Goal: Answer question/provide support: Share knowledge or assist other users

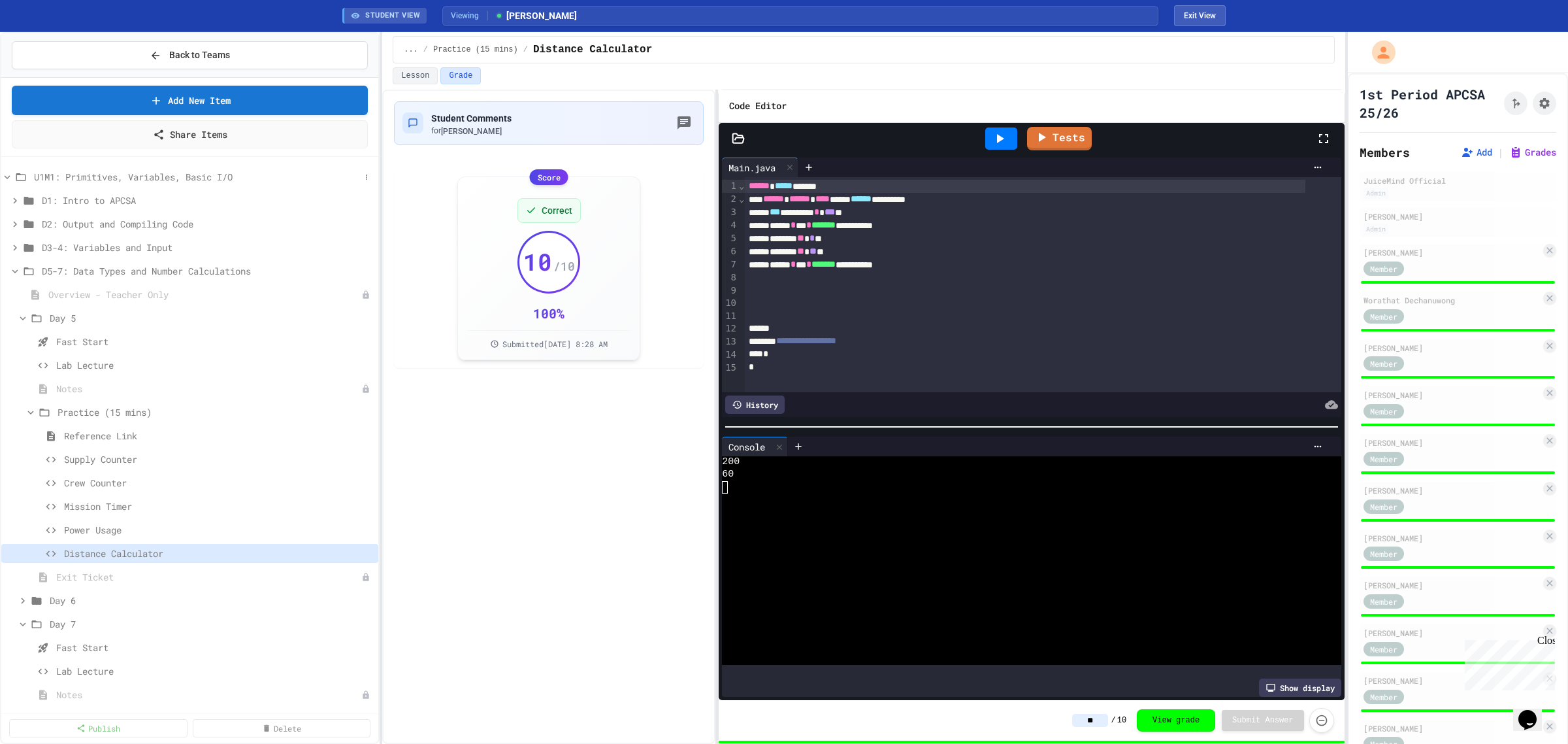
scroll to position [274, 0]
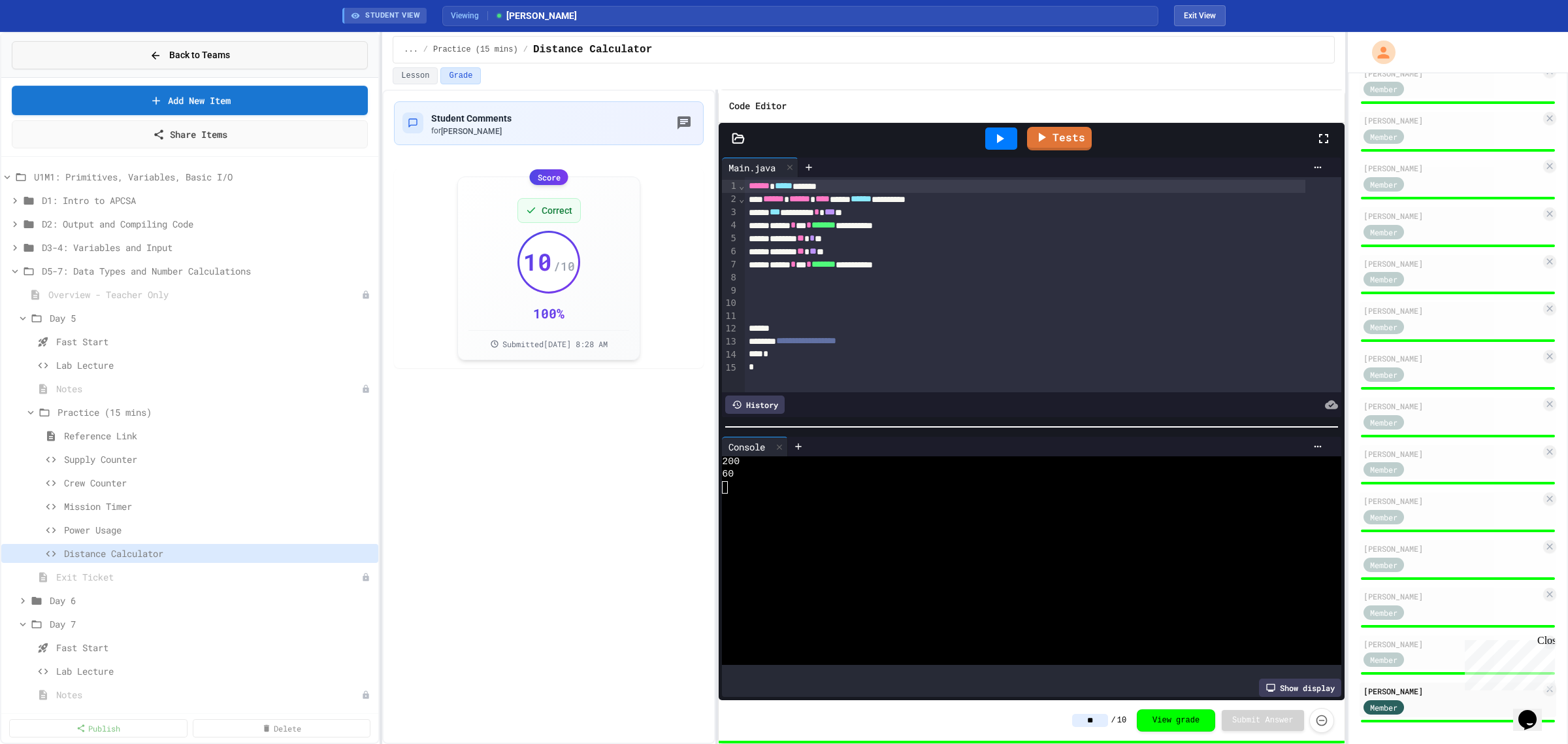
click at [242, 53] on button "Back to Teams" at bounding box center [190, 55] width 356 height 28
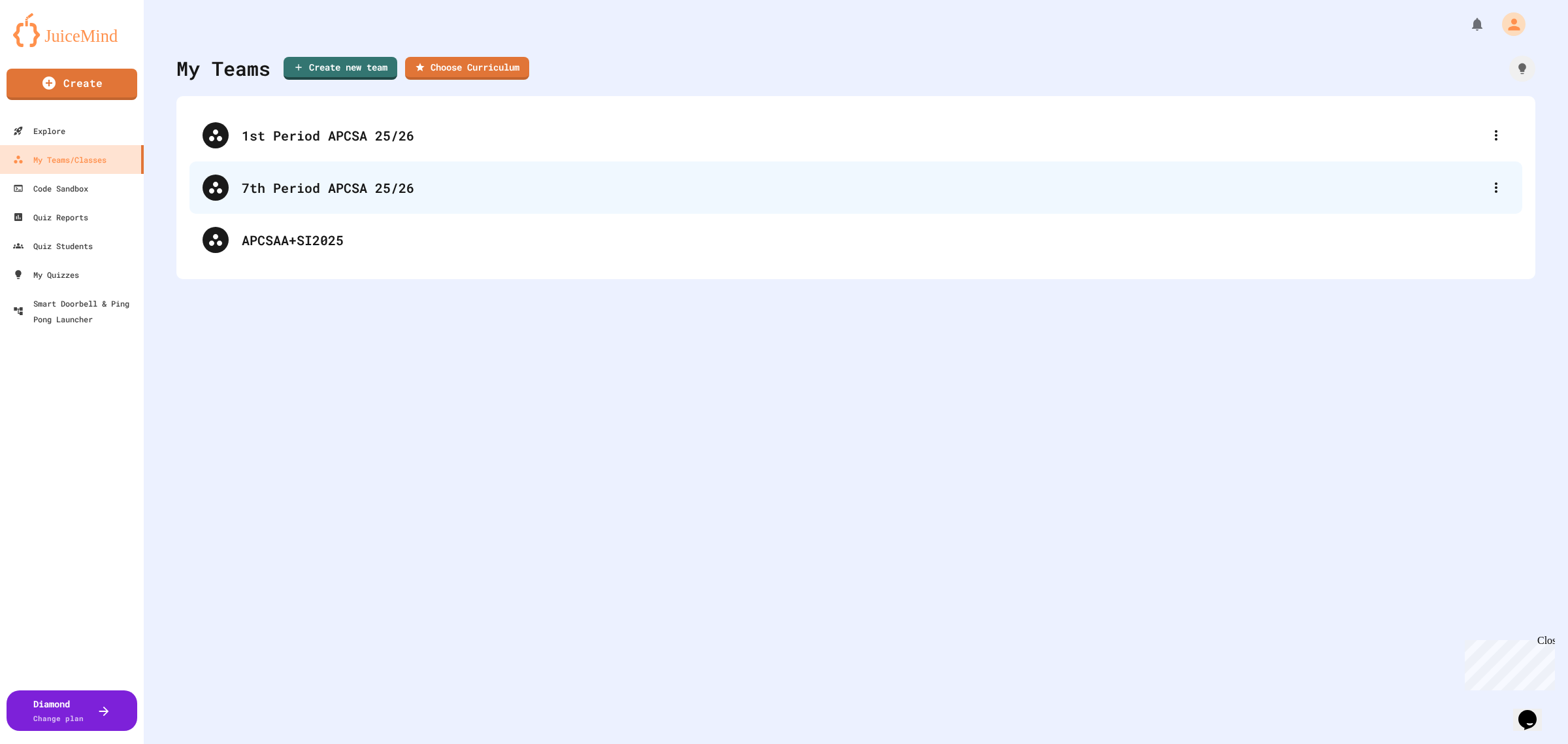
click at [294, 195] on div "7th Period APCSA 25/26" at bounding box center [862, 188] width 1241 height 20
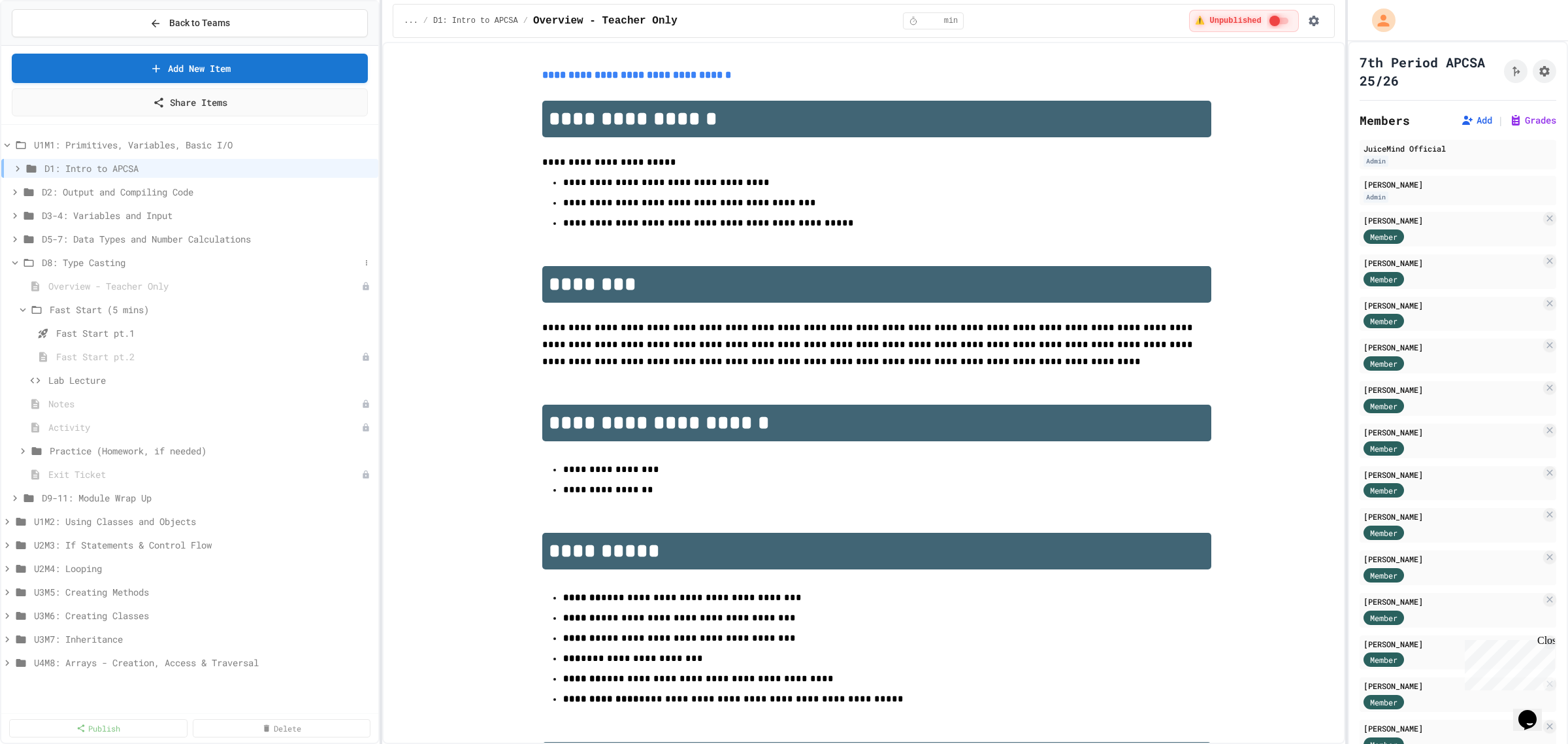
click at [12, 265] on icon at bounding box center [15, 263] width 12 height 12
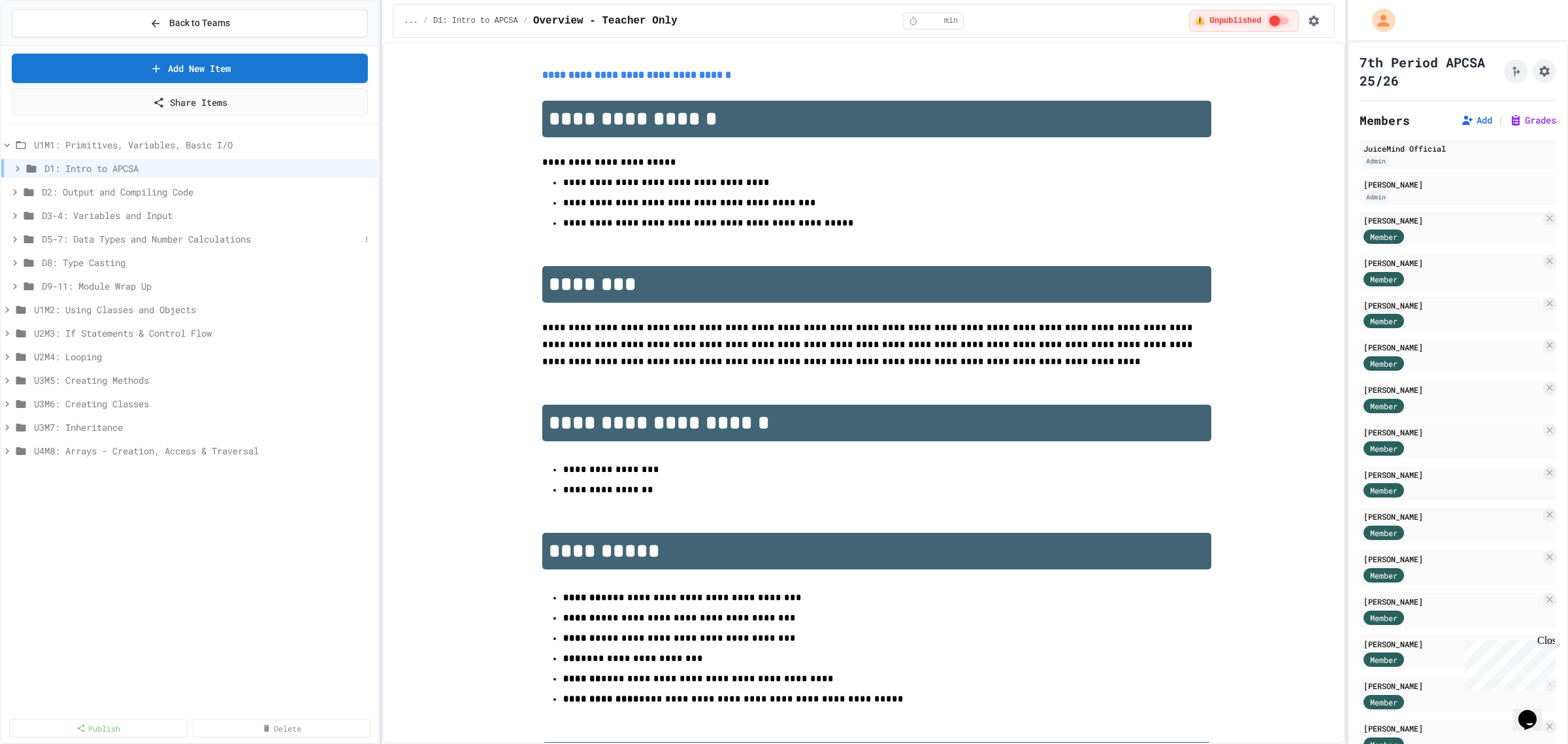
click at [13, 240] on icon at bounding box center [15, 239] width 12 height 12
click at [80, 311] on span "Fast Start" at bounding box center [208, 309] width 304 height 14
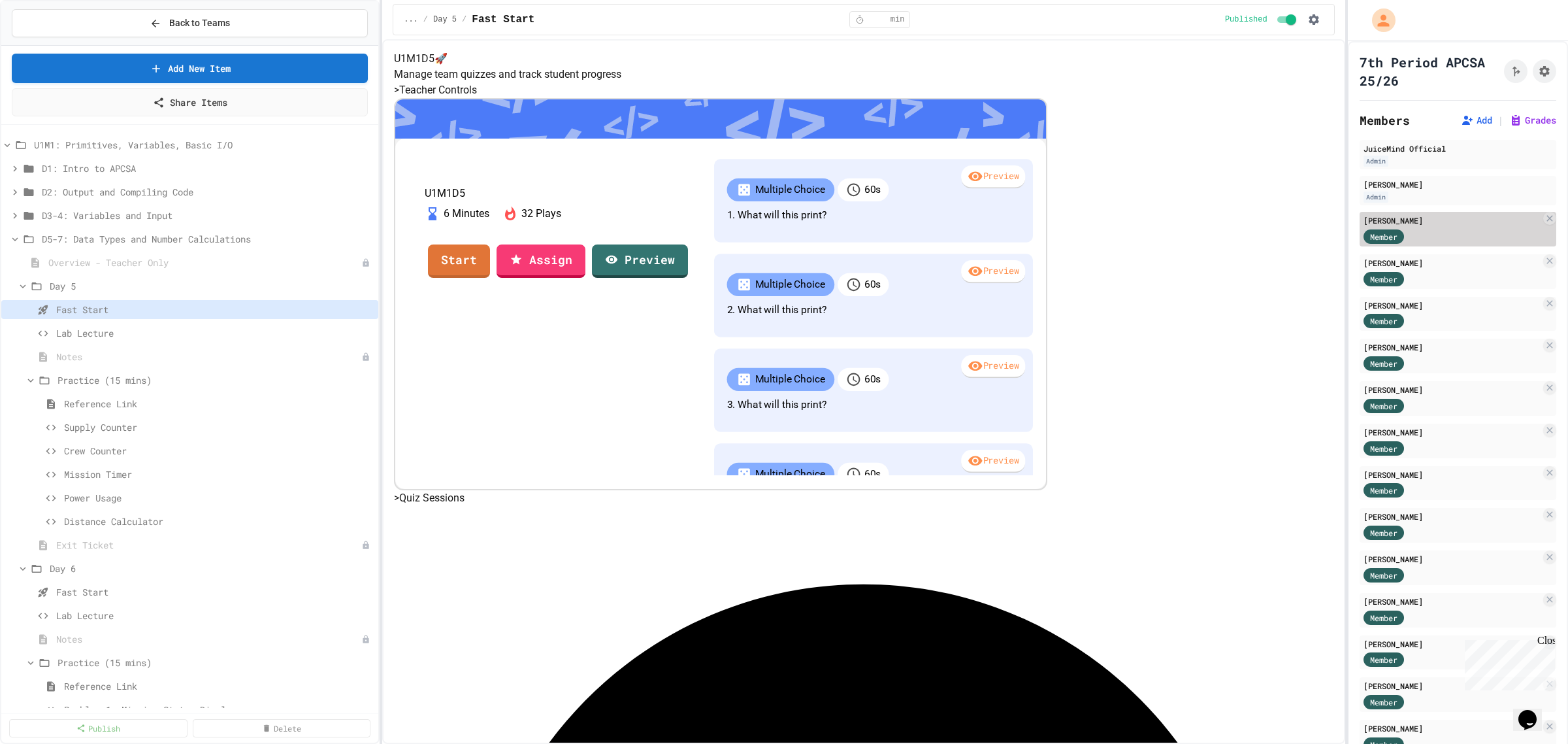
click at [1442, 239] on div "Member" at bounding box center [1452, 235] width 177 height 16
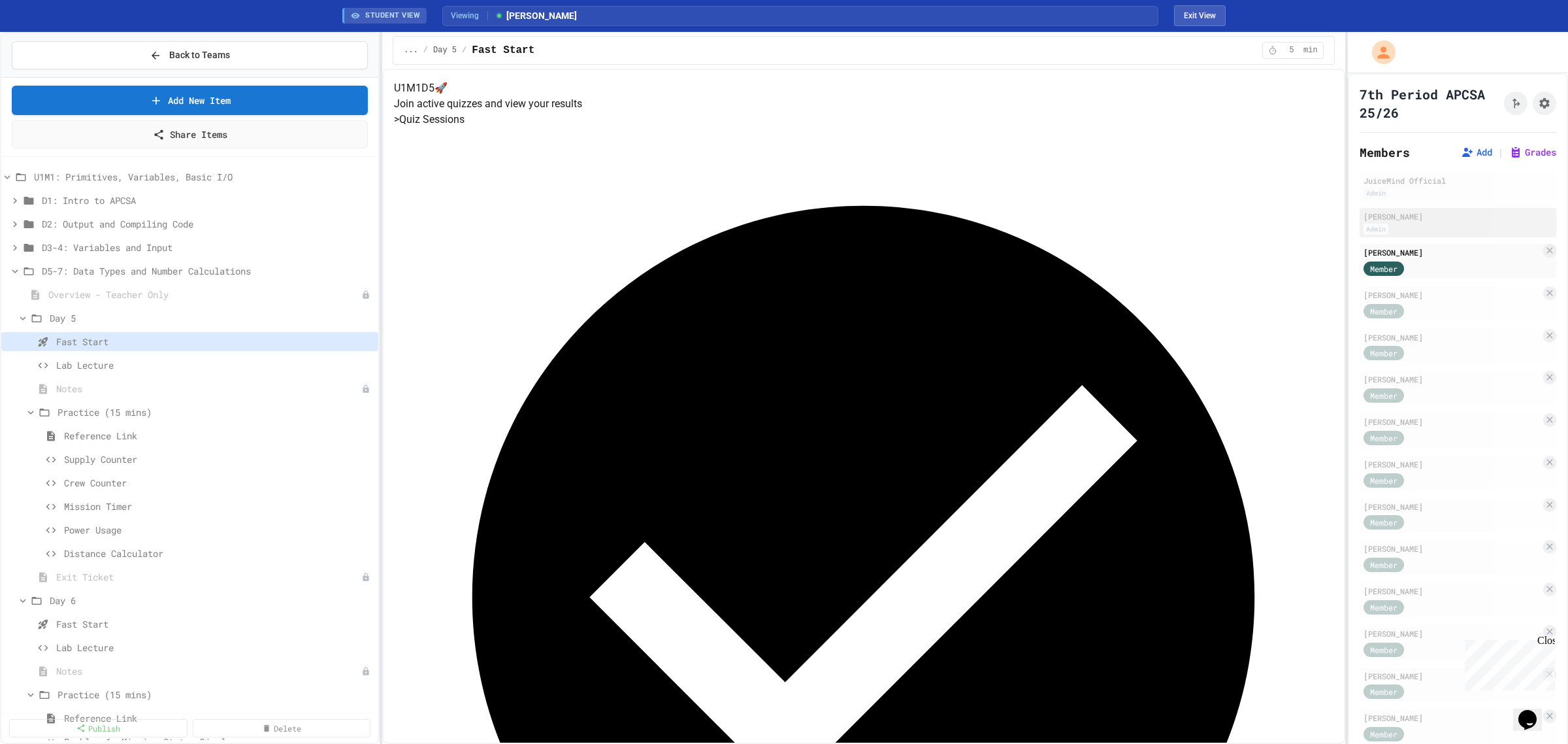
click at [1424, 217] on div "[PERSON_NAME]" at bounding box center [1458, 217] width 189 height 12
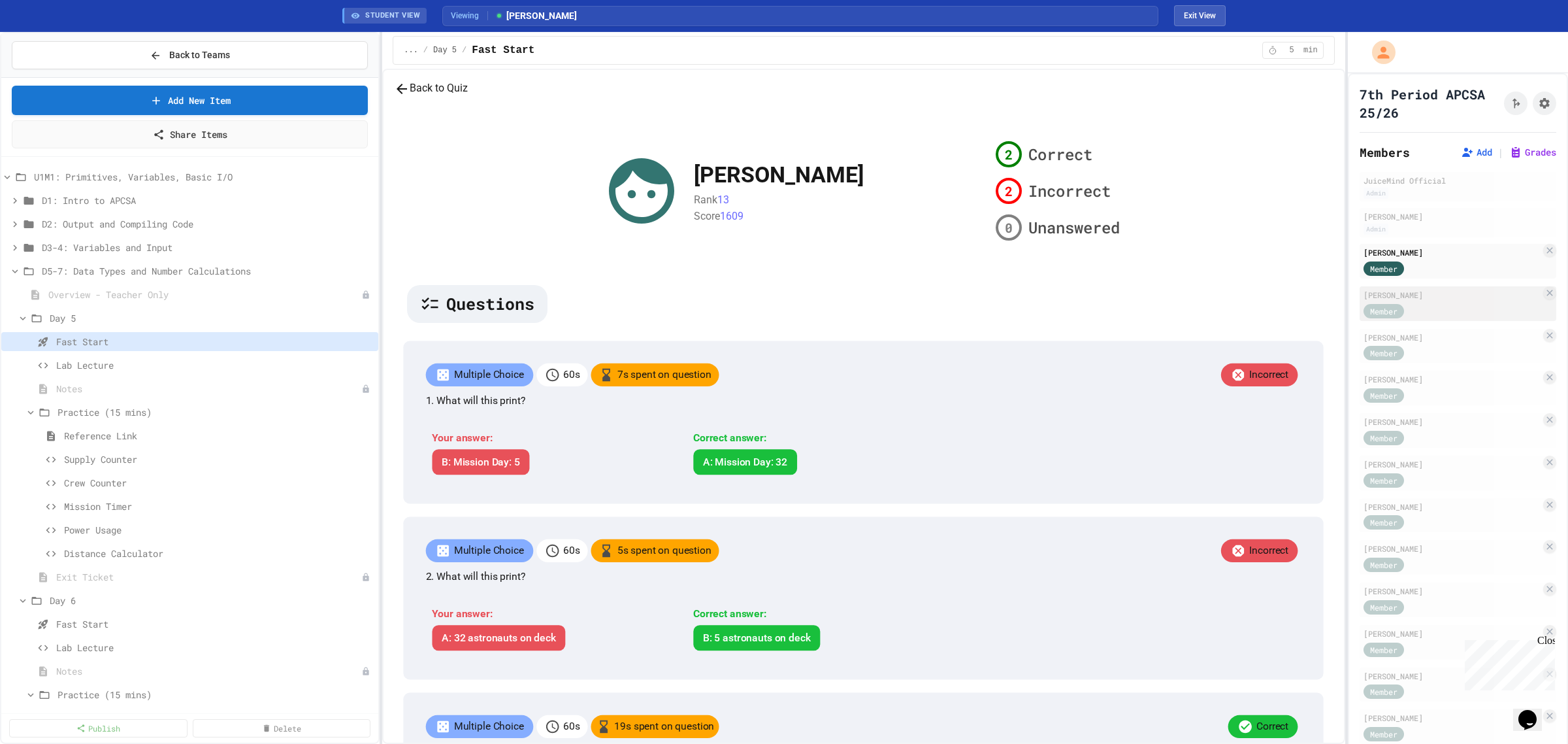
click at [1426, 302] on div "Member" at bounding box center [1397, 310] width 66 height 16
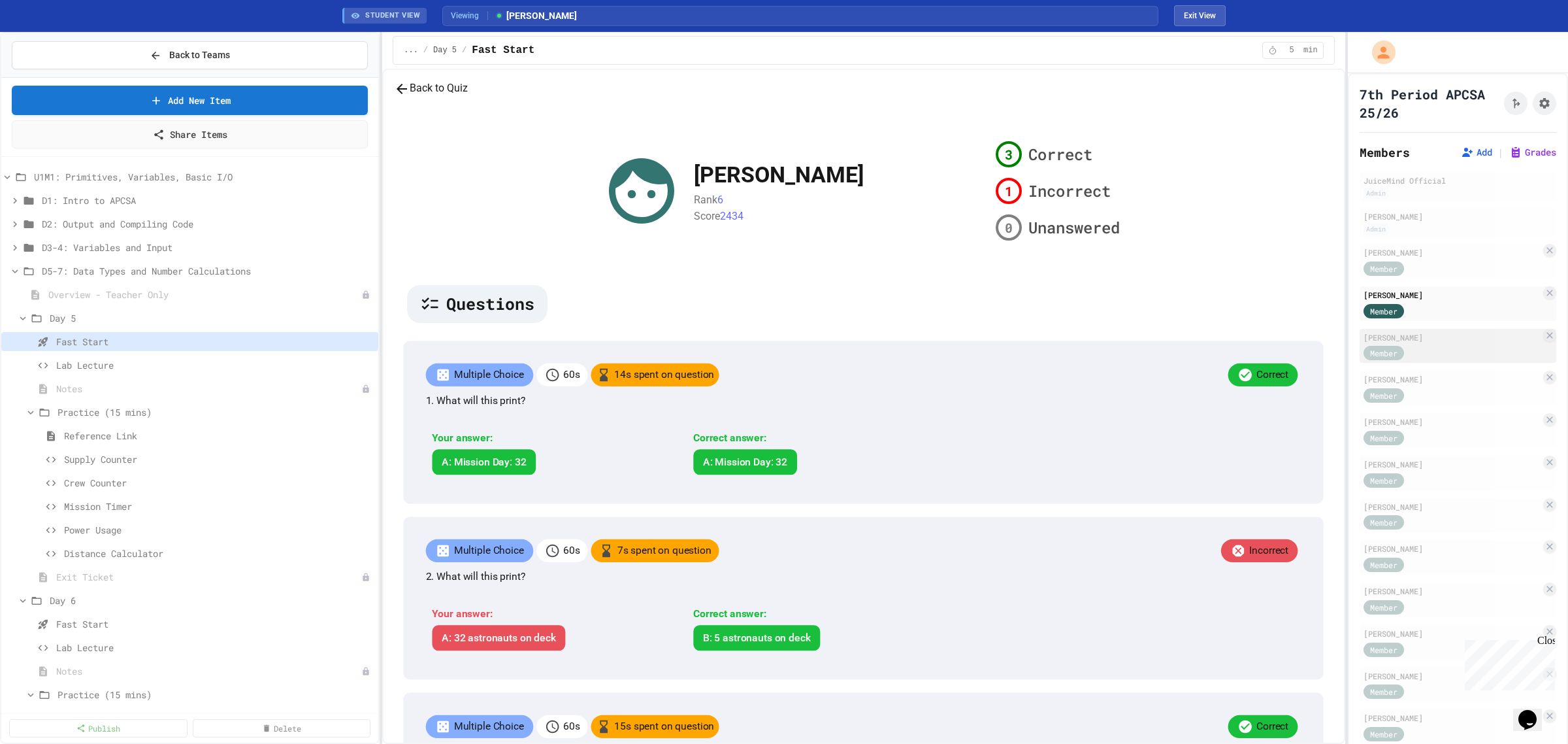
click at [1426, 347] on div "Member" at bounding box center [1397, 353] width 66 height 16
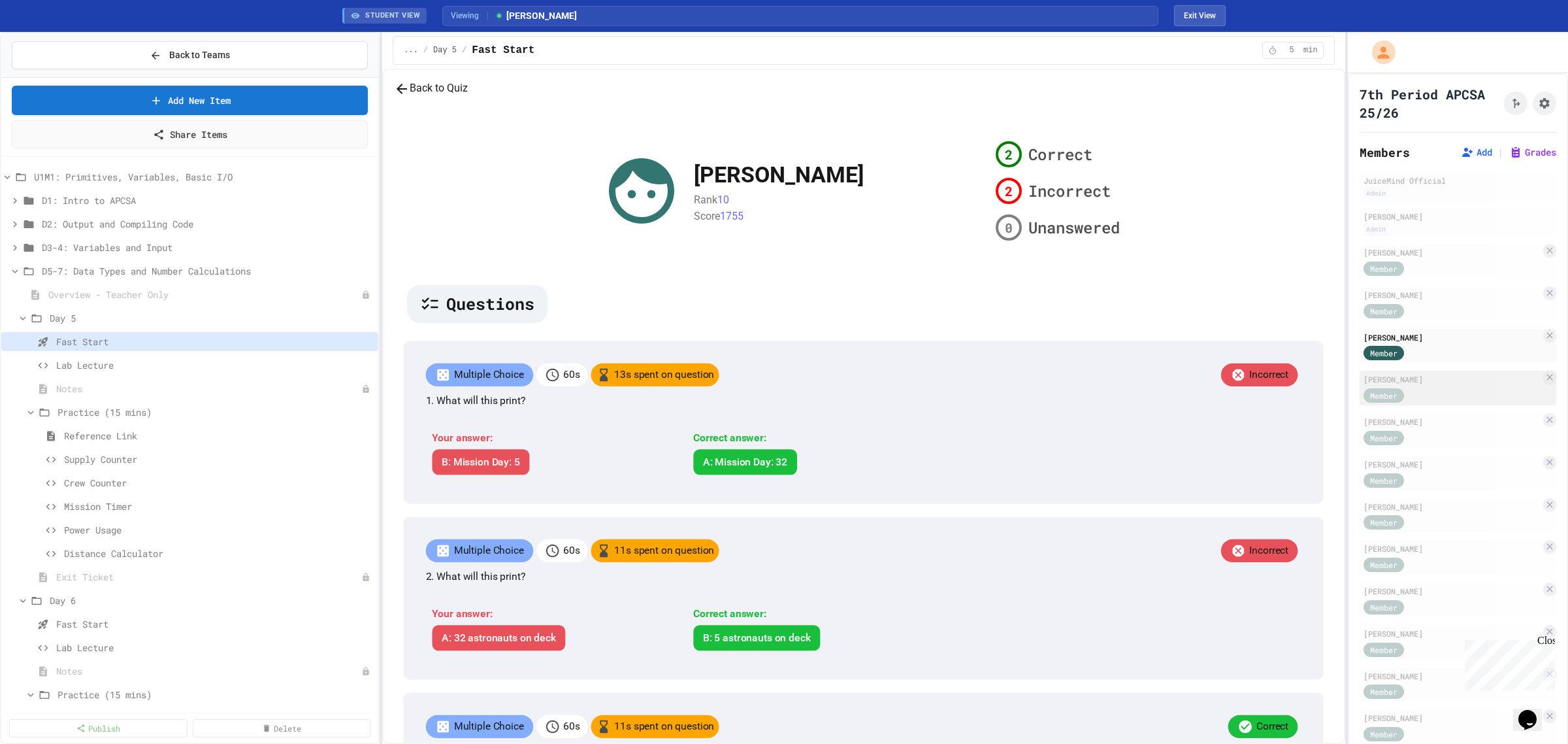
click at [1425, 391] on div "Member" at bounding box center [1397, 394] width 66 height 16
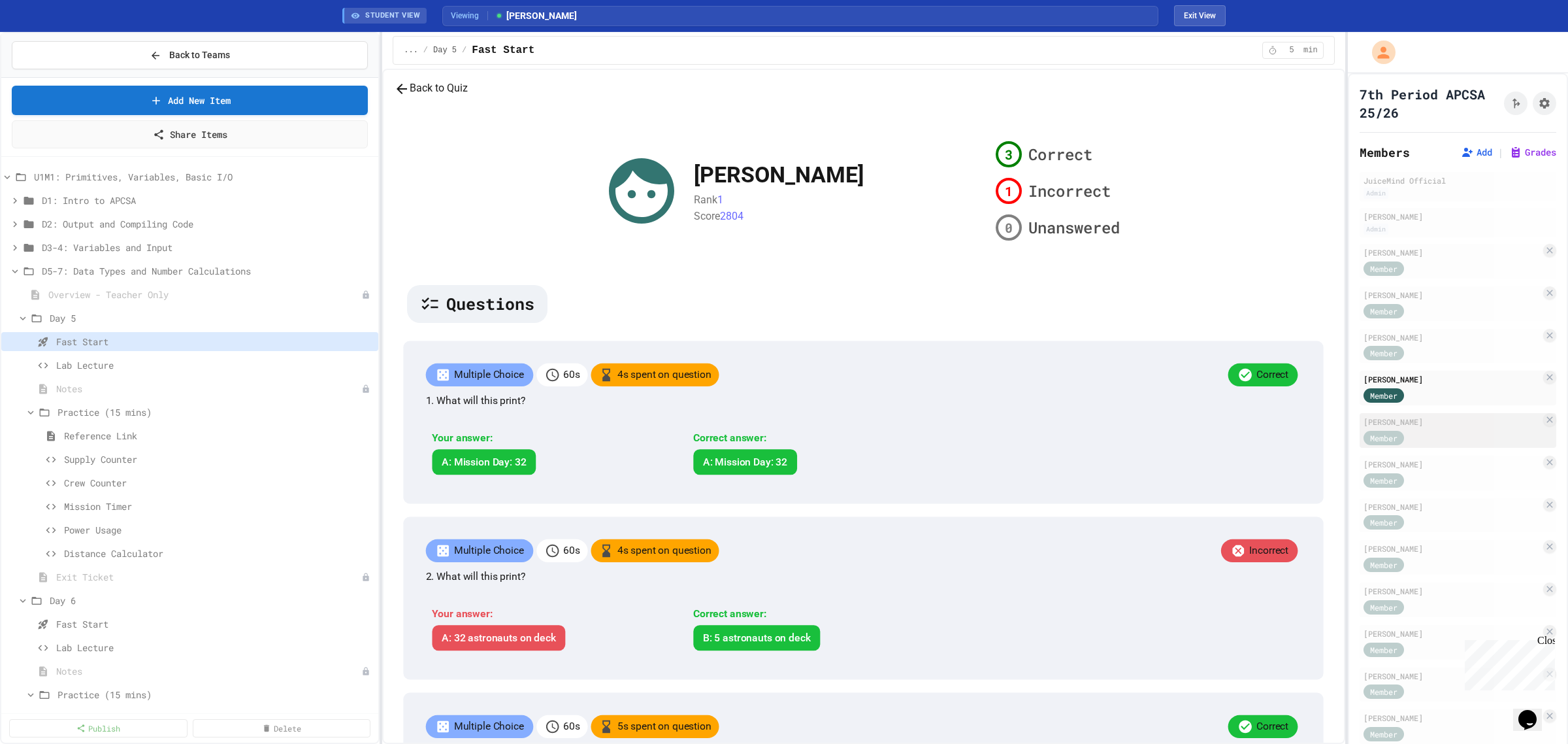
click at [1423, 422] on div "[PERSON_NAME]" at bounding box center [1452, 422] width 177 height 12
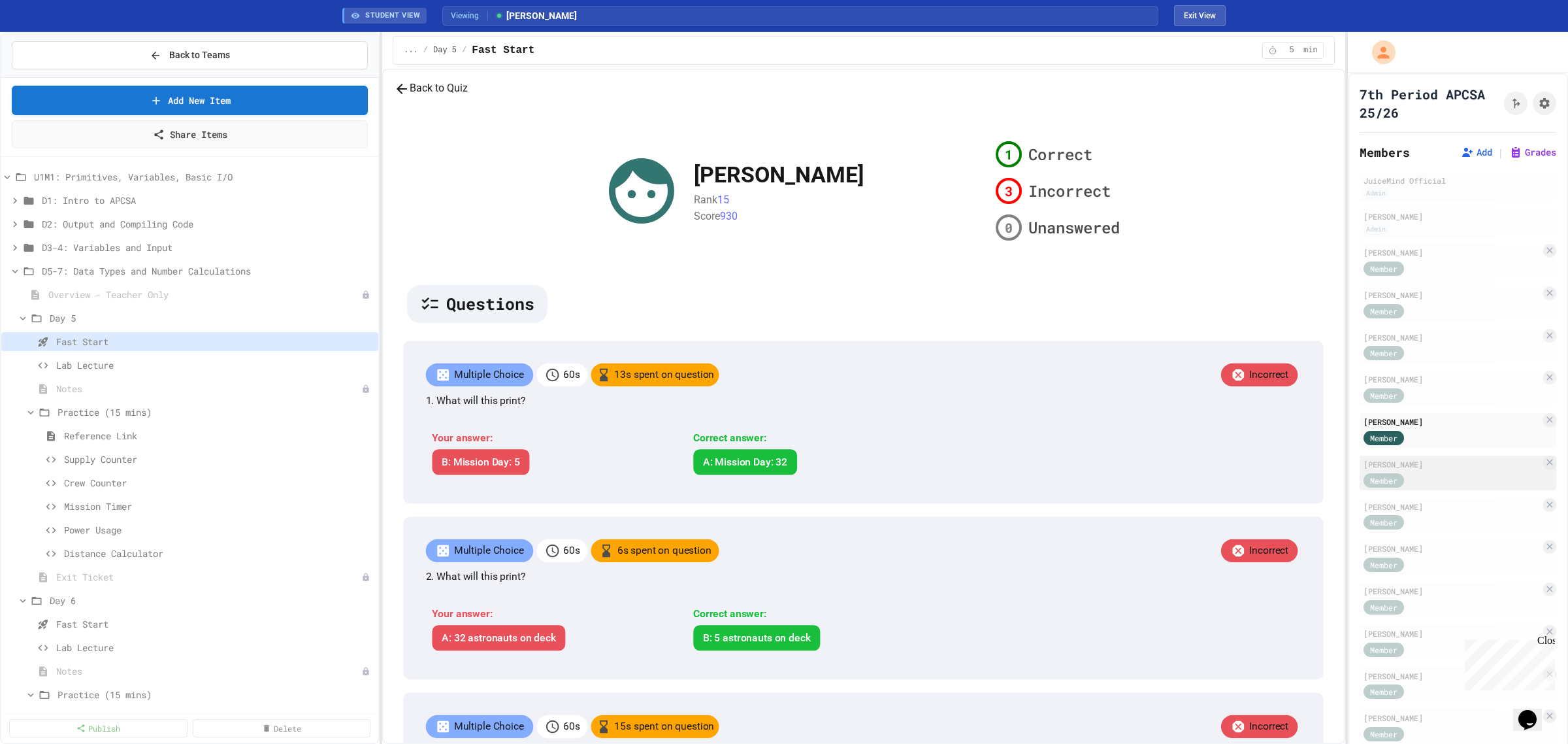
click at [1431, 475] on div "Member" at bounding box center [1452, 479] width 177 height 16
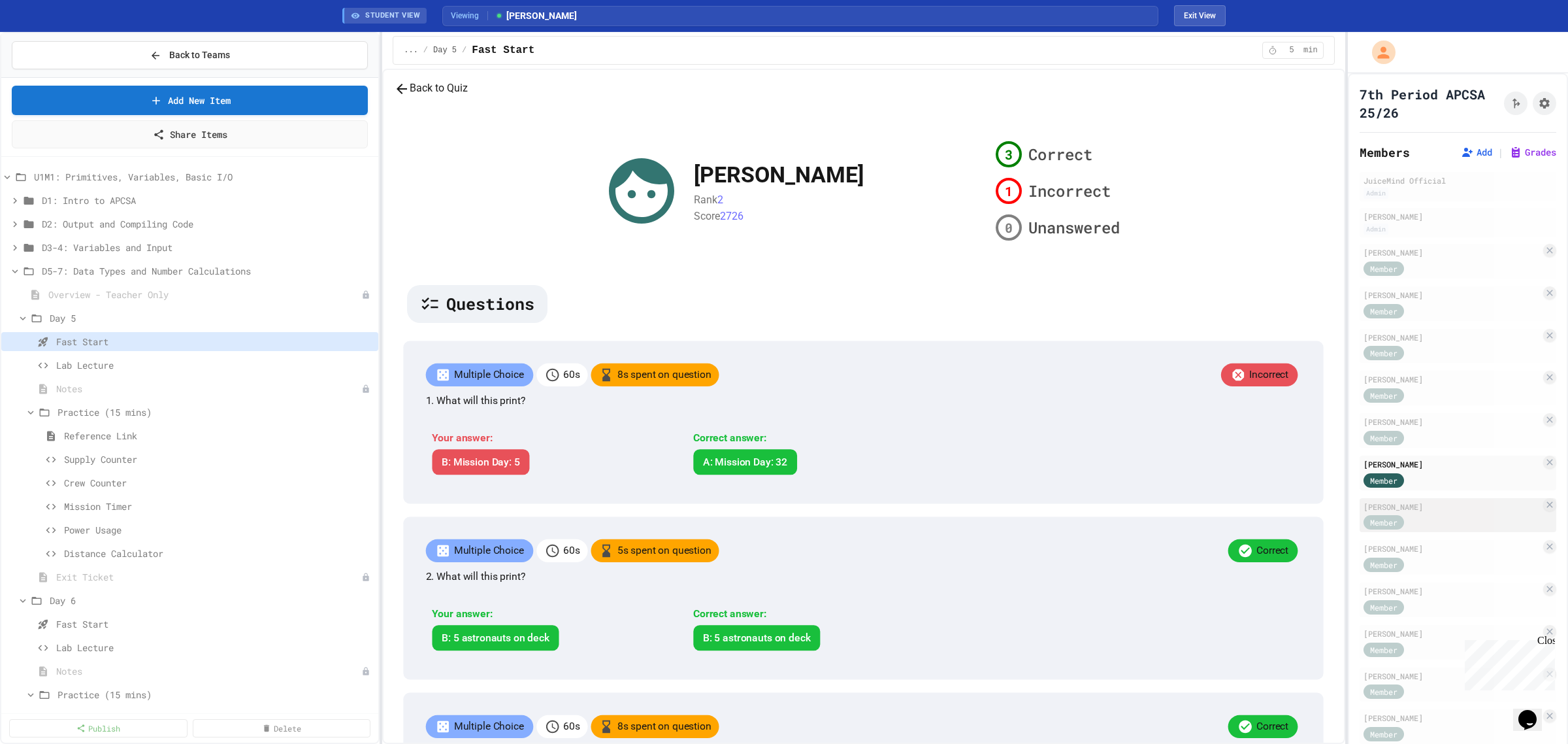
click at [1434, 508] on div "[PERSON_NAME]" at bounding box center [1452, 507] width 177 height 12
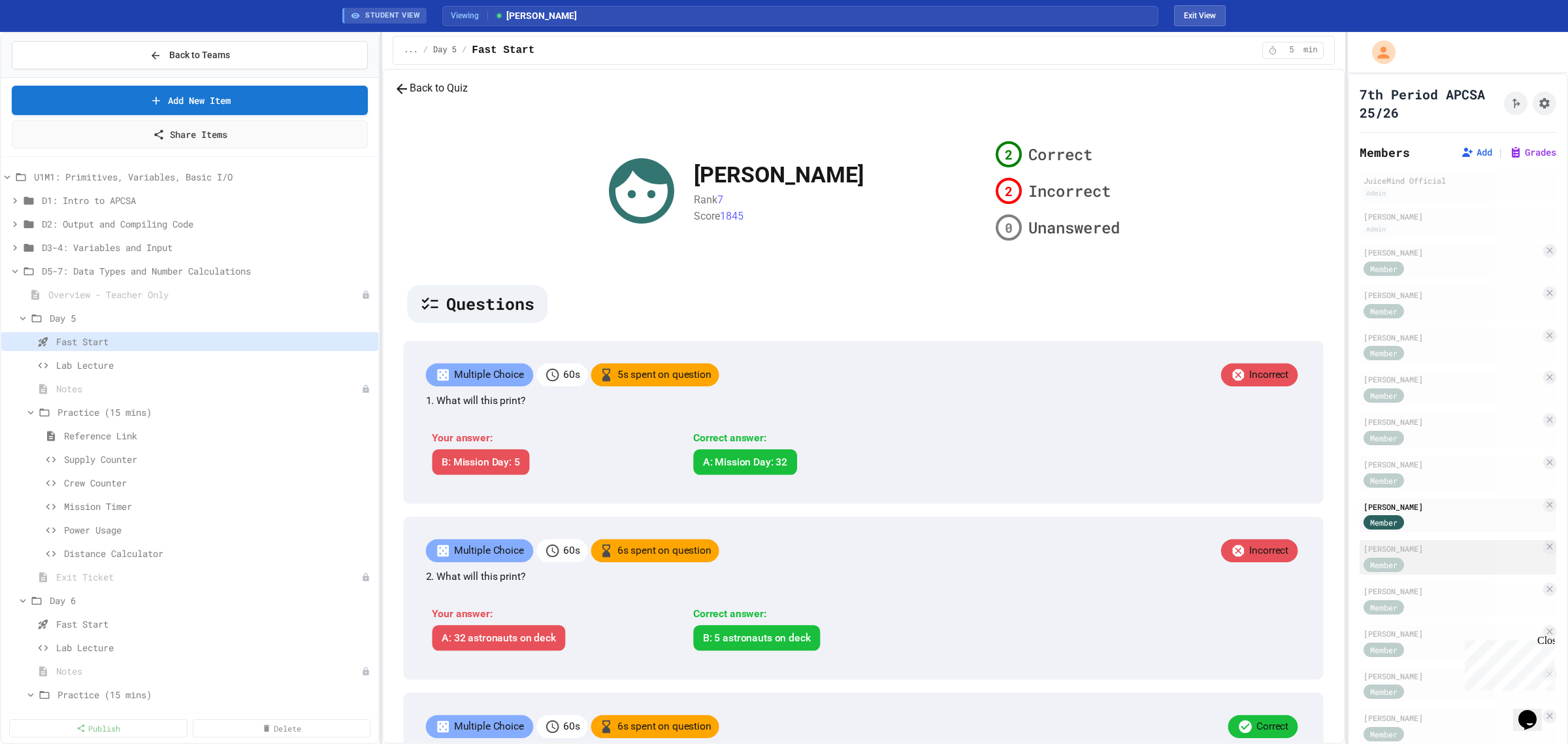
click at [1433, 546] on div "[PERSON_NAME]" at bounding box center [1452, 548] width 177 height 12
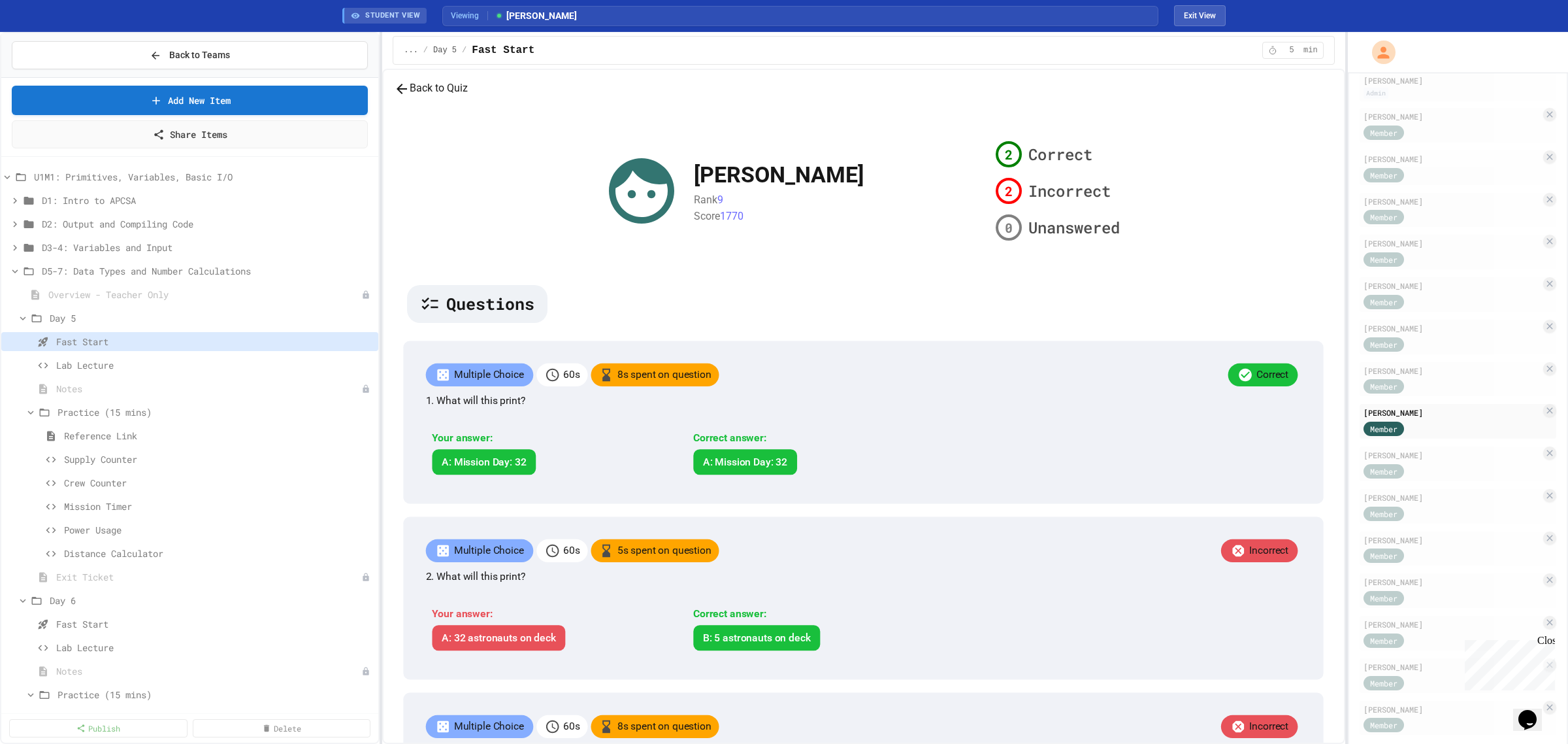
scroll to position [149, 0]
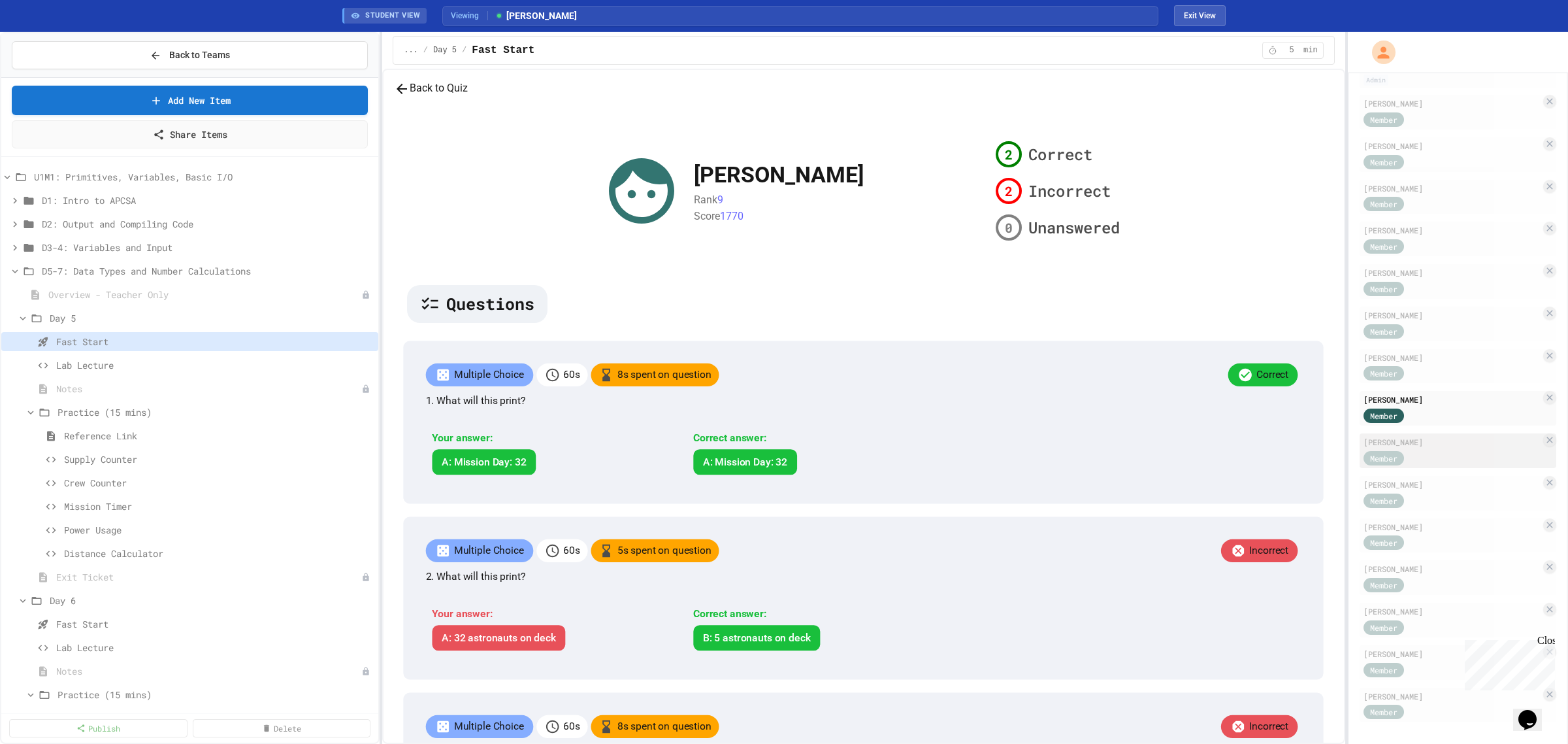
click at [1436, 458] on div "Member" at bounding box center [1452, 457] width 177 height 16
click at [1439, 485] on div "[PERSON_NAME]" at bounding box center [1452, 485] width 177 height 12
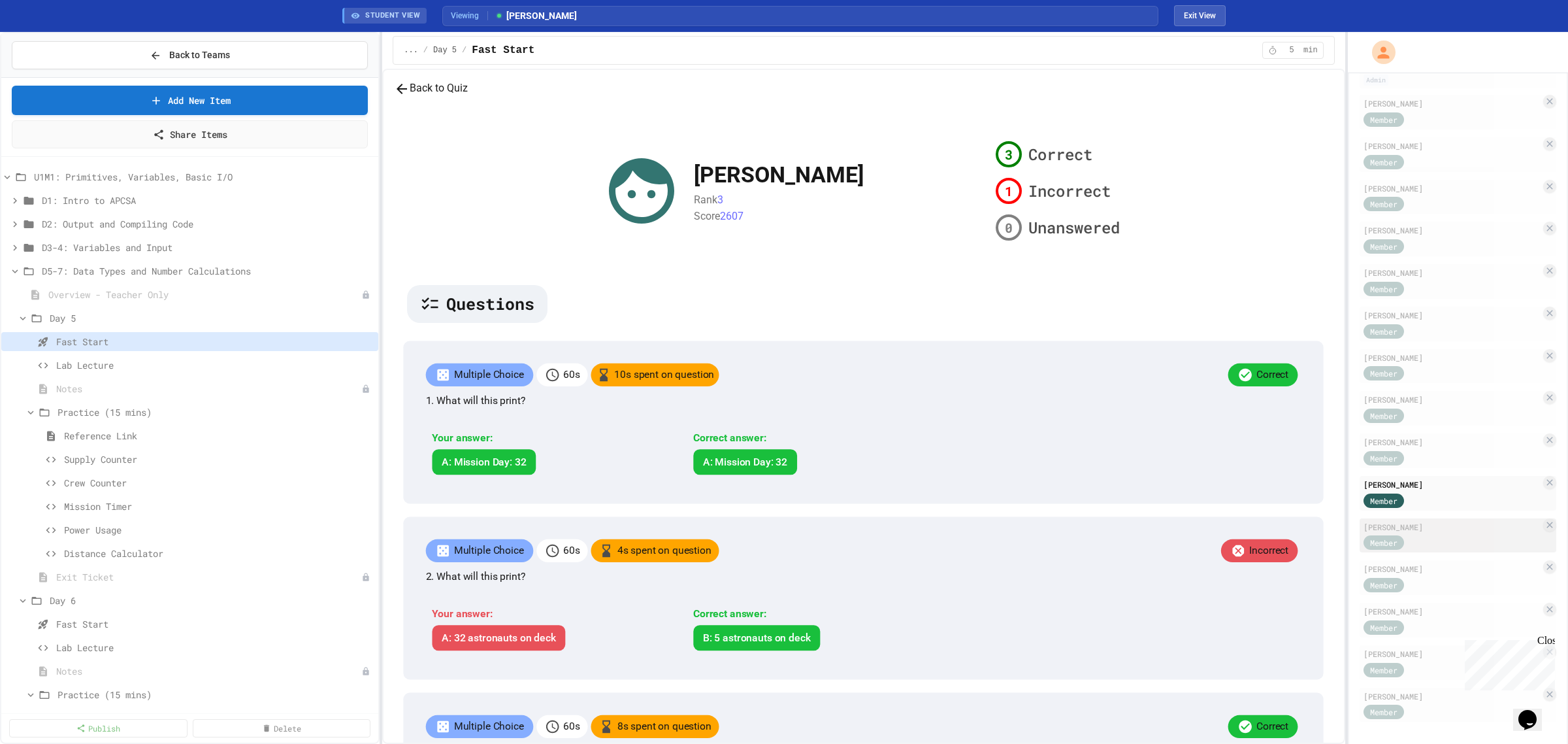
click at [1434, 537] on div "Member" at bounding box center [1452, 542] width 177 height 16
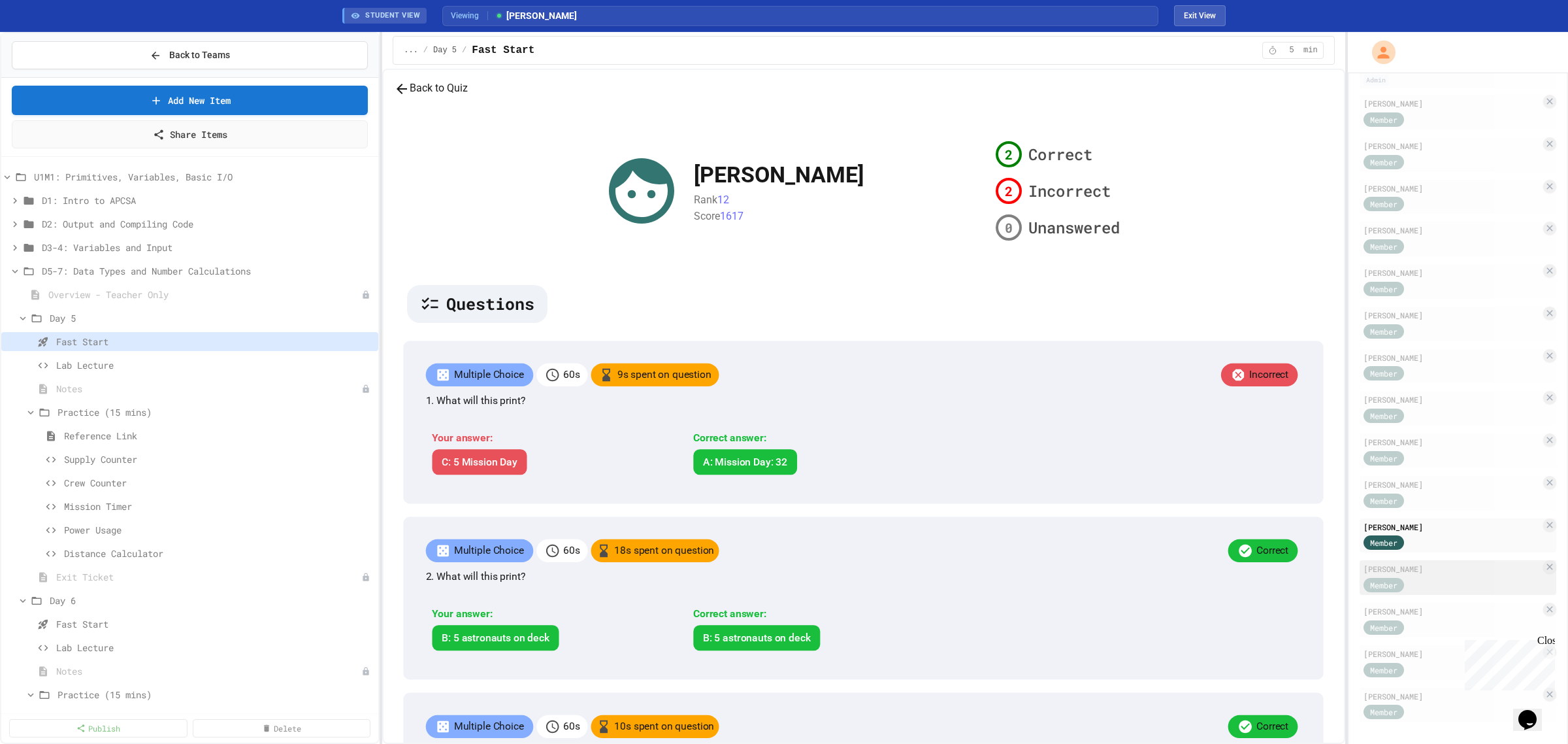
click at [1434, 567] on div "[PERSON_NAME]" at bounding box center [1452, 569] width 177 height 12
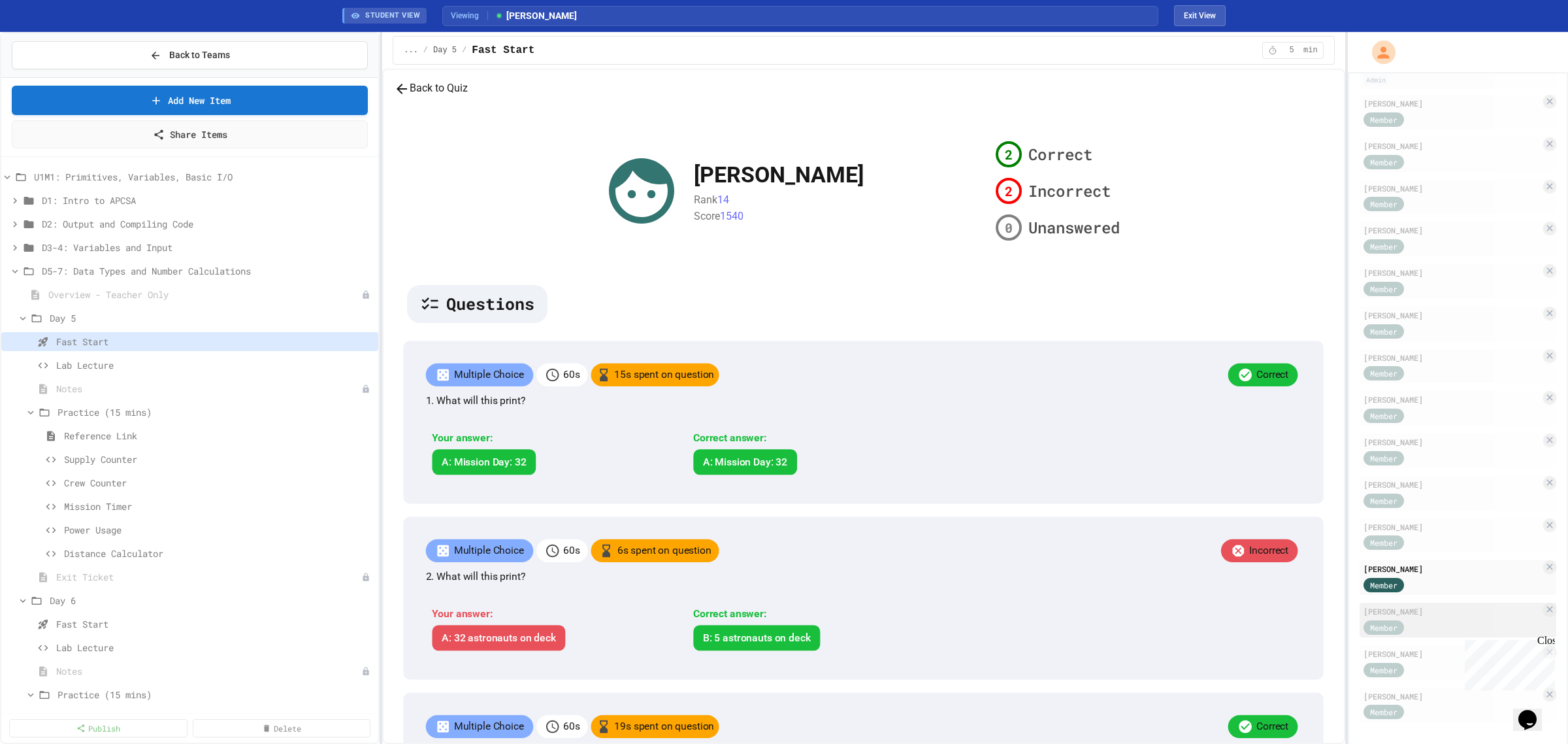
click at [1431, 609] on div "[PERSON_NAME]" at bounding box center [1452, 611] width 177 height 12
click at [1414, 649] on div "[PERSON_NAME]" at bounding box center [1452, 654] width 177 height 12
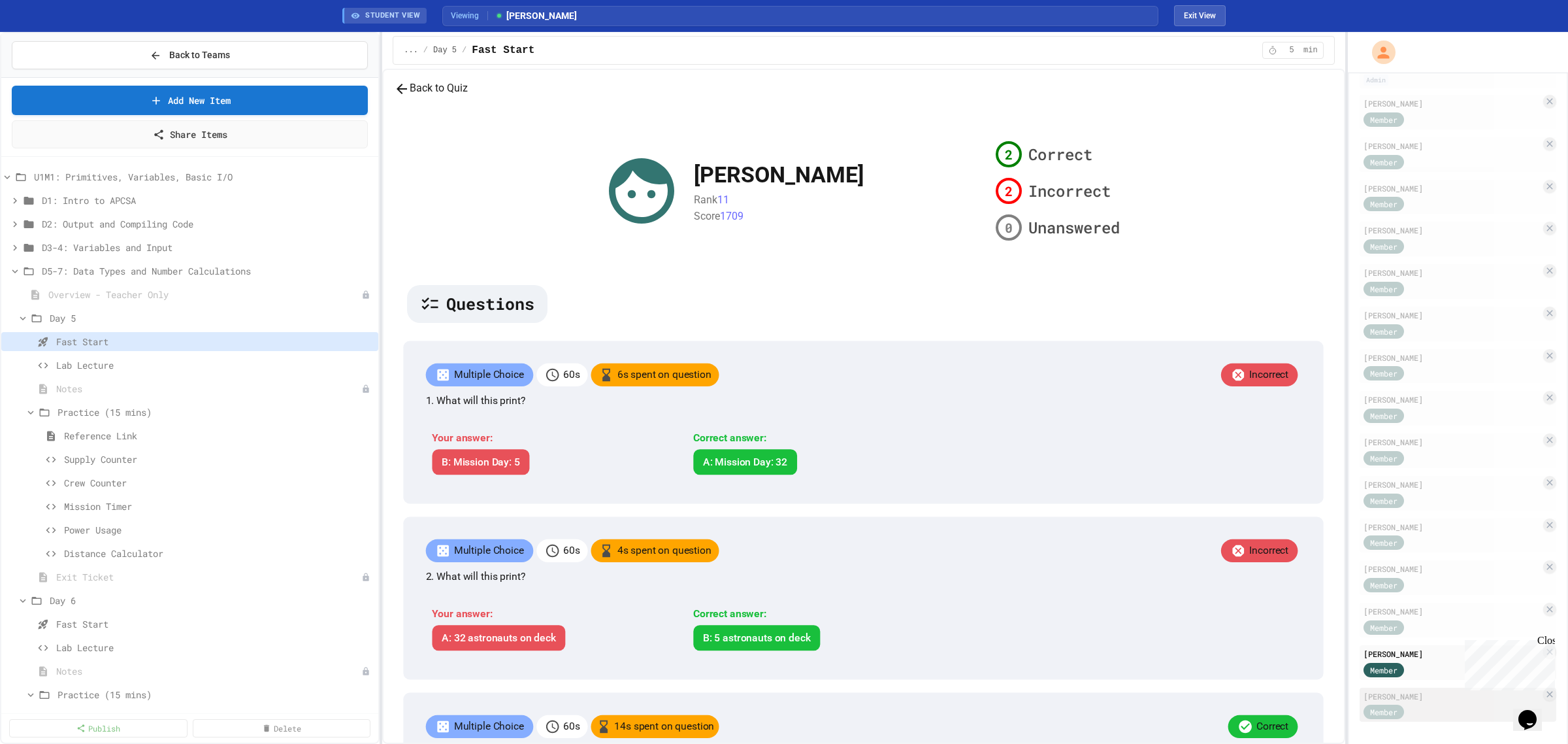
click at [1420, 703] on div "Member" at bounding box center [1397, 711] width 66 height 16
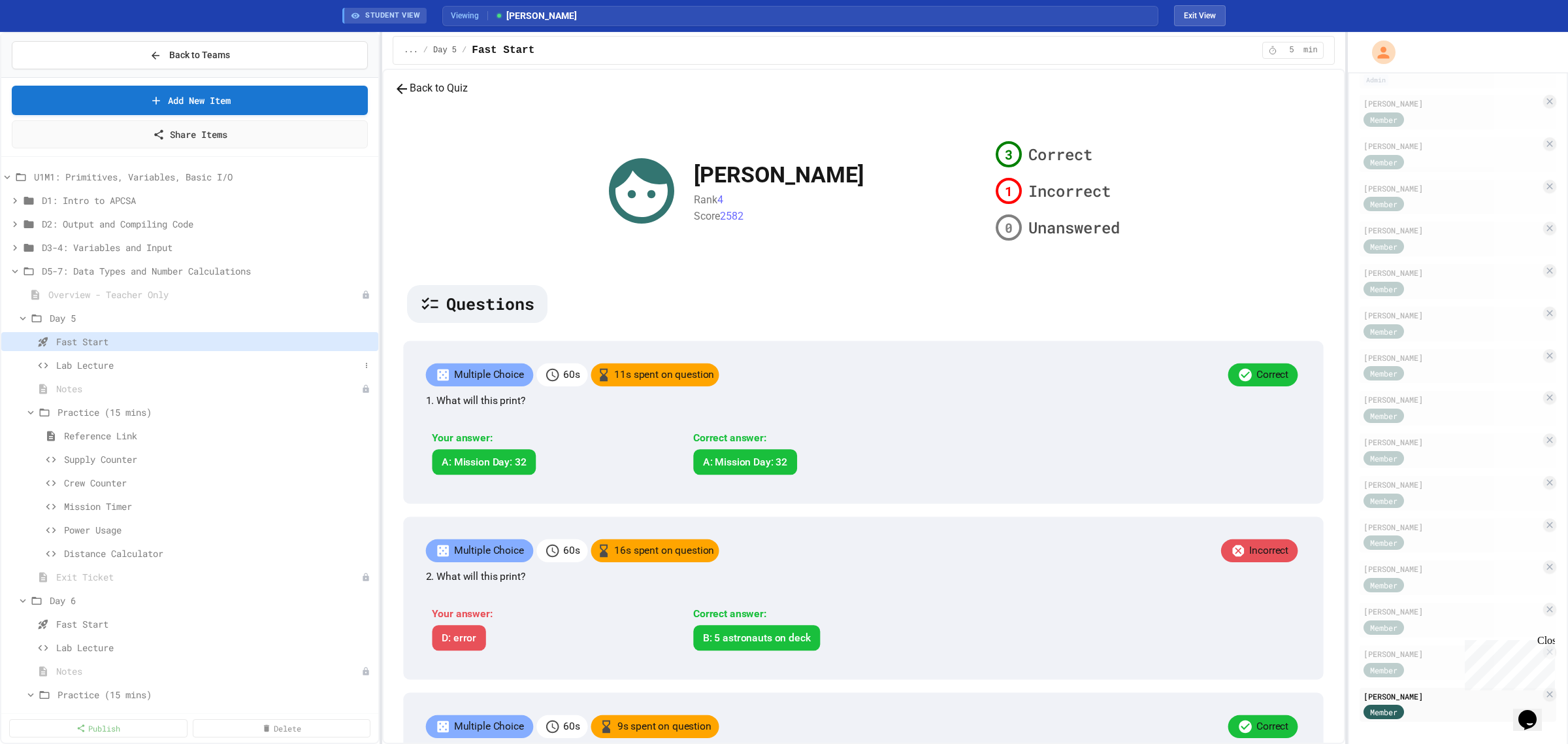
click at [159, 360] on span "Lab Lecture" at bounding box center [208, 365] width 304 height 14
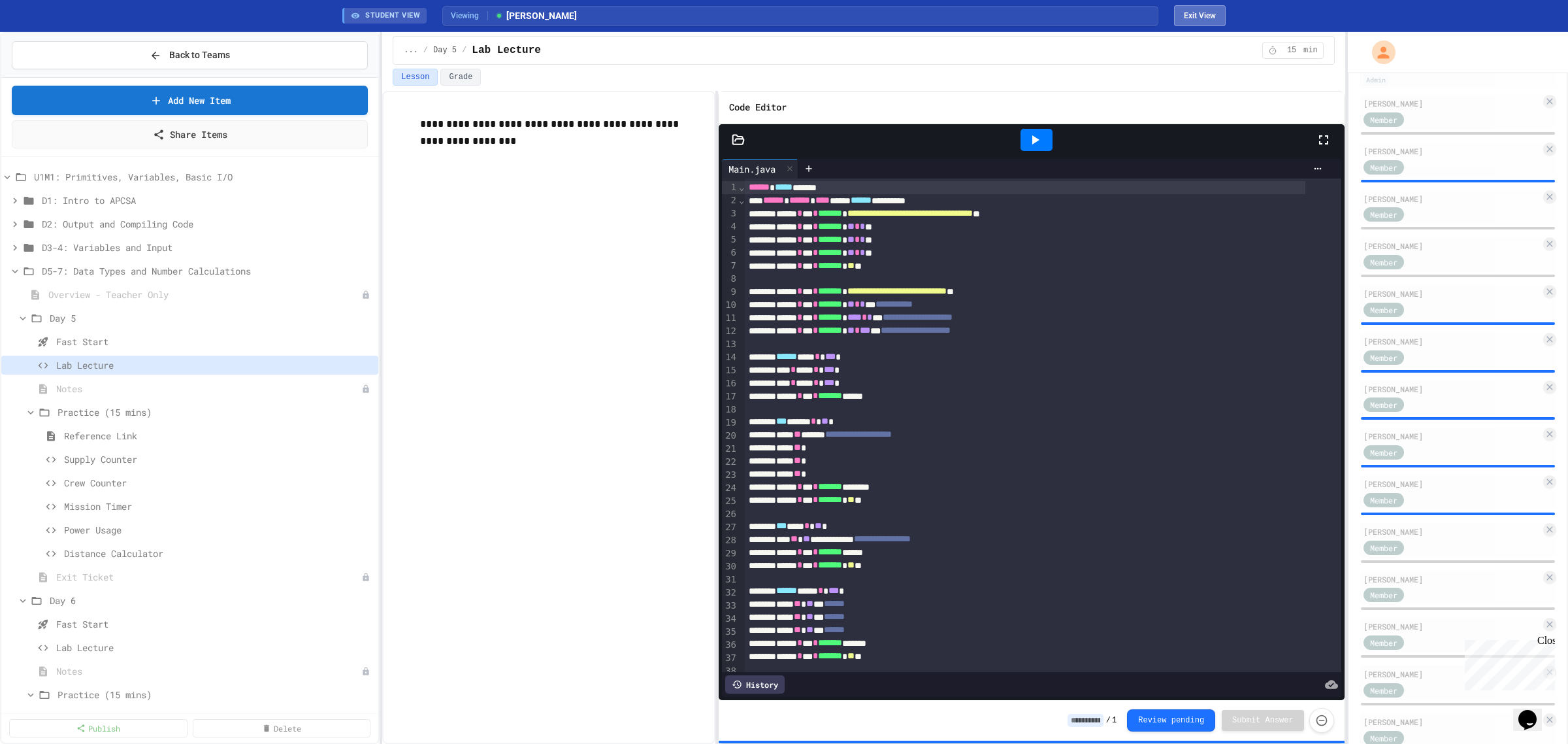
click at [1206, 12] on button "Exit View" at bounding box center [1200, 16] width 52 height 21
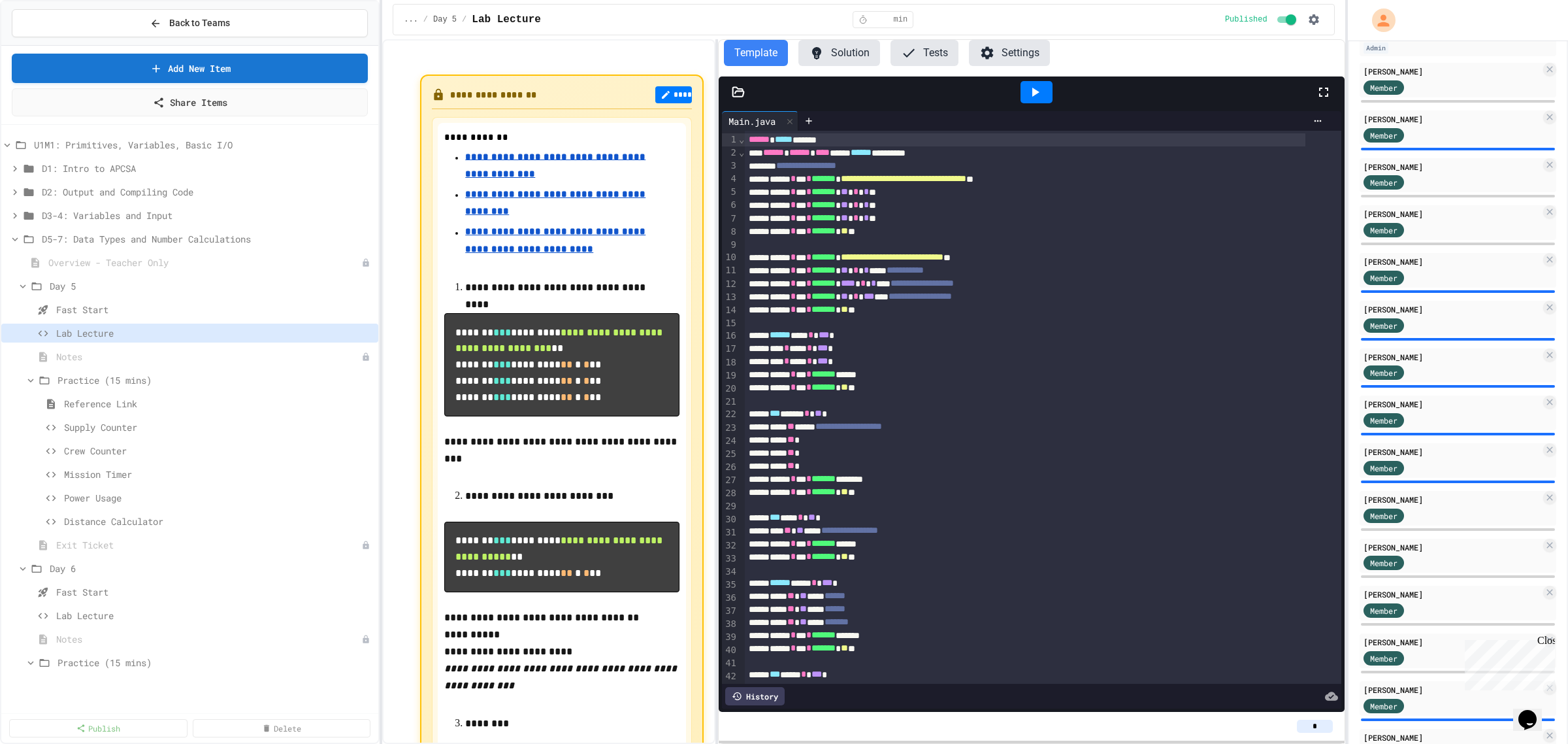
click at [1321, 724] on input "*" at bounding box center [1315, 726] width 36 height 13
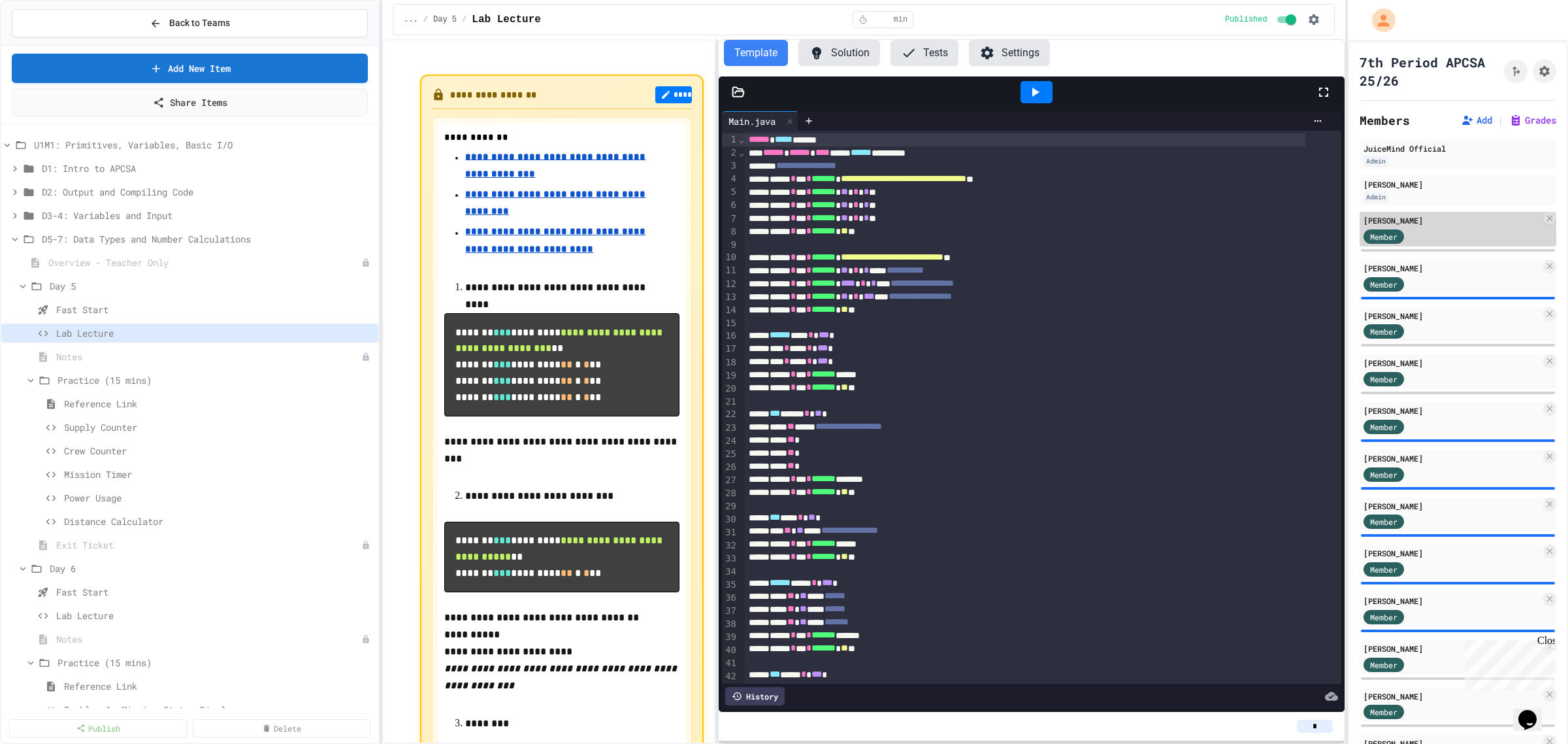
type input "*"
click at [1433, 232] on div "Member" at bounding box center [1452, 235] width 177 height 16
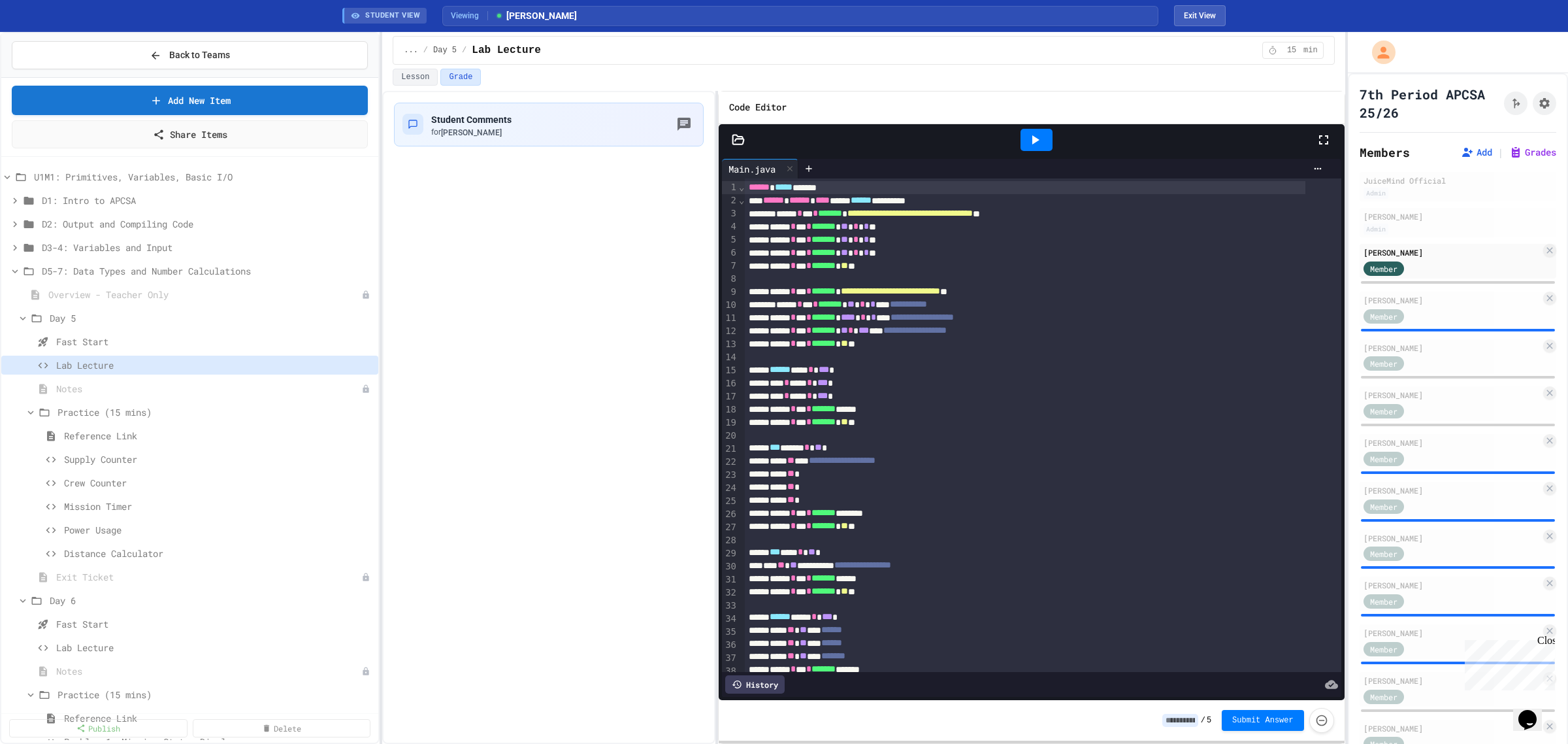
click at [1194, 720] on input at bounding box center [1180, 720] width 36 height 13
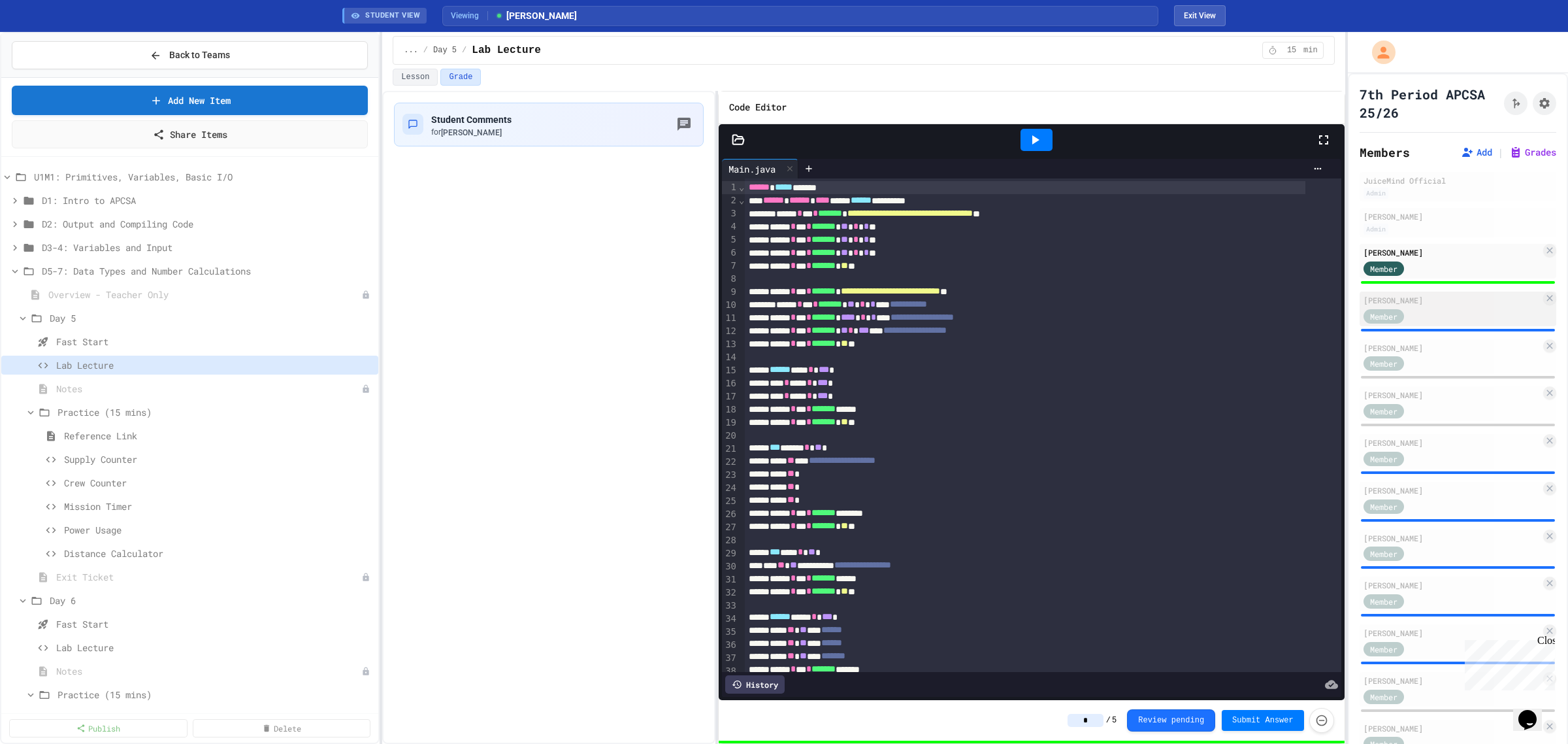
type input "*"
click at [1439, 309] on div "Member" at bounding box center [1452, 315] width 177 height 16
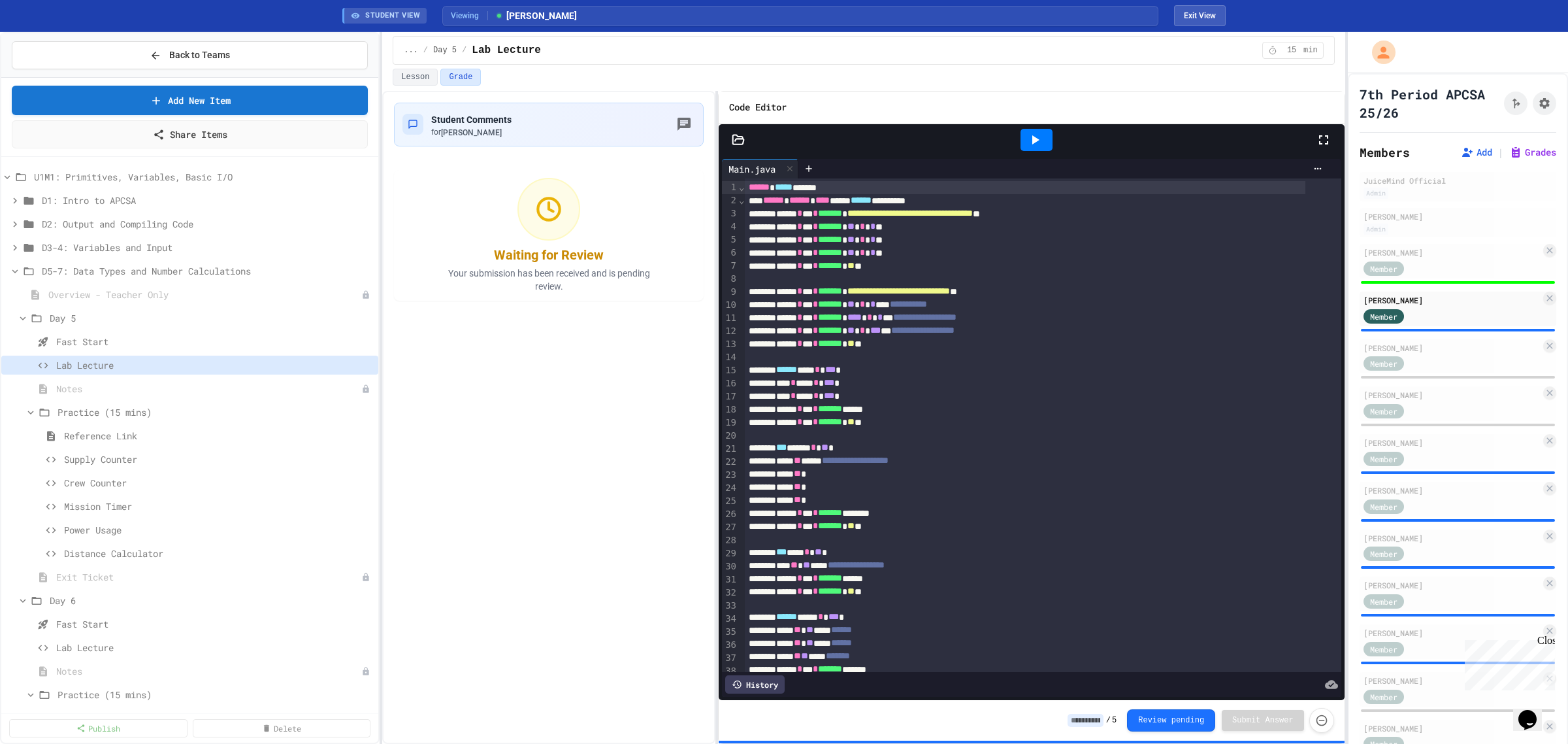
click at [1095, 719] on input at bounding box center [1086, 720] width 36 height 13
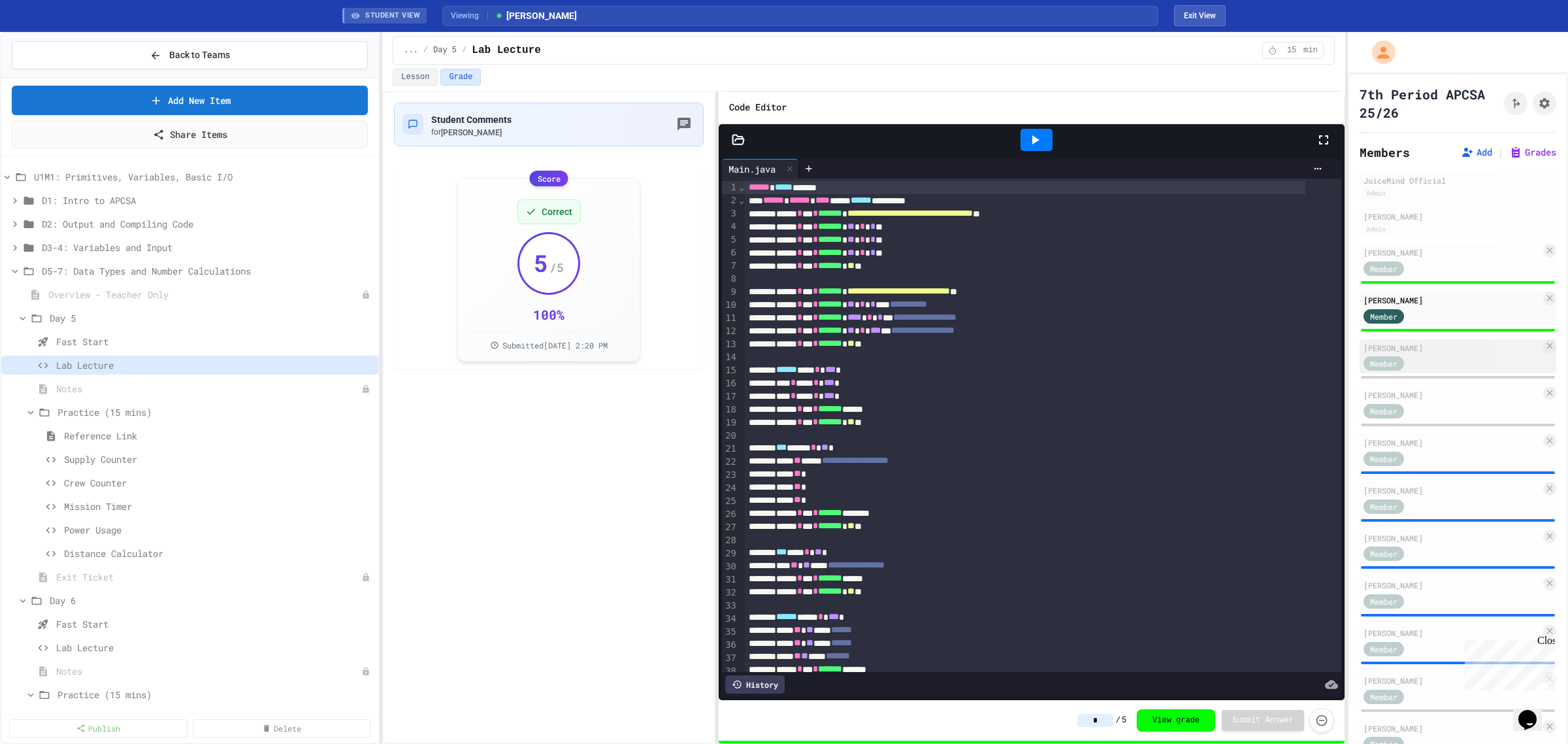
type input "*"
click at [1451, 363] on div "Member" at bounding box center [1452, 363] width 177 height 16
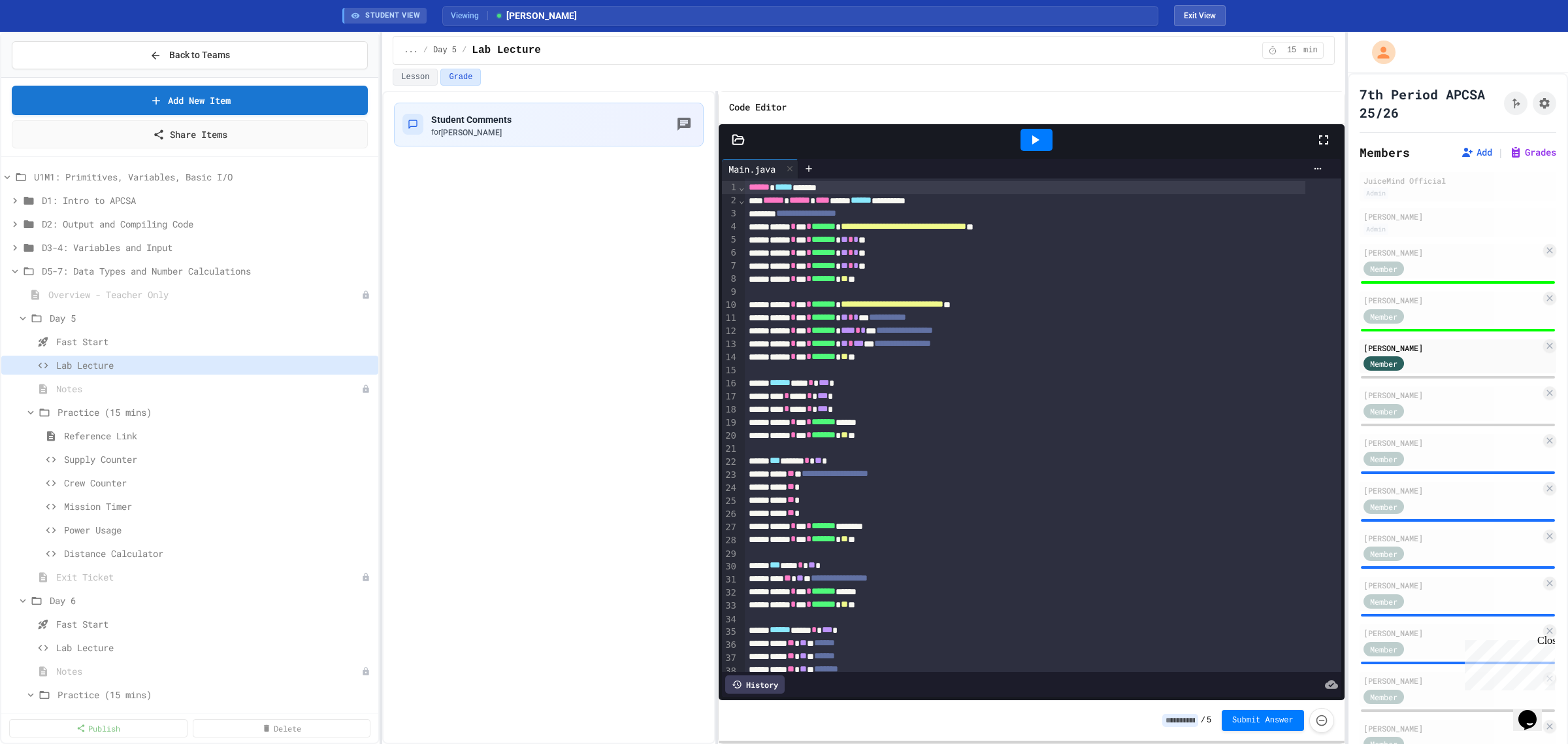
click at [1183, 716] on input at bounding box center [1180, 720] width 36 height 13
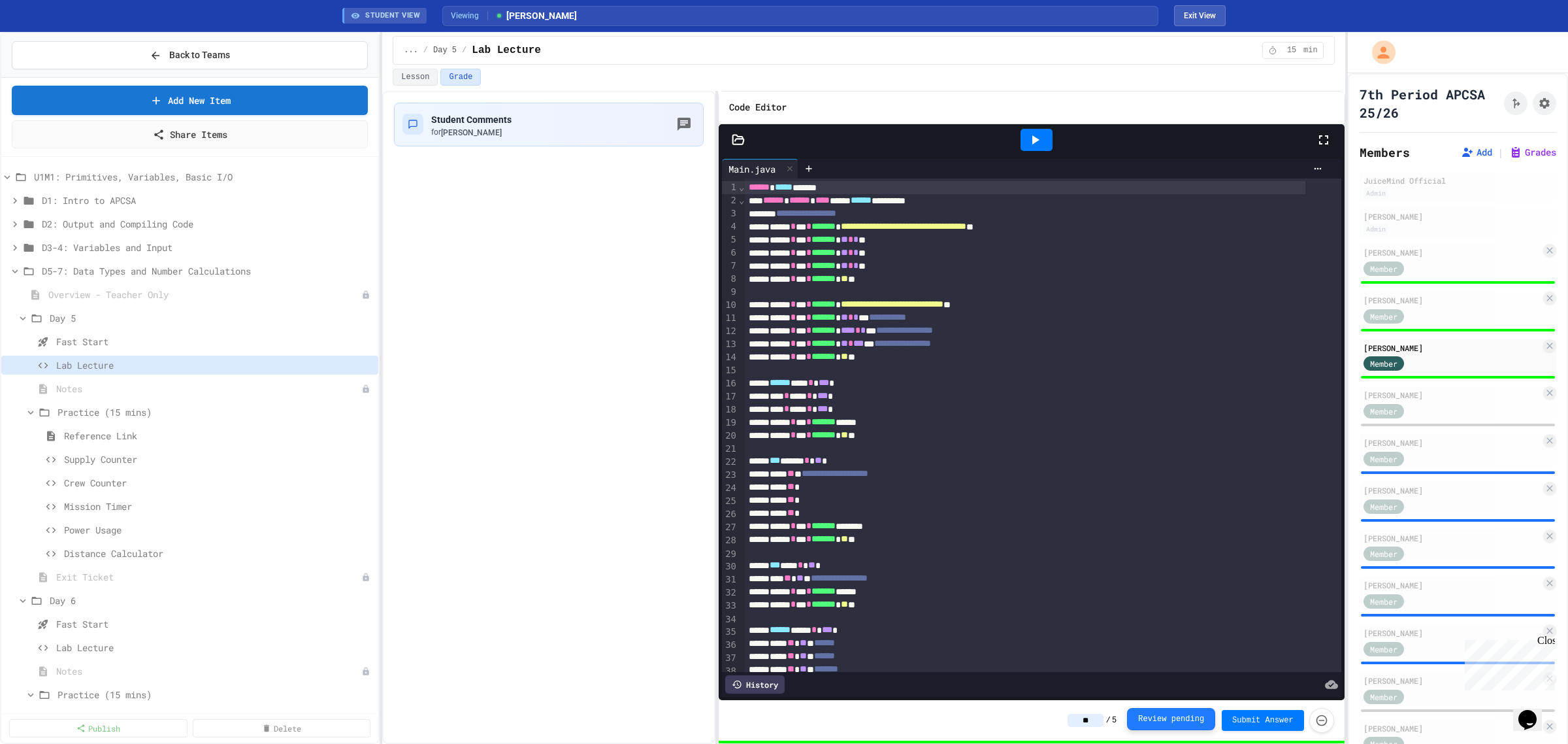
type input "*"
click at [1424, 402] on div "Member" at bounding box center [1397, 410] width 66 height 16
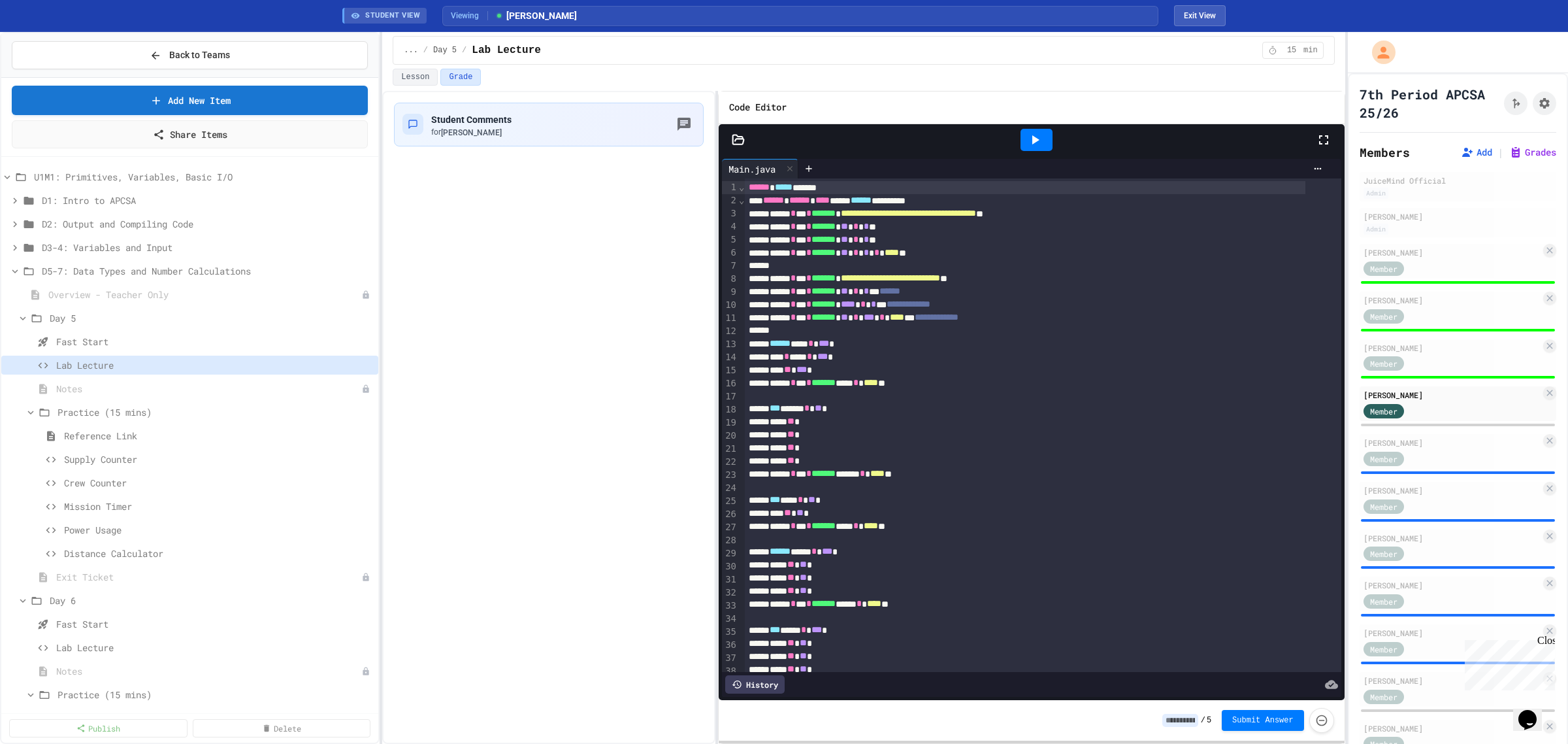
click at [1181, 716] on input at bounding box center [1180, 720] width 36 height 13
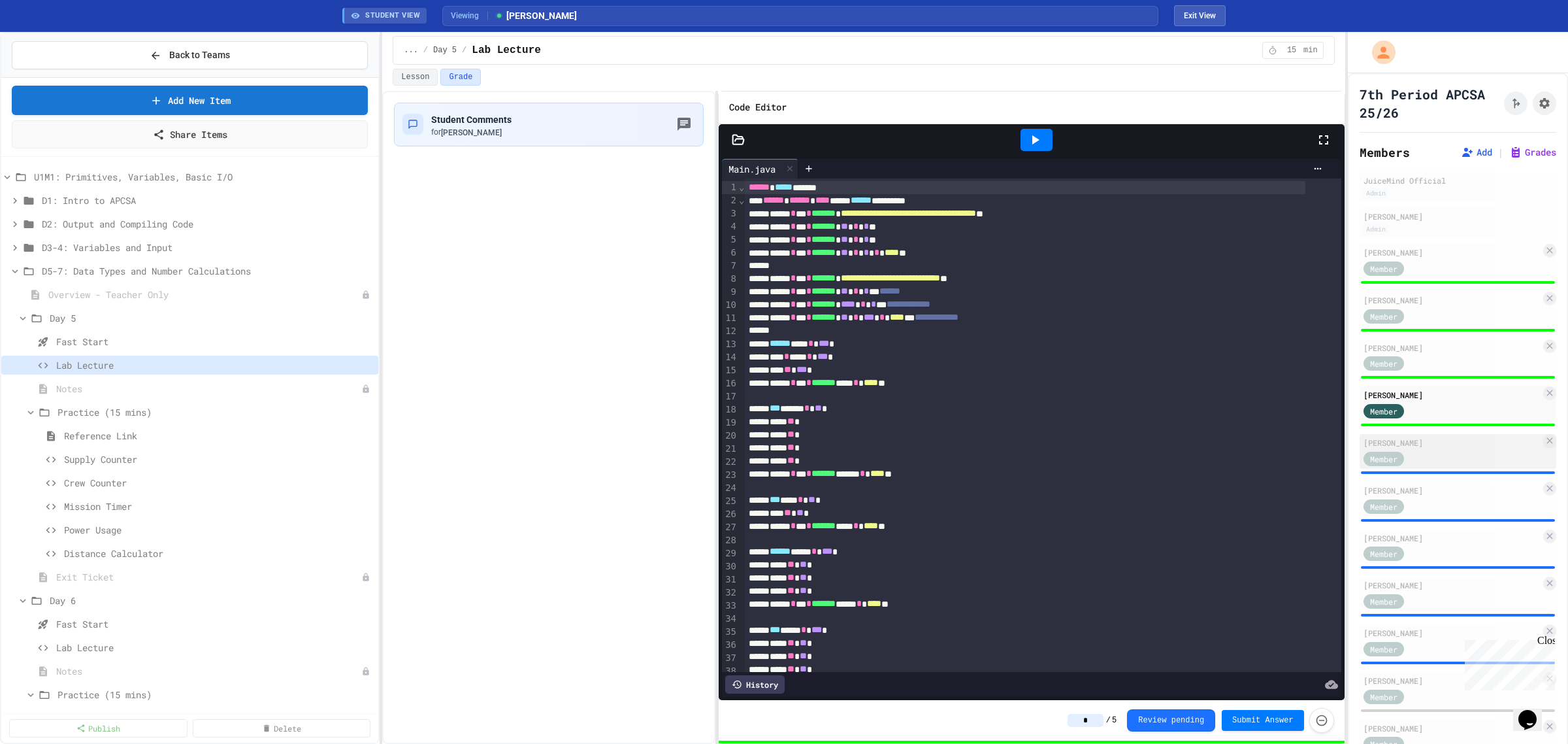
type input "*"
click at [1454, 451] on div "Member" at bounding box center [1452, 458] width 177 height 16
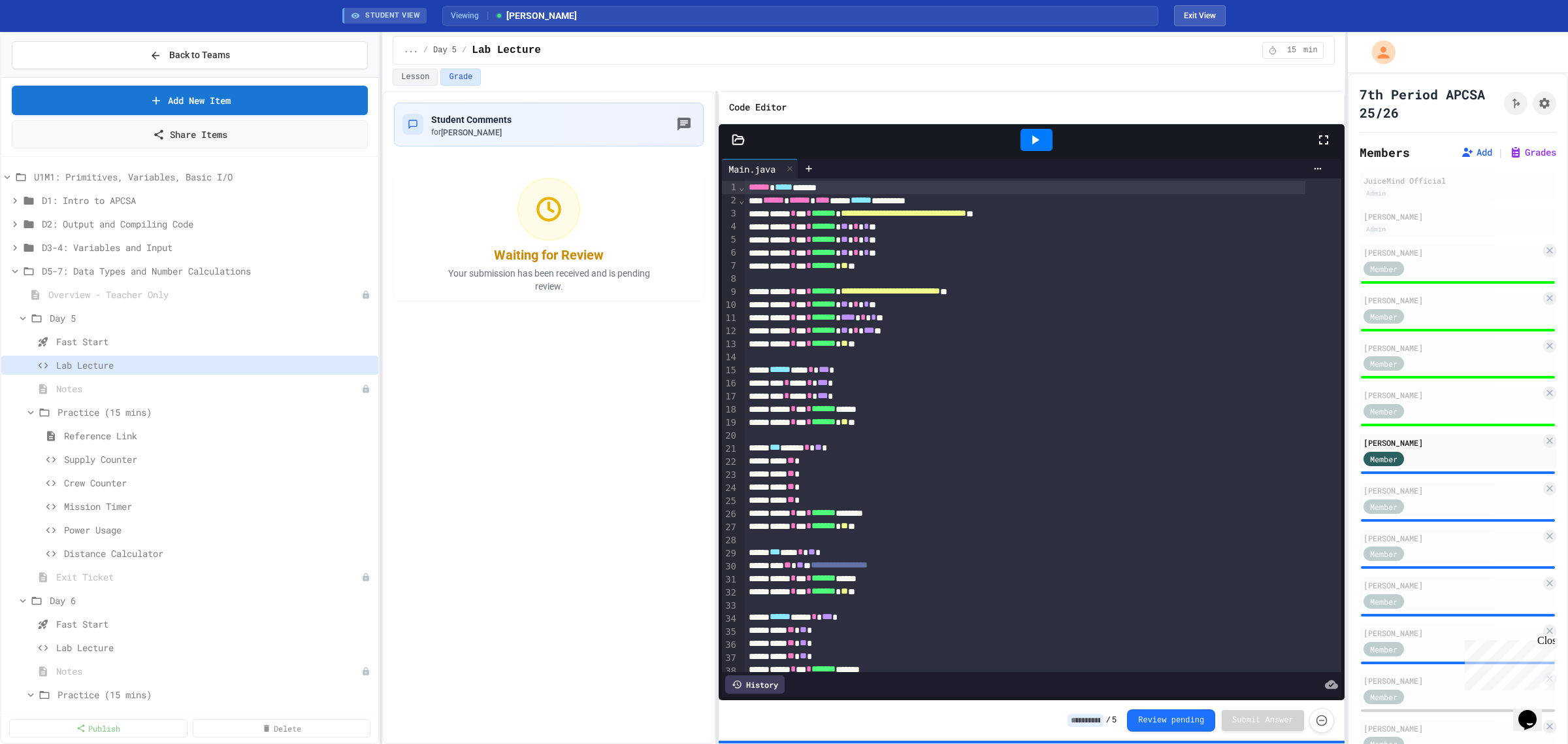
click at [1091, 726] on input at bounding box center [1086, 720] width 36 height 13
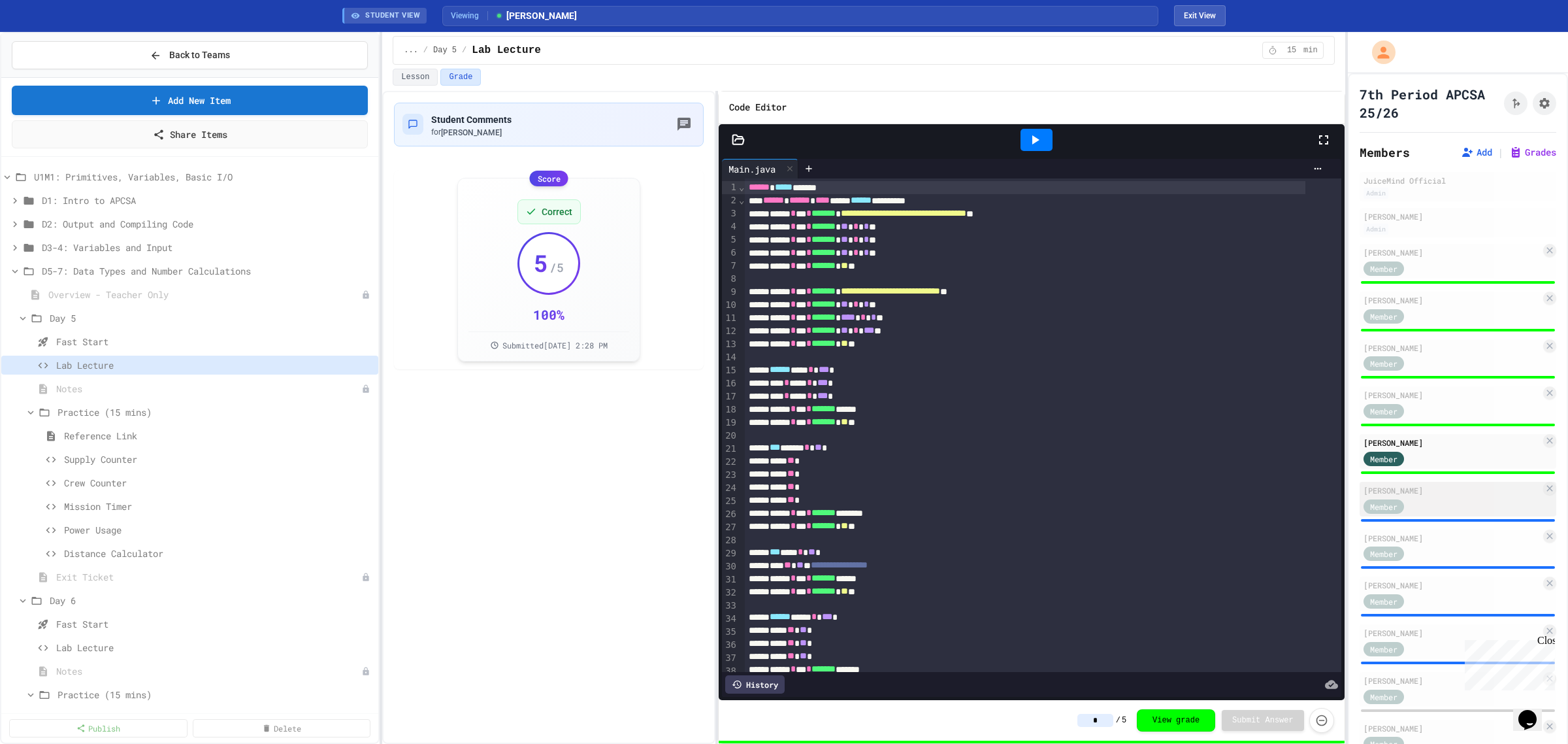
type input "*"
click at [1436, 504] on div "Member" at bounding box center [1452, 506] width 177 height 16
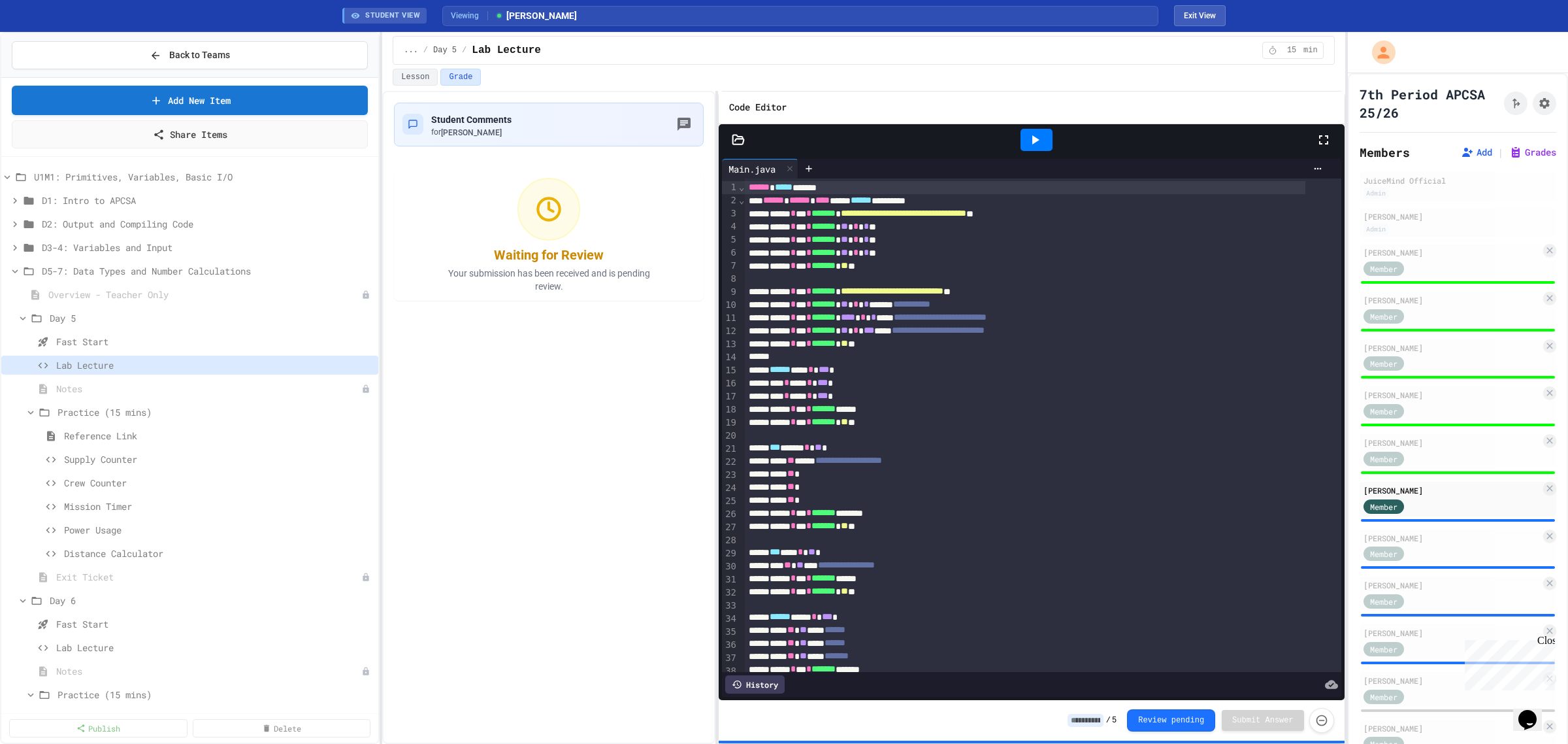
click at [1099, 719] on input at bounding box center [1086, 720] width 36 height 13
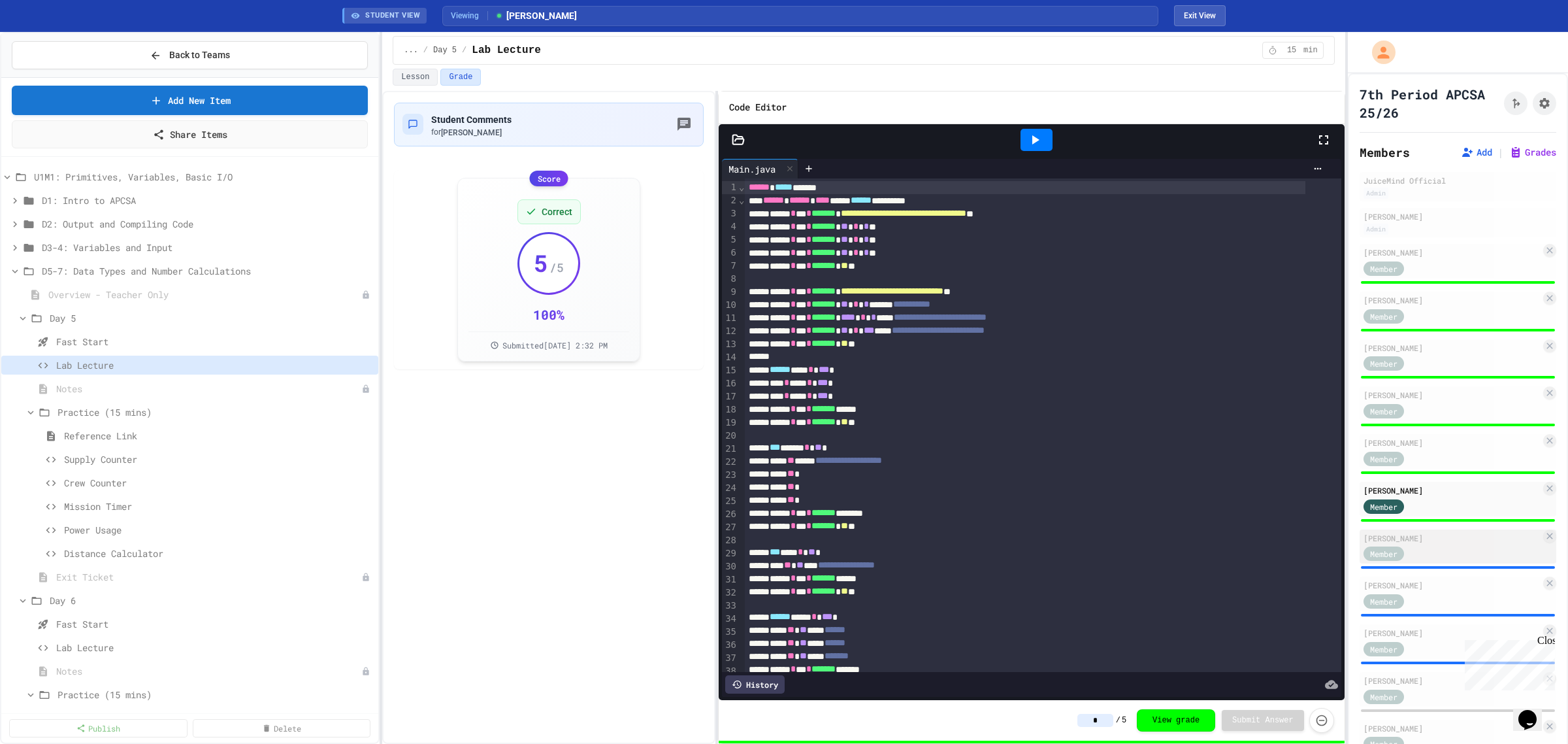
type input "*"
click at [1438, 552] on div "Member" at bounding box center [1452, 553] width 177 height 16
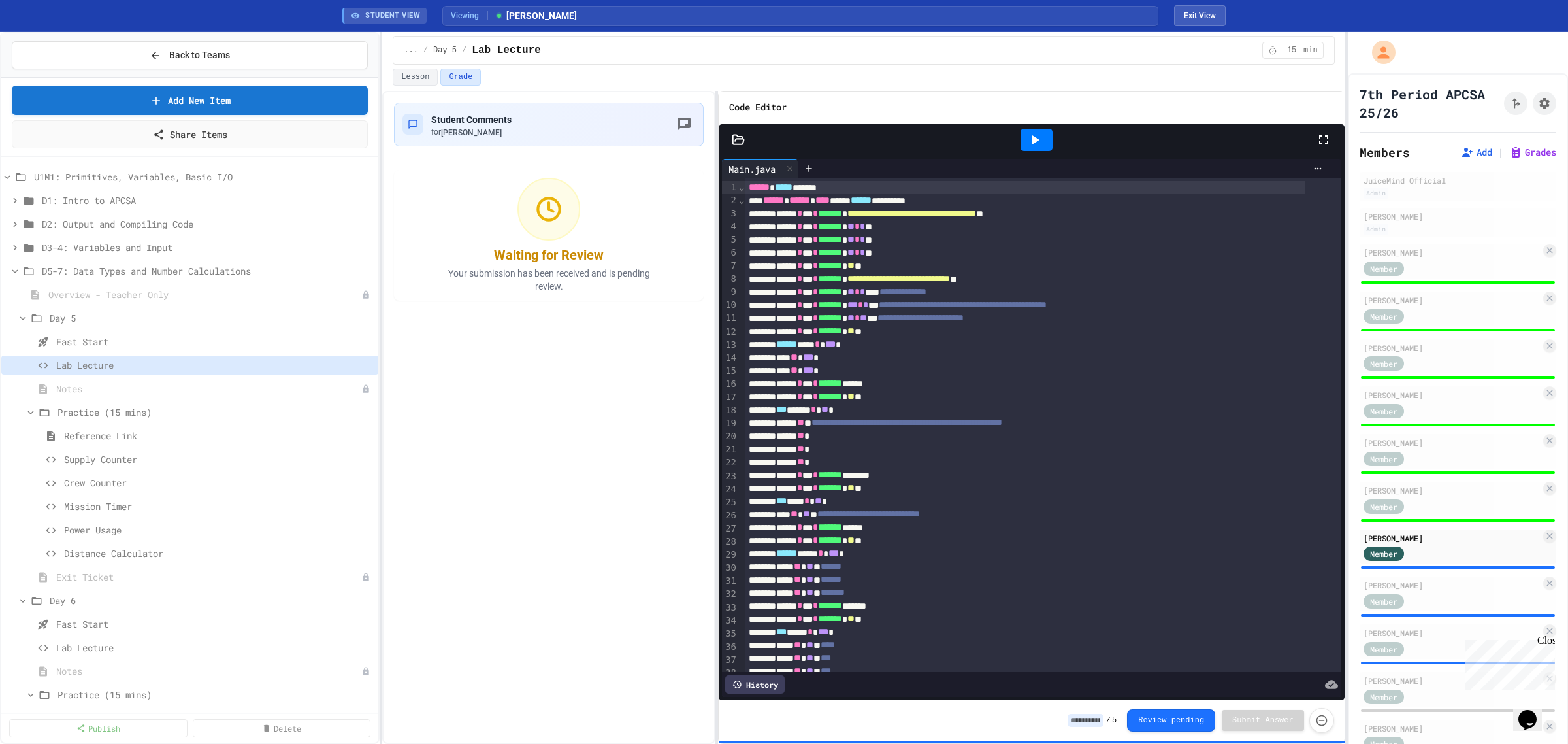
click at [1093, 722] on input at bounding box center [1086, 720] width 36 height 13
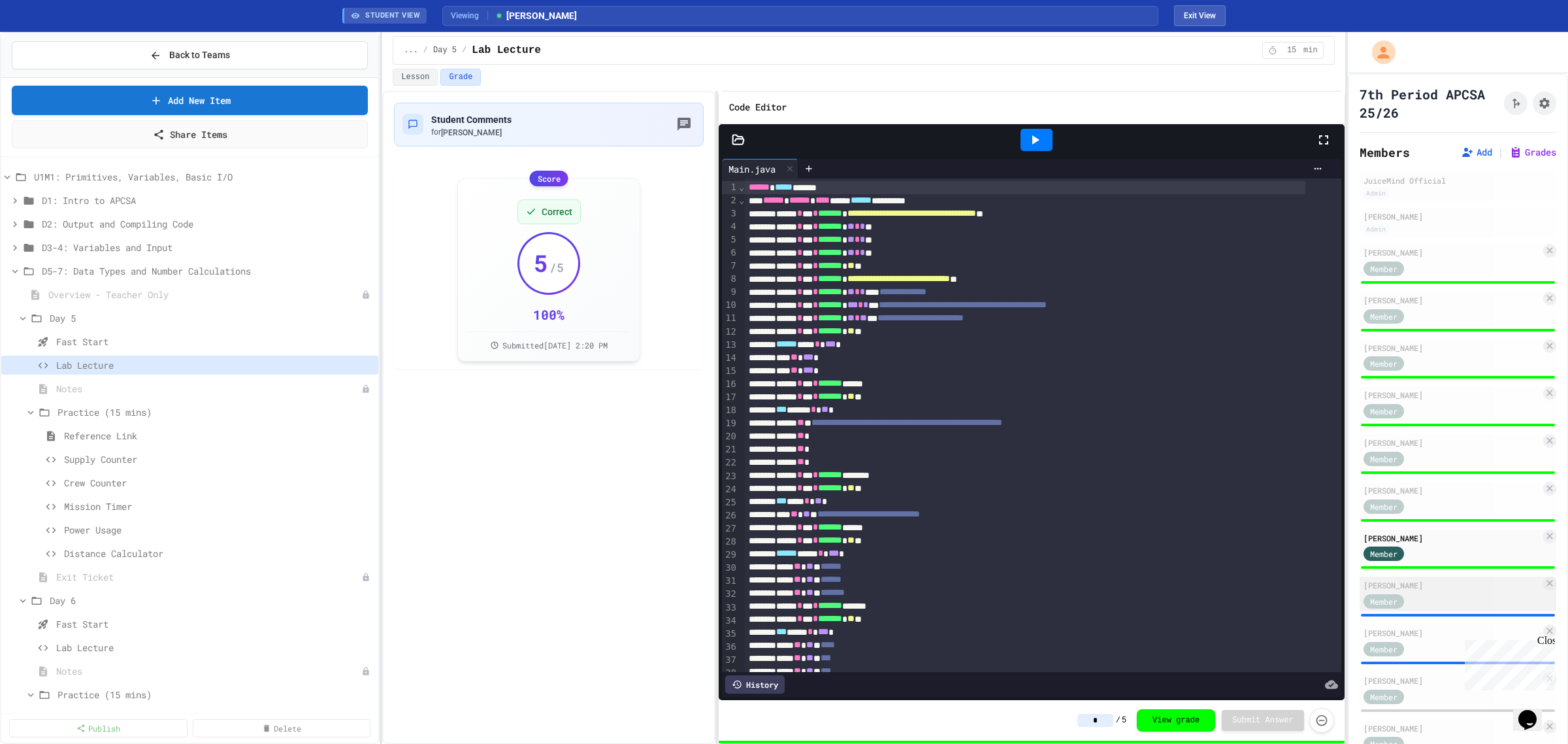
type input "*"
click at [1428, 596] on div "Member" at bounding box center [1397, 600] width 66 height 16
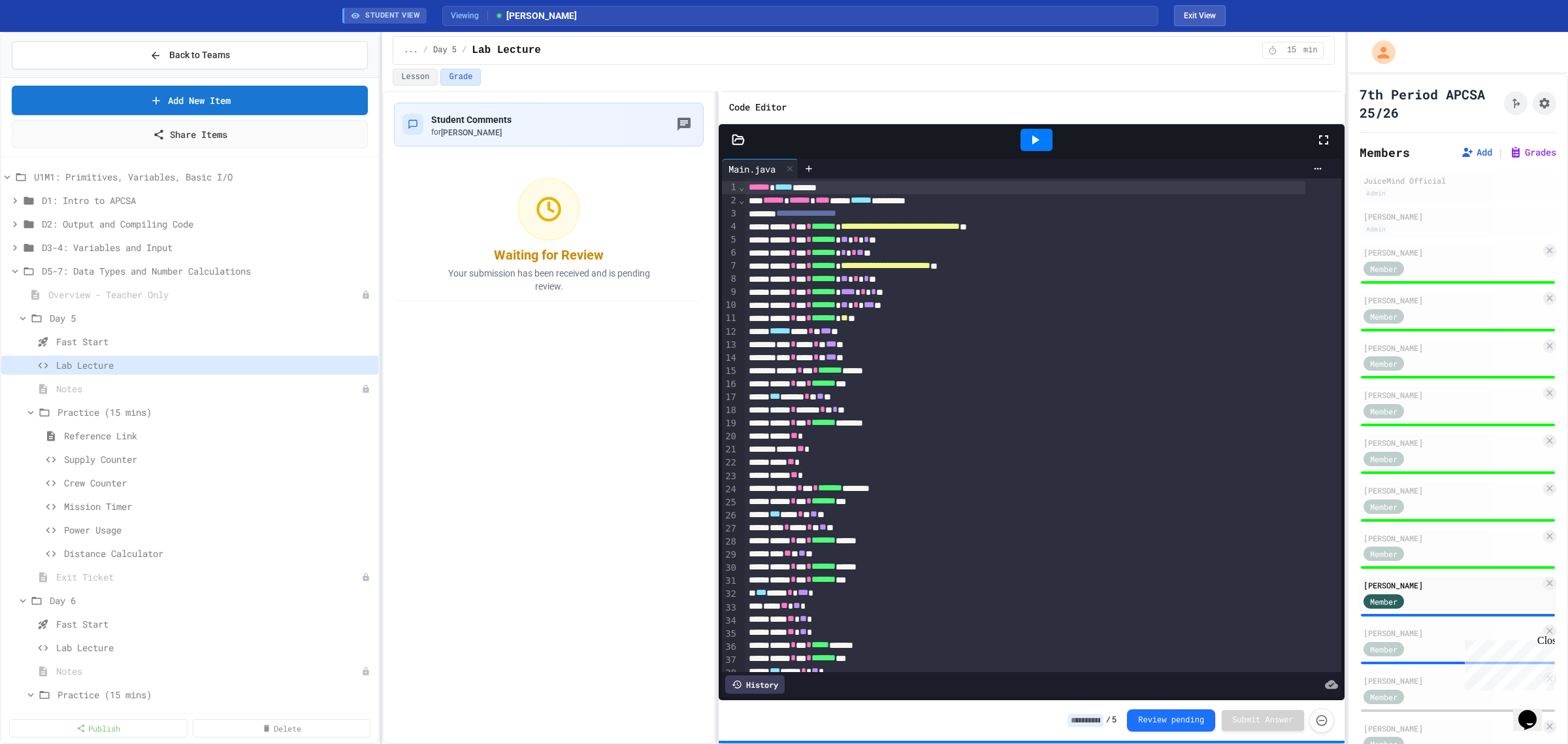
click at [1094, 721] on input at bounding box center [1086, 720] width 36 height 13
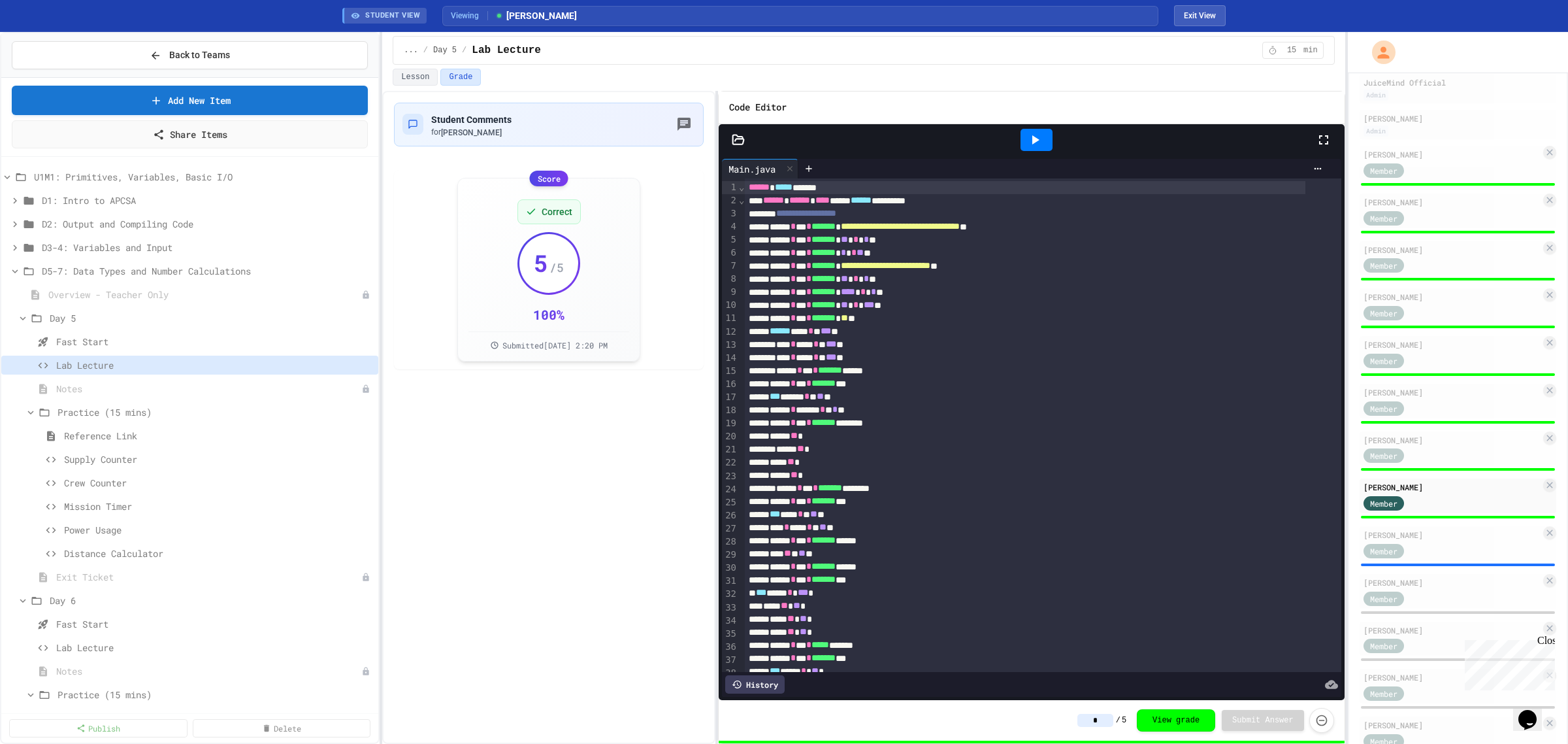
scroll to position [227, 0]
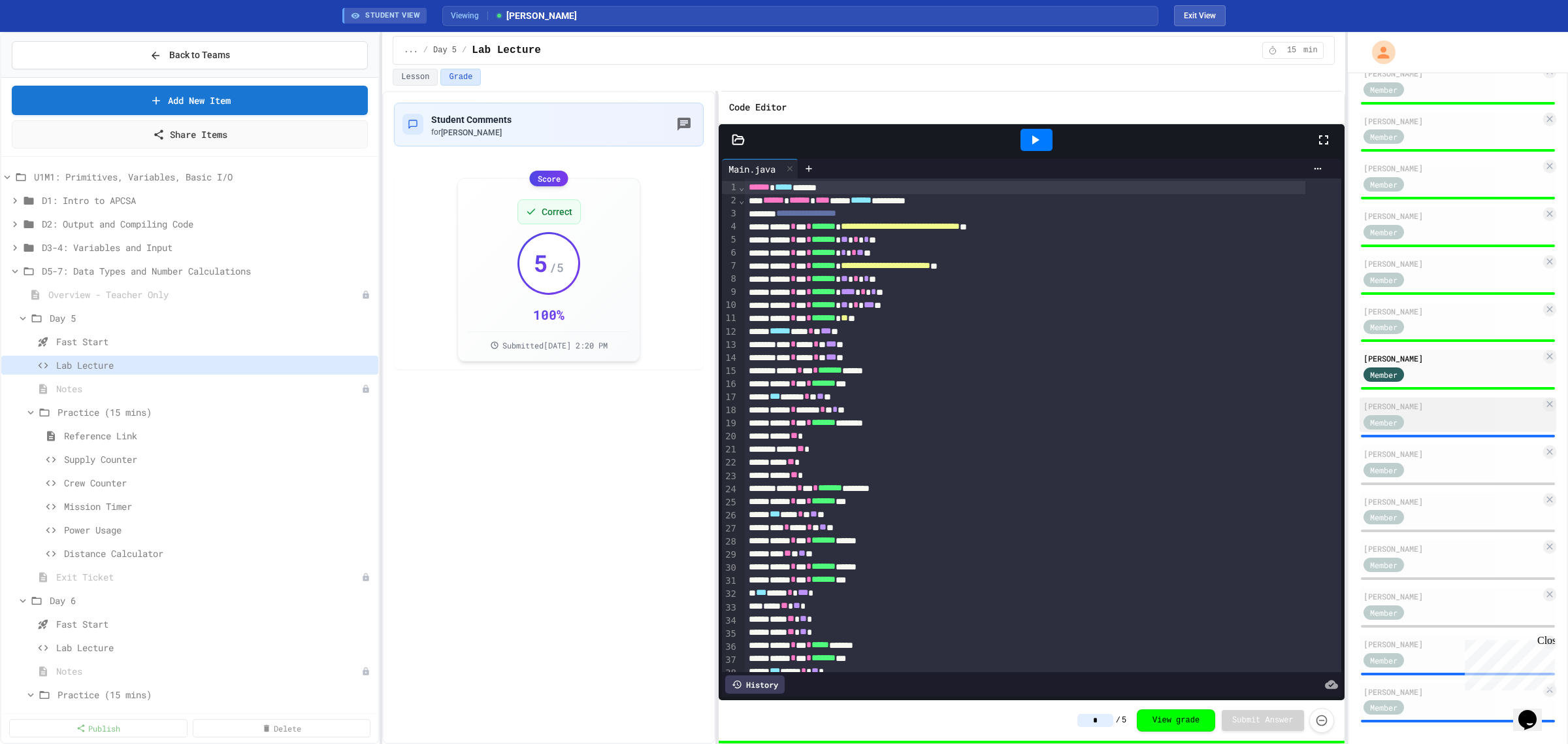
type input "*"
click at [1436, 416] on div "Member" at bounding box center [1452, 421] width 177 height 16
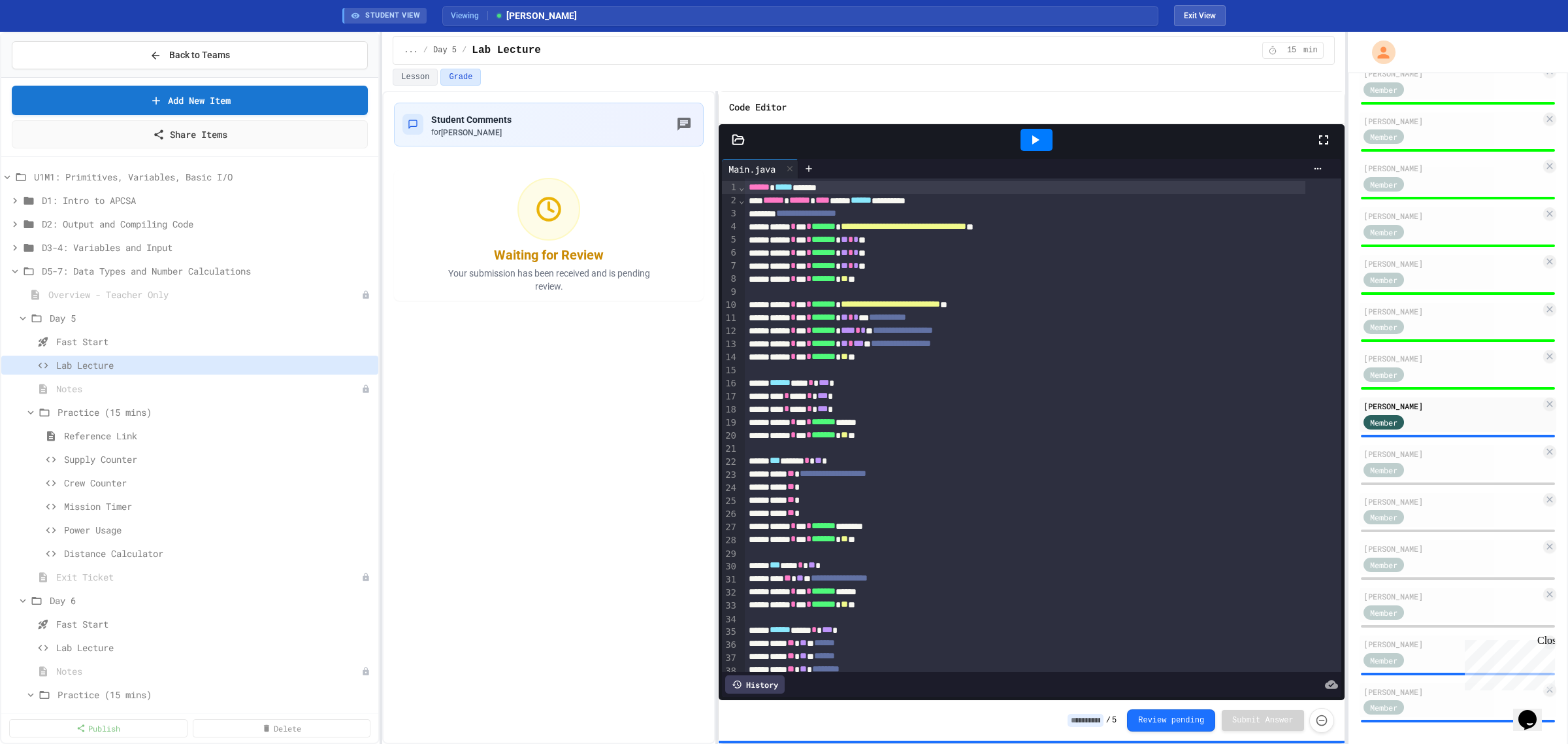
click at [1098, 719] on input at bounding box center [1086, 720] width 36 height 13
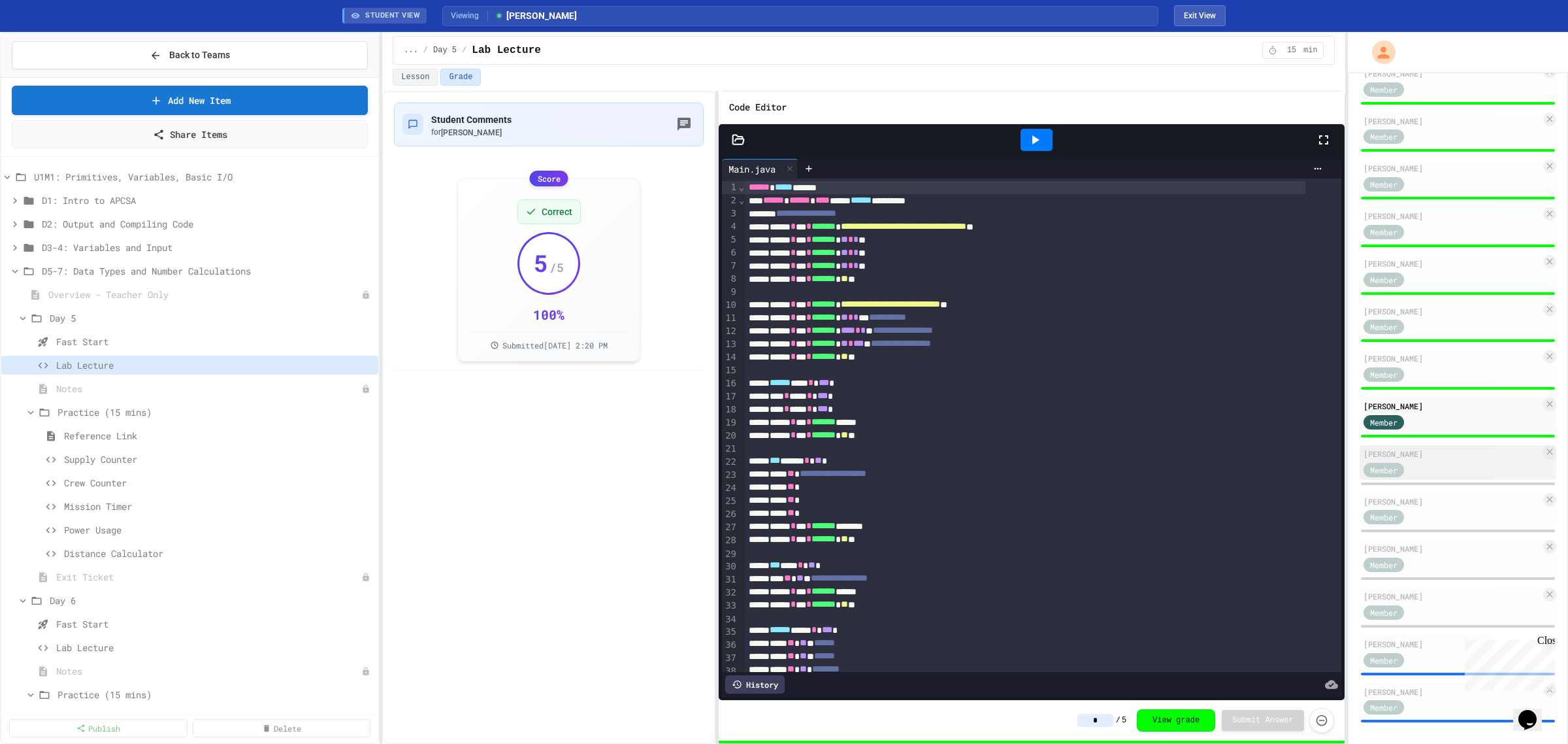
type input "*"
click at [1431, 456] on div "[PERSON_NAME] Member" at bounding box center [1458, 462] width 197 height 35
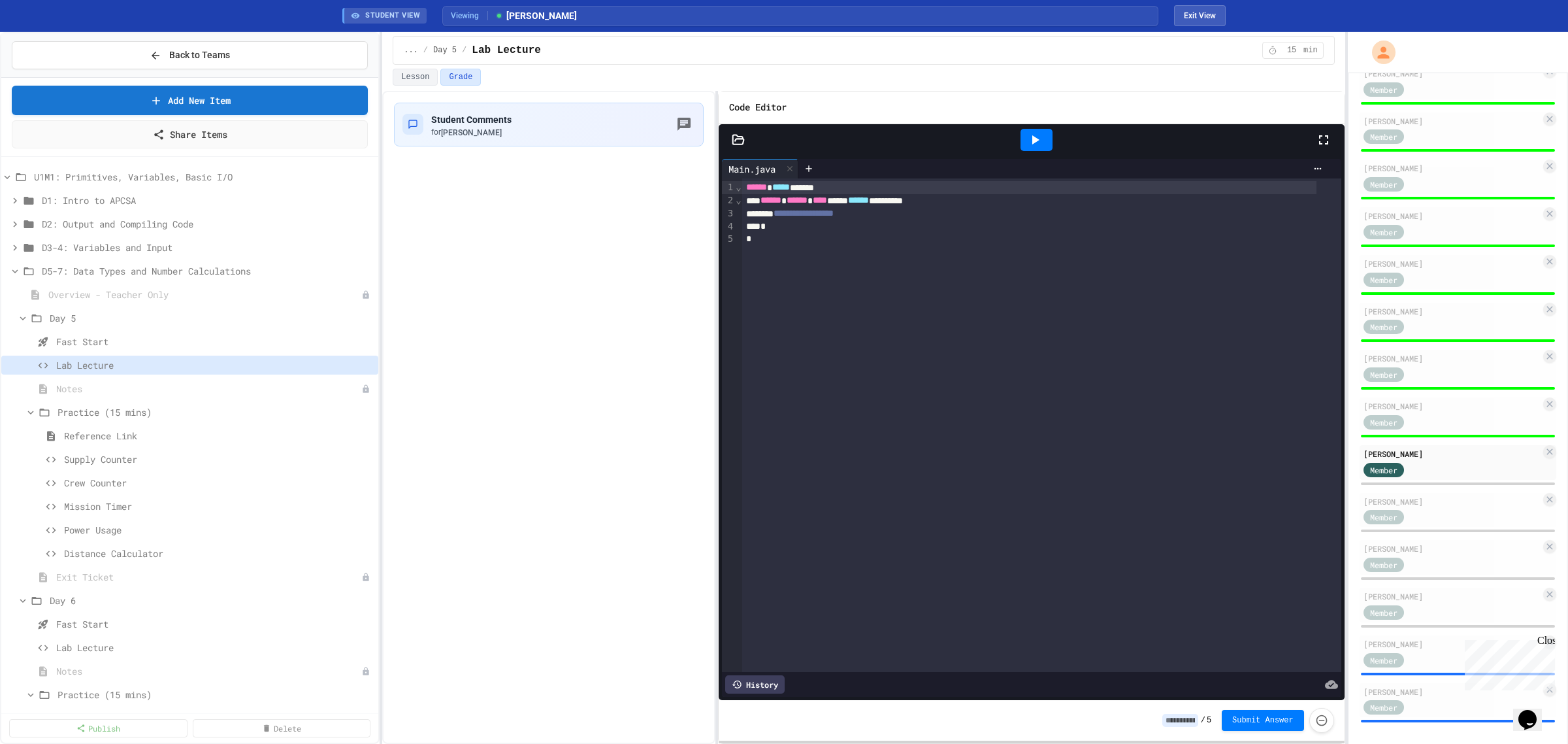
click at [1187, 717] on input at bounding box center [1180, 720] width 36 height 13
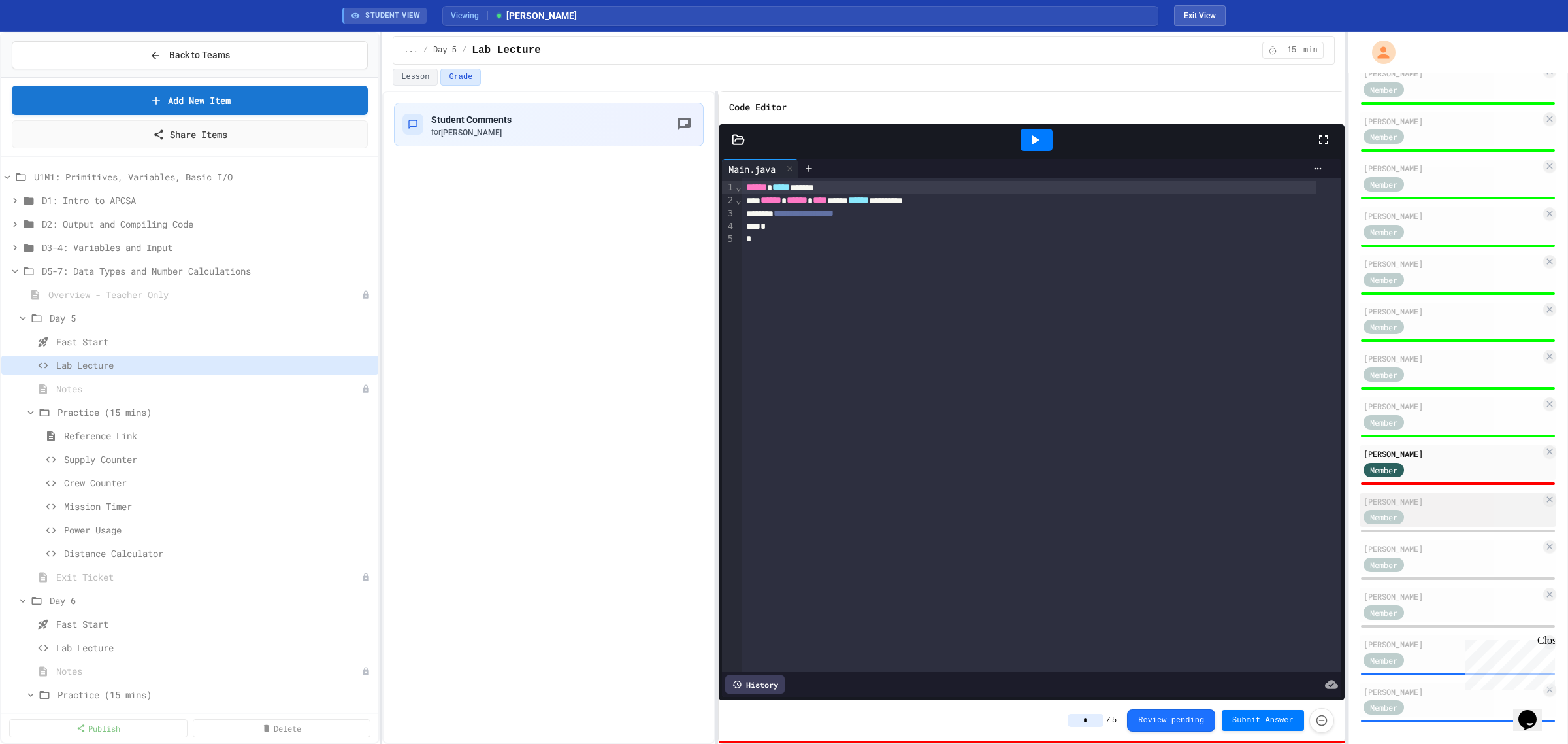
type input "*"
click at [1445, 508] on div "Member" at bounding box center [1452, 516] width 177 height 16
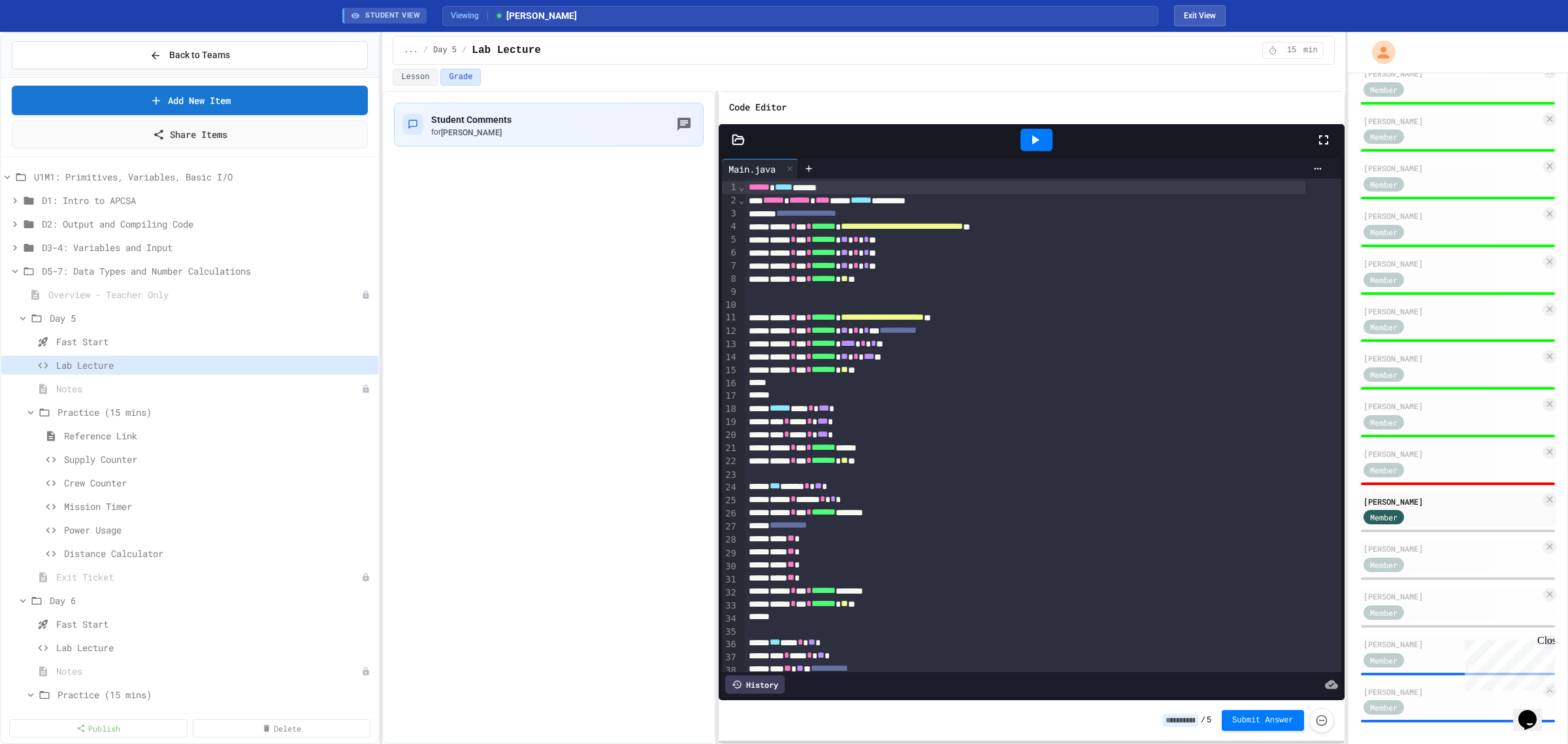
click at [1175, 719] on input at bounding box center [1180, 720] width 36 height 13
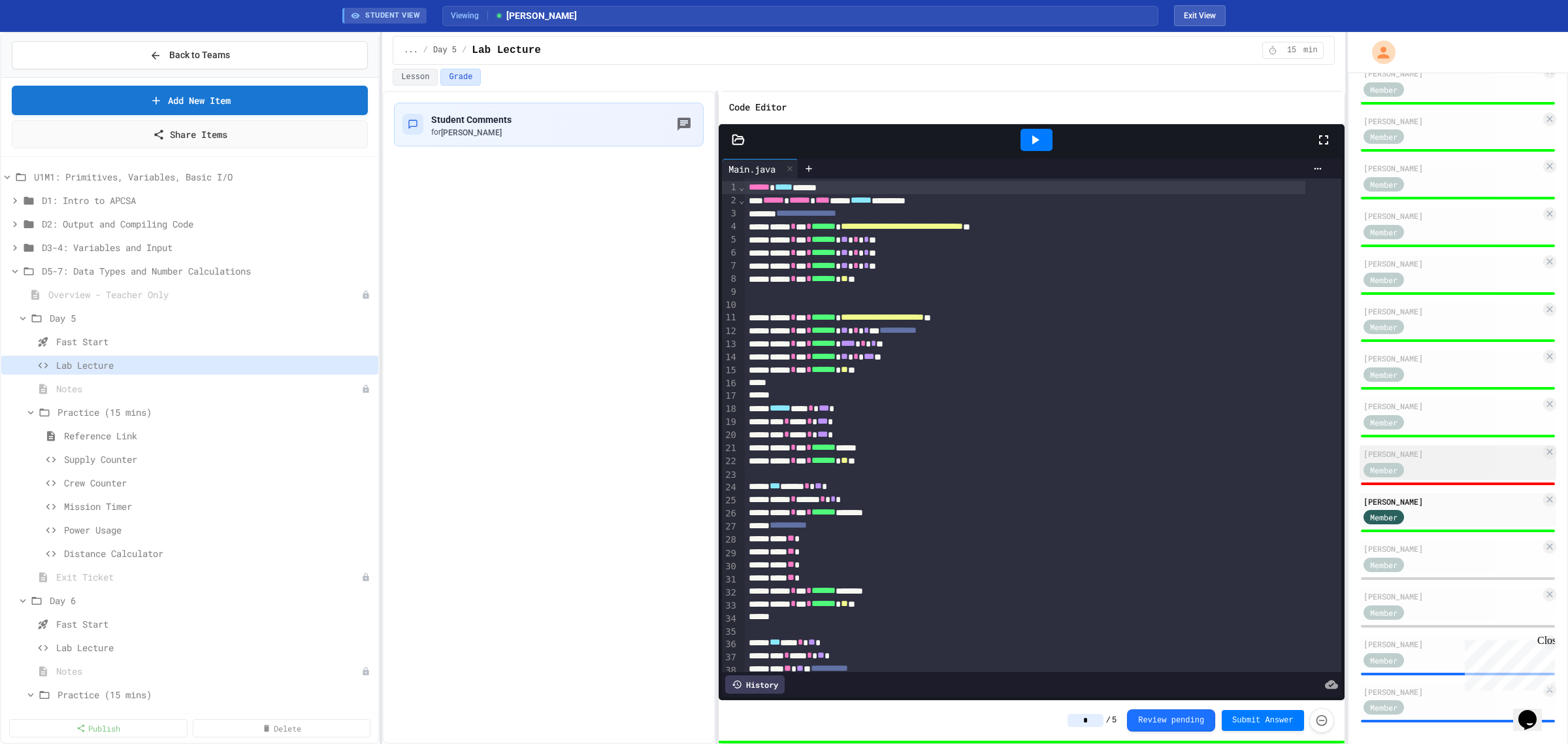
click at [1466, 462] on div "Member" at bounding box center [1452, 469] width 177 height 16
type input "*"
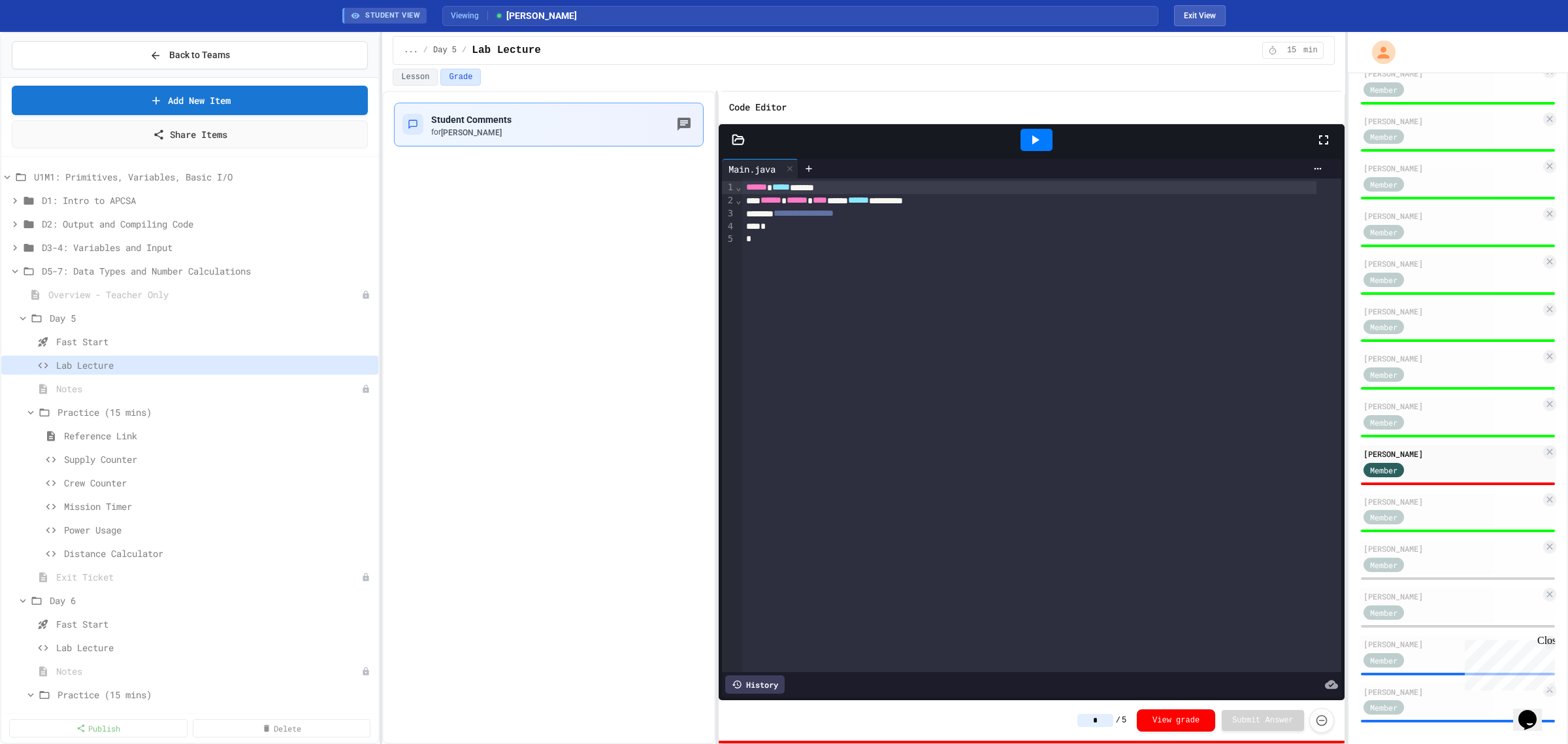
click at [502, 128] on span "[PERSON_NAME]" at bounding box center [471, 133] width 61 height 9
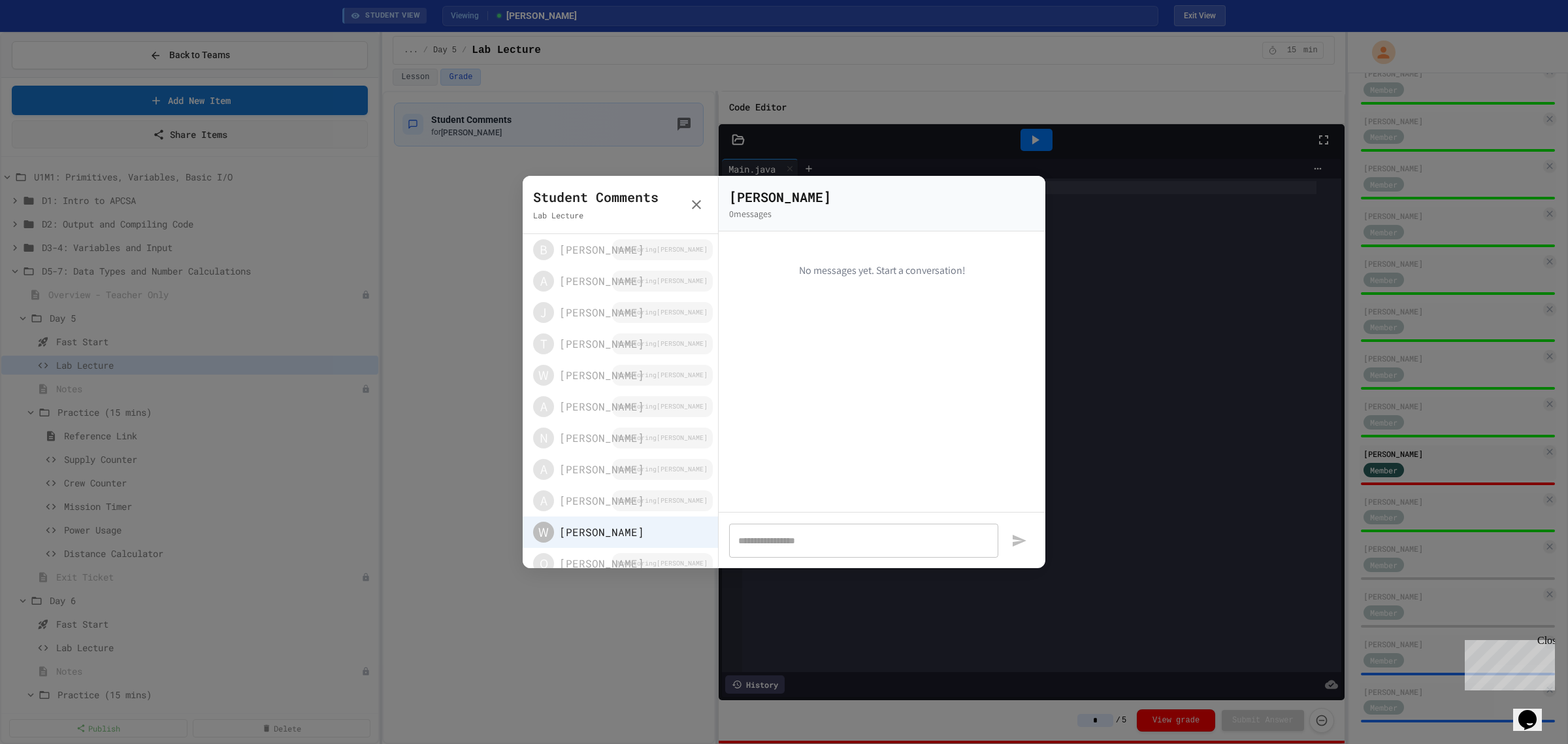
click at [839, 531] on div "* ​" at bounding box center [864, 540] width 269 height 35
type textarea "*******"
click at [839, 531] on div "* ​" at bounding box center [864, 540] width 269 height 35
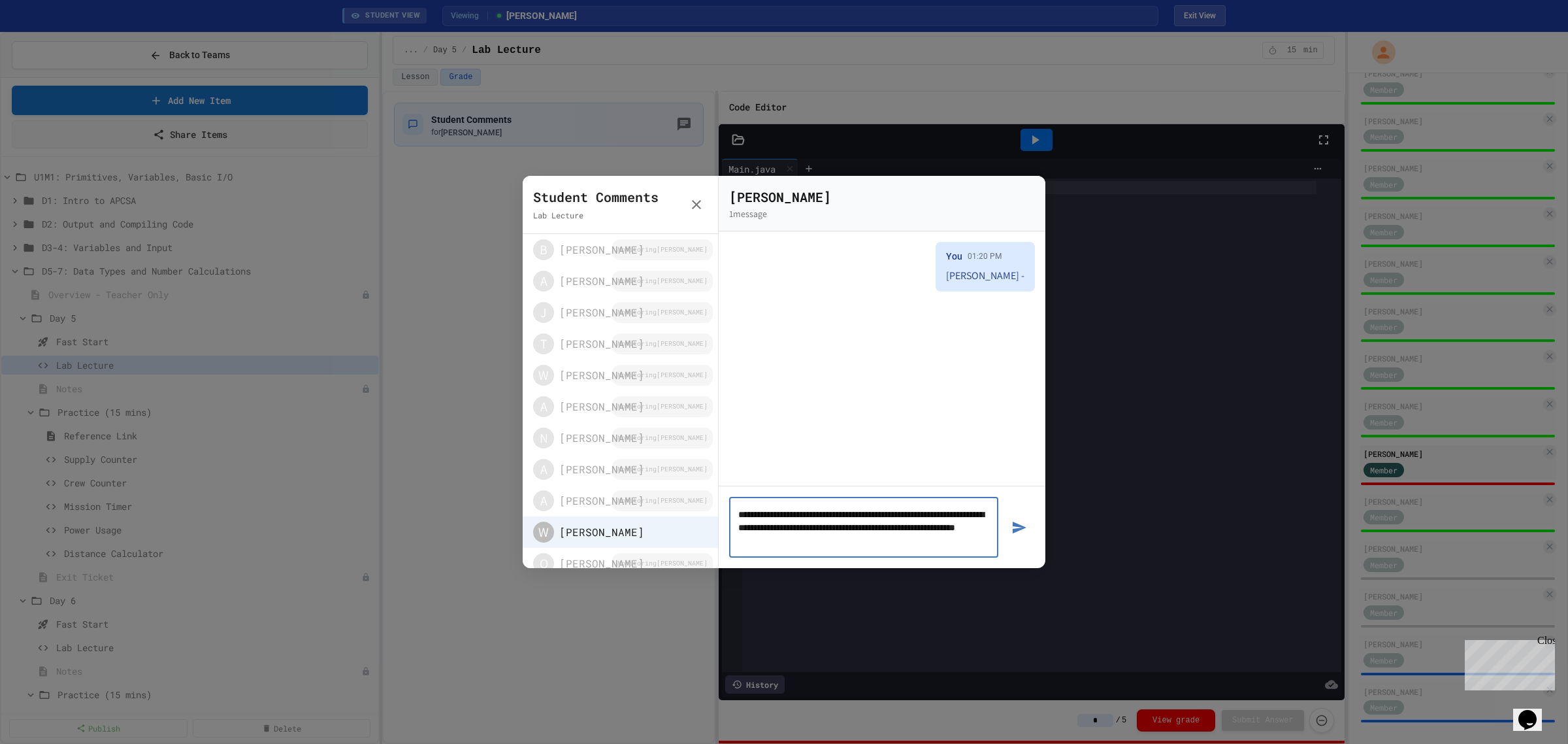
type textarea "**********"
click at [1004, 497] on button "button" at bounding box center [1019, 527] width 32 height 61
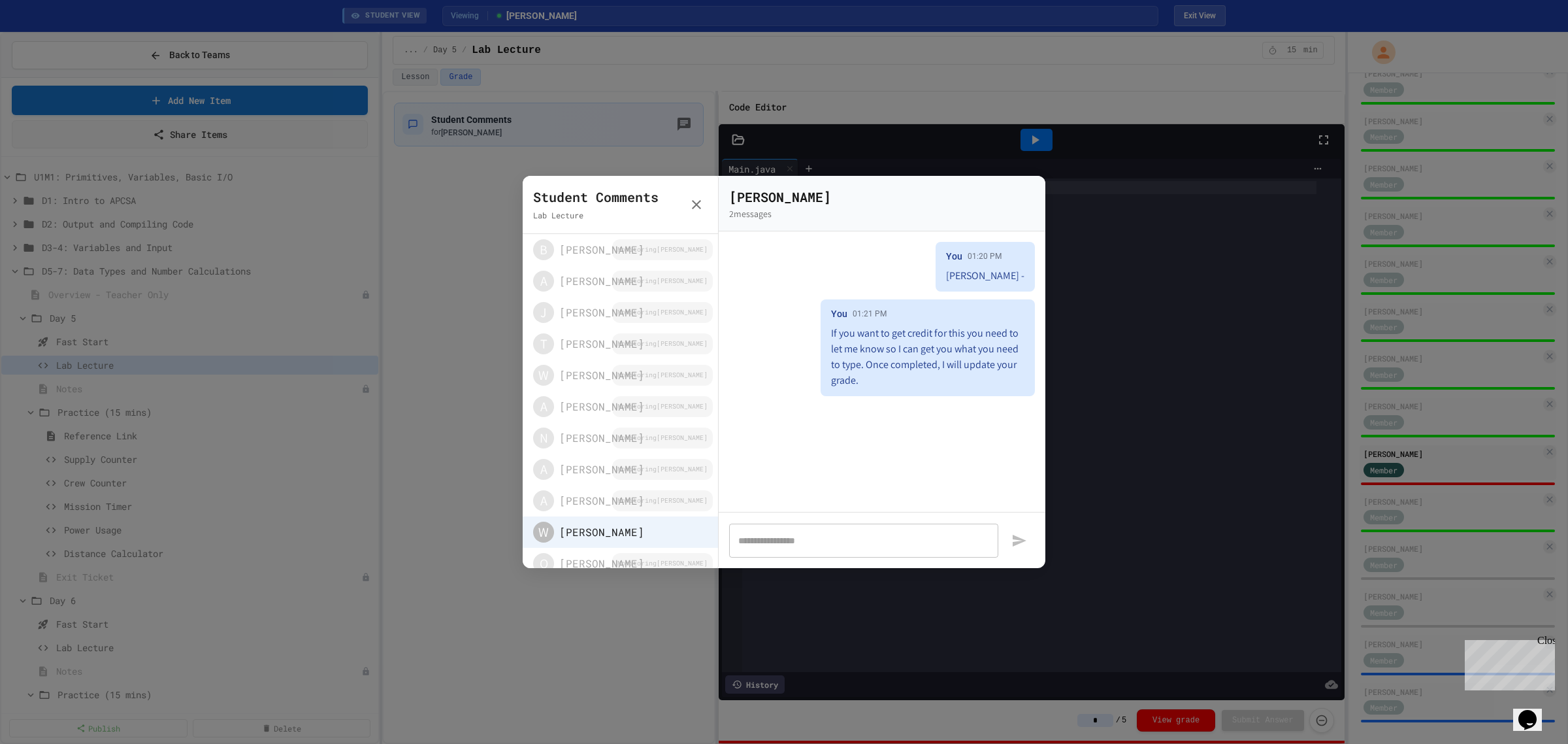
click at [692, 200] on icon "button" at bounding box center [696, 205] width 16 height 16
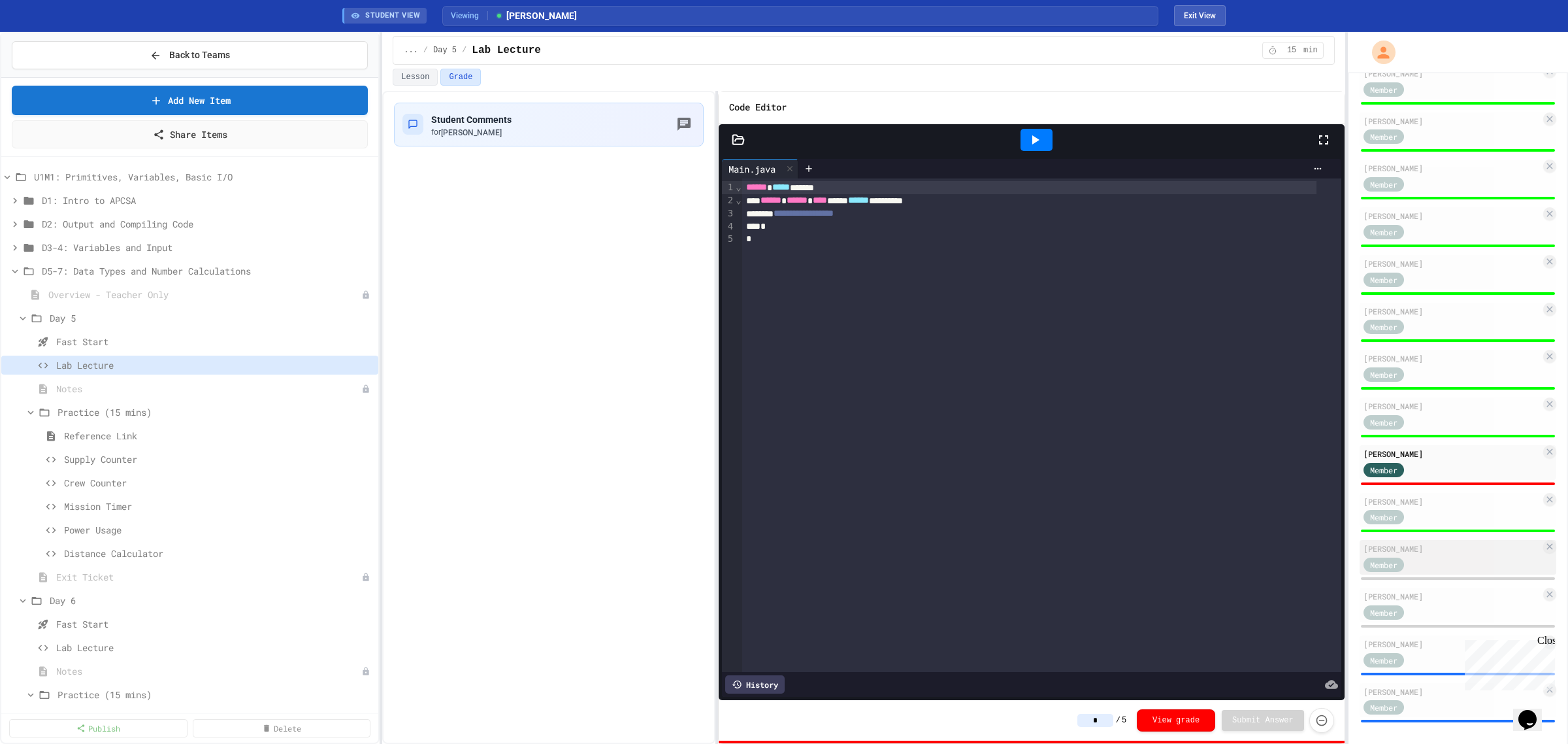
click at [1445, 556] on div "Member" at bounding box center [1452, 563] width 177 height 16
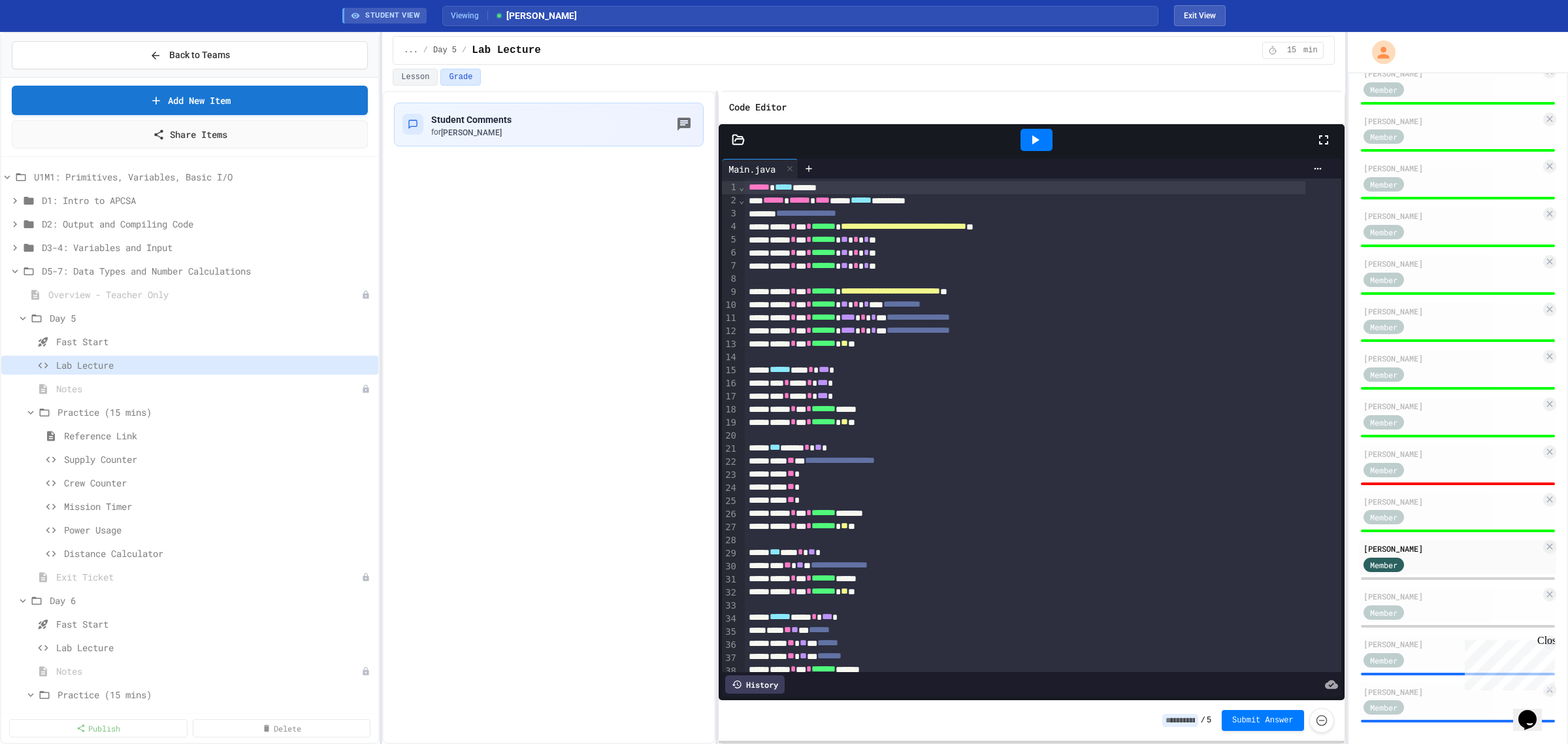
click at [1189, 724] on input at bounding box center [1180, 720] width 36 height 13
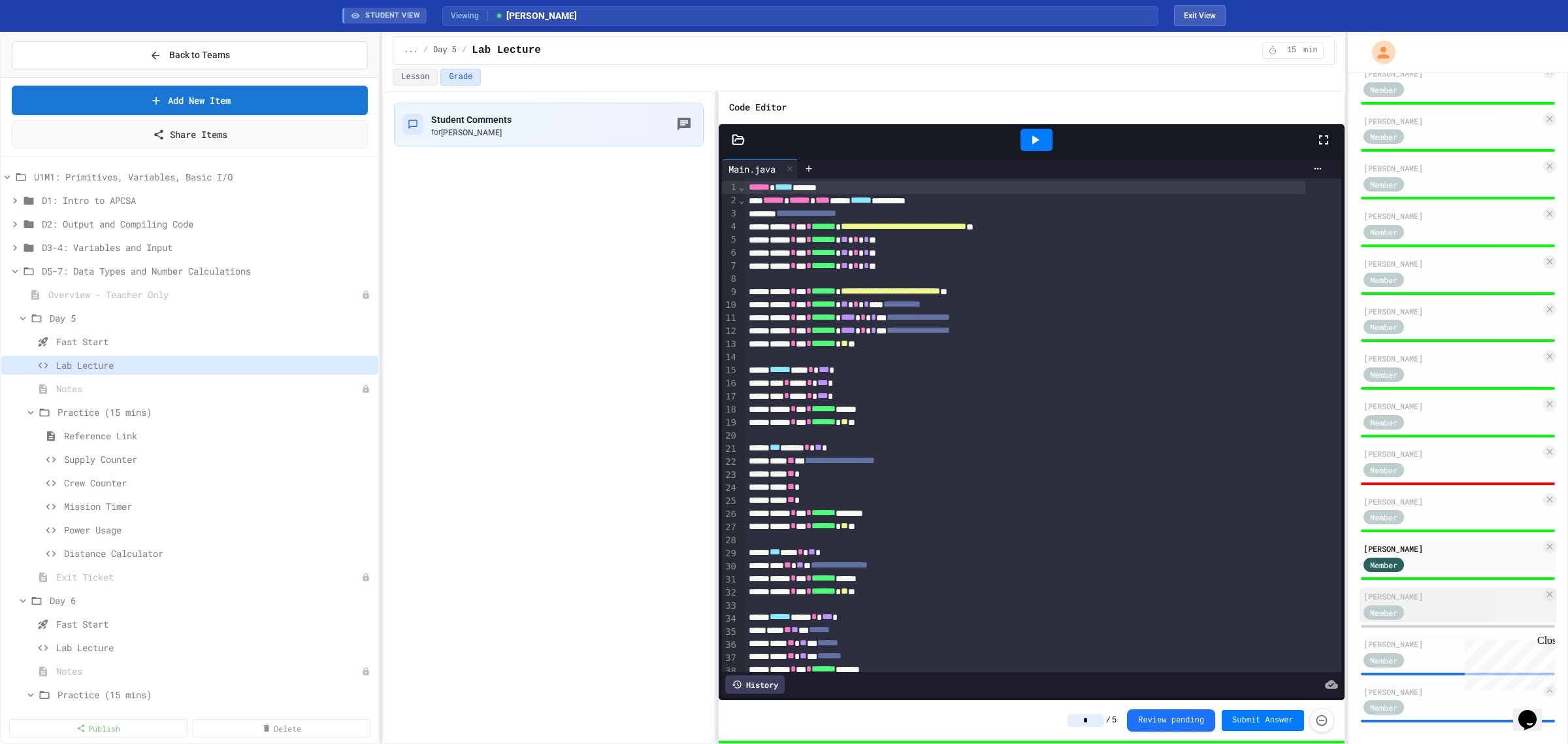
type input "*"
click at [1421, 603] on div "Member" at bounding box center [1397, 611] width 66 height 16
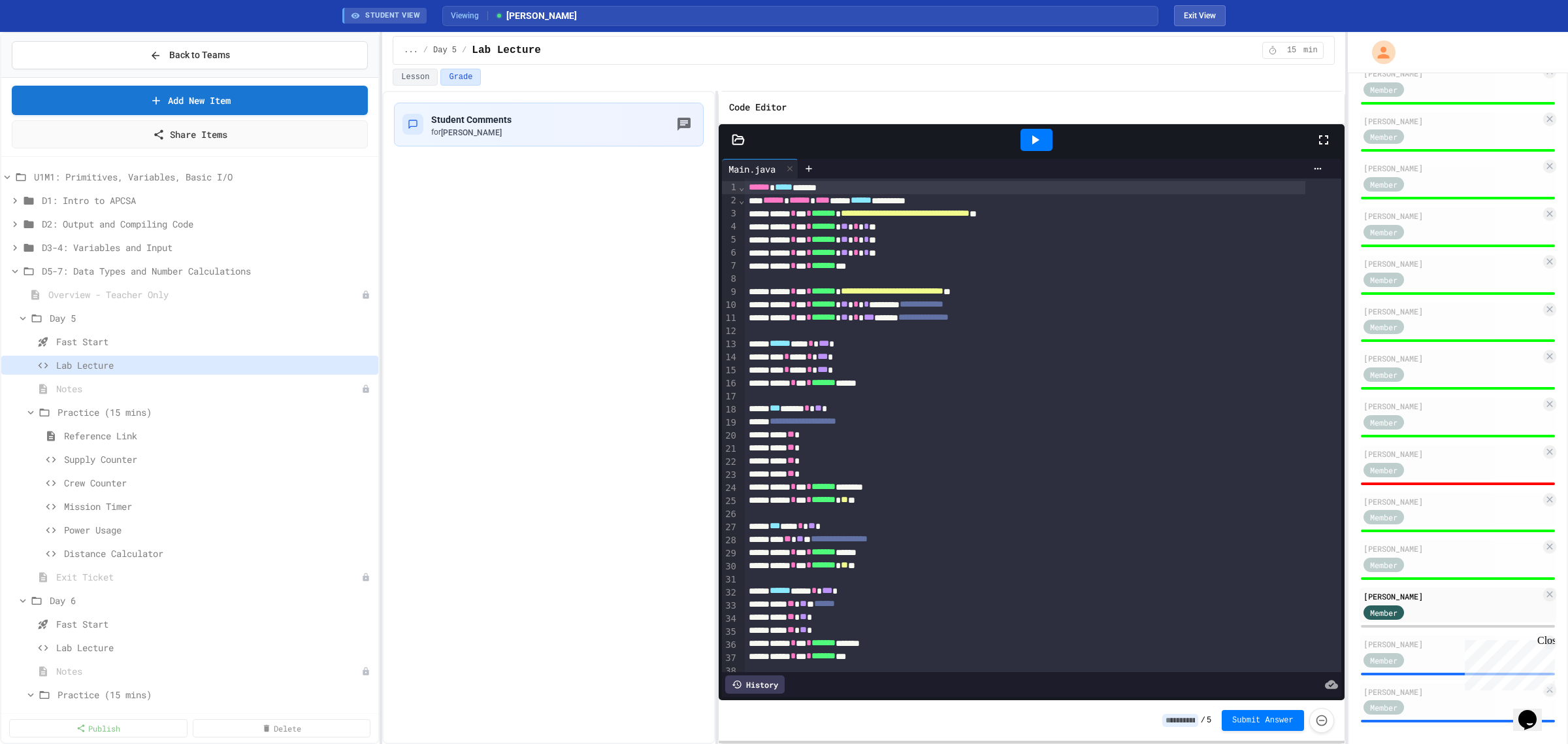
click at [1184, 726] on input at bounding box center [1180, 720] width 36 height 13
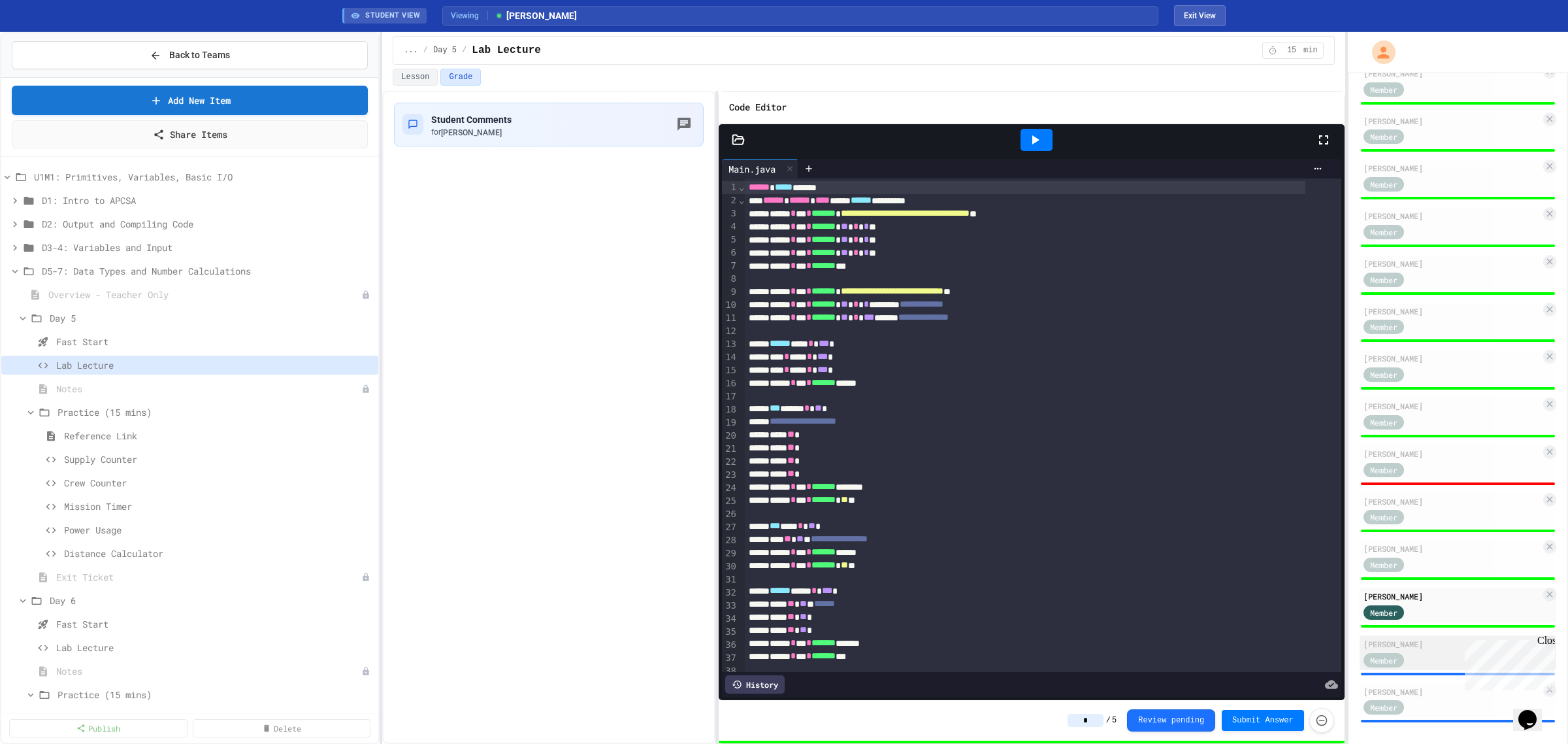
type input "*"
click at [1444, 651] on div "Member" at bounding box center [1452, 659] width 177 height 16
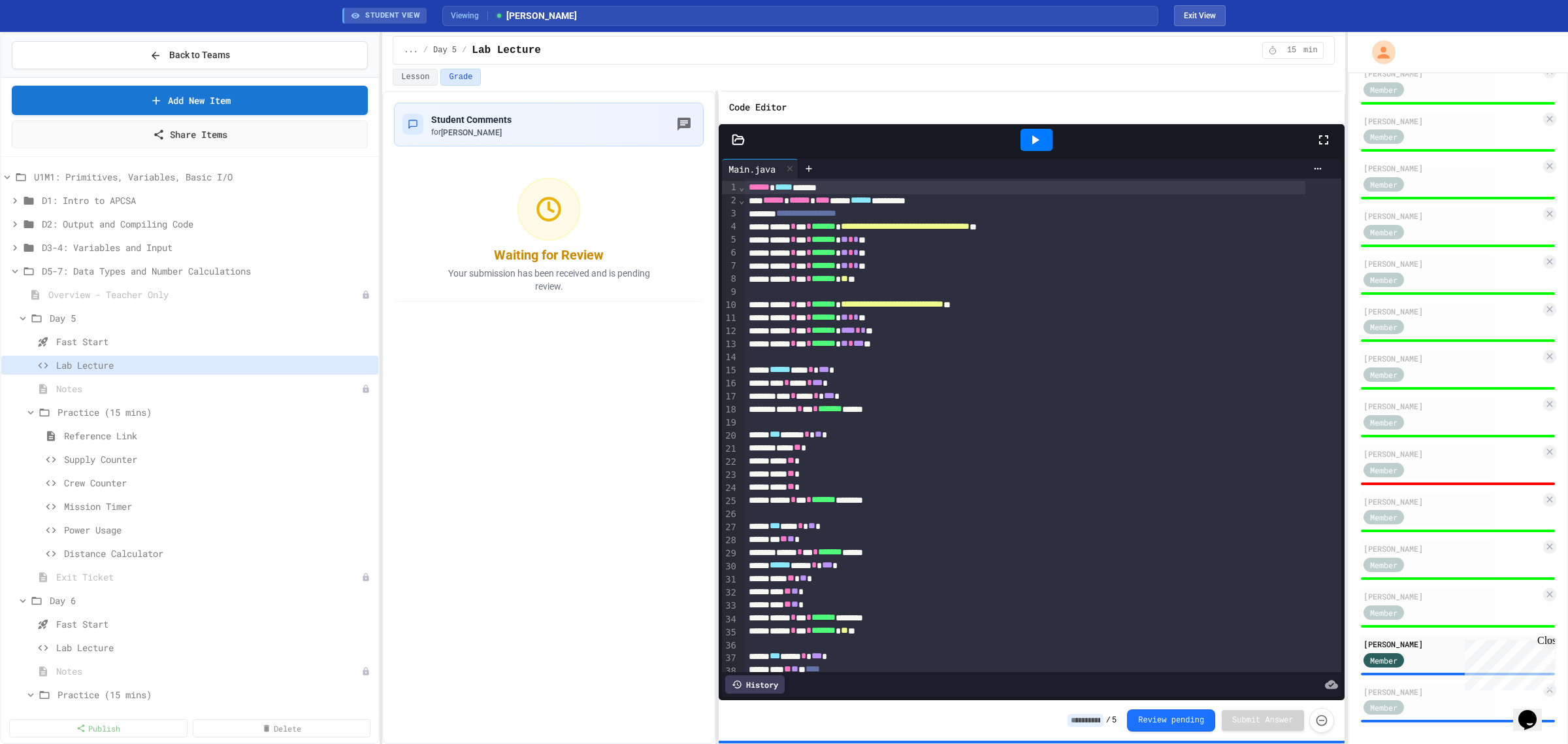
click at [1093, 722] on input at bounding box center [1086, 720] width 36 height 13
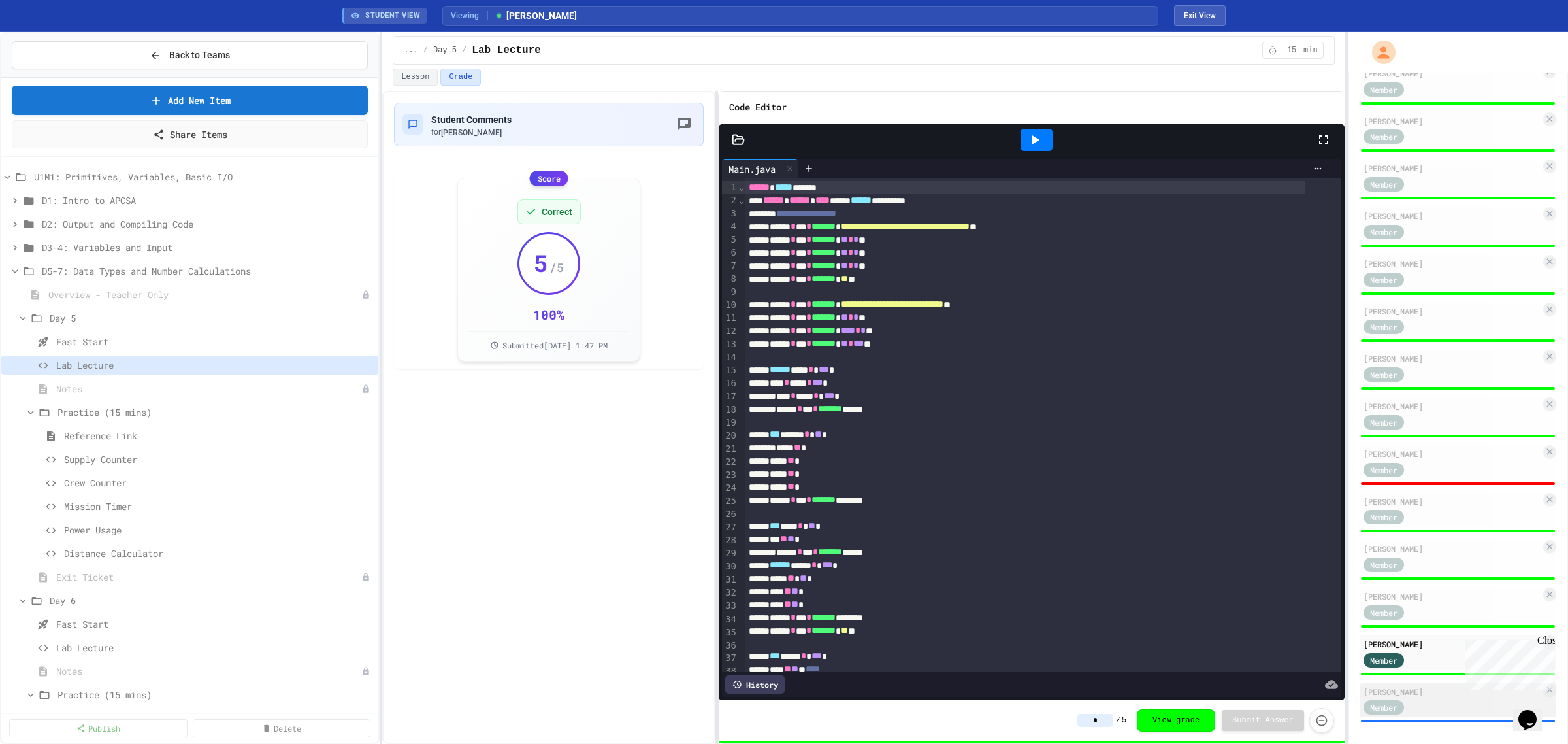
type input "*"
click at [1418, 686] on div "[PERSON_NAME]" at bounding box center [1452, 691] width 177 height 12
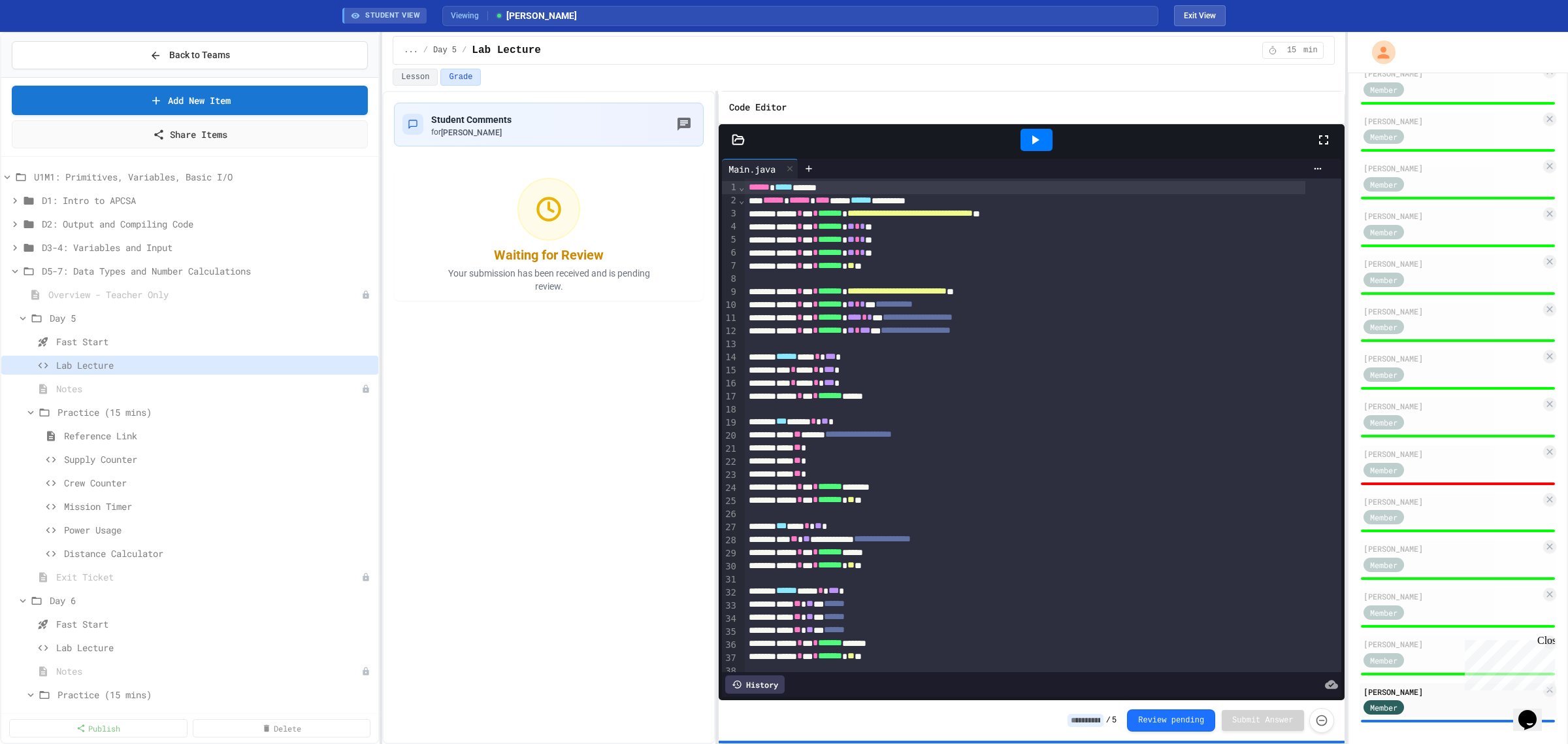
click at [1089, 720] on input at bounding box center [1086, 720] width 36 height 13
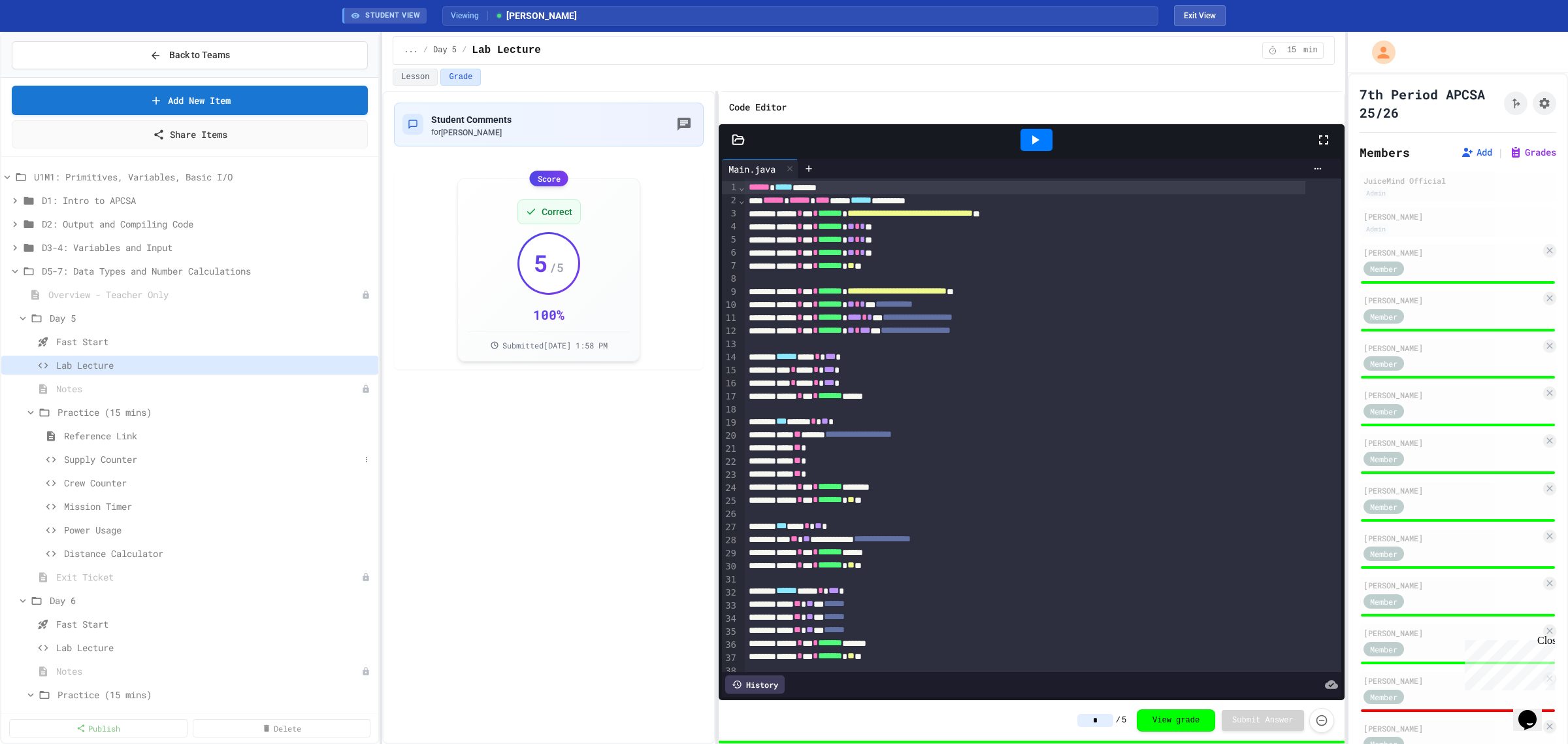
type input "*"
click at [116, 459] on span "Supply Counter" at bounding box center [212, 459] width 296 height 14
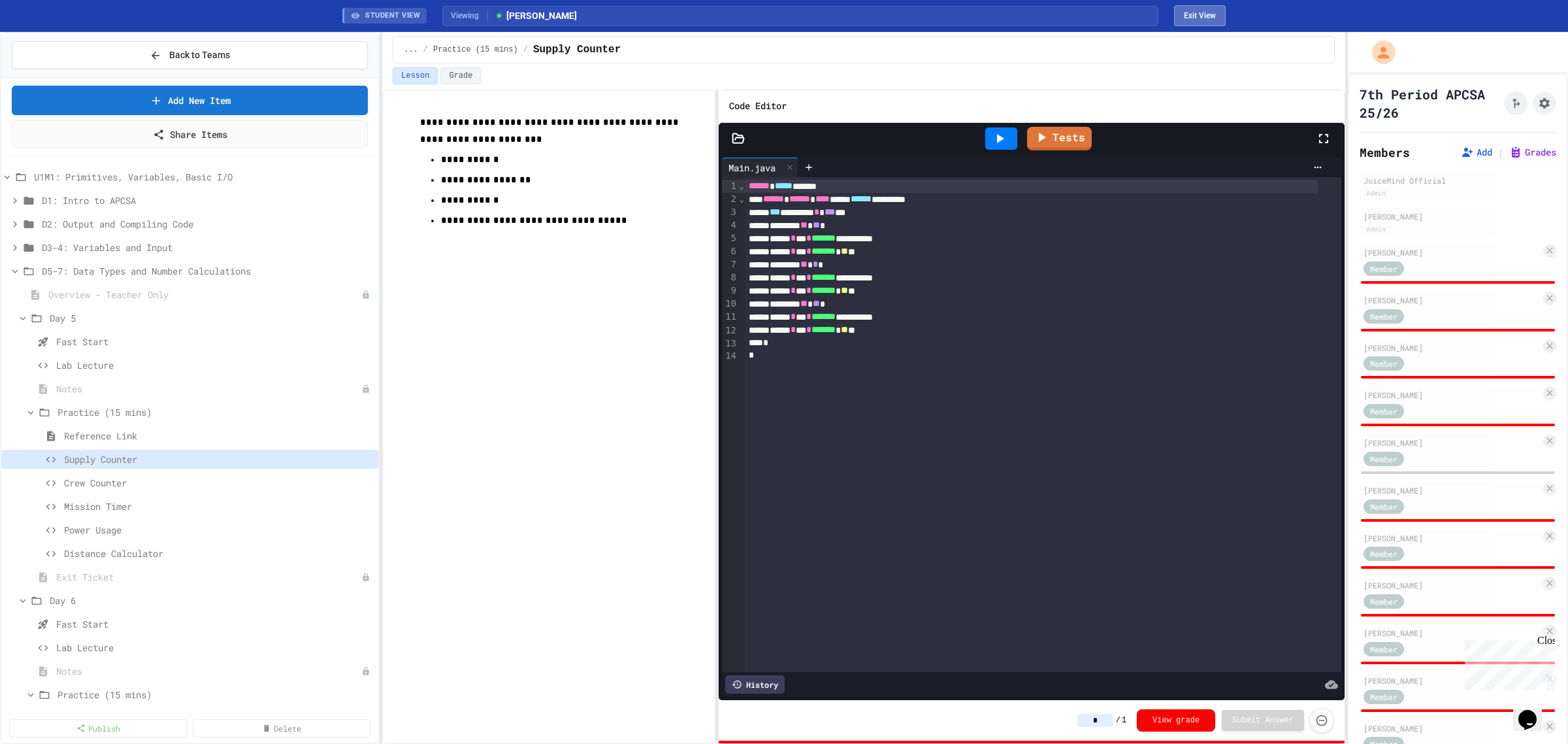
click at [1198, 14] on button "Exit View" at bounding box center [1200, 16] width 52 height 21
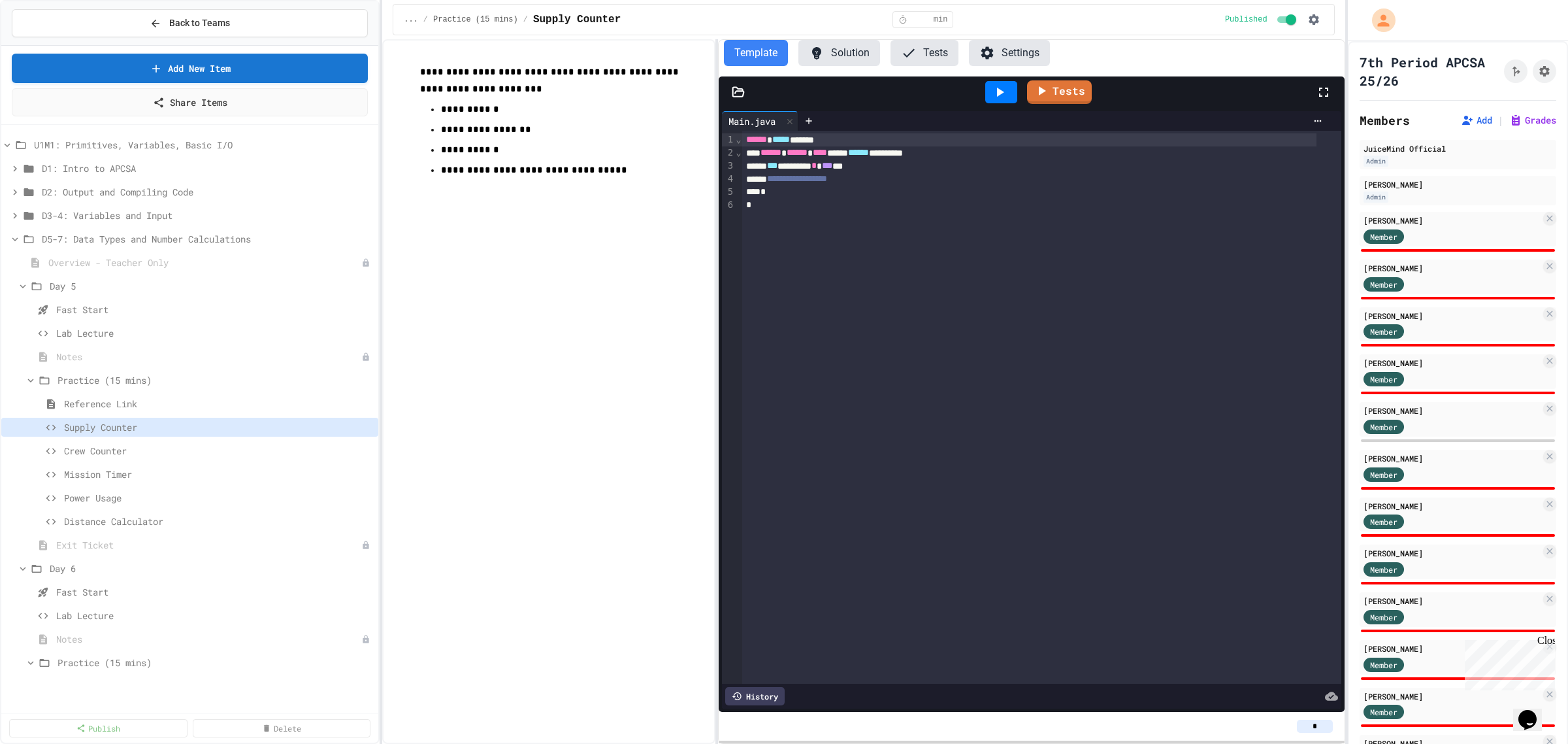
click at [1326, 727] on input "*" at bounding box center [1315, 726] width 36 height 13
type input "**"
click at [1435, 229] on div "Member" at bounding box center [1452, 235] width 177 height 16
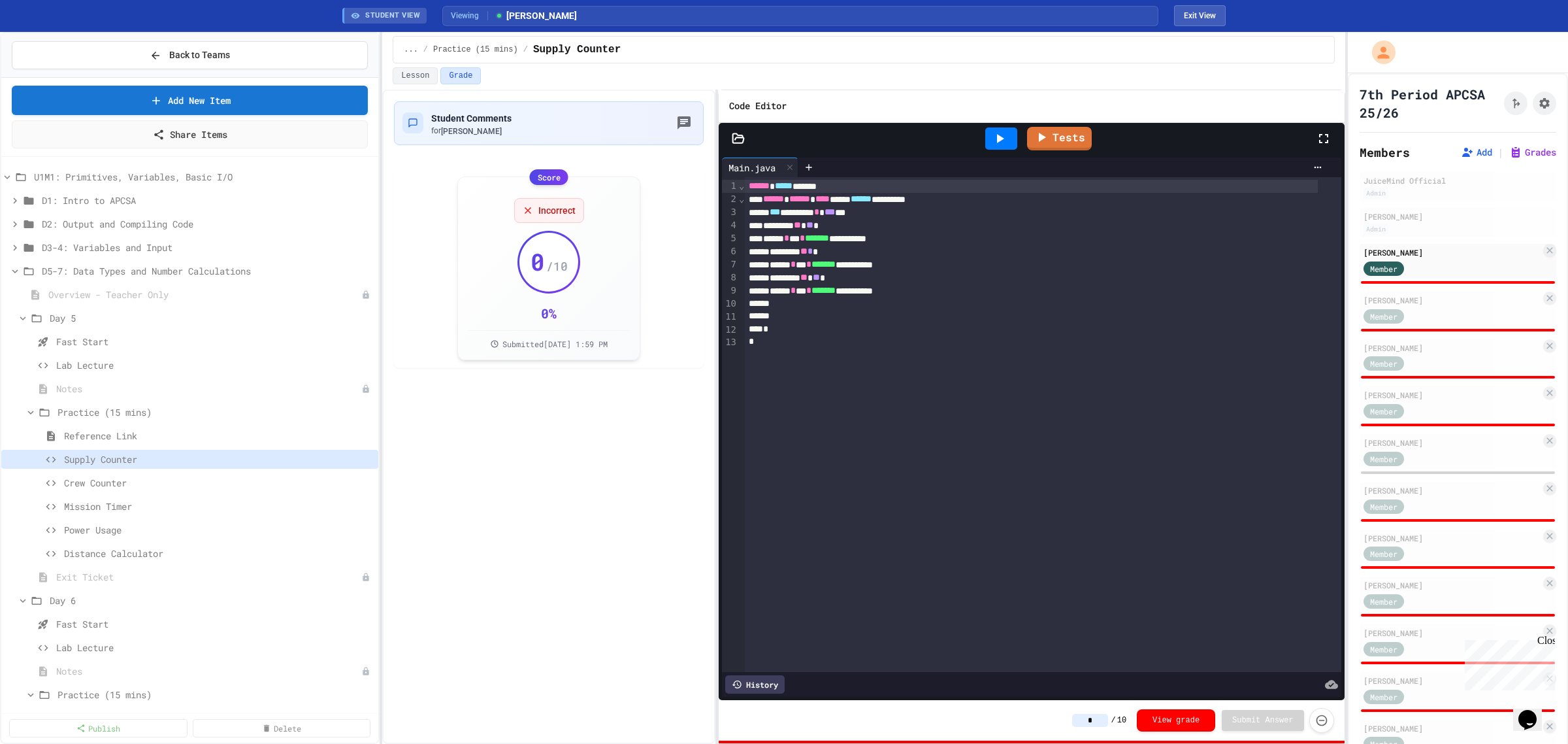
click at [1002, 138] on icon at bounding box center [1000, 139] width 7 height 9
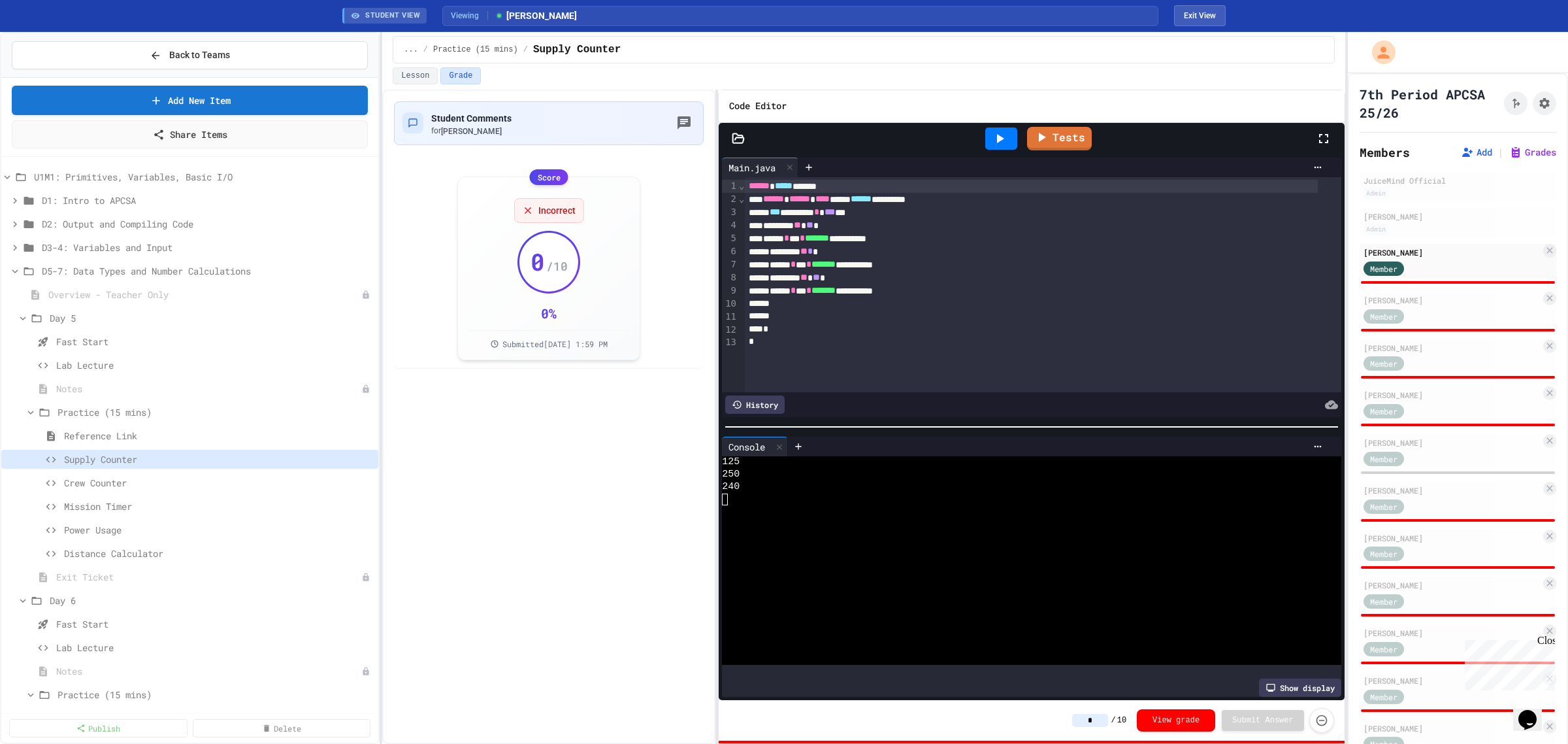
click at [1108, 720] on input "*" at bounding box center [1090, 720] width 36 height 13
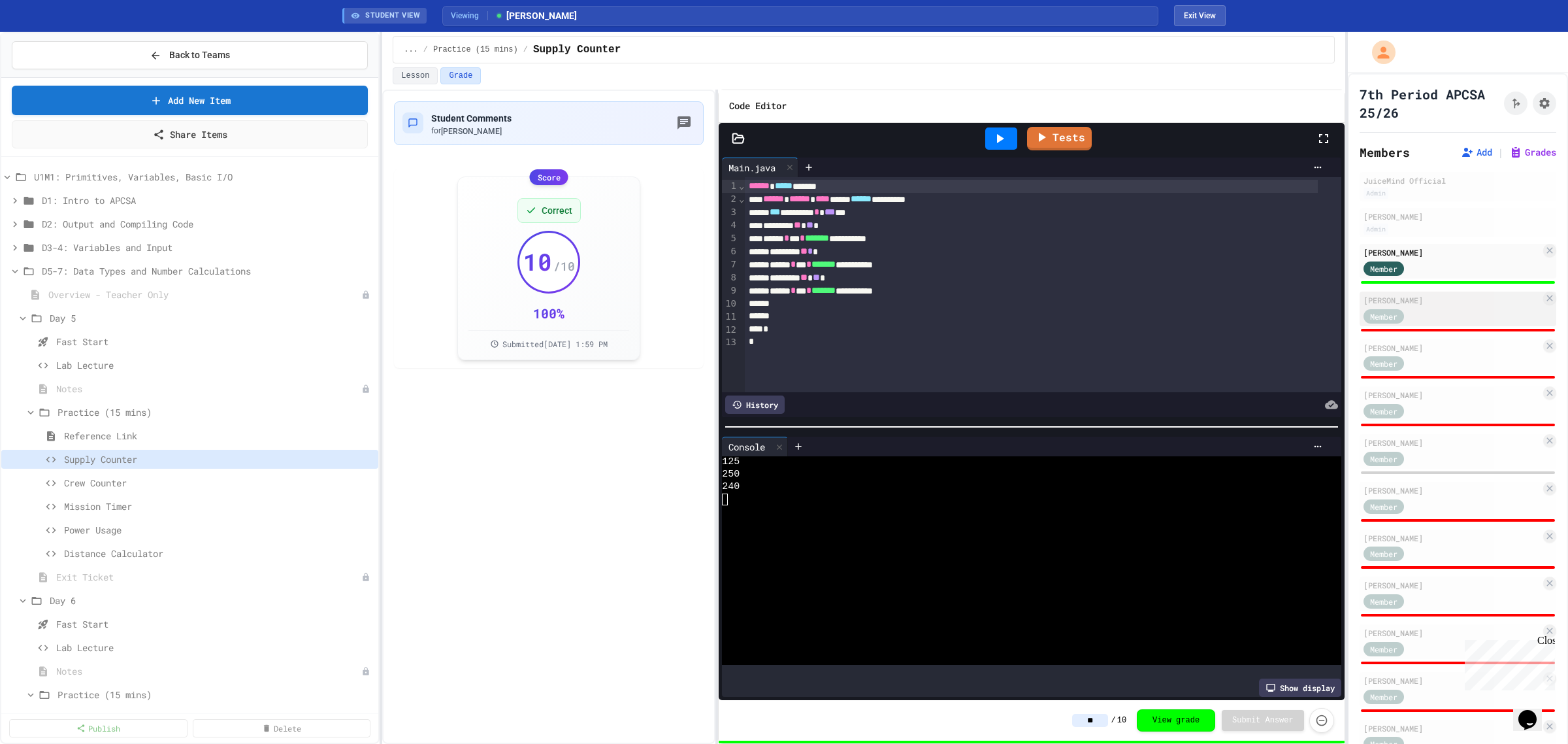
click at [1415, 316] on div "Member" at bounding box center [1397, 315] width 66 height 16
type input "*"
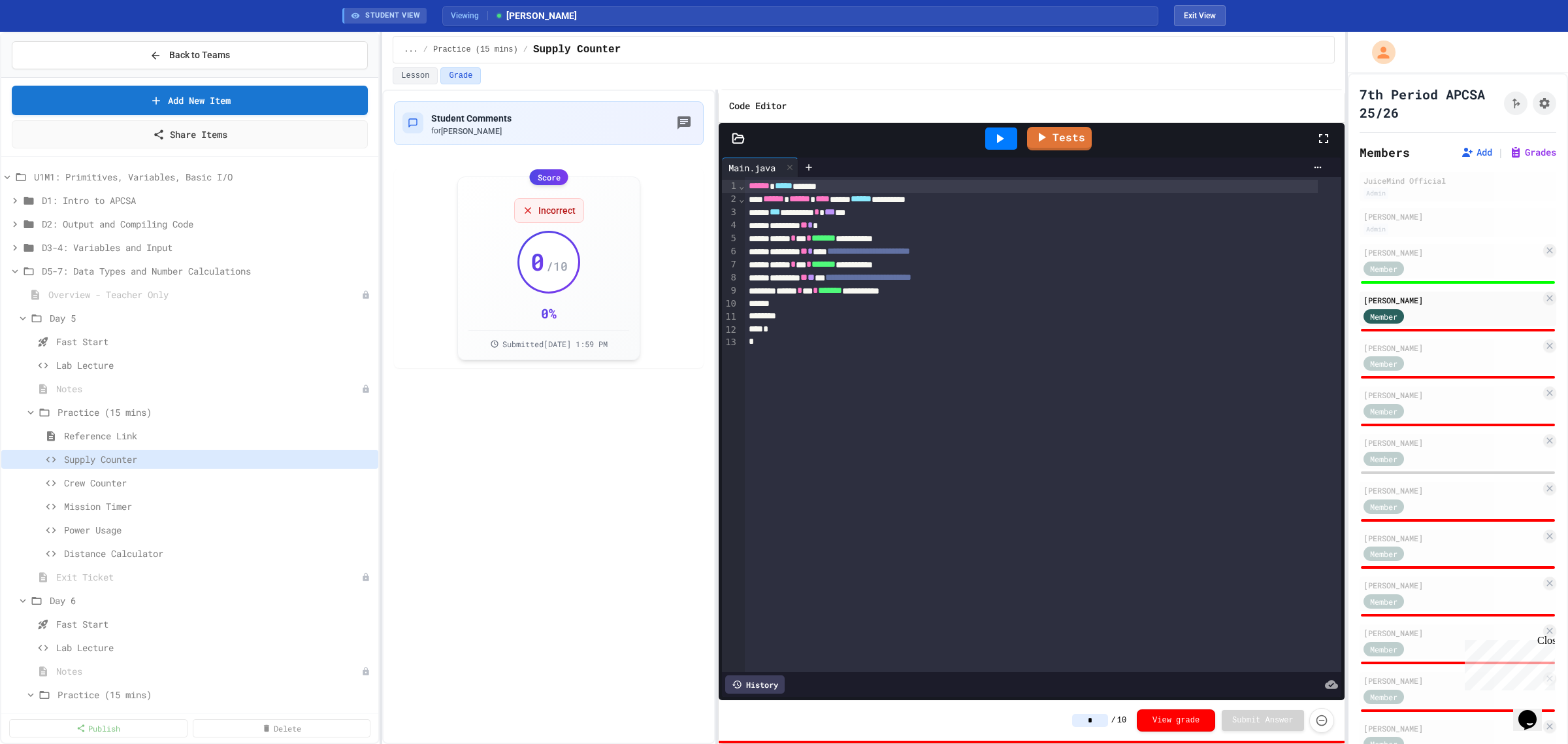
click at [1001, 137] on icon at bounding box center [1000, 139] width 7 height 9
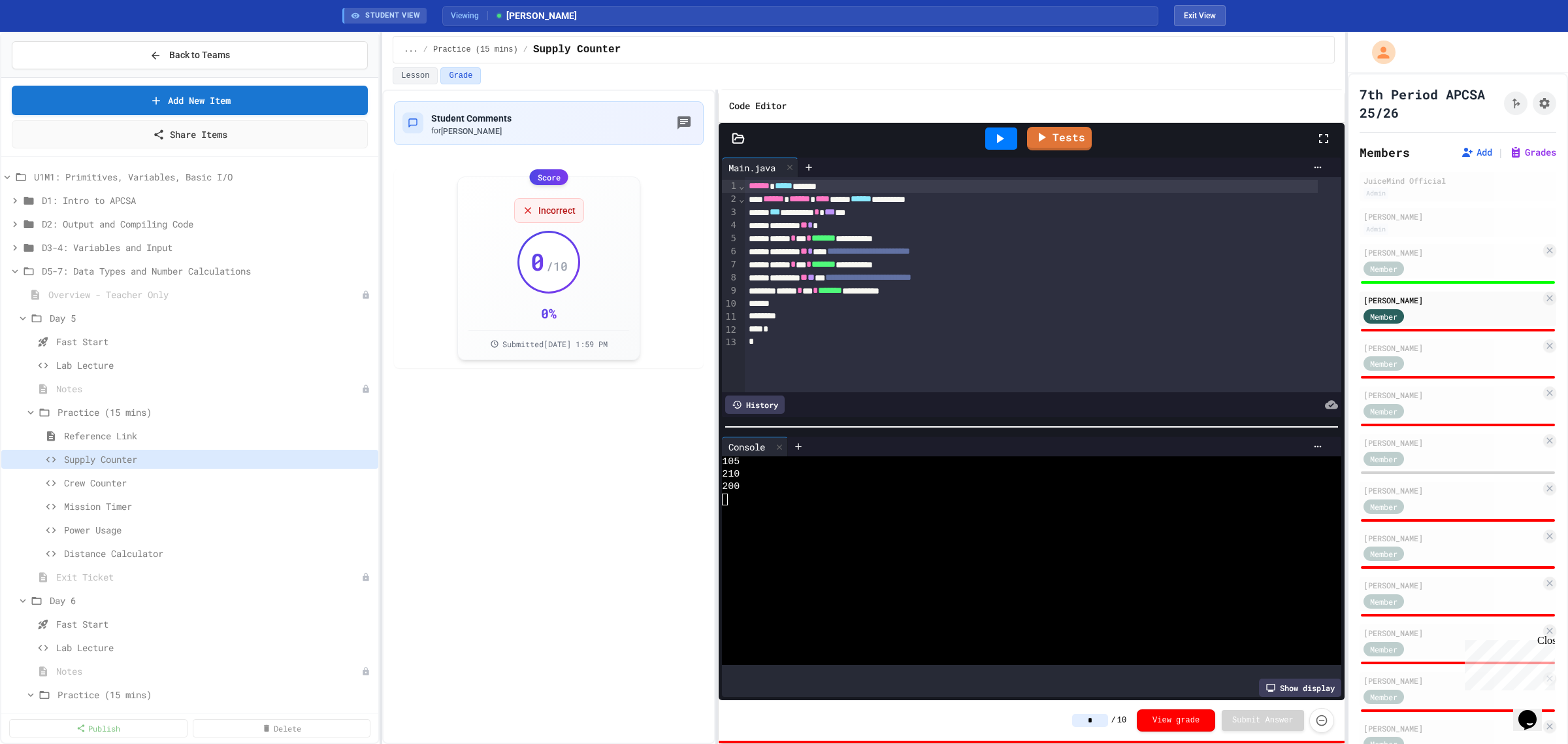
click at [1108, 717] on input "*" at bounding box center [1090, 720] width 36 height 13
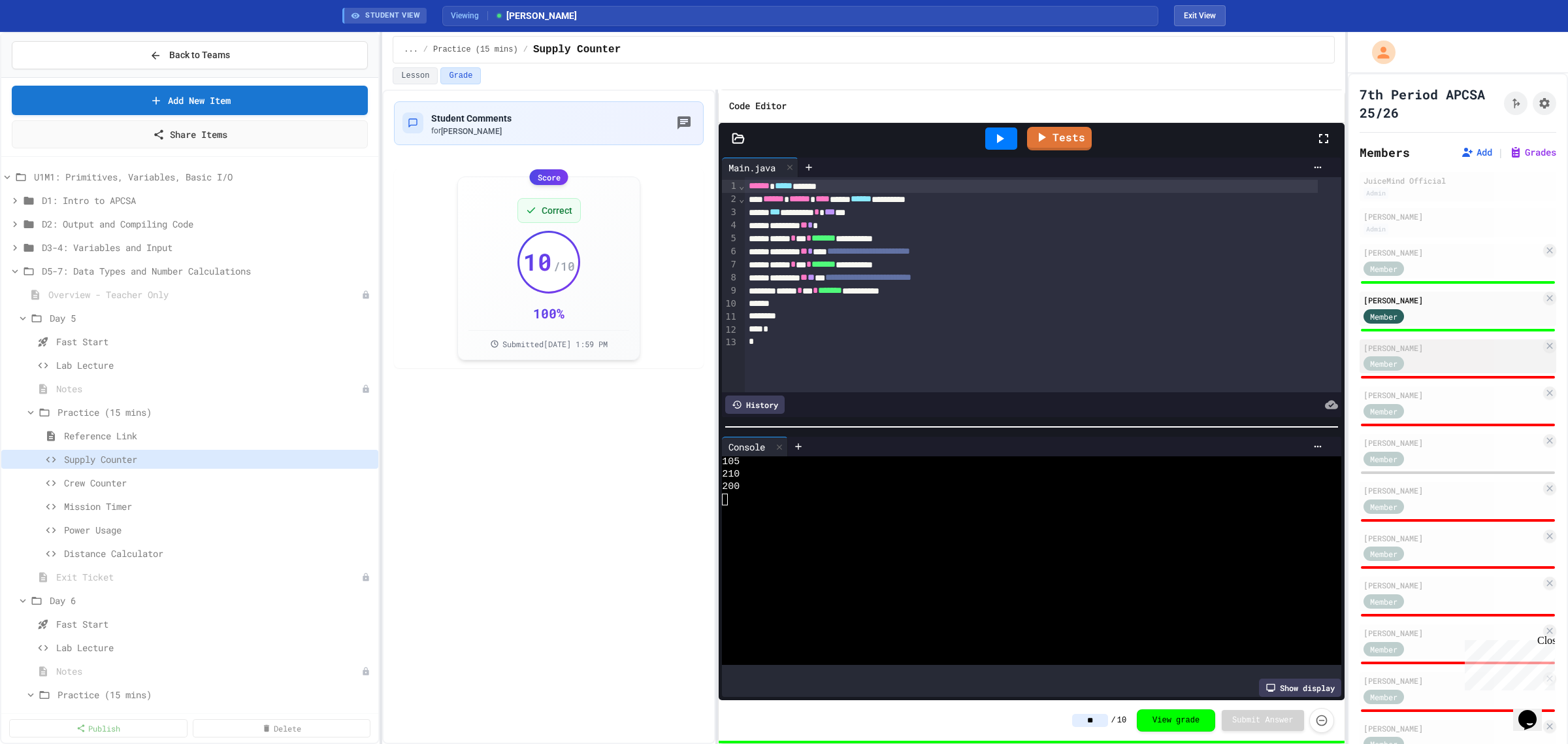
click at [1421, 359] on div "Member" at bounding box center [1397, 363] width 66 height 16
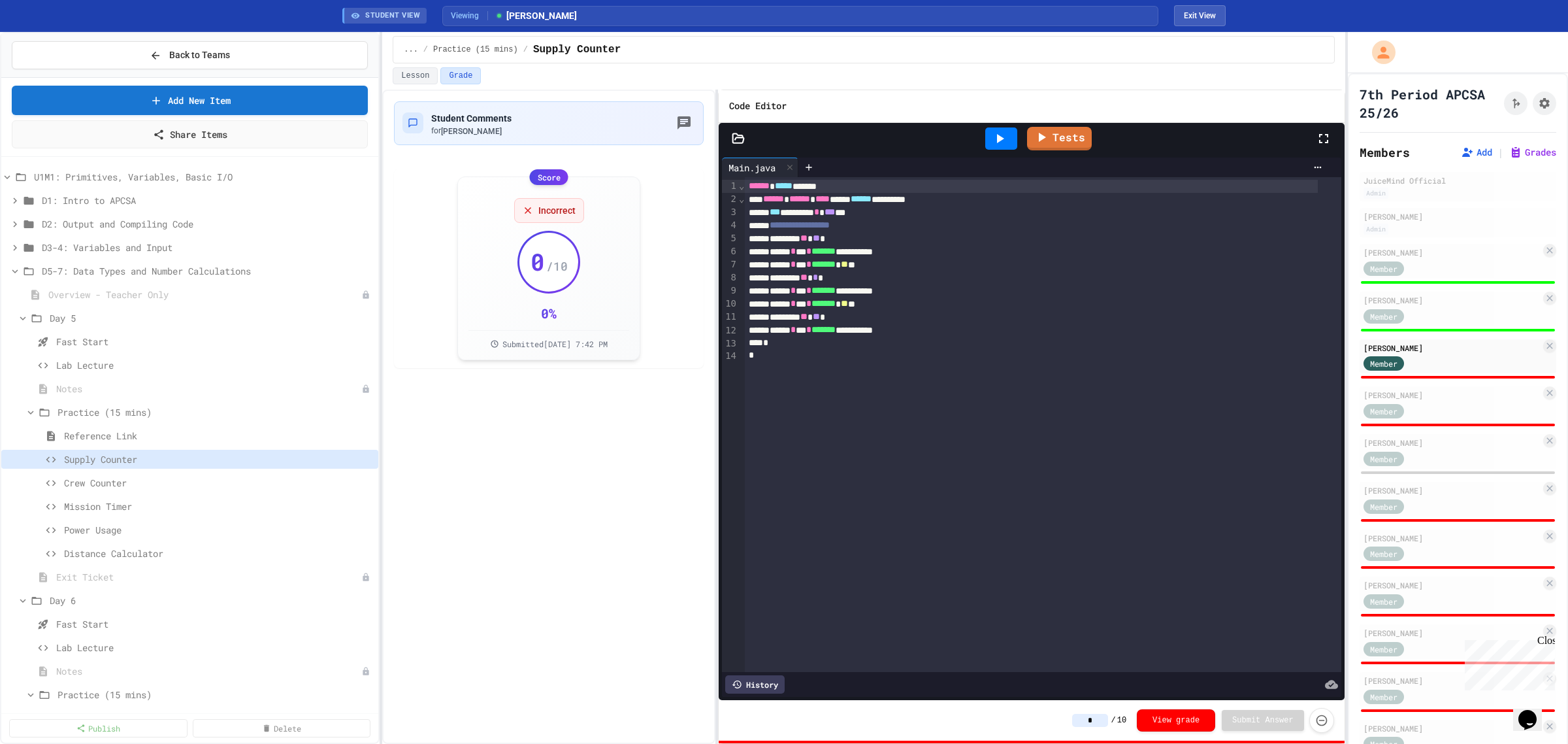
click at [993, 139] on icon at bounding box center [1000, 139] width 16 height 16
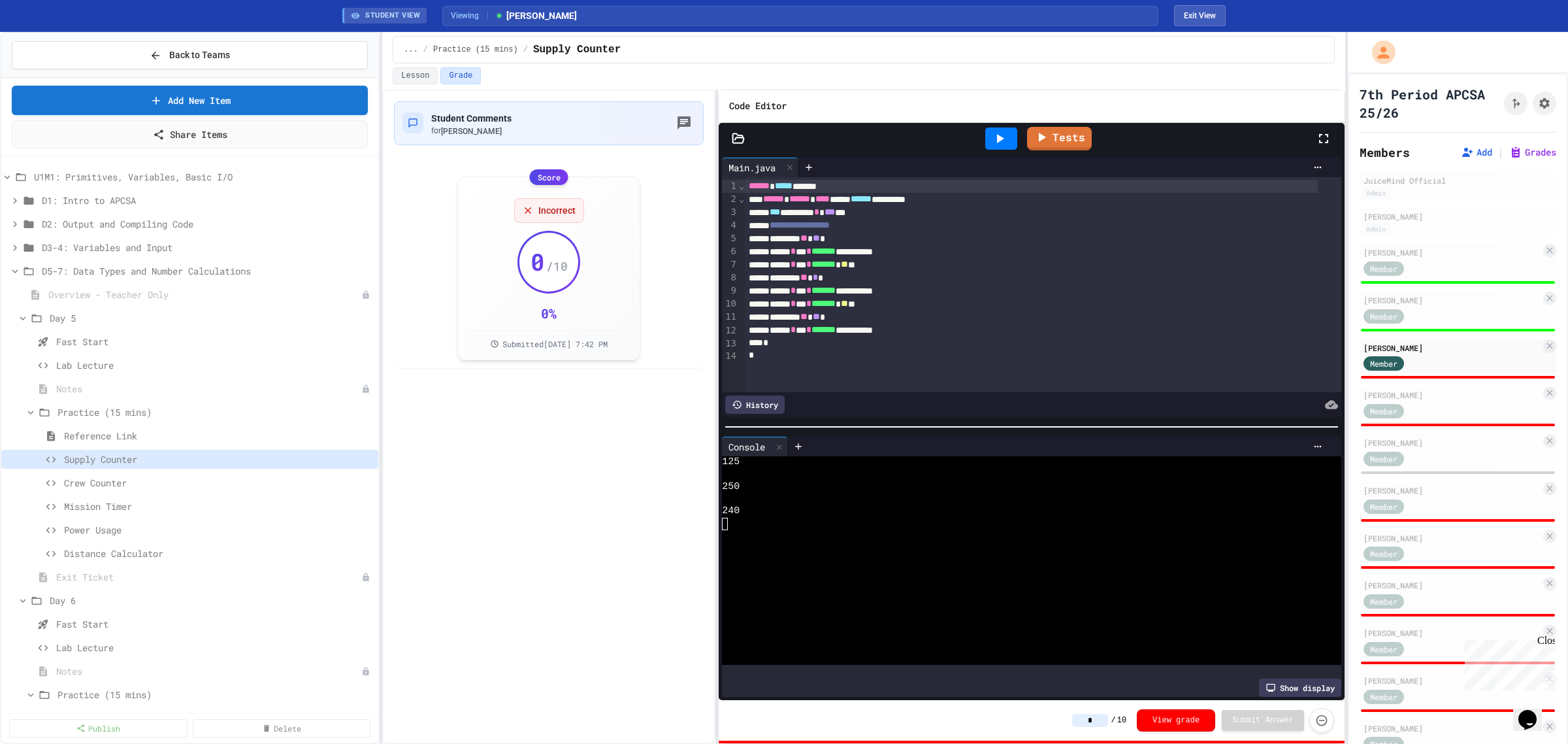
click at [1095, 718] on input "*" at bounding box center [1090, 720] width 36 height 13
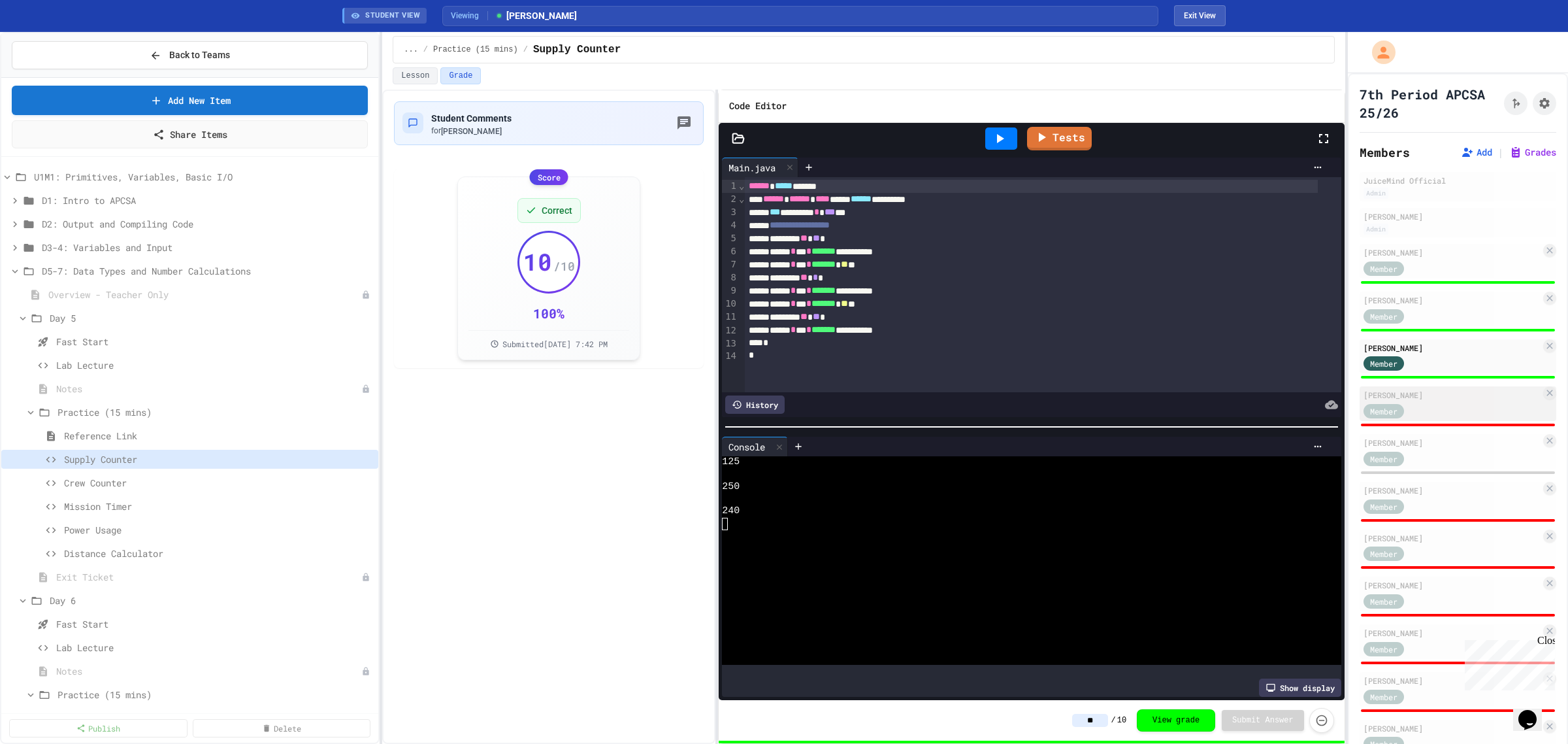
click at [1435, 393] on div "[PERSON_NAME]" at bounding box center [1452, 395] width 177 height 12
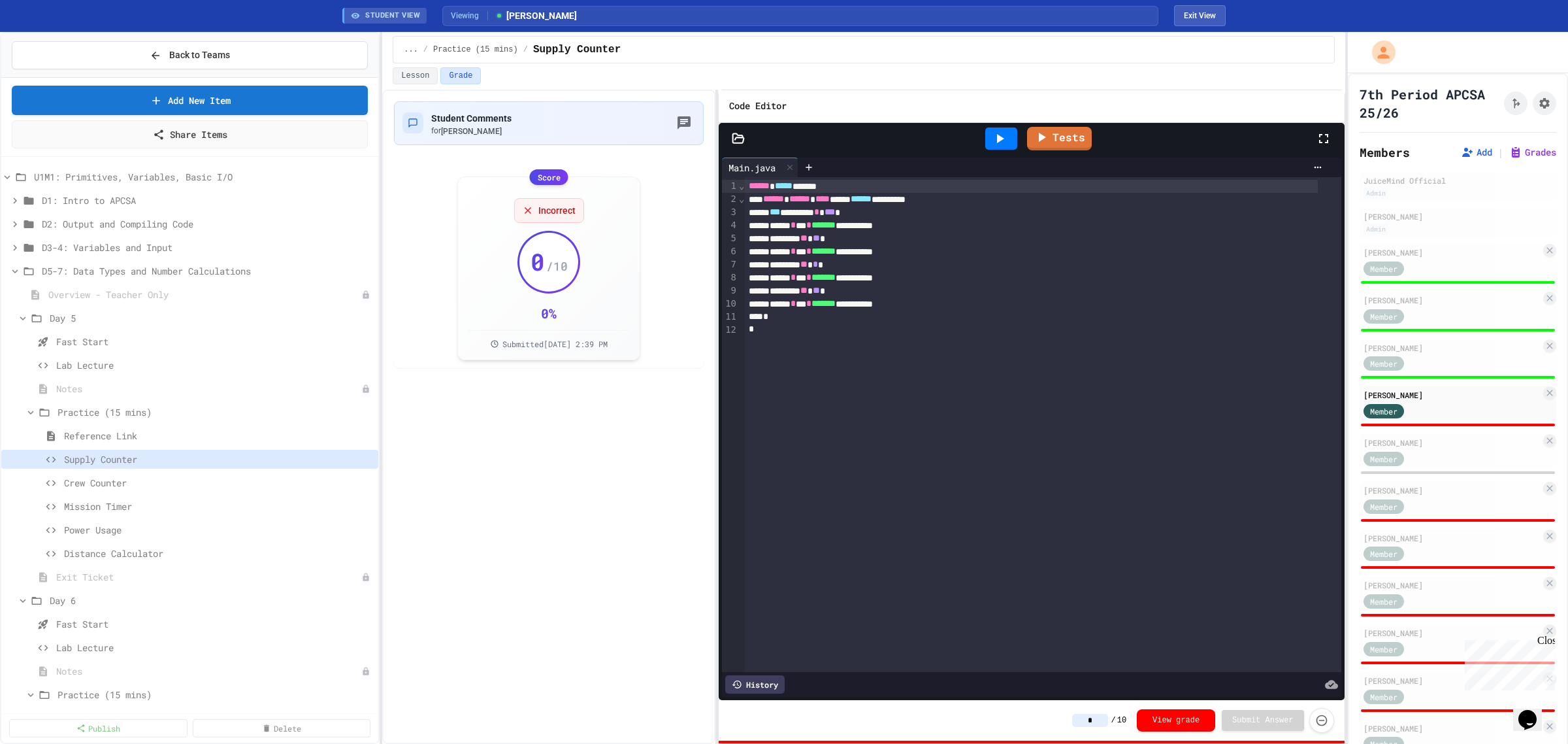
click at [1005, 141] on icon at bounding box center [1000, 139] width 16 height 16
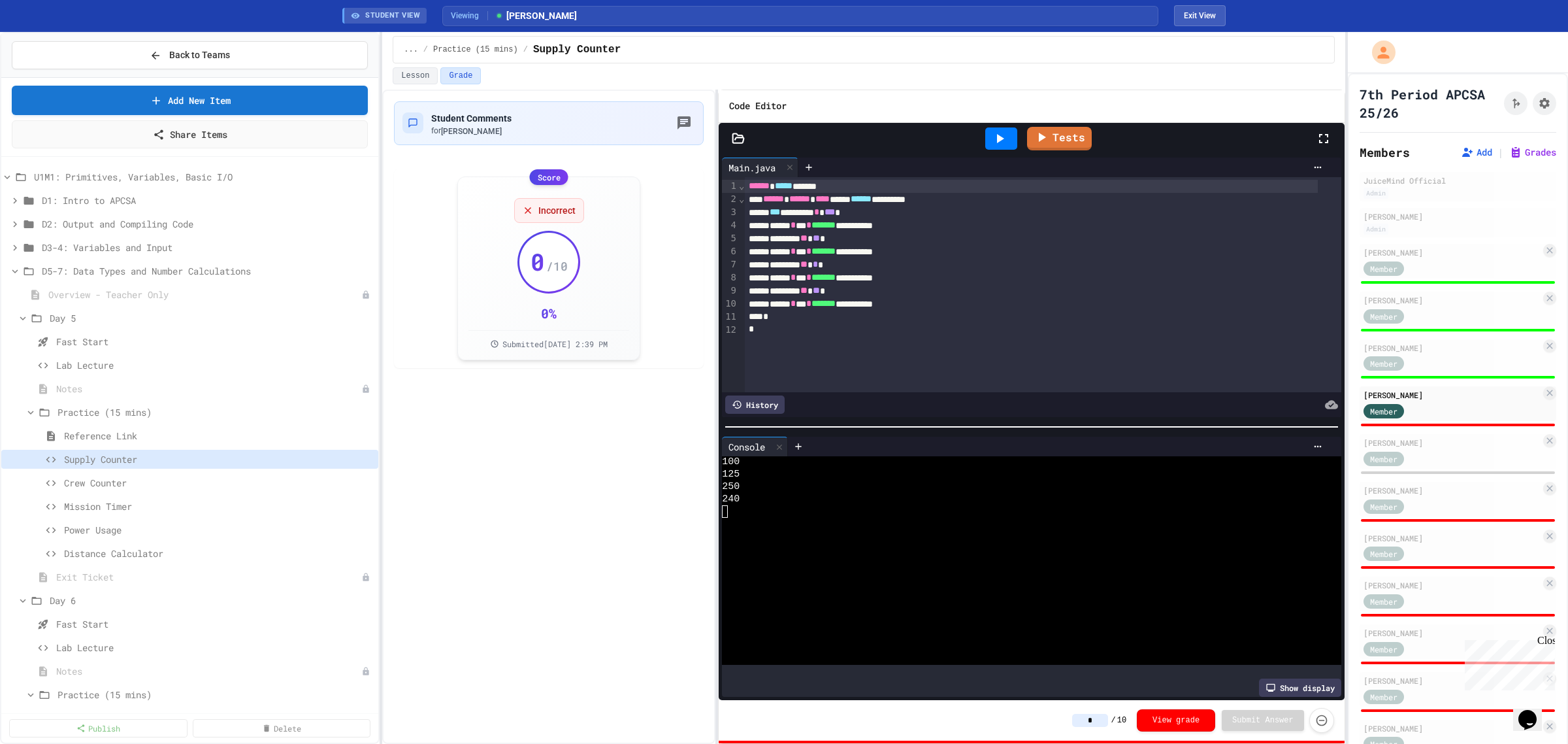
click at [1087, 719] on input "*" at bounding box center [1090, 720] width 36 height 13
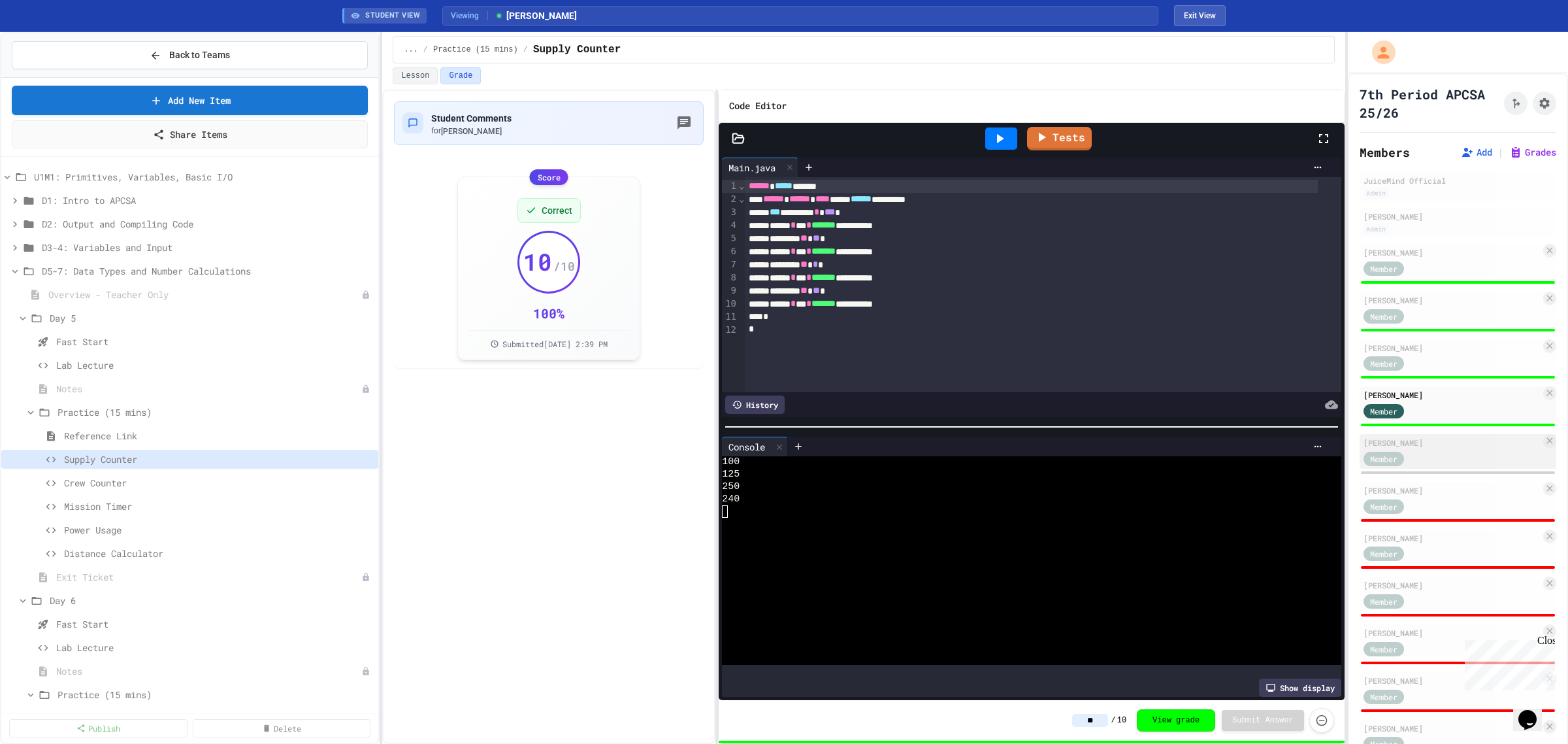
type input "**"
click at [1433, 450] on div "Member" at bounding box center [1452, 458] width 177 height 16
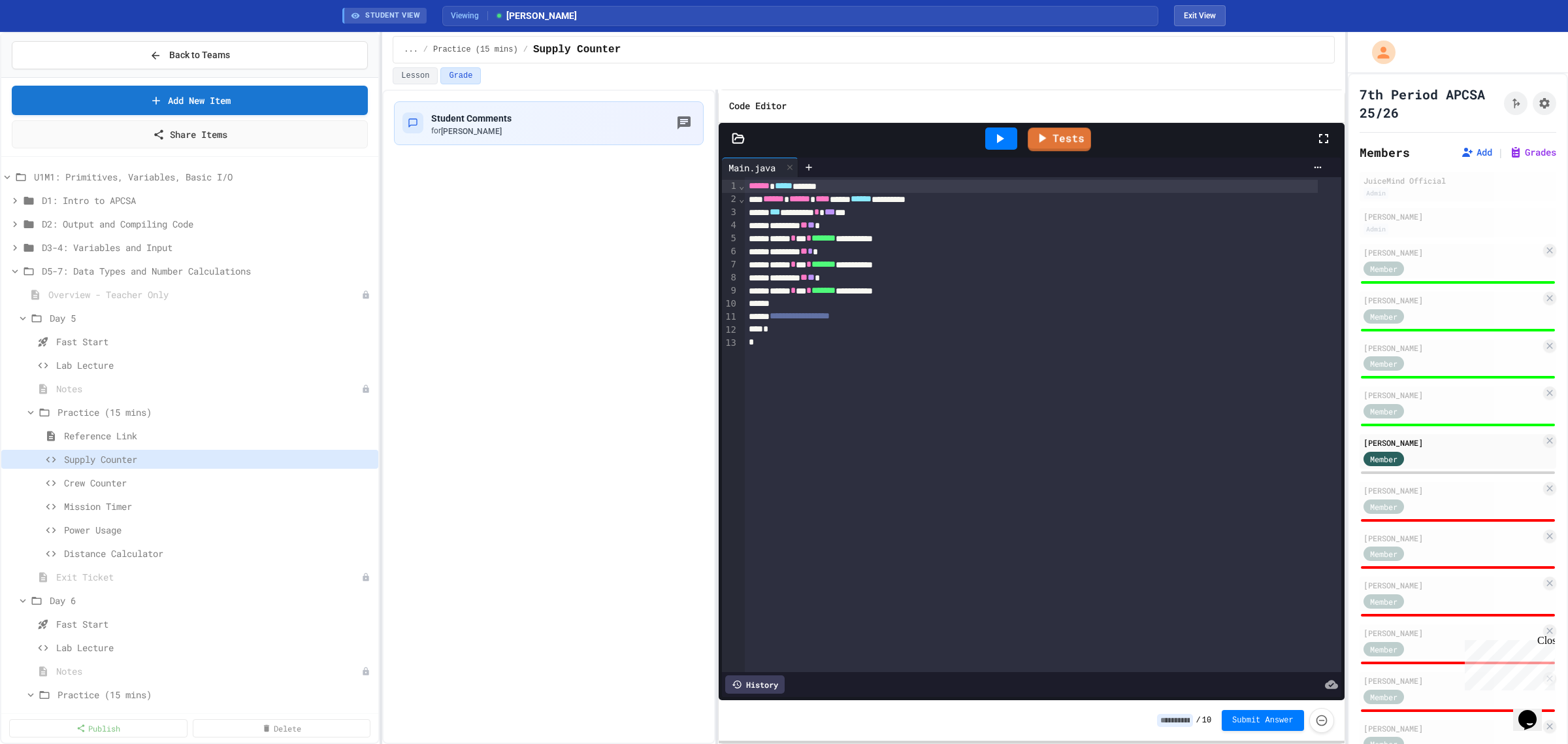
click at [998, 141] on icon at bounding box center [1000, 139] width 7 height 9
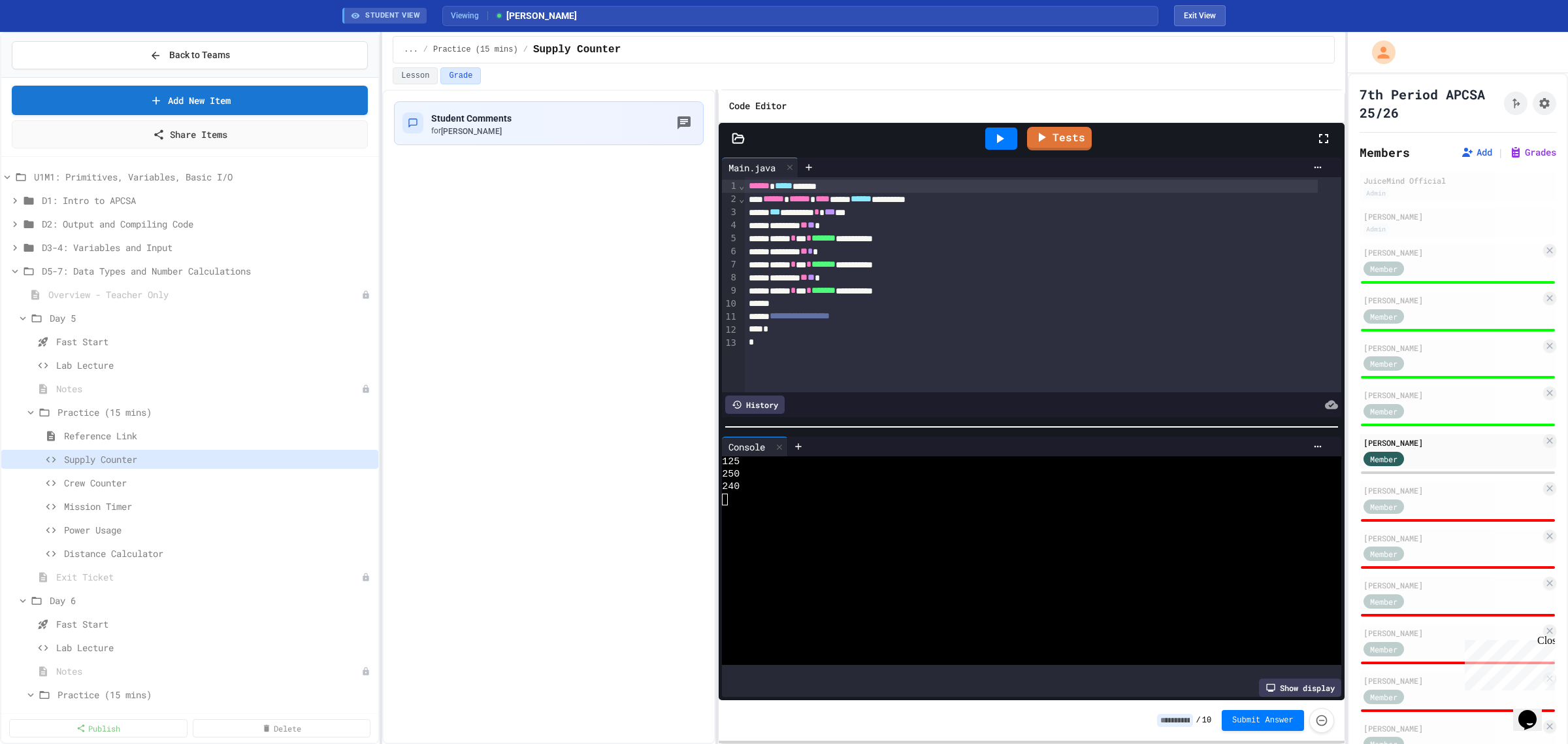
click at [1193, 724] on input at bounding box center [1175, 720] width 36 height 13
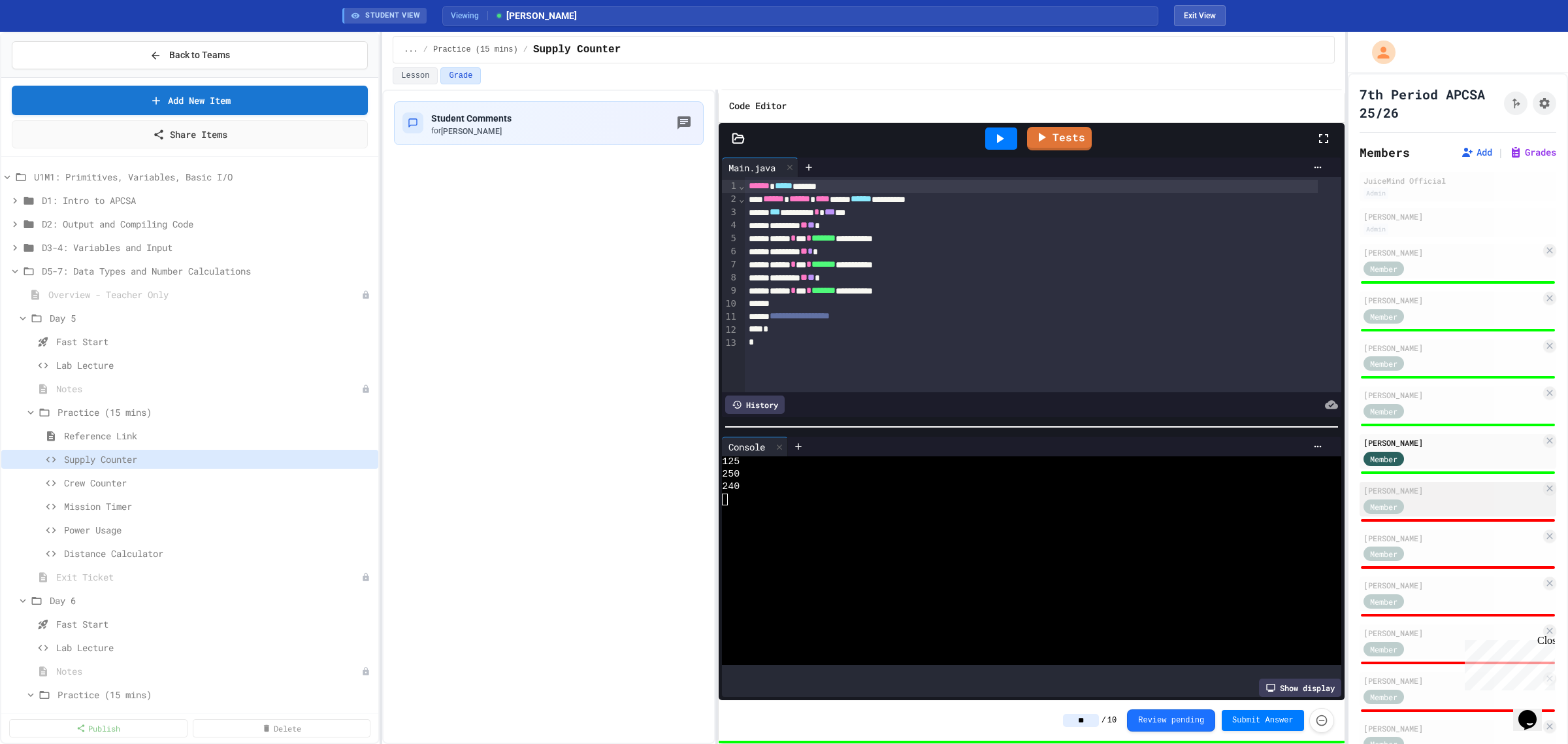
click at [1431, 498] on div "Member" at bounding box center [1452, 506] width 177 height 16
type input "*"
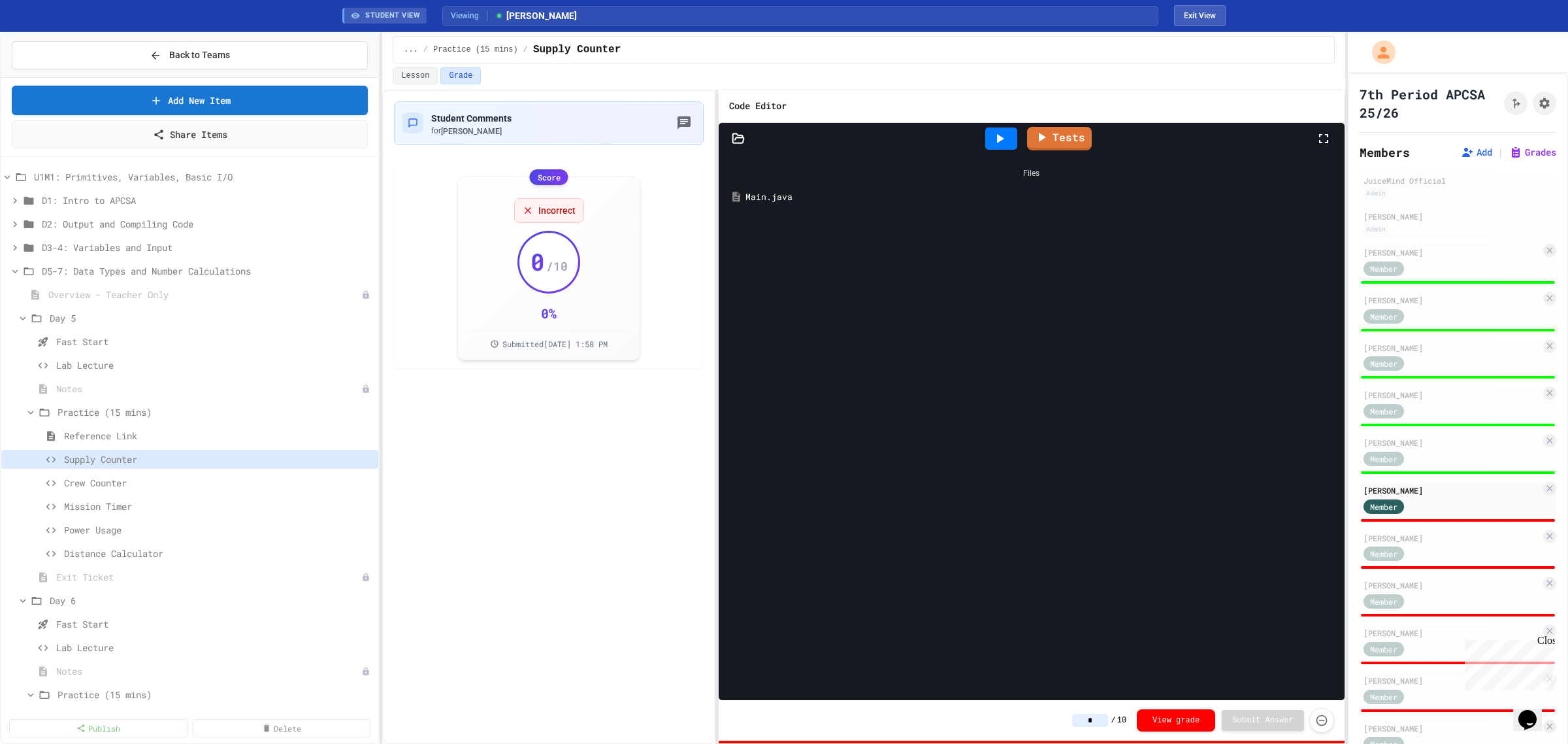
click at [793, 193] on div "Main.java" at bounding box center [1041, 198] width 591 height 13
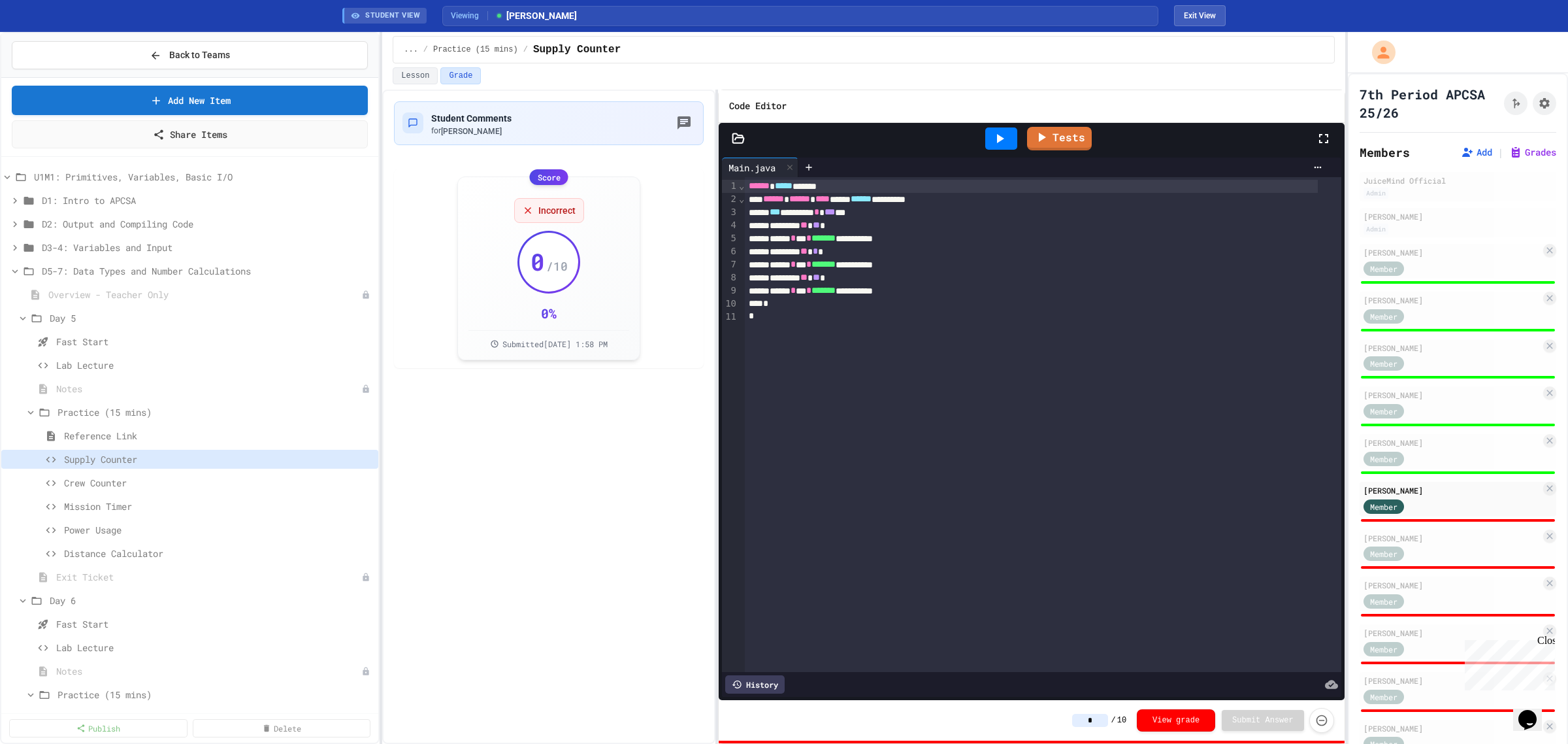
click at [1000, 138] on icon at bounding box center [1000, 139] width 7 height 9
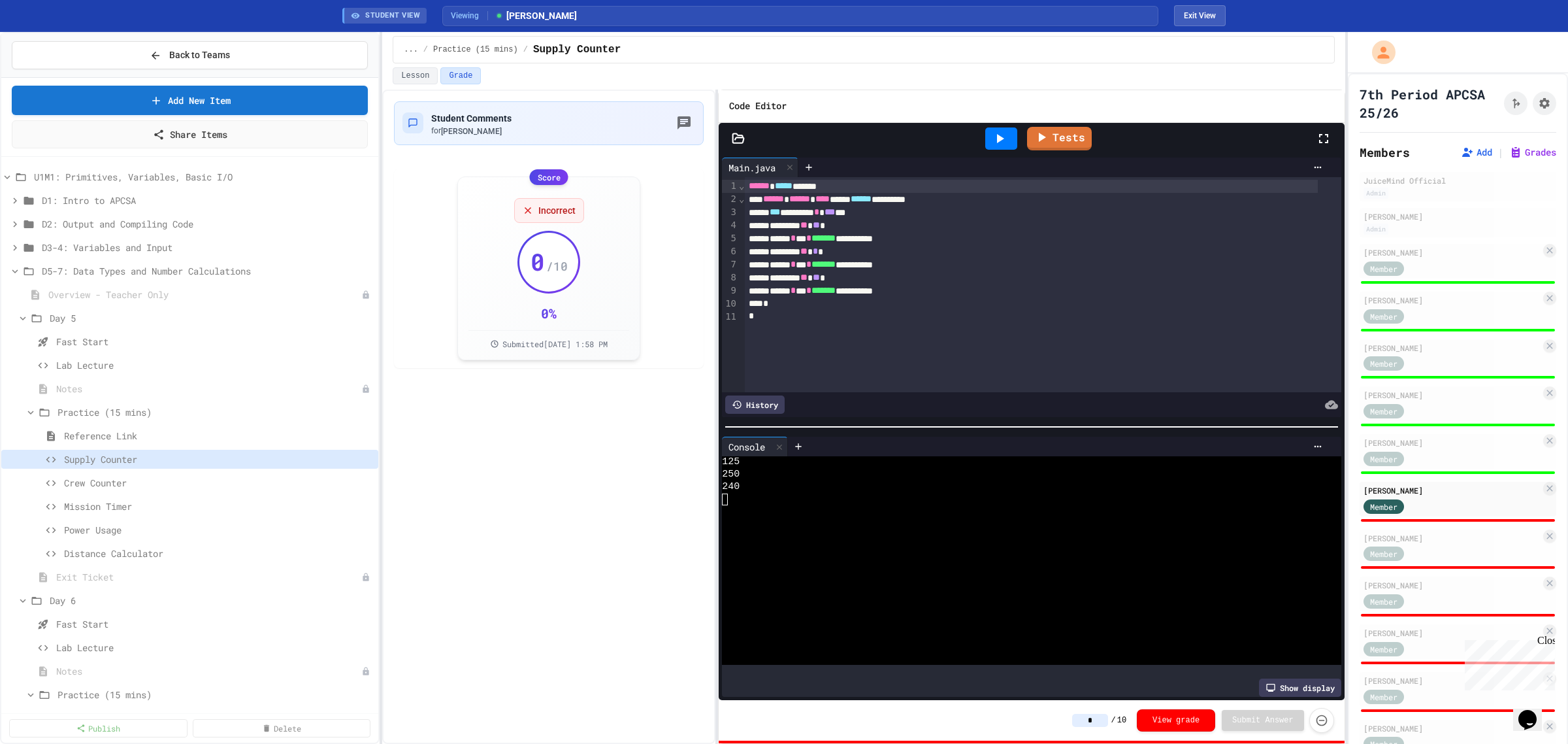
click at [1097, 718] on input "*" at bounding box center [1090, 720] width 36 height 13
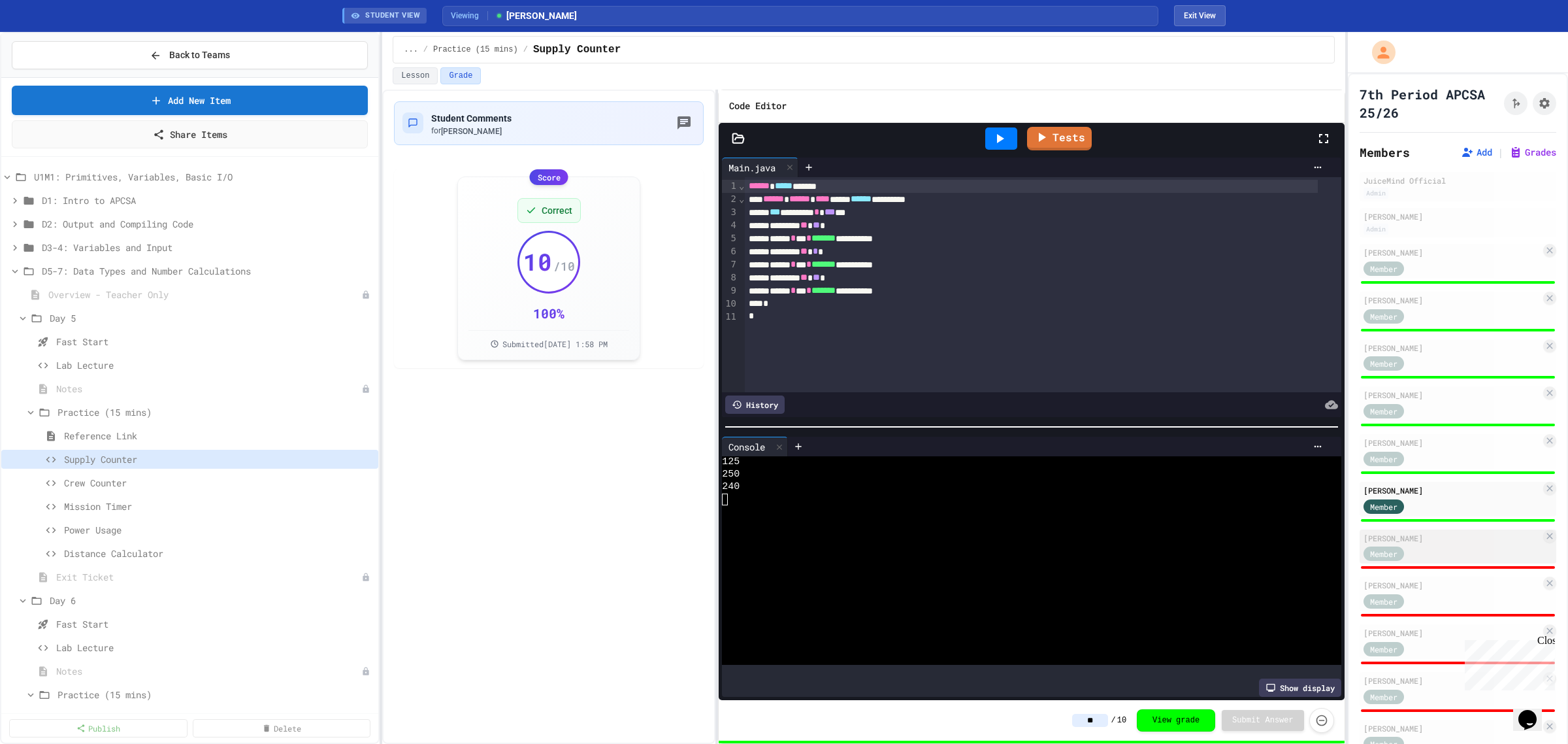
click at [1412, 545] on div "Member" at bounding box center [1397, 553] width 66 height 16
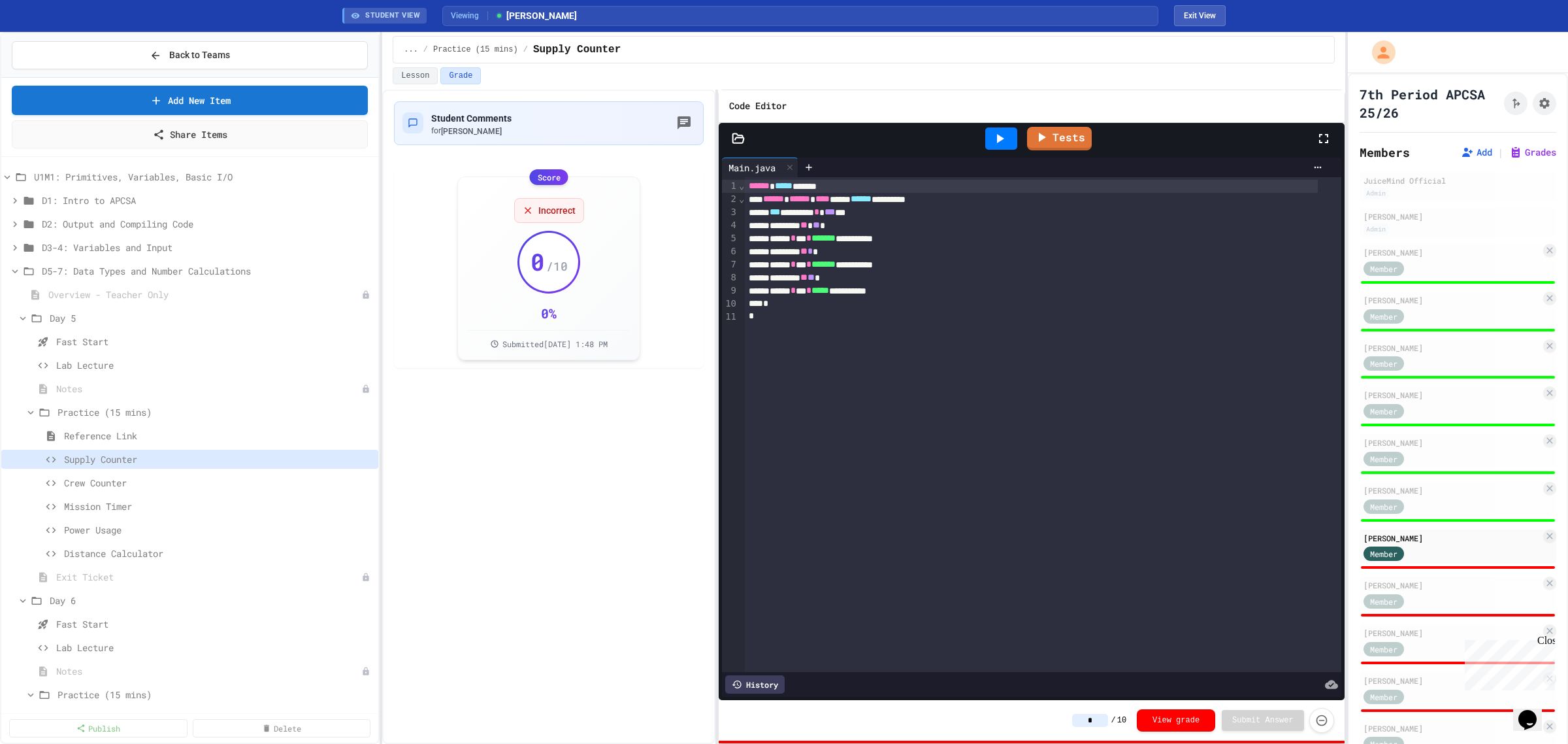
click at [1007, 146] on icon at bounding box center [1000, 139] width 16 height 16
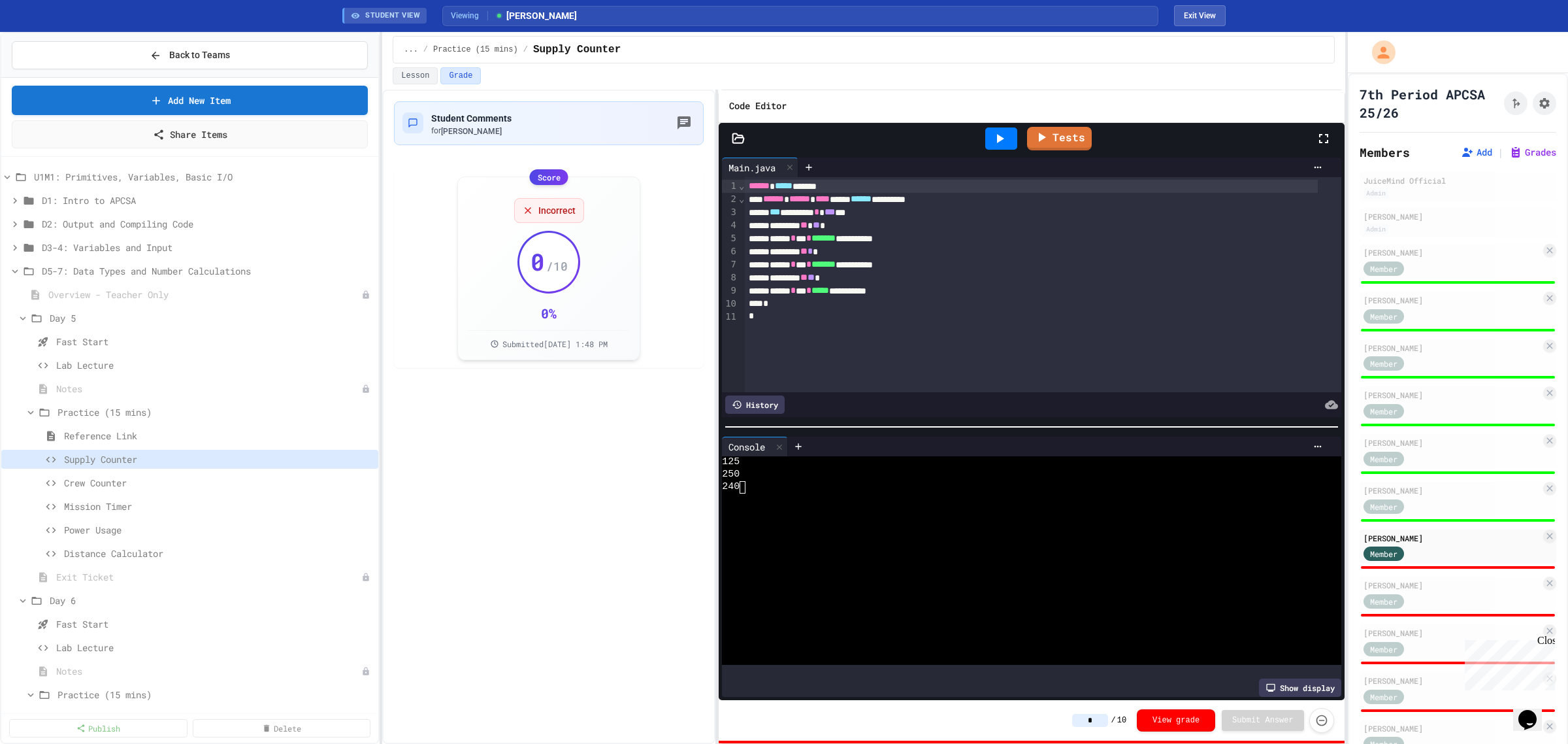
click at [1090, 719] on input "*" at bounding box center [1090, 720] width 36 height 13
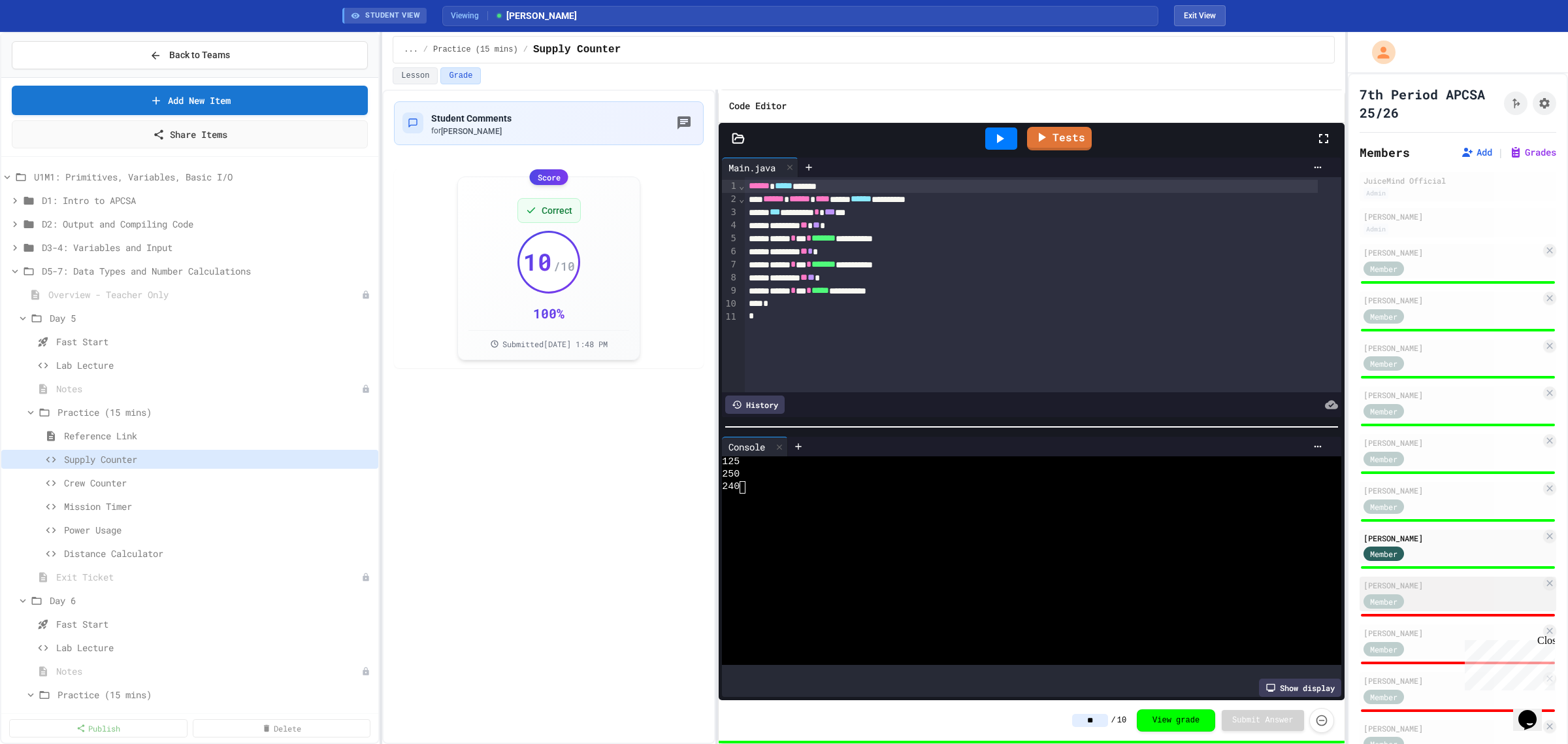
click at [1401, 585] on div "[PERSON_NAME]" at bounding box center [1452, 585] width 177 height 12
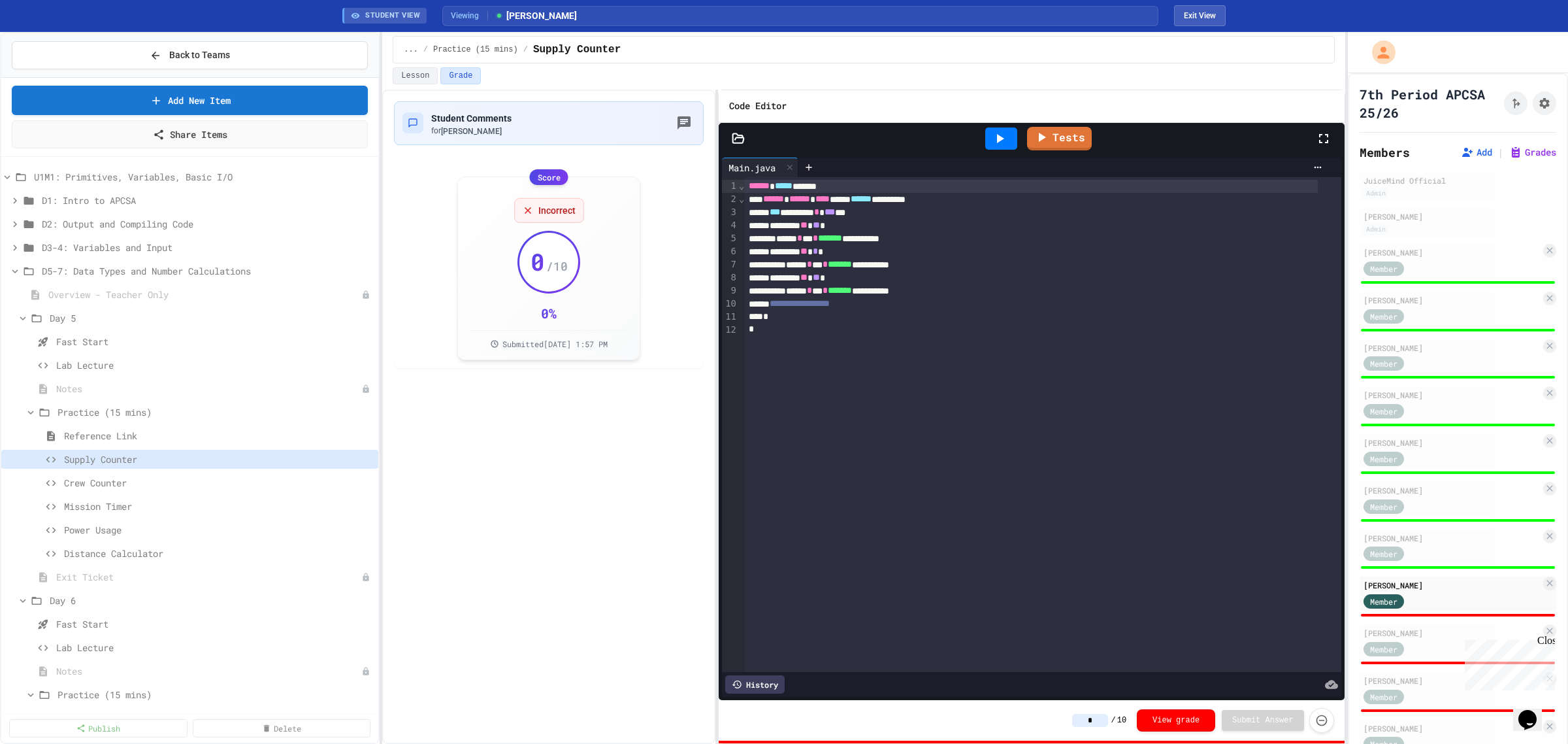
click at [987, 136] on div at bounding box center [1001, 139] width 32 height 22
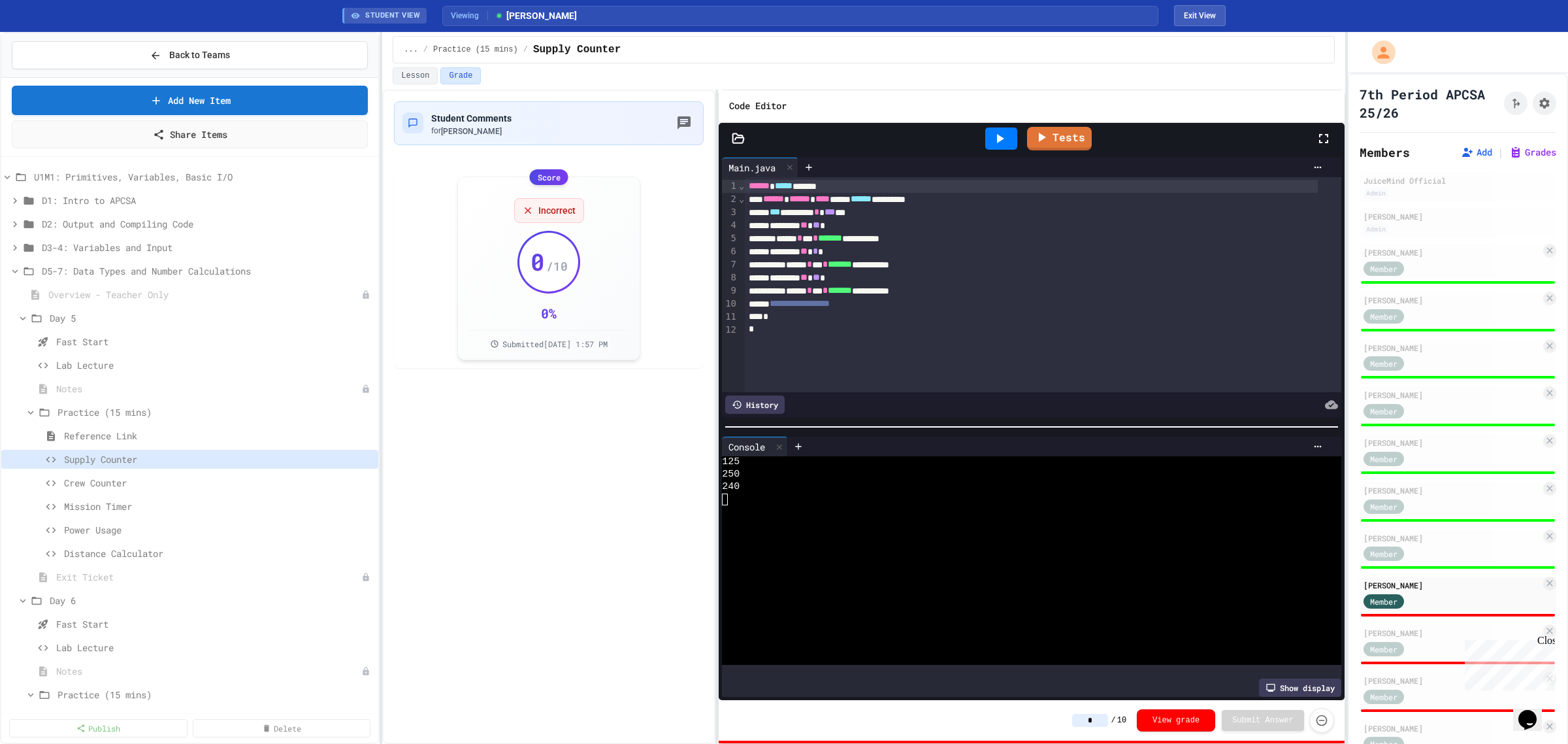
click at [1089, 718] on input "*" at bounding box center [1090, 720] width 36 height 13
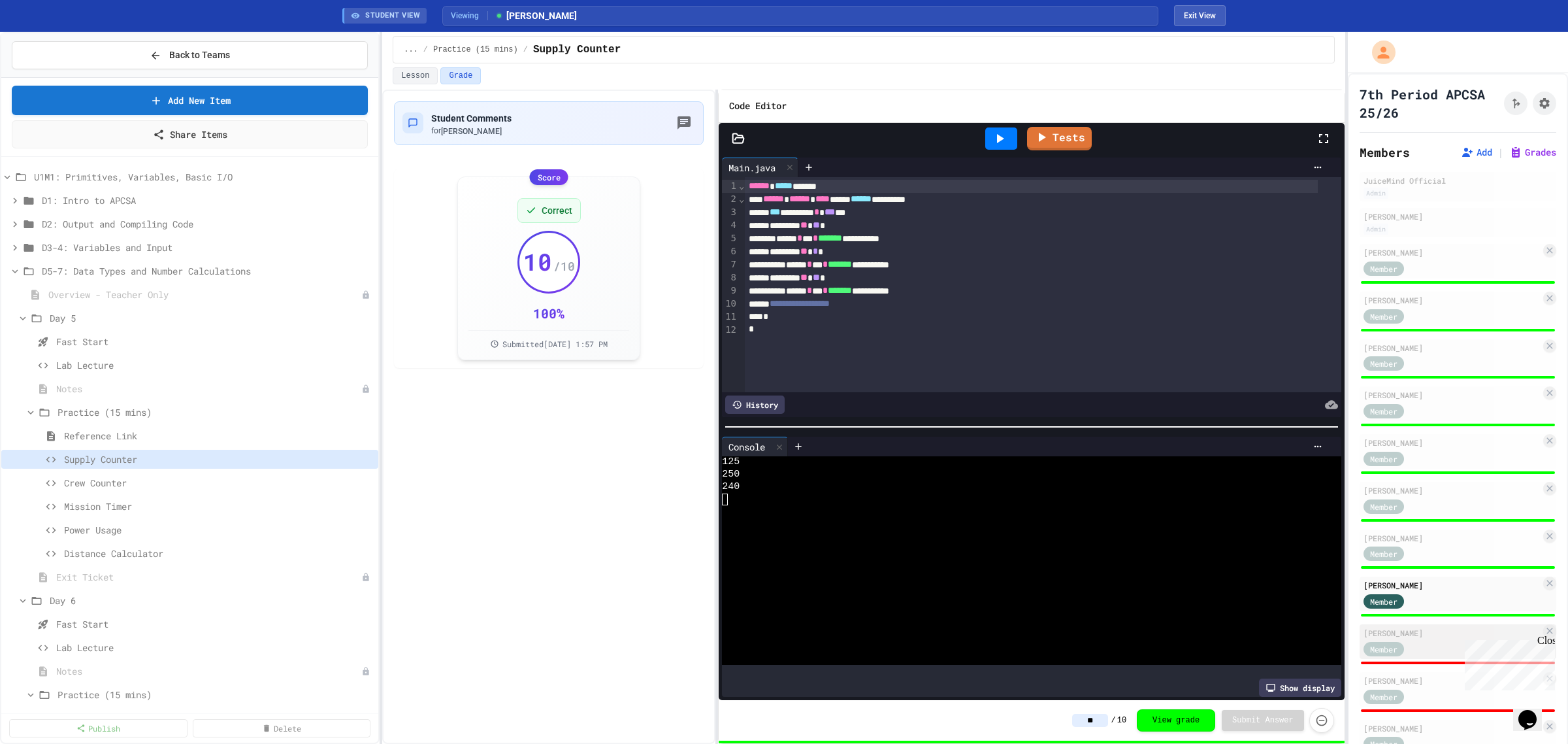
click at [1422, 634] on div "[PERSON_NAME]" at bounding box center [1452, 633] width 177 height 12
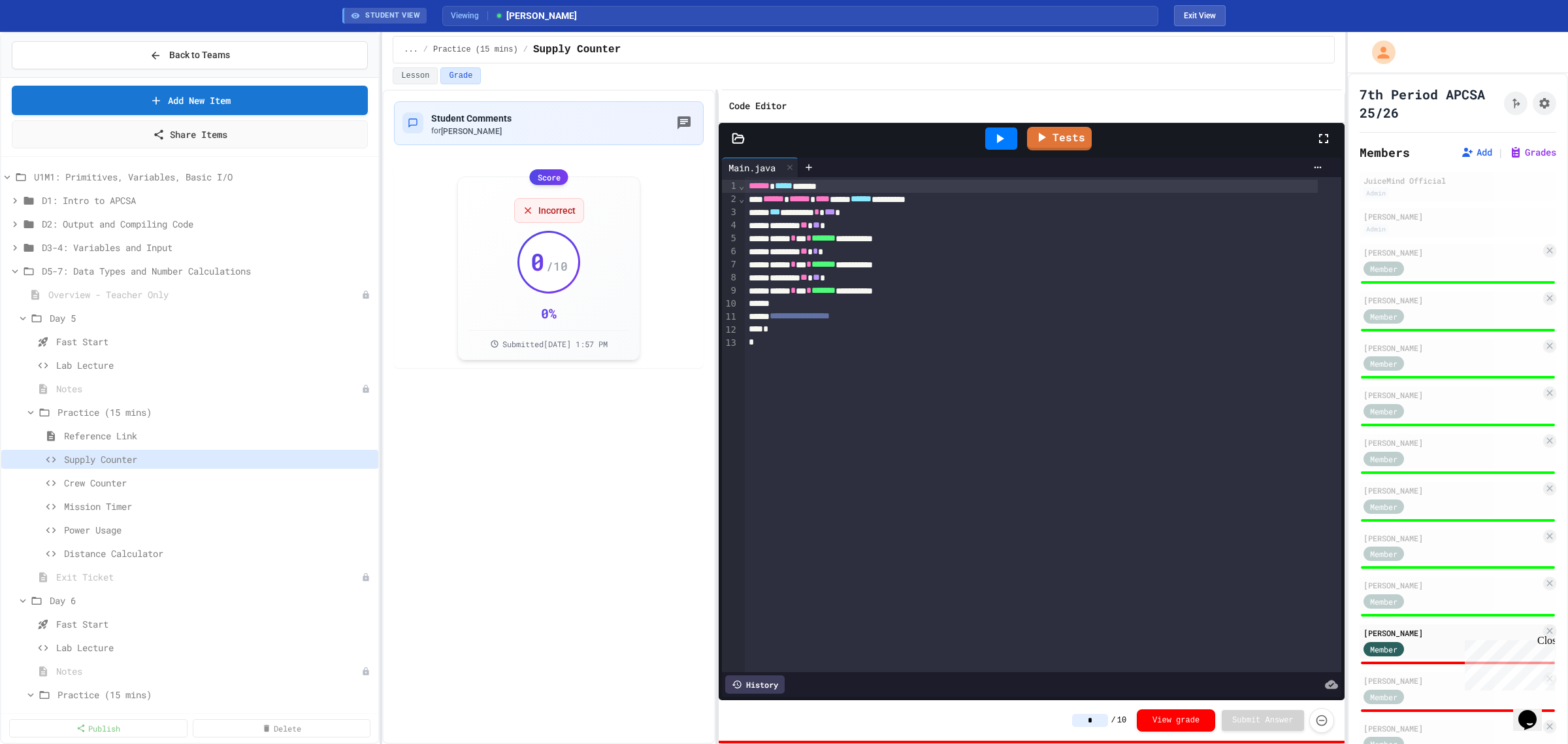
click at [990, 141] on div at bounding box center [1001, 139] width 32 height 22
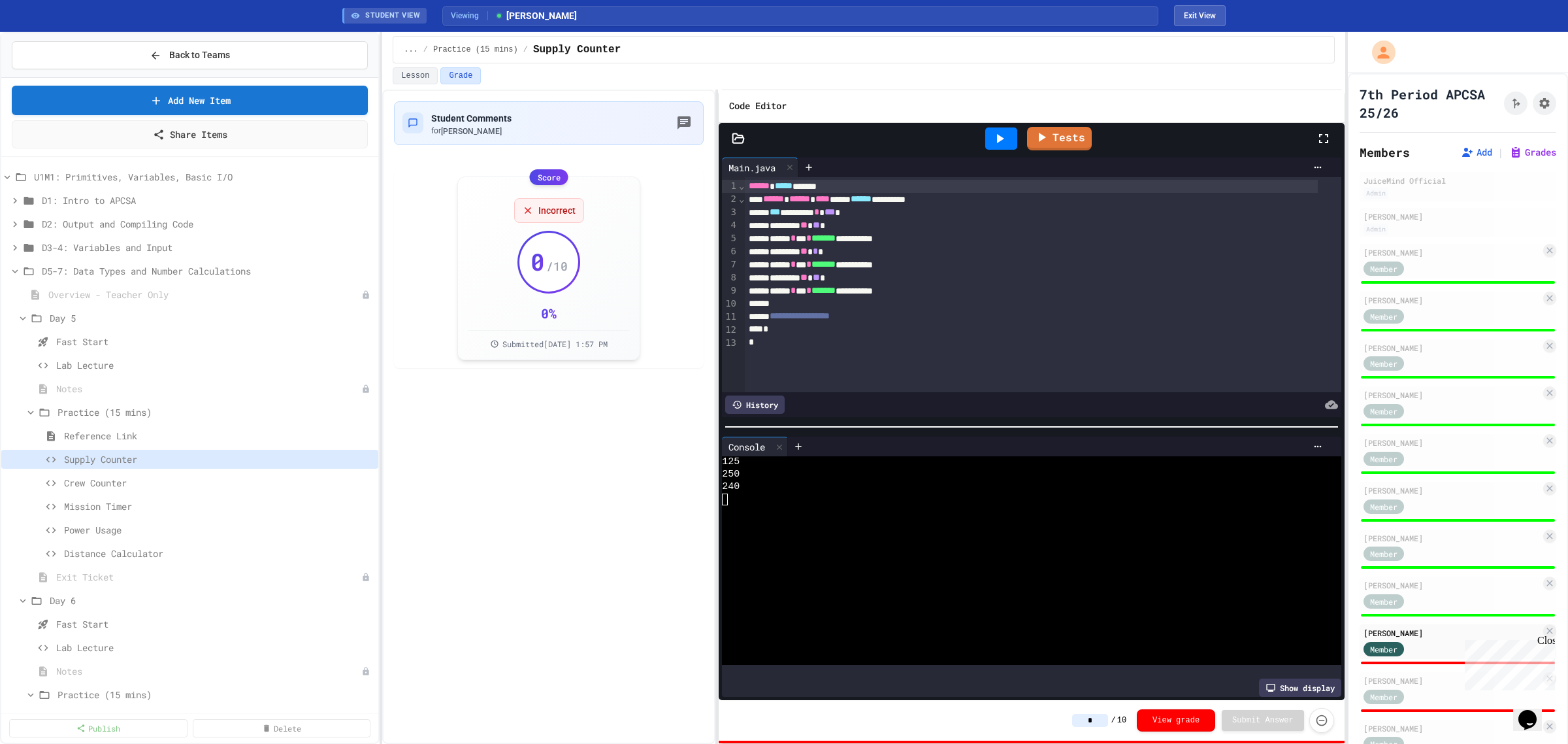
click at [1086, 720] on input "*" at bounding box center [1090, 720] width 36 height 13
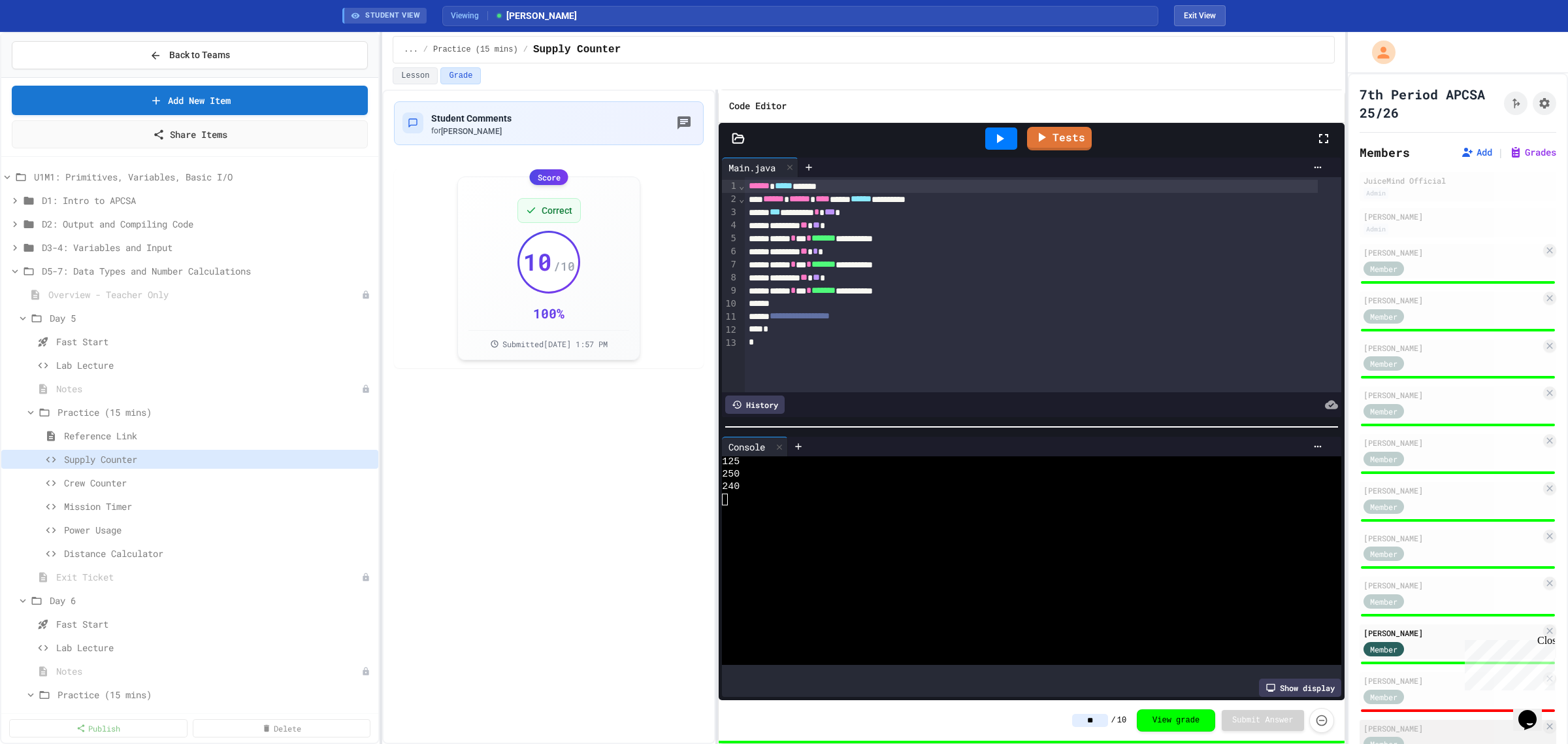
scroll to position [227, 0]
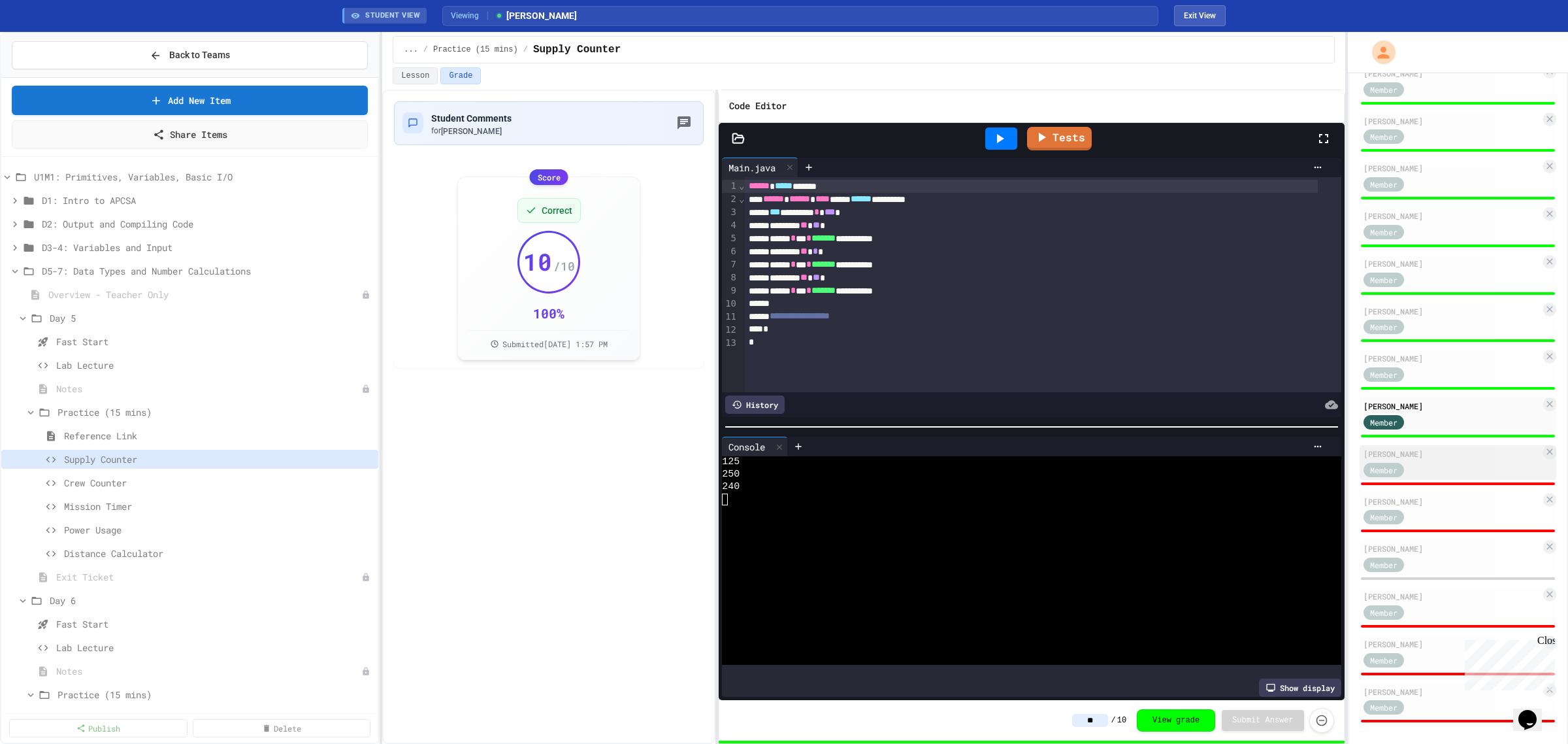
click at [1447, 463] on div "Member" at bounding box center [1452, 469] width 177 height 16
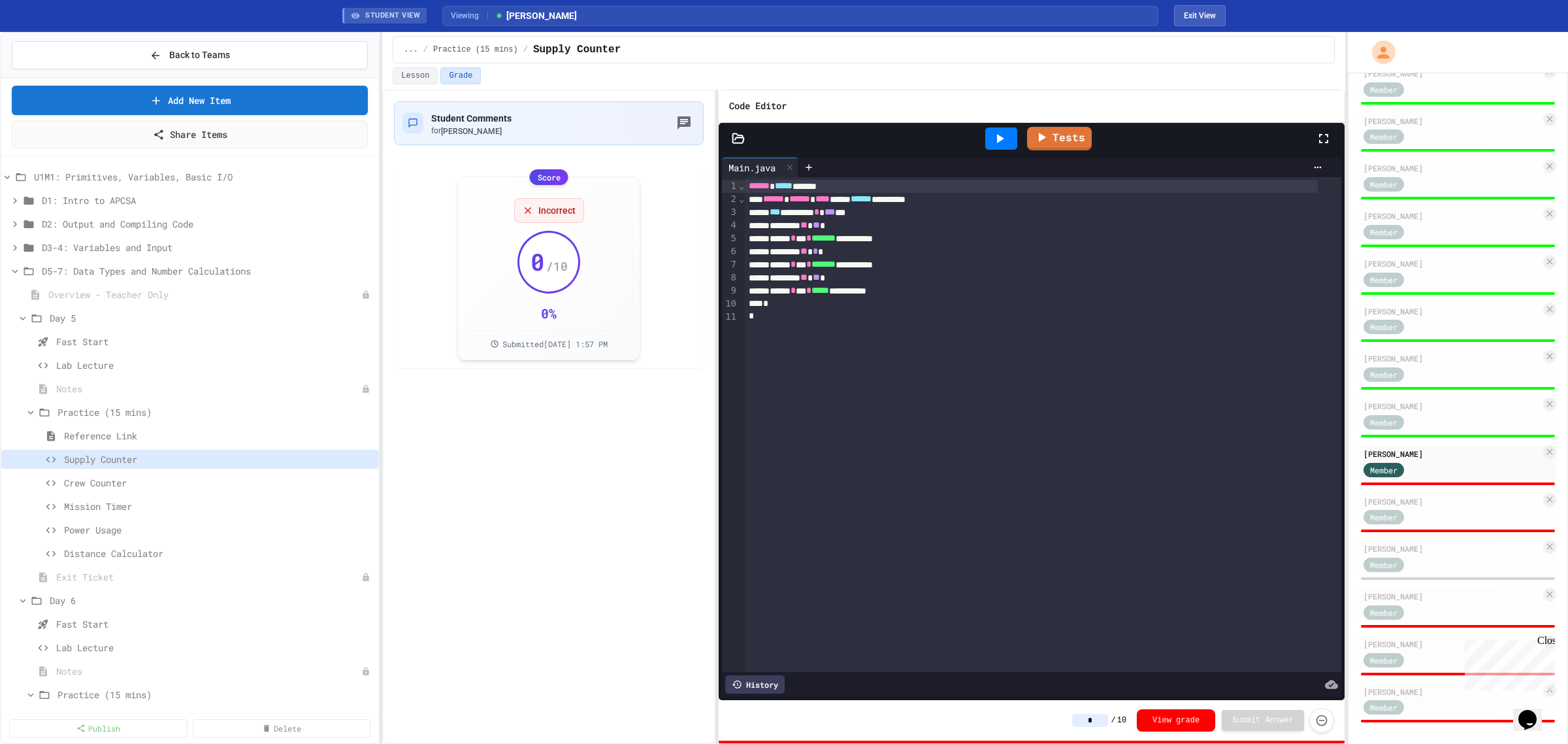
click at [996, 139] on icon at bounding box center [1000, 139] width 16 height 16
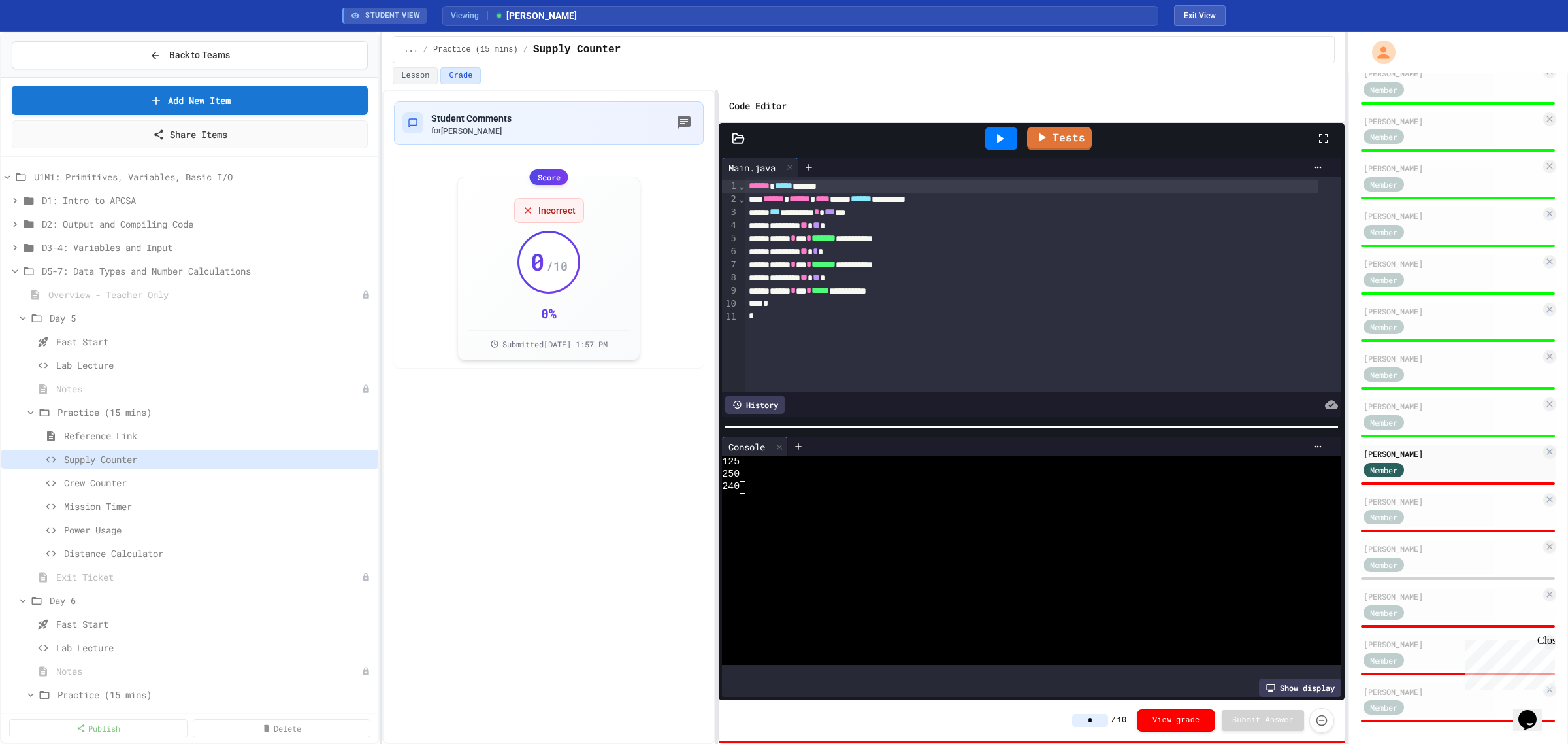
click at [1088, 722] on input "*" at bounding box center [1090, 720] width 36 height 13
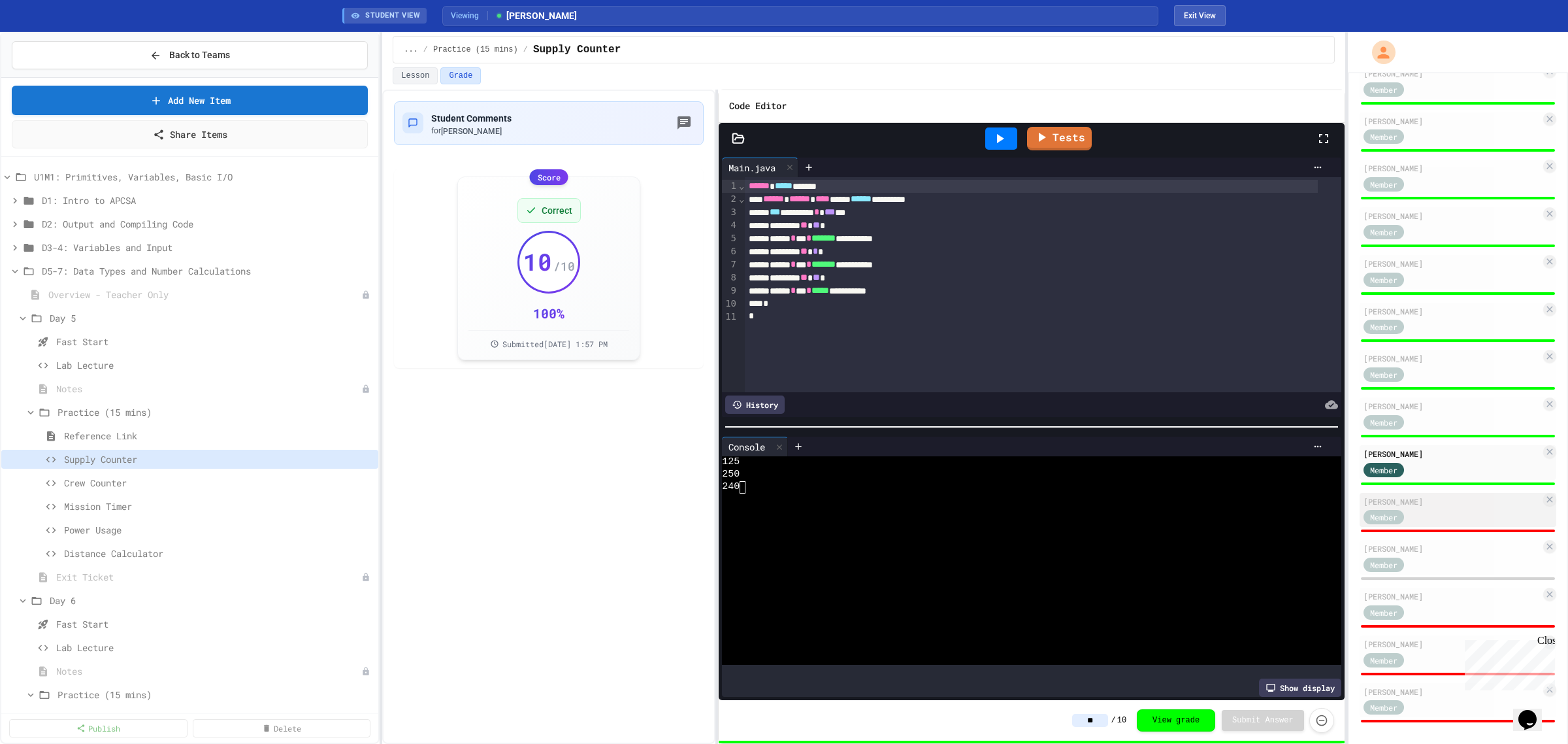
click at [1445, 508] on div "Member" at bounding box center [1452, 516] width 177 height 16
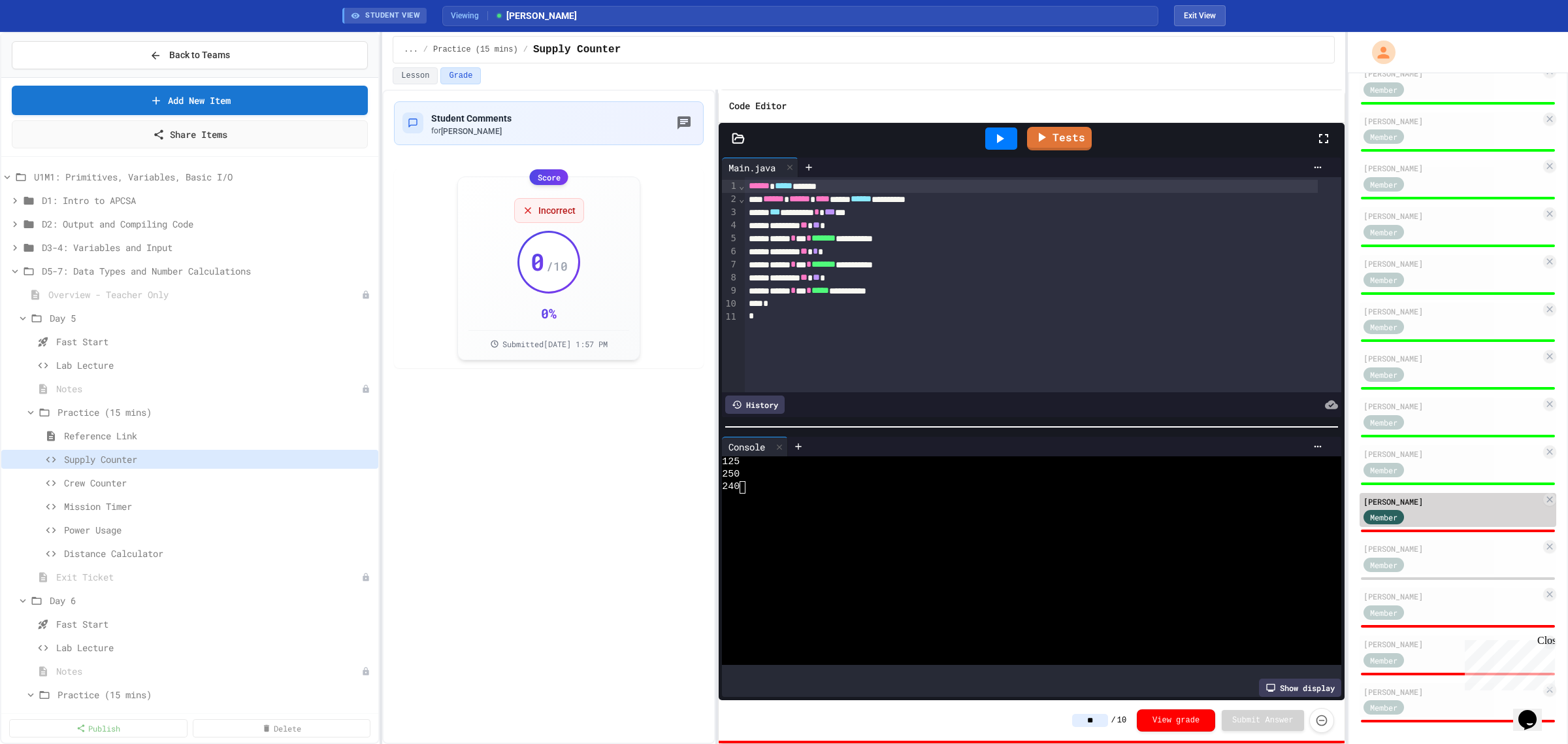
type input "*"
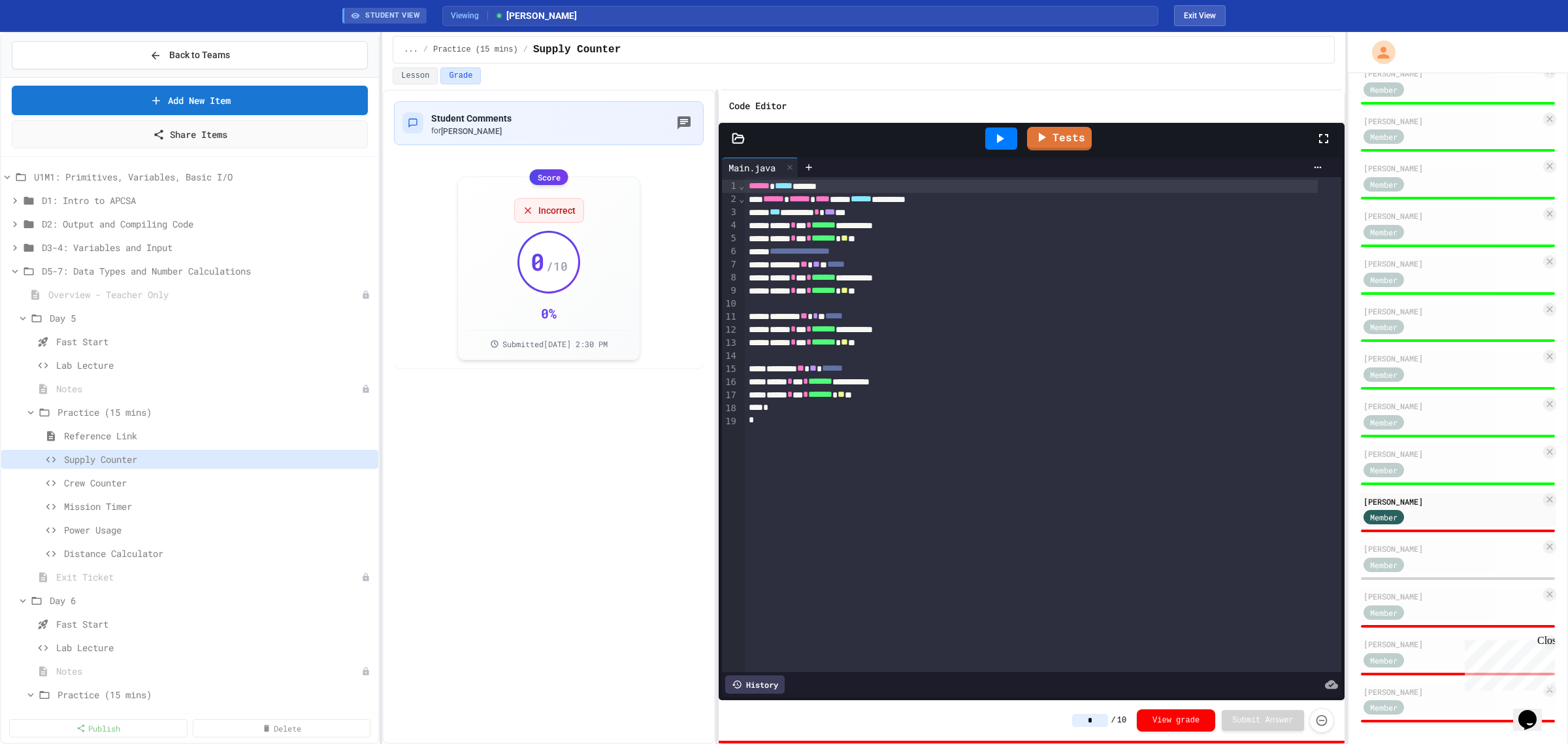
click at [1006, 144] on icon at bounding box center [1000, 139] width 16 height 16
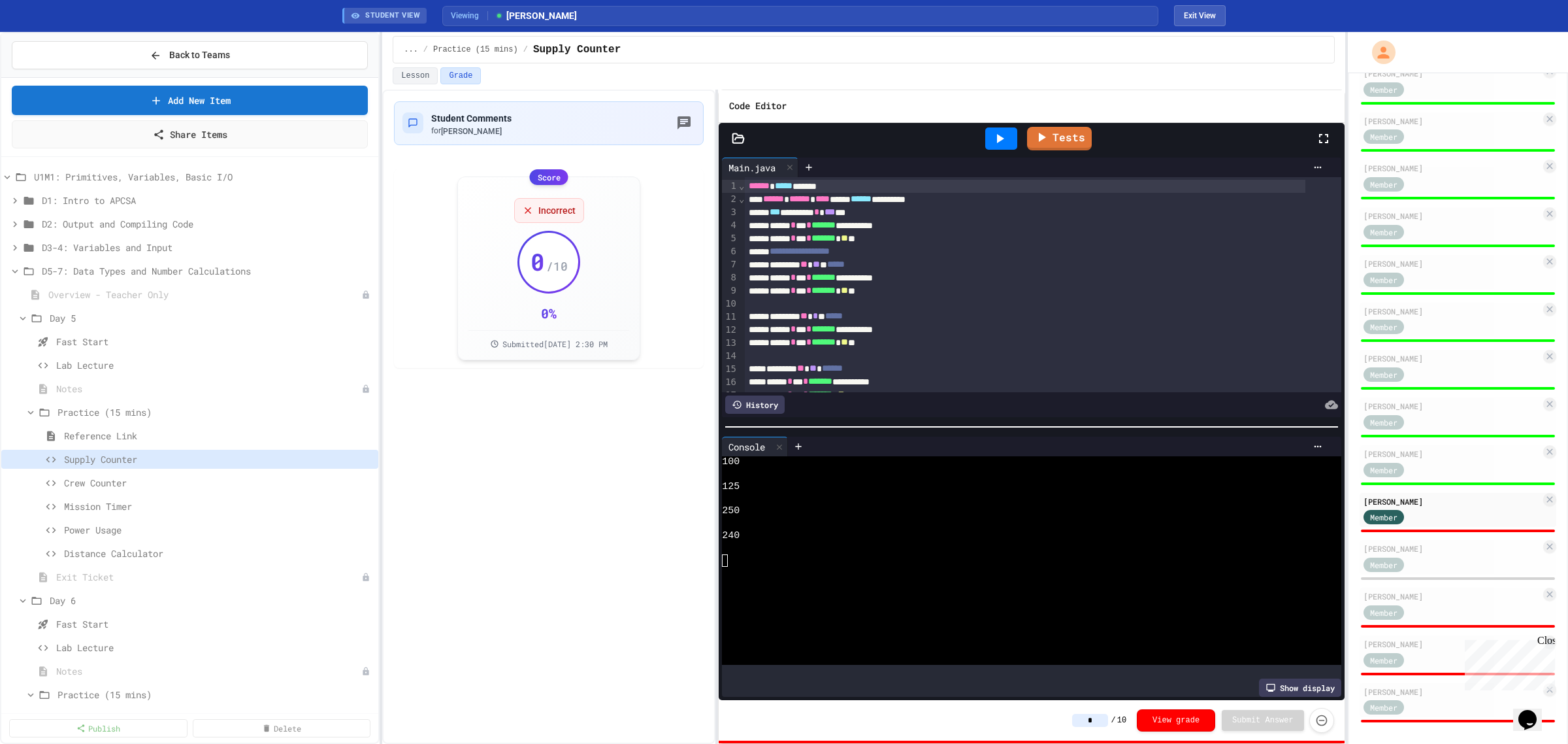
click at [1105, 718] on input "*" at bounding box center [1090, 720] width 36 height 13
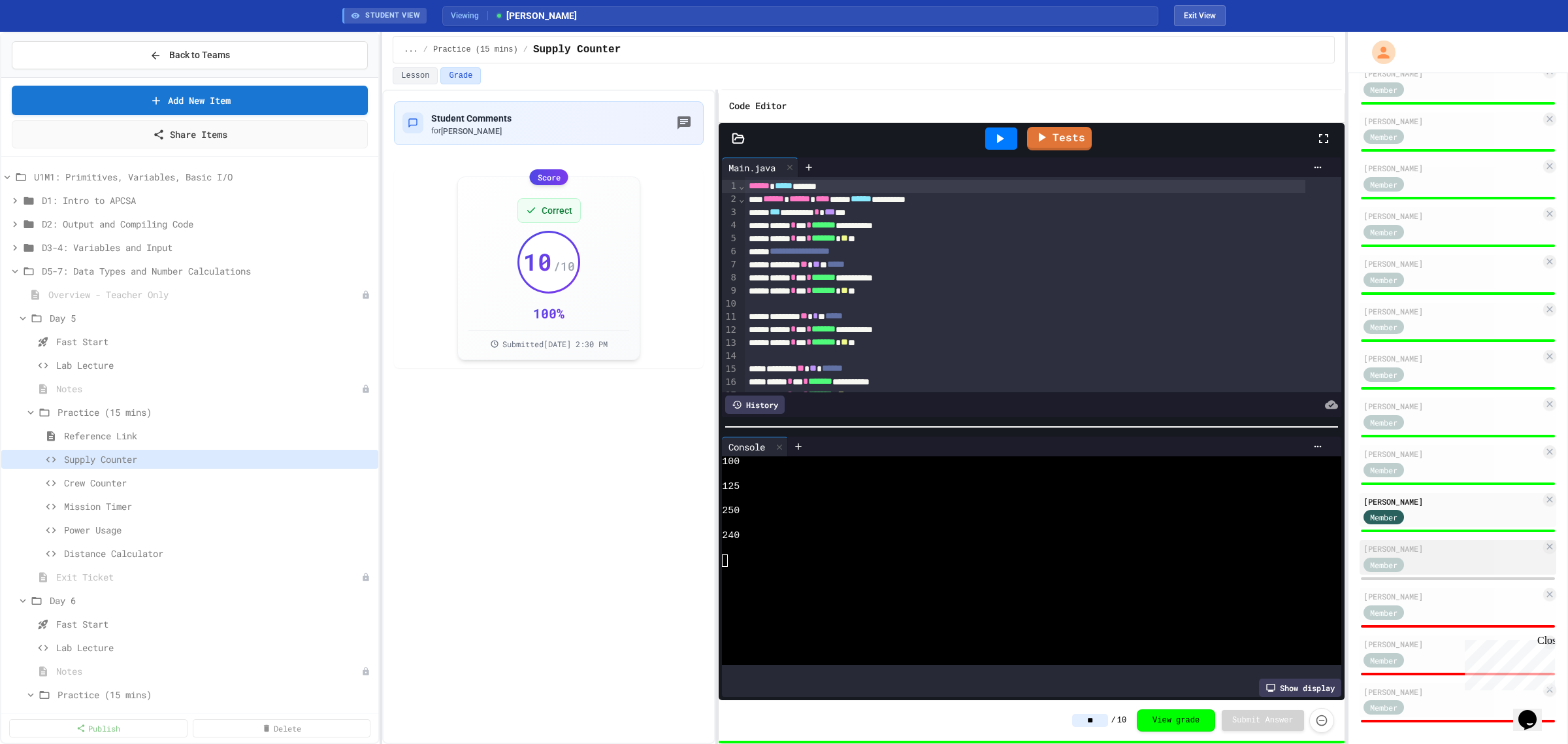
type input "**"
click at [1464, 546] on div "[PERSON_NAME]" at bounding box center [1452, 548] width 177 height 12
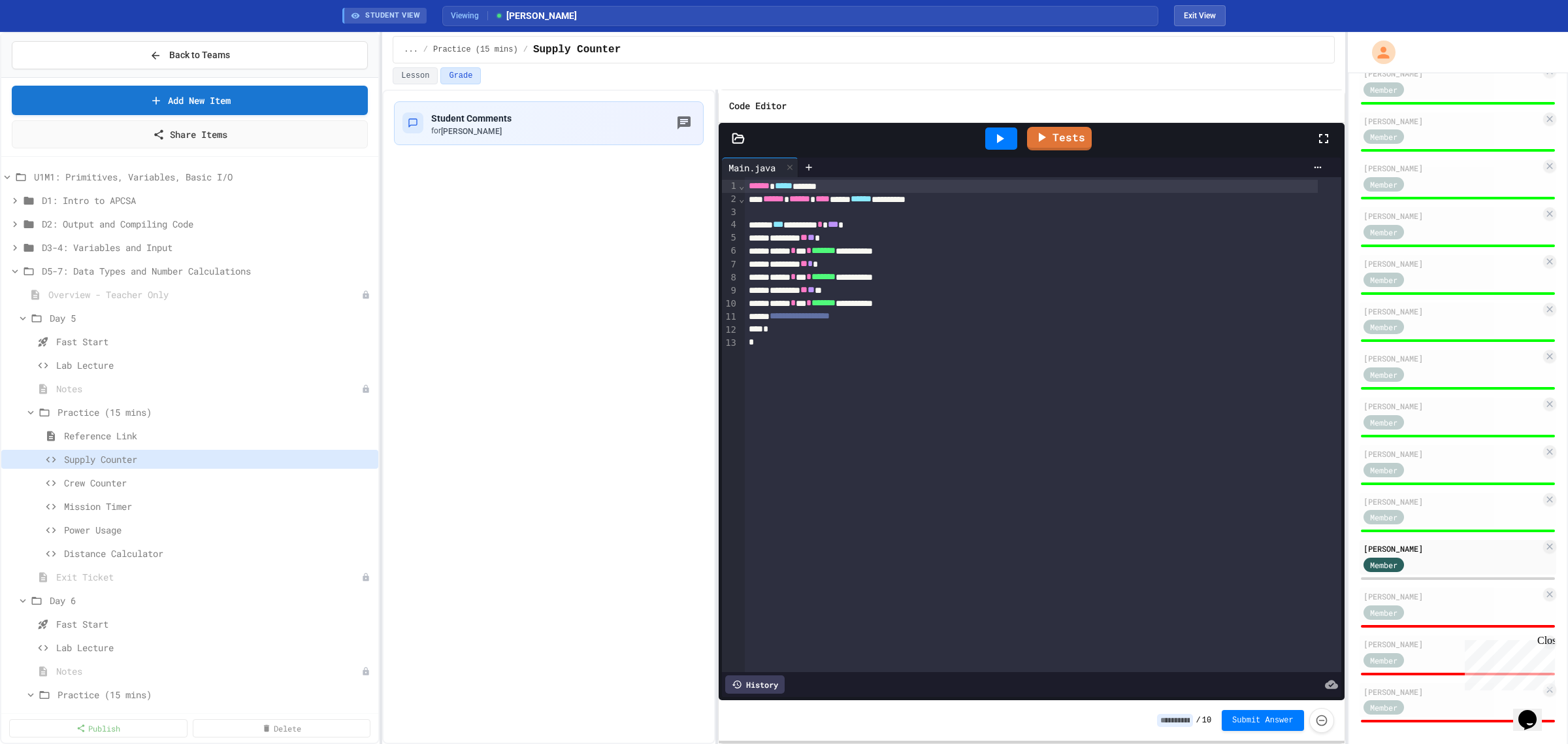
click at [992, 137] on icon at bounding box center [1000, 139] width 16 height 16
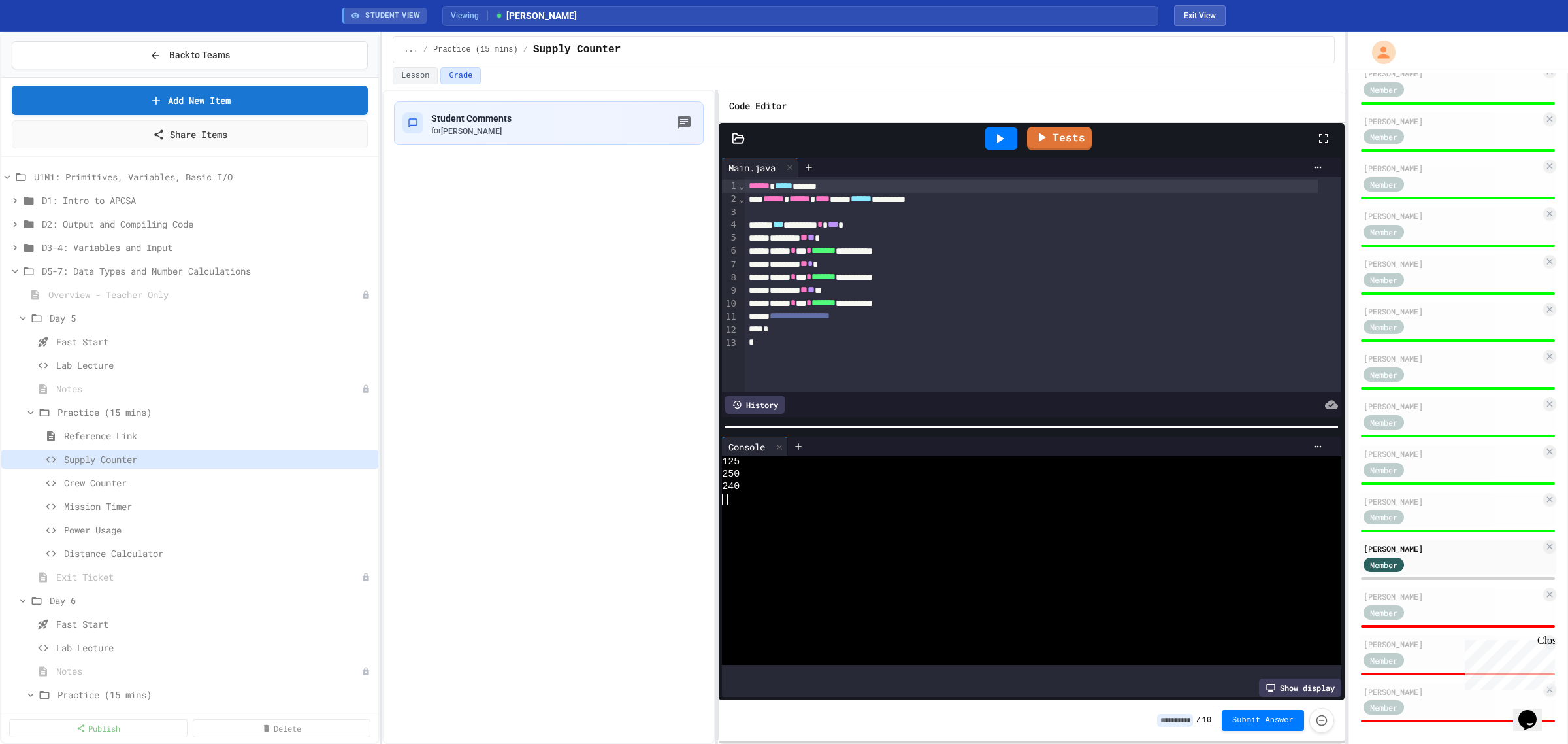
click at [1193, 722] on input at bounding box center [1175, 720] width 36 height 13
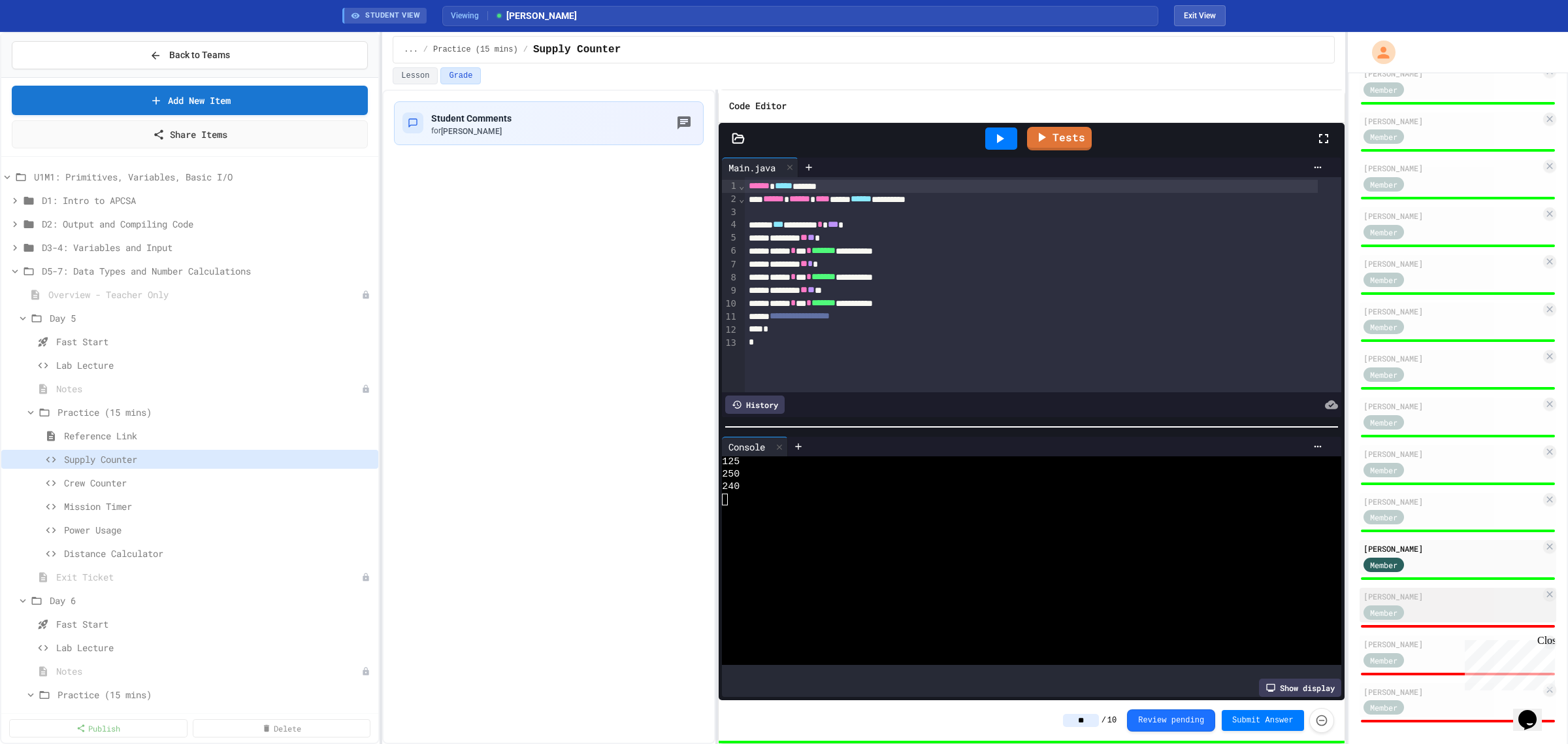
click at [1435, 607] on div "Member" at bounding box center [1452, 611] width 177 height 16
type input "*"
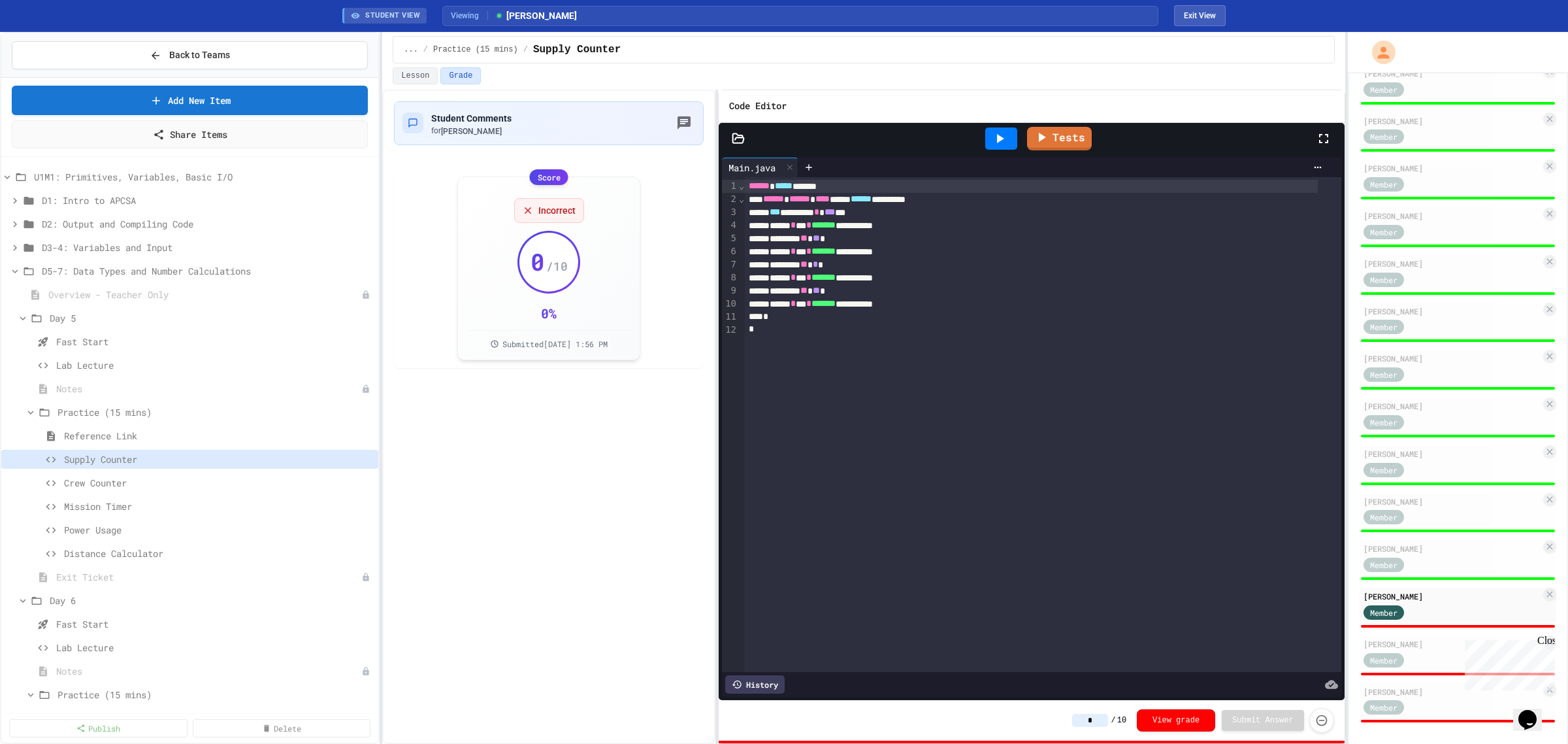
click at [1000, 148] on div at bounding box center [1001, 139] width 32 height 22
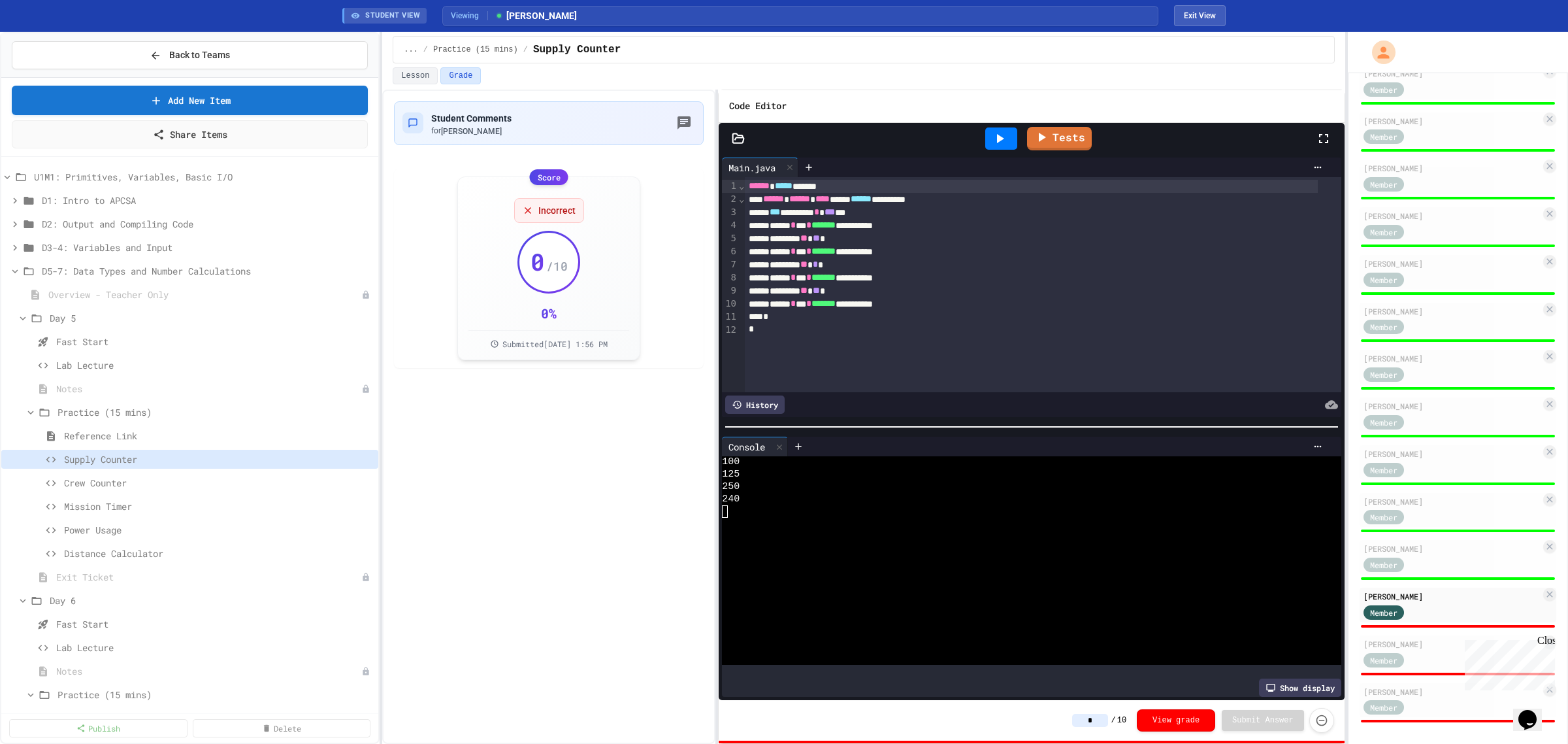
click at [1102, 726] on input "*" at bounding box center [1090, 720] width 36 height 13
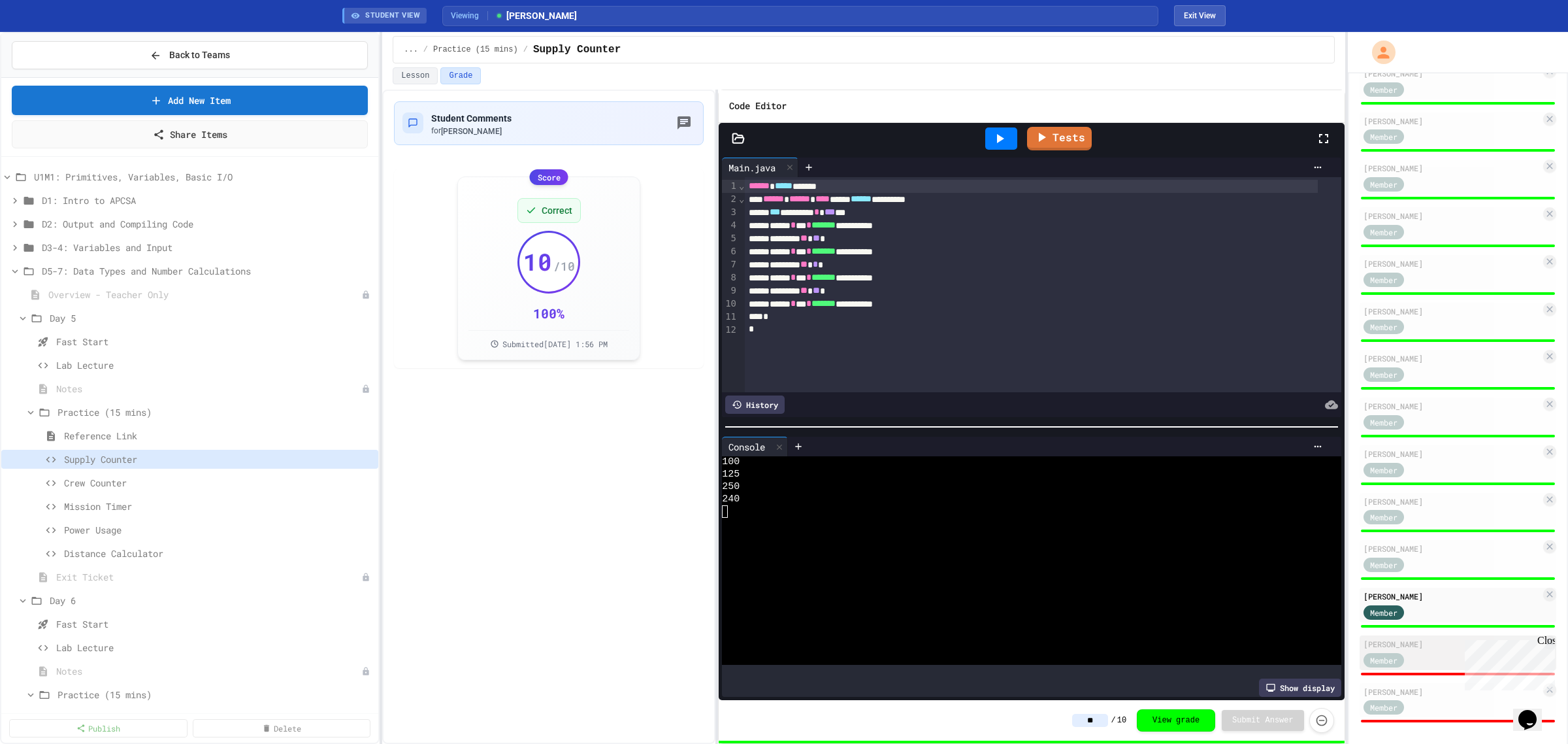
click at [1418, 651] on div "Member" at bounding box center [1397, 659] width 66 height 16
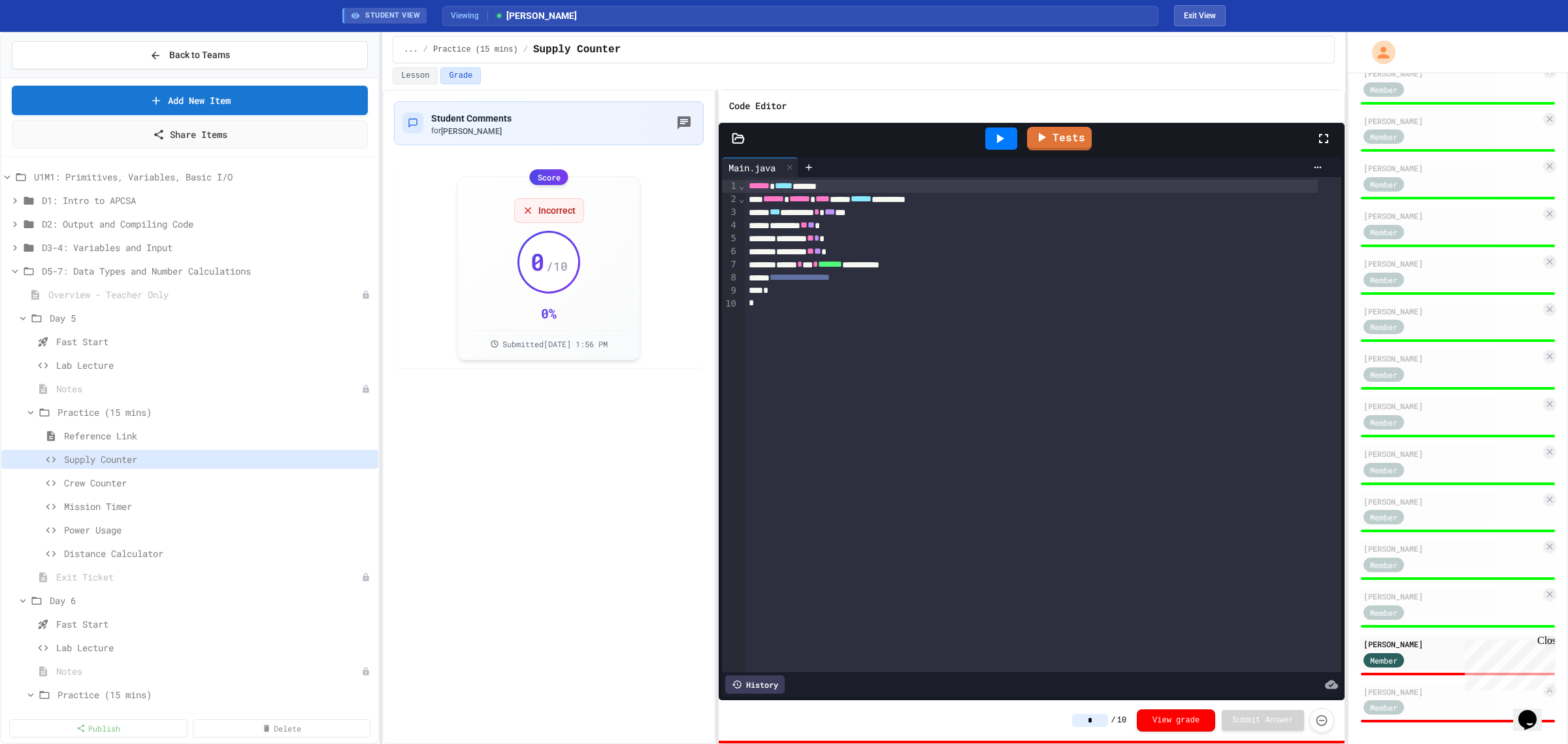
click at [997, 135] on icon at bounding box center [1000, 139] width 16 height 16
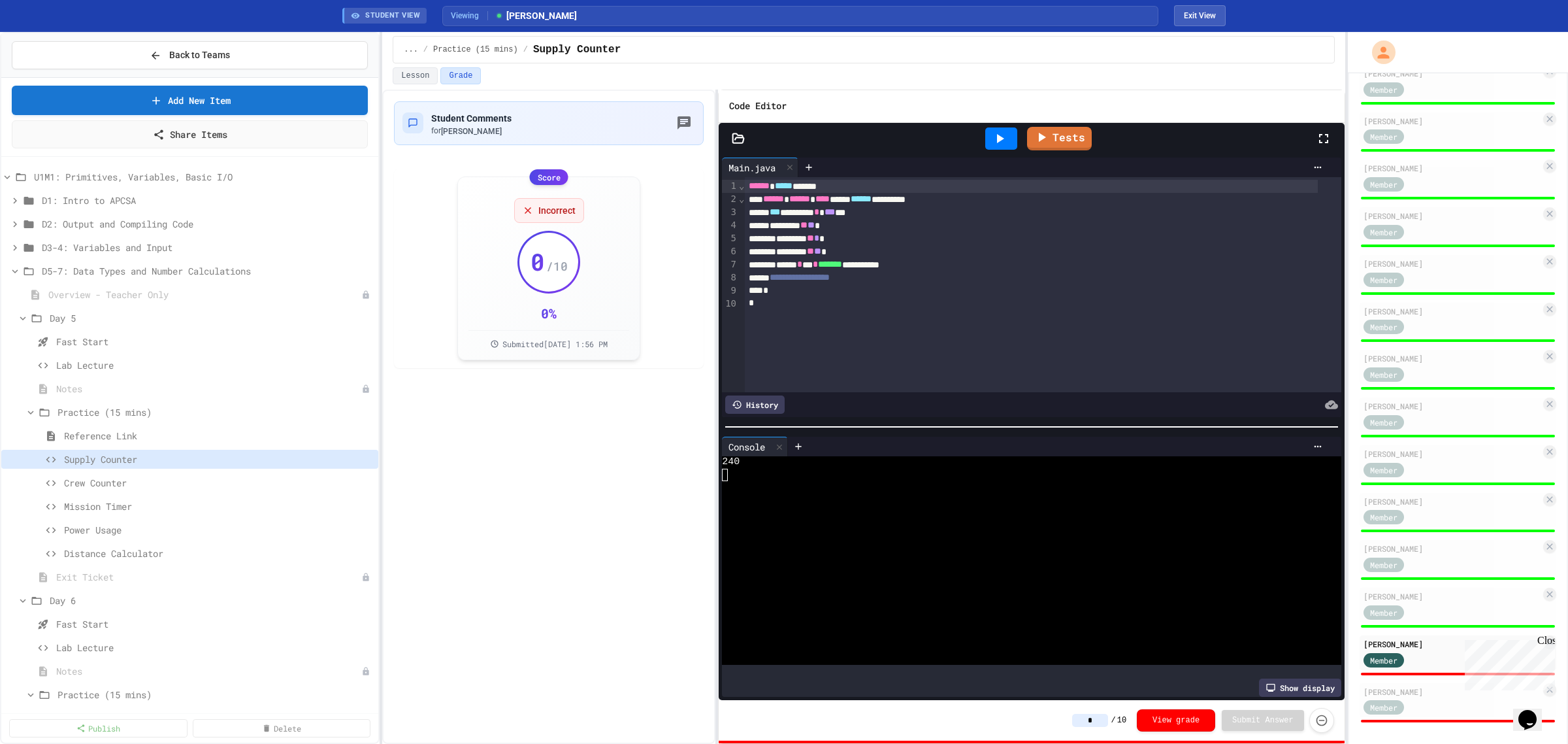
click at [1094, 719] on input "*" at bounding box center [1090, 720] width 36 height 13
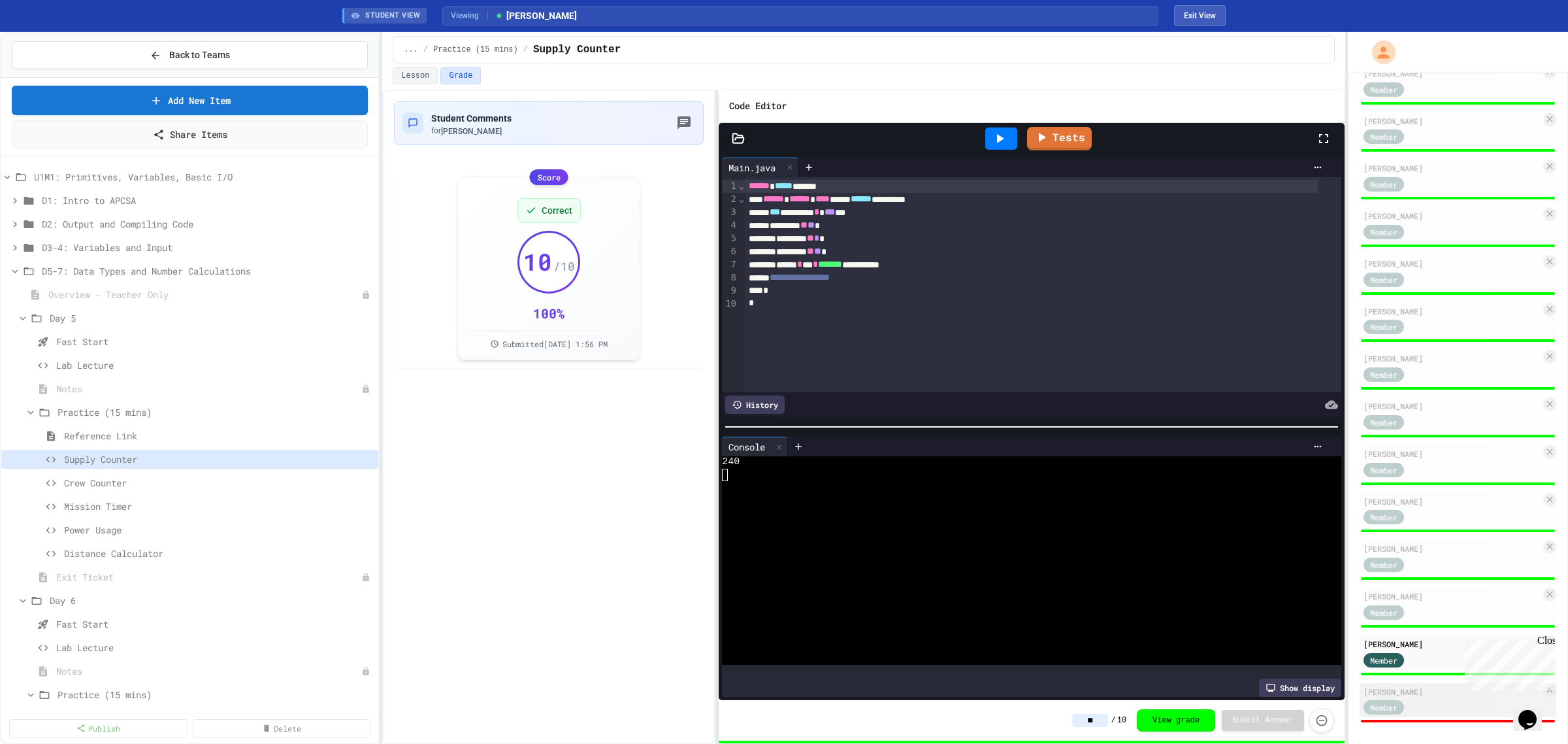
click at [1422, 701] on div "Member" at bounding box center [1397, 707] width 66 height 16
type input "*"
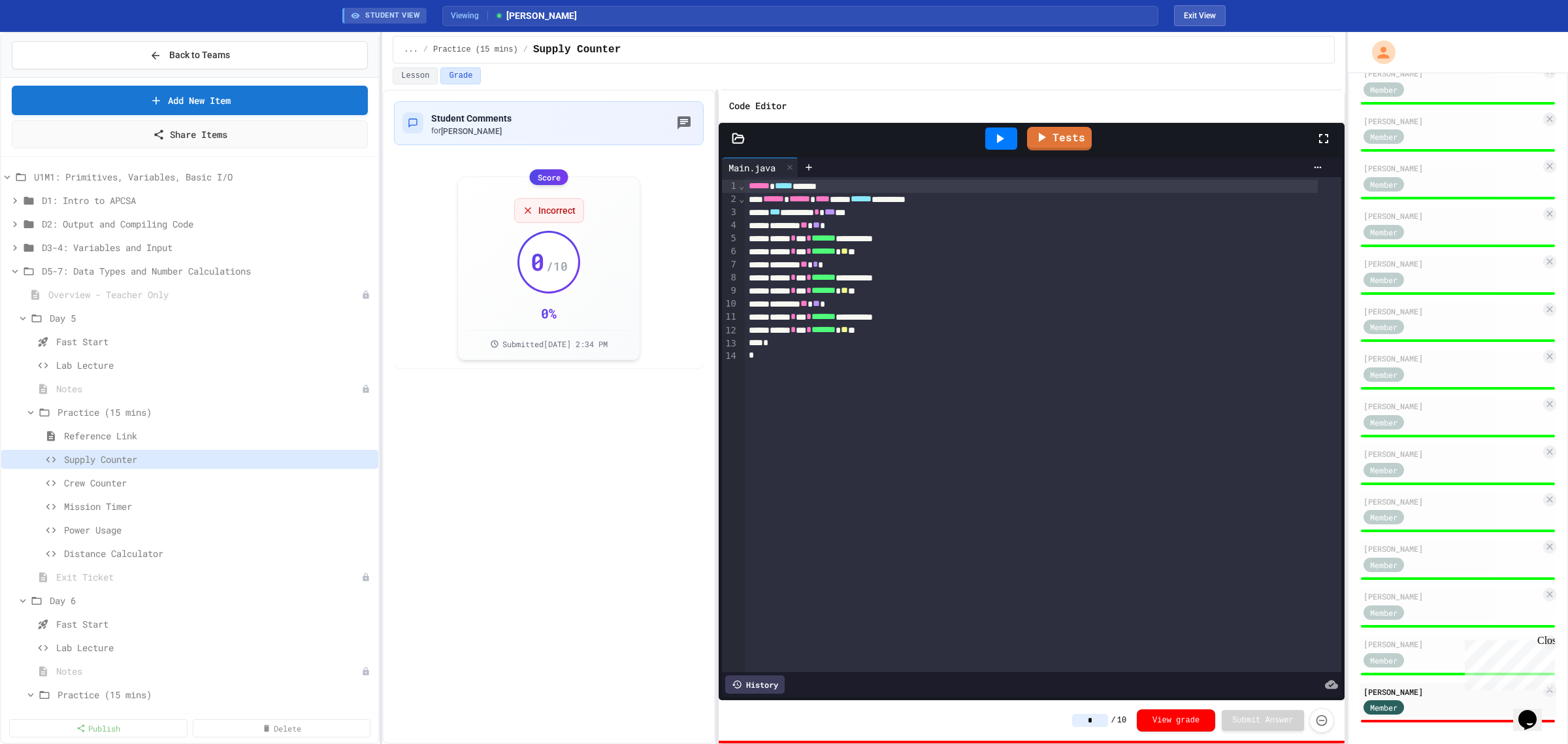
click at [996, 142] on icon at bounding box center [1000, 139] width 16 height 16
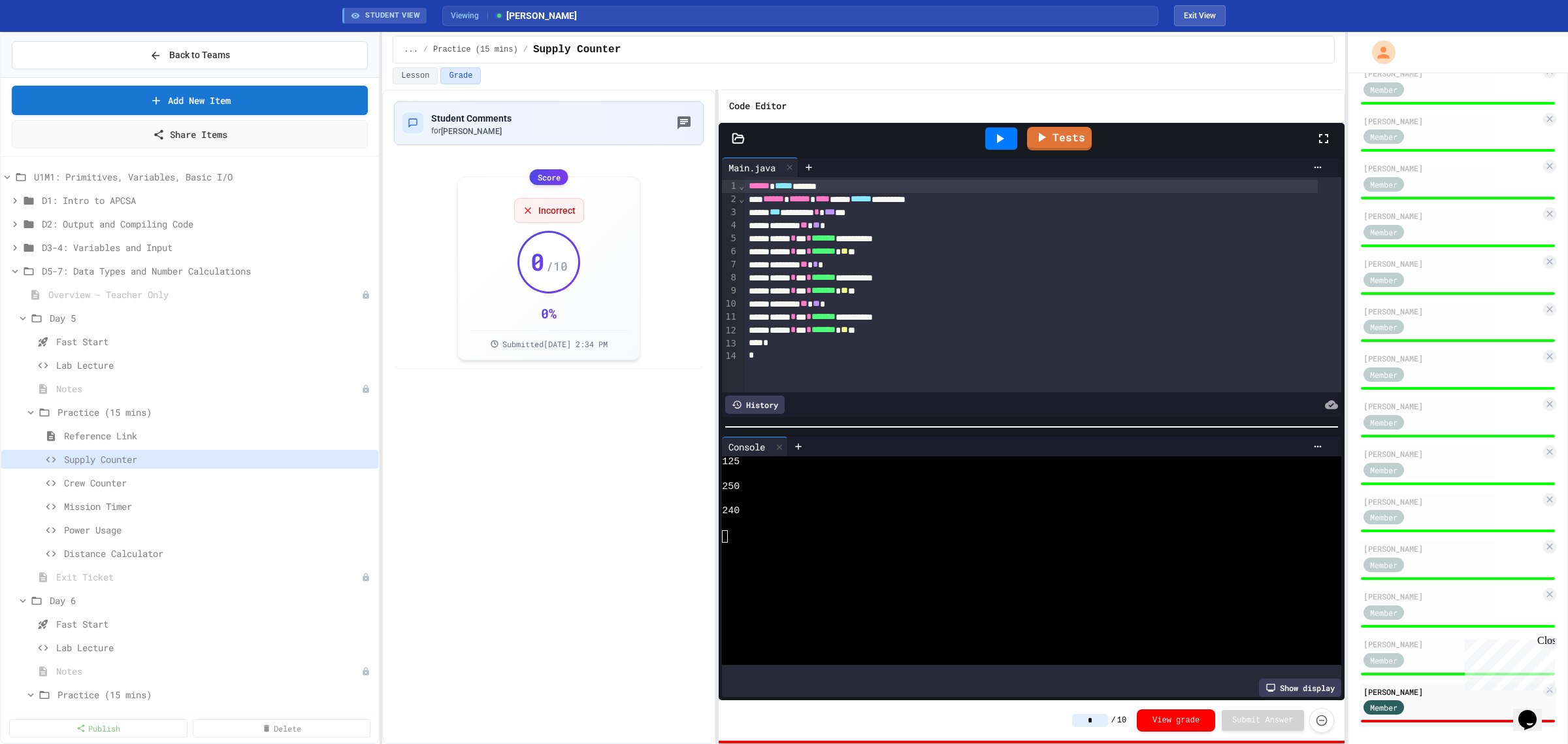
click at [1096, 726] on input "*" at bounding box center [1090, 720] width 36 height 13
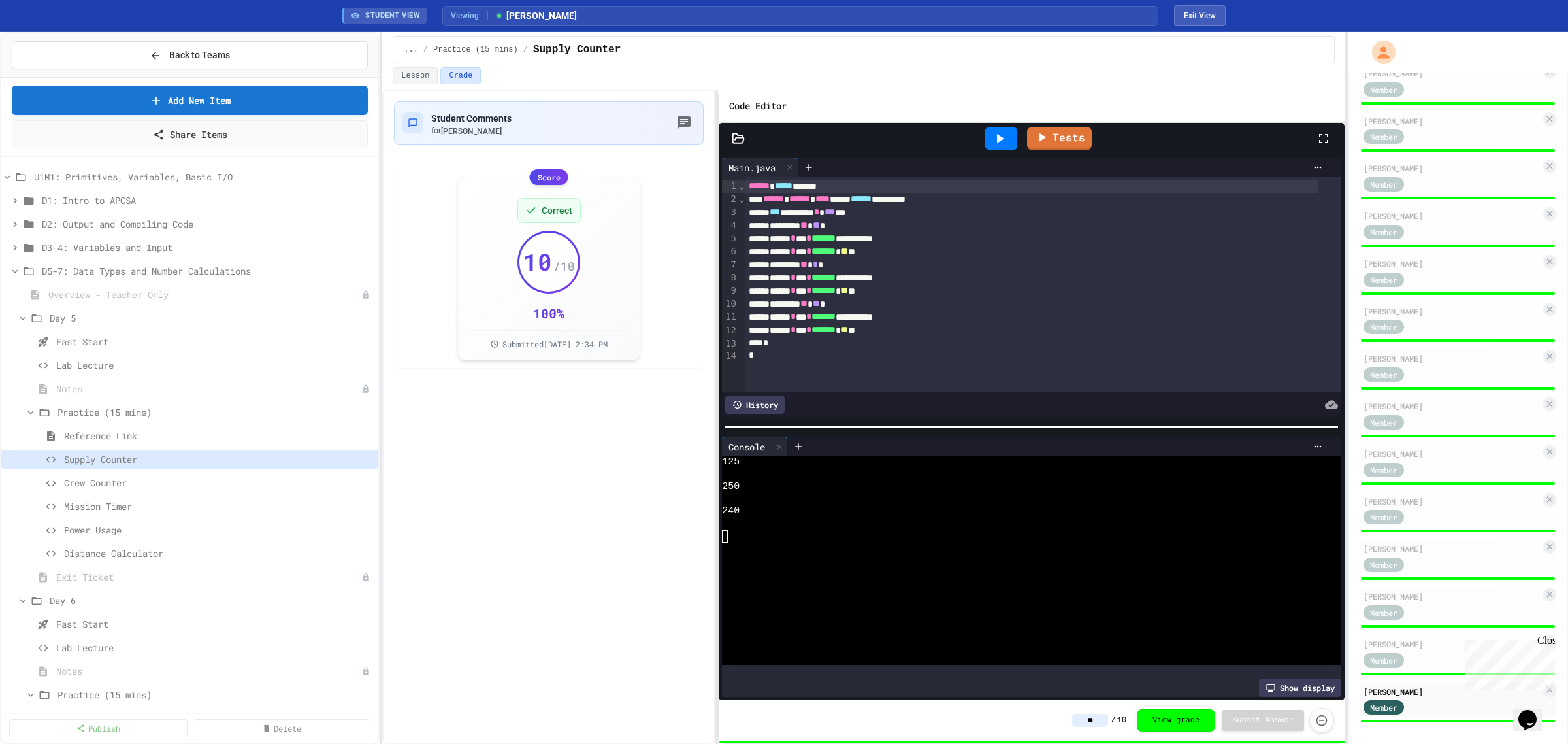
type input "**"
click at [135, 486] on span "Crew Counter" at bounding box center [212, 483] width 296 height 14
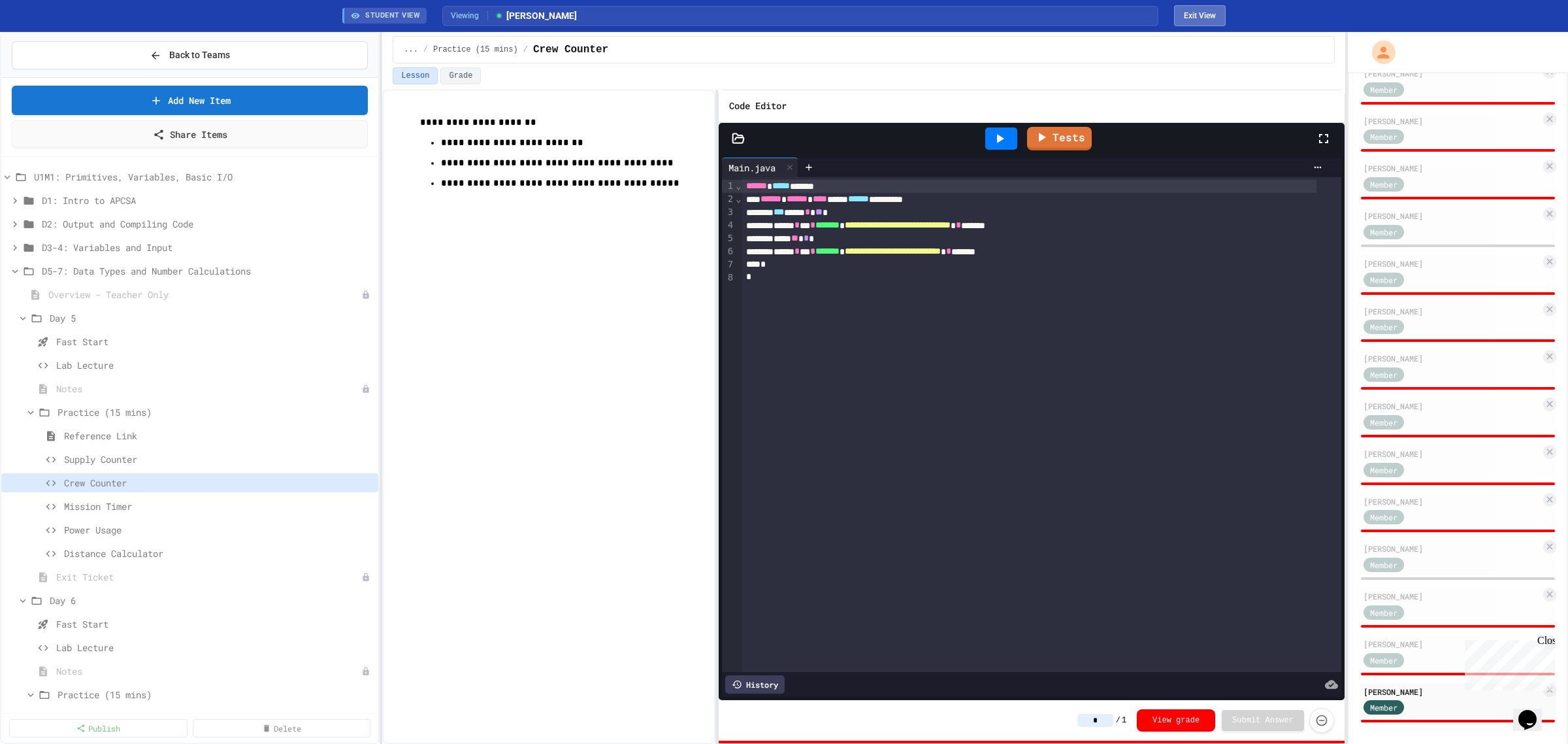
click at [1198, 18] on button "Exit View" at bounding box center [1200, 16] width 52 height 21
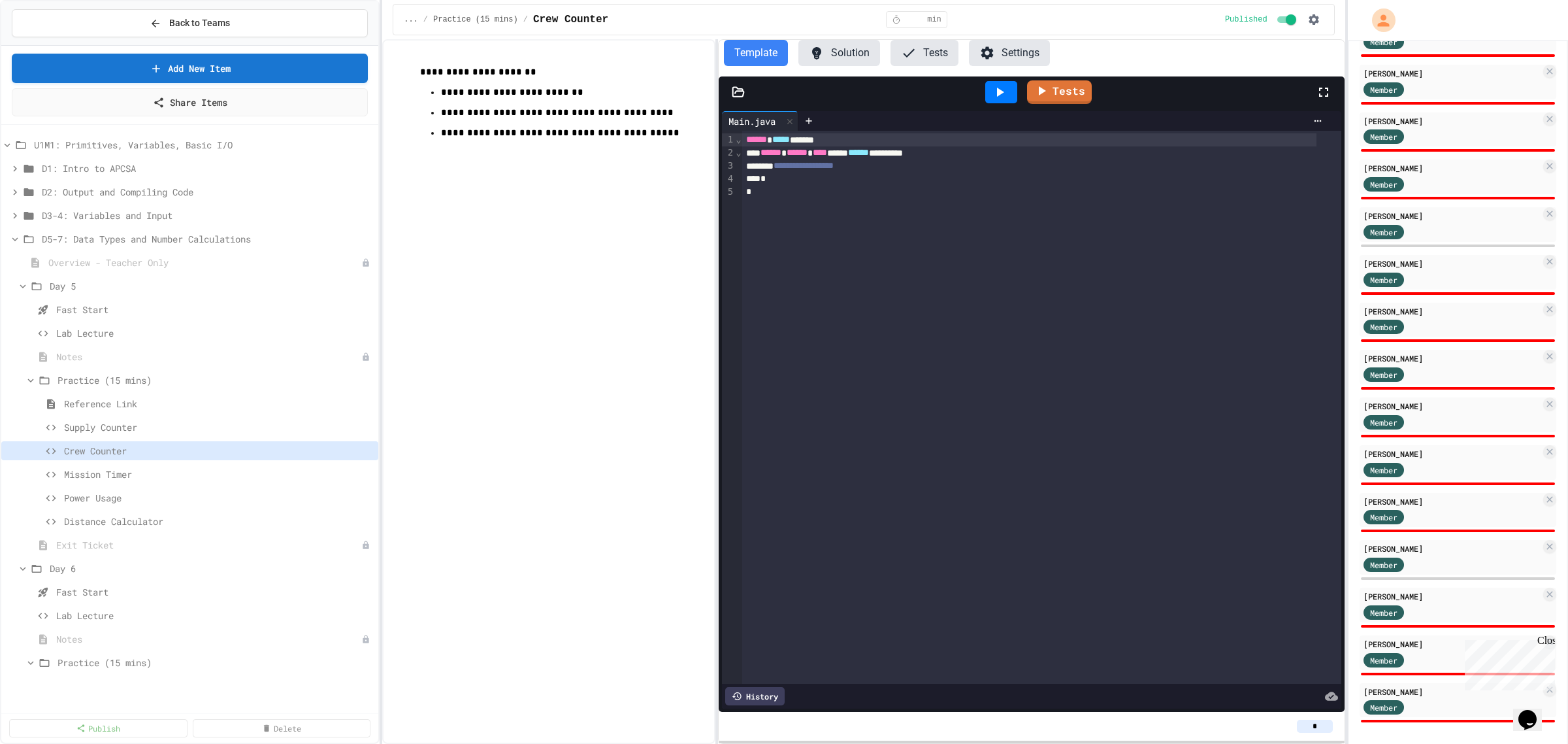
click at [1323, 720] on input "*" at bounding box center [1315, 726] width 36 height 13
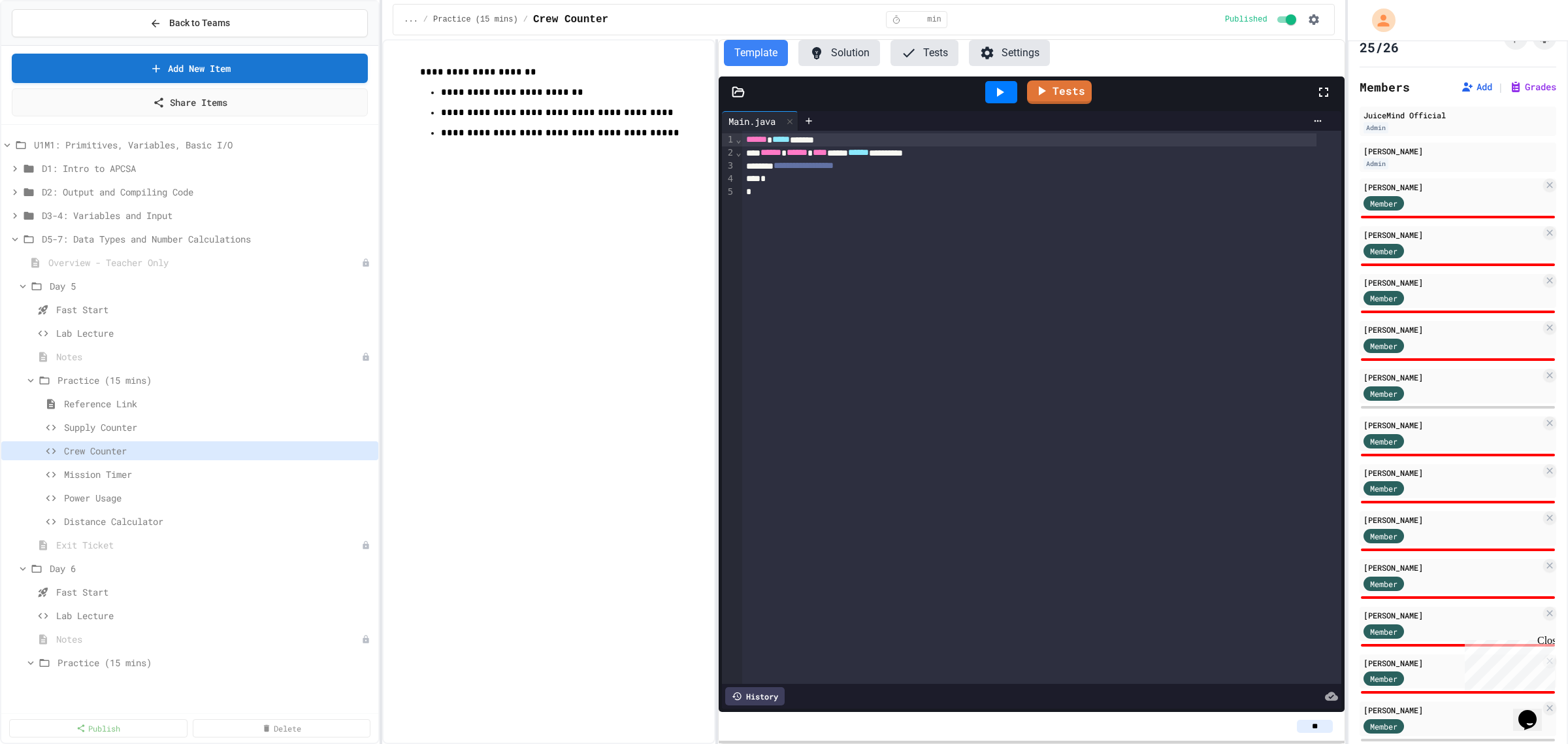
scroll to position [32, 0]
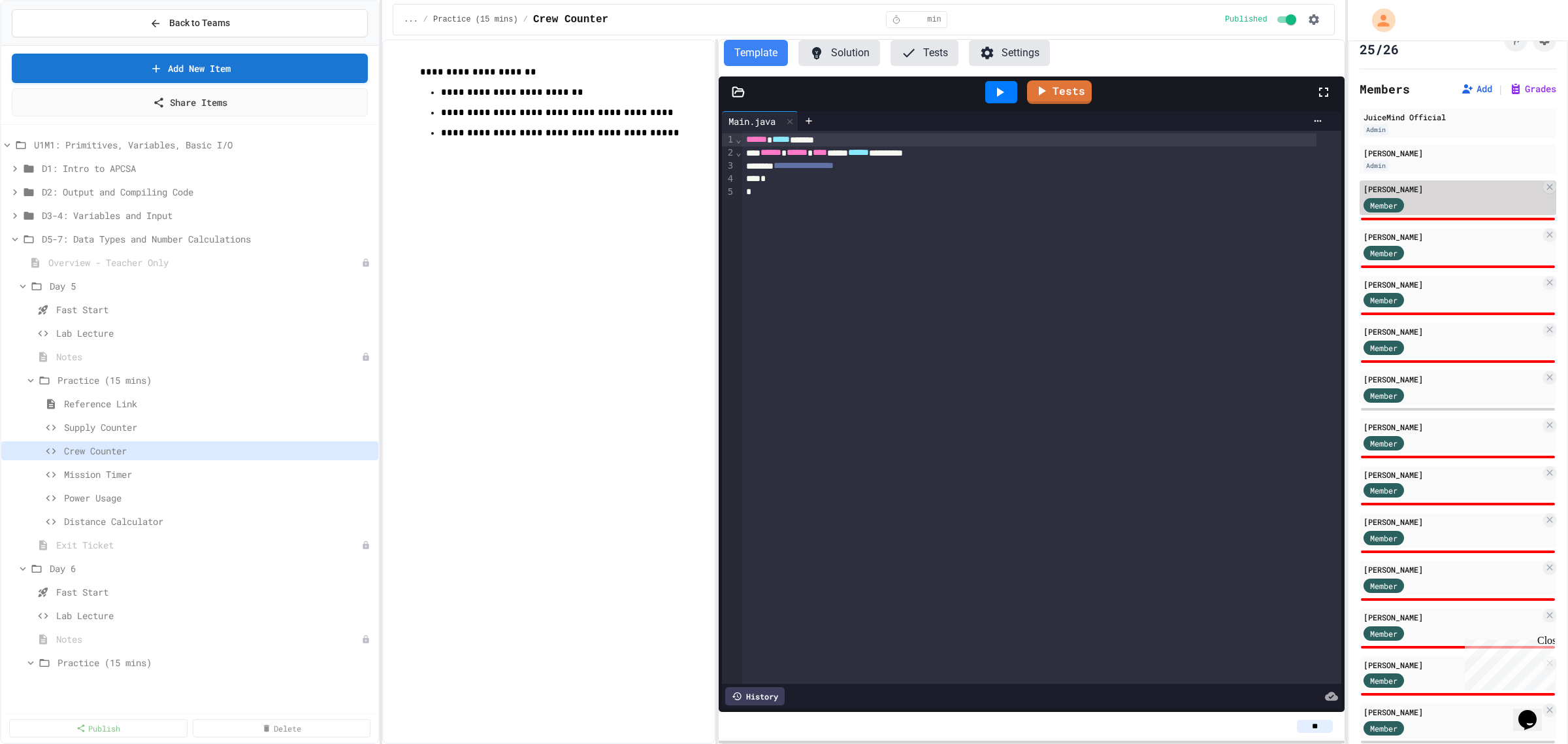
type input "**"
click at [1435, 193] on div "[PERSON_NAME]" at bounding box center [1452, 189] width 177 height 12
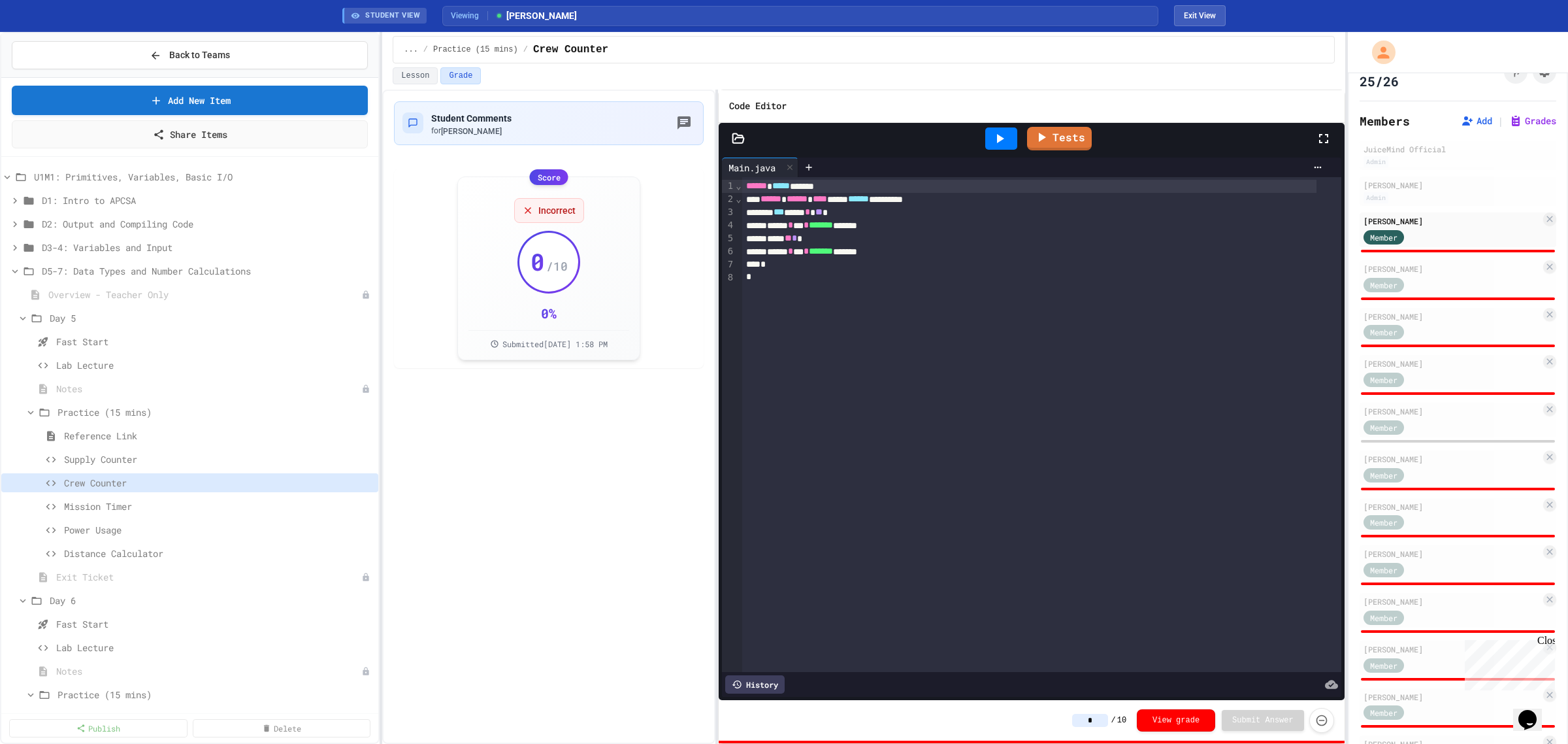
click at [1000, 139] on icon at bounding box center [1000, 139] width 7 height 9
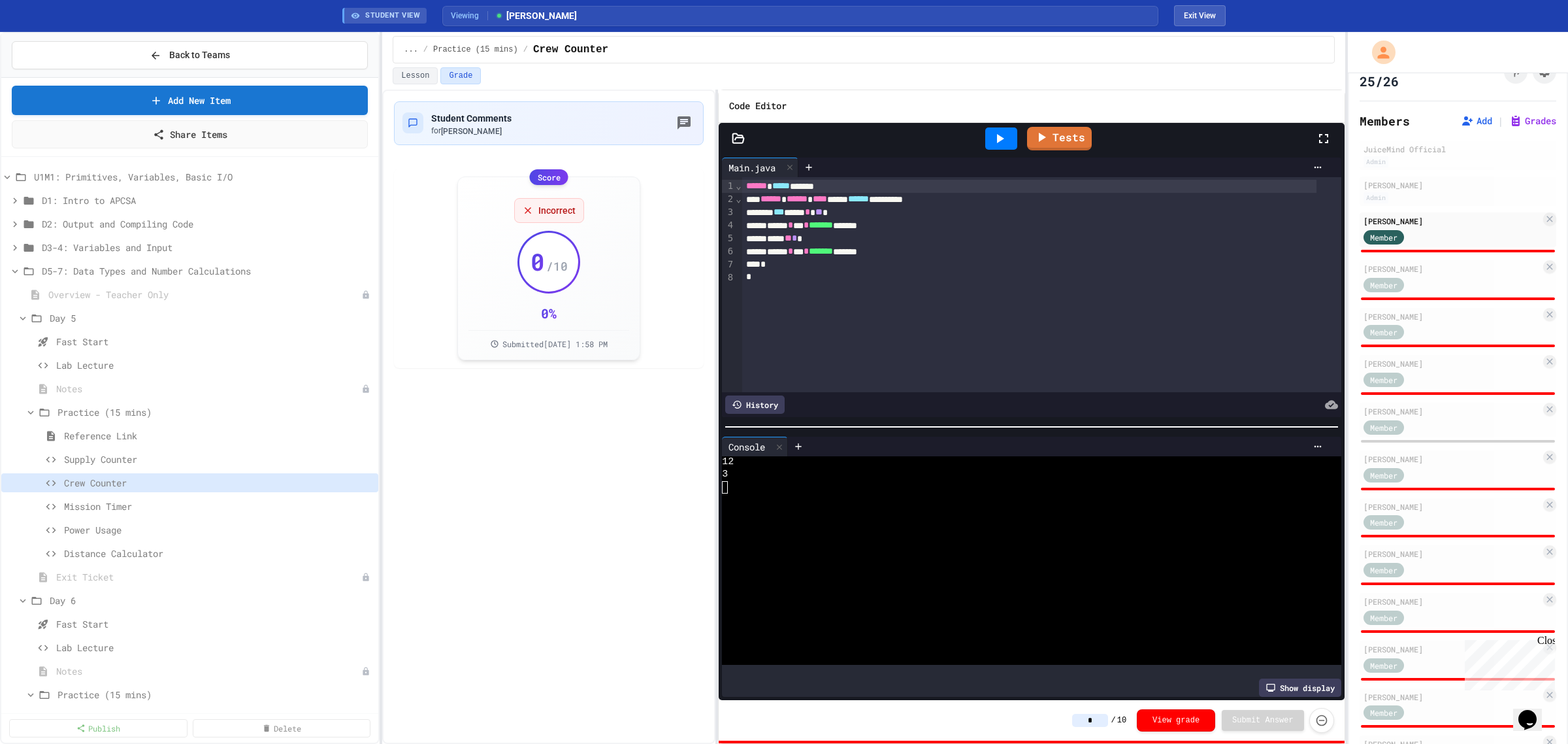
click at [1105, 719] on input "*" at bounding box center [1090, 720] width 36 height 13
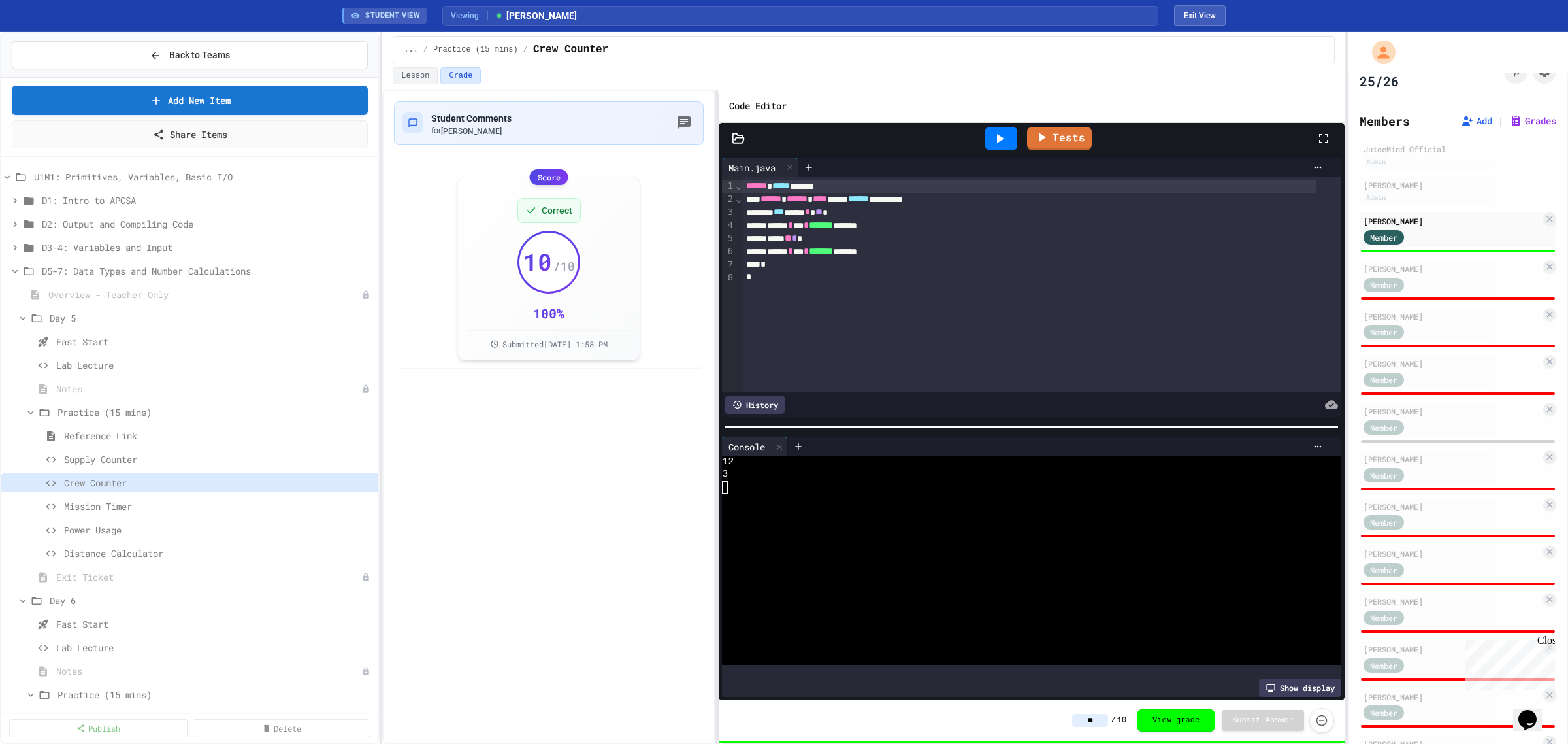
click at [1420, 257] on div "JuiceMind Official Admin [PERSON_NAME] Admin [PERSON_NAME] Member [PERSON_NAME]…" at bounding box center [1458, 530] width 197 height 779
click at [1416, 269] on div "[PERSON_NAME]" at bounding box center [1452, 269] width 177 height 12
type input "*"
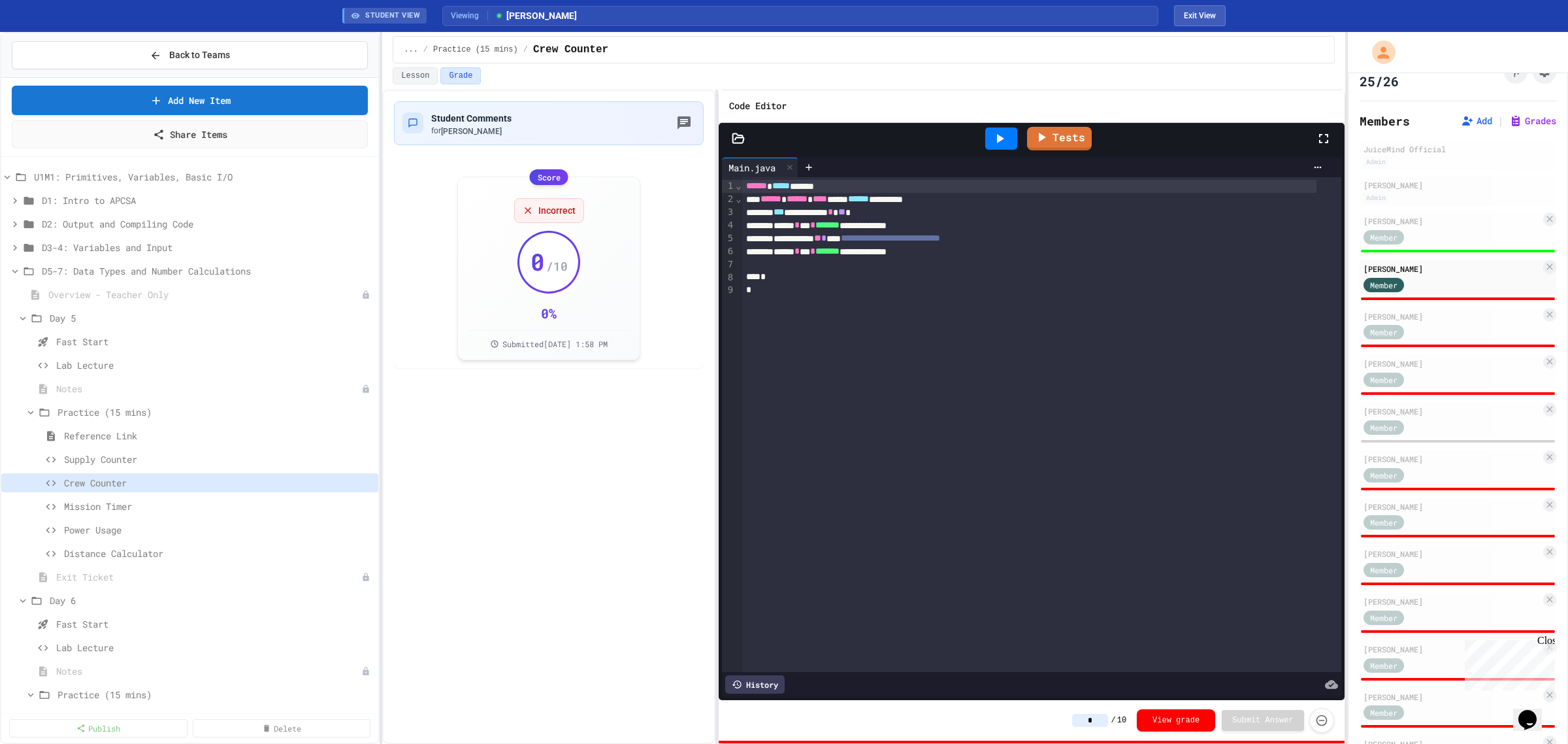
click at [1103, 721] on input "*" at bounding box center [1090, 720] width 36 height 13
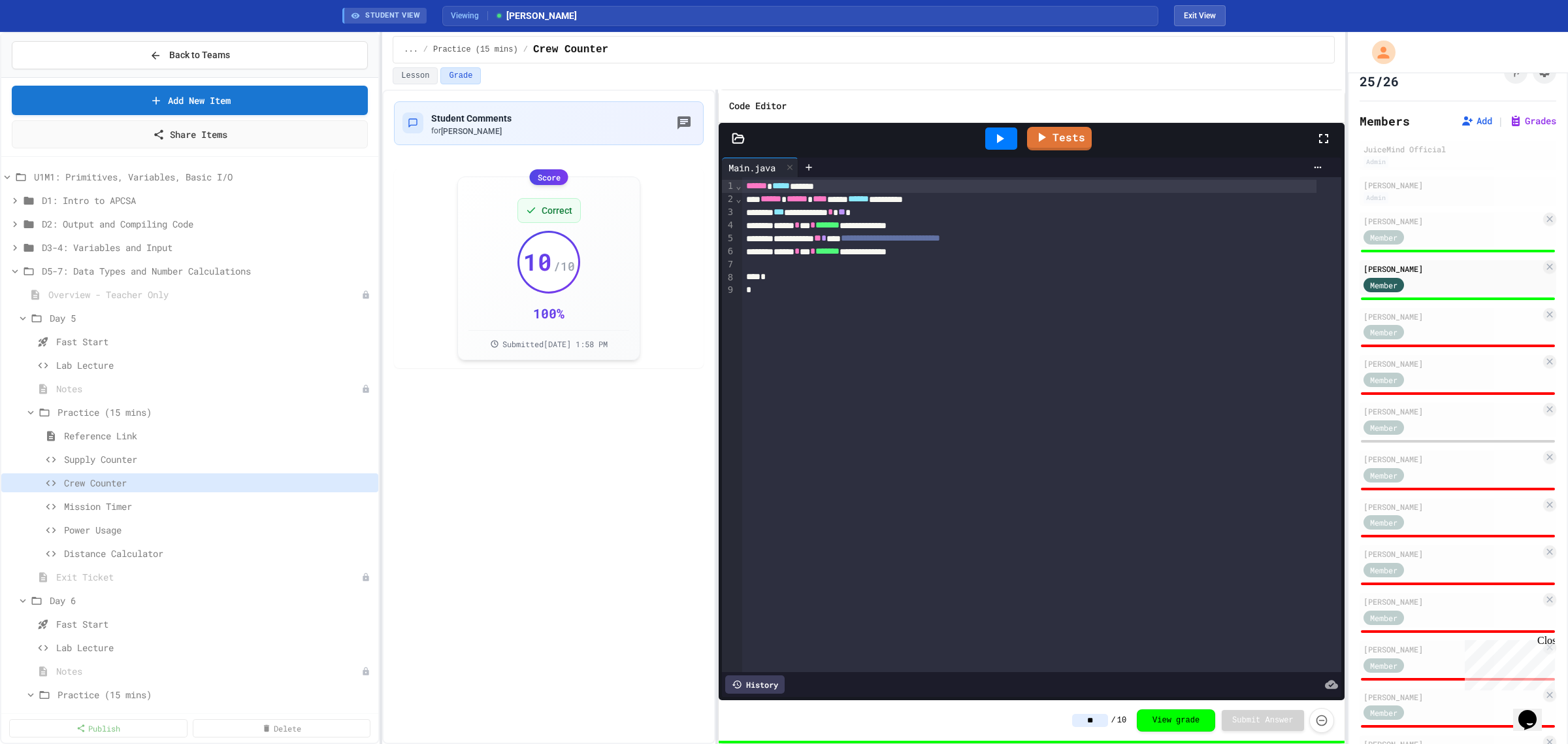
click at [1004, 141] on icon at bounding box center [1000, 139] width 16 height 16
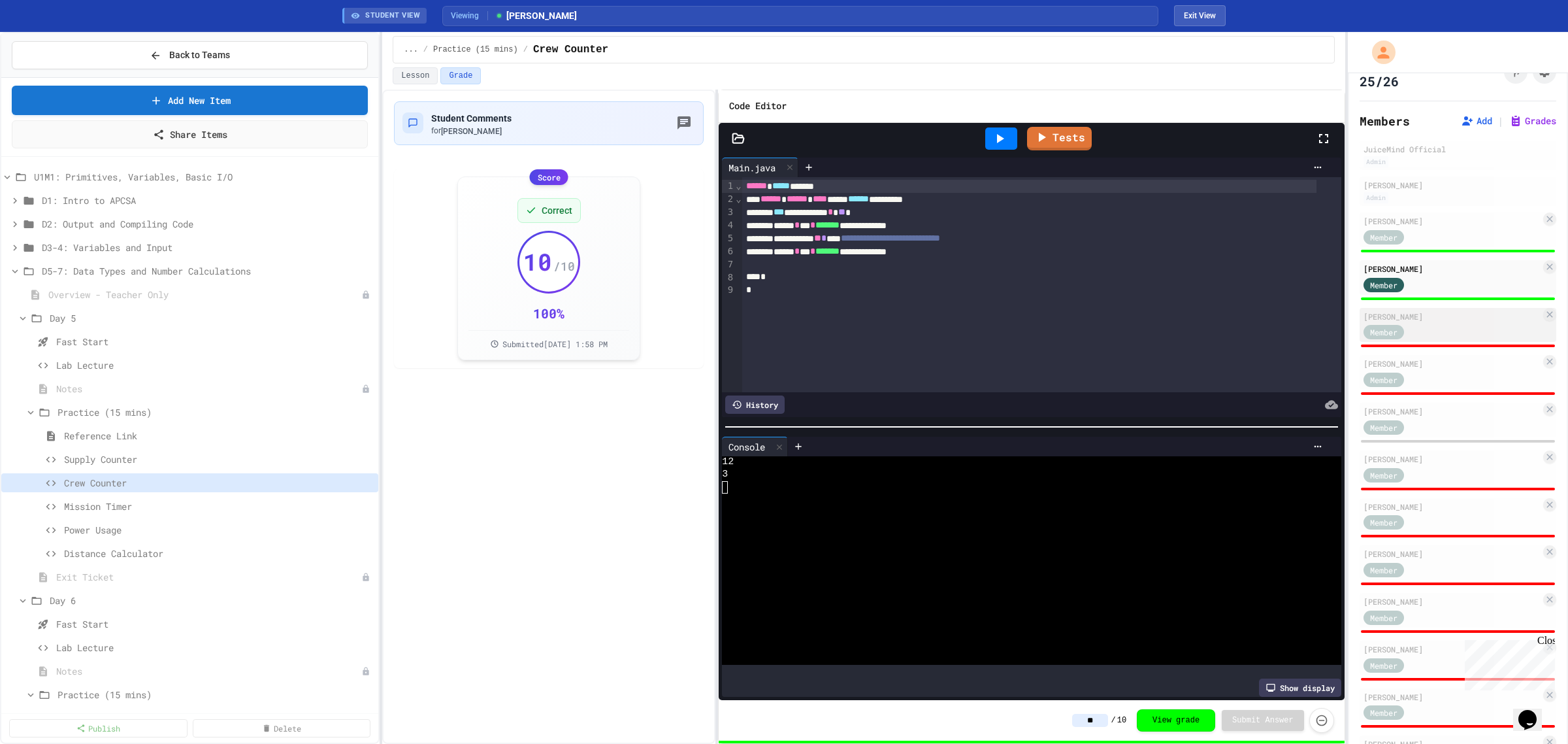
click at [1433, 319] on div "[PERSON_NAME]" at bounding box center [1452, 317] width 177 height 12
type input "*"
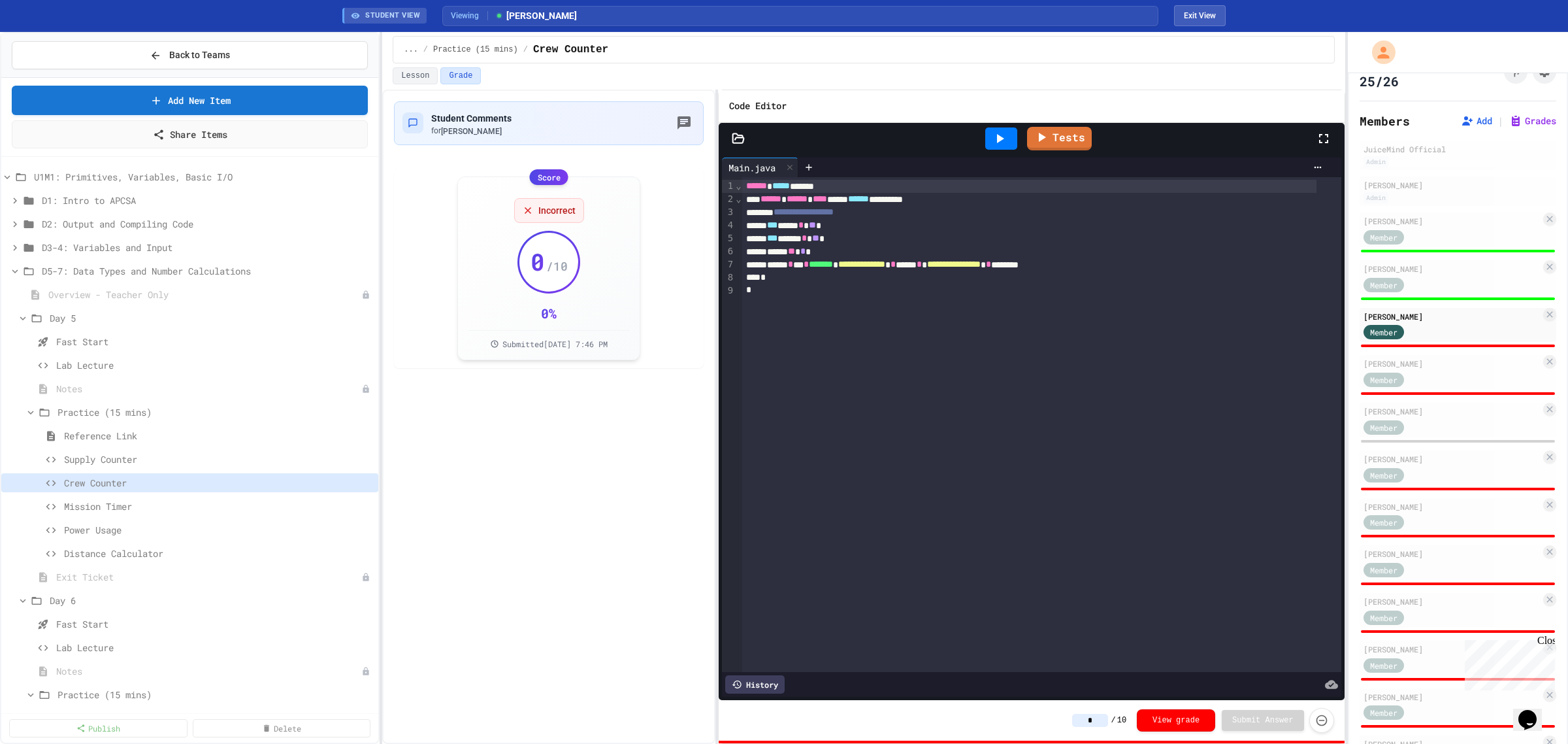
click at [997, 138] on icon at bounding box center [1000, 139] width 16 height 16
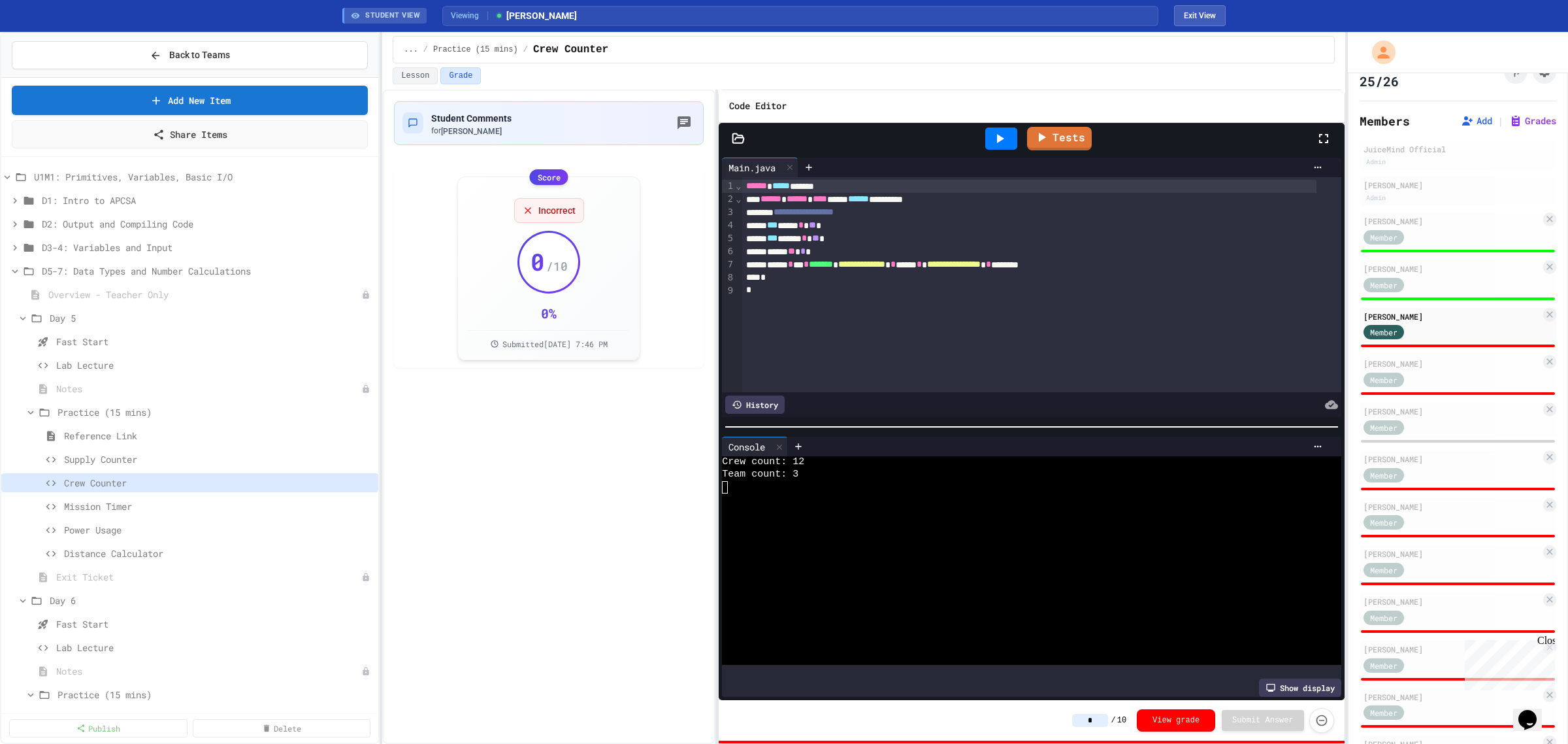
click at [1104, 726] on input "*" at bounding box center [1090, 720] width 36 height 13
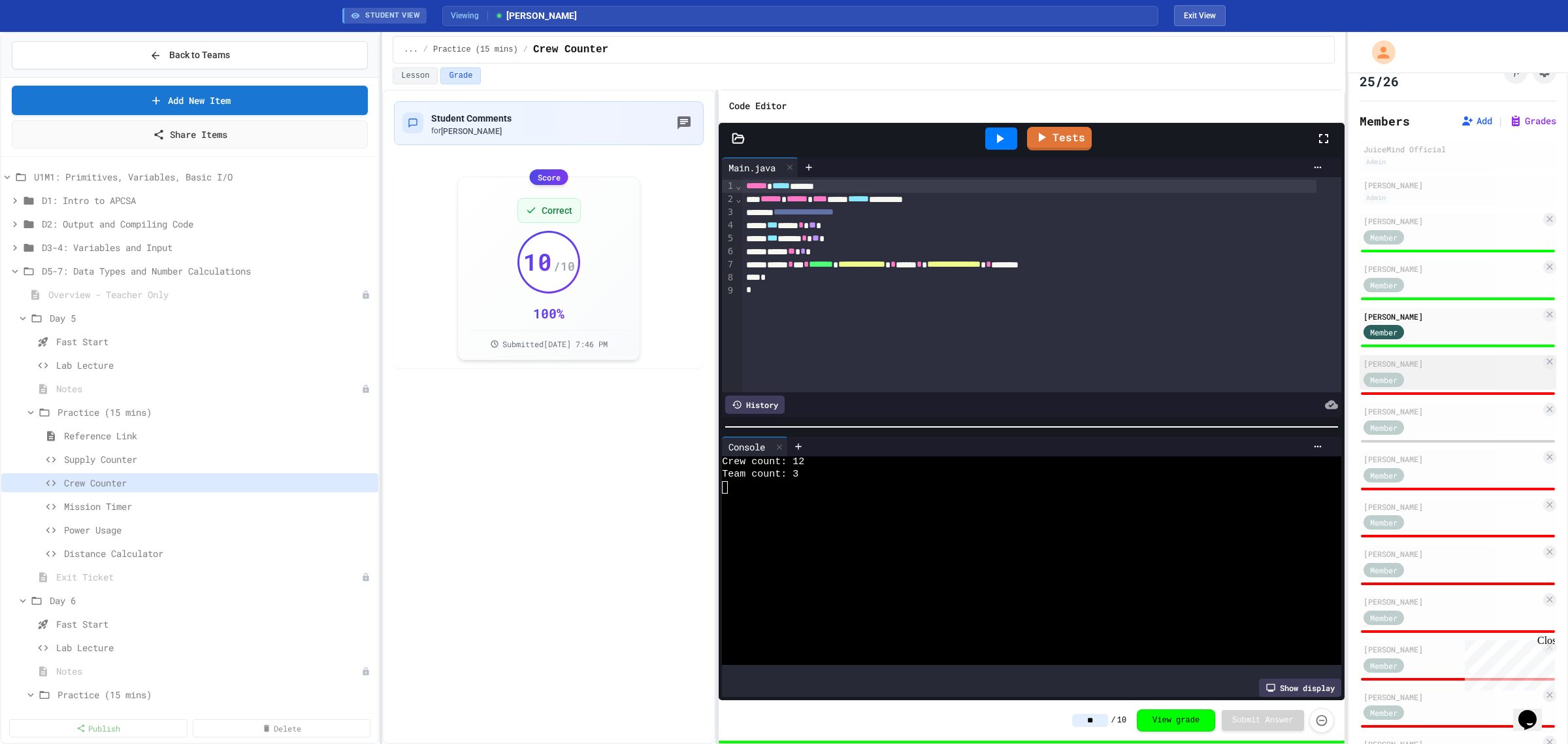
click at [1435, 371] on div "Member" at bounding box center [1452, 378] width 177 height 16
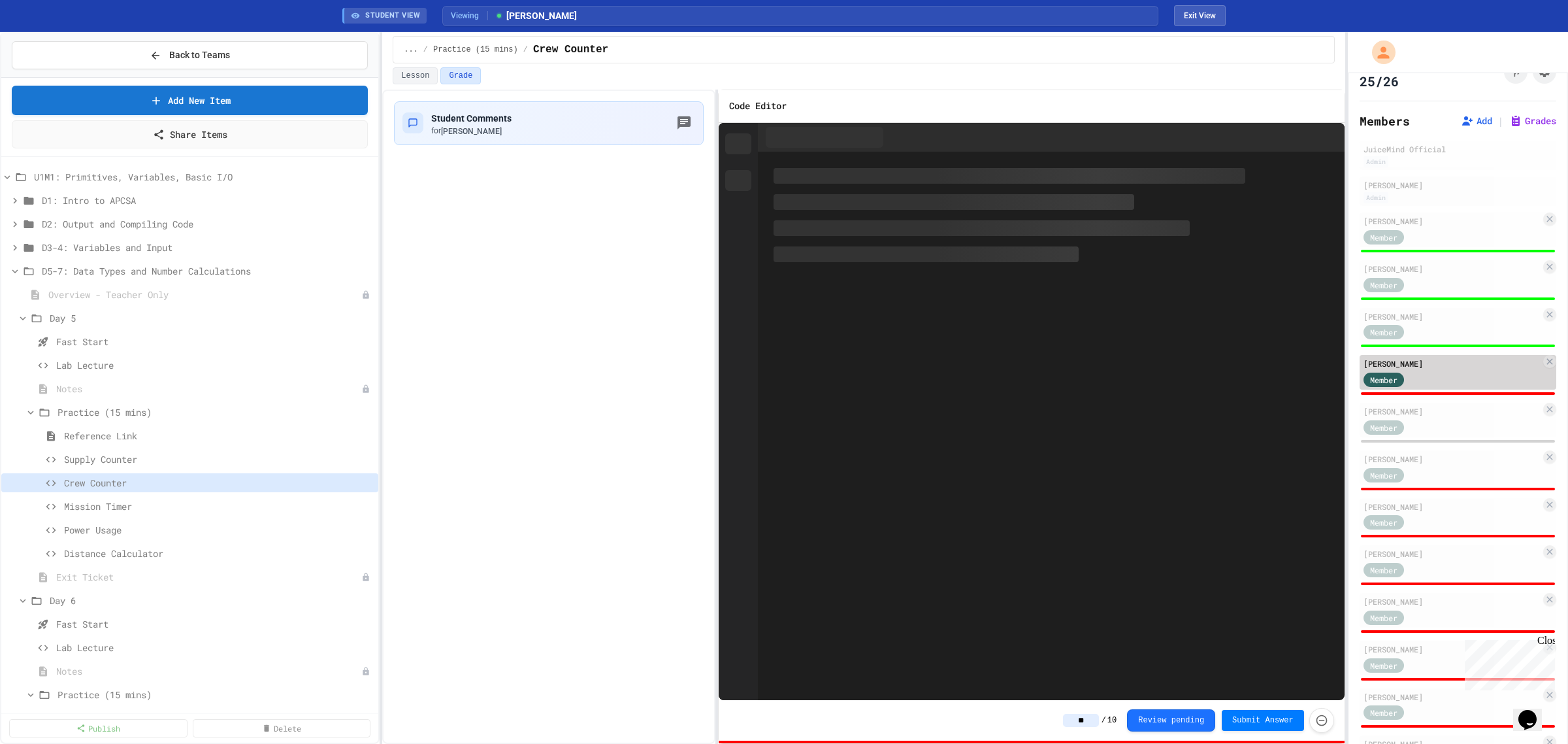
type input "*"
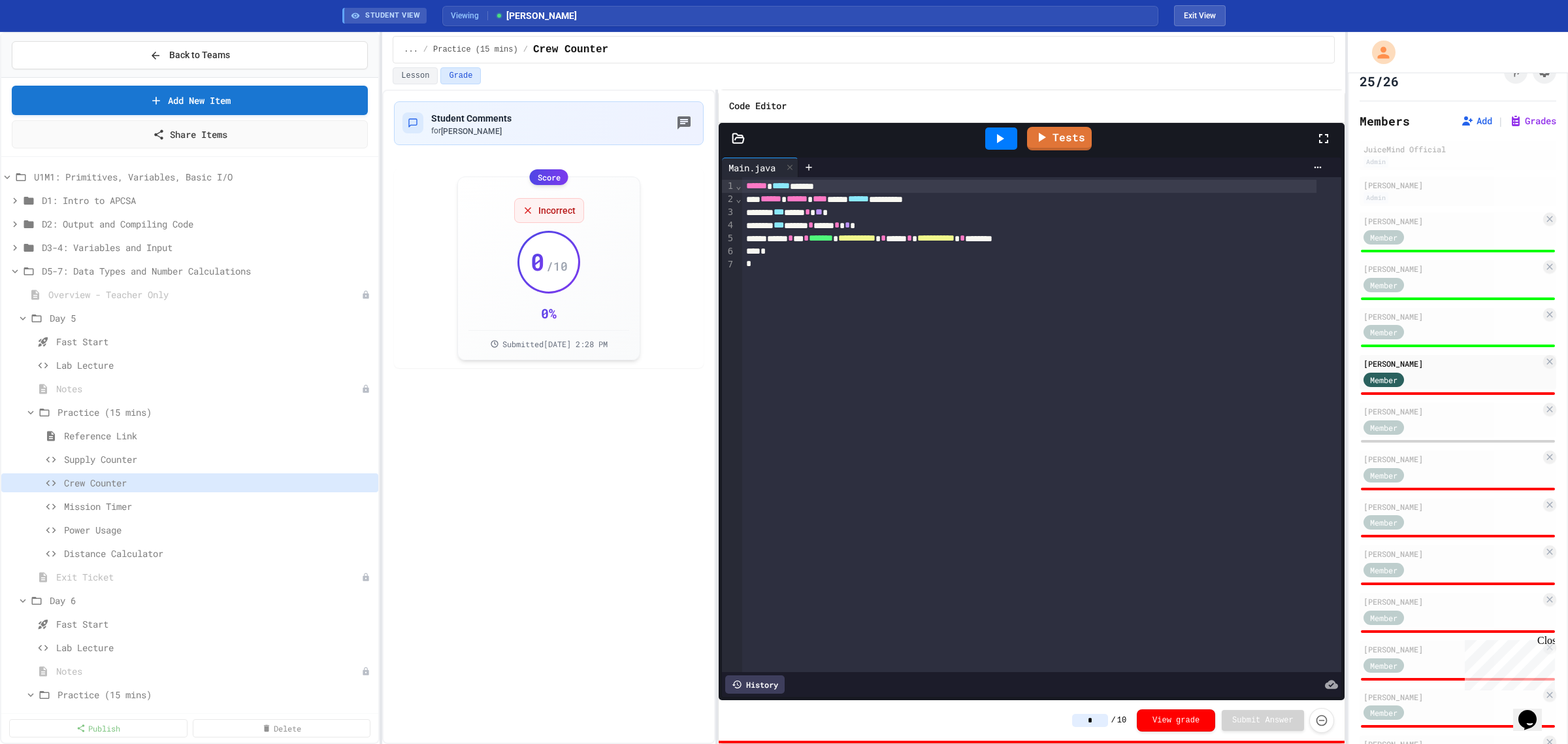
click at [987, 141] on div at bounding box center [1001, 139] width 32 height 22
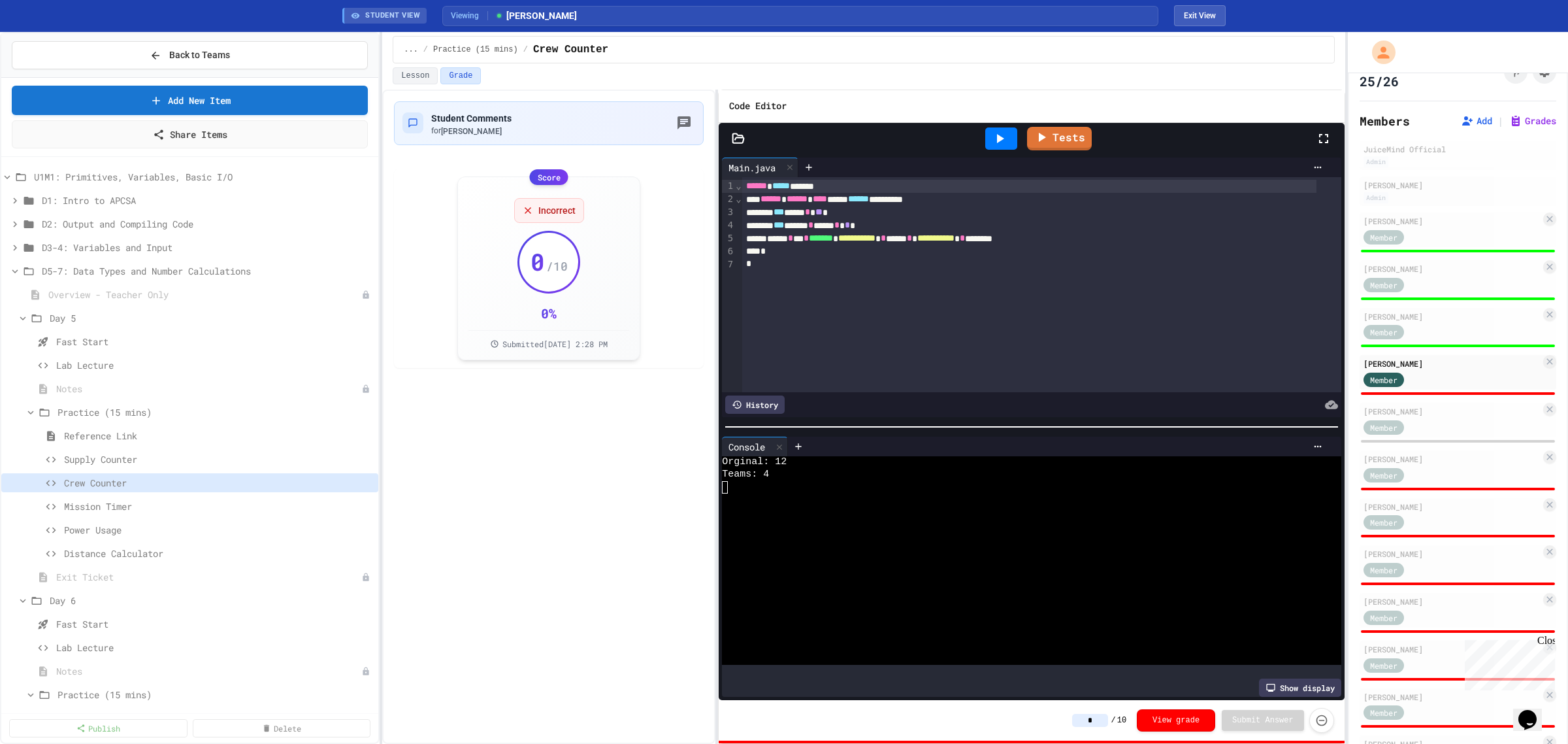
click at [1103, 720] on input "*" at bounding box center [1090, 720] width 36 height 13
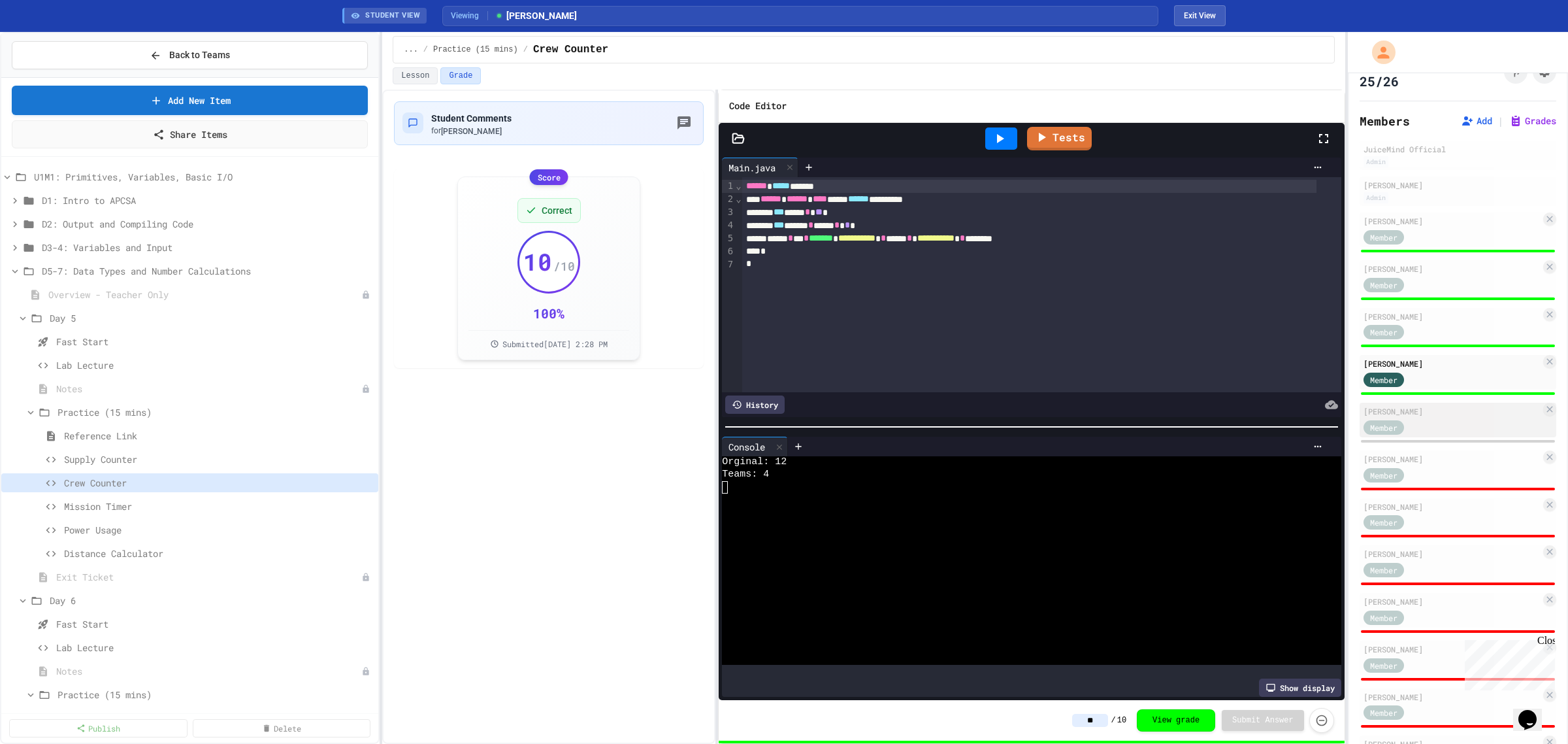
type input "**"
click at [1433, 420] on div "Member" at bounding box center [1452, 426] width 177 height 16
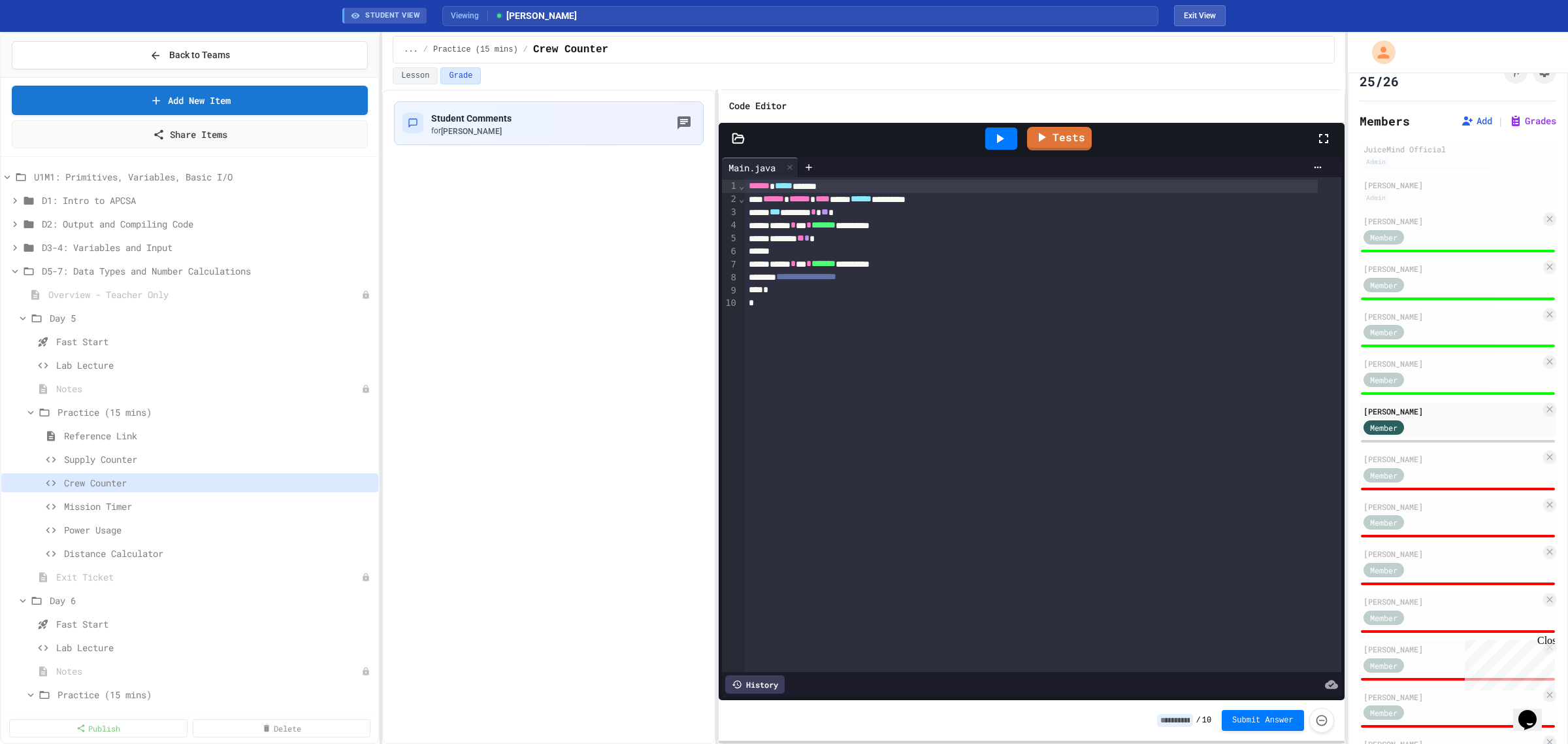
click at [1004, 134] on icon at bounding box center [1000, 139] width 16 height 16
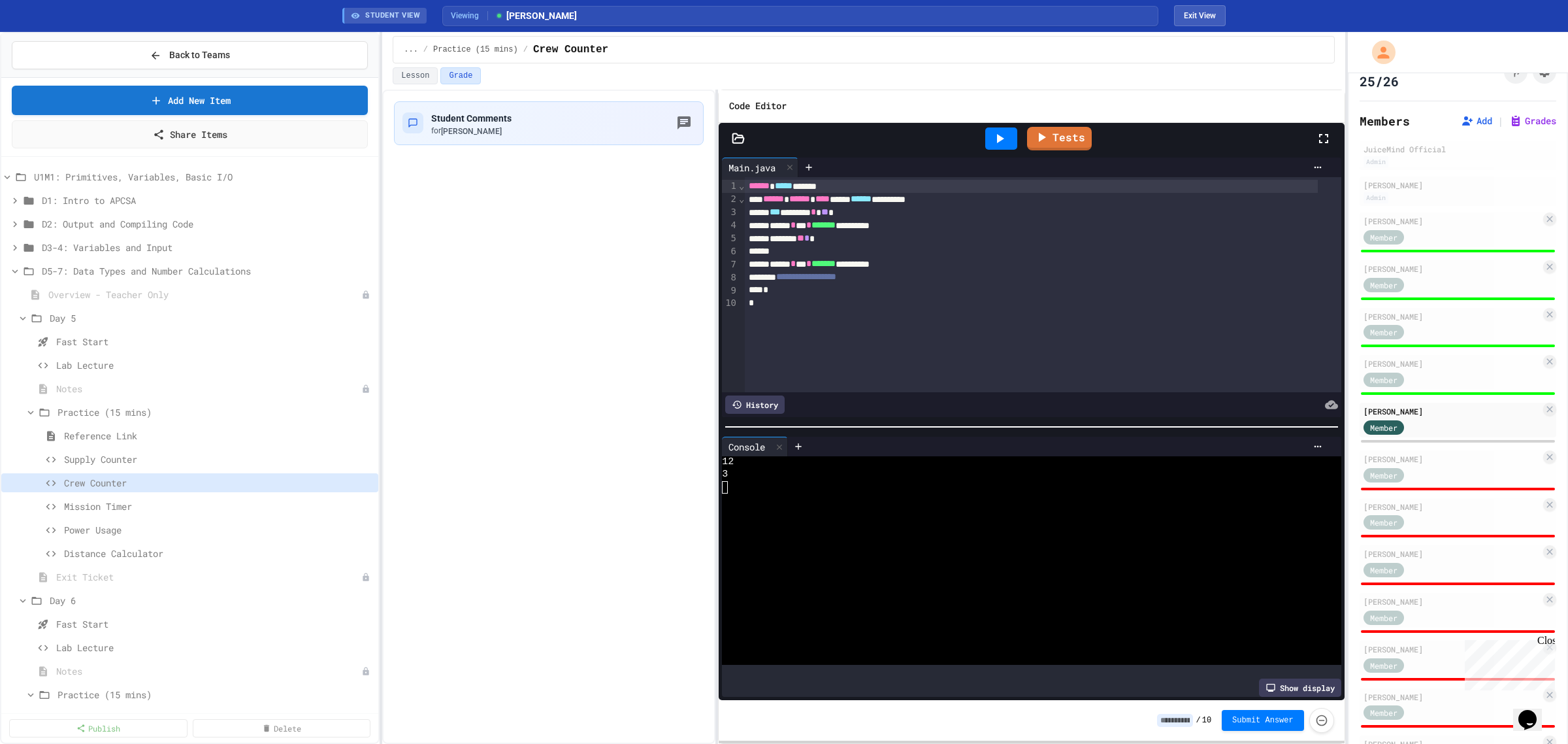
click at [1172, 717] on input at bounding box center [1175, 720] width 36 height 13
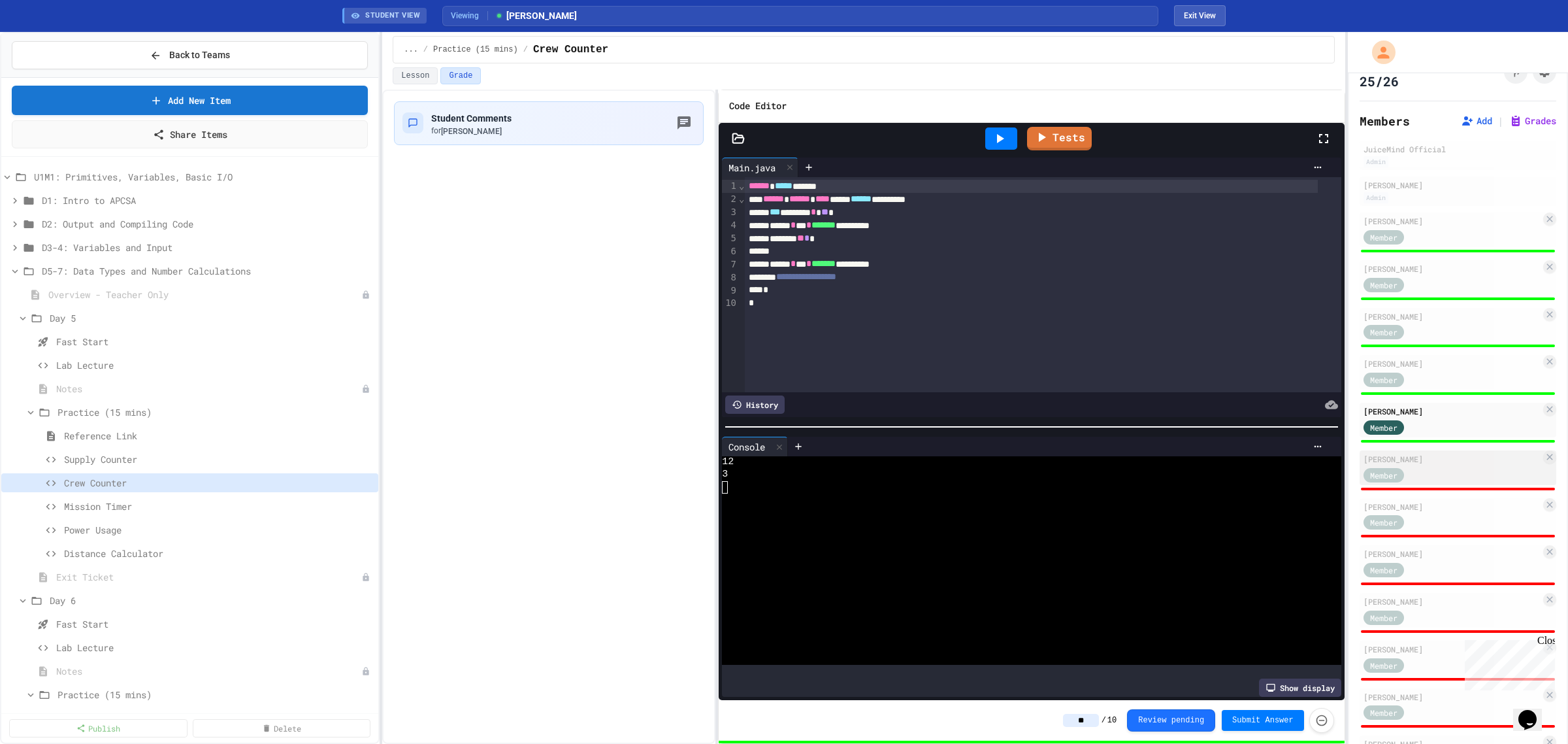
click at [1469, 466] on div "Member" at bounding box center [1452, 474] width 177 height 16
type input "*"
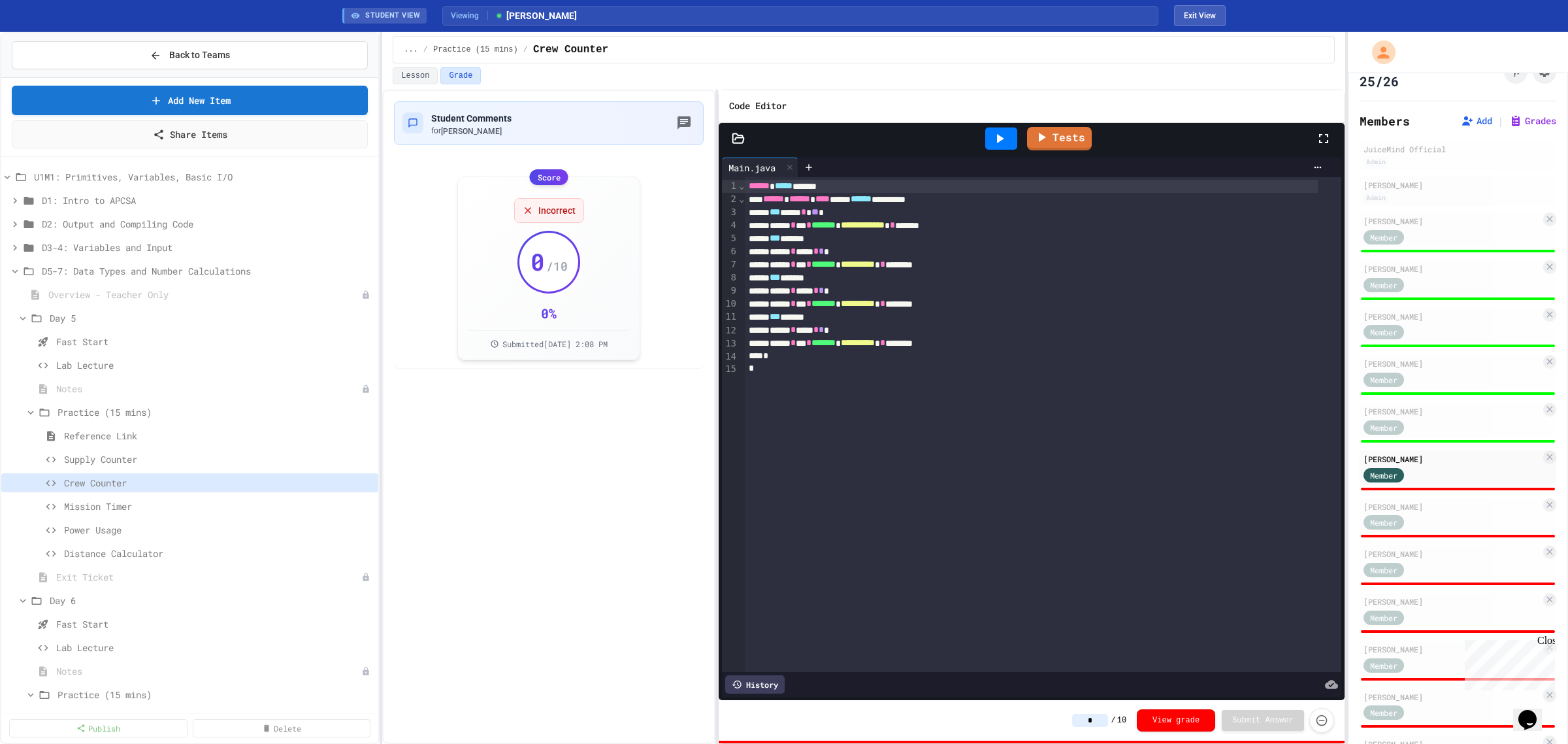
click at [993, 148] on div at bounding box center [1001, 139] width 32 height 22
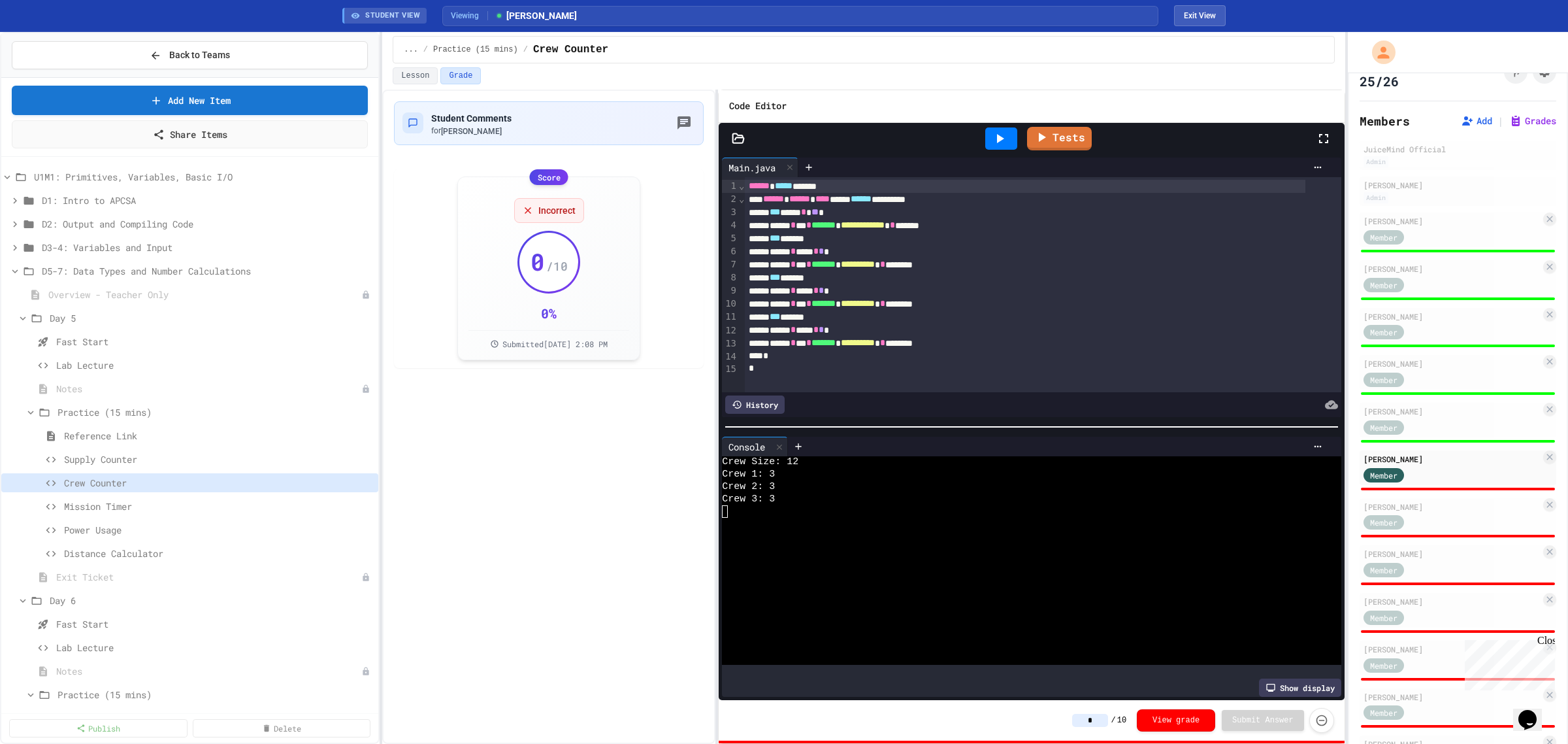
click at [1094, 716] on input "*" at bounding box center [1090, 720] width 36 height 13
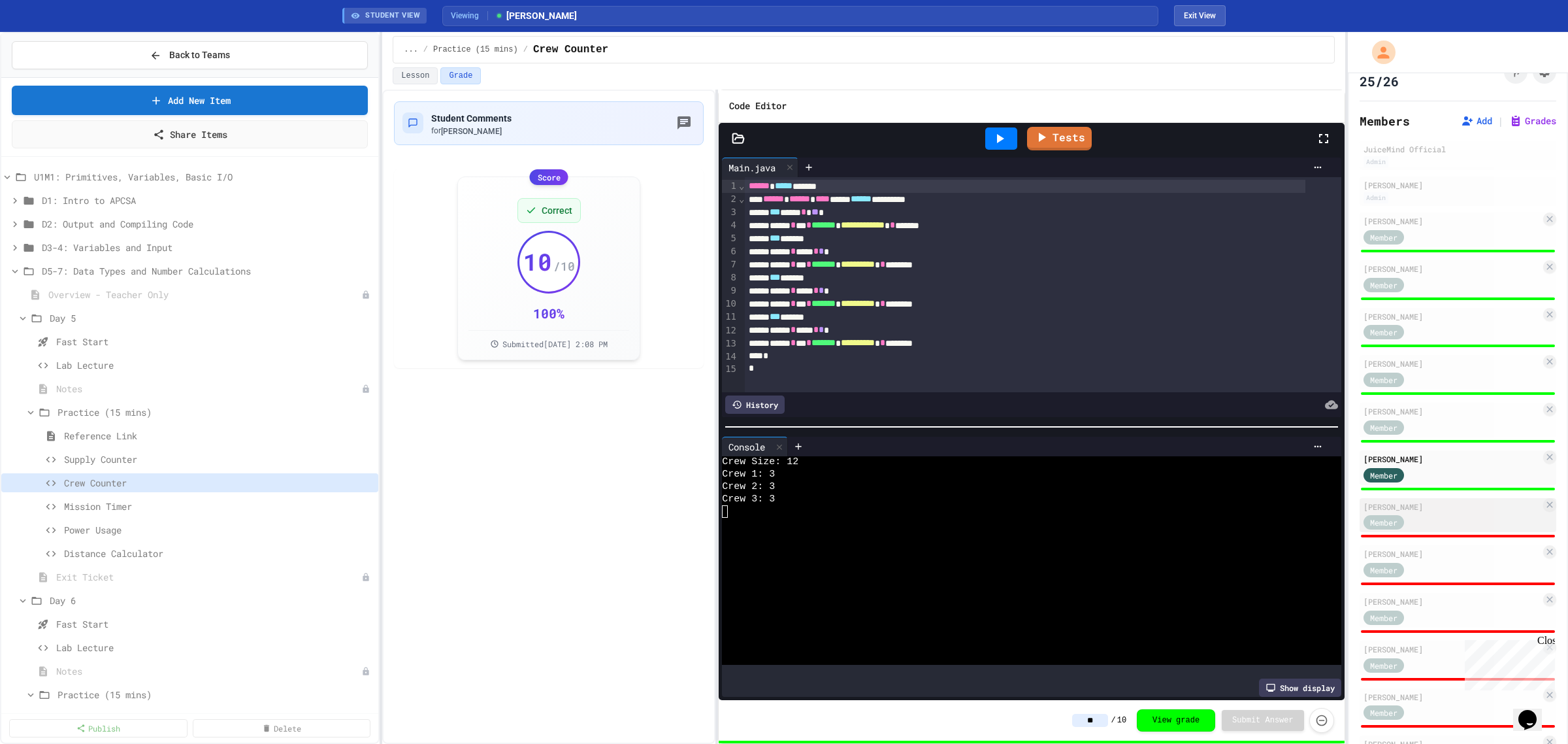
click at [1424, 504] on div "[PERSON_NAME]" at bounding box center [1452, 507] width 177 height 12
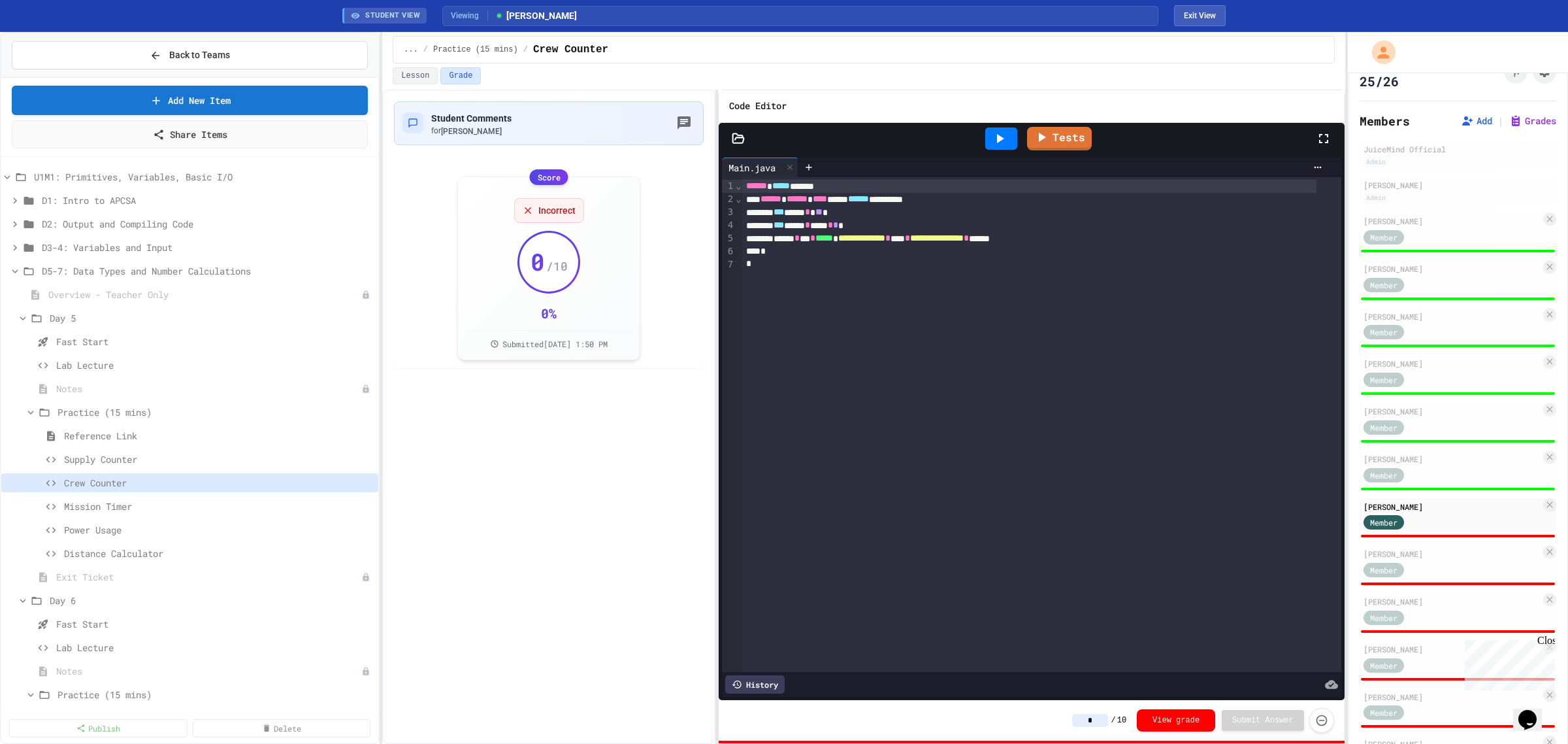
click at [1005, 142] on icon at bounding box center [1000, 139] width 16 height 16
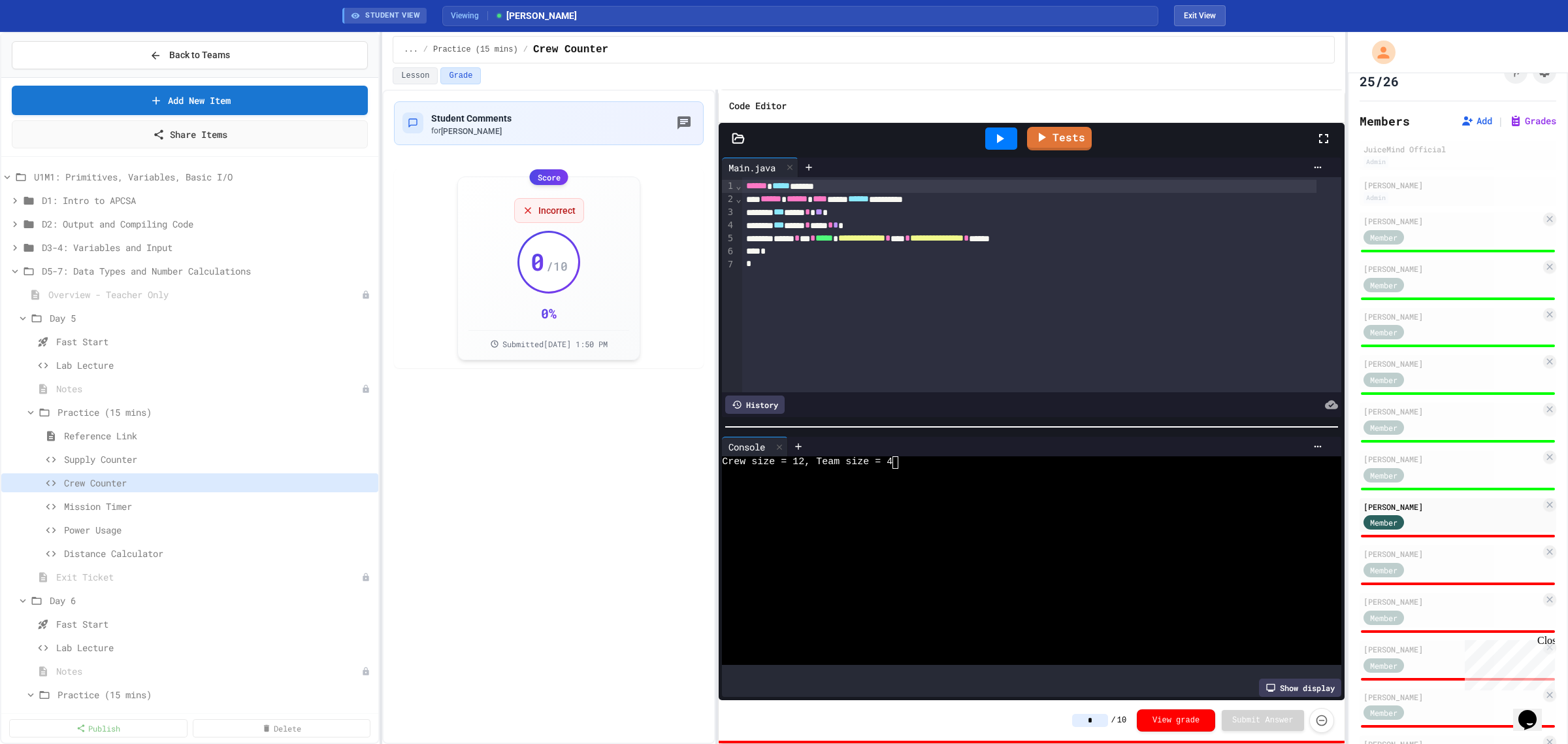
click at [1091, 721] on input "*" at bounding box center [1090, 720] width 36 height 13
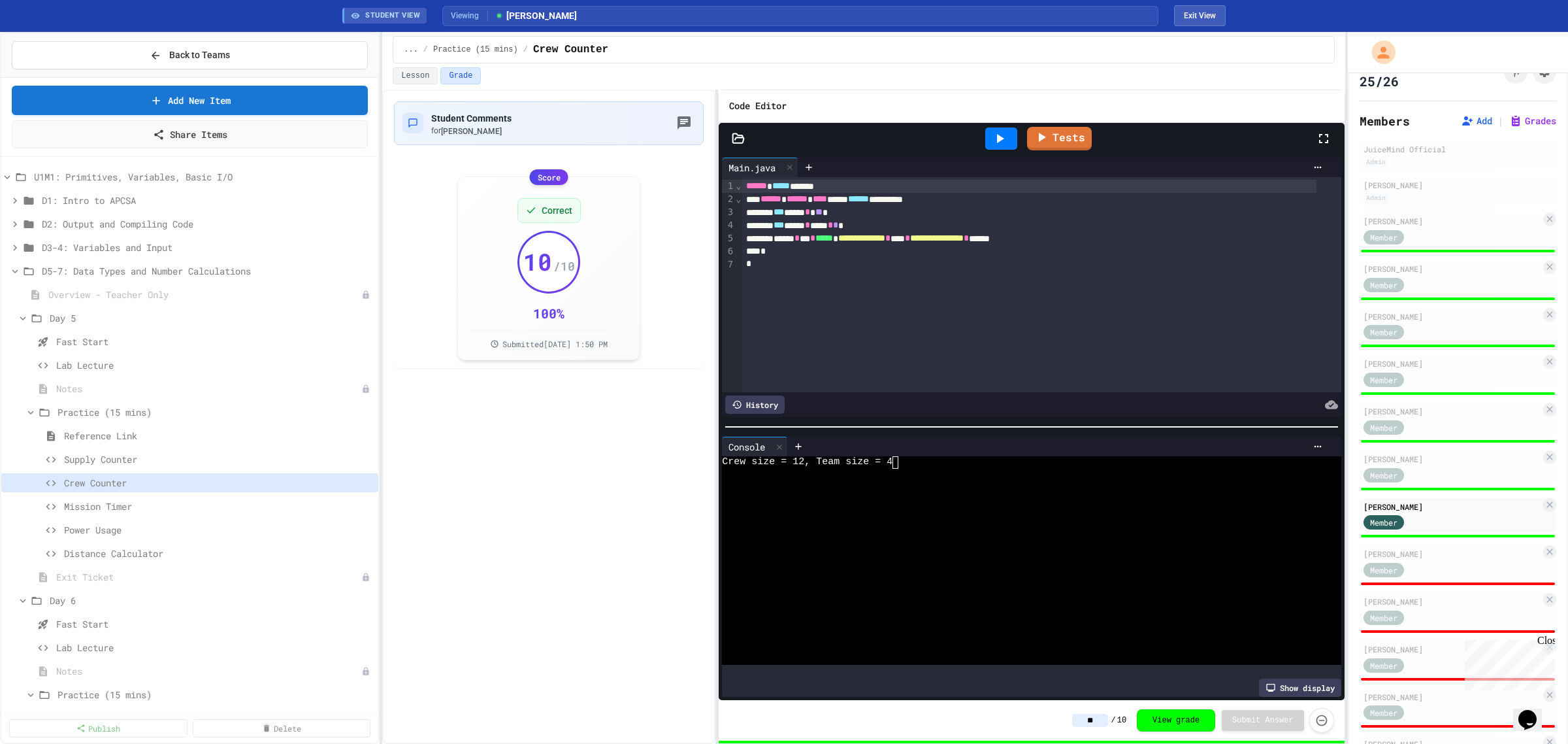
click at [1439, 535] on div at bounding box center [1458, 536] width 197 height 5
click at [1437, 563] on div "Member" at bounding box center [1452, 569] width 177 height 16
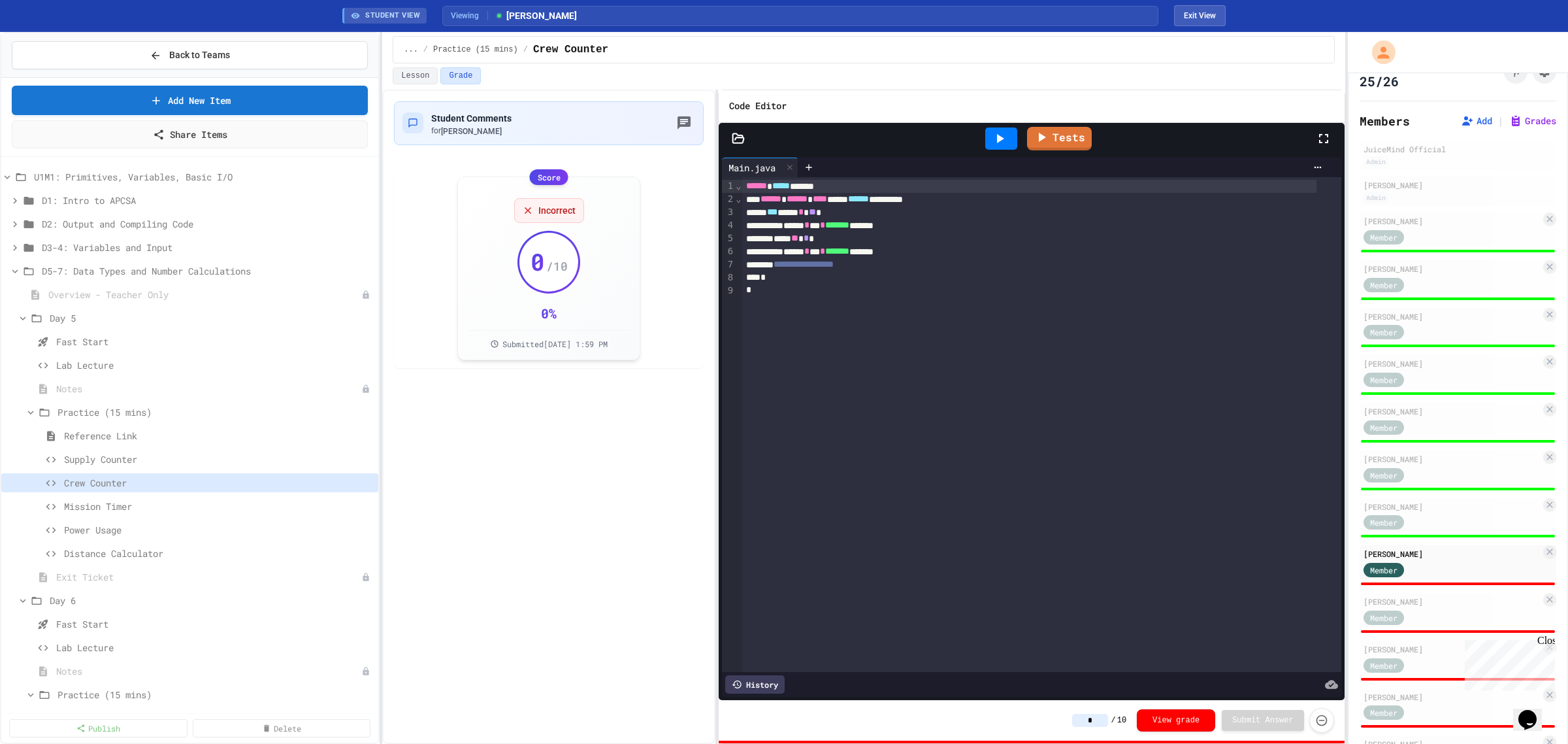
click at [1007, 141] on icon at bounding box center [1000, 139] width 16 height 16
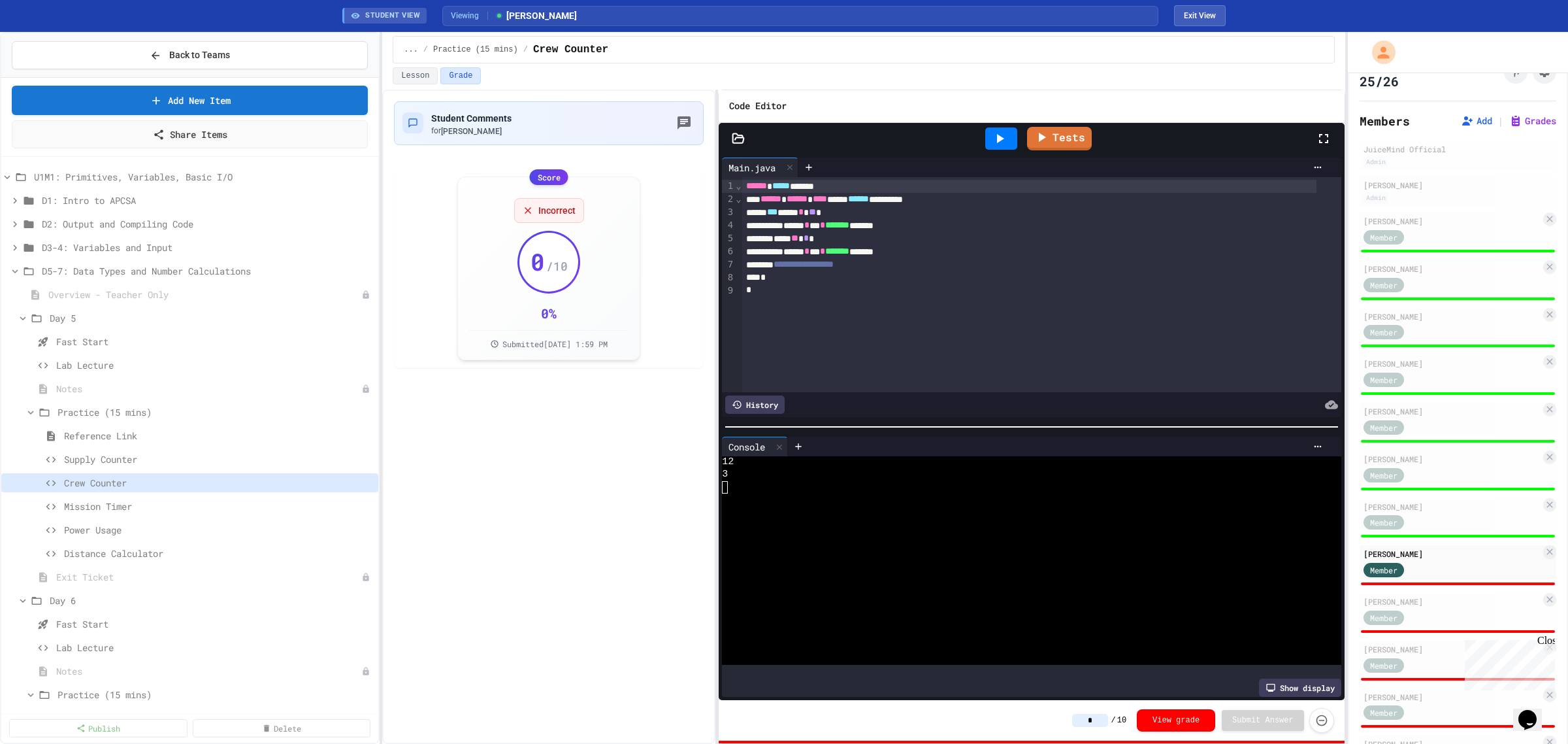
click at [1090, 717] on input "*" at bounding box center [1090, 720] width 36 height 13
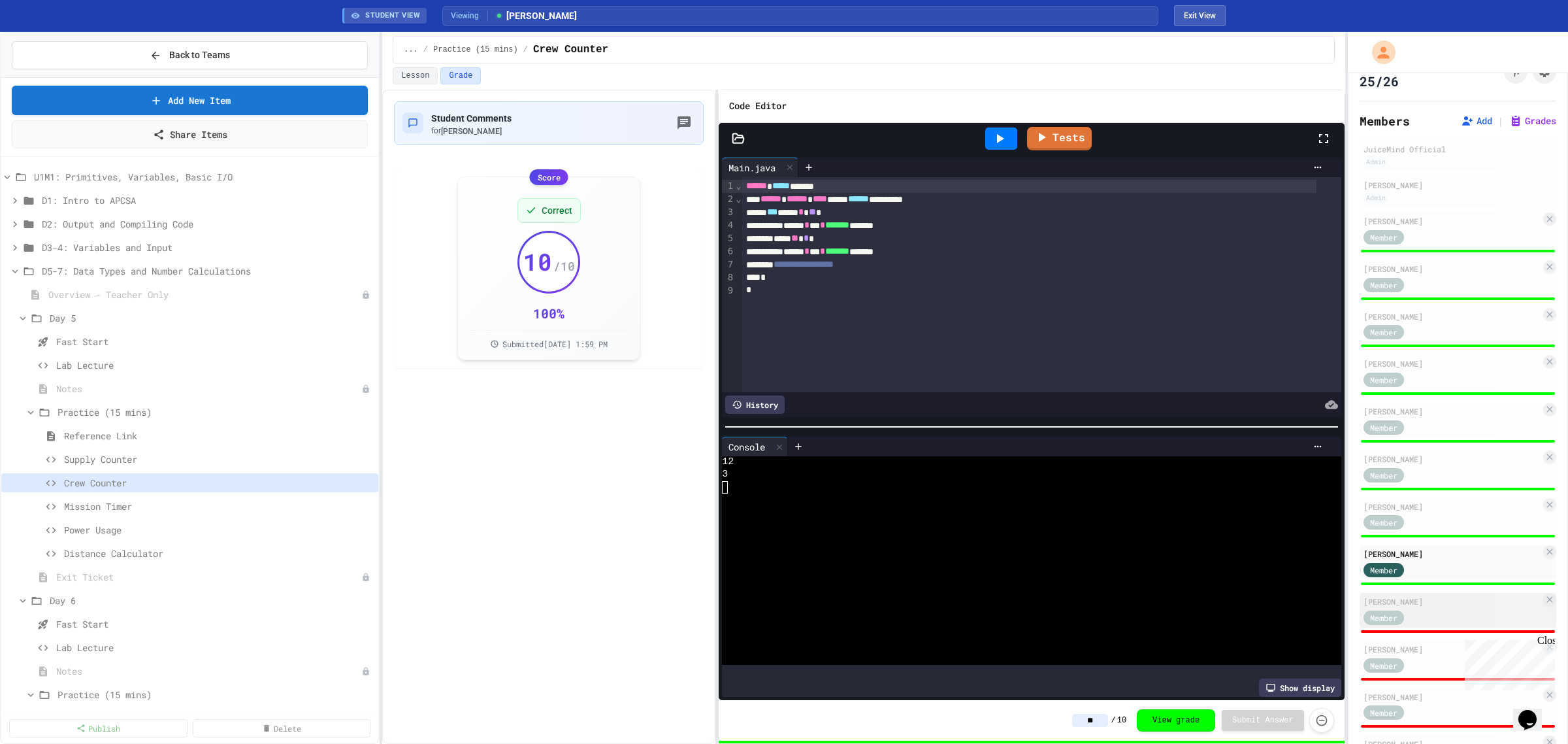
click at [1454, 609] on div "Member" at bounding box center [1452, 617] width 177 height 16
type input "*"
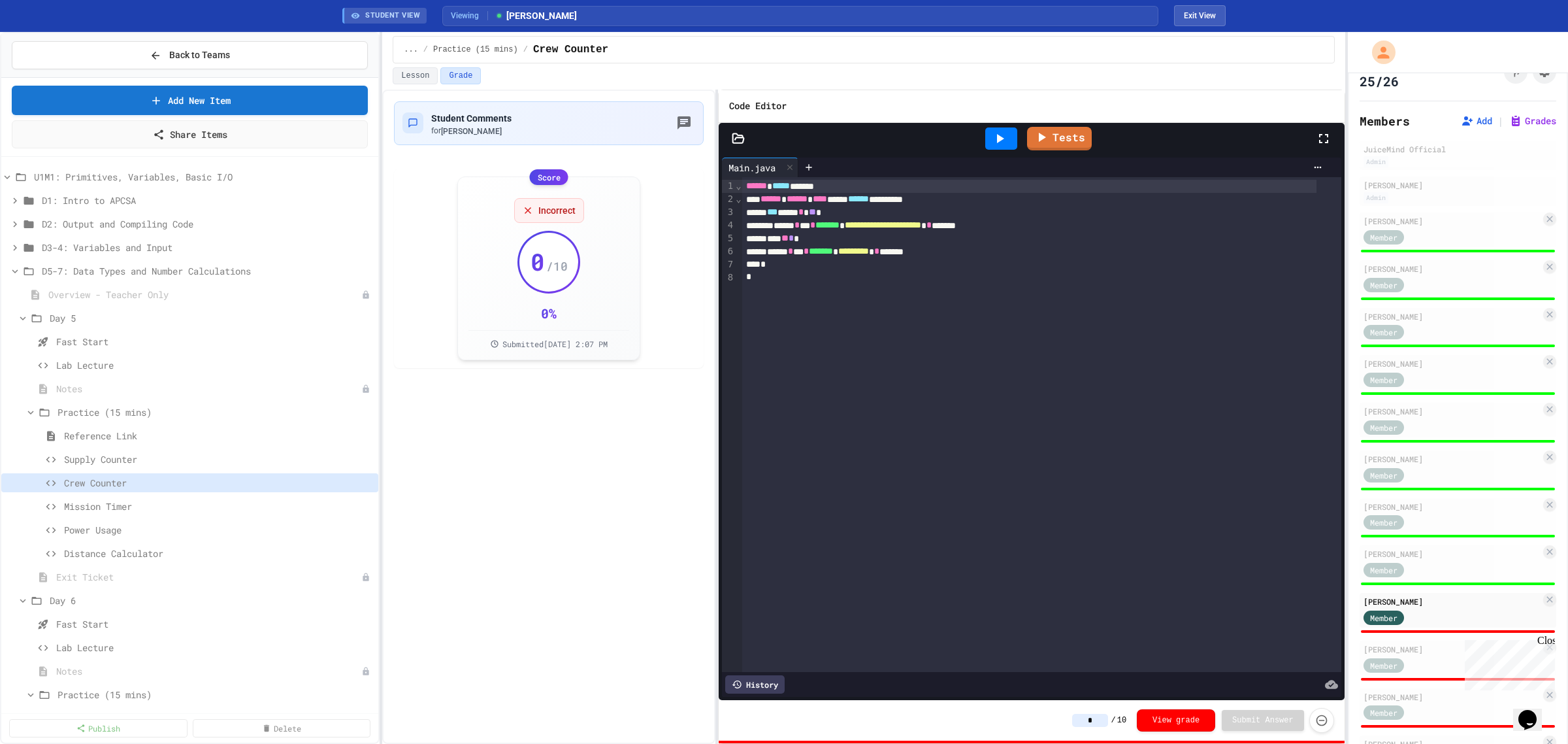
click at [992, 133] on div at bounding box center [1001, 139] width 32 height 22
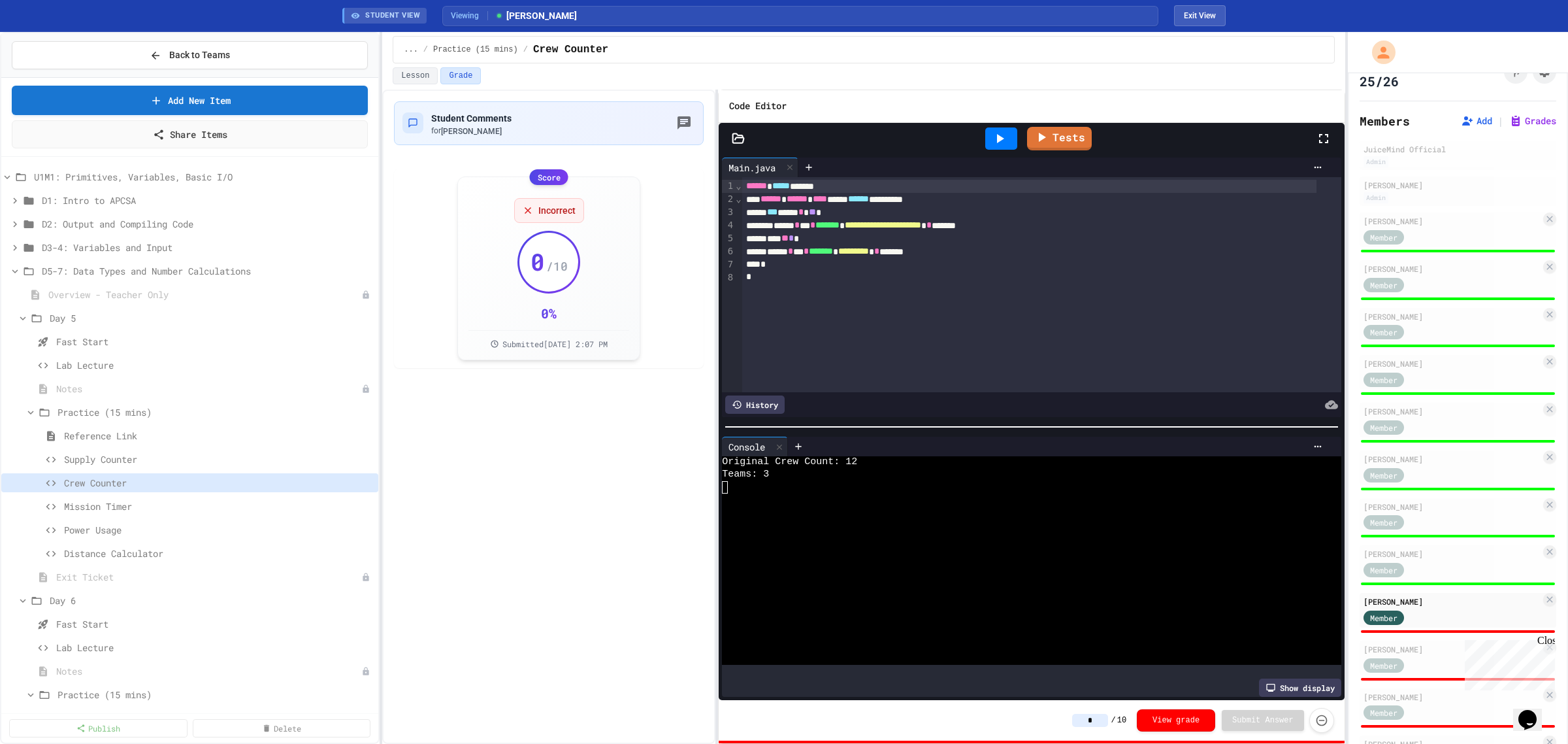
click at [1099, 714] on input "*" at bounding box center [1090, 720] width 36 height 13
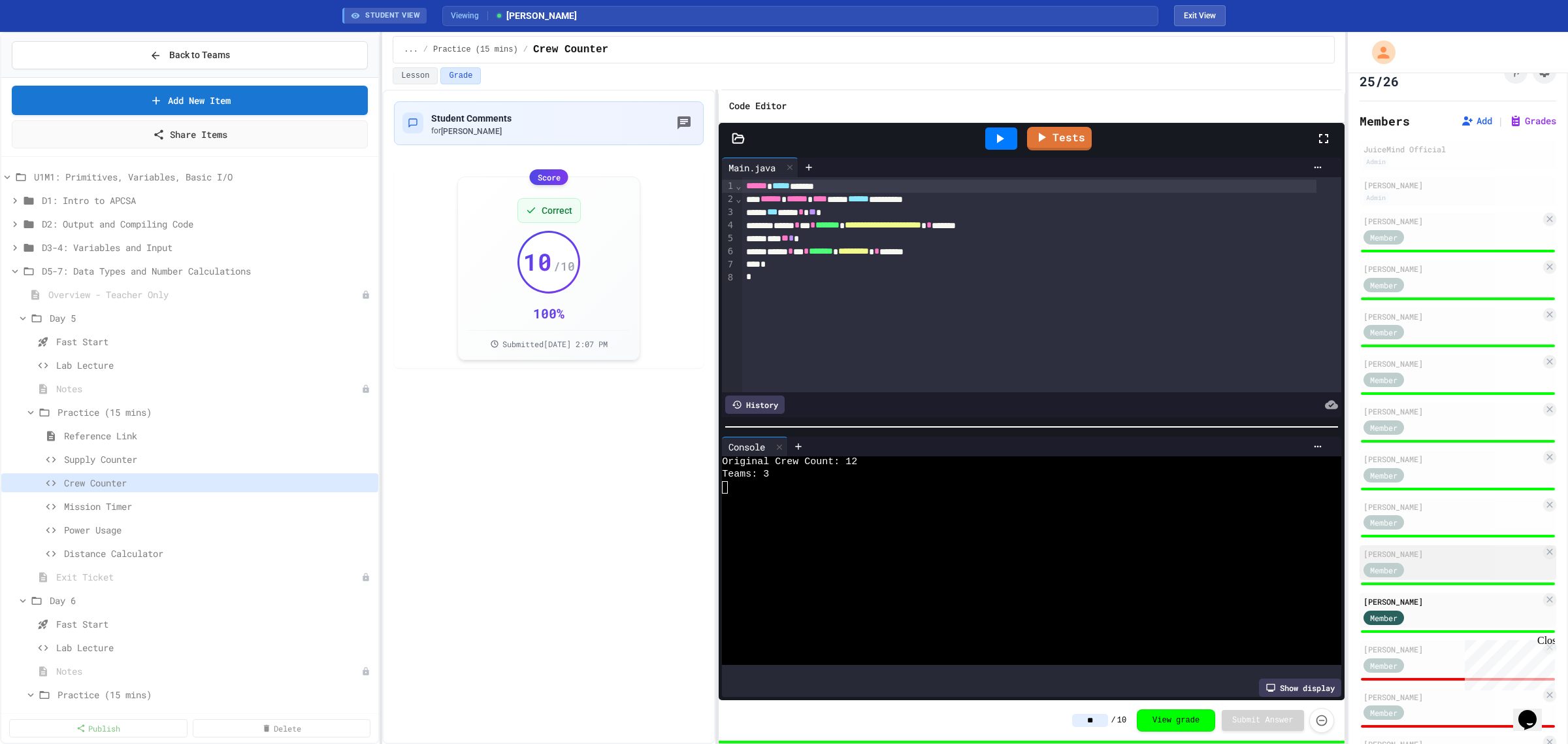
scroll to position [227, 0]
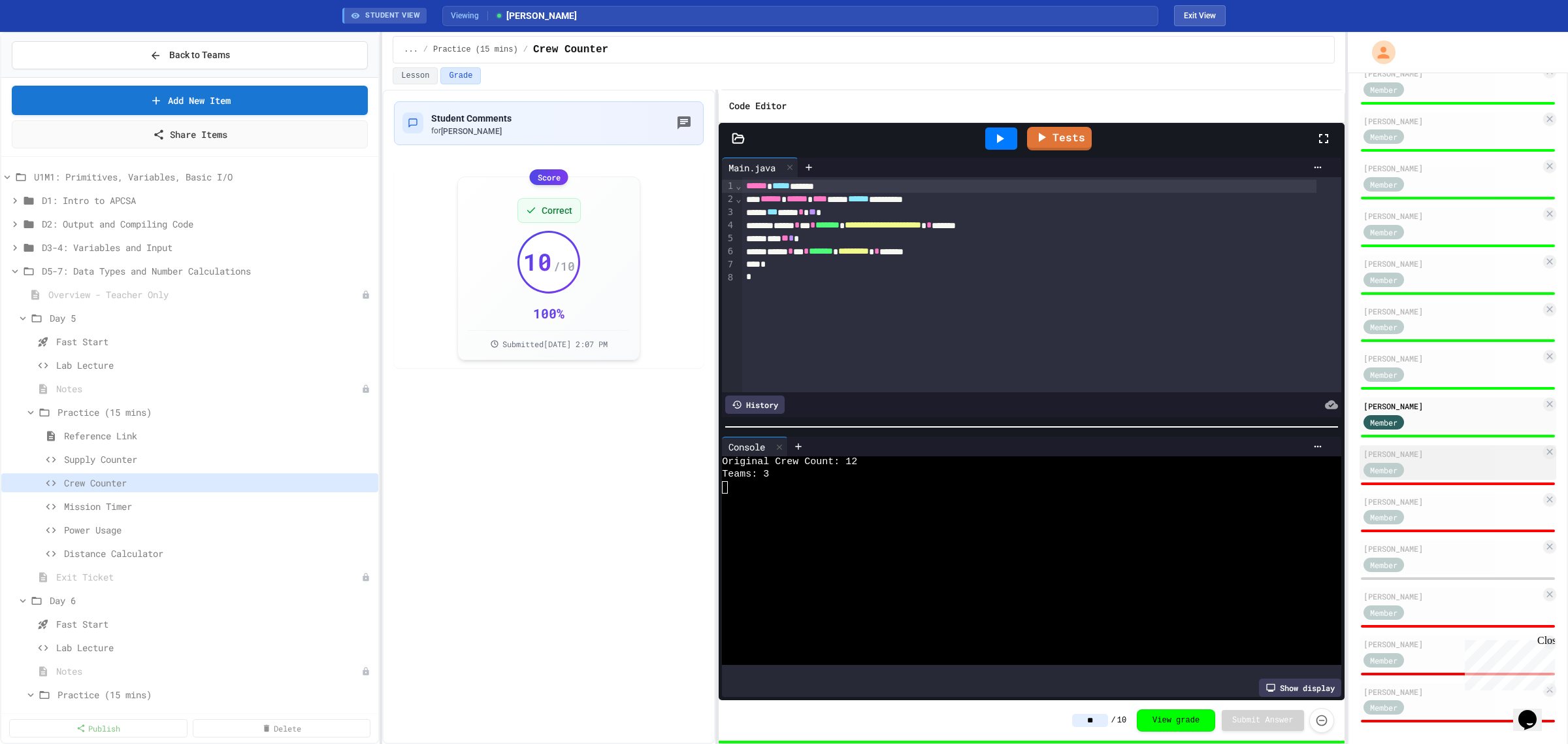
click at [1424, 461] on div "Member" at bounding box center [1397, 469] width 66 height 16
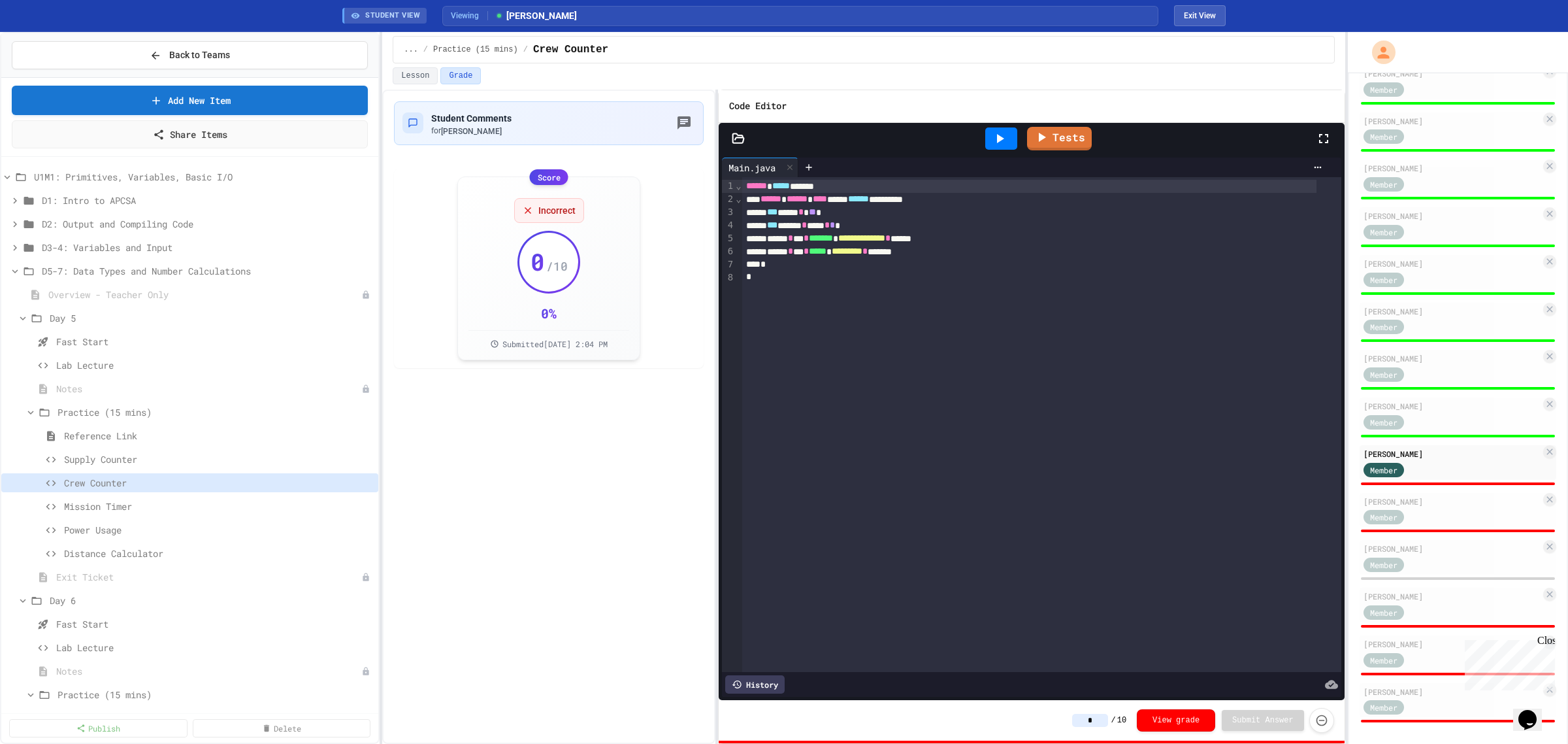
click at [1004, 146] on icon at bounding box center [1000, 139] width 16 height 16
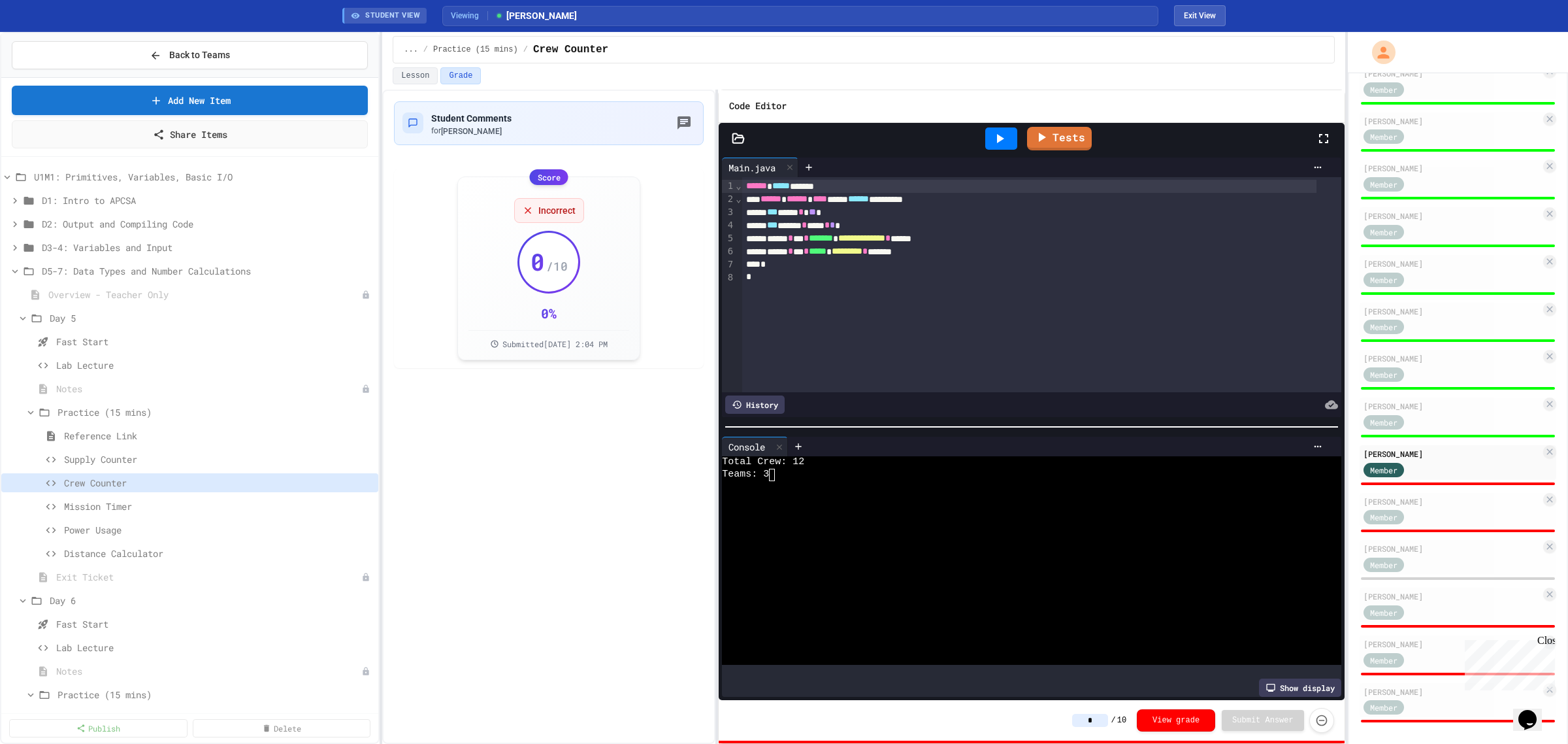
click at [1092, 718] on input "*" at bounding box center [1090, 720] width 36 height 13
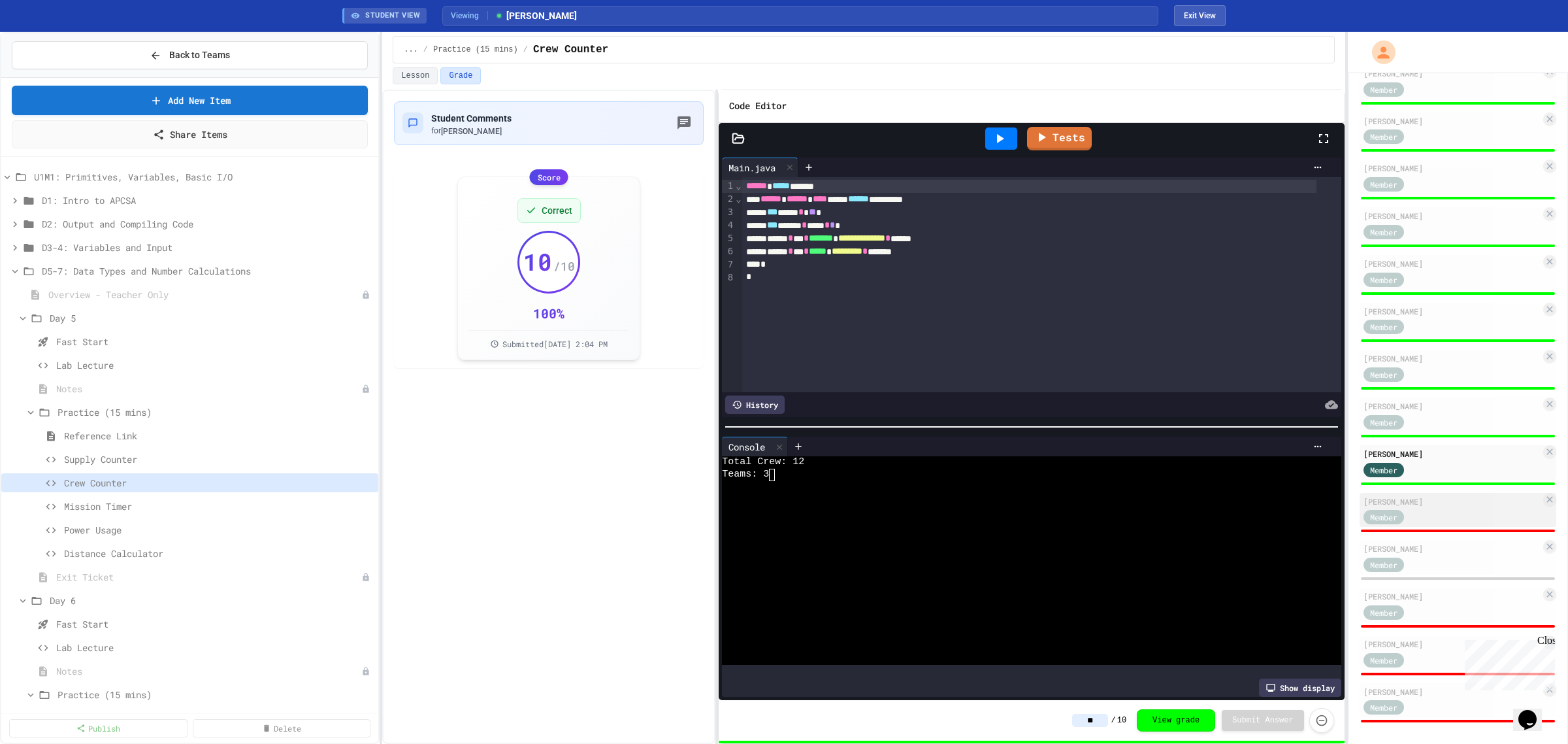
click at [1424, 514] on div "Member" at bounding box center [1397, 516] width 66 height 16
type input "*"
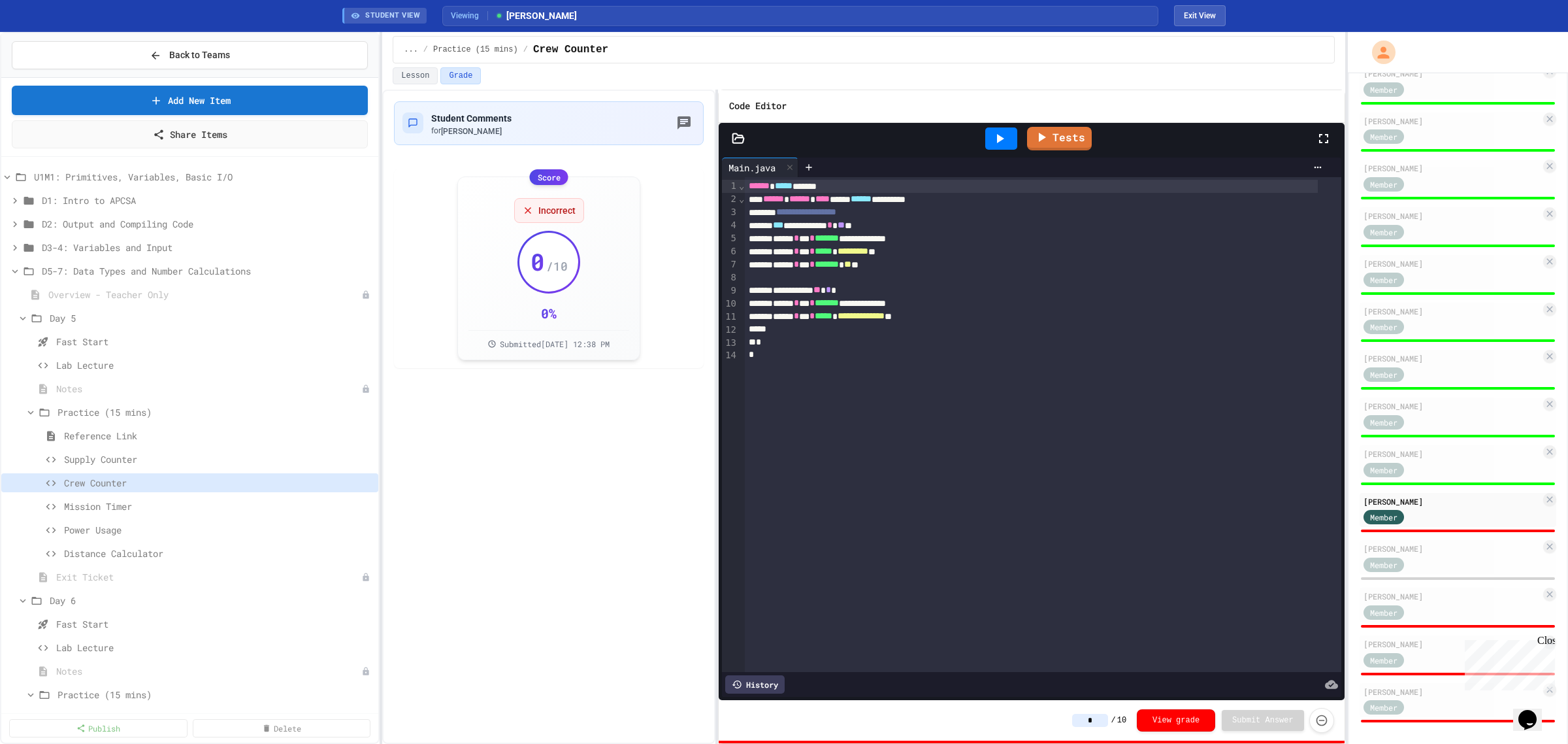
click at [1006, 142] on icon at bounding box center [1000, 139] width 16 height 16
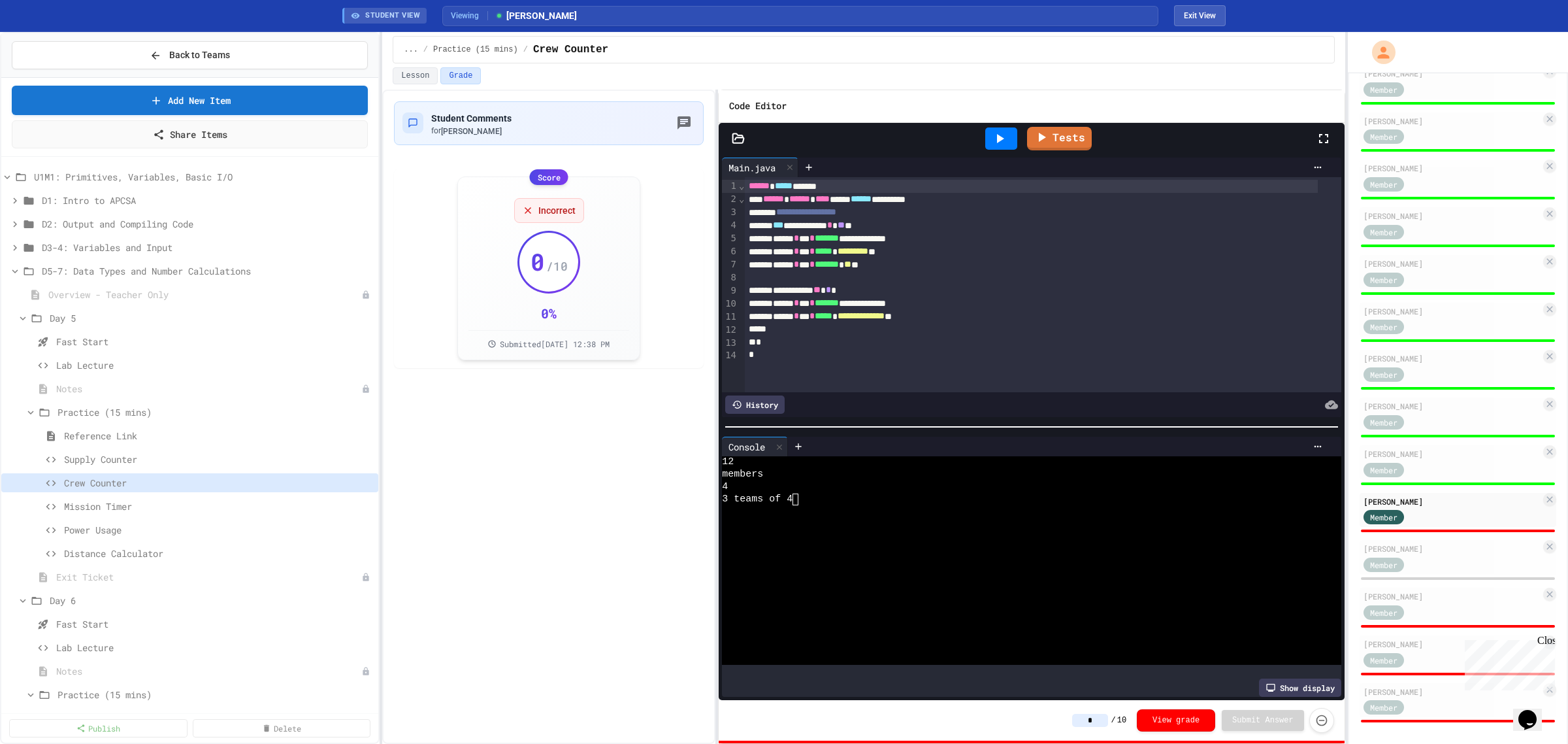
click at [1108, 718] on input "*" at bounding box center [1090, 720] width 36 height 13
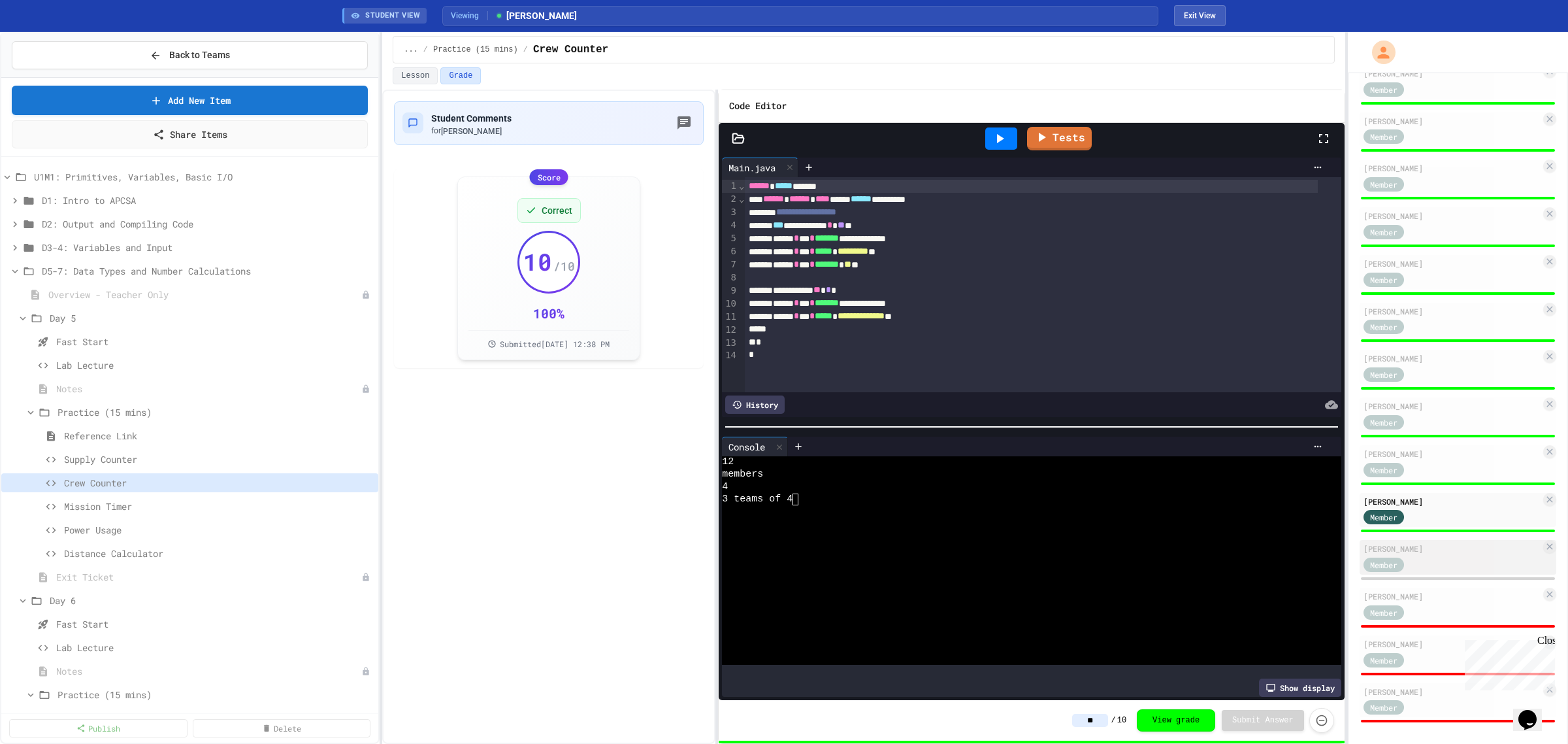
type input "**"
click at [1439, 544] on div "[PERSON_NAME]" at bounding box center [1452, 548] width 177 height 12
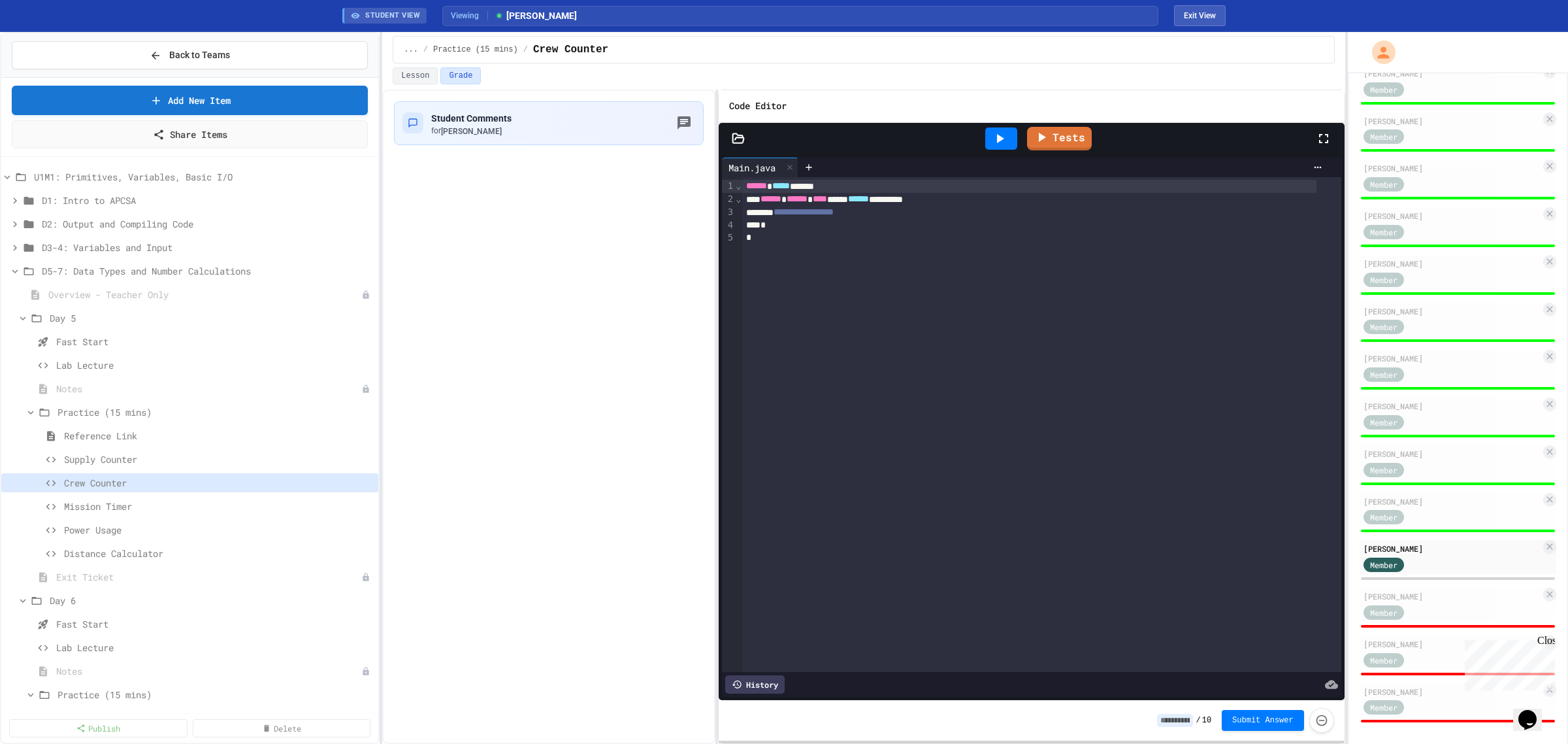
click at [1174, 713] on div "/ 10 Submit Answer" at bounding box center [1245, 720] width 177 height 25
click at [1189, 726] on input at bounding box center [1175, 720] width 36 height 13
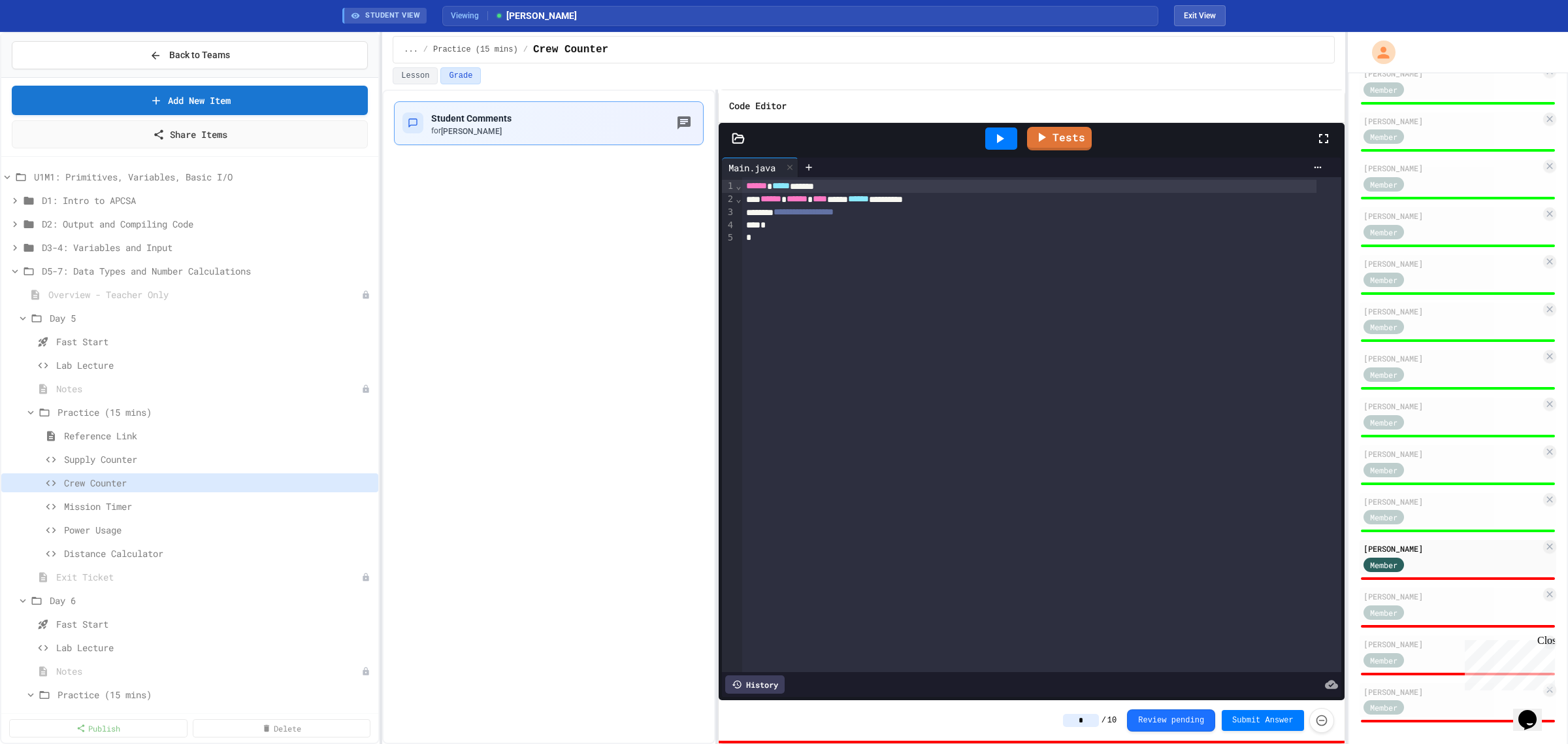
type input "*"
click at [511, 111] on div "Student Comments for [PERSON_NAME]" at bounding box center [471, 123] width 80 height 27
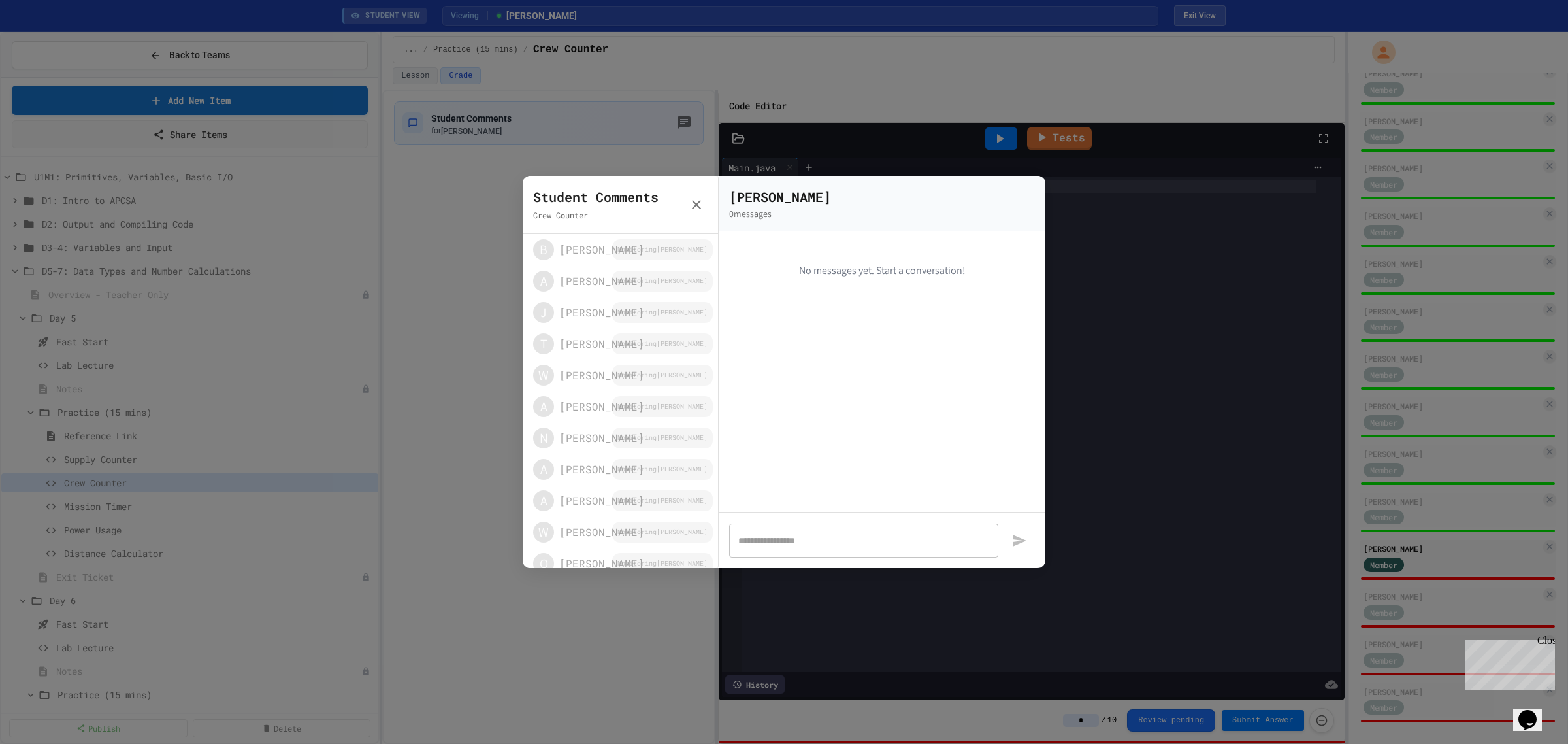
click at [810, 539] on textarea at bounding box center [864, 540] width 251 height 13
type textarea "******"
drag, startPoint x: 810, startPoint y: 539, endPoint x: 800, endPoint y: 551, distance: 15.6
click at [800, 551] on div "* ​" at bounding box center [864, 540] width 269 height 35
type textarea "*"
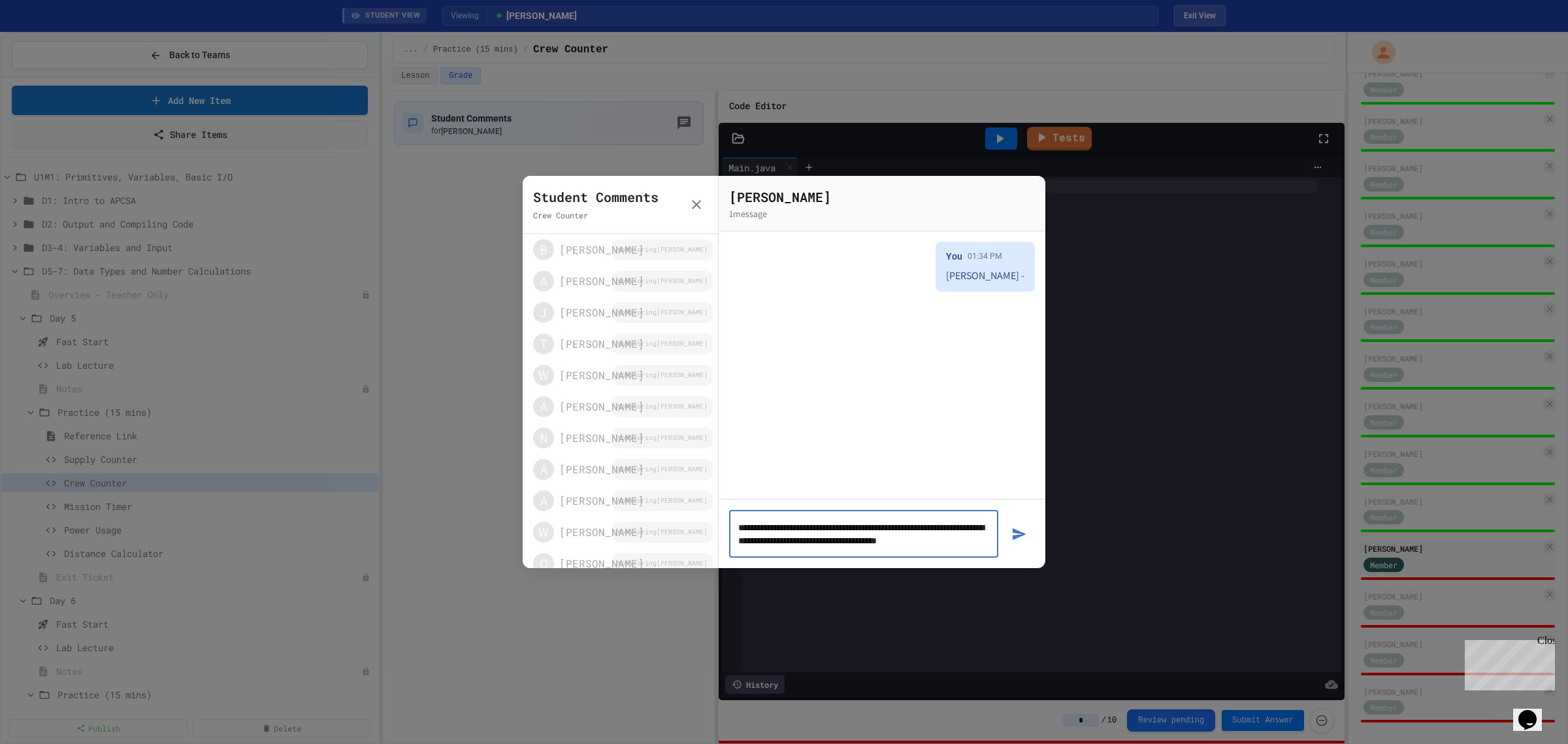
type textarea "**********"
click at [1004, 510] on button "button" at bounding box center [1019, 533] width 32 height 48
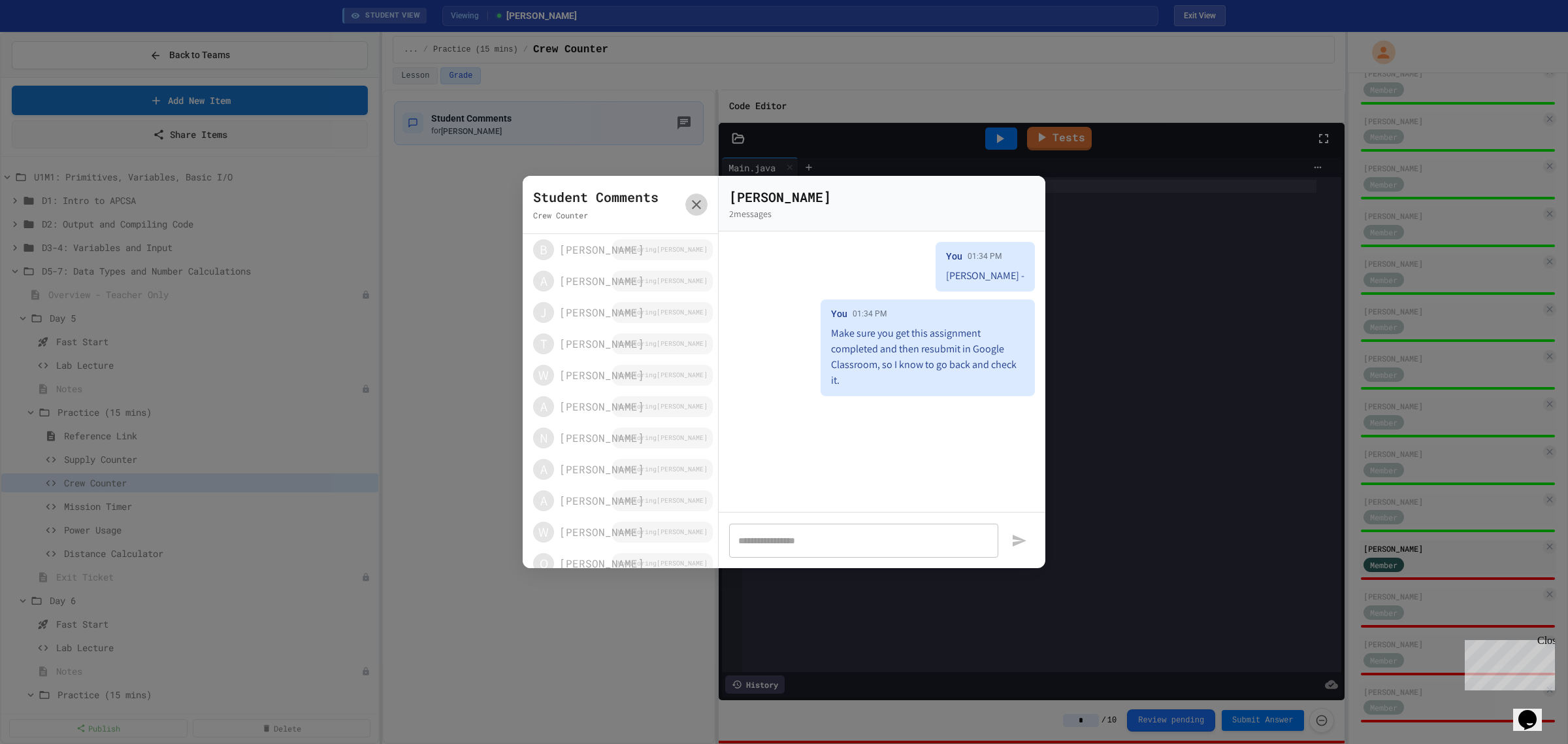
click at [704, 200] on button "button" at bounding box center [696, 205] width 22 height 22
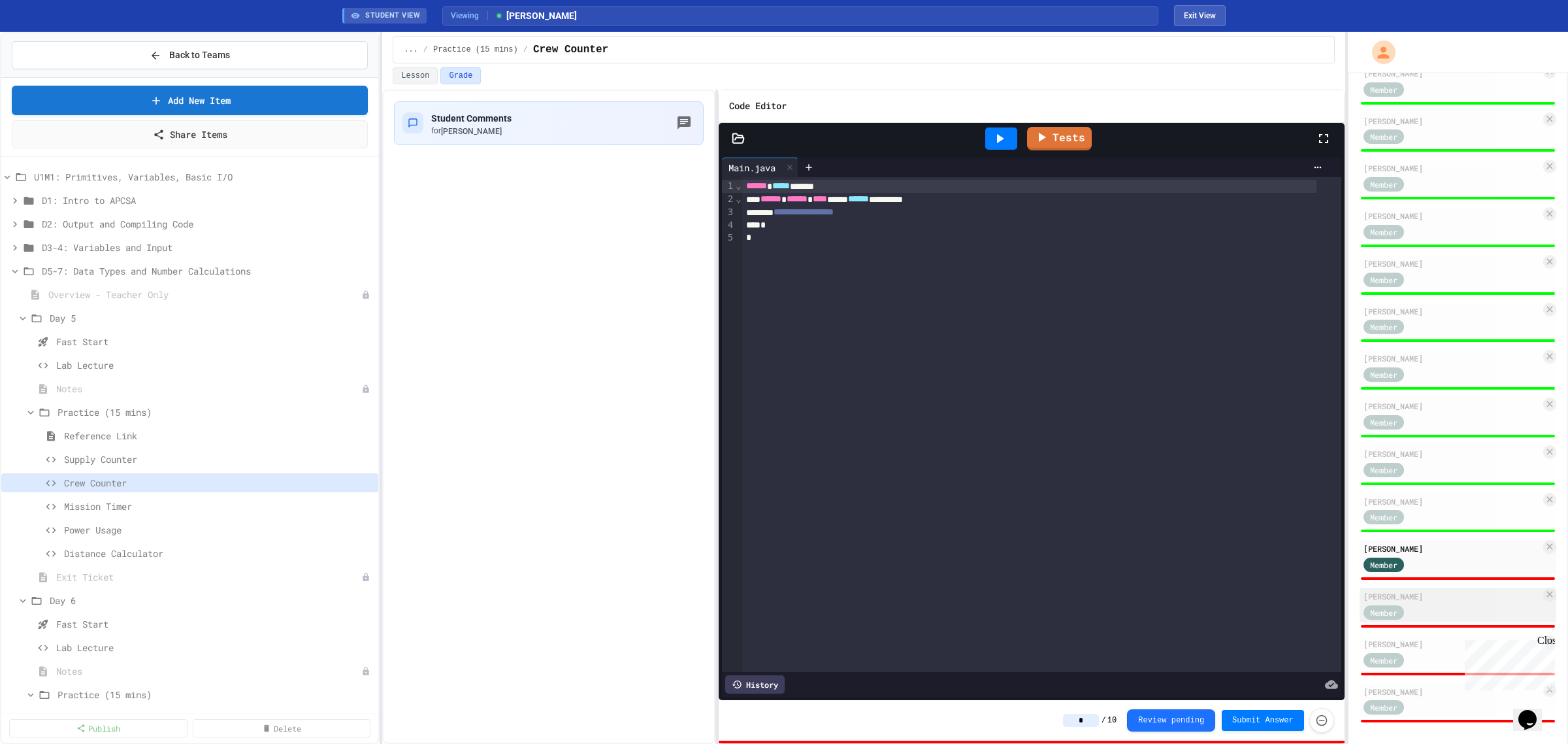
click at [1438, 590] on div "[PERSON_NAME]" at bounding box center [1452, 596] width 177 height 12
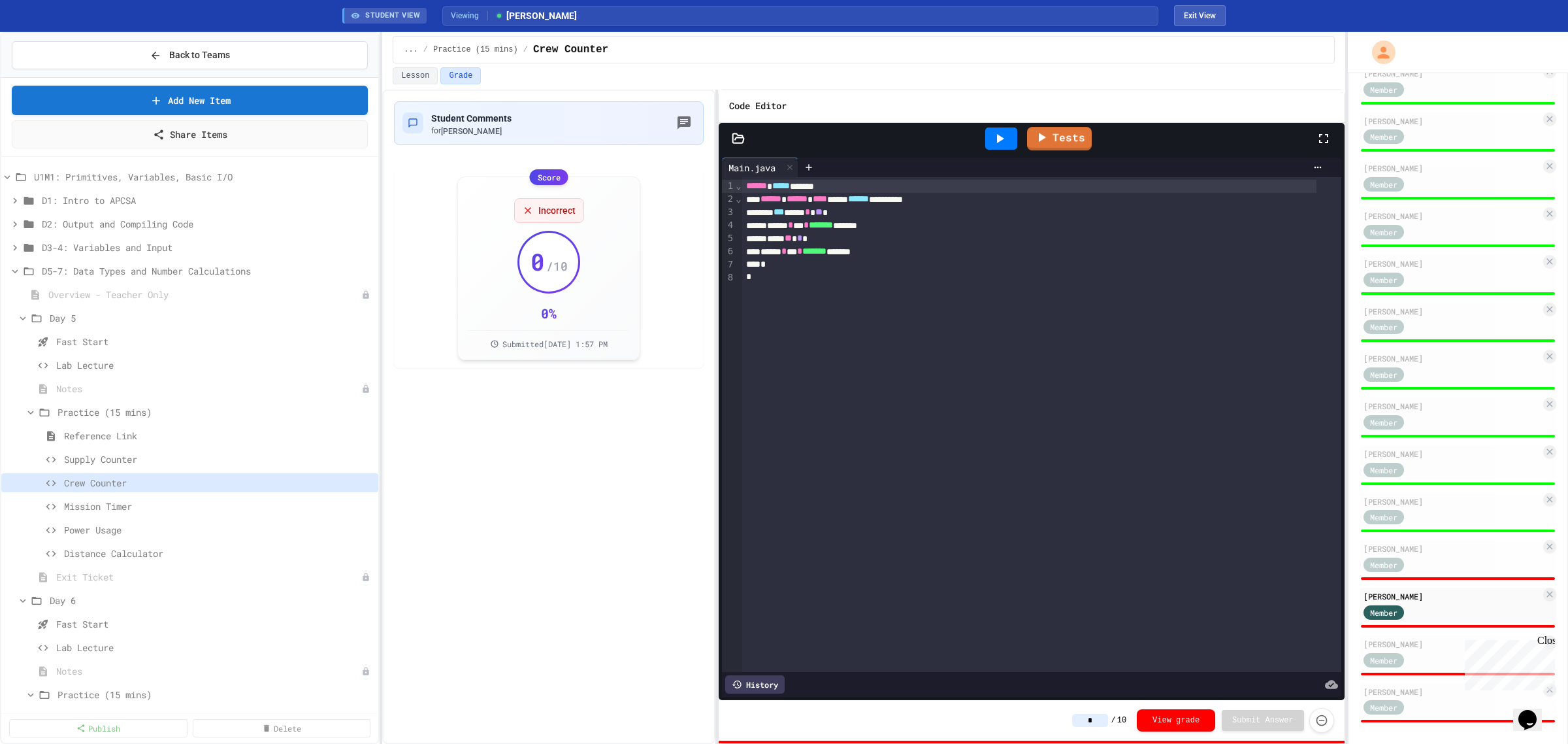
click at [994, 135] on icon at bounding box center [1000, 139] width 16 height 16
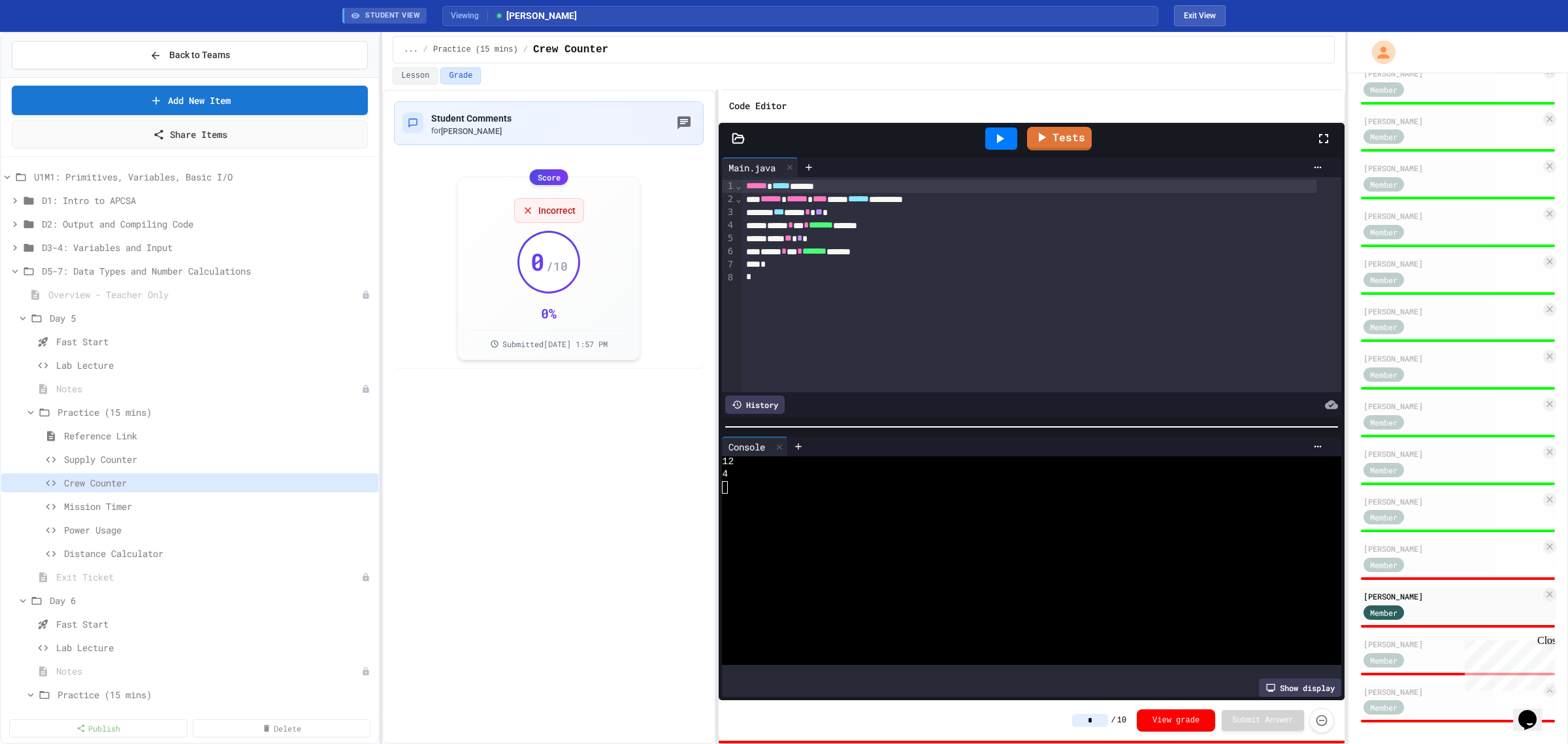
click at [1107, 716] on input "*" at bounding box center [1090, 720] width 36 height 13
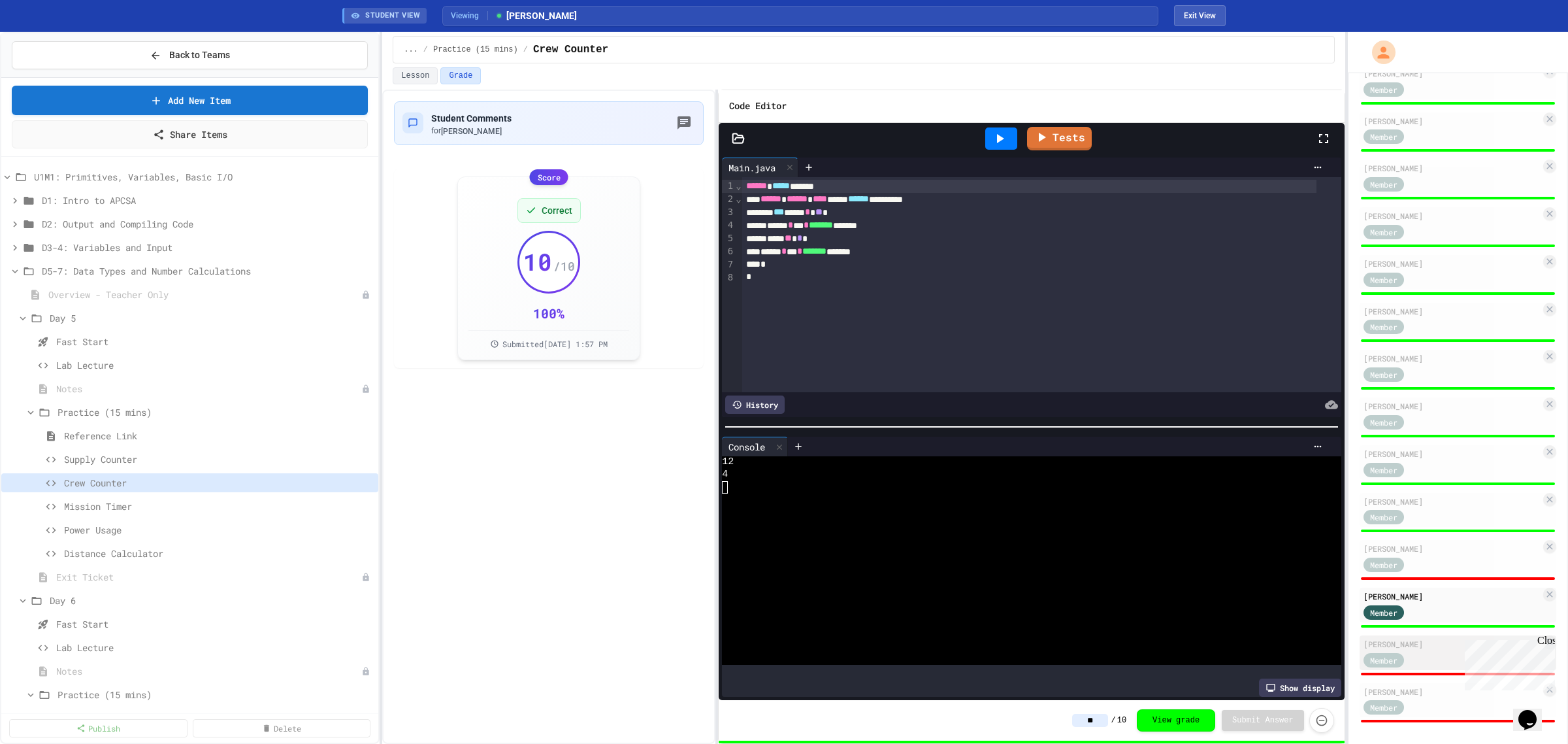
click at [1441, 638] on div "[PERSON_NAME]" at bounding box center [1452, 644] width 177 height 12
type input "*"
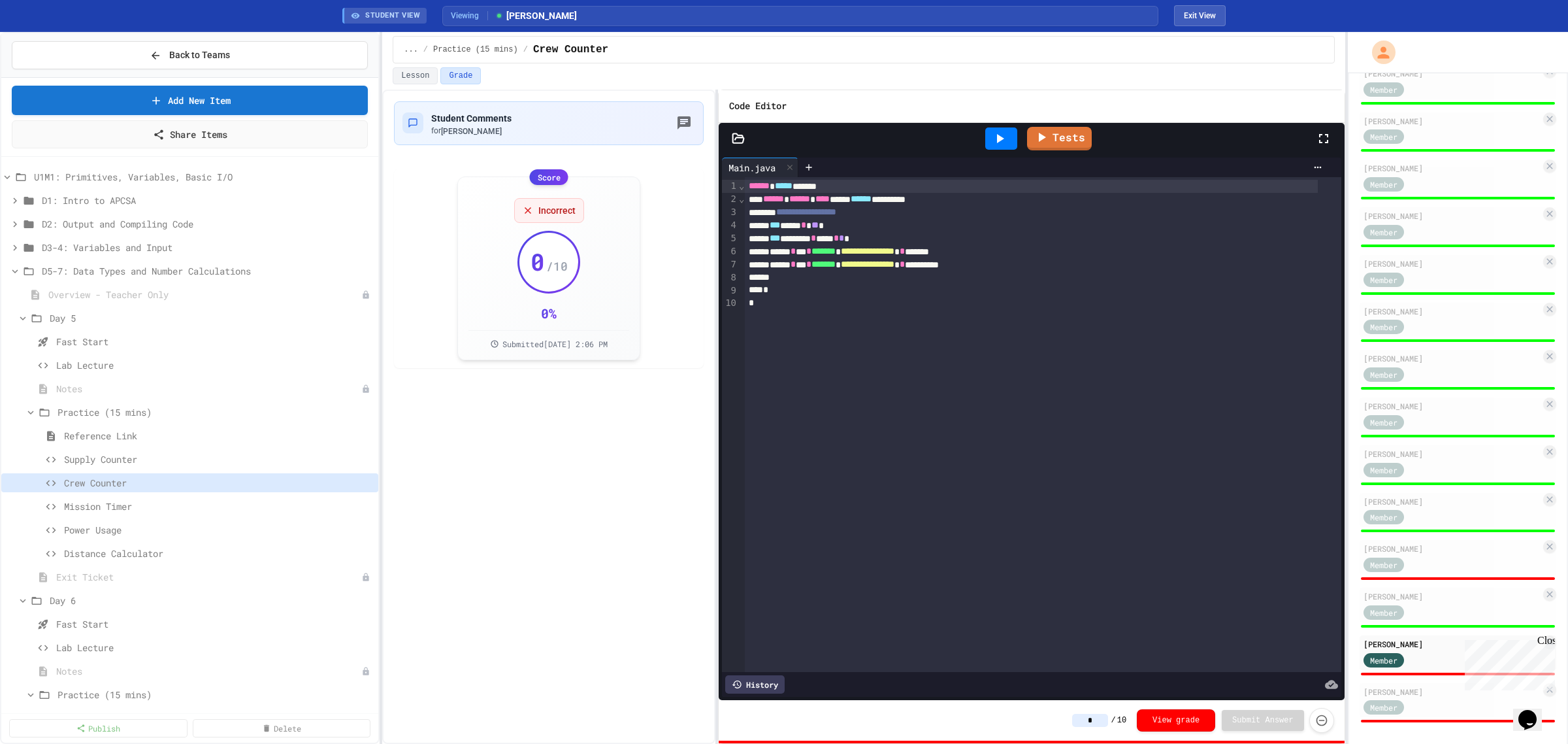
click at [1108, 719] on input "*" at bounding box center [1090, 720] width 36 height 13
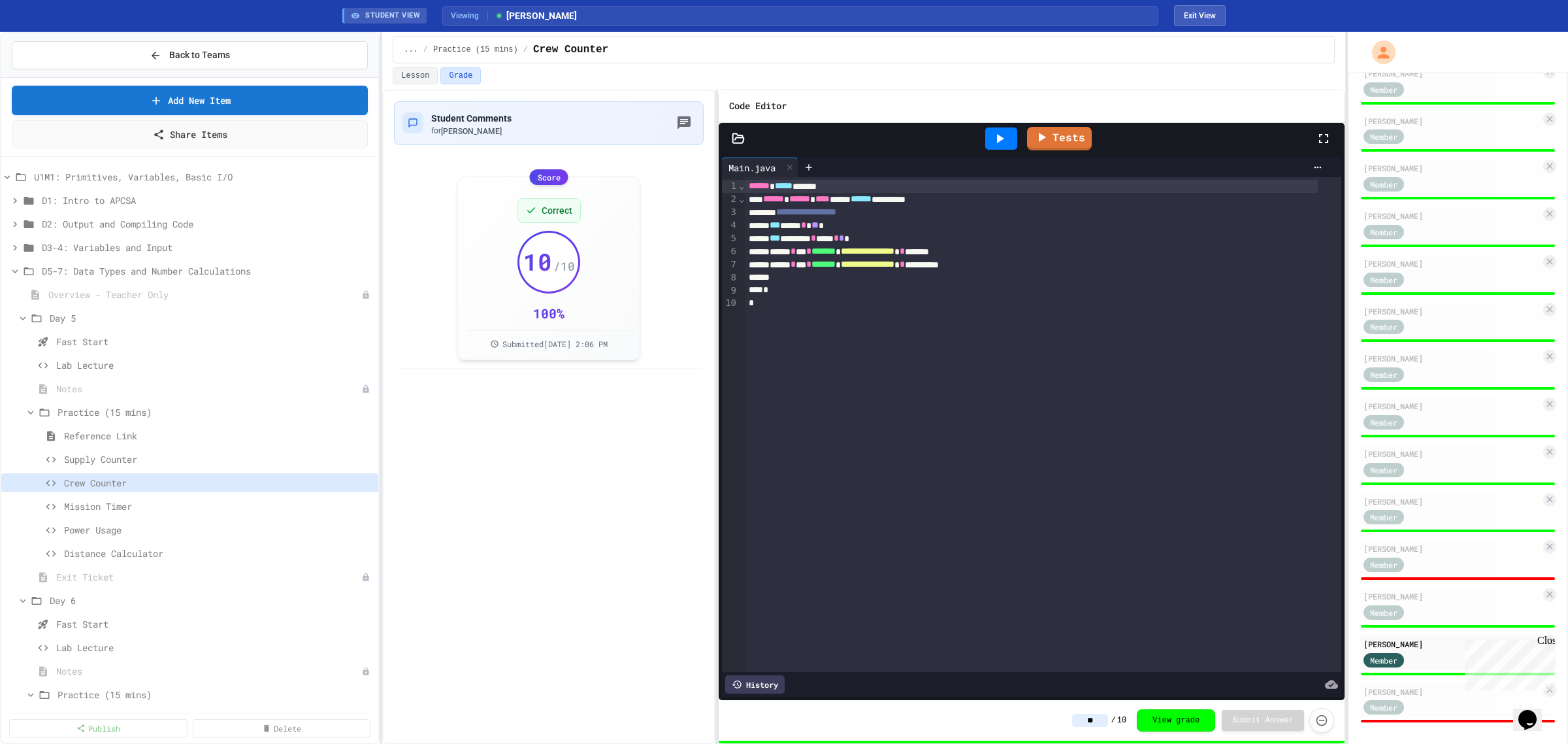
click at [1002, 135] on icon at bounding box center [1000, 139] width 16 height 16
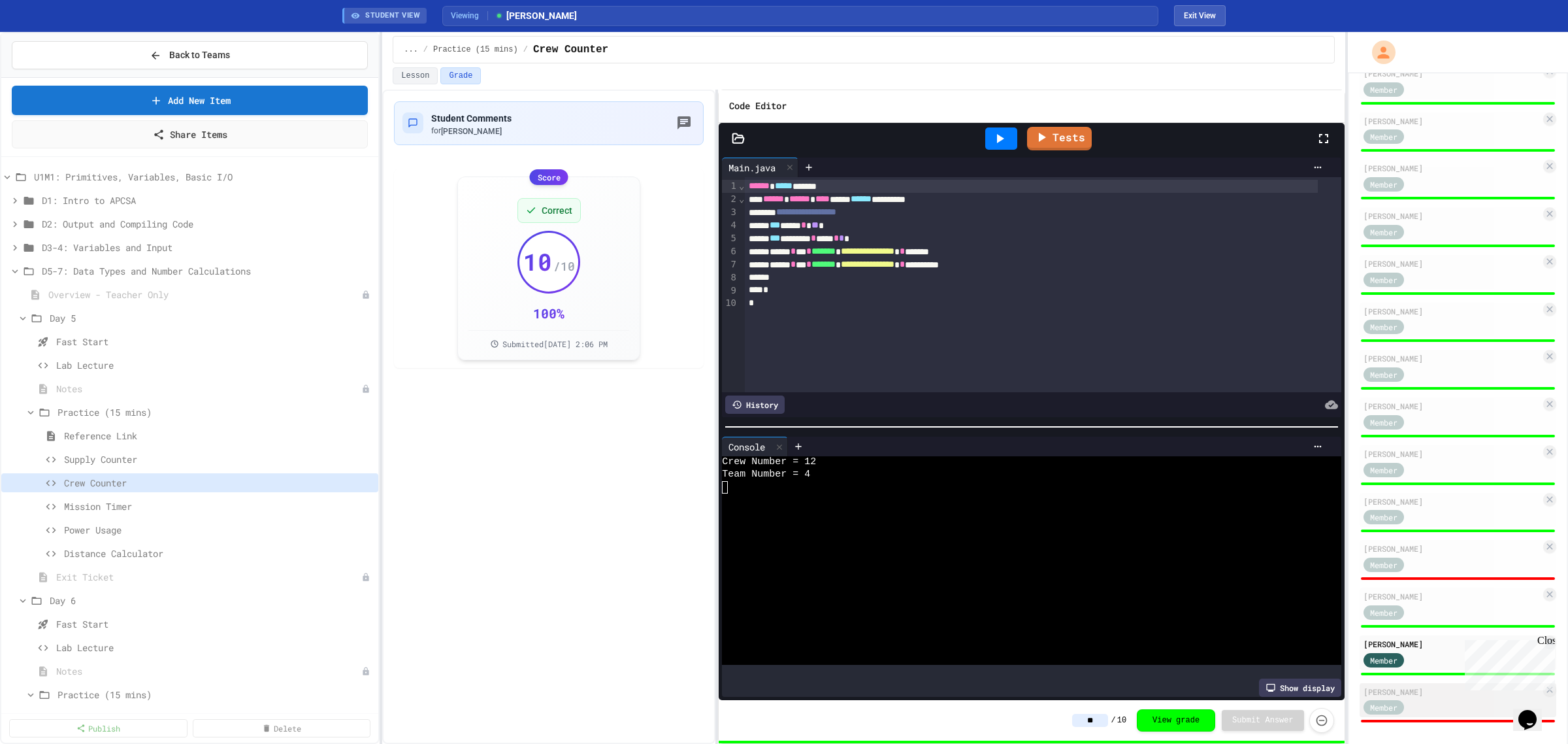
click at [1431, 690] on div "[PERSON_NAME]" at bounding box center [1452, 691] width 177 height 12
type input "*"
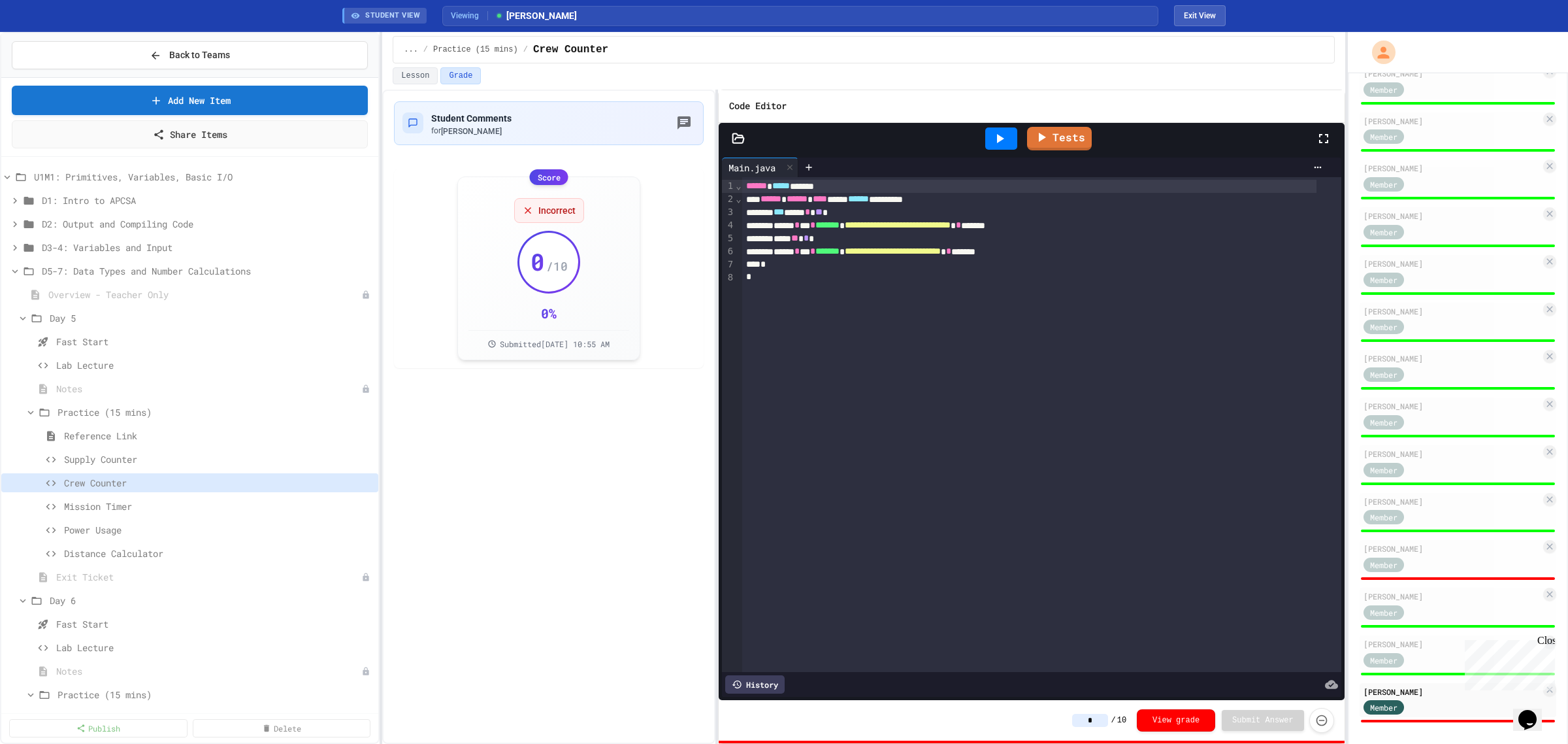
click at [1004, 142] on icon at bounding box center [1000, 139] width 16 height 16
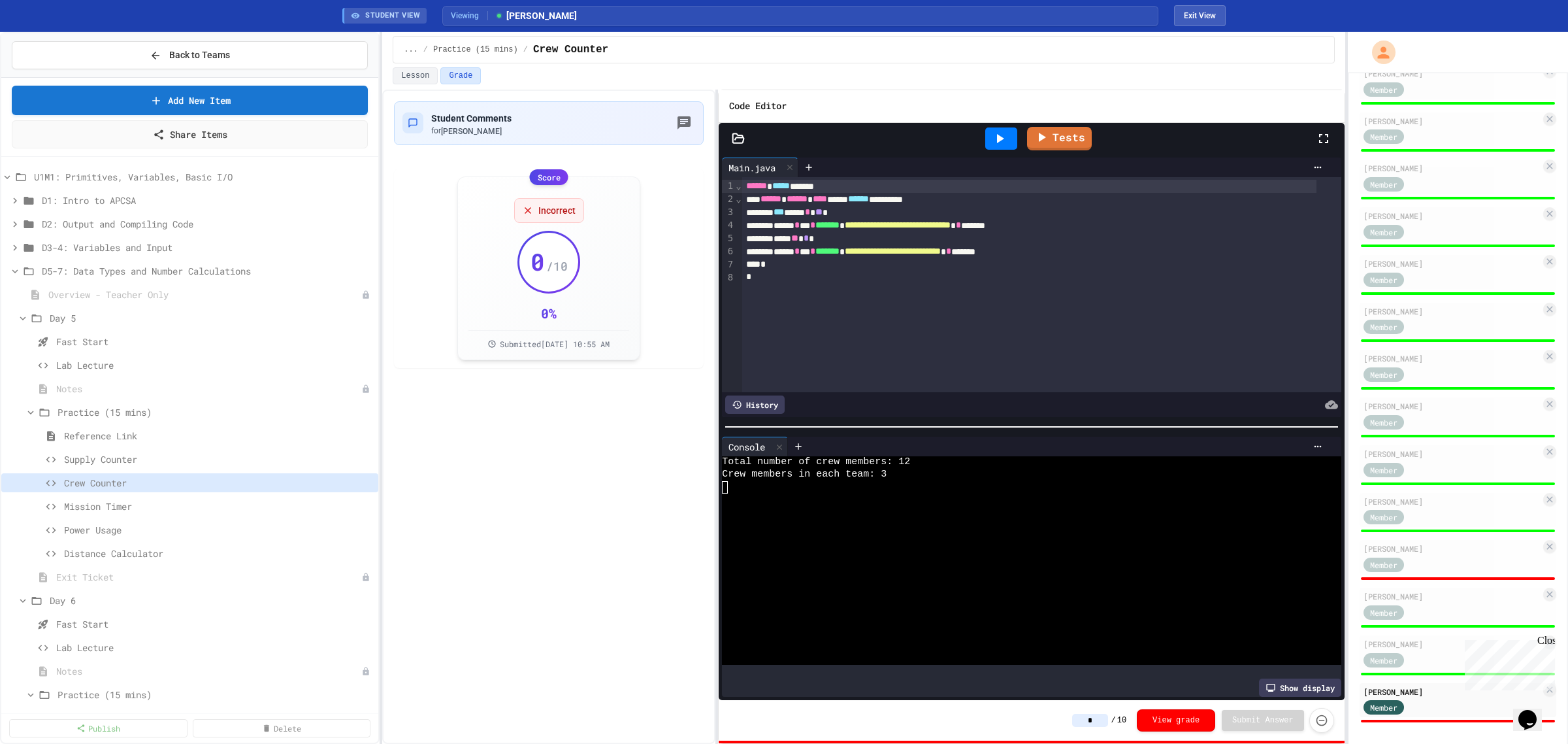
click at [1104, 719] on input "*" at bounding box center [1090, 720] width 36 height 13
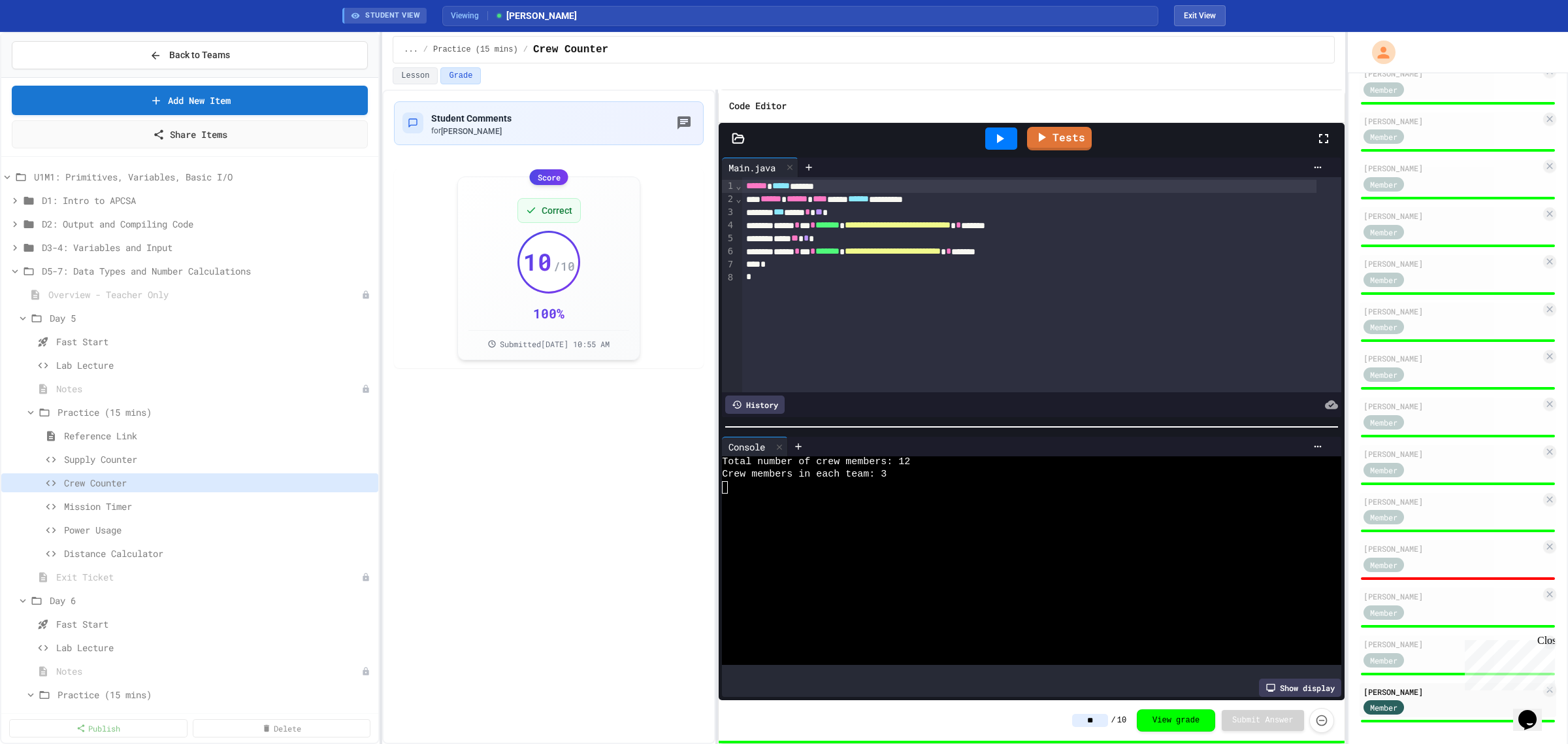
type input "**"
click at [14, 273] on icon at bounding box center [15, 271] width 12 height 12
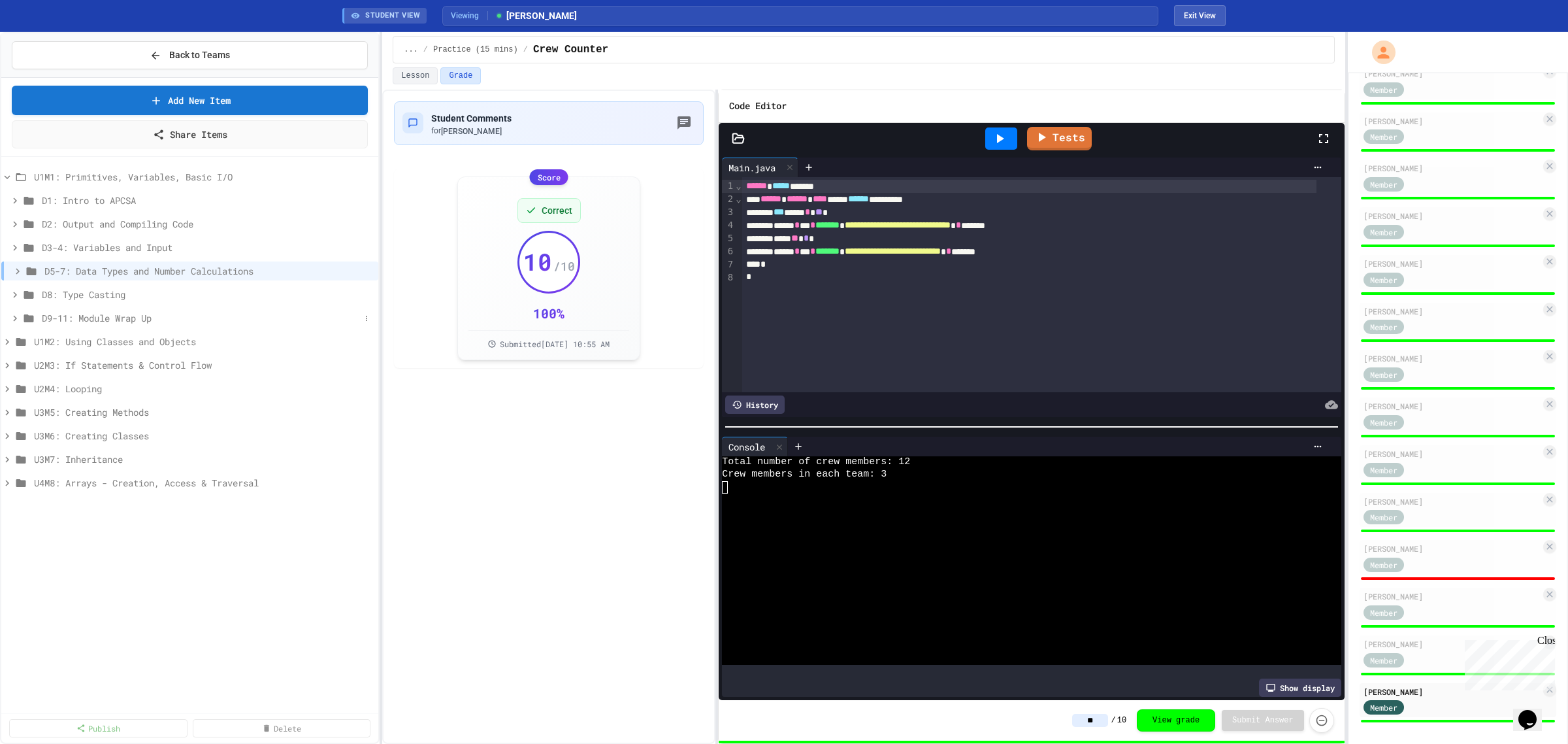
click at [11, 315] on icon at bounding box center [15, 318] width 12 height 12
click at [24, 366] on icon at bounding box center [23, 366] width 12 height 12
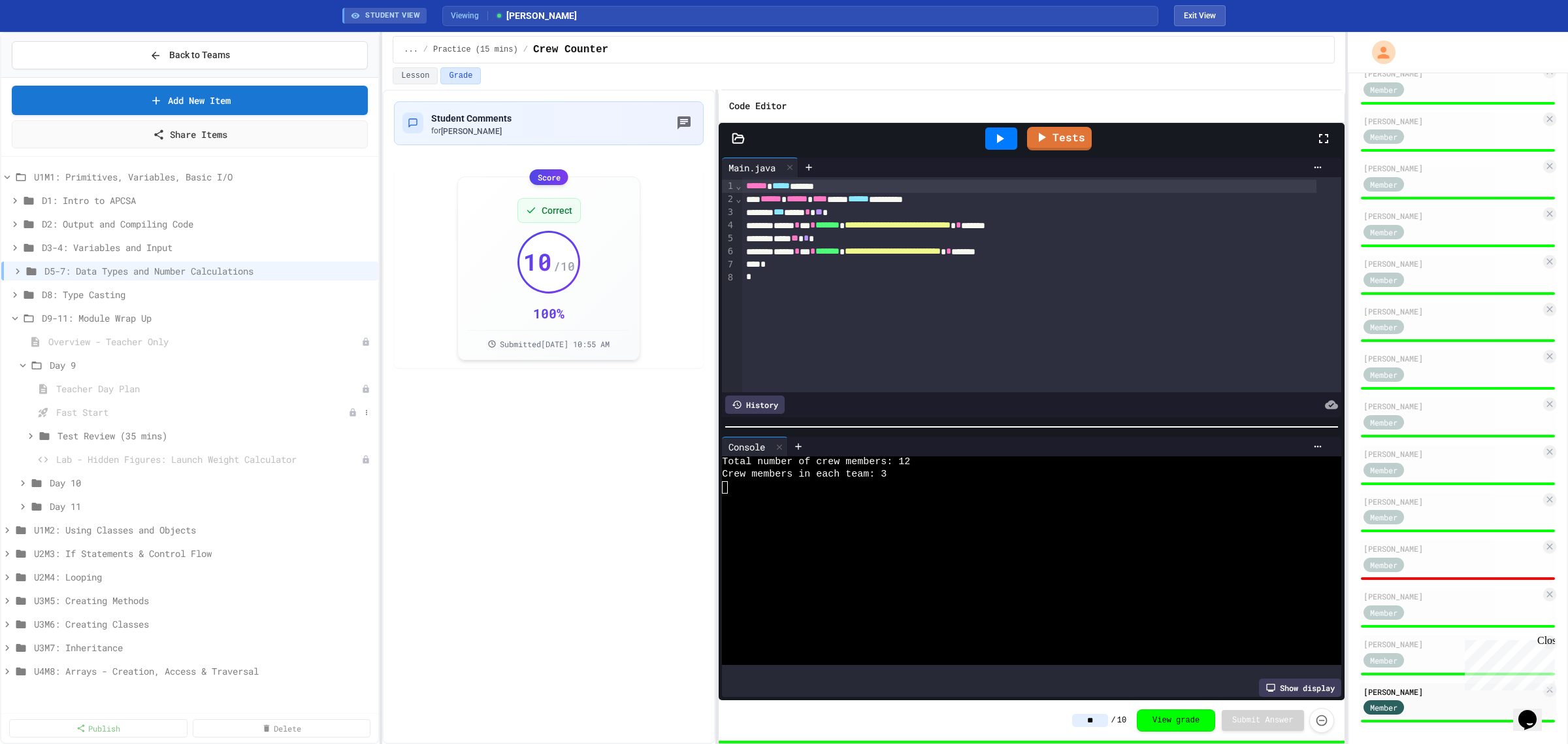
click at [108, 410] on span "Fast Start" at bounding box center [202, 412] width 292 height 14
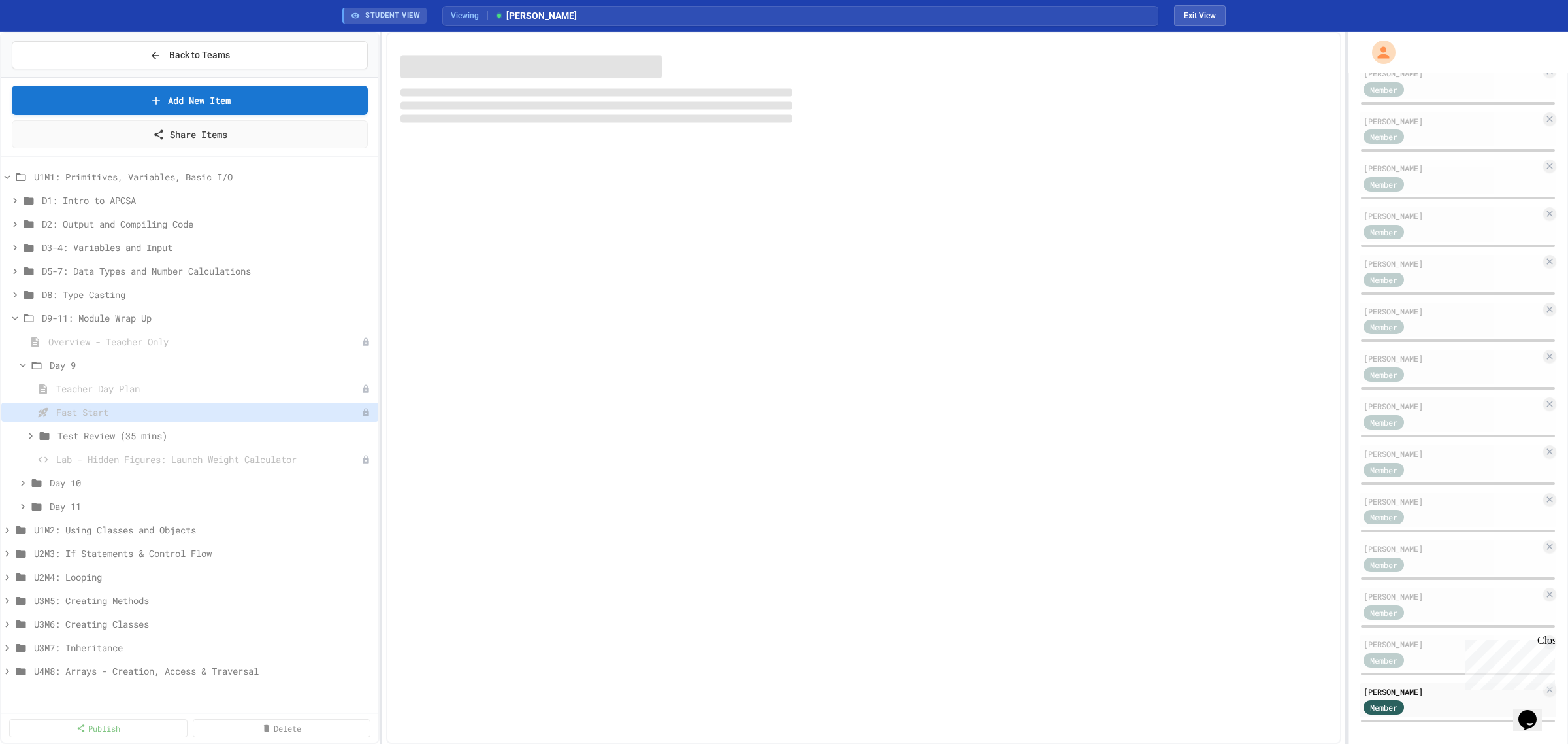
scroll to position [149, 0]
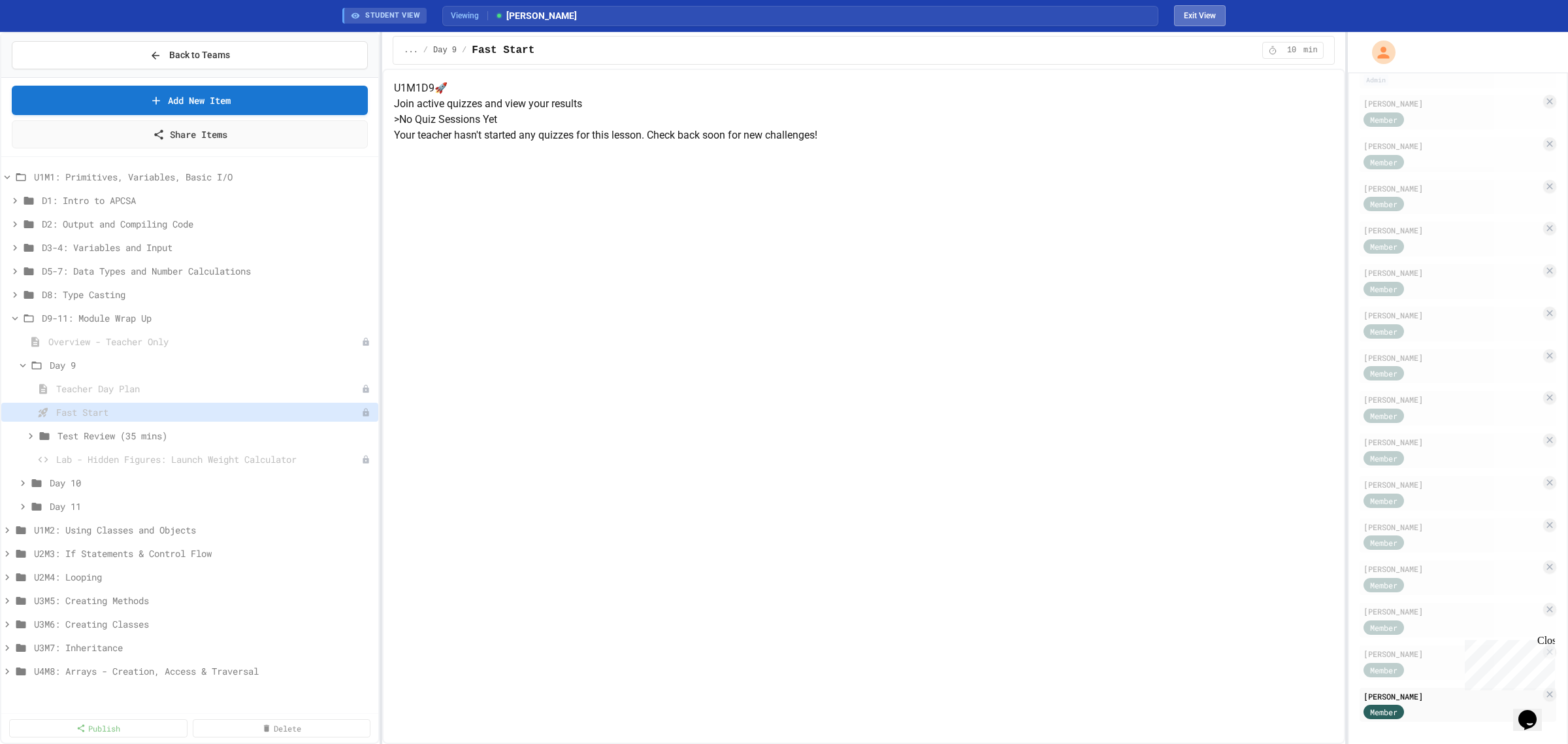
click at [1204, 16] on button "Exit View" at bounding box center [1200, 16] width 52 height 21
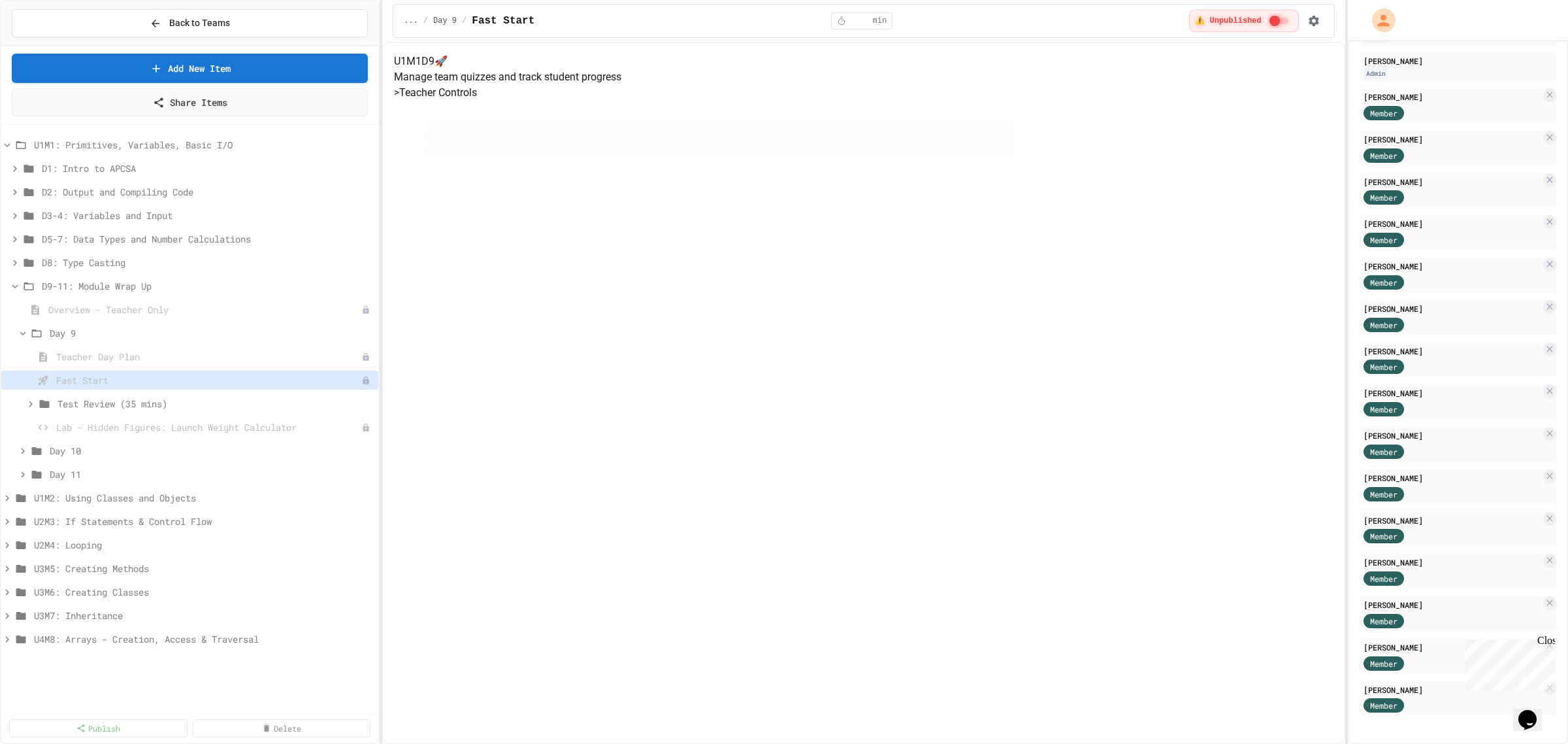
scroll to position [118, 0]
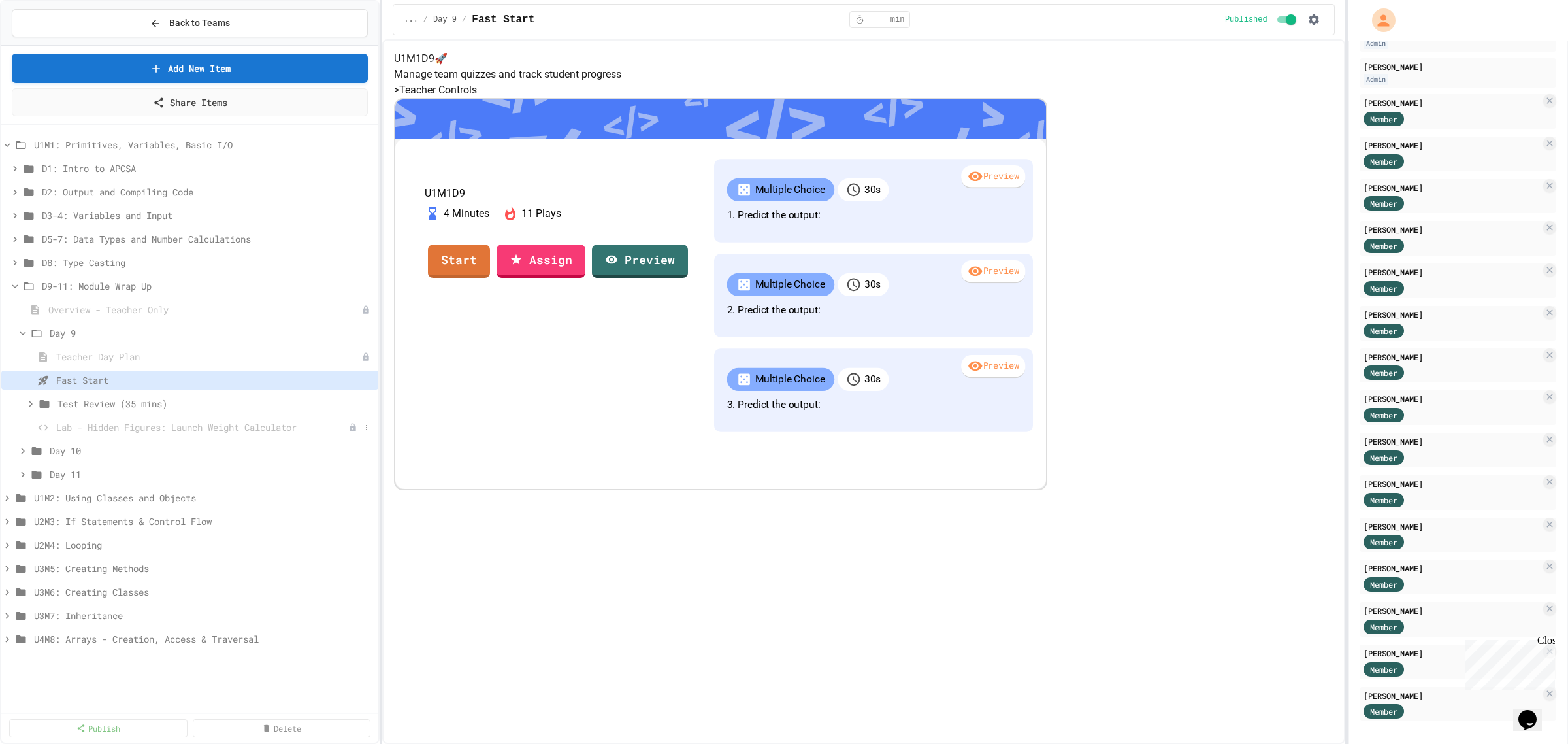
click at [66, 424] on span "Lab - Hidden Figures: Launch Weight Calculator" at bounding box center [202, 427] width 292 height 14
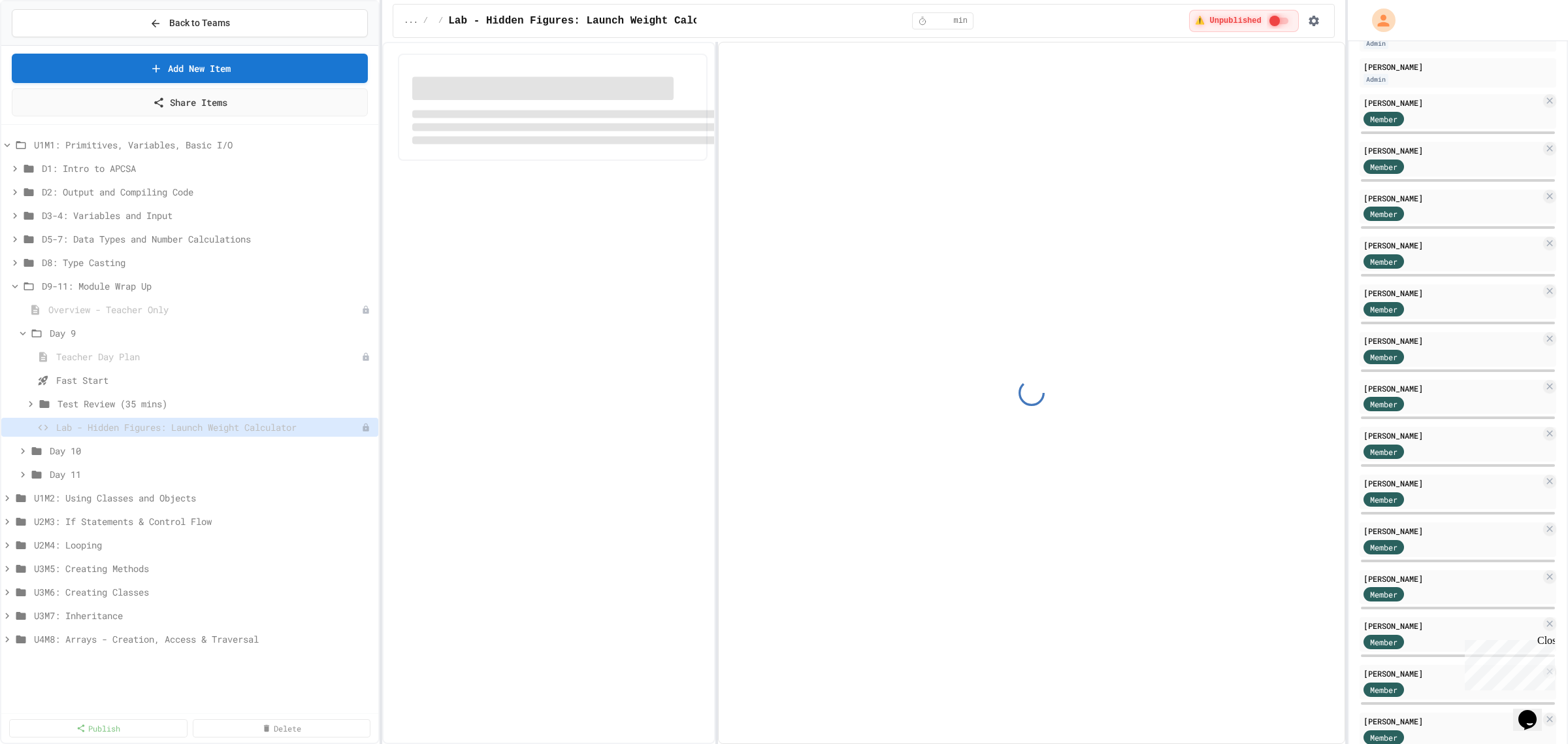
scroll to position [195, 0]
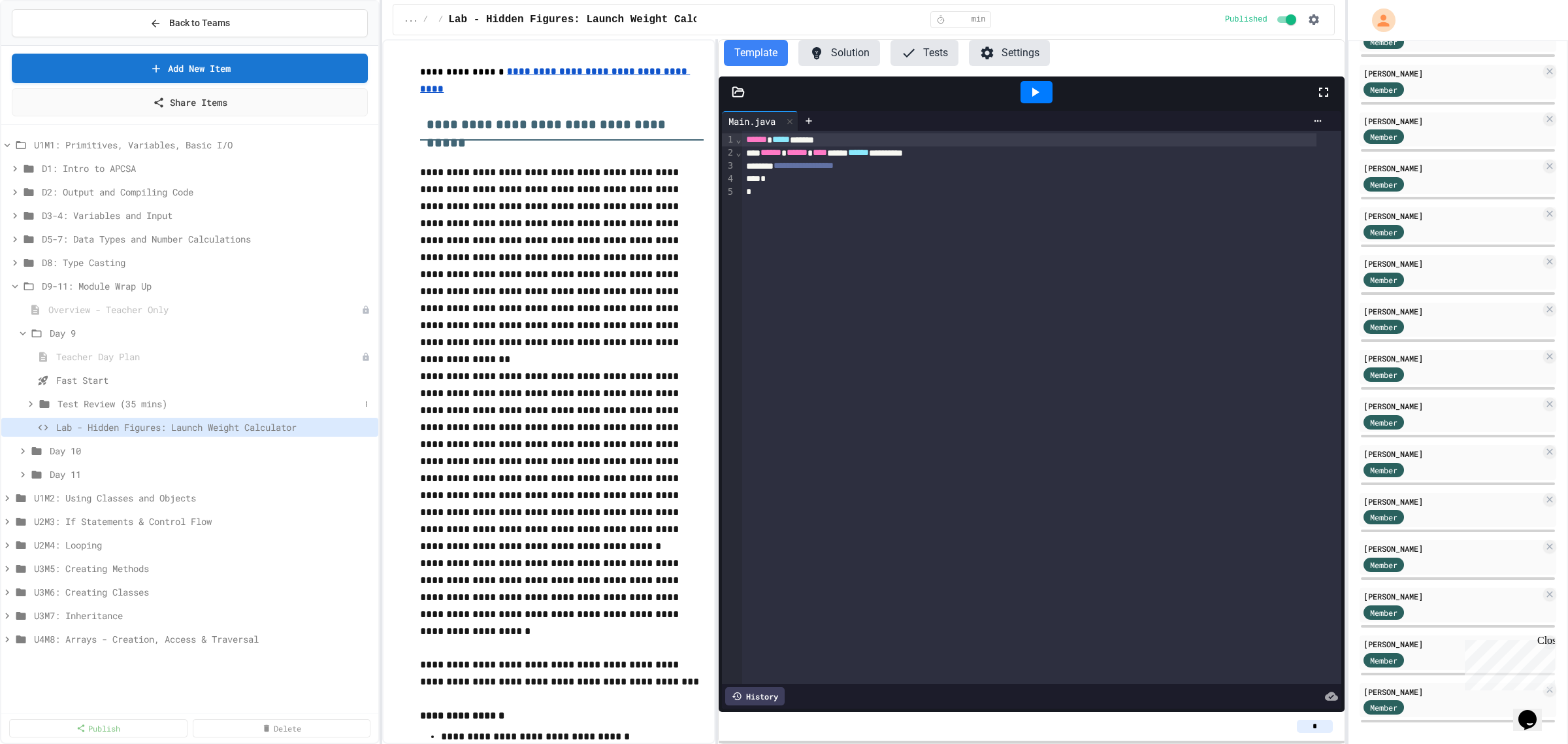
click at [28, 399] on icon at bounding box center [31, 404] width 12 height 12
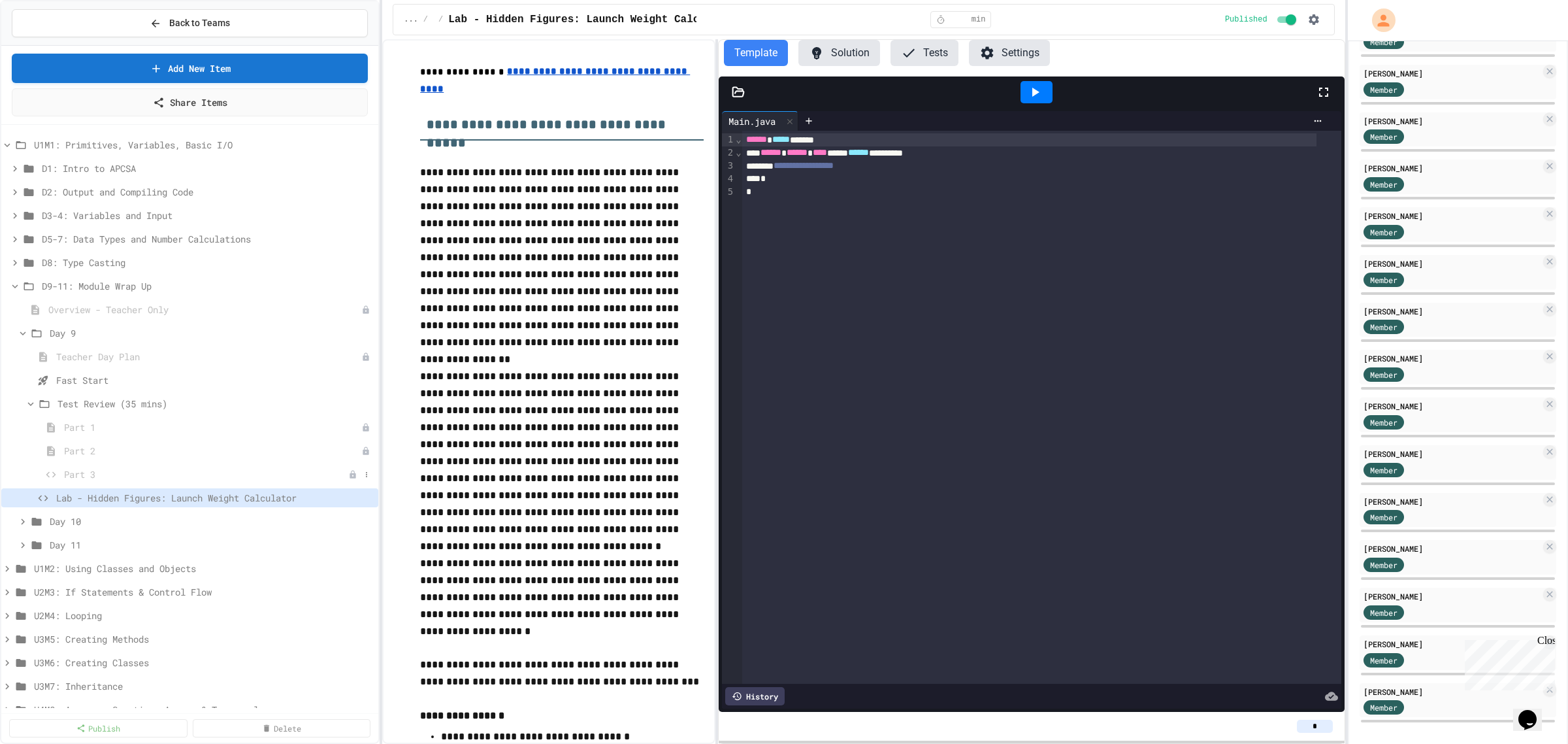
click at [93, 471] on span "Part 3" at bounding box center [206, 474] width 284 height 14
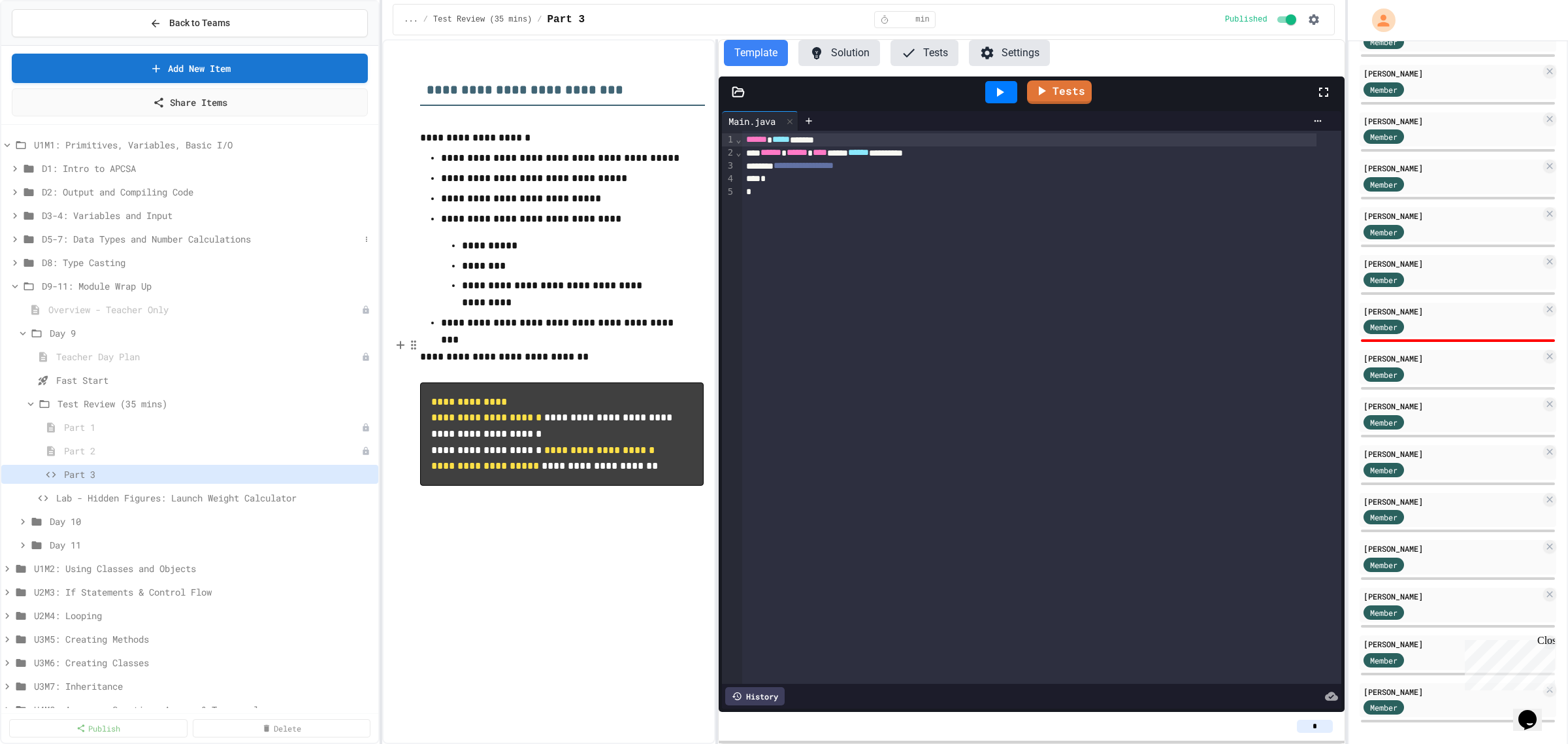
click at [11, 238] on icon at bounding box center [15, 239] width 12 height 12
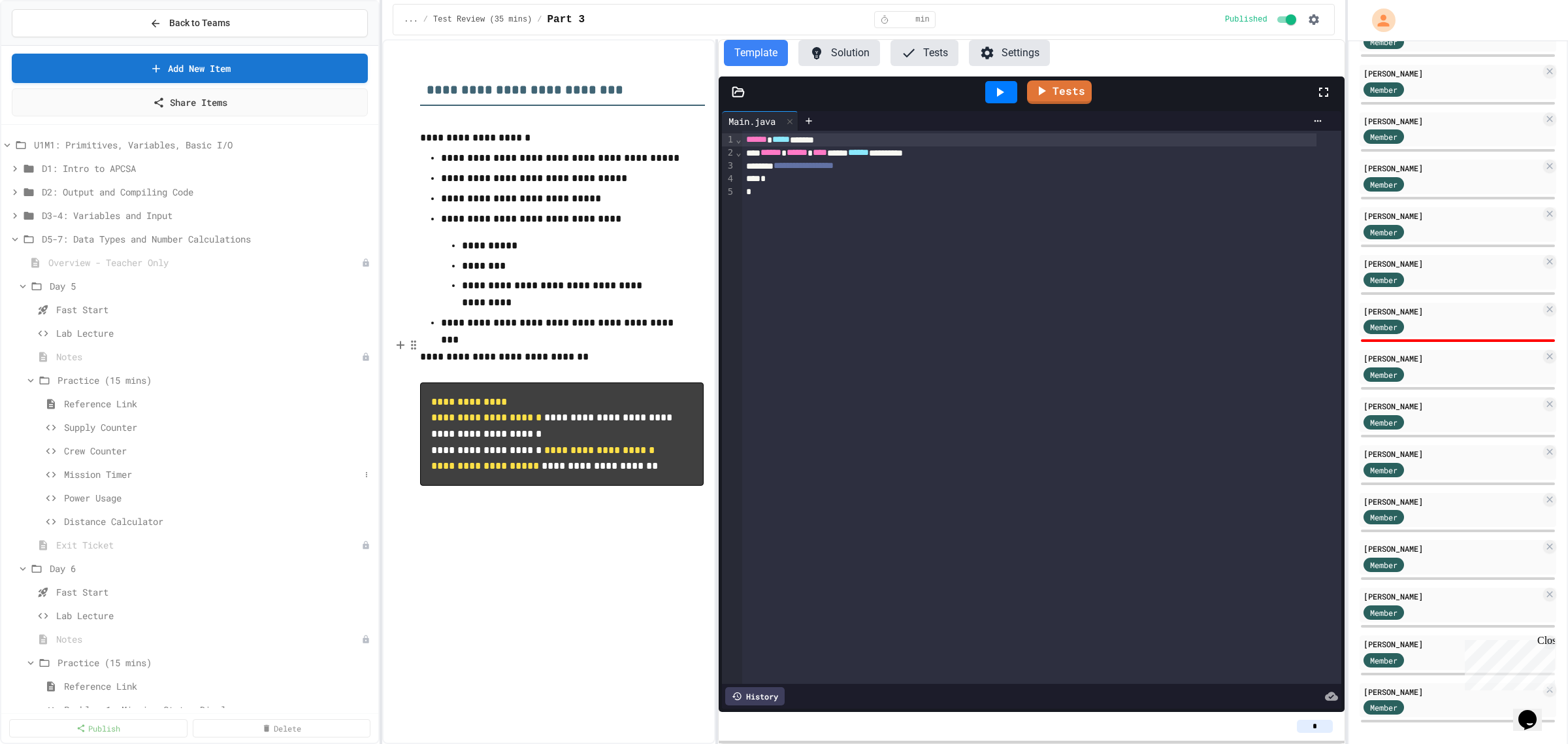
click at [86, 471] on span "Mission Timer" at bounding box center [212, 474] width 296 height 14
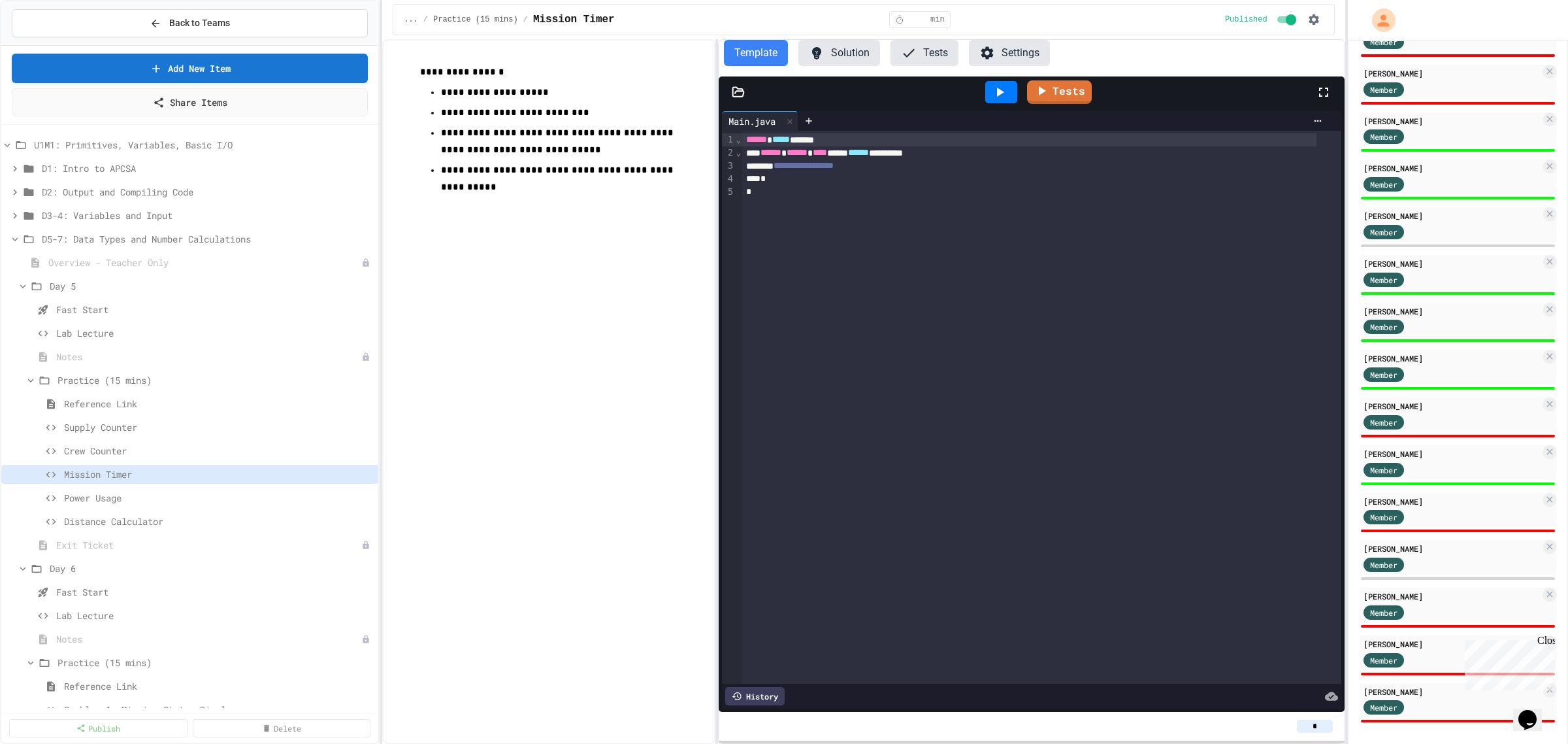
click at [1321, 731] on input "*" at bounding box center [1315, 726] width 36 height 13
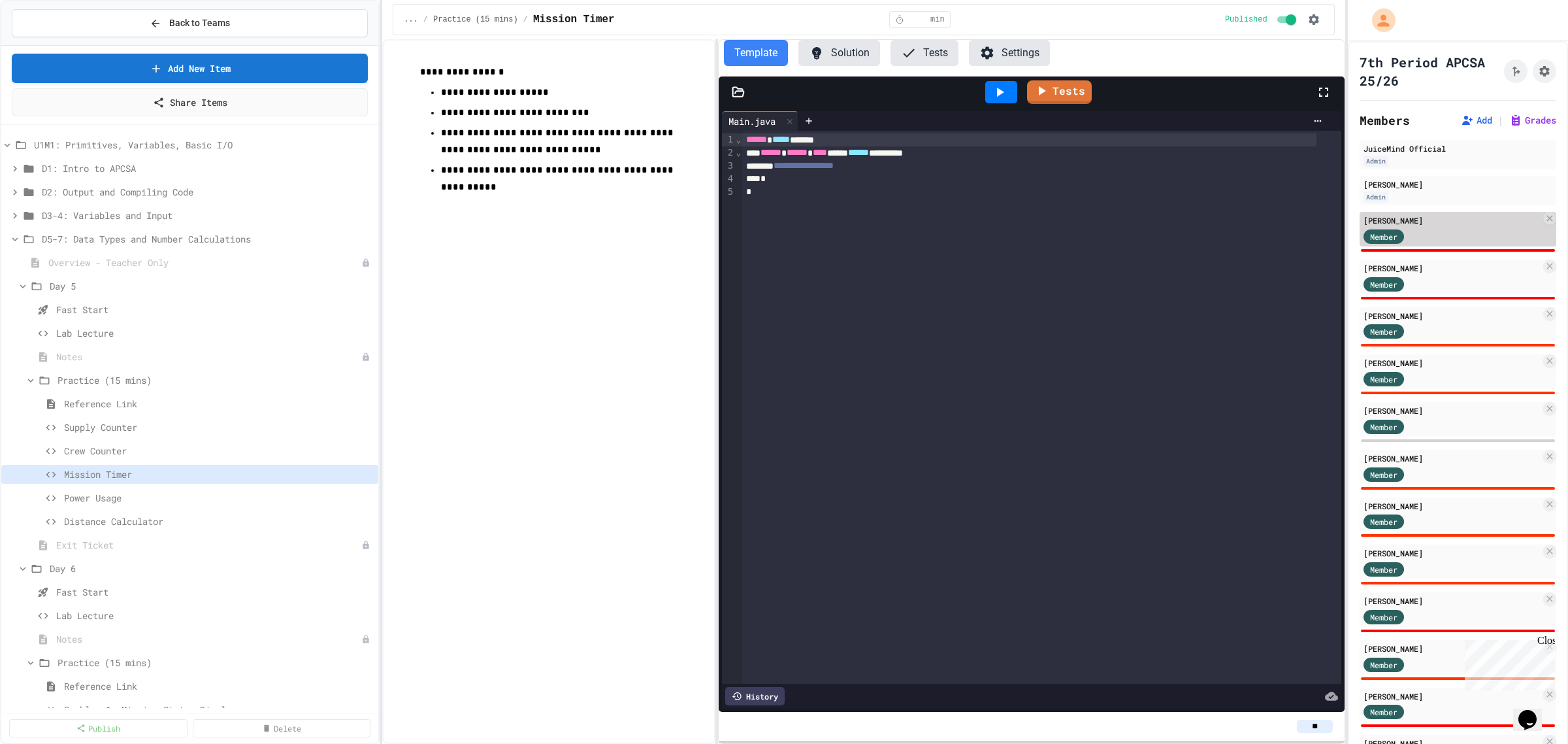
type input "**"
click at [1426, 240] on div "Member" at bounding box center [1397, 235] width 66 height 16
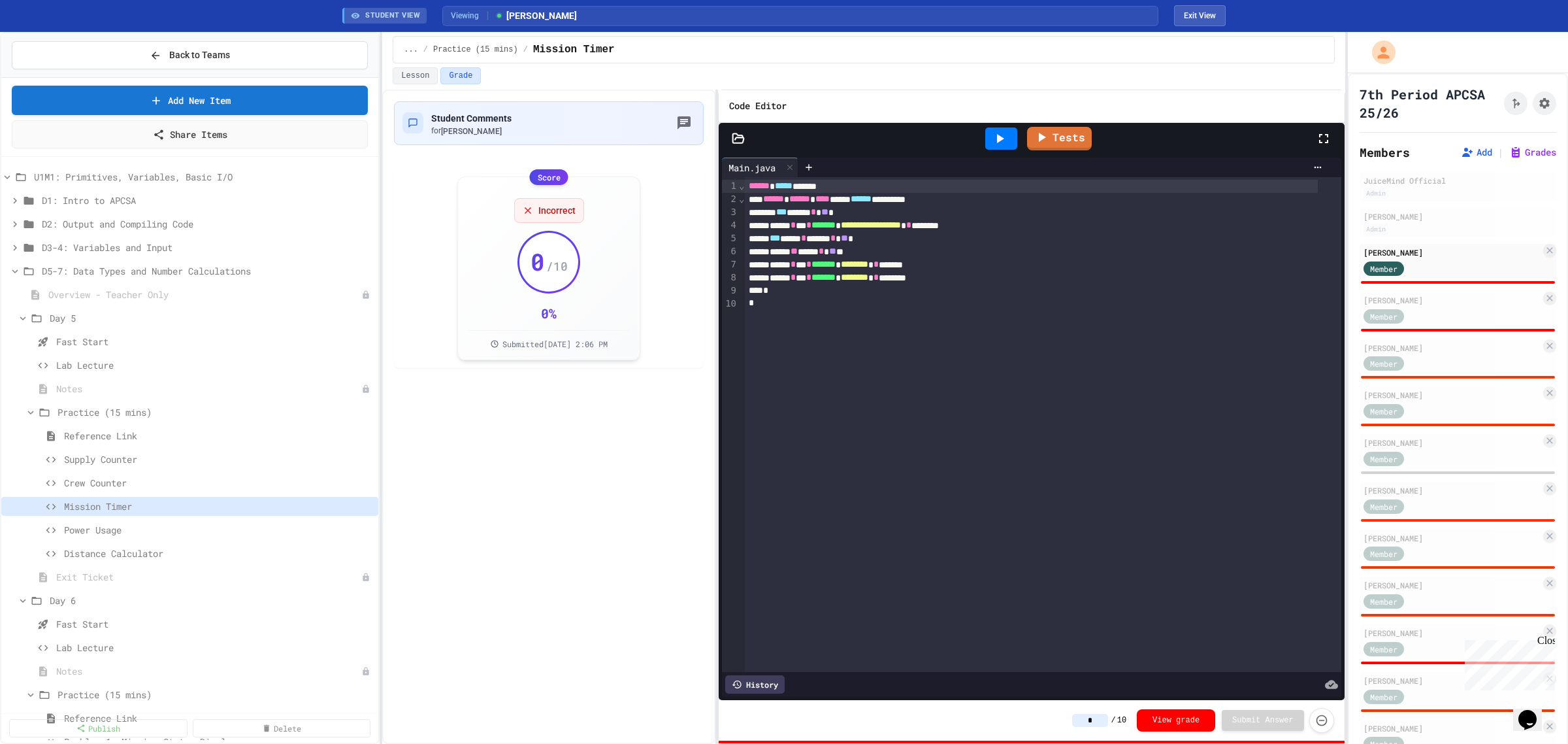
click at [1006, 135] on icon at bounding box center [1000, 139] width 16 height 16
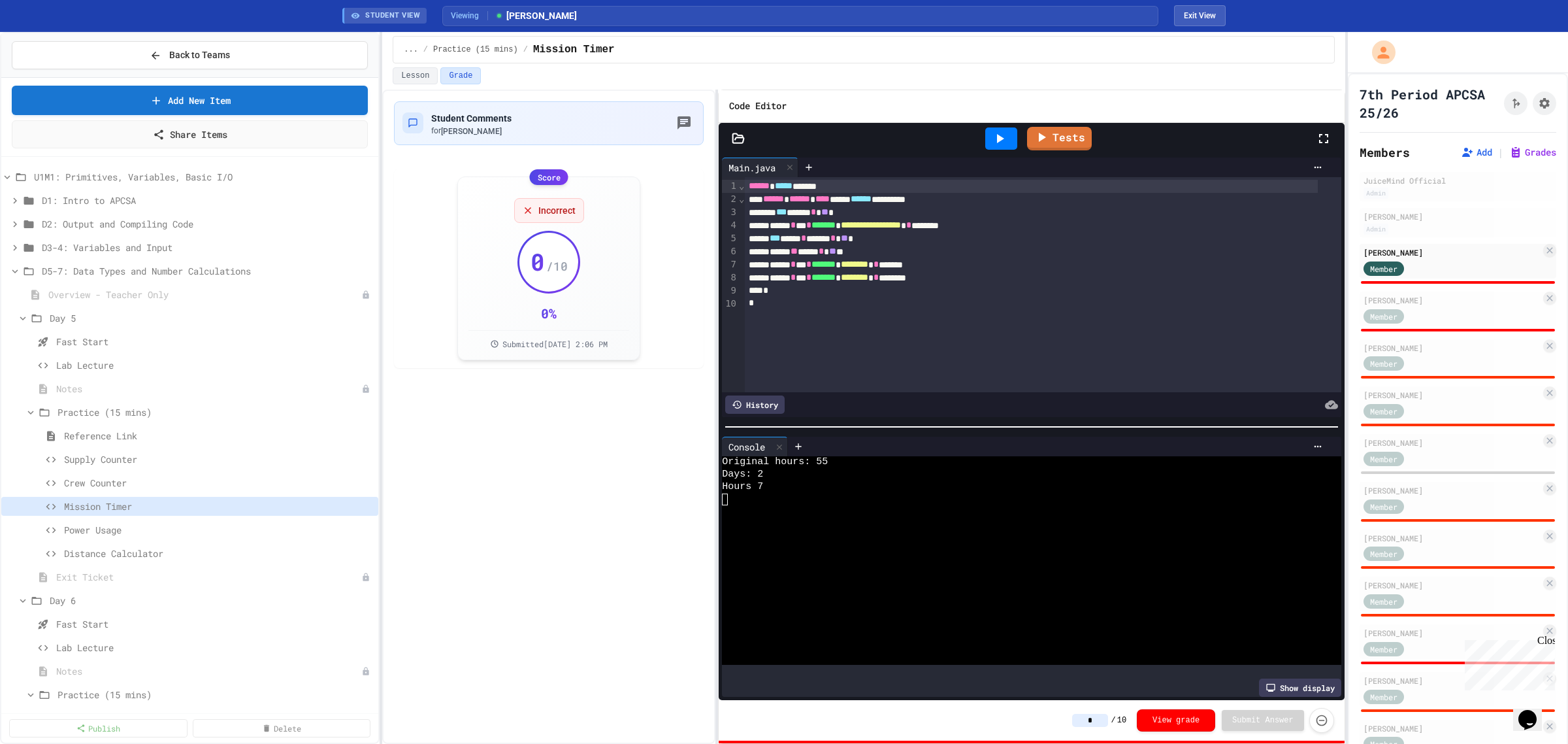
click at [1096, 720] on input "*" at bounding box center [1090, 720] width 36 height 13
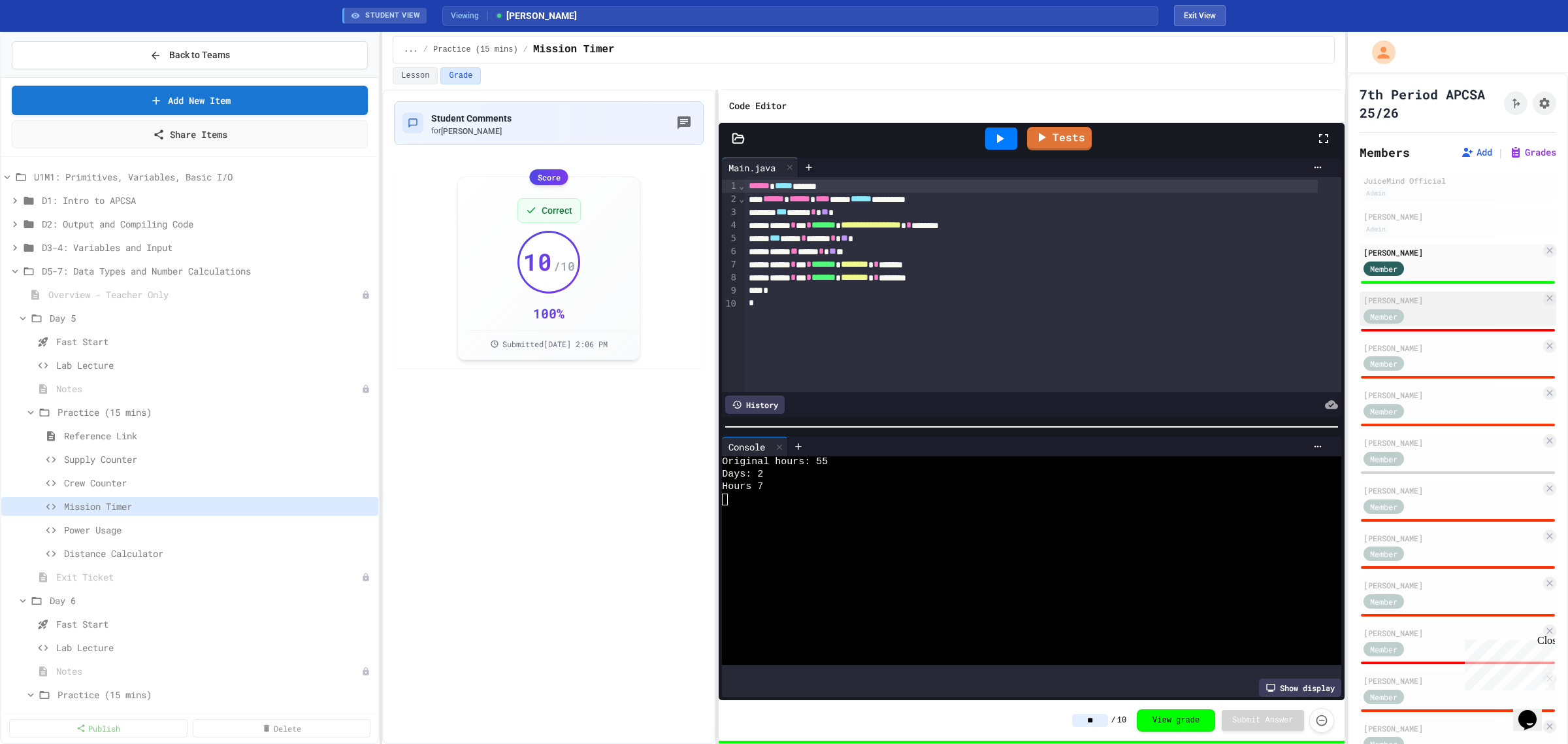
click at [1466, 301] on div "[PERSON_NAME]" at bounding box center [1452, 300] width 177 height 12
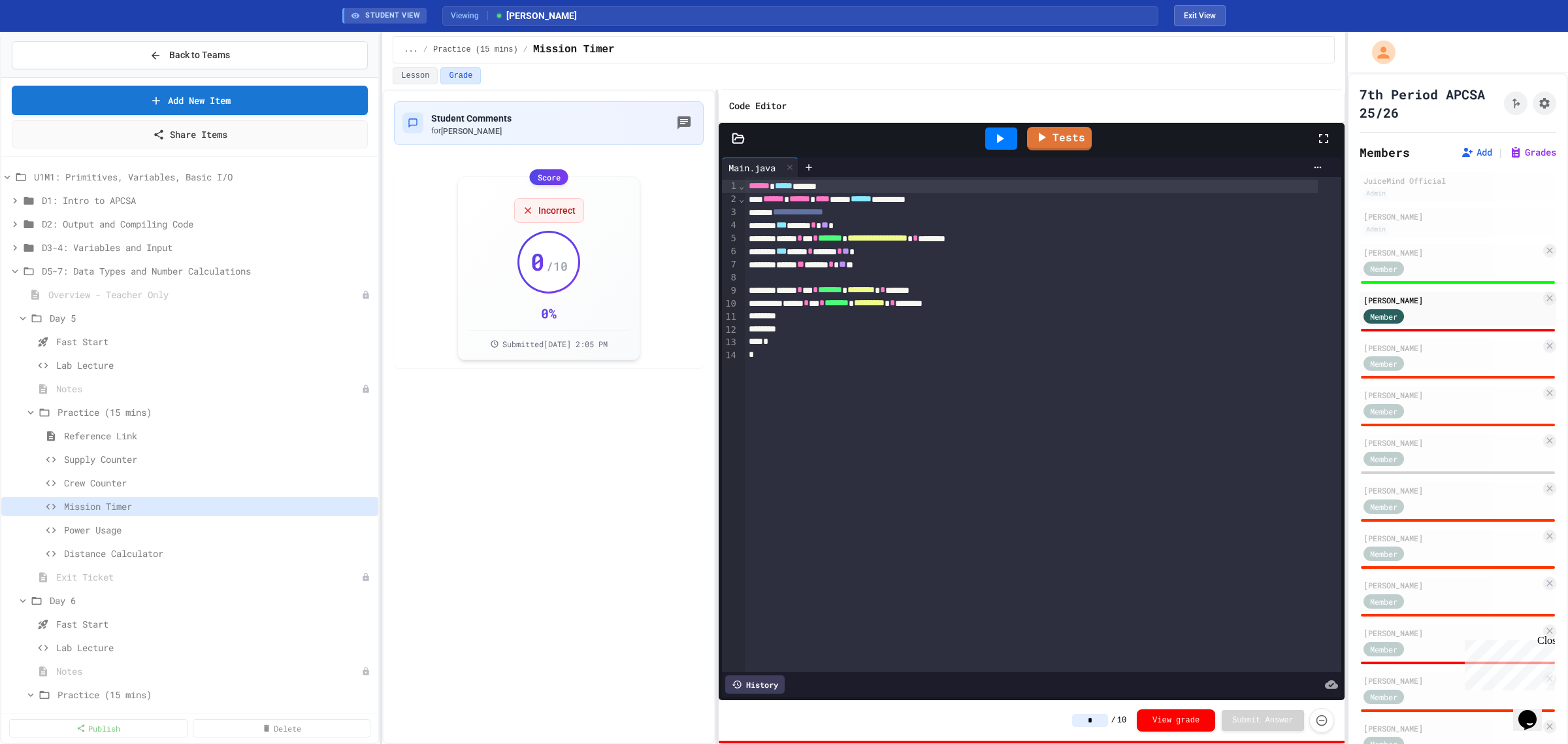
click at [1005, 146] on icon at bounding box center [1000, 139] width 16 height 16
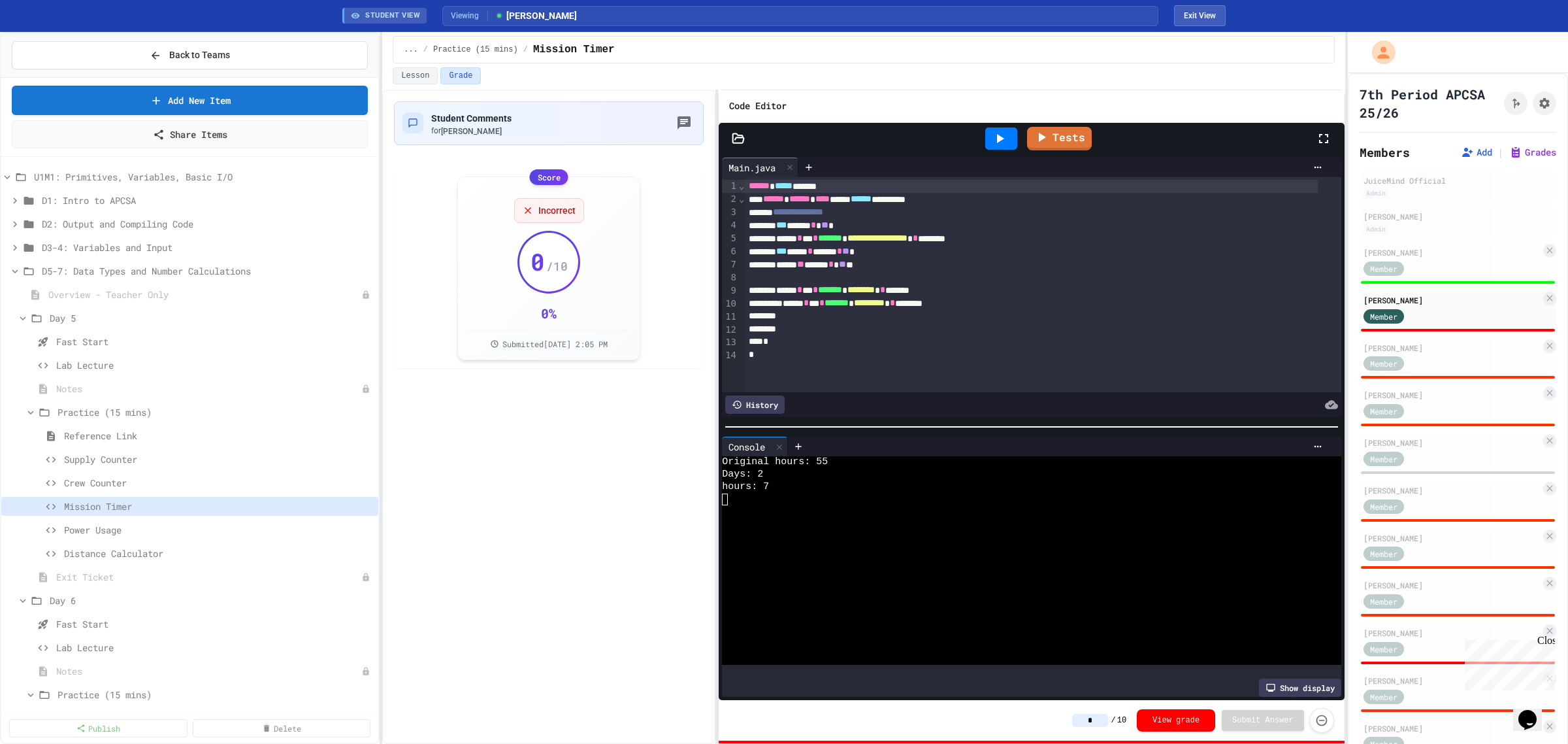
click at [1090, 724] on input "*" at bounding box center [1090, 720] width 36 height 13
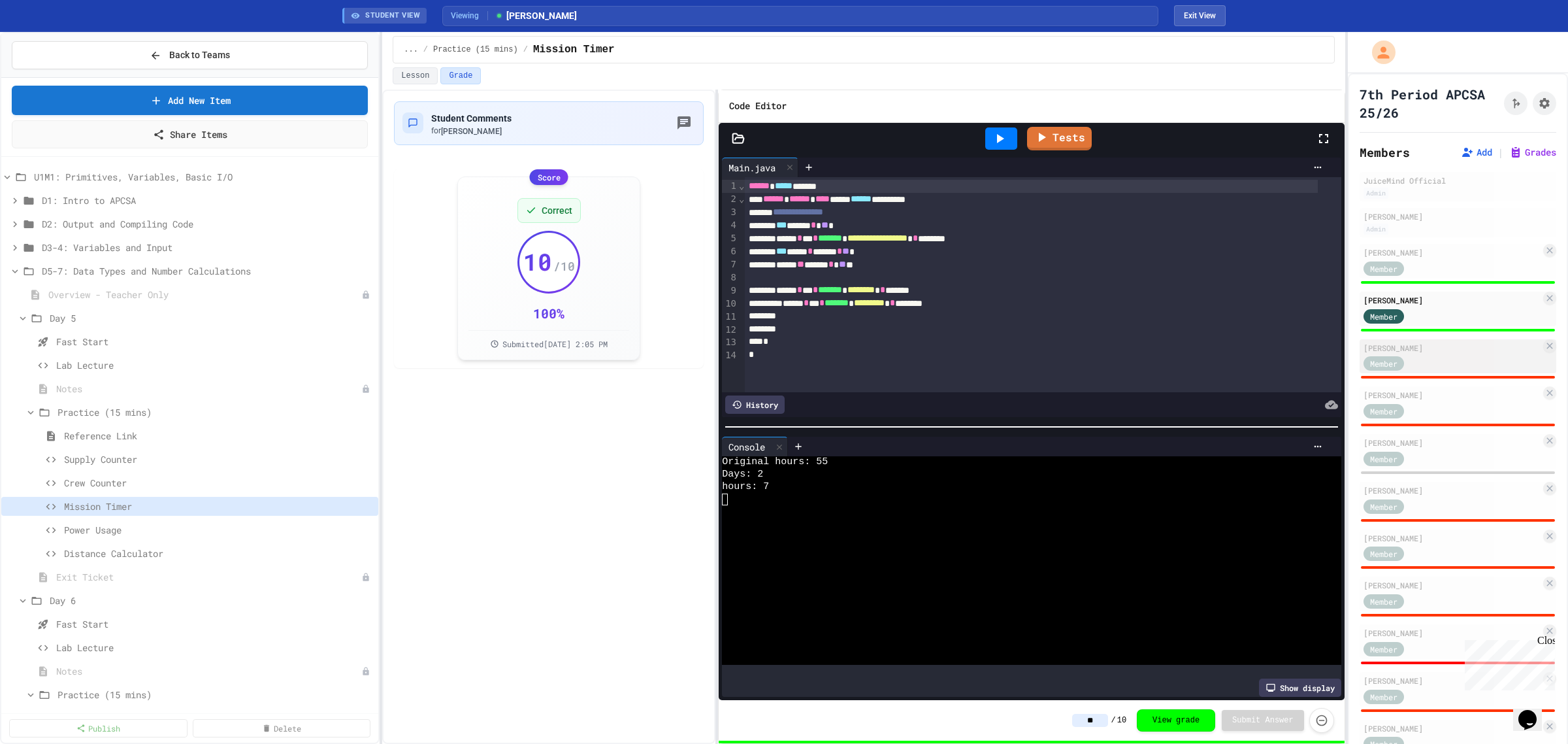
click at [1438, 351] on div "[PERSON_NAME]" at bounding box center [1452, 348] width 177 height 12
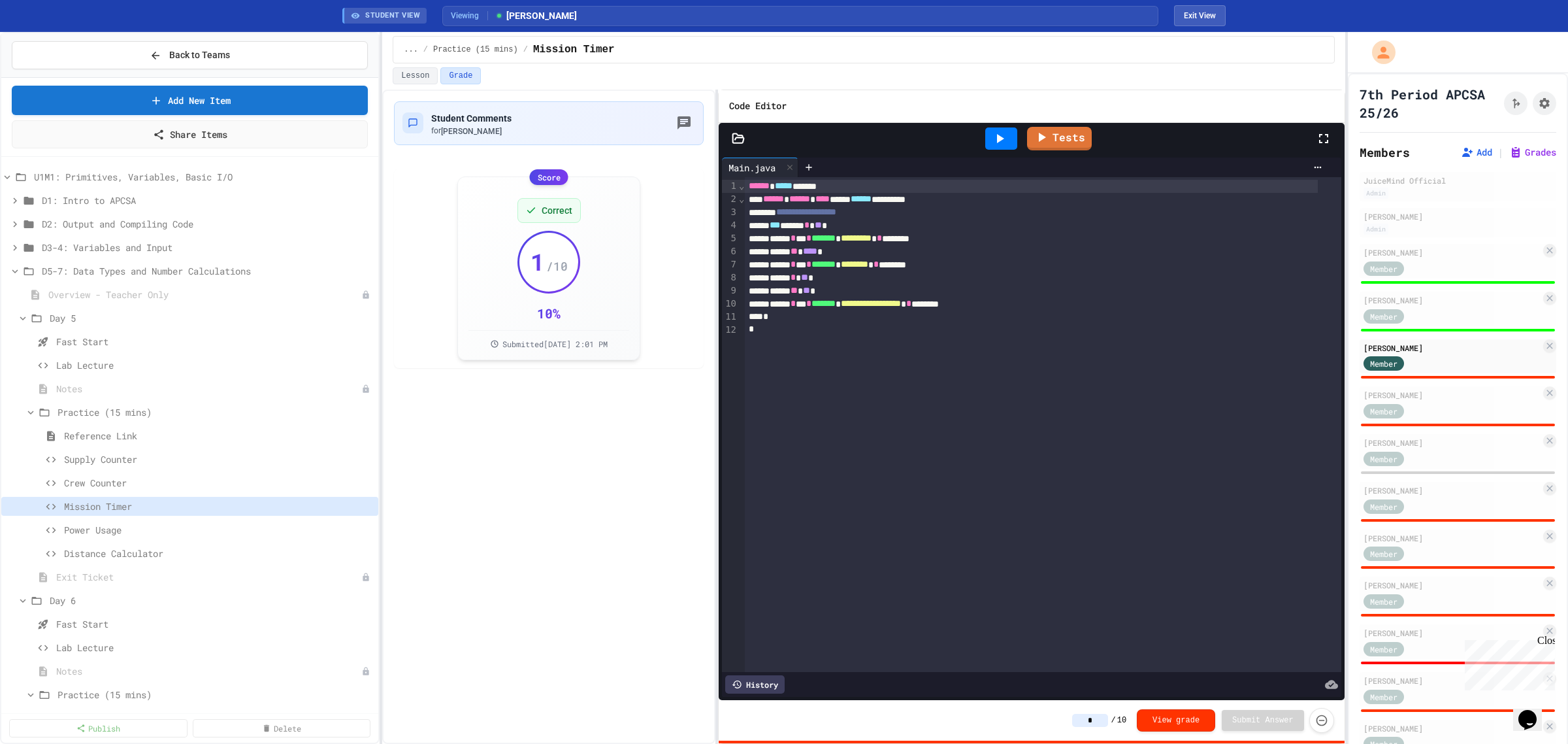
click at [1002, 139] on icon at bounding box center [1000, 139] width 7 height 9
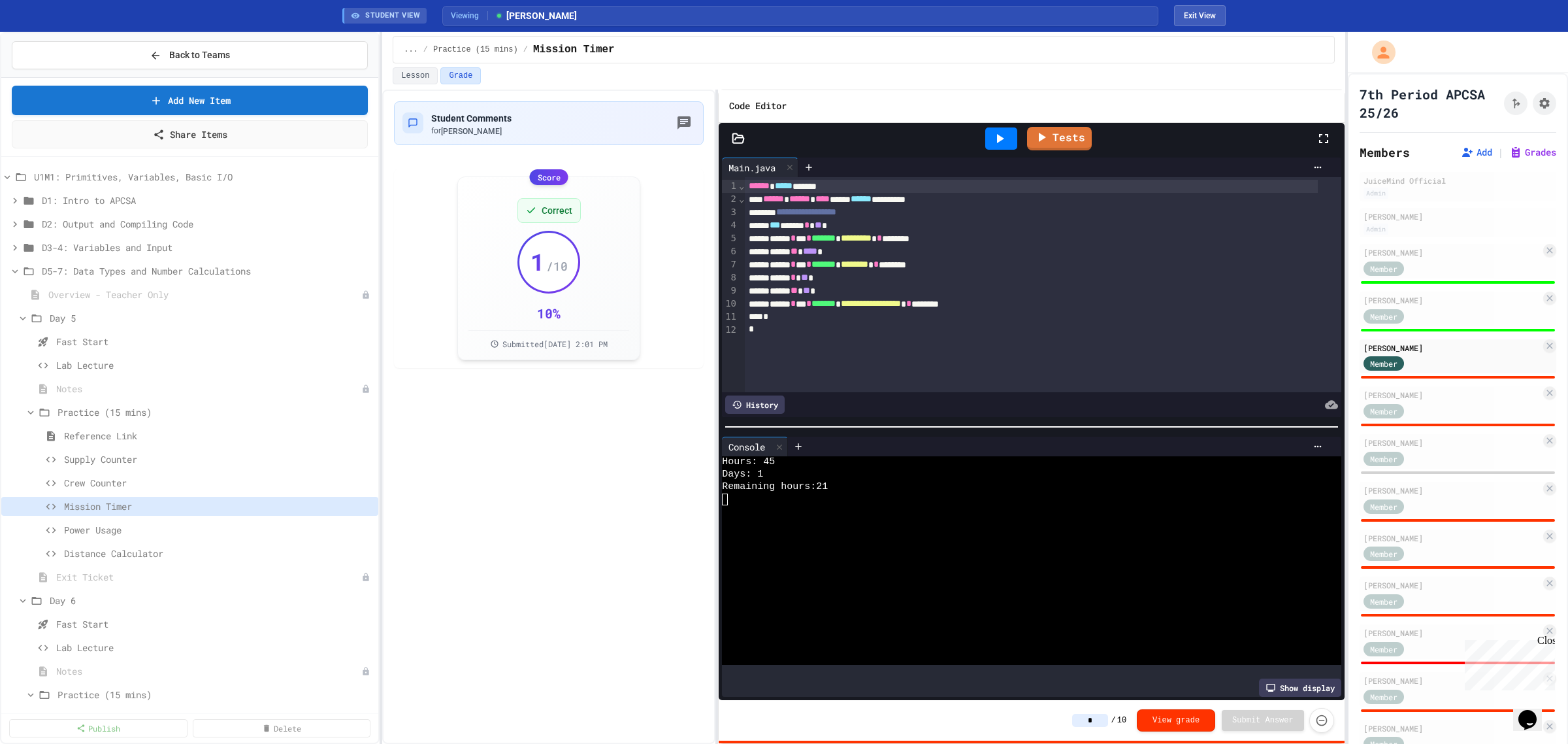
click at [1088, 722] on input "*" at bounding box center [1090, 720] width 36 height 13
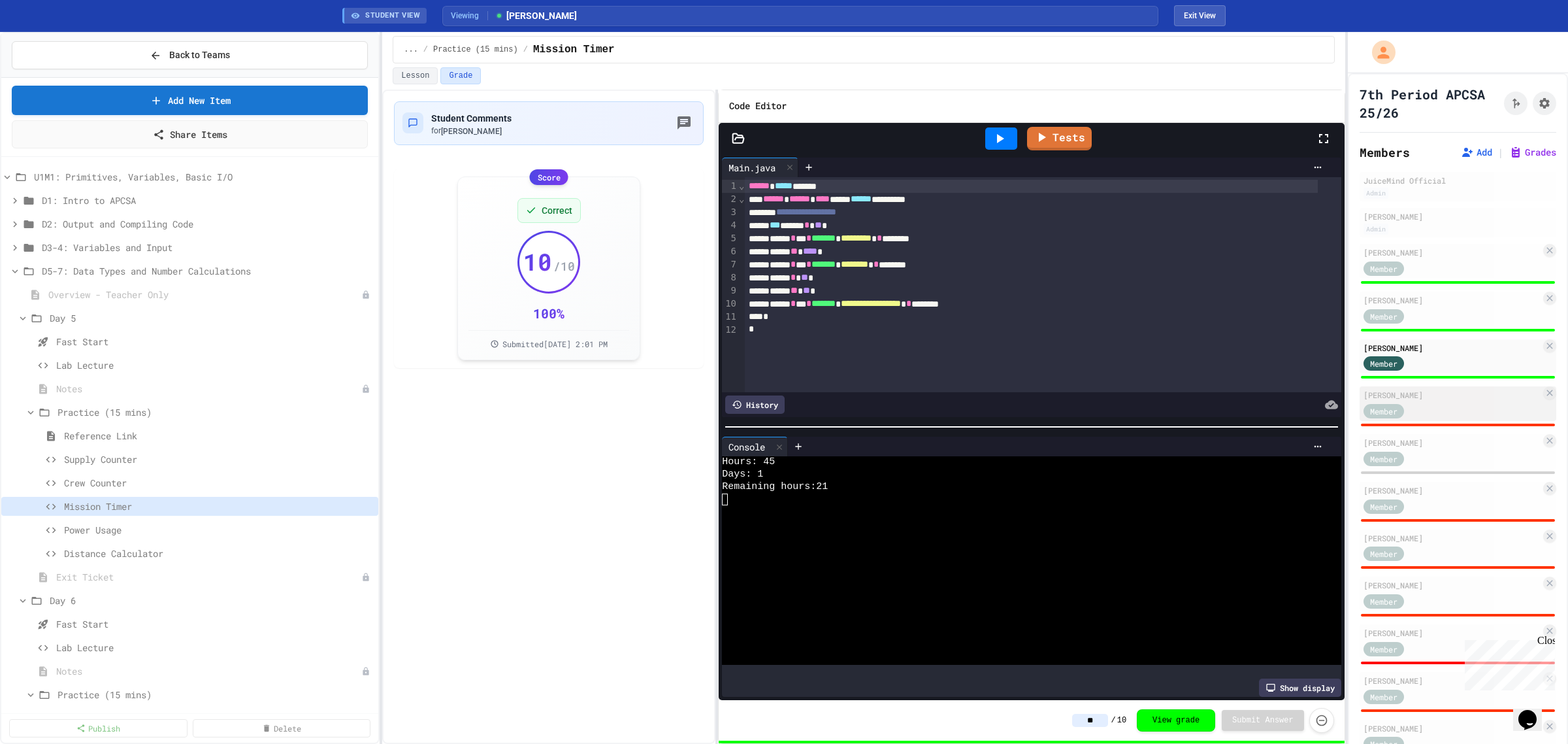
click at [1422, 406] on div "Member" at bounding box center [1397, 410] width 66 height 16
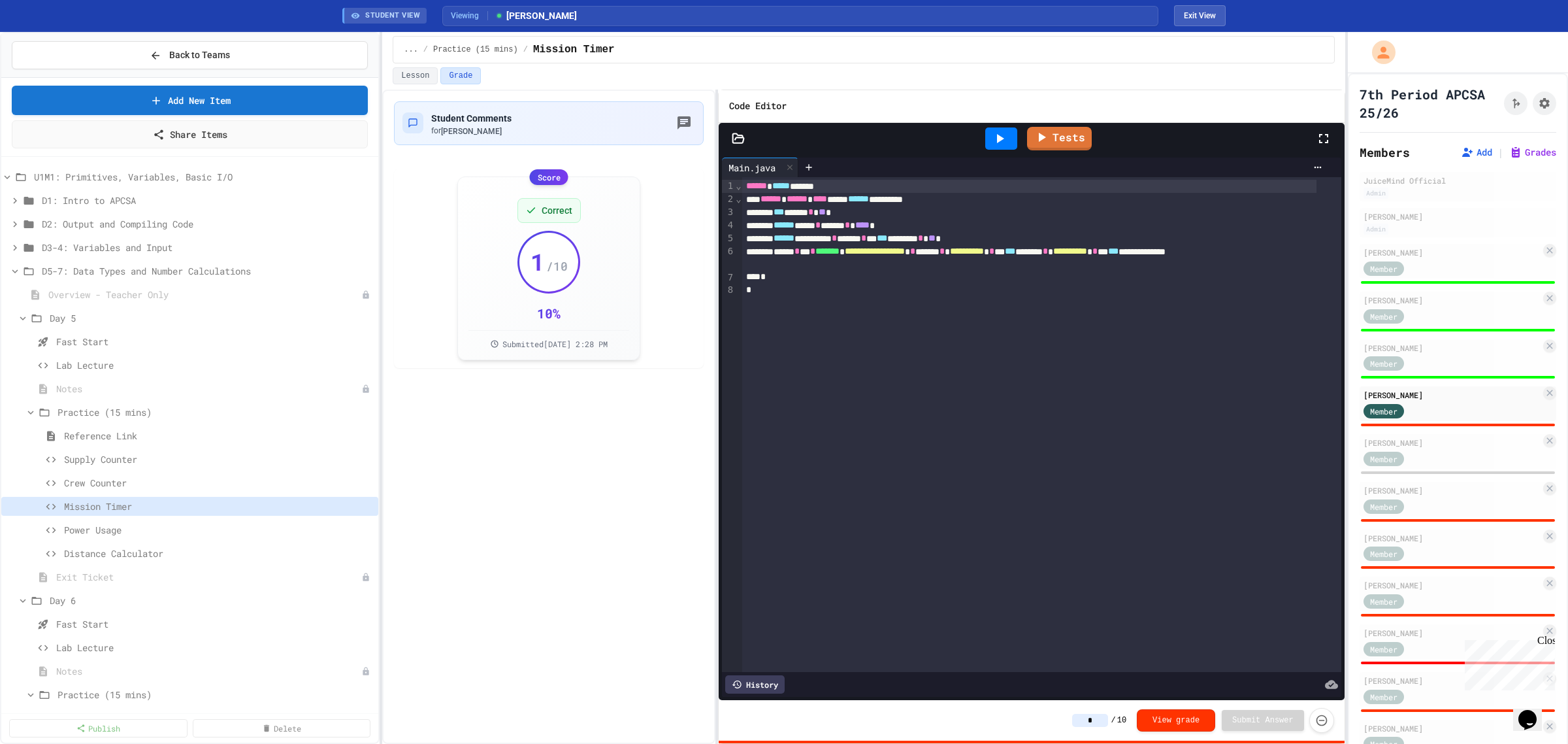
click at [1004, 141] on icon at bounding box center [1000, 139] width 16 height 16
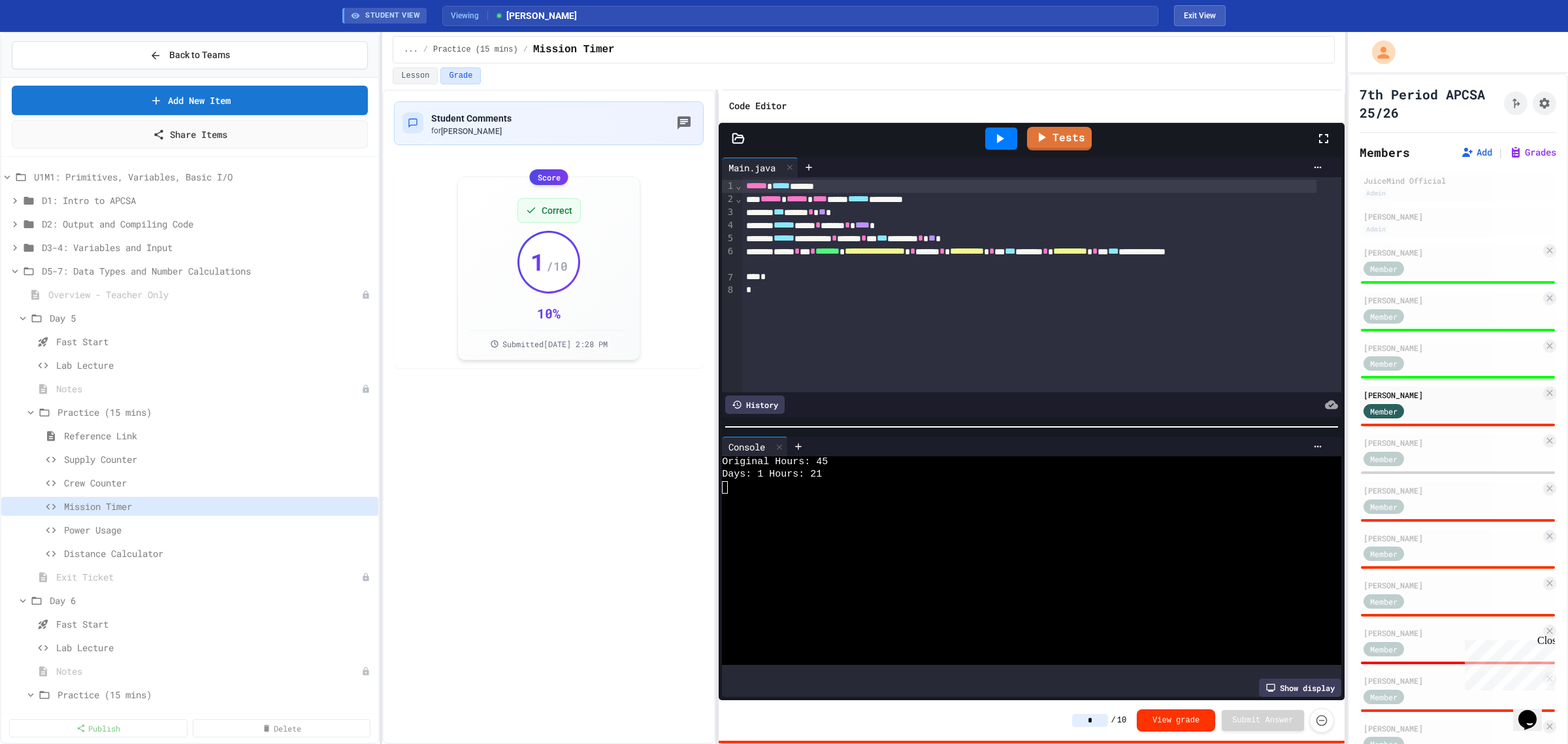
click at [1096, 724] on input "*" at bounding box center [1090, 720] width 36 height 13
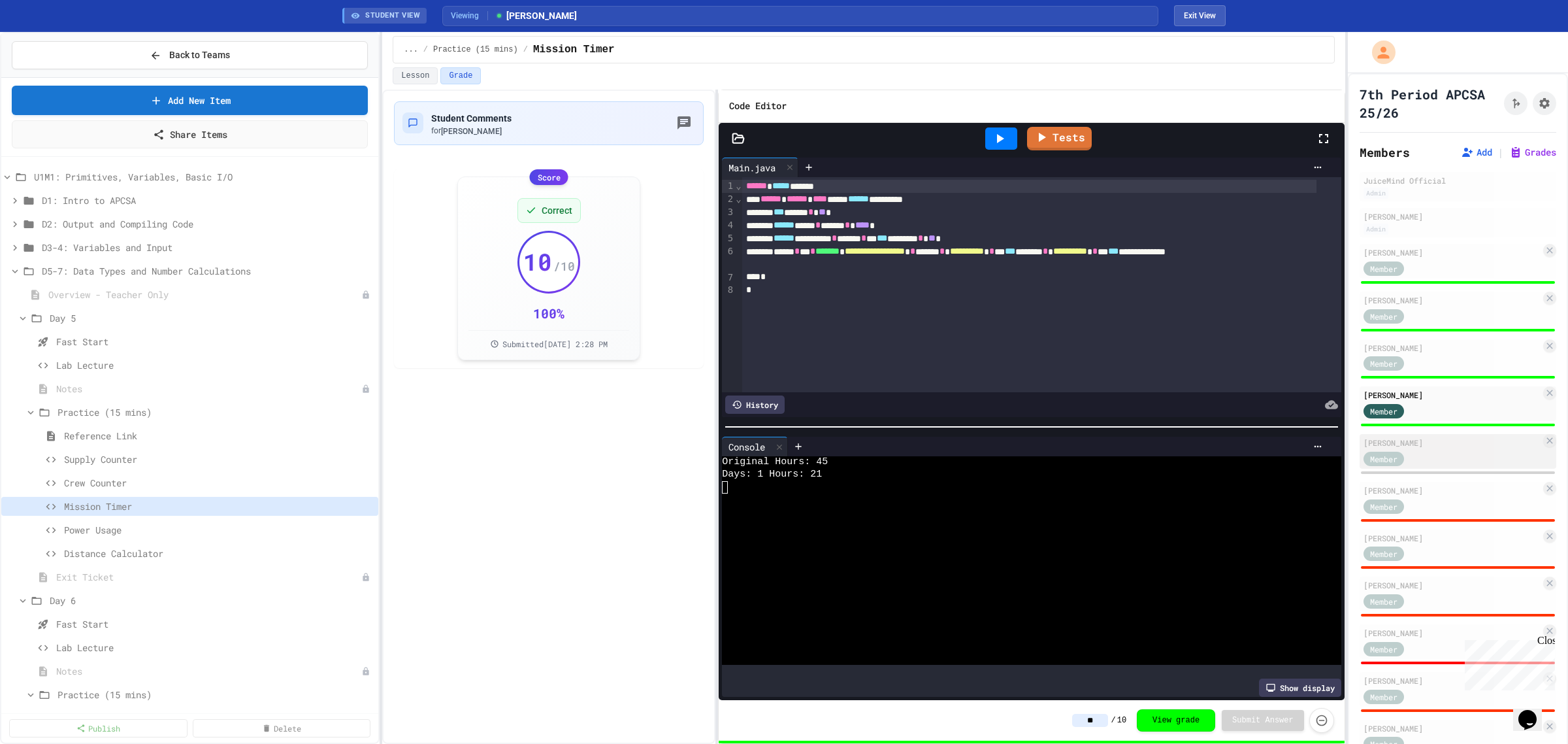
type input "**"
click at [1442, 456] on div "Member" at bounding box center [1452, 458] width 177 height 16
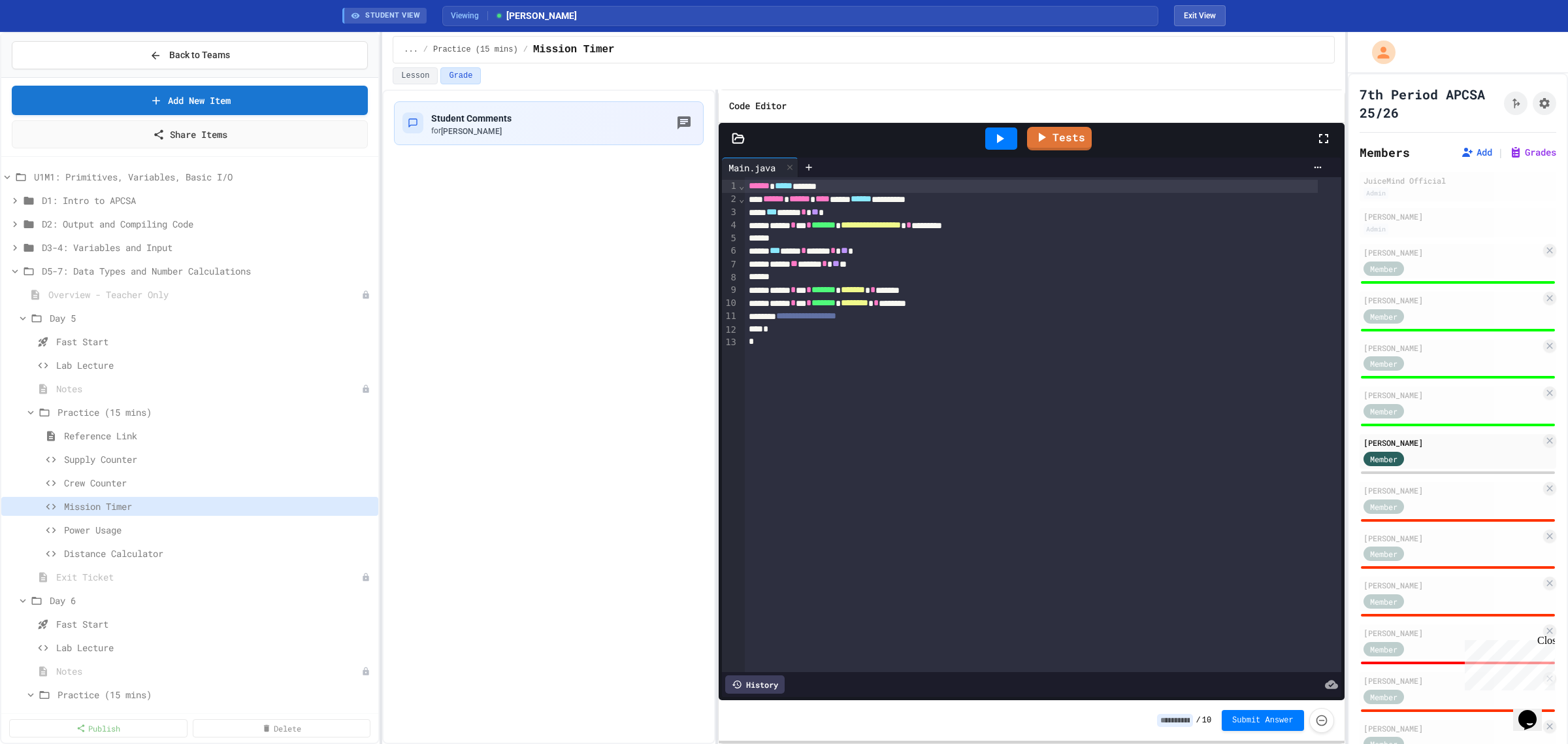
click at [998, 144] on icon at bounding box center [1000, 139] width 16 height 16
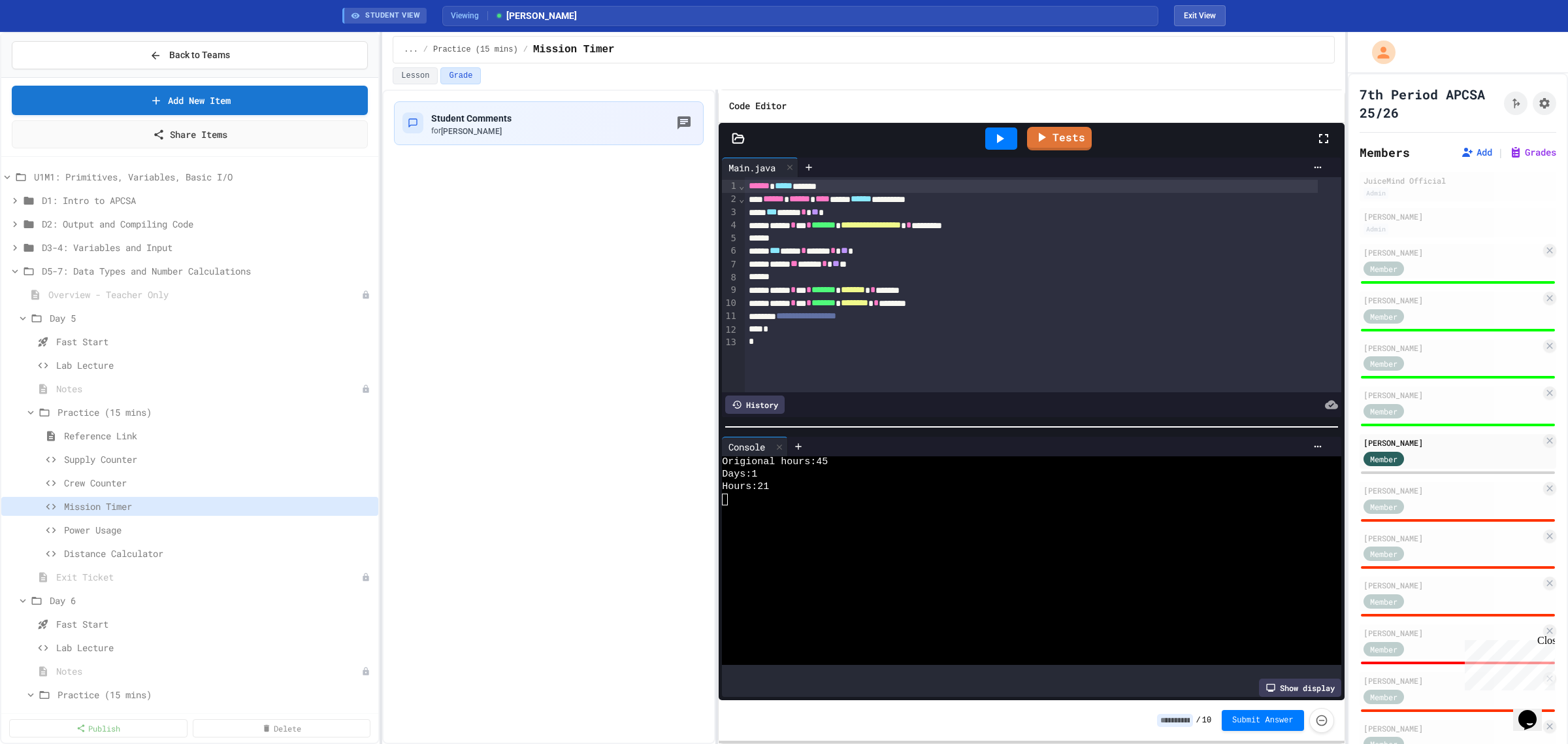
click at [1180, 714] on input at bounding box center [1175, 720] width 36 height 13
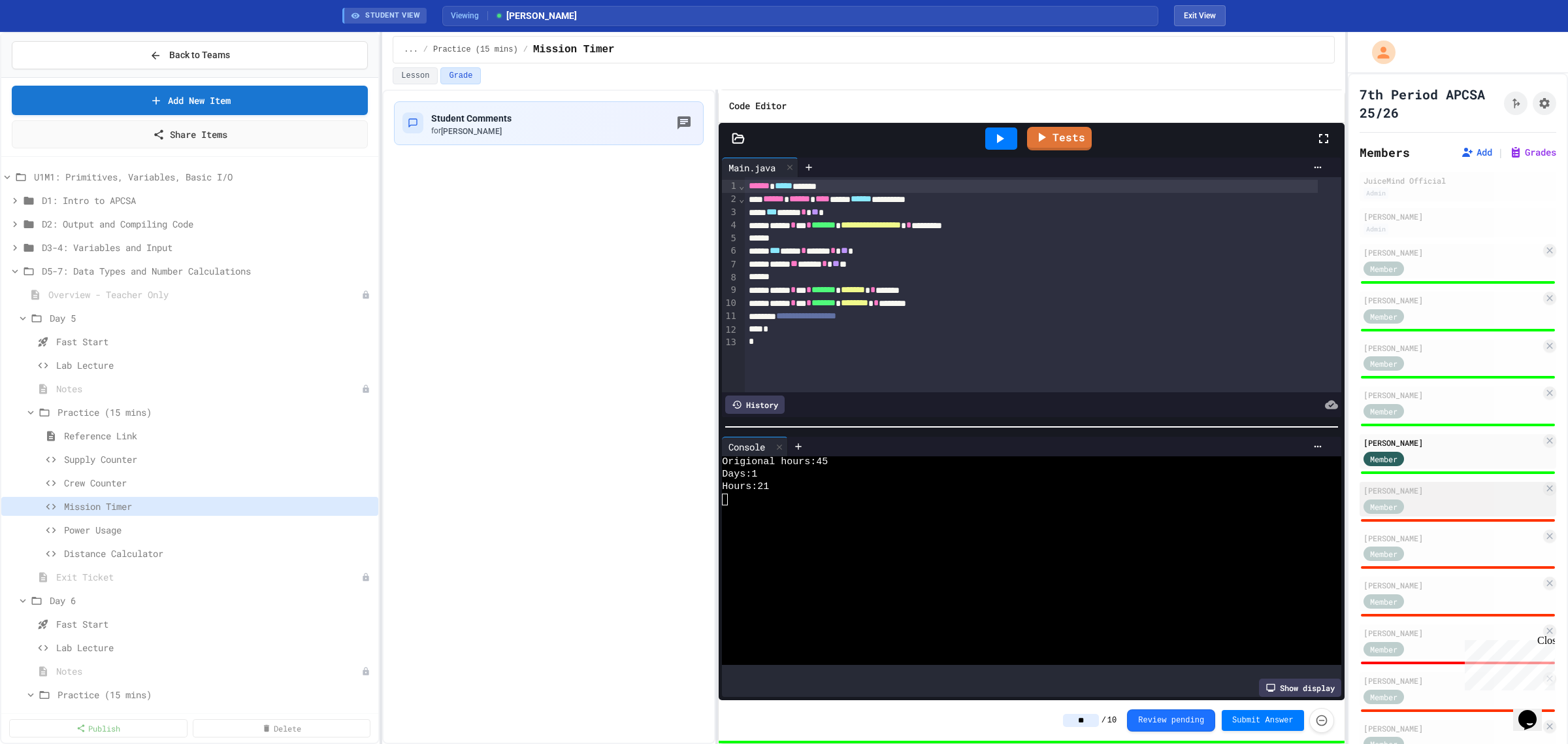
click at [1454, 491] on div "[PERSON_NAME]" at bounding box center [1452, 491] width 177 height 12
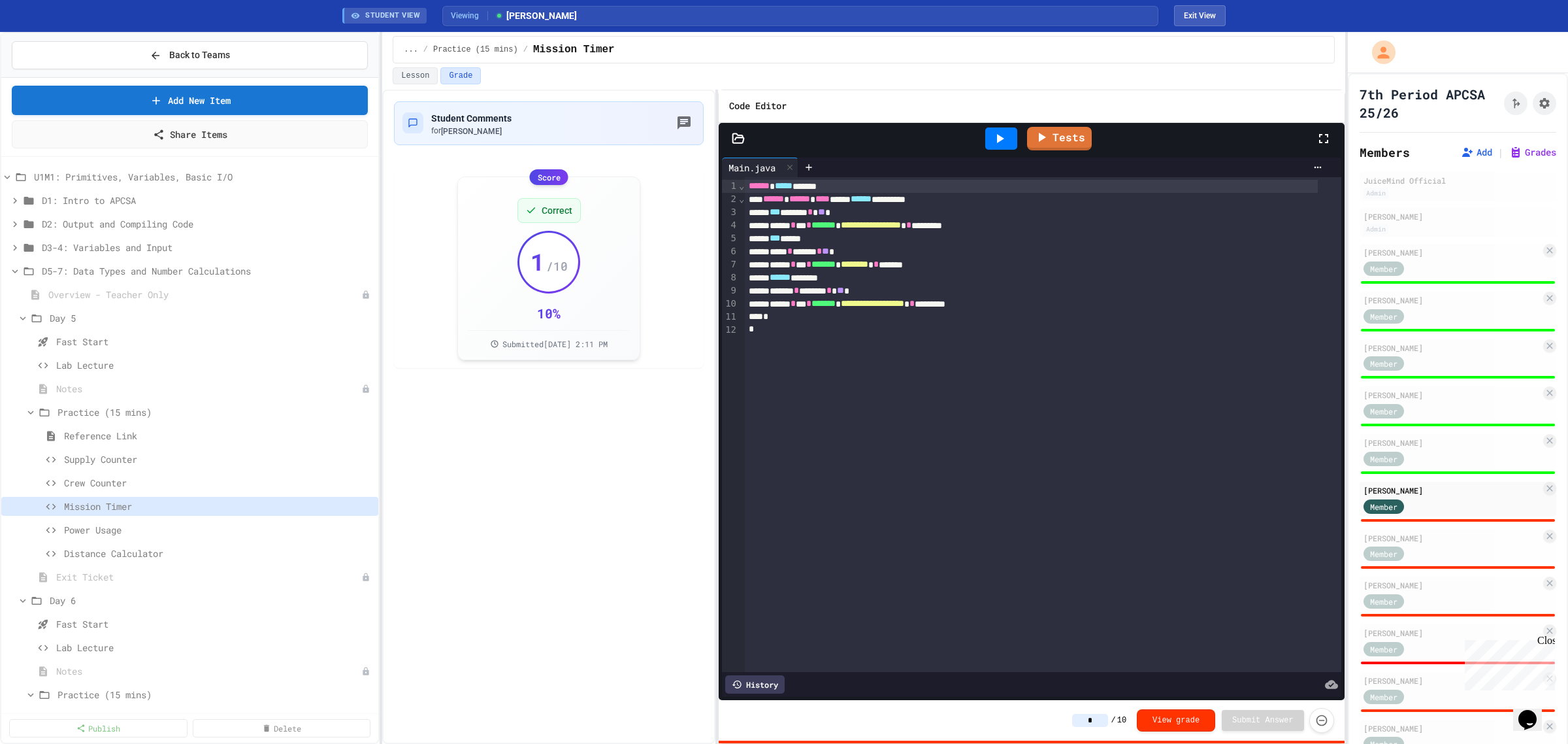
click at [1004, 131] on icon at bounding box center [1000, 139] width 16 height 16
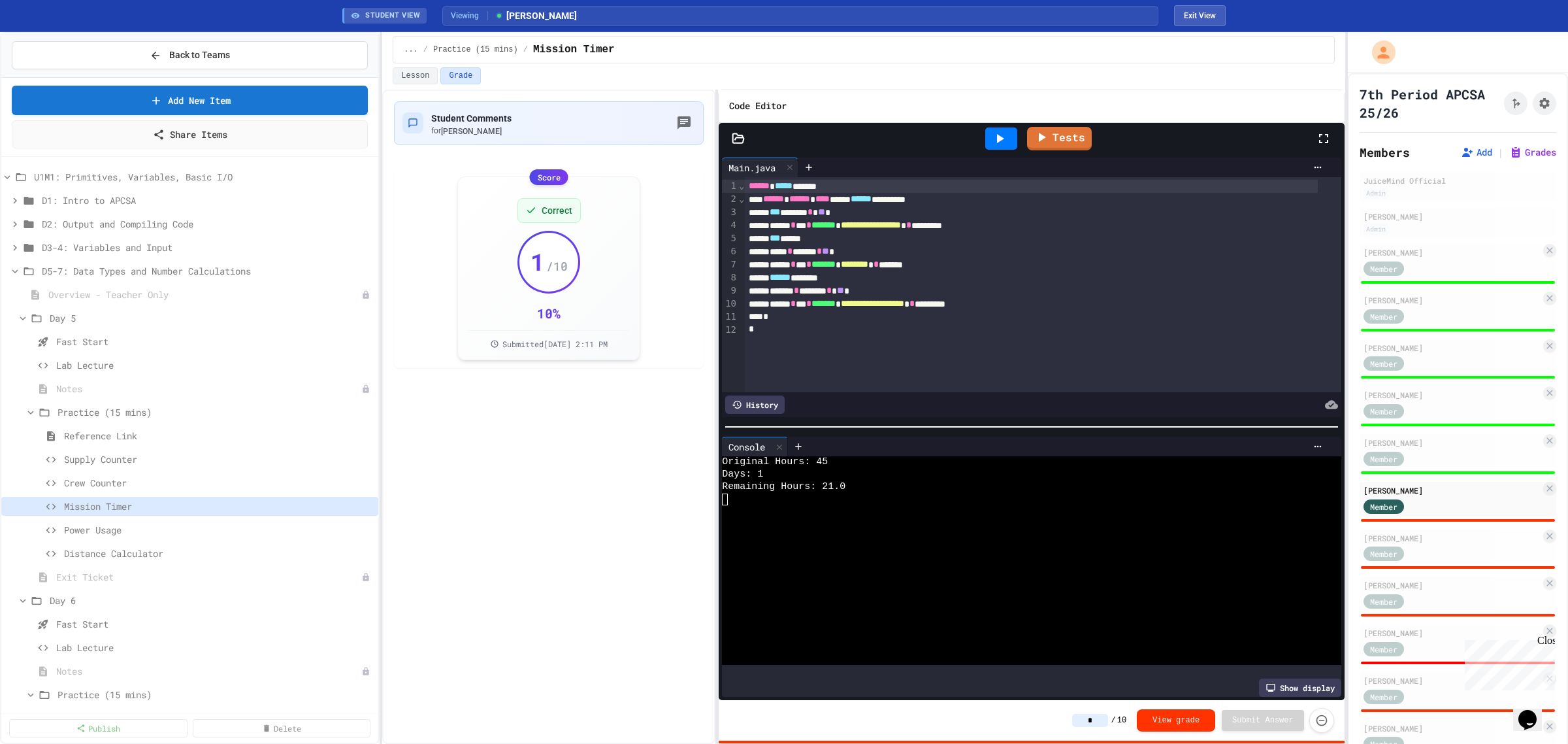
click at [1108, 719] on input "*" at bounding box center [1090, 720] width 36 height 13
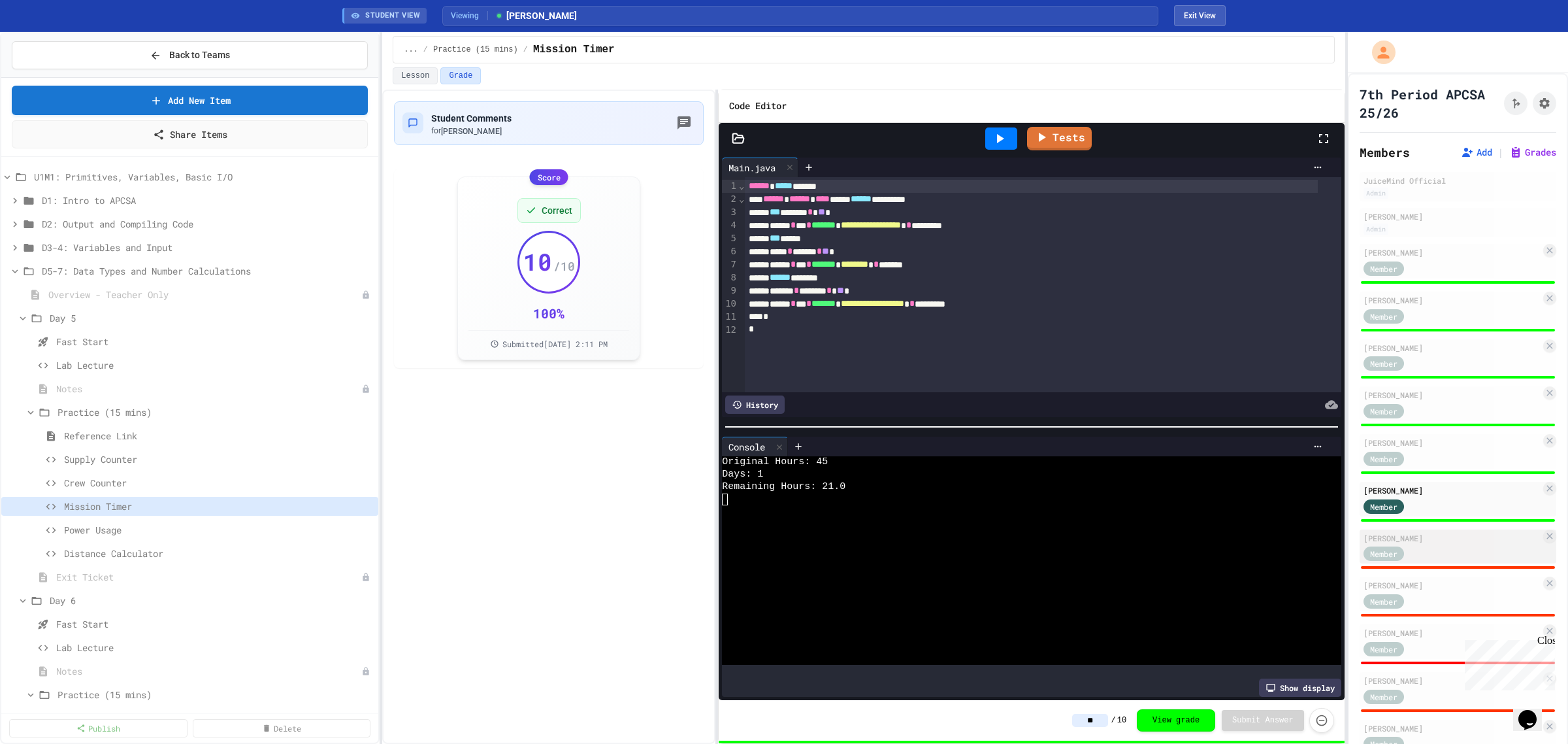
click at [1451, 545] on div "Member" at bounding box center [1452, 553] width 177 height 16
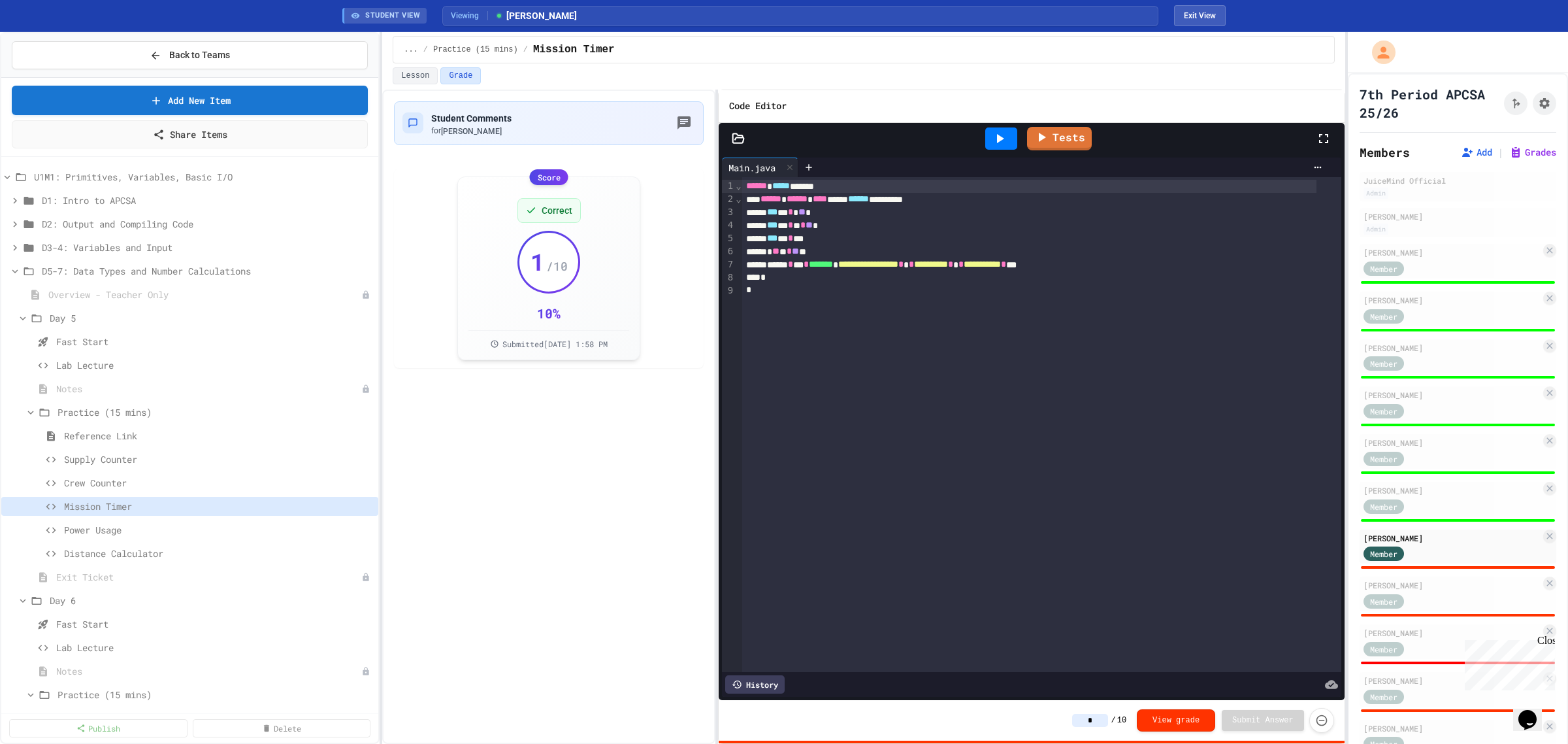
click at [1007, 144] on icon at bounding box center [1000, 139] width 16 height 16
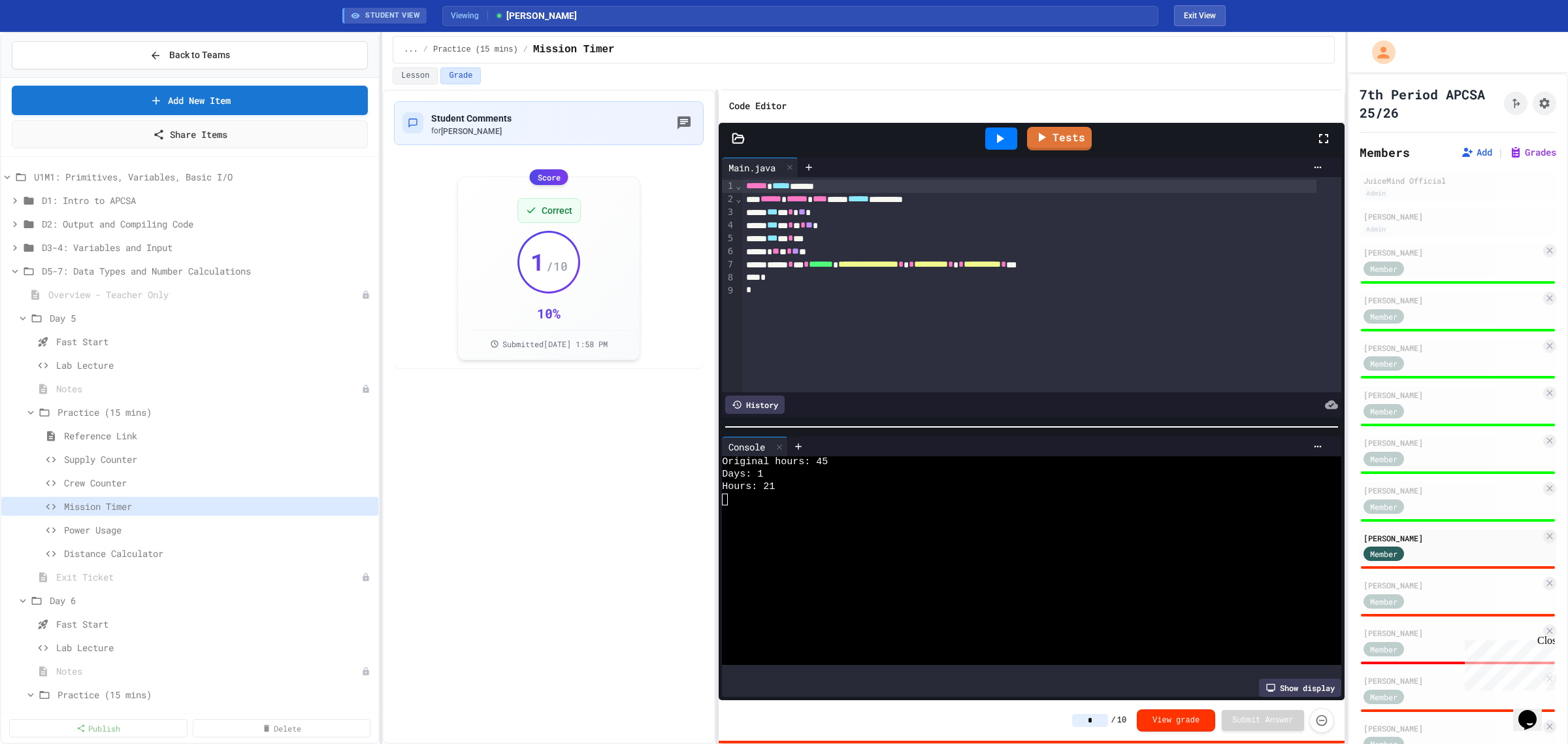
click at [1103, 720] on input "*" at bounding box center [1090, 720] width 36 height 13
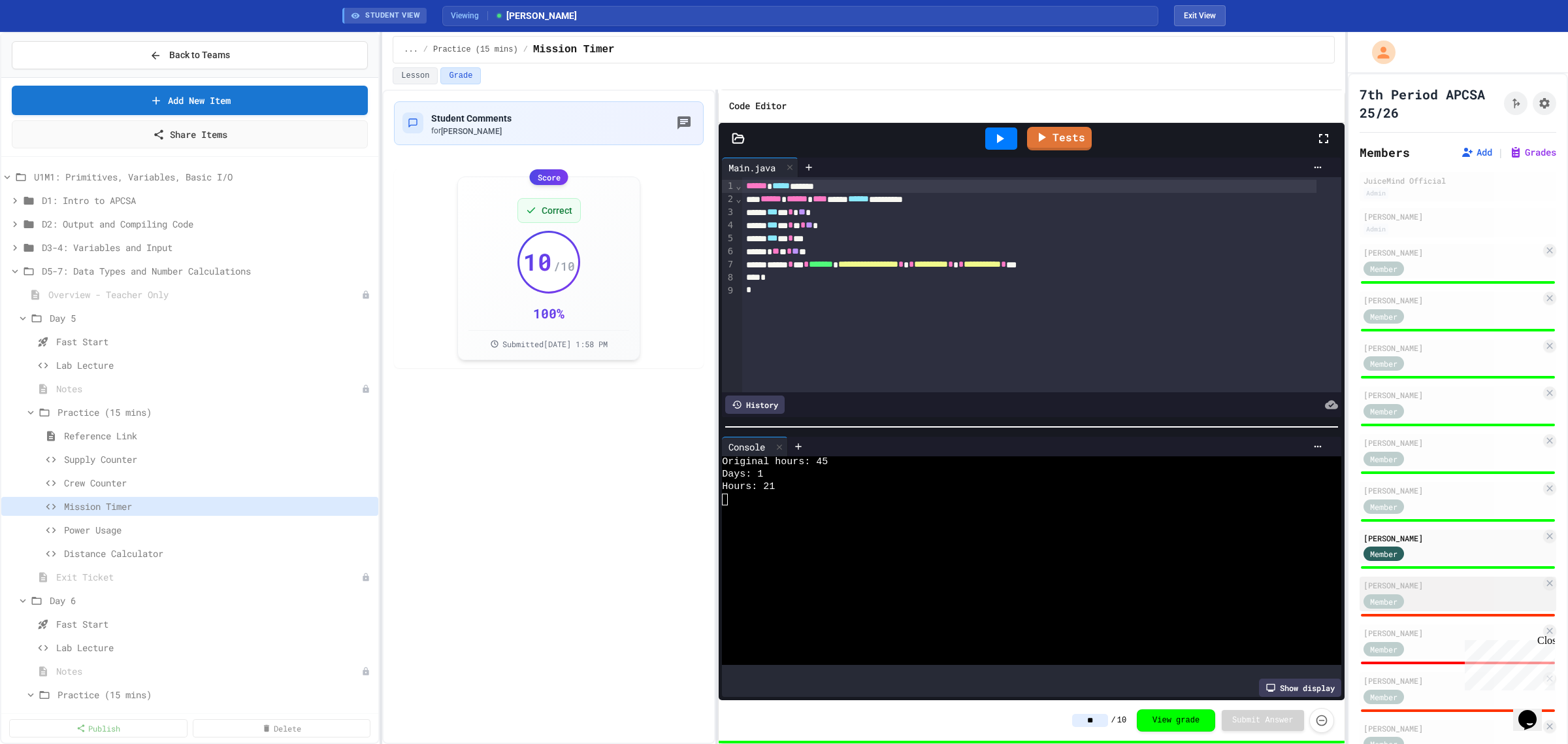
click at [1431, 594] on div "Member" at bounding box center [1452, 600] width 177 height 16
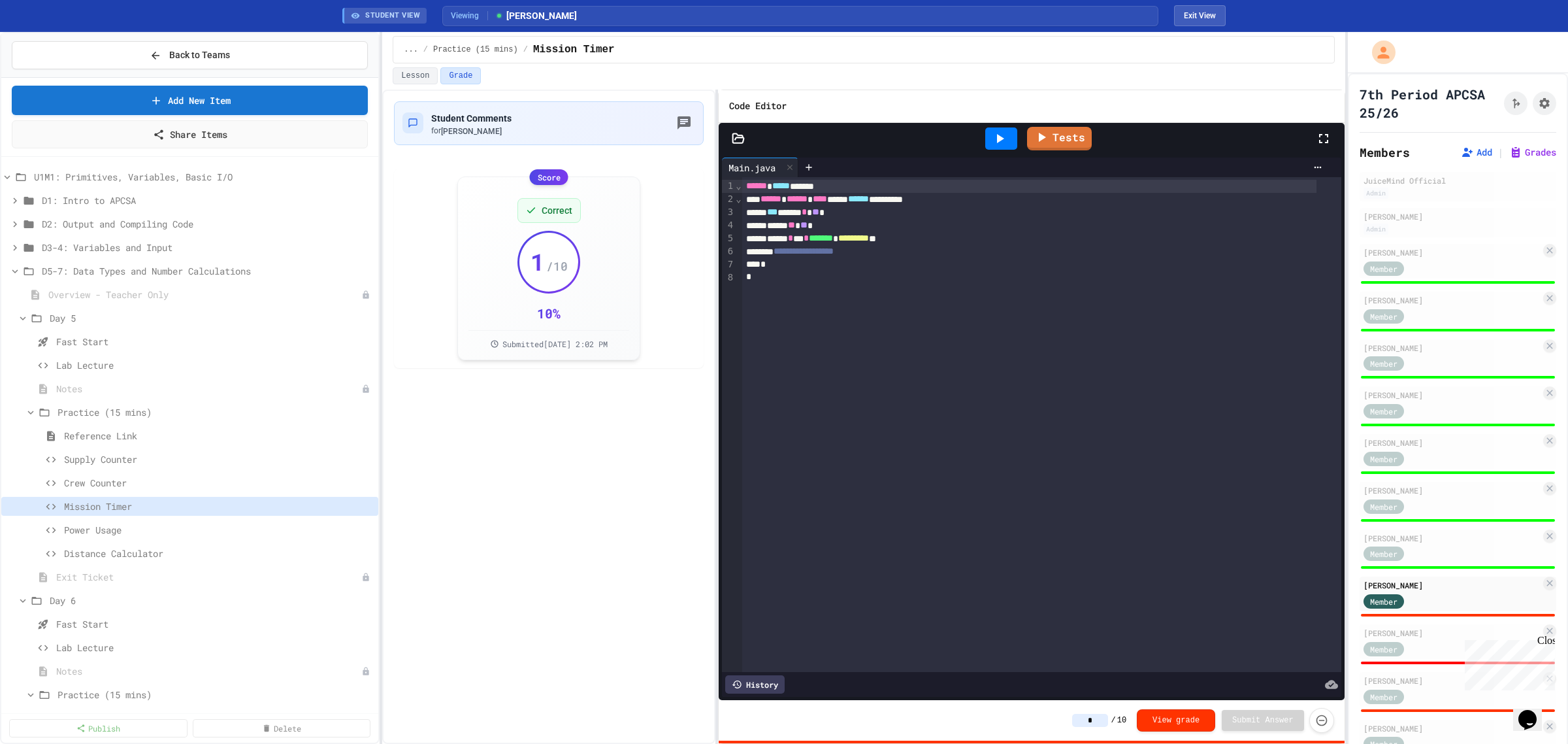
click at [993, 144] on icon at bounding box center [1000, 139] width 16 height 16
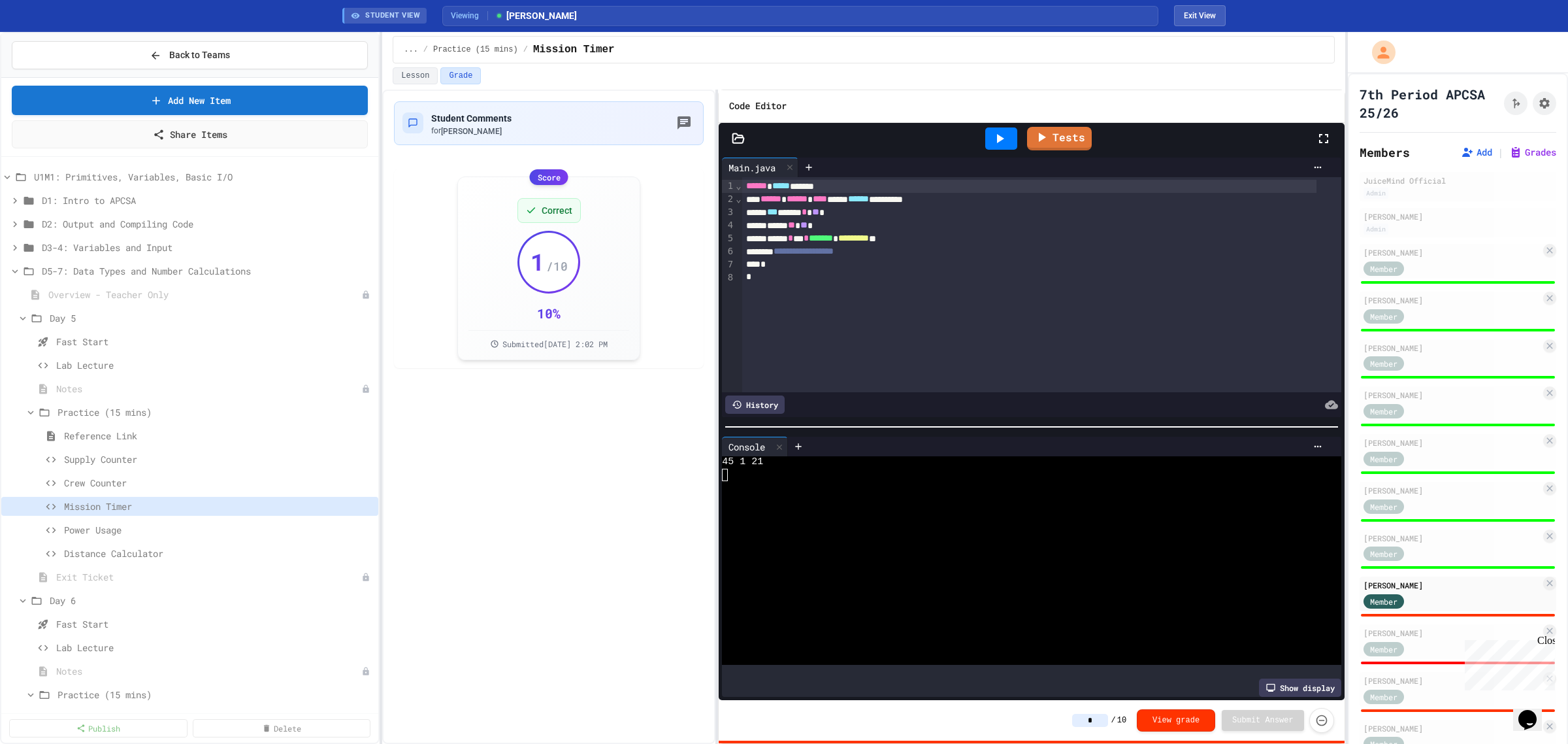
drag, startPoint x: 1102, startPoint y: 718, endPoint x: 1108, endPoint y: 686, distance: 32.6
click at [1102, 719] on input "*" at bounding box center [1090, 720] width 36 height 13
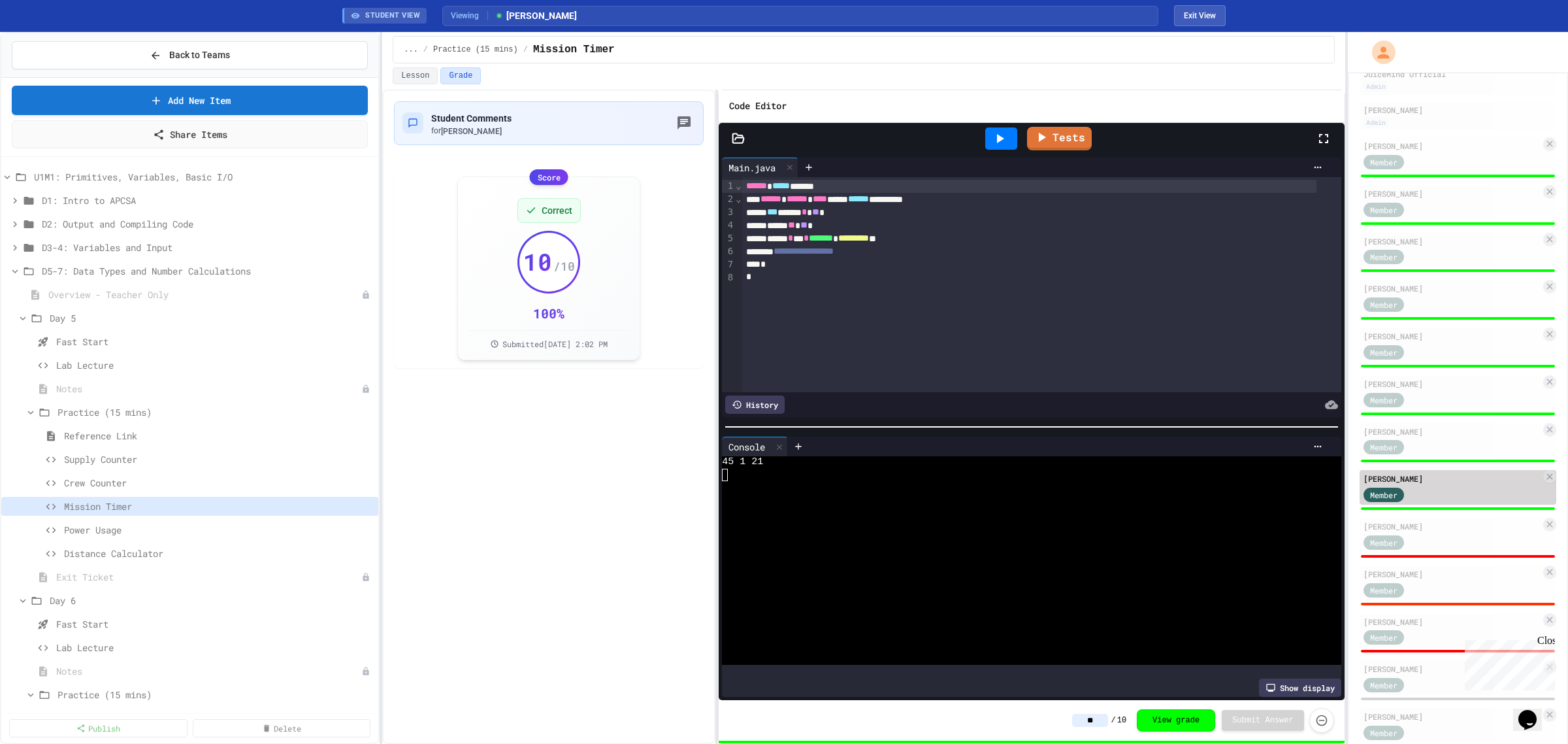
scroll to position [227, 0]
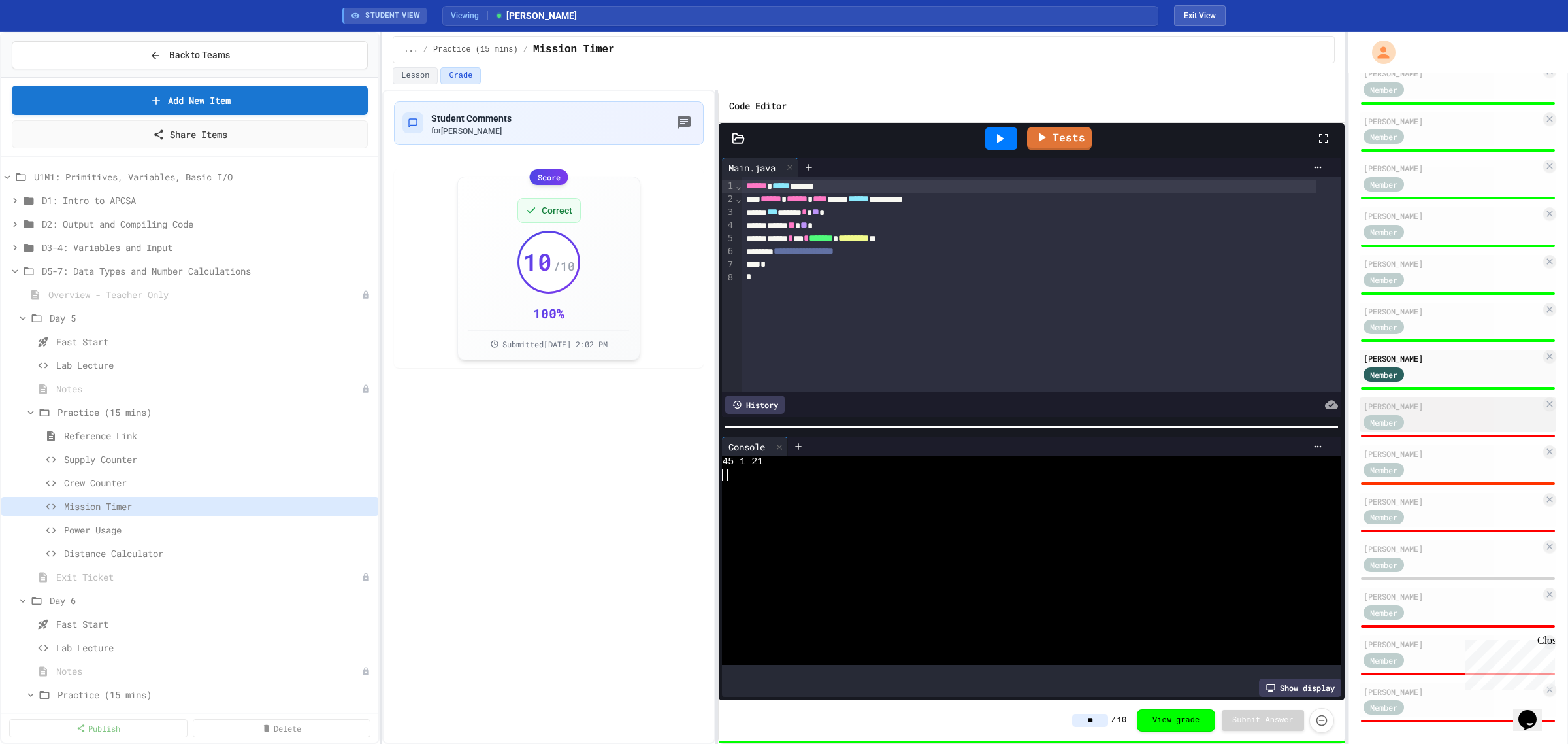
click at [1436, 417] on div "Member" at bounding box center [1452, 421] width 177 height 16
type input "*"
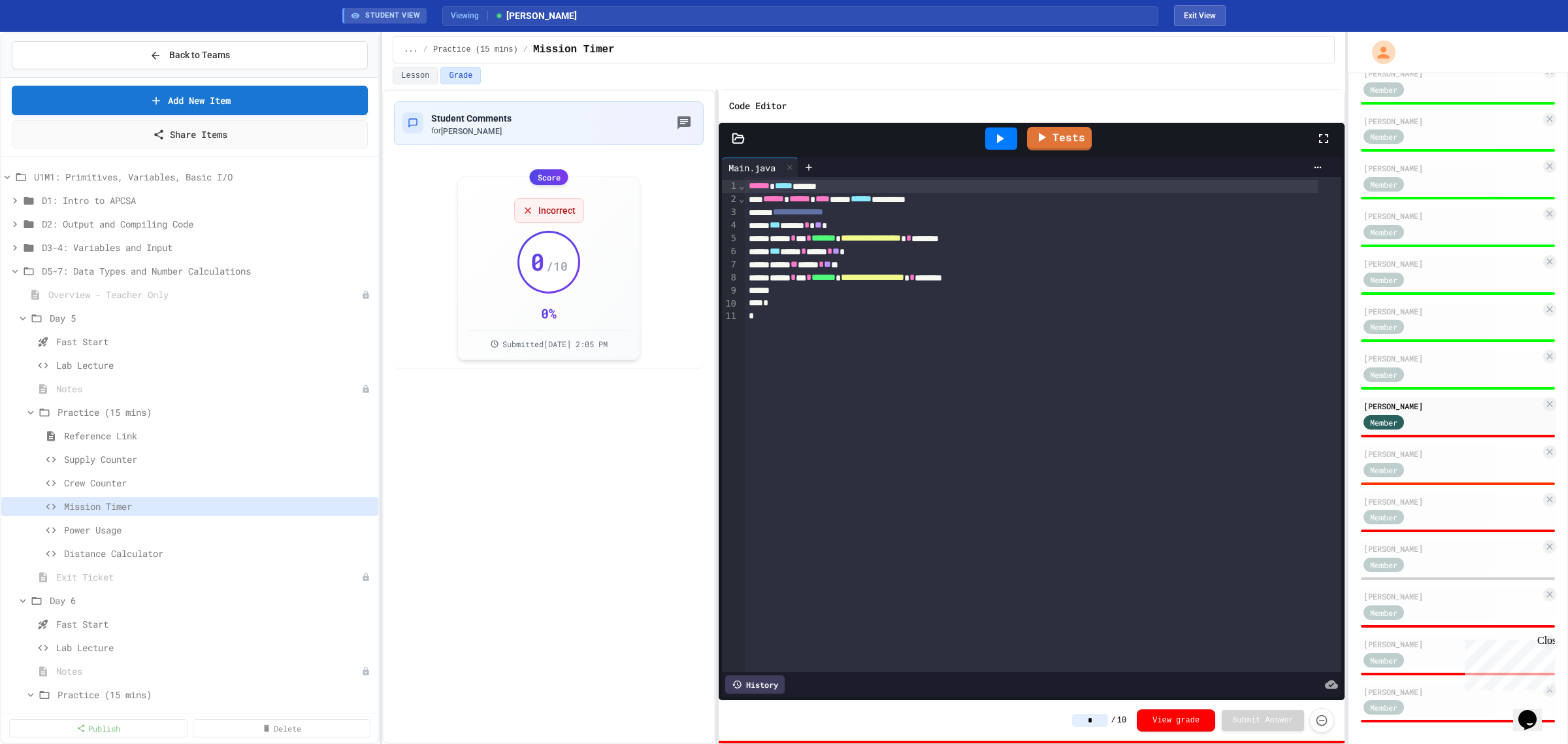
click at [1000, 133] on icon at bounding box center [1000, 139] width 16 height 16
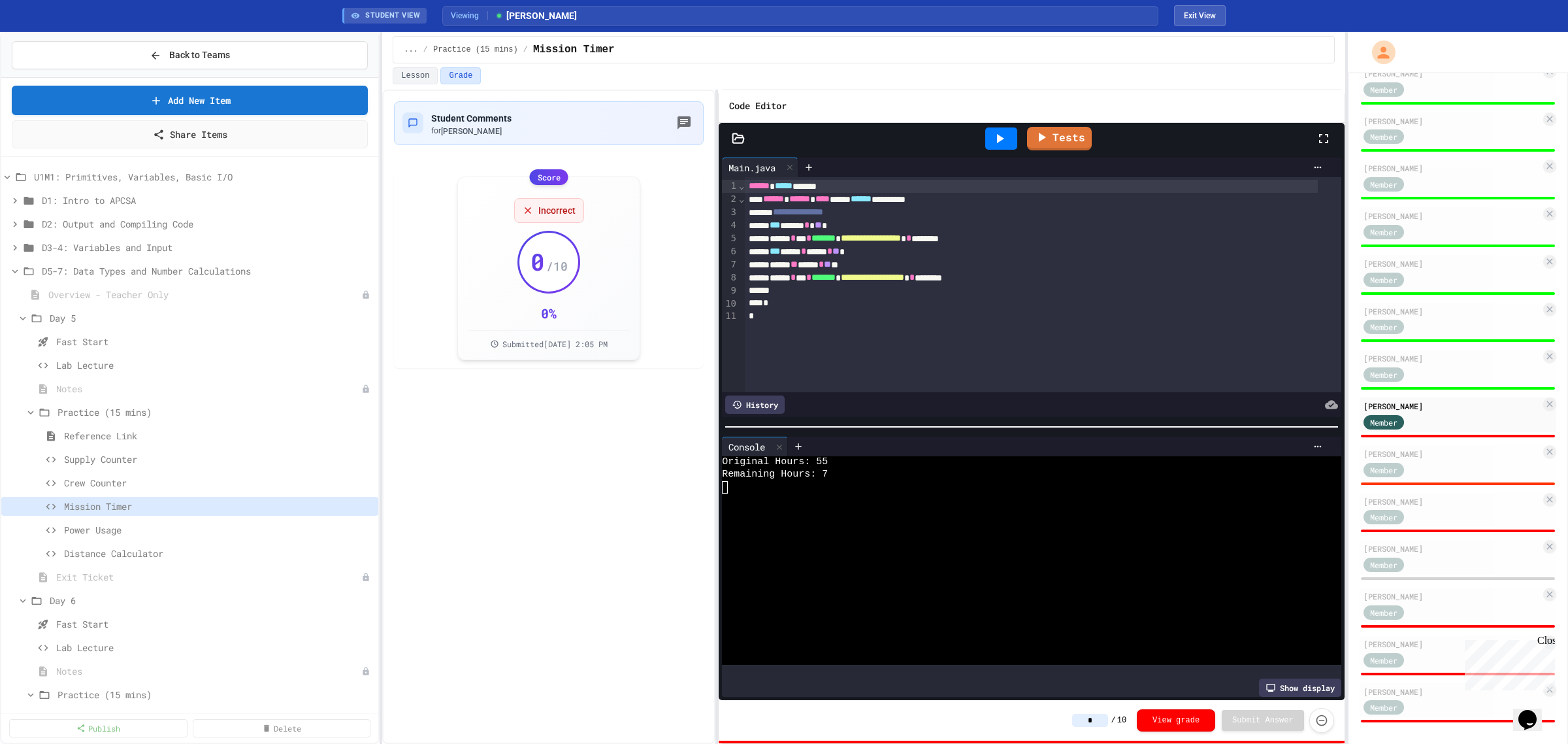
click at [1104, 726] on input "*" at bounding box center [1090, 720] width 36 height 13
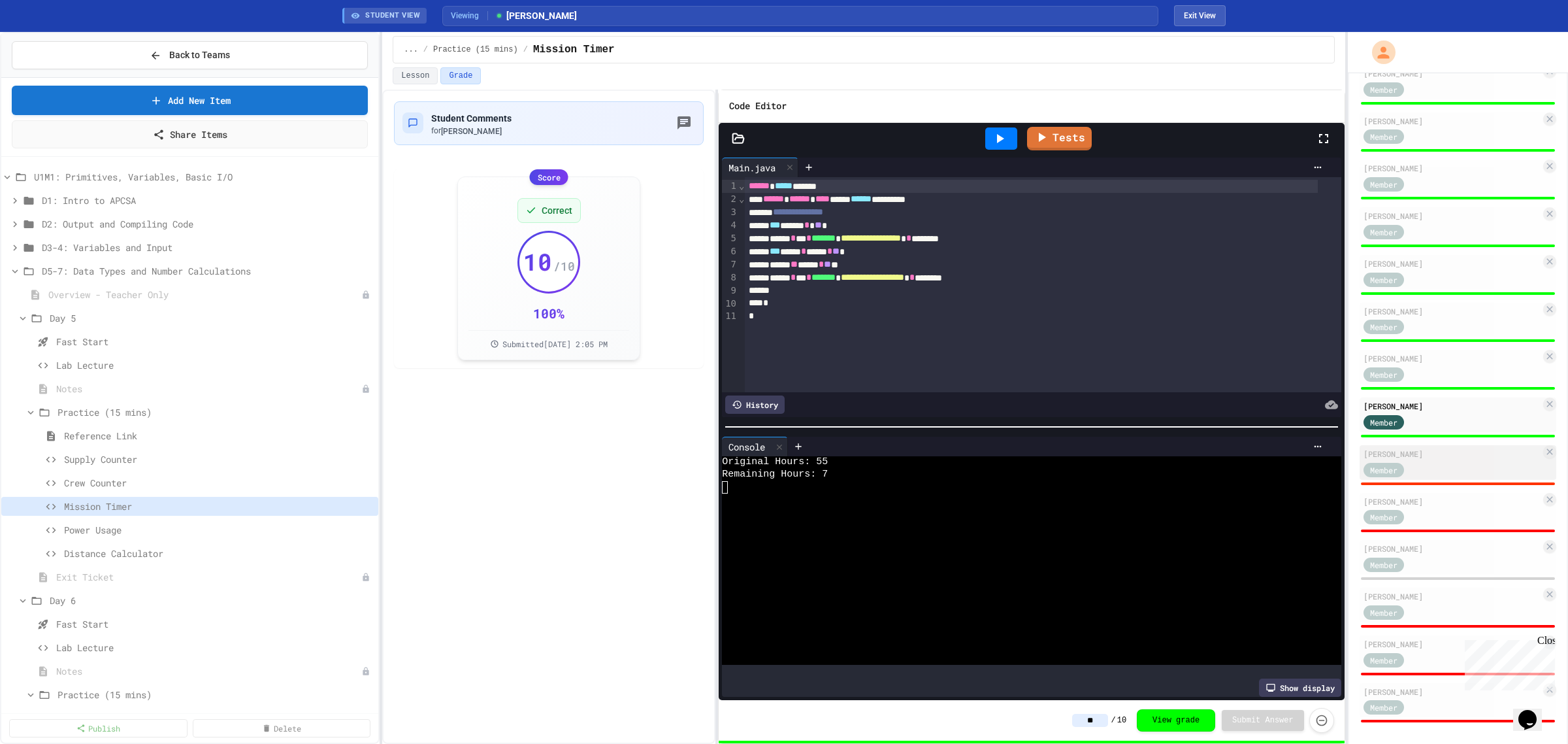
click at [1416, 468] on div "Member" at bounding box center [1397, 469] width 66 height 16
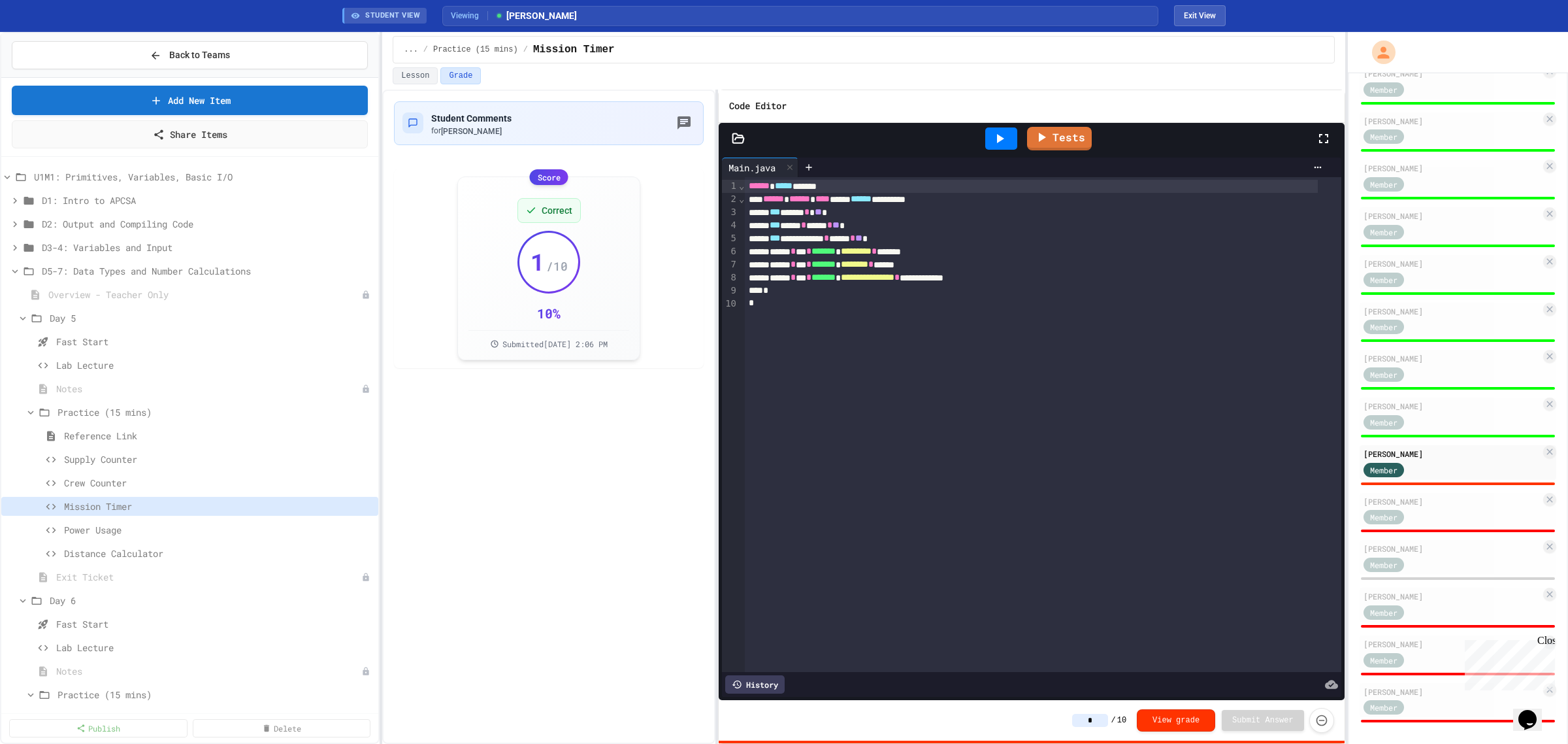
click at [1007, 131] on icon at bounding box center [1000, 139] width 16 height 16
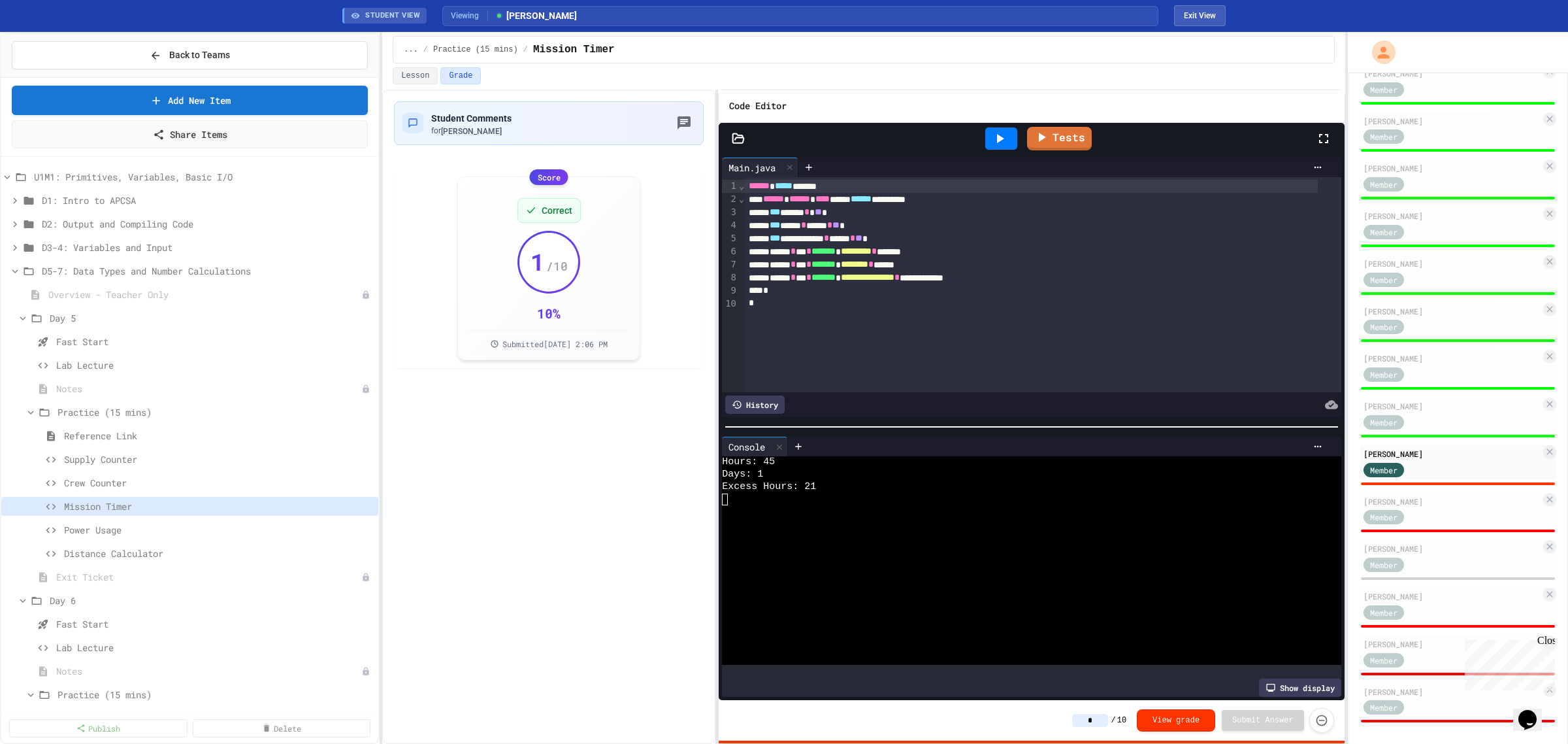
click at [1105, 722] on input "*" at bounding box center [1090, 720] width 36 height 13
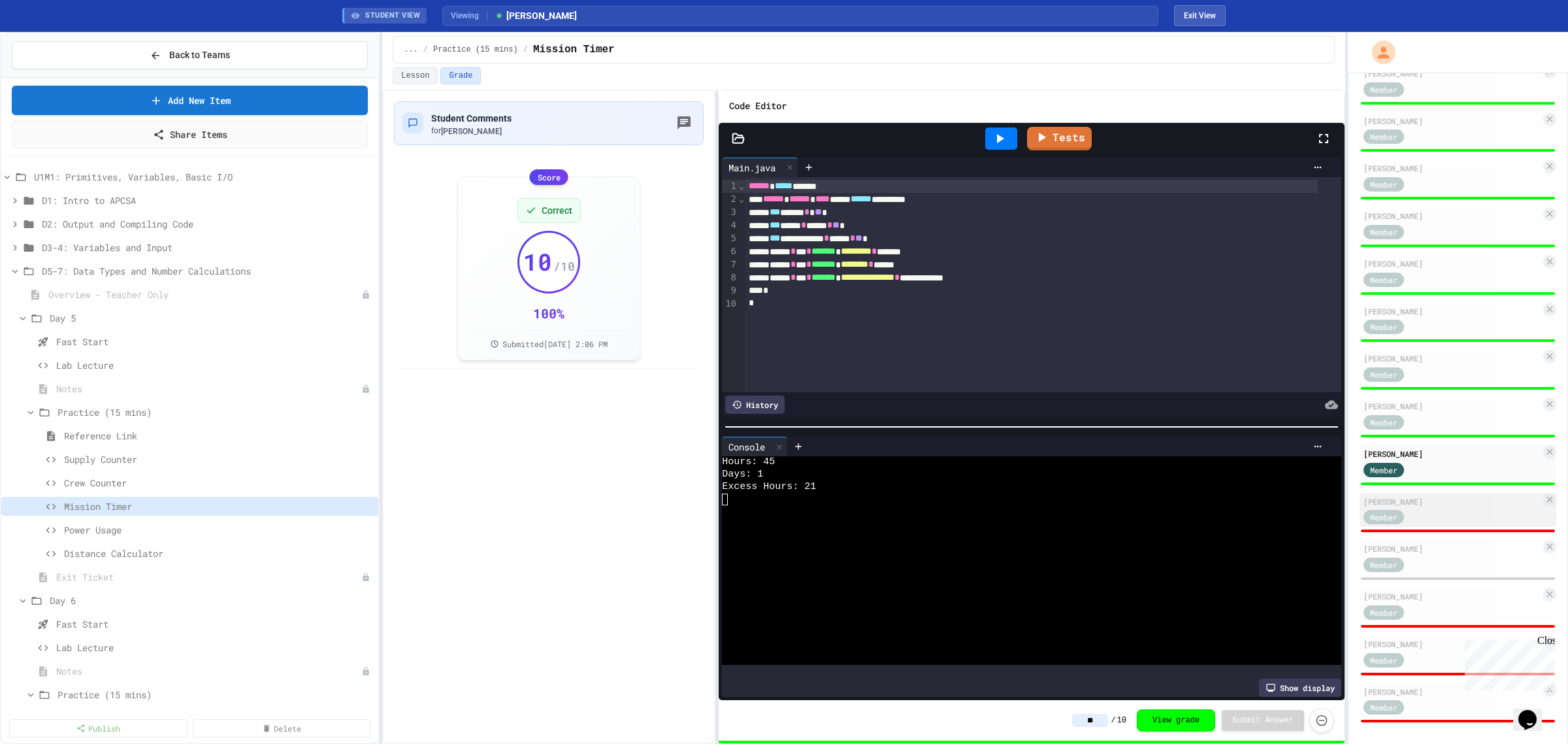
click at [1426, 496] on div "[PERSON_NAME]" at bounding box center [1452, 502] width 177 height 12
type input "*"
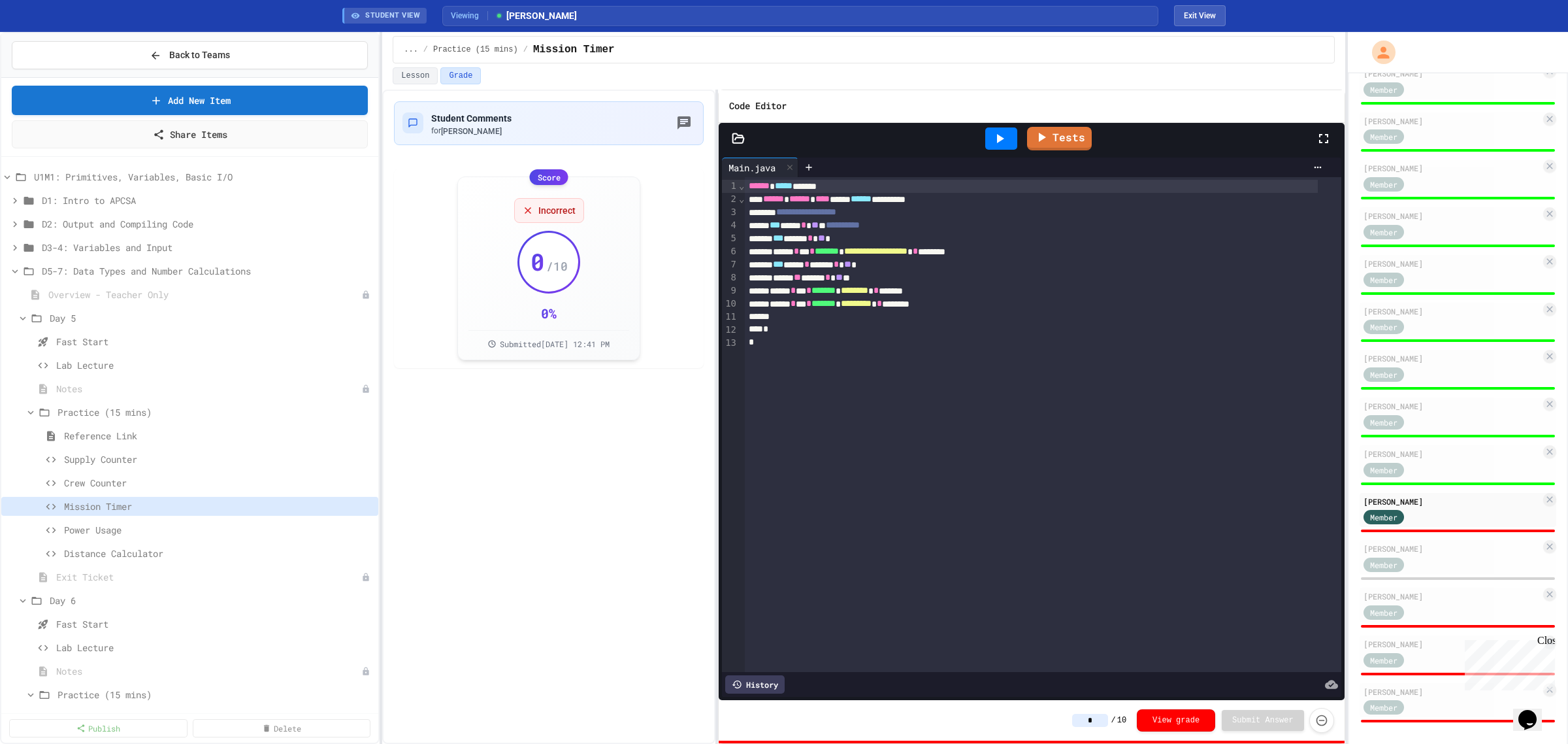
click at [1004, 134] on icon at bounding box center [1000, 139] width 16 height 16
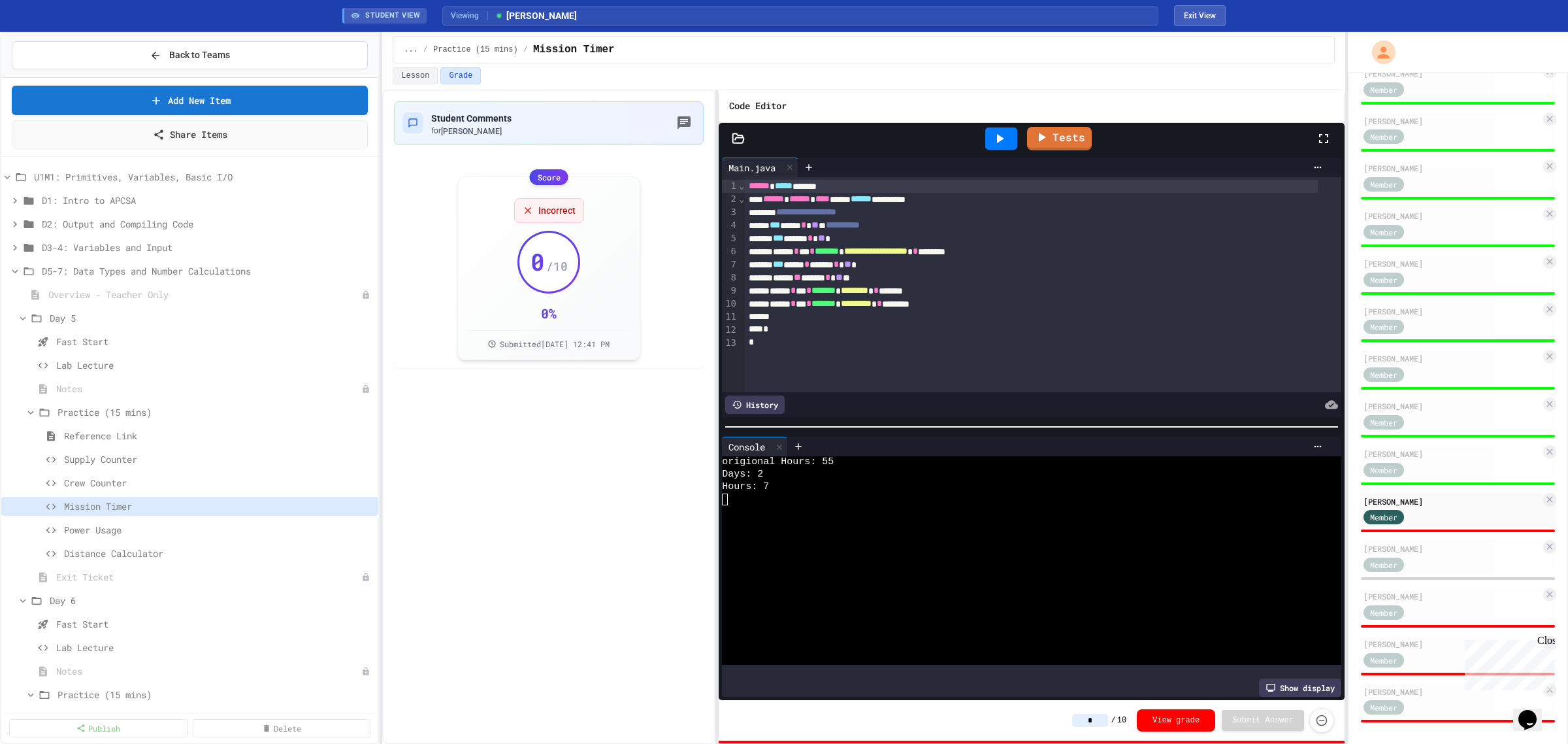
click at [1102, 720] on input "*" at bounding box center [1090, 720] width 36 height 13
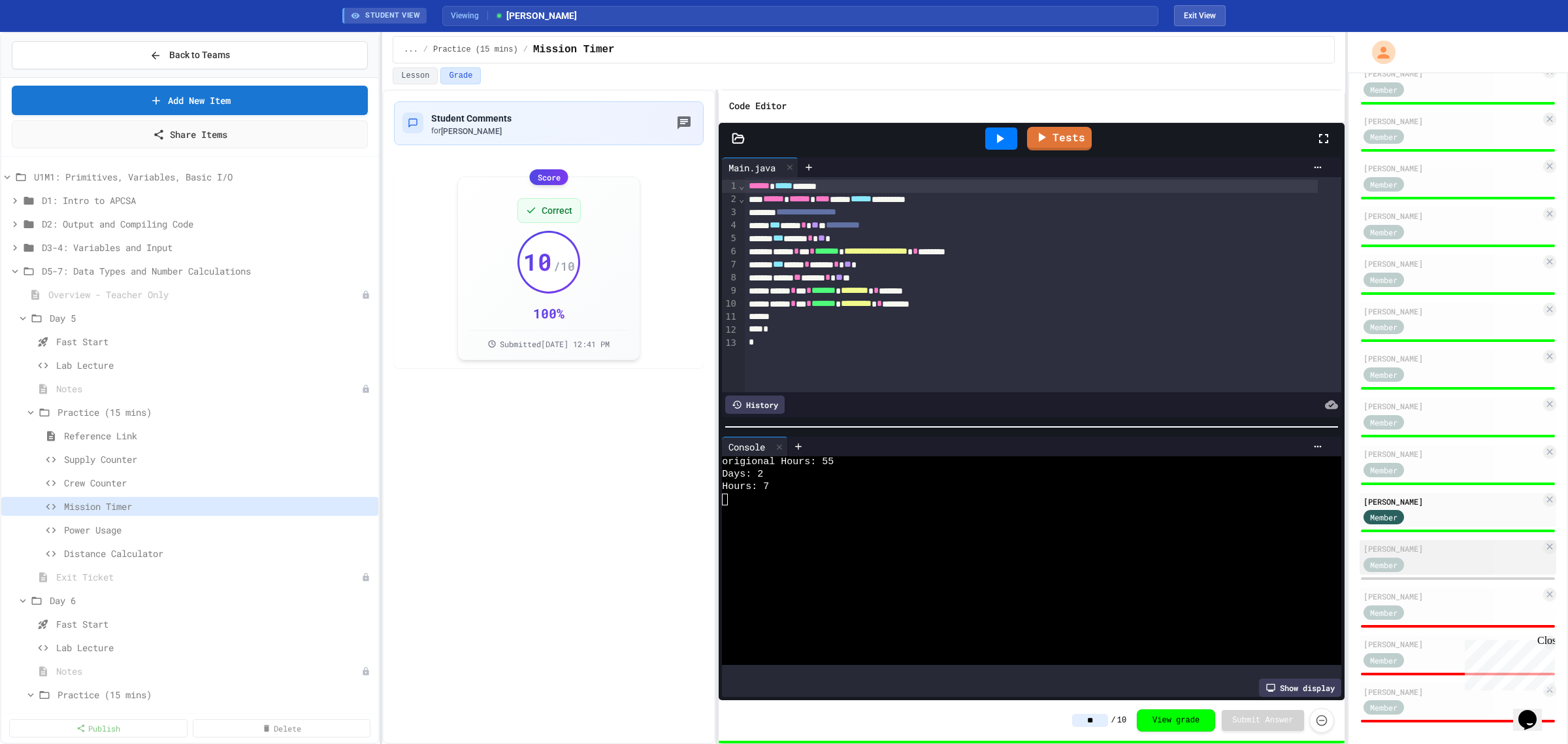
type input "**"
click at [1428, 556] on div "Member" at bounding box center [1452, 563] width 177 height 16
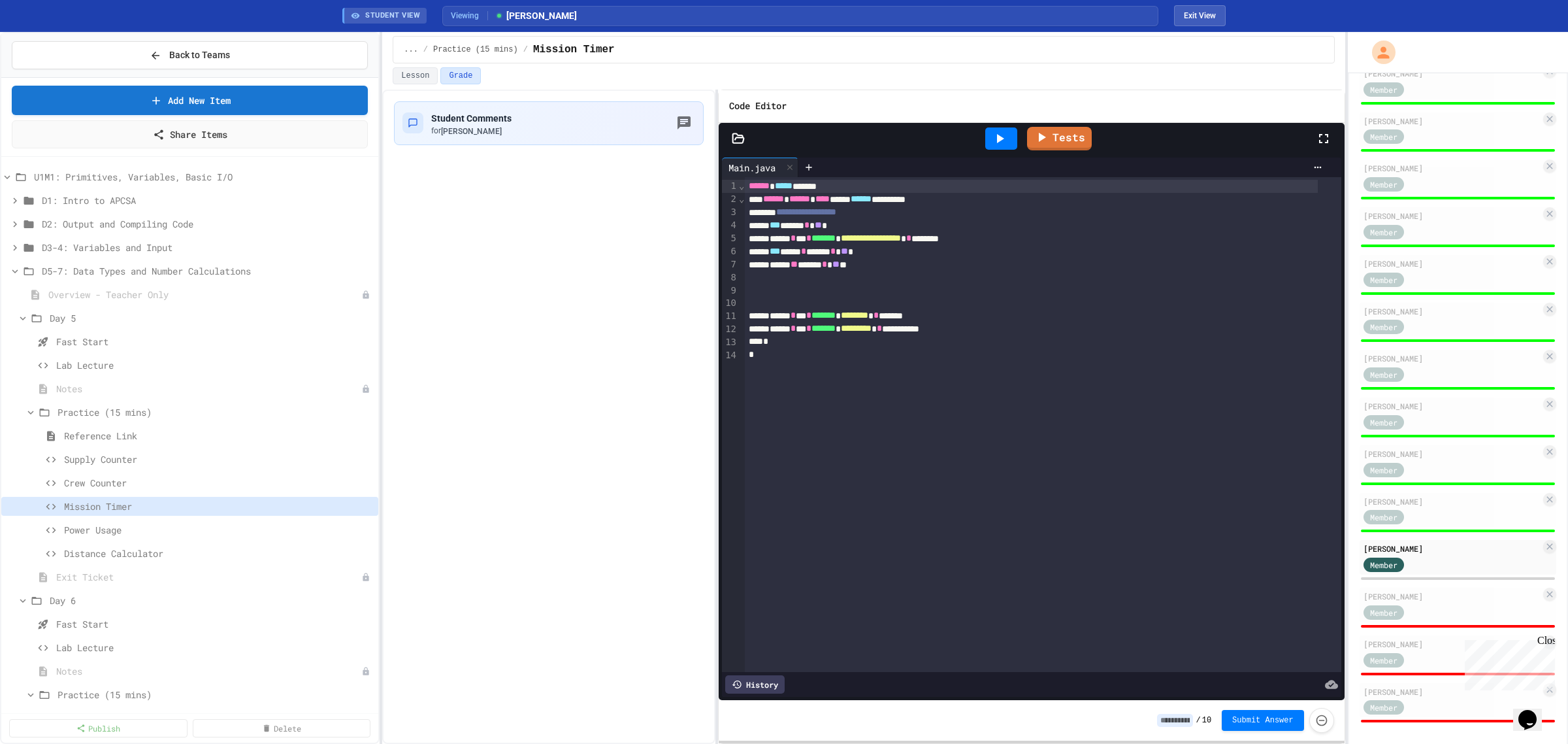
click at [1002, 139] on icon at bounding box center [1000, 139] width 7 height 9
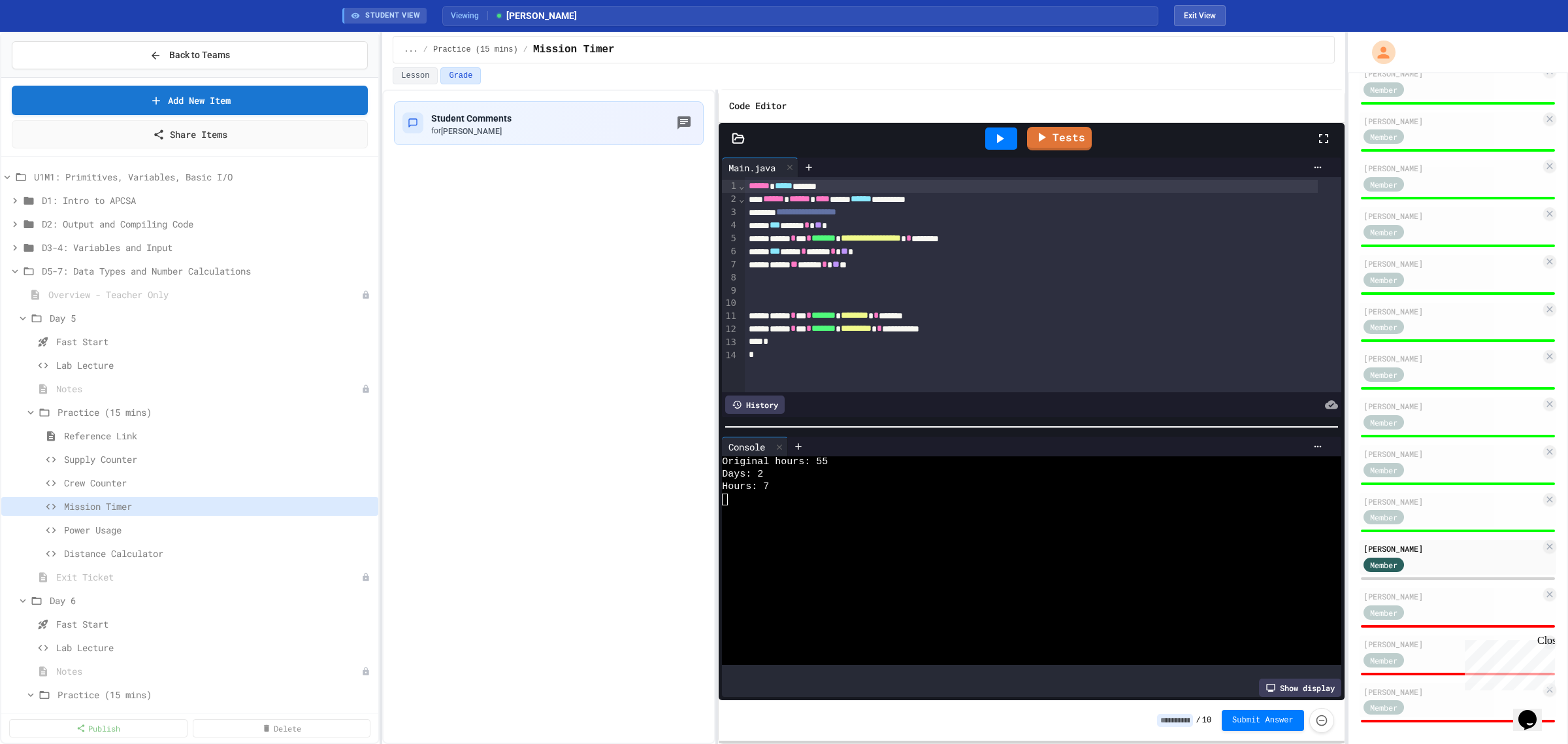
click at [1188, 716] on input at bounding box center [1175, 720] width 36 height 13
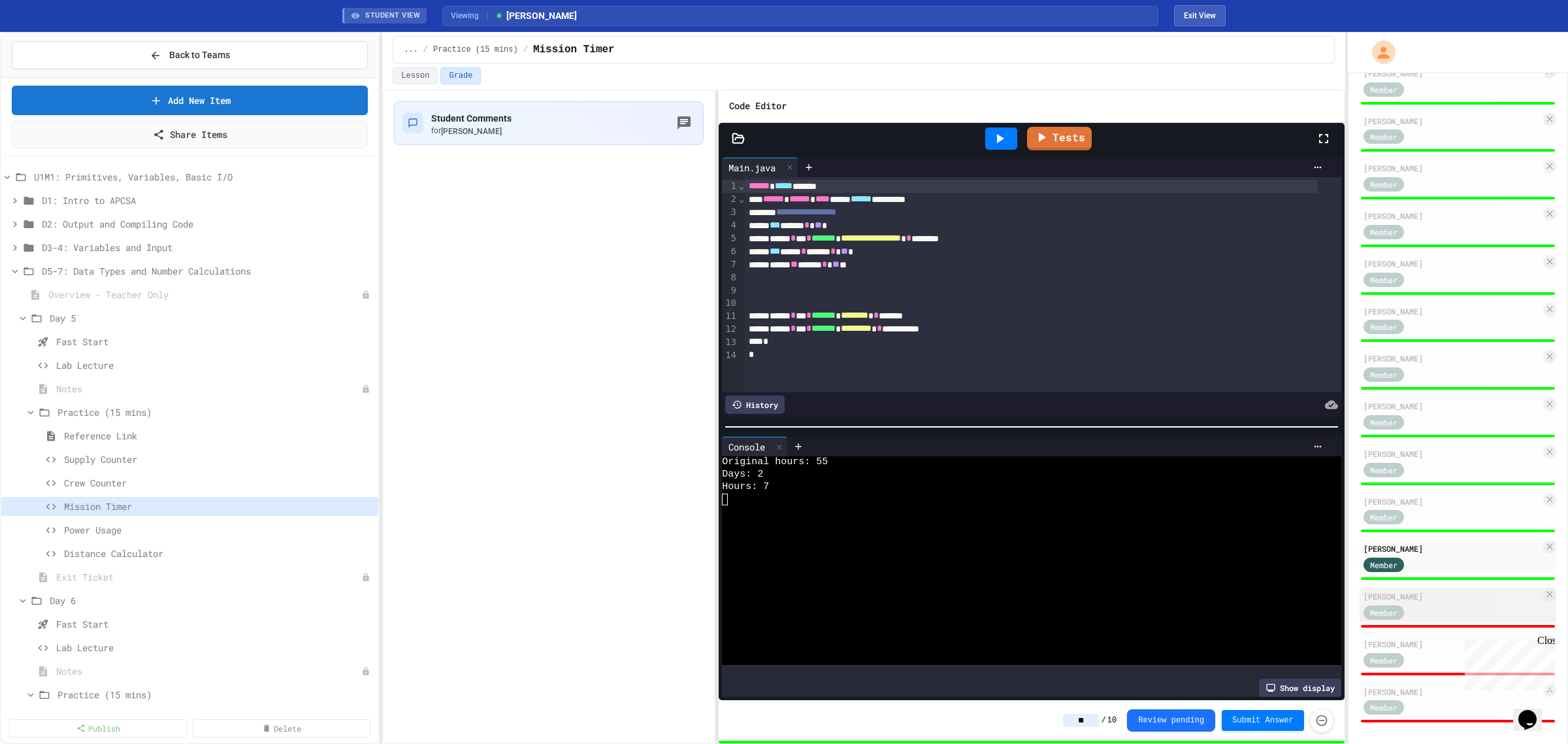
click at [1435, 603] on div "Member" at bounding box center [1452, 611] width 177 height 16
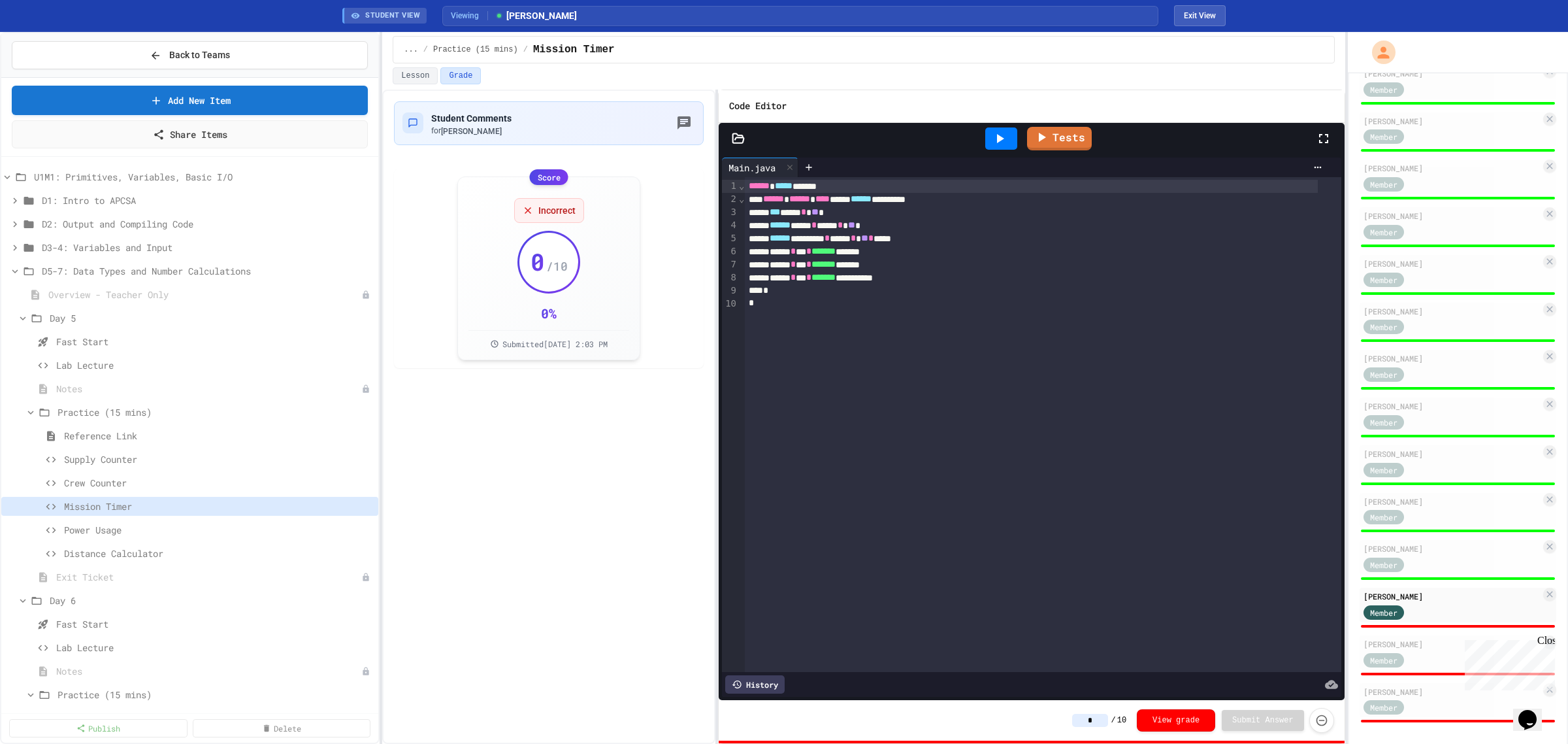
click at [988, 138] on div at bounding box center [1001, 139] width 32 height 22
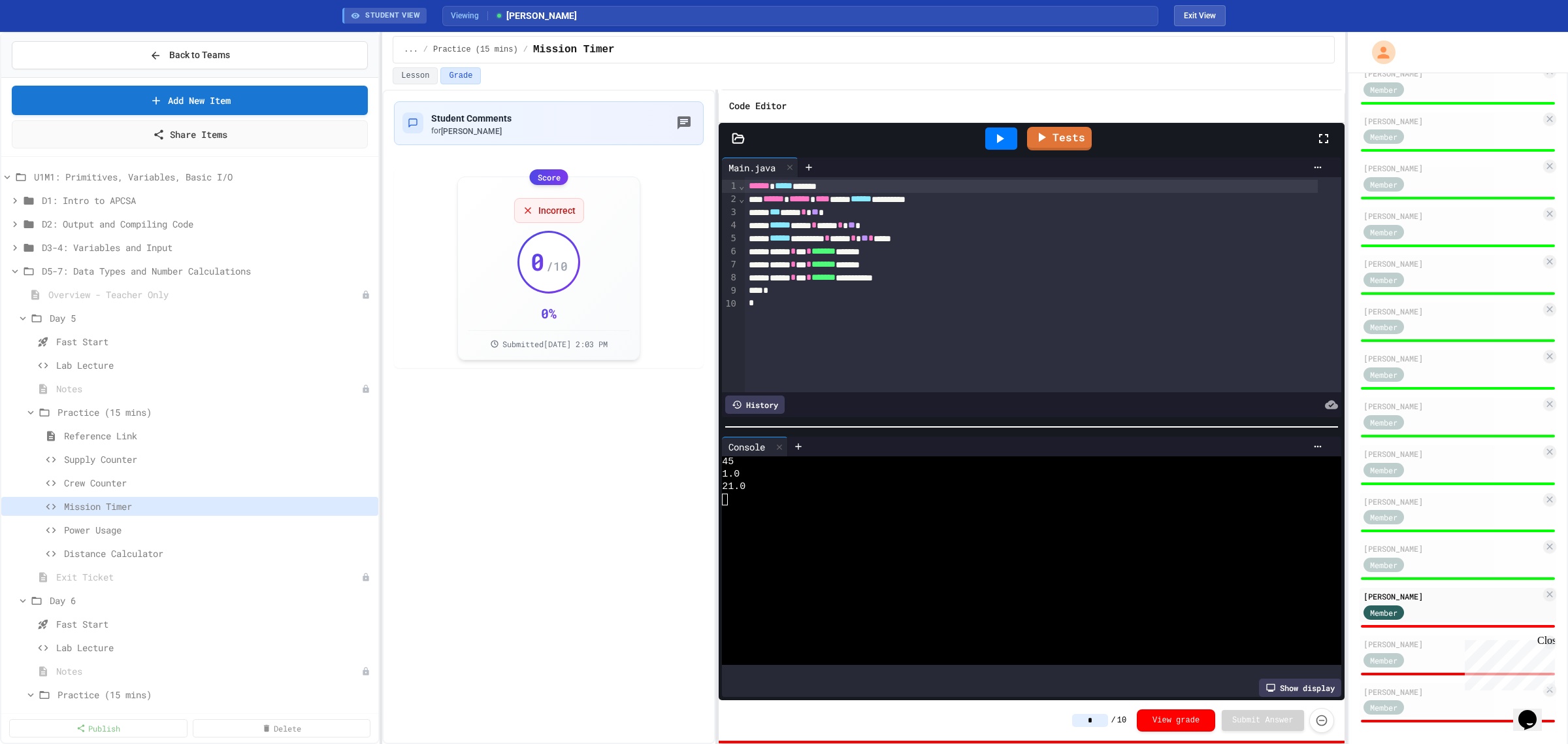
click at [1095, 719] on input "*" at bounding box center [1090, 720] width 36 height 13
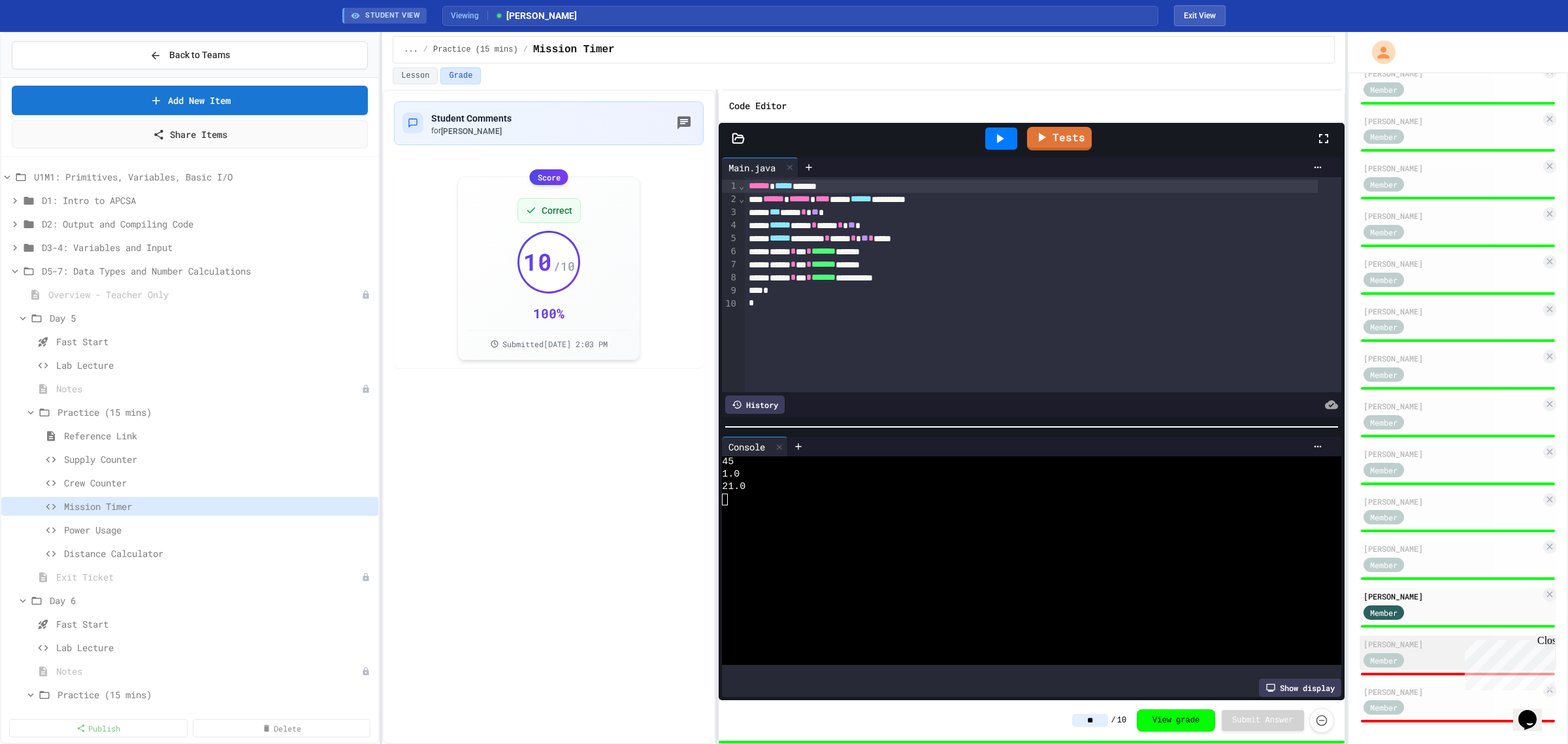
click at [1421, 651] on div "Member" at bounding box center [1397, 659] width 66 height 16
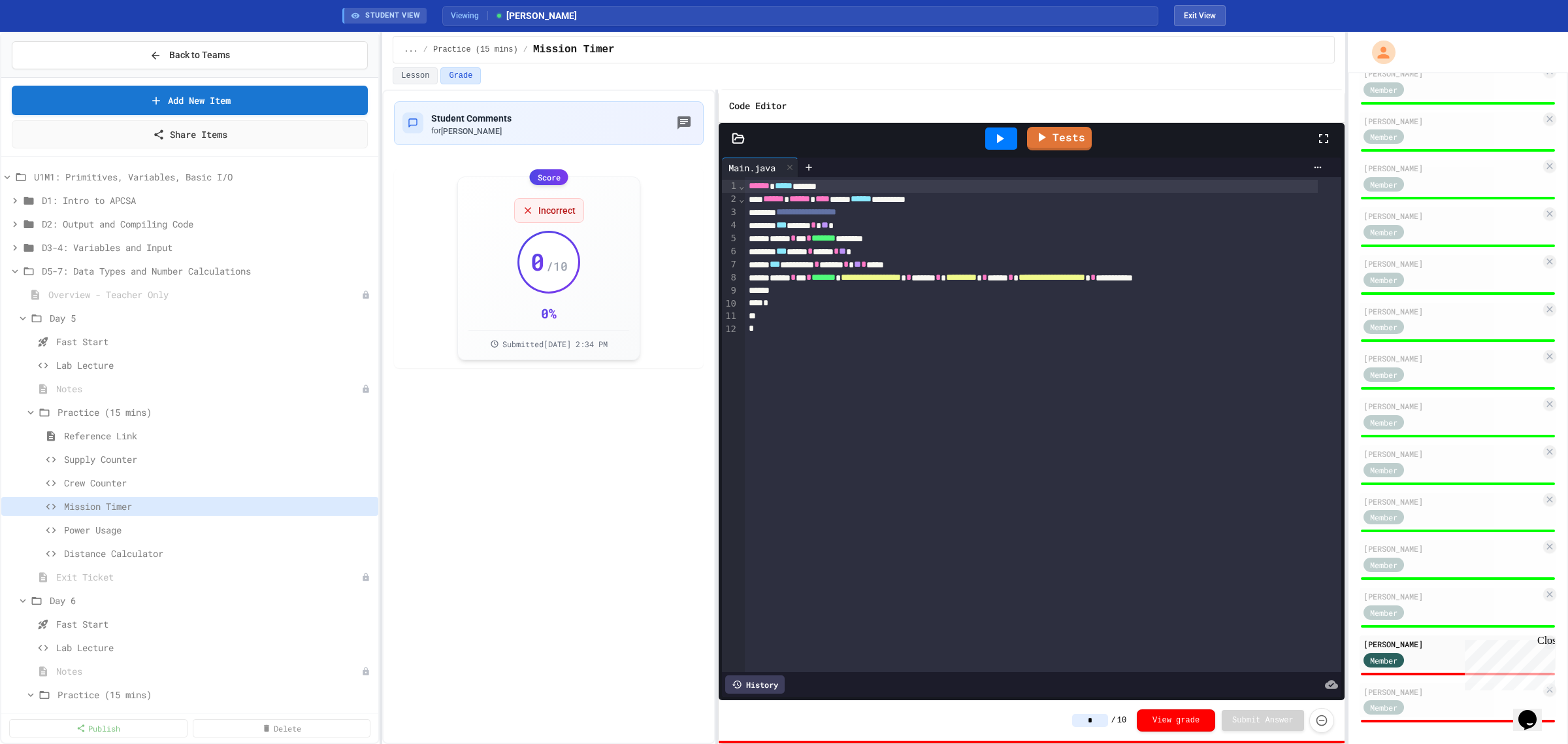
click at [994, 142] on icon at bounding box center [1000, 139] width 16 height 16
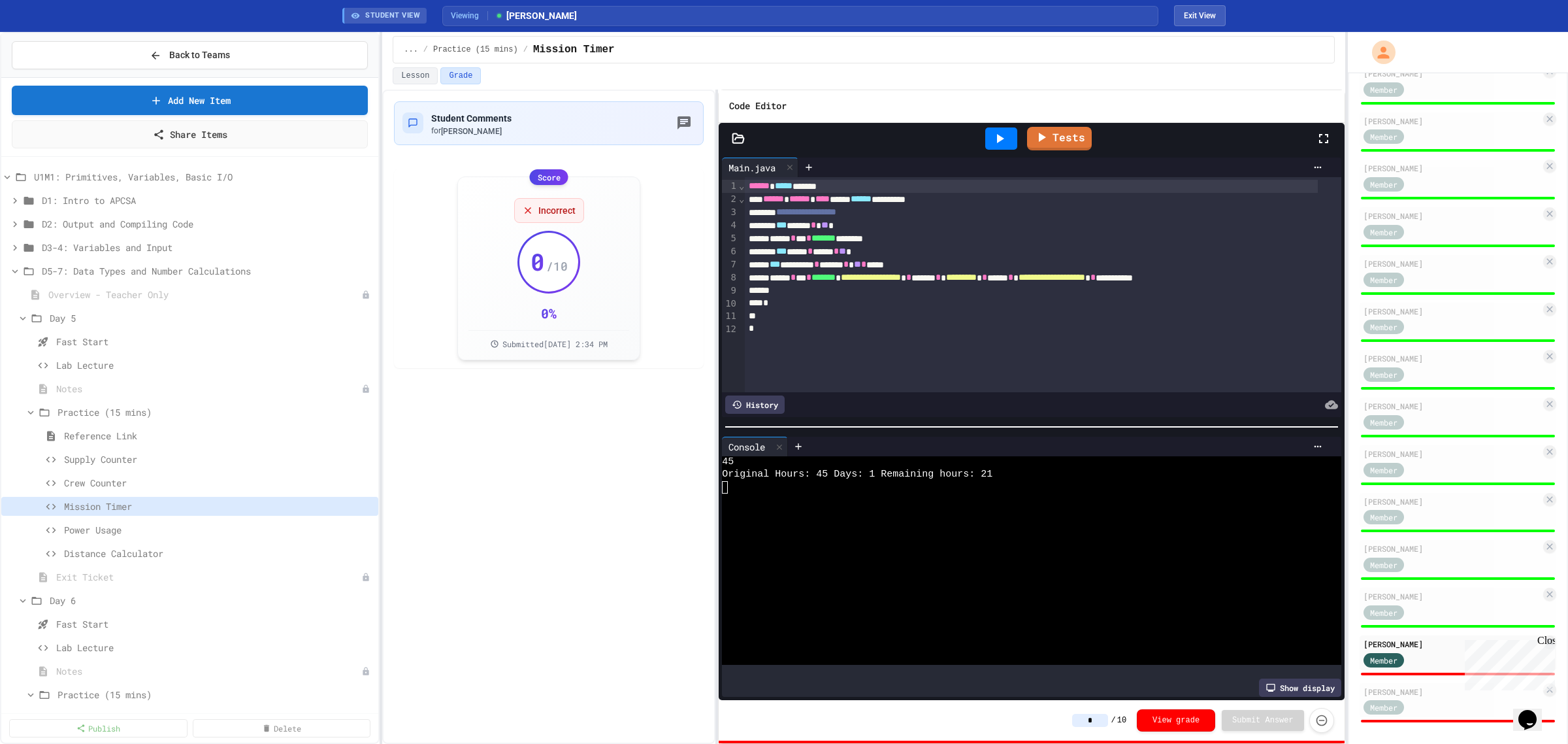
click at [1094, 719] on input "*" at bounding box center [1090, 720] width 36 height 13
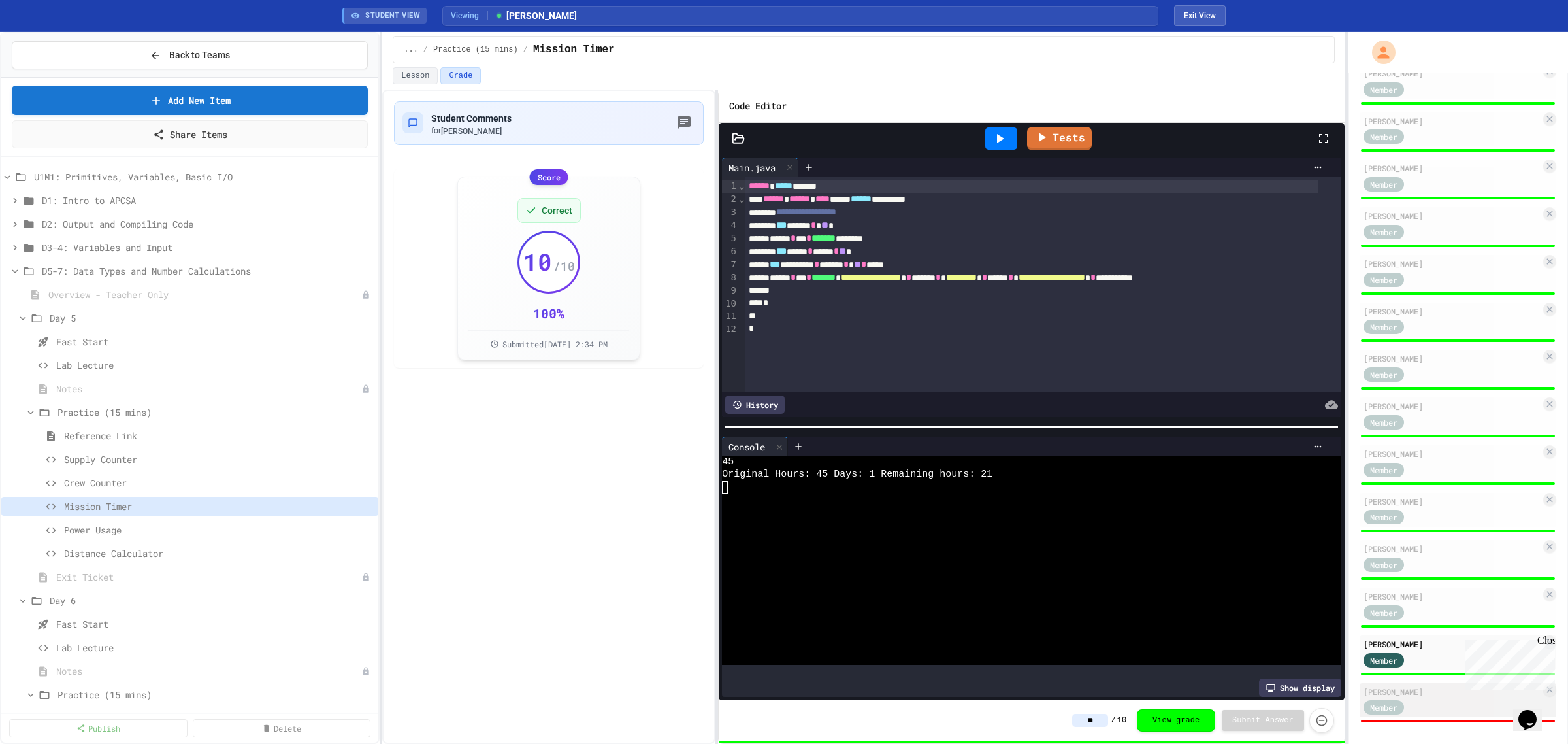
click at [1420, 686] on div "[PERSON_NAME]" at bounding box center [1452, 691] width 177 height 12
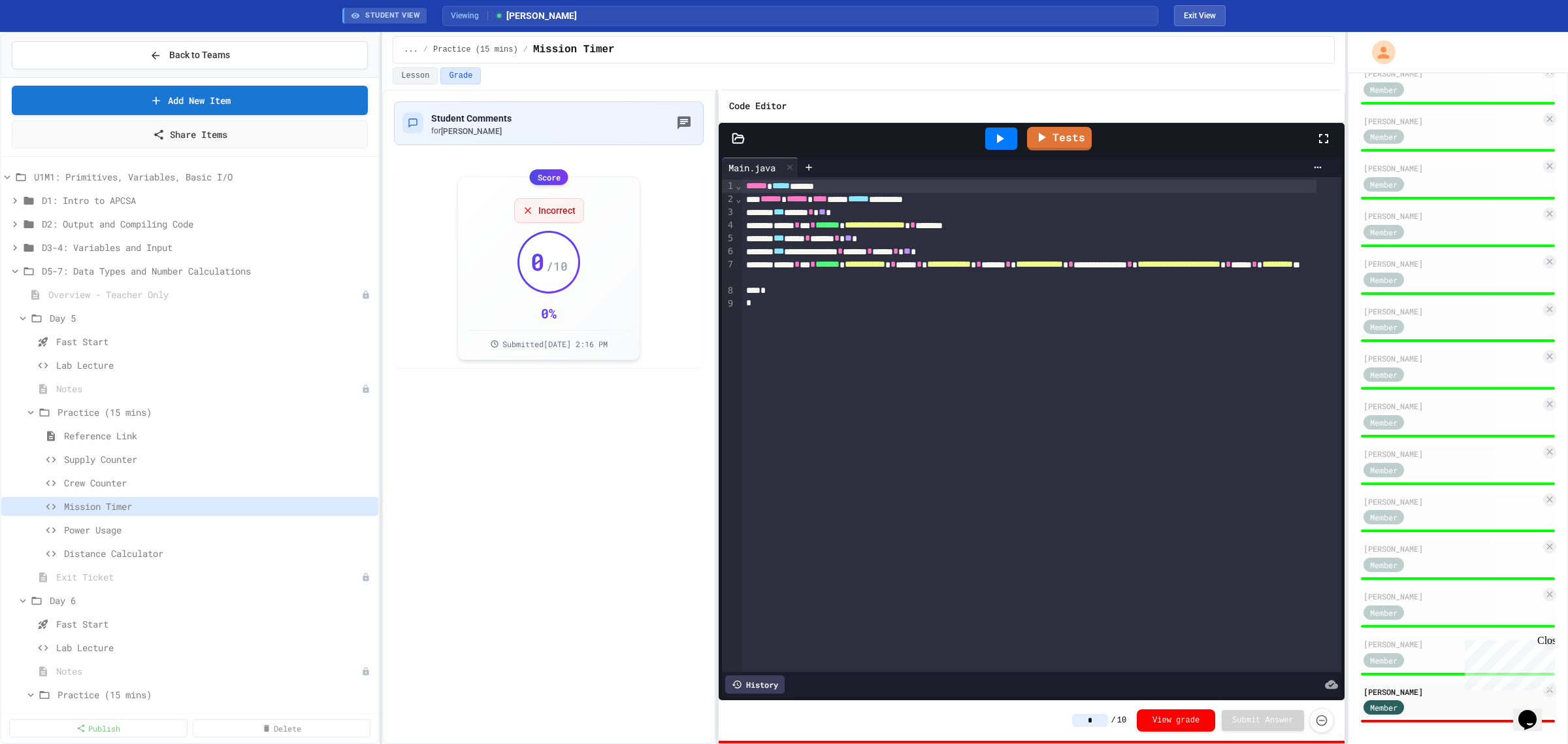
click at [998, 137] on icon at bounding box center [1000, 139] width 7 height 9
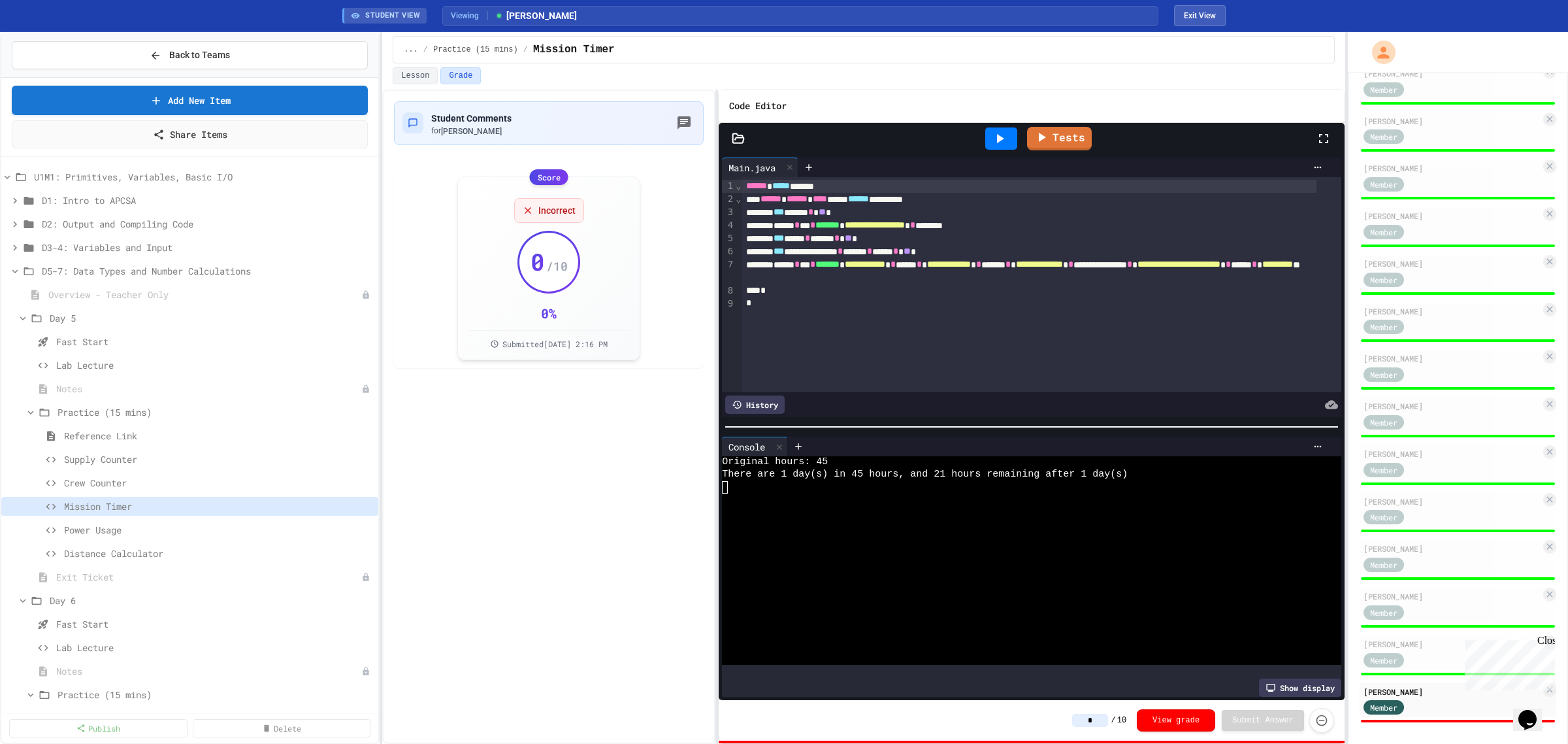
click at [1084, 726] on input "*" at bounding box center [1090, 720] width 36 height 13
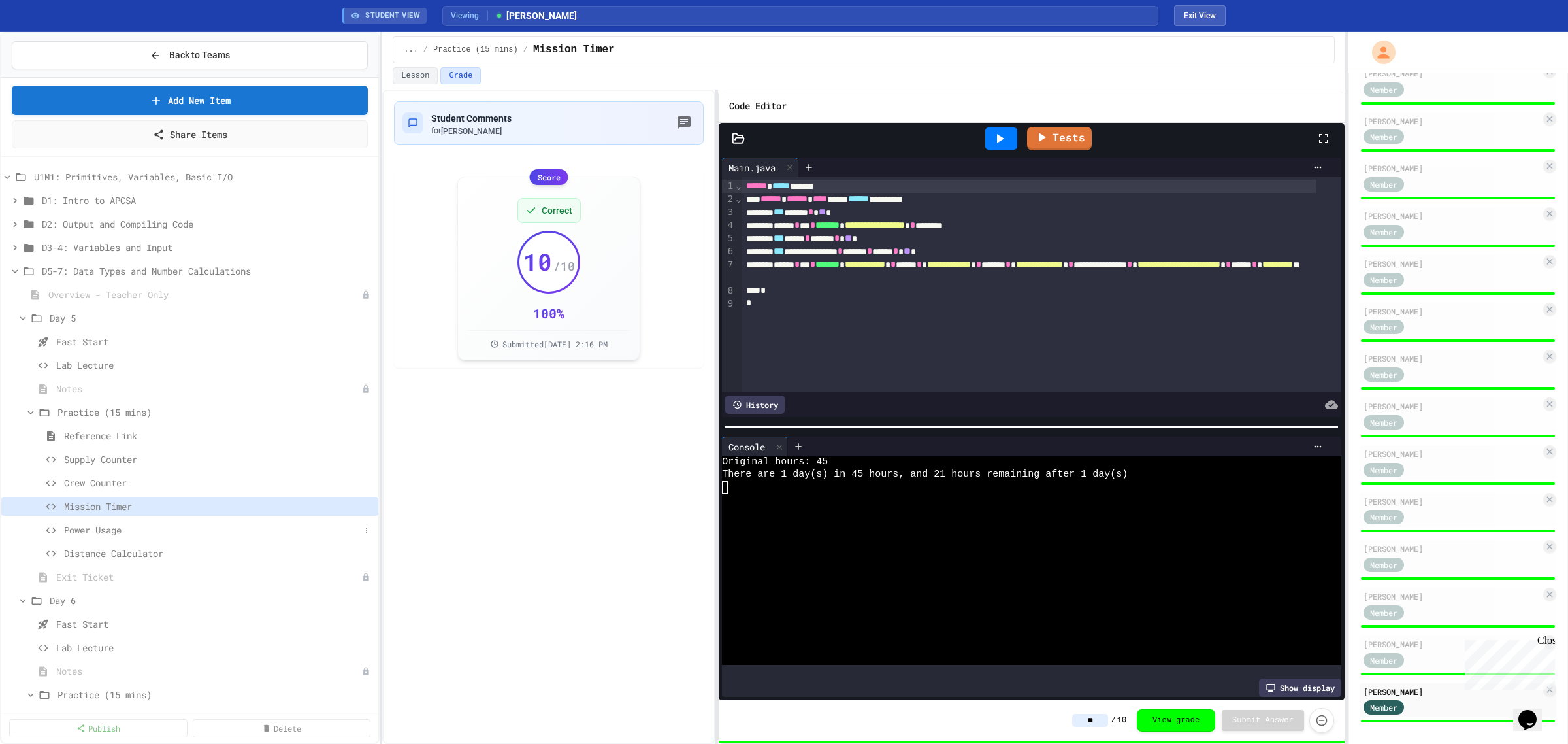
type input "**"
click at [108, 536] on span "Power Usage" at bounding box center [212, 529] width 296 height 14
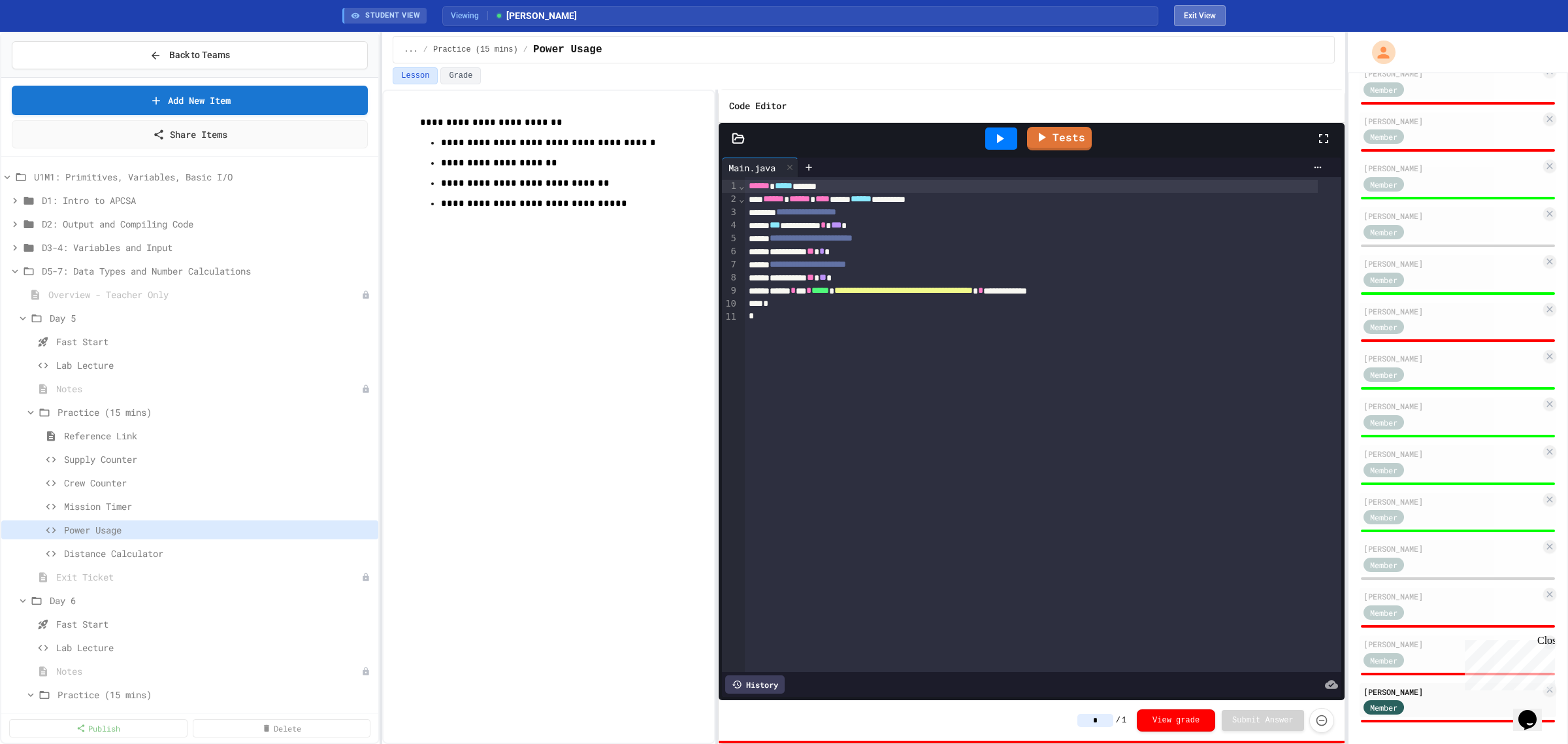
click at [1212, 8] on button "Exit View" at bounding box center [1200, 16] width 52 height 21
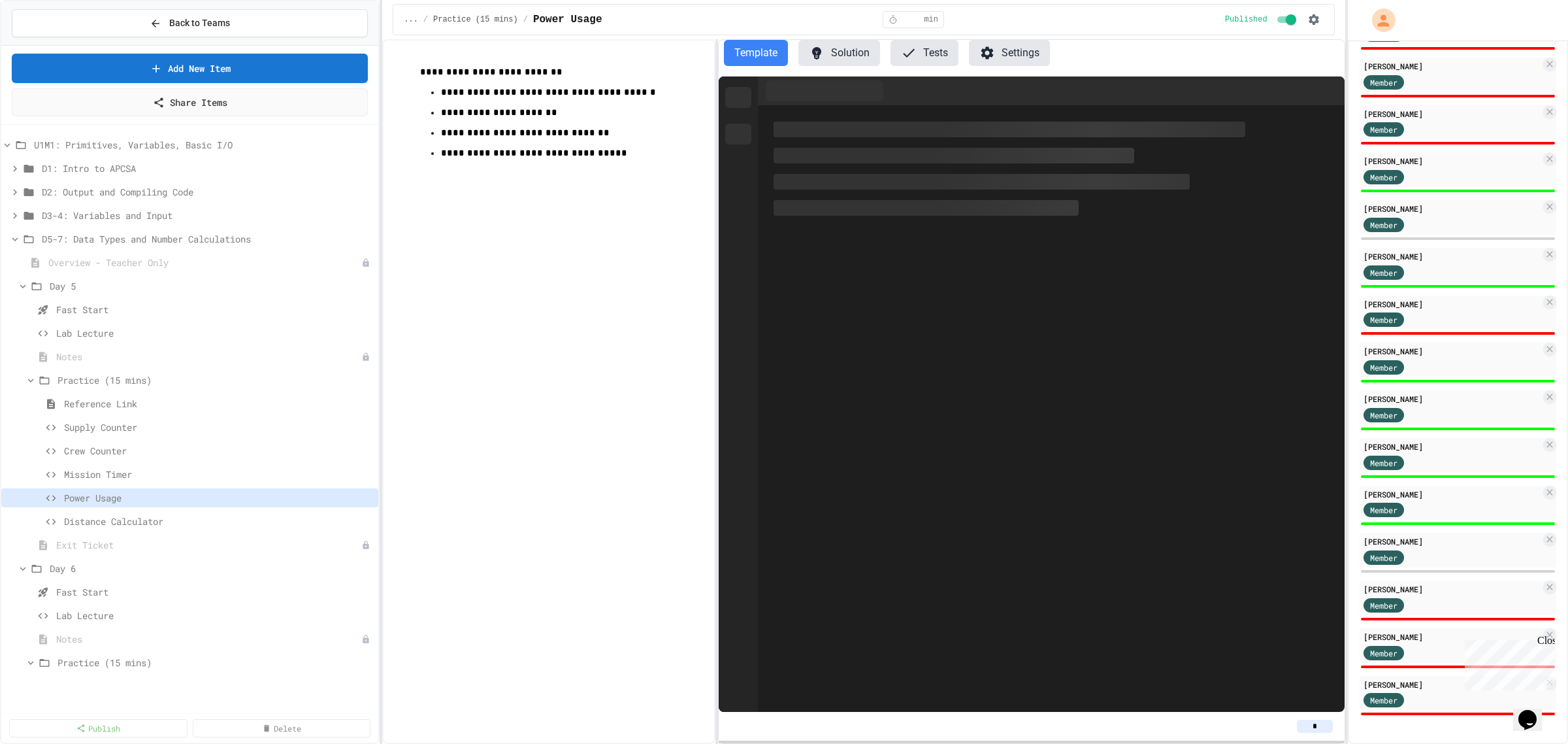
scroll to position [195, 0]
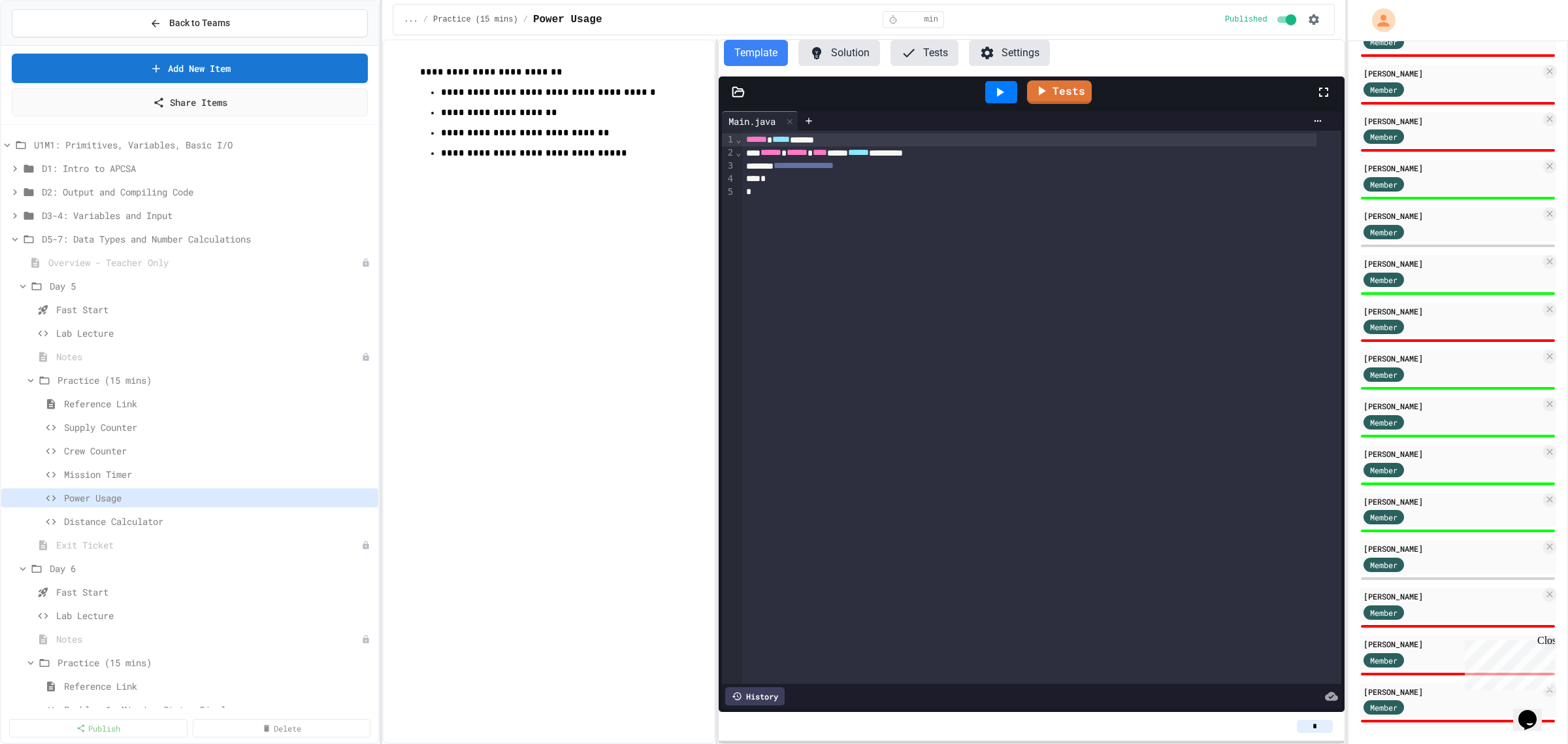
click at [1319, 726] on input "*" at bounding box center [1315, 726] width 36 height 13
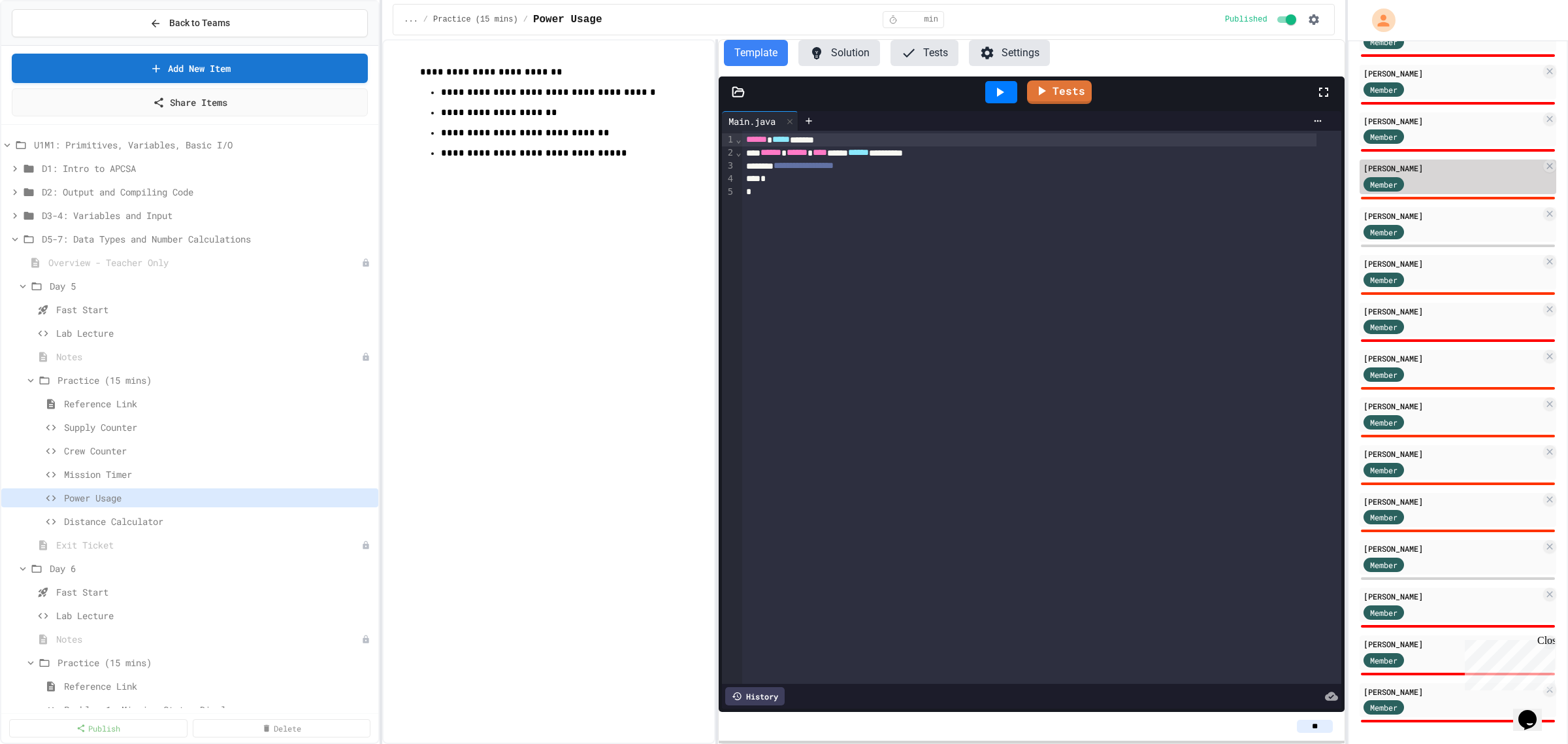
scroll to position [0, 0]
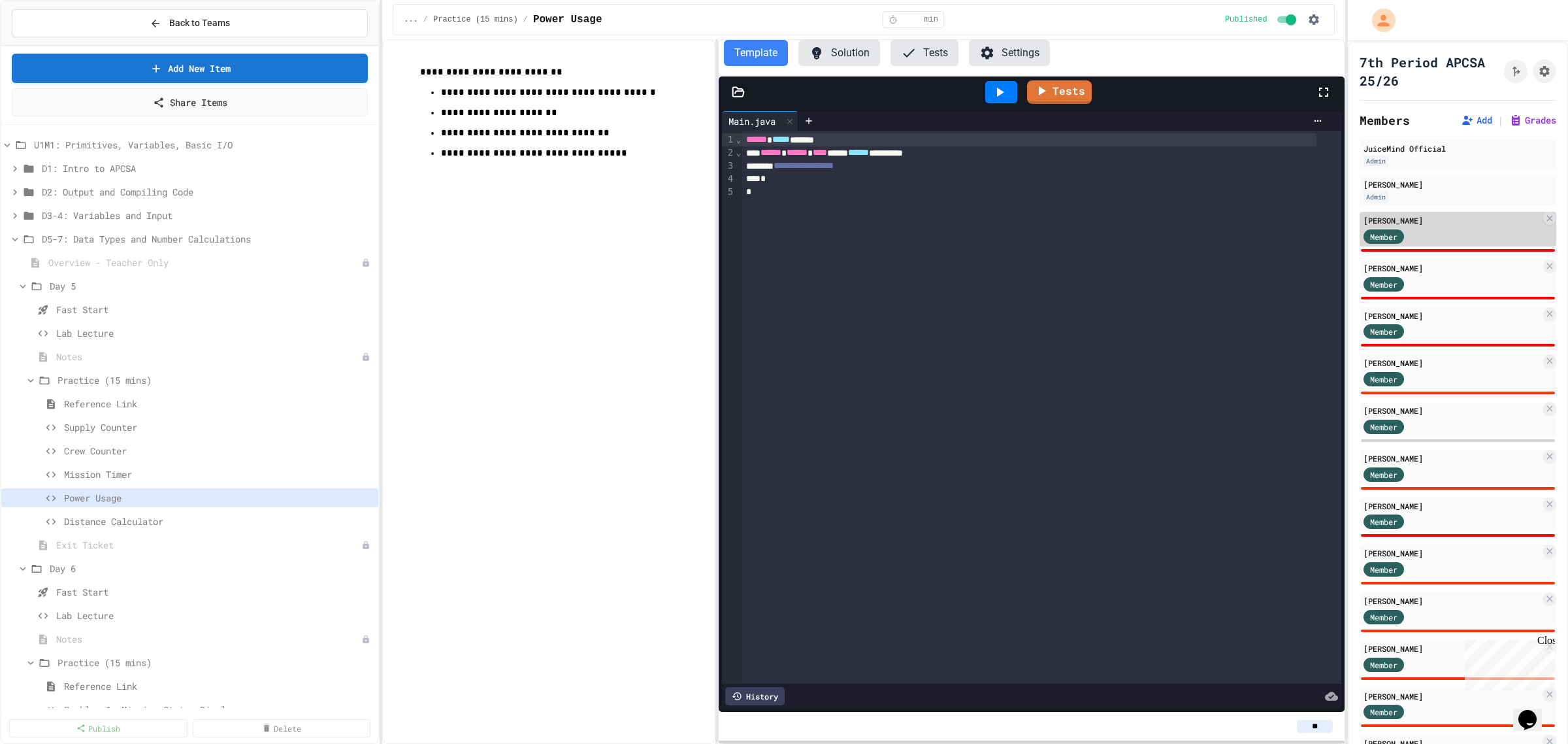
type input "**"
click at [1424, 230] on div "Member" at bounding box center [1397, 235] width 66 height 16
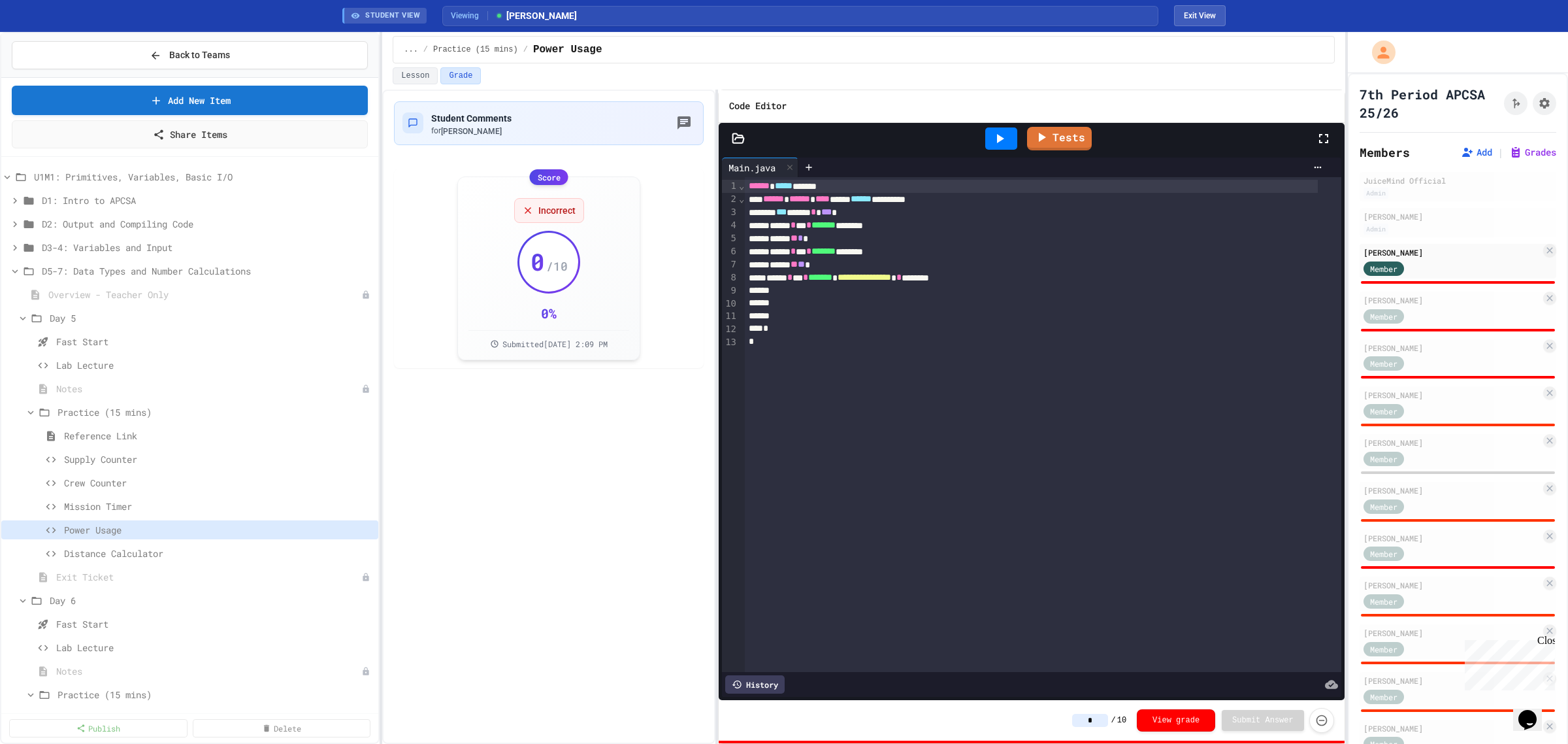
click at [1006, 141] on icon at bounding box center [1000, 139] width 16 height 16
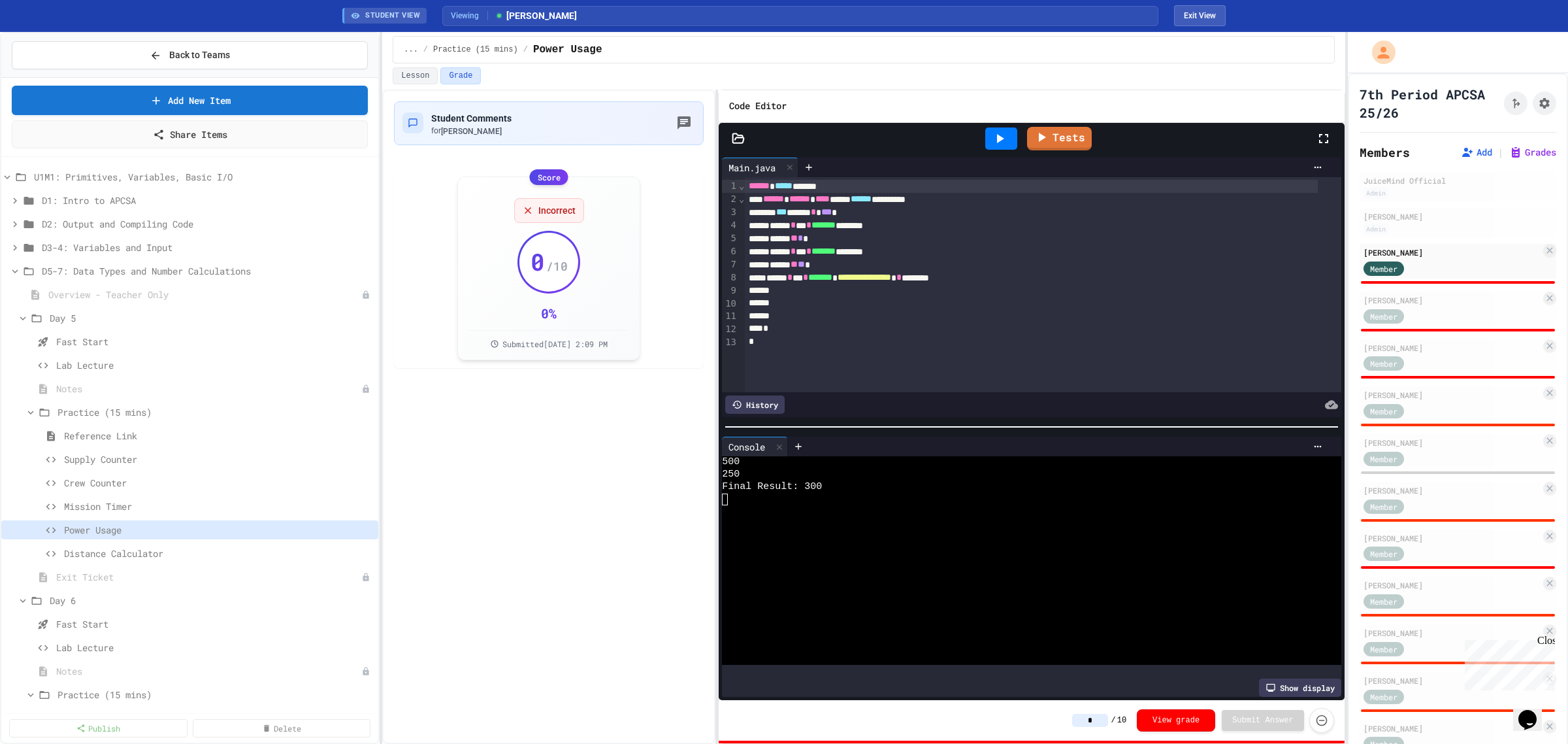
click at [1091, 719] on input "*" at bounding box center [1090, 720] width 36 height 13
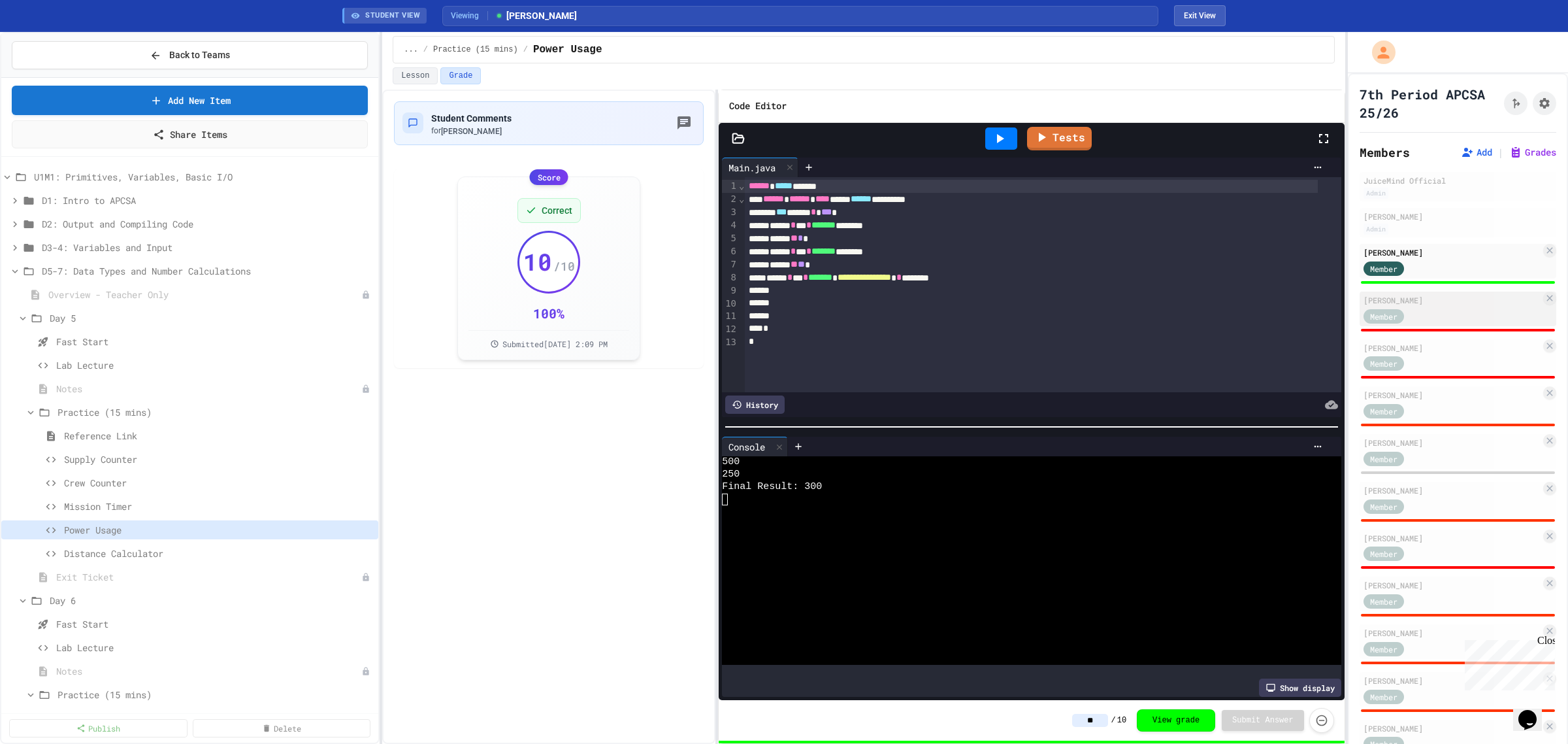
click at [1420, 311] on div "Member" at bounding box center [1397, 315] width 66 height 16
type input "*"
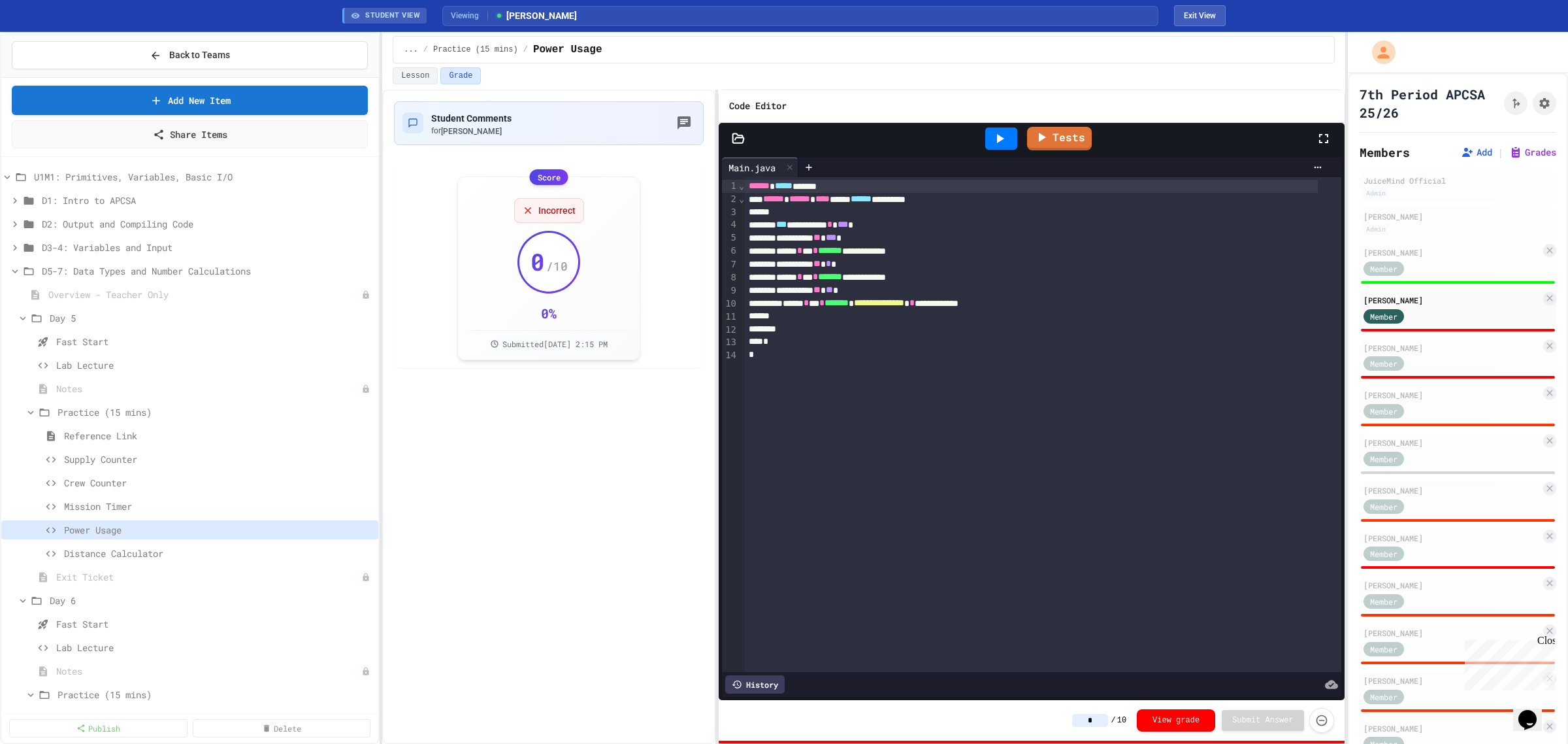
click at [995, 139] on icon at bounding box center [1000, 139] width 16 height 16
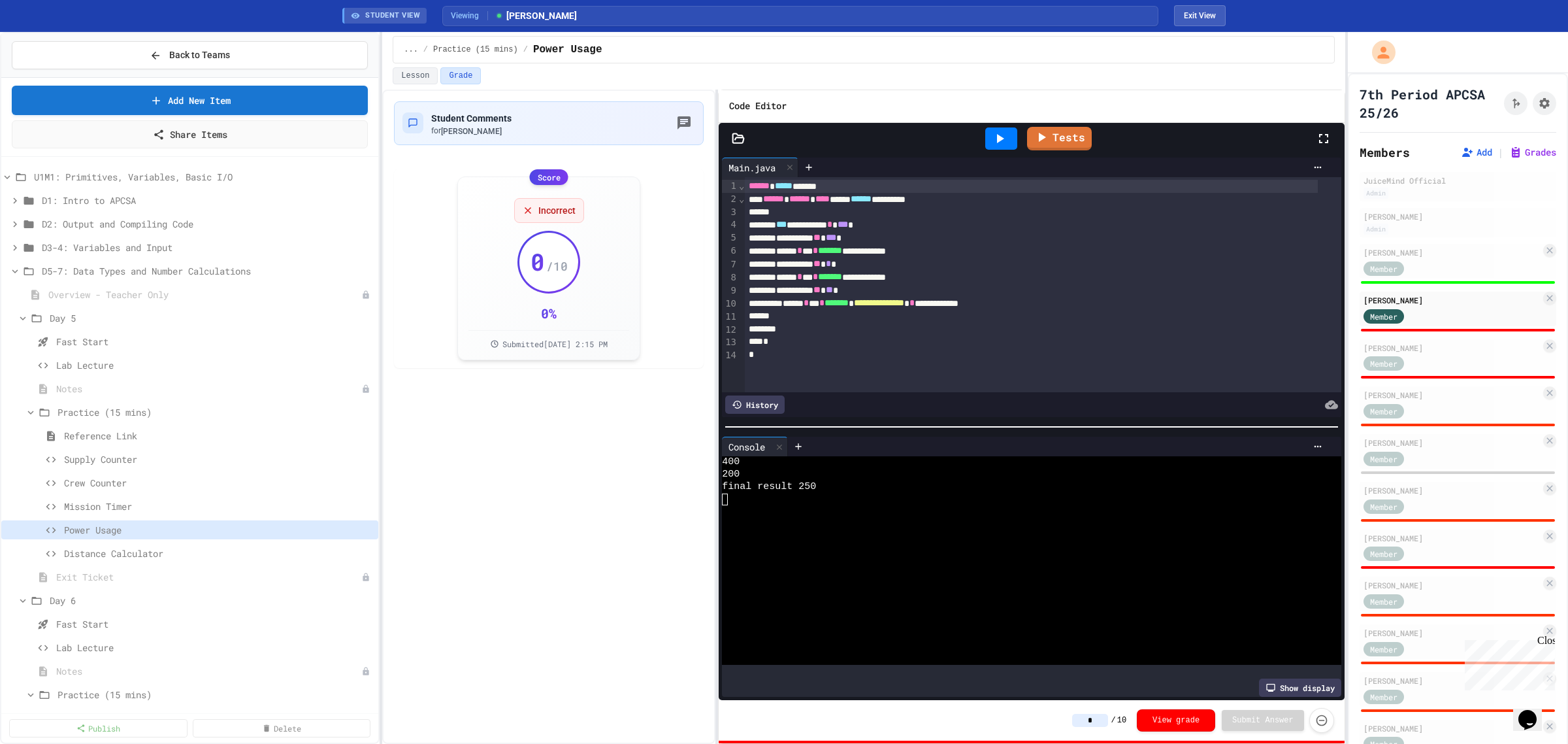
click at [1105, 720] on input "*" at bounding box center [1090, 720] width 36 height 13
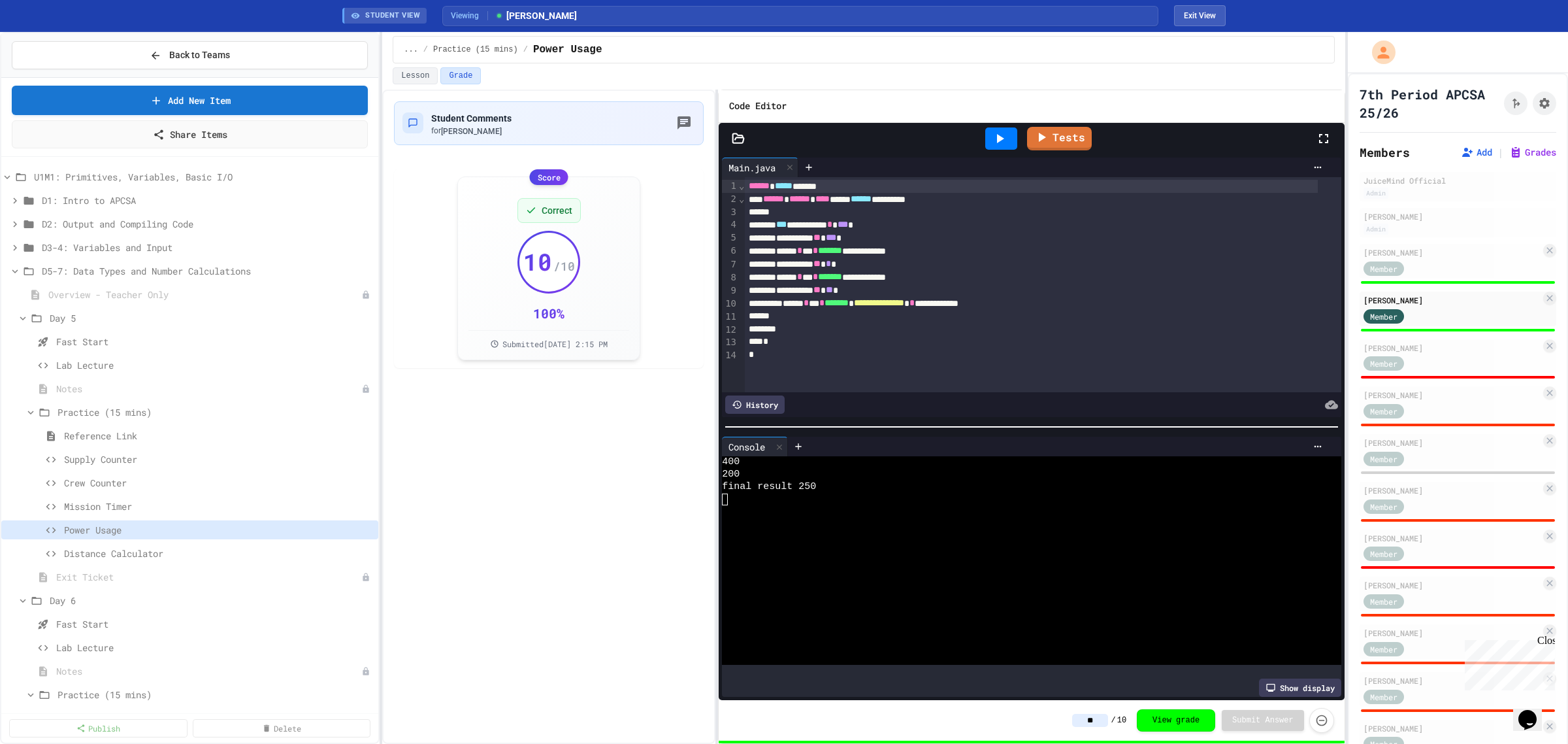
click at [1431, 334] on div "JuiceMind Official Admin [PERSON_NAME] Admin [PERSON_NAME] Member [PERSON_NAME]…" at bounding box center [1458, 561] width 197 height 779
click at [1431, 347] on div "[PERSON_NAME]" at bounding box center [1452, 348] width 177 height 12
type input "*"
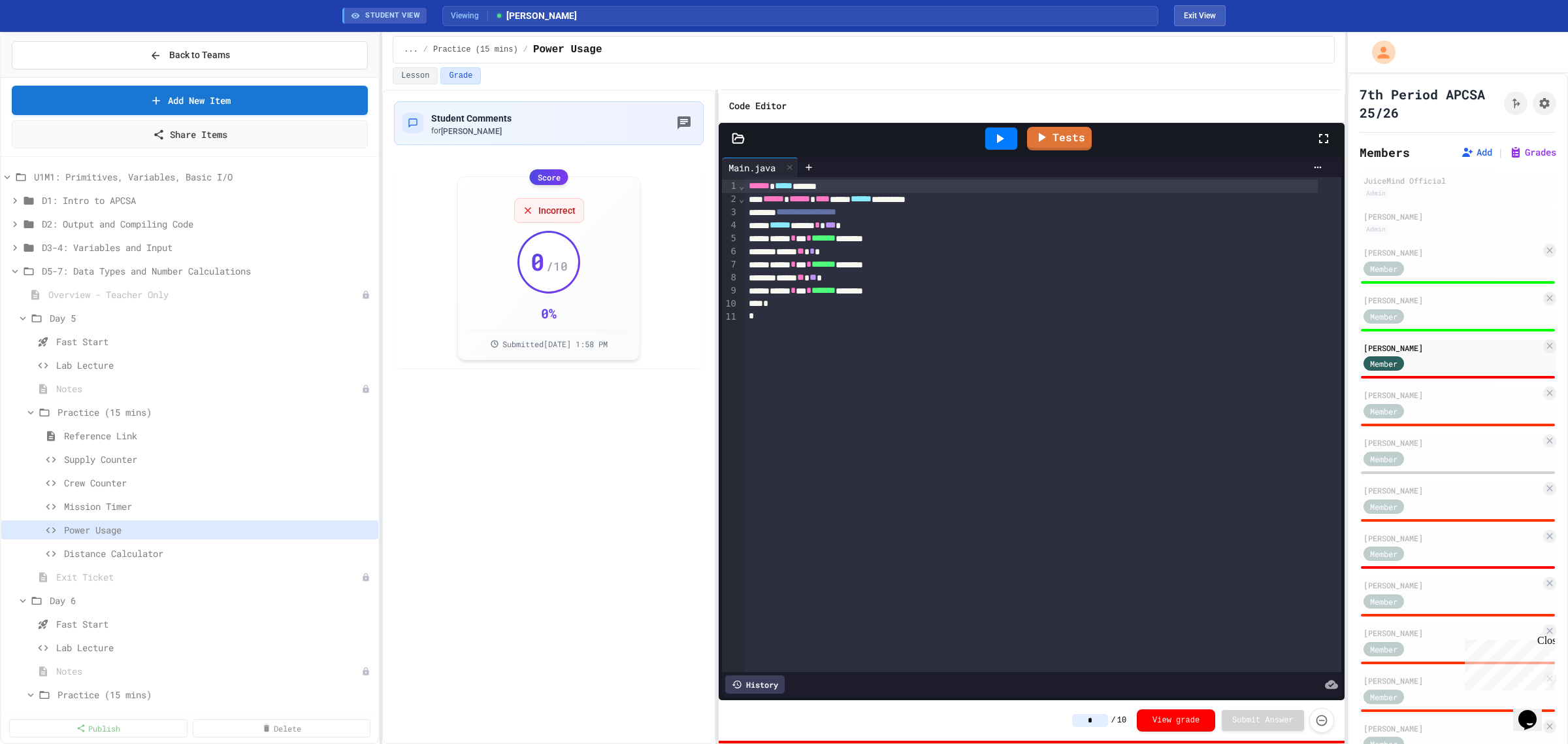
click at [1005, 139] on icon at bounding box center [1000, 139] width 16 height 16
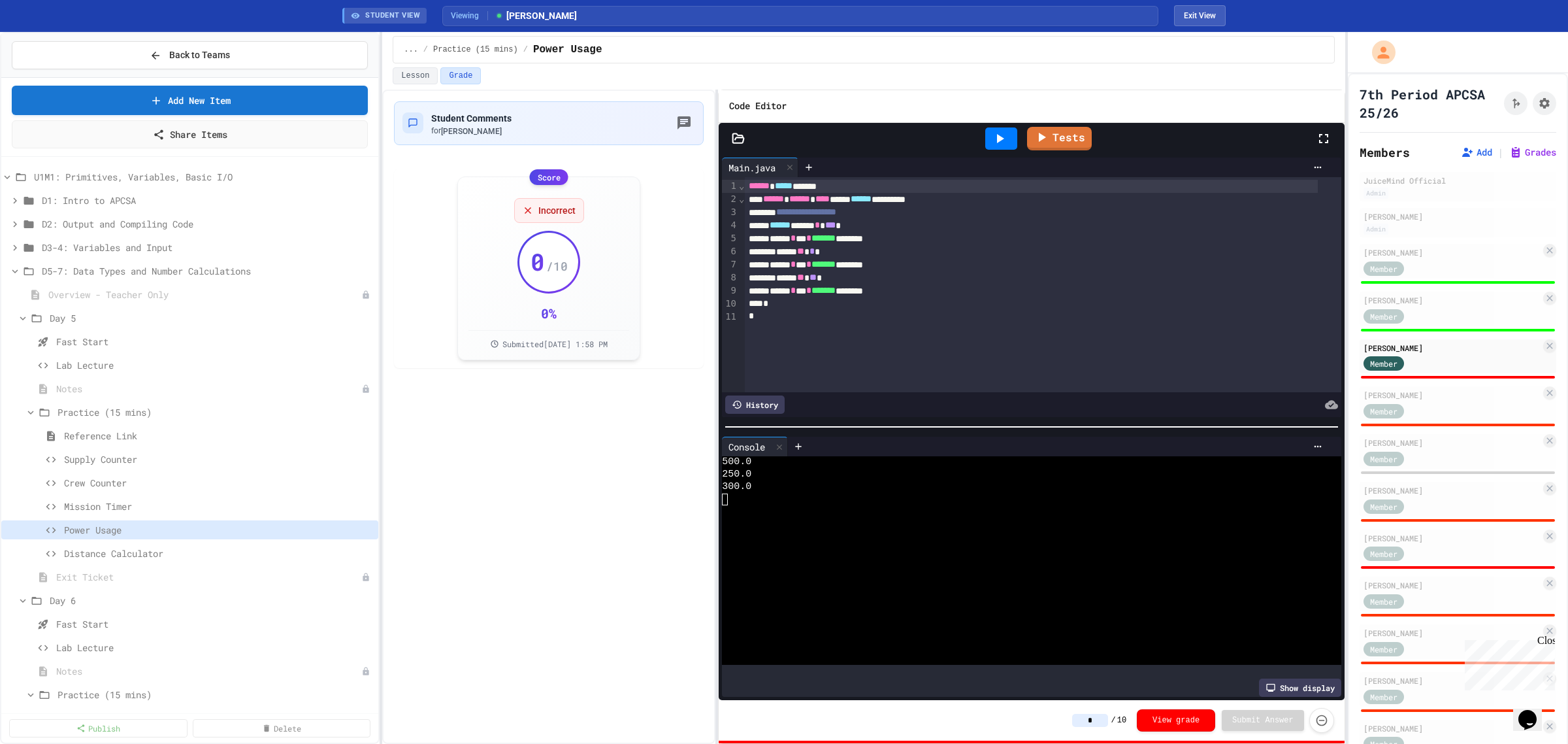
click at [1103, 719] on input "*" at bounding box center [1090, 720] width 36 height 13
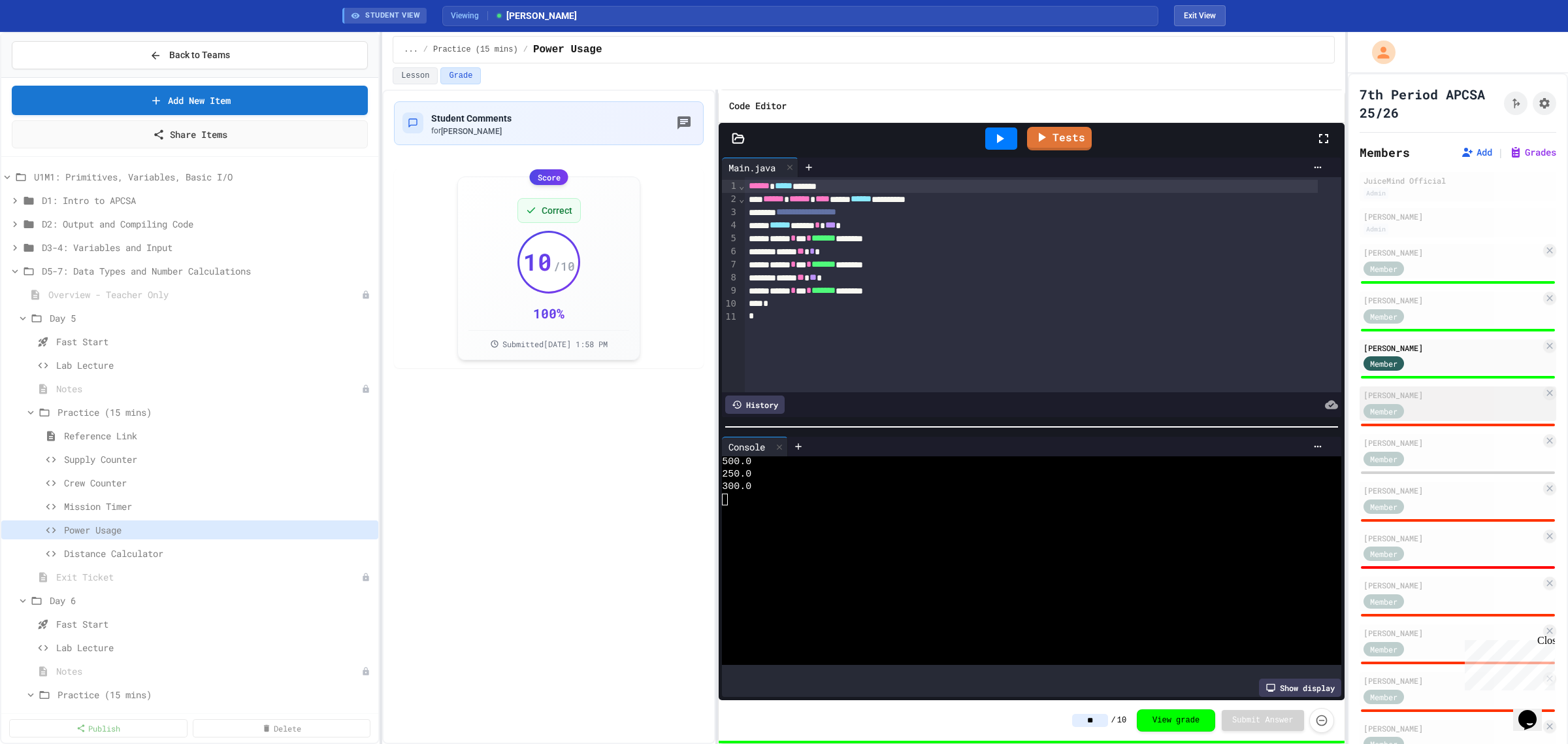
click at [1470, 396] on div "[PERSON_NAME]" at bounding box center [1452, 395] width 177 height 12
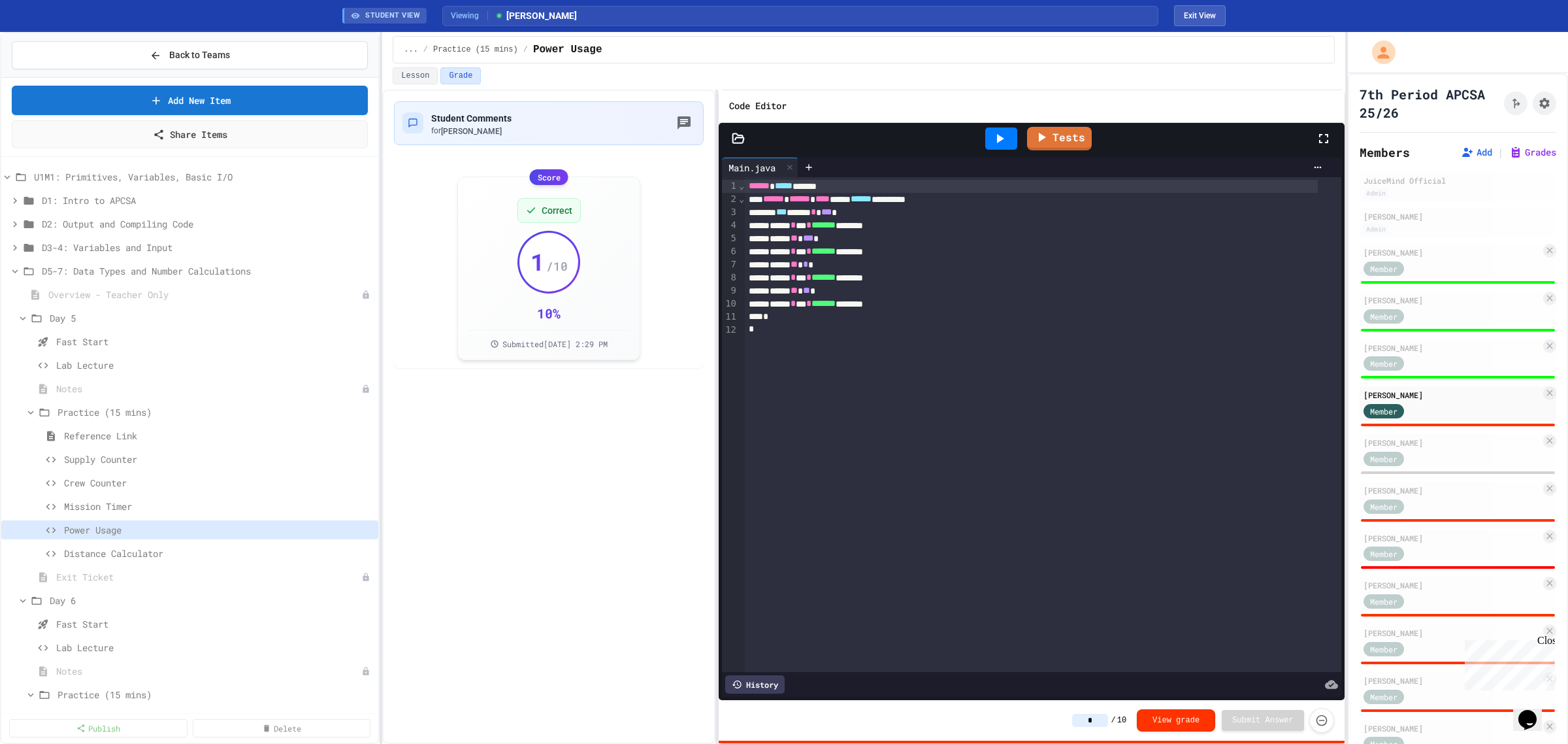
click at [986, 148] on div at bounding box center [1001, 139] width 32 height 22
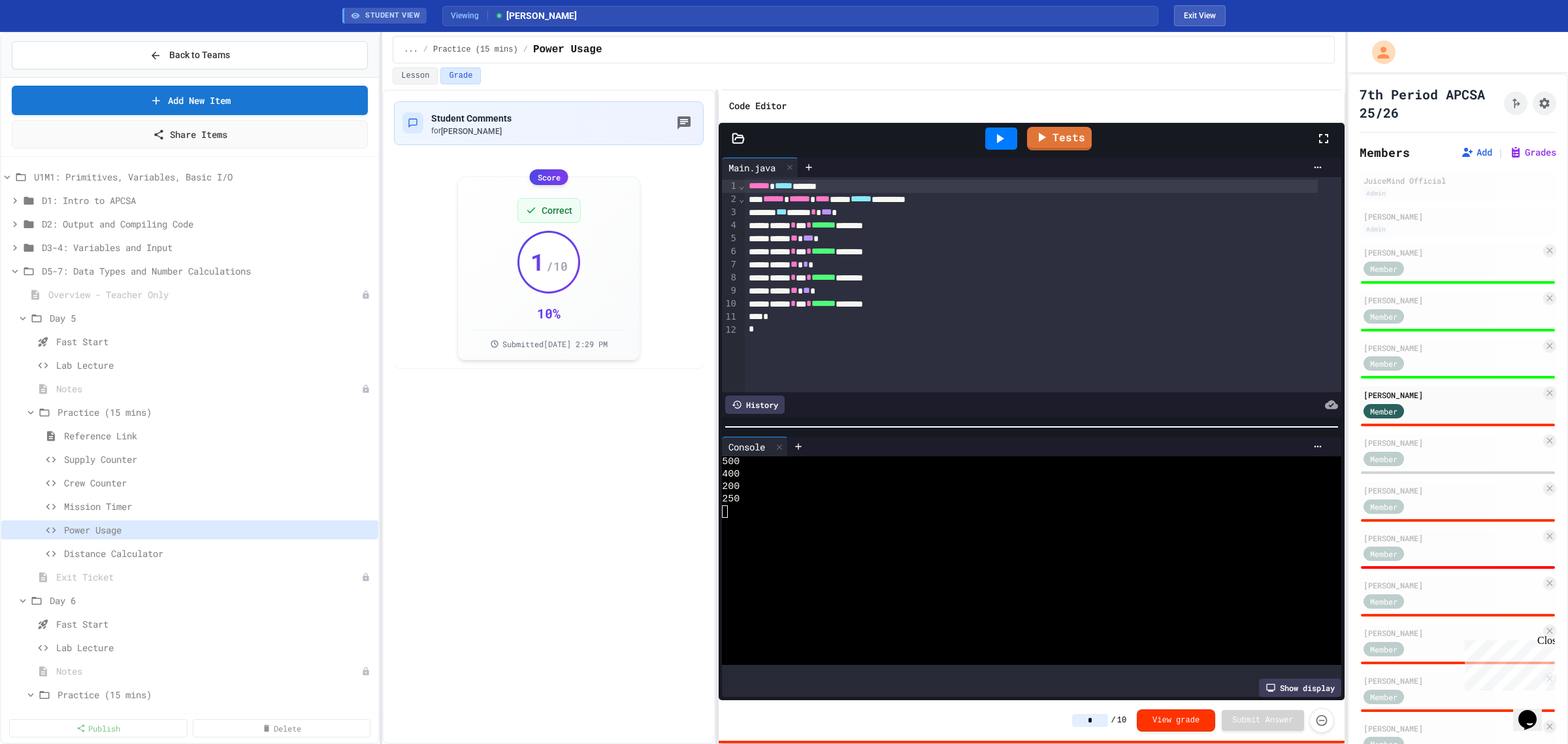
click at [1108, 720] on input "*" at bounding box center [1090, 720] width 36 height 13
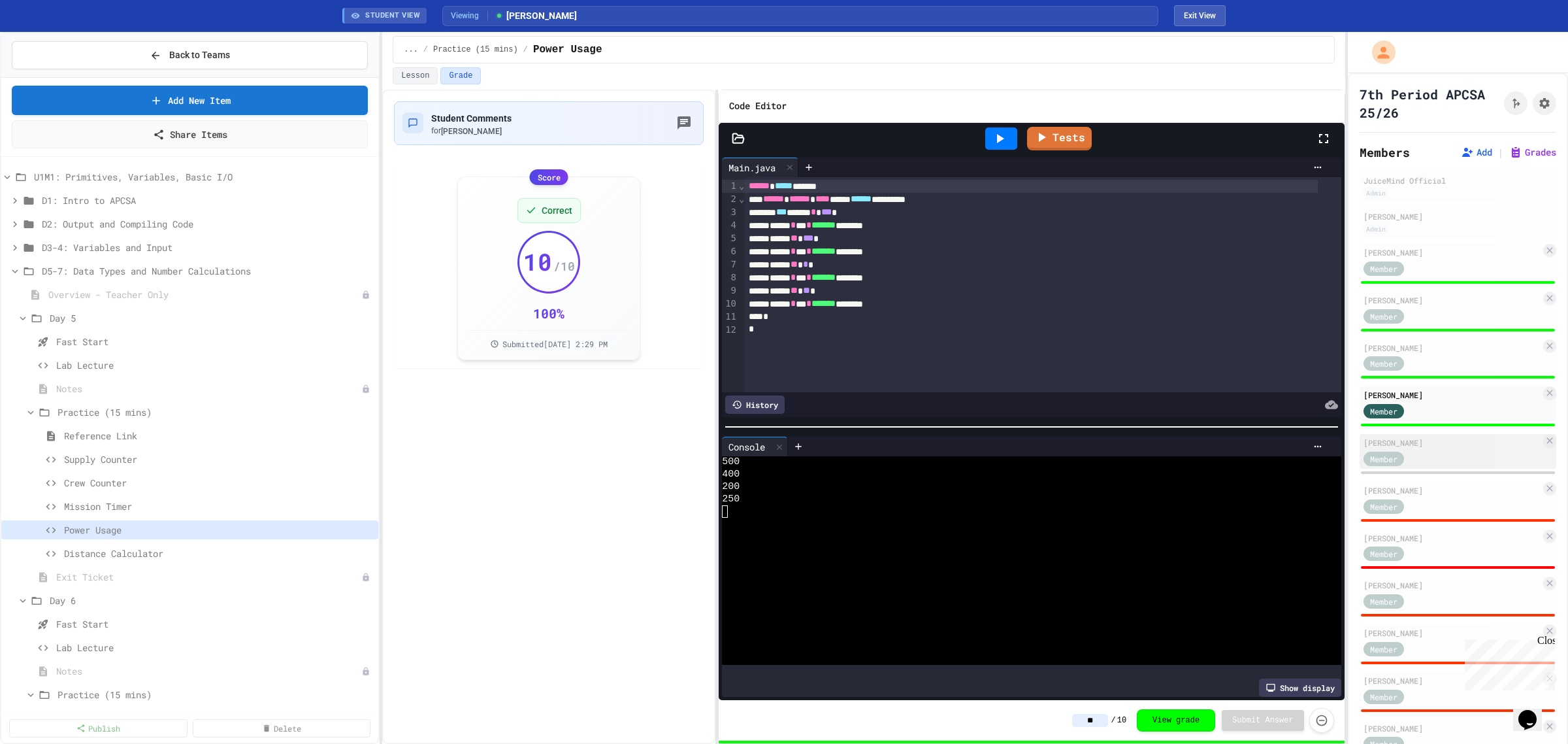
type input "**"
click at [1449, 456] on div "Member" at bounding box center [1452, 458] width 177 height 16
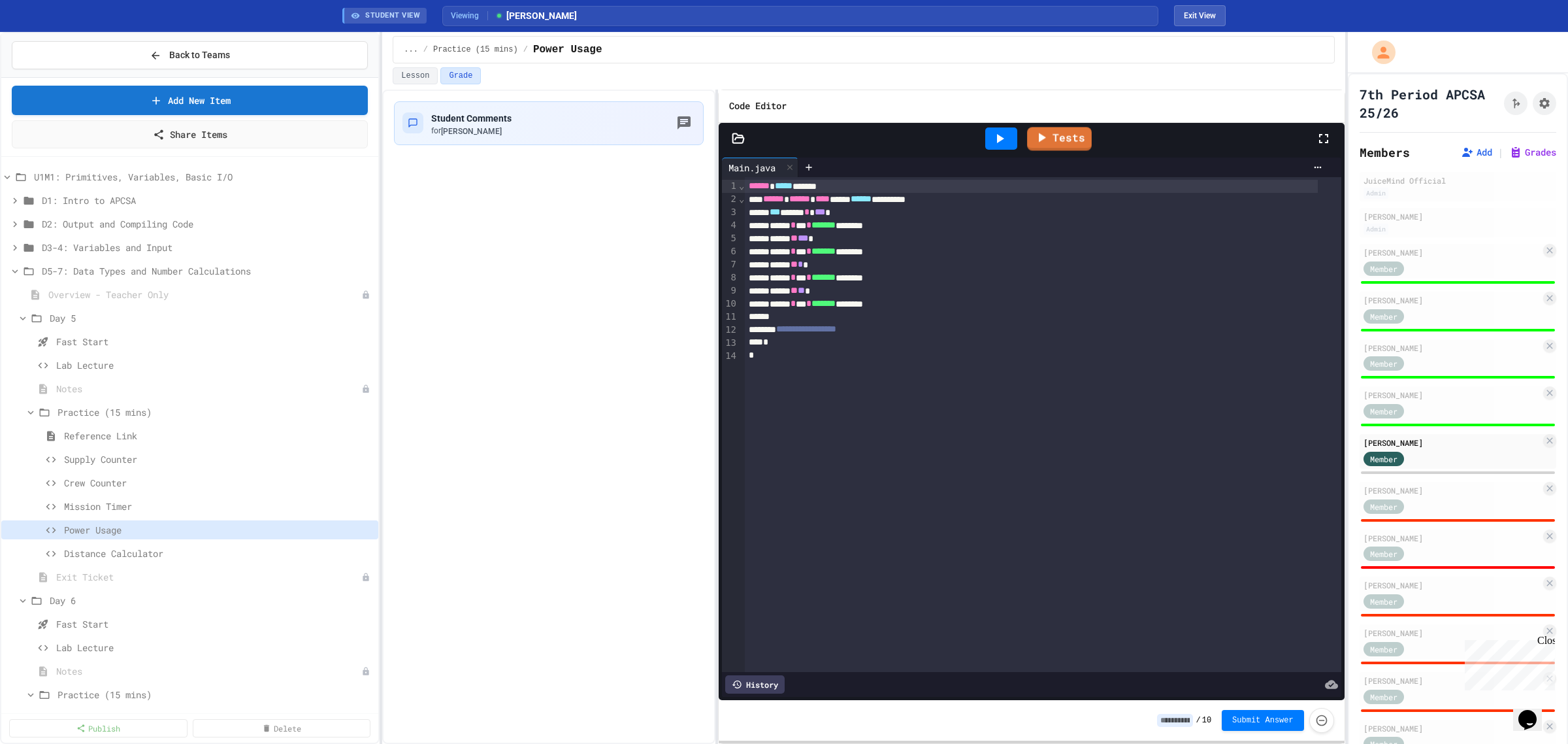
click at [1007, 141] on icon at bounding box center [1000, 139] width 16 height 16
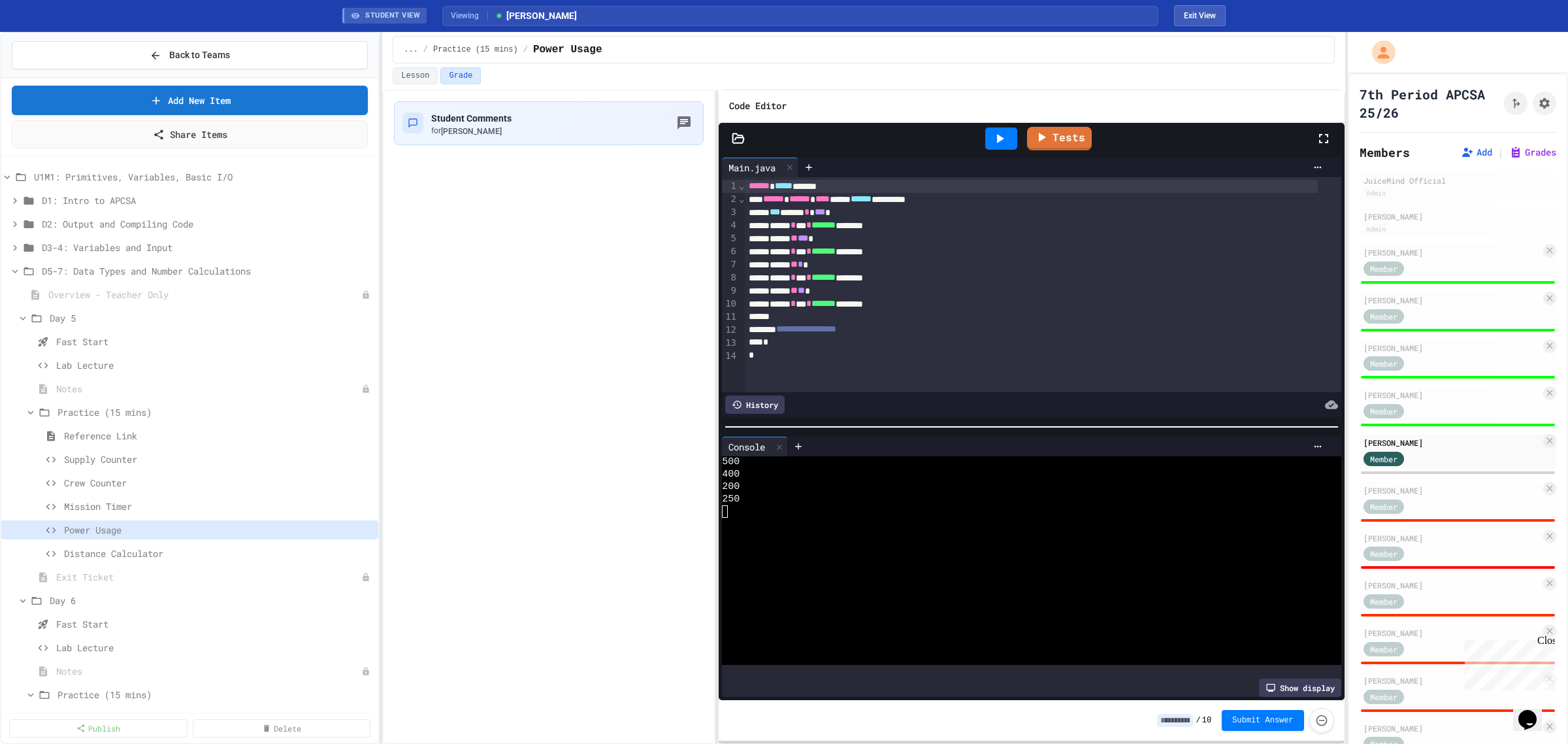
click at [1181, 717] on input at bounding box center [1175, 720] width 36 height 13
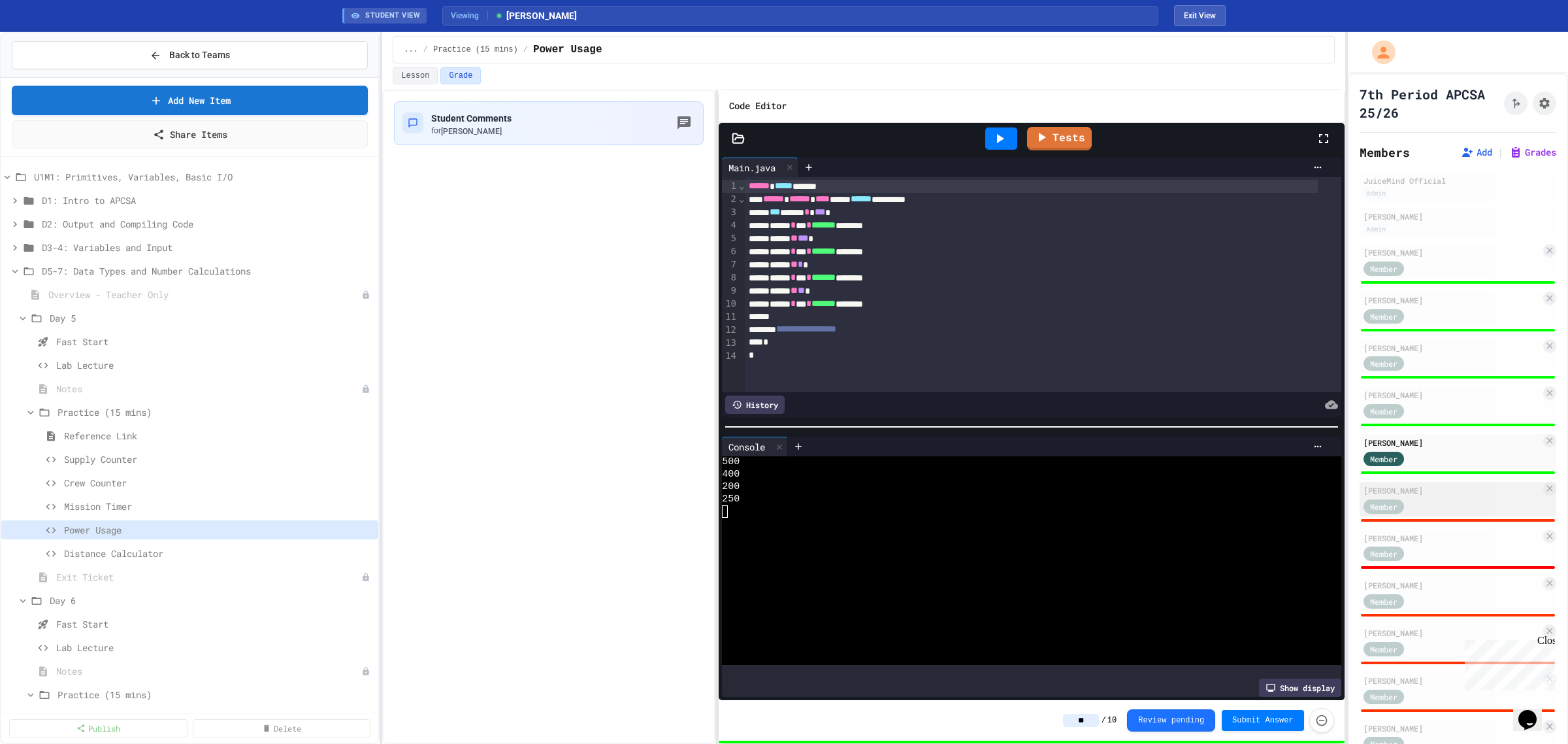
click at [1466, 492] on div "[PERSON_NAME]" at bounding box center [1452, 491] width 177 height 12
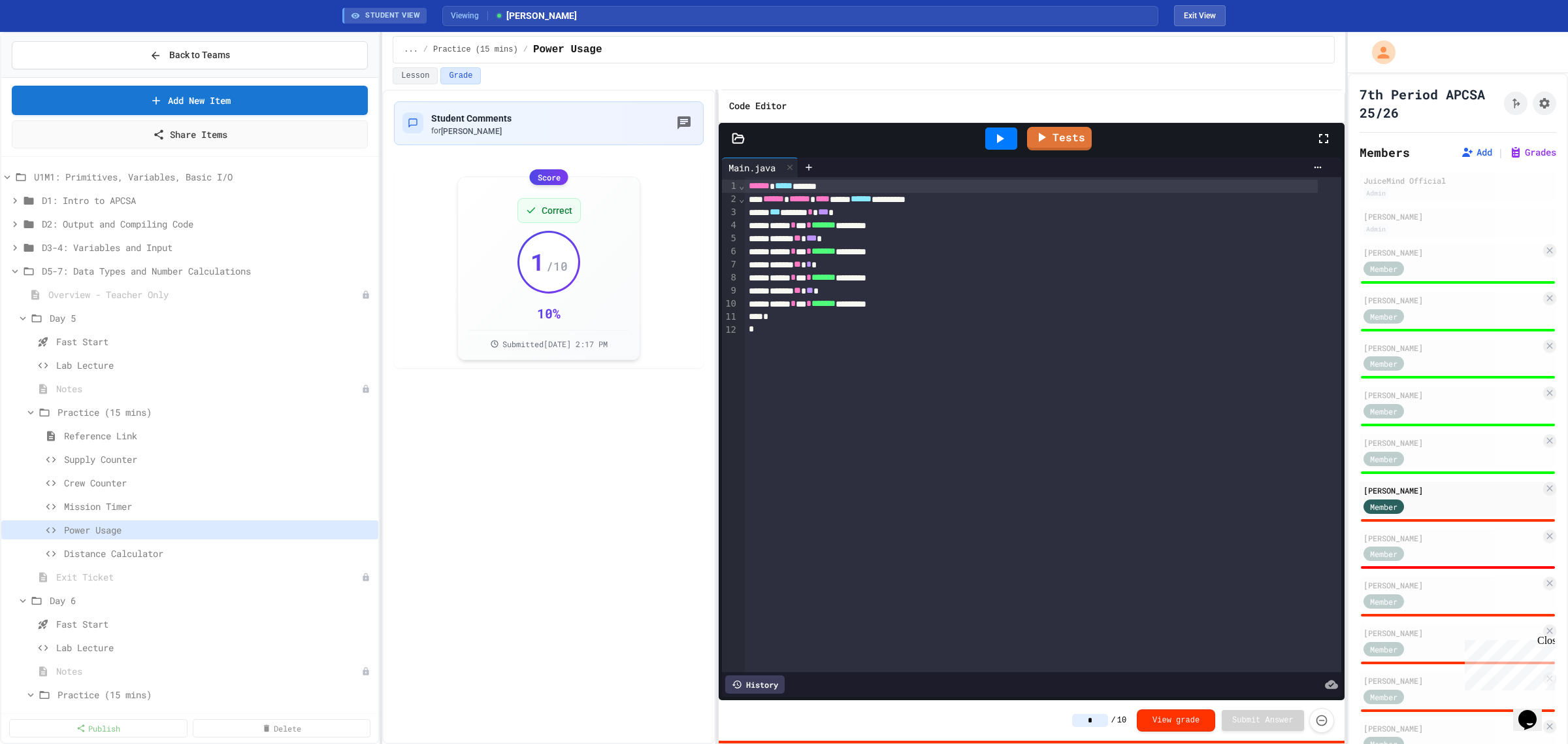
click at [1002, 125] on div at bounding box center [1001, 139] width 45 height 35
click at [1000, 142] on icon at bounding box center [1000, 139] width 16 height 16
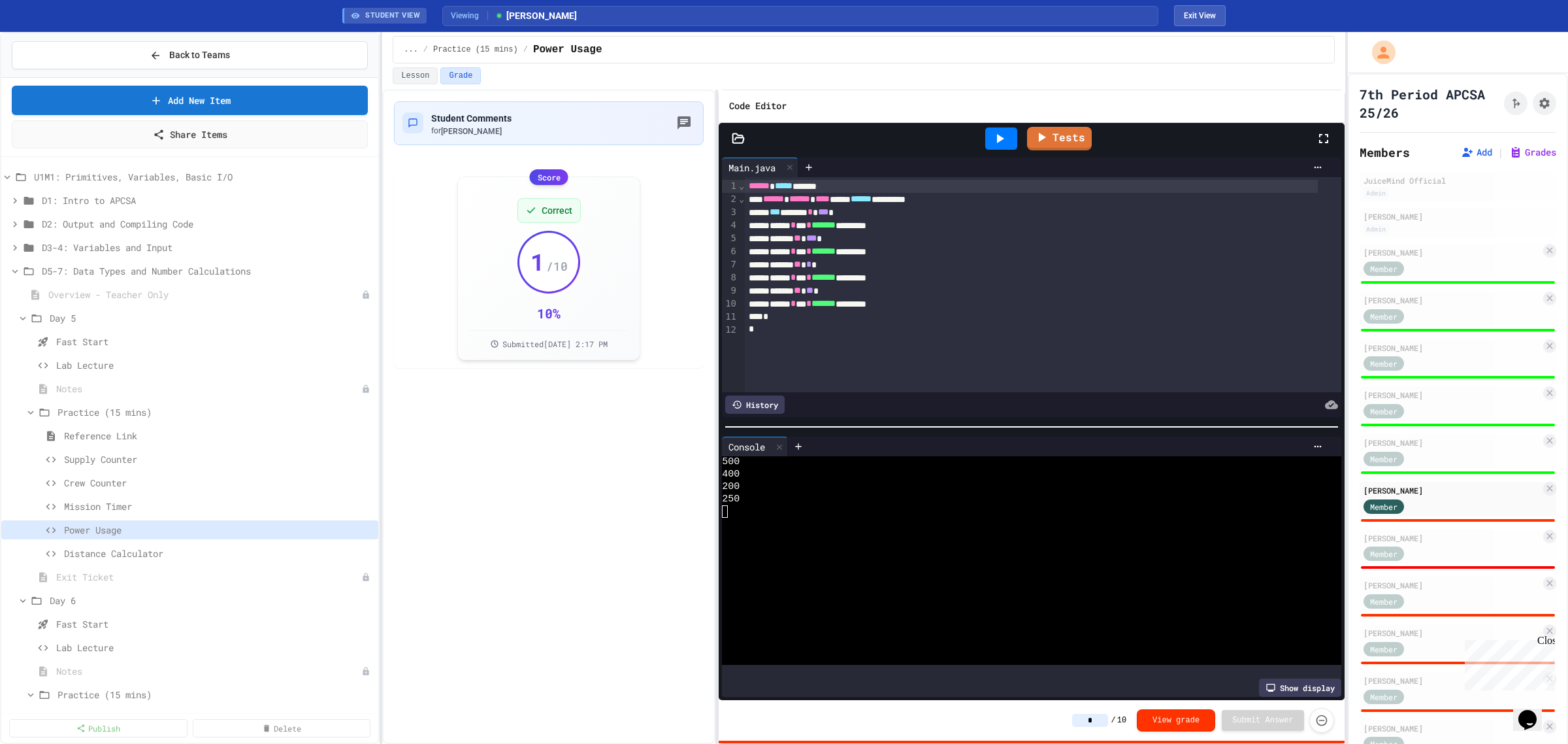
click at [1099, 718] on input "*" at bounding box center [1090, 720] width 36 height 13
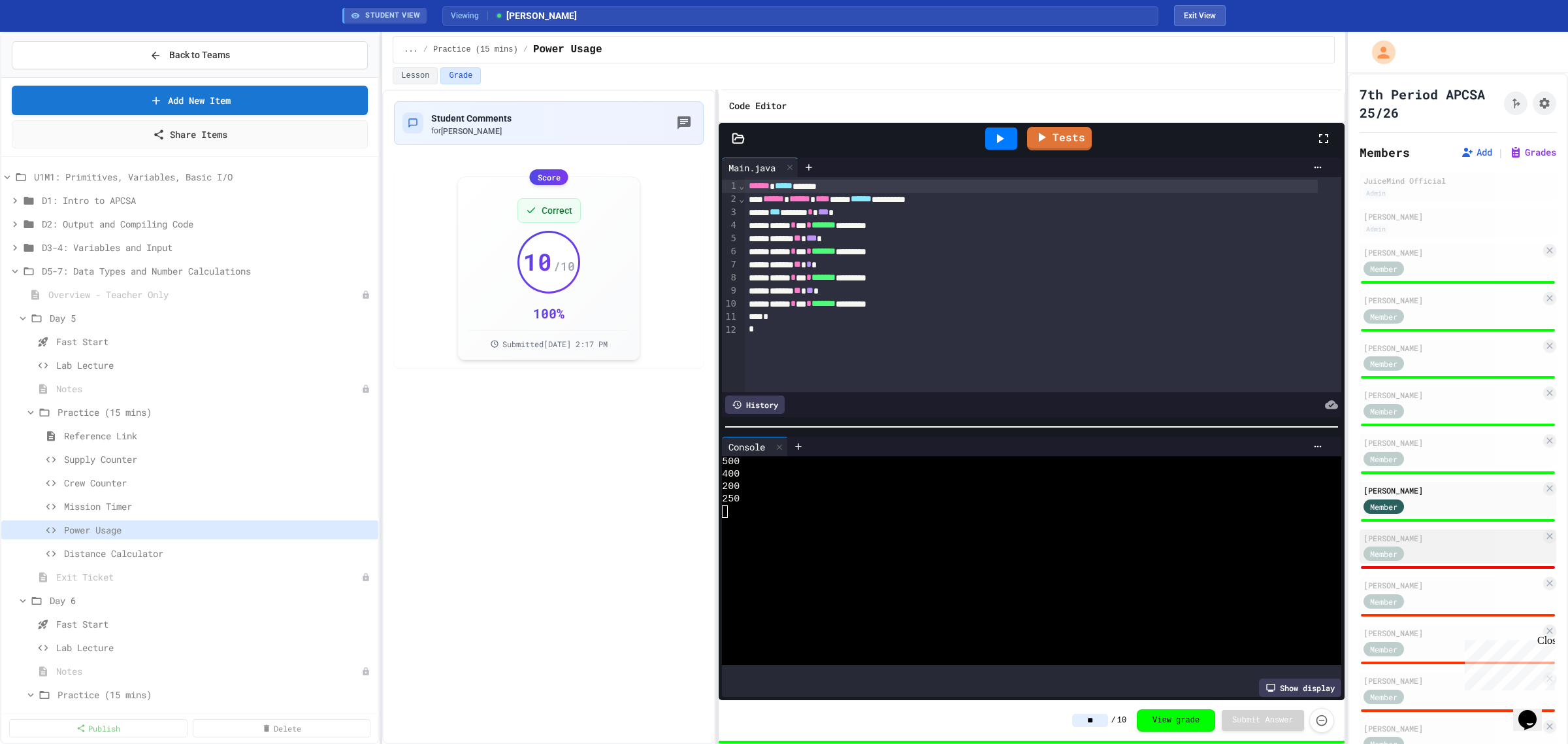
click at [1445, 545] on div "Member" at bounding box center [1452, 553] width 177 height 16
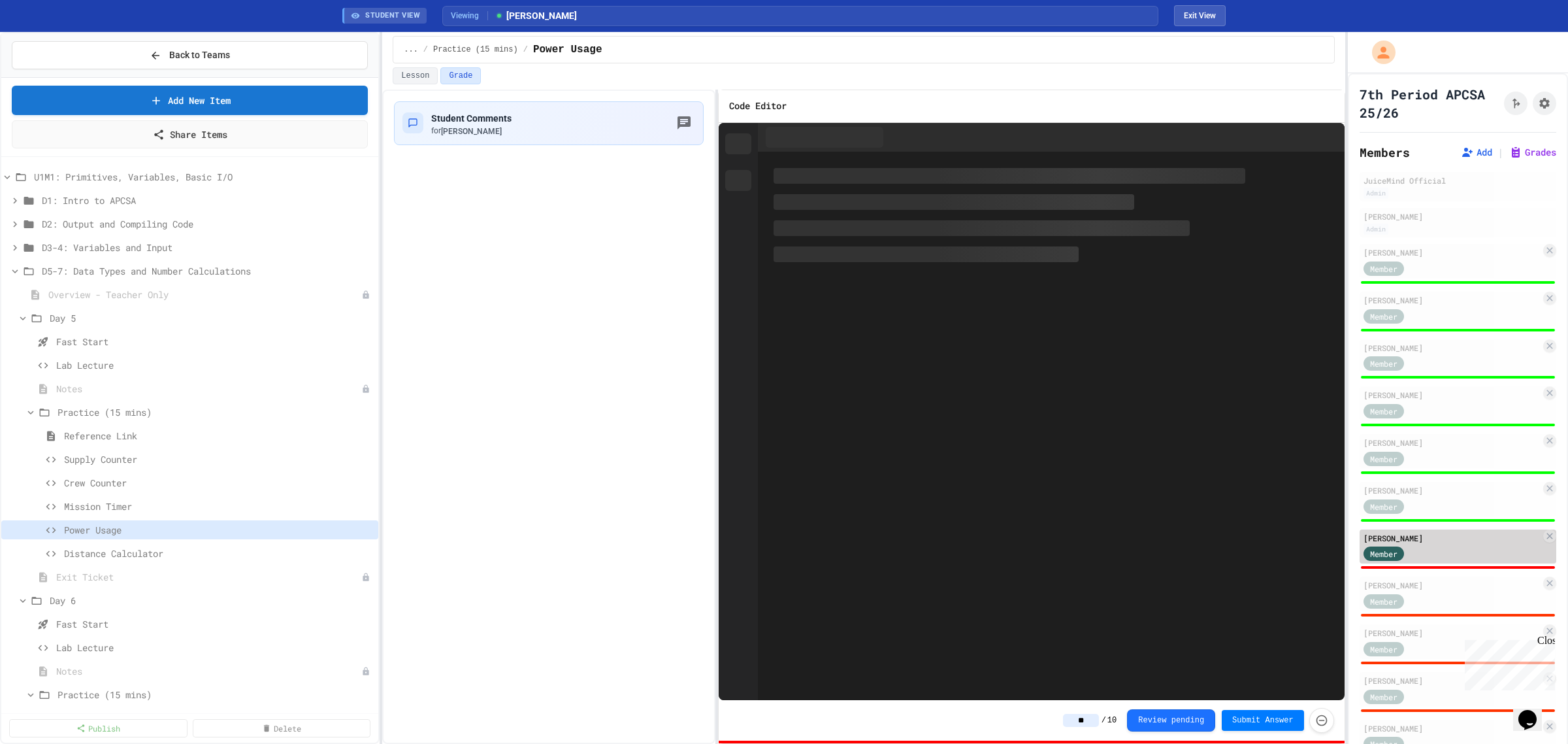
type input "*"
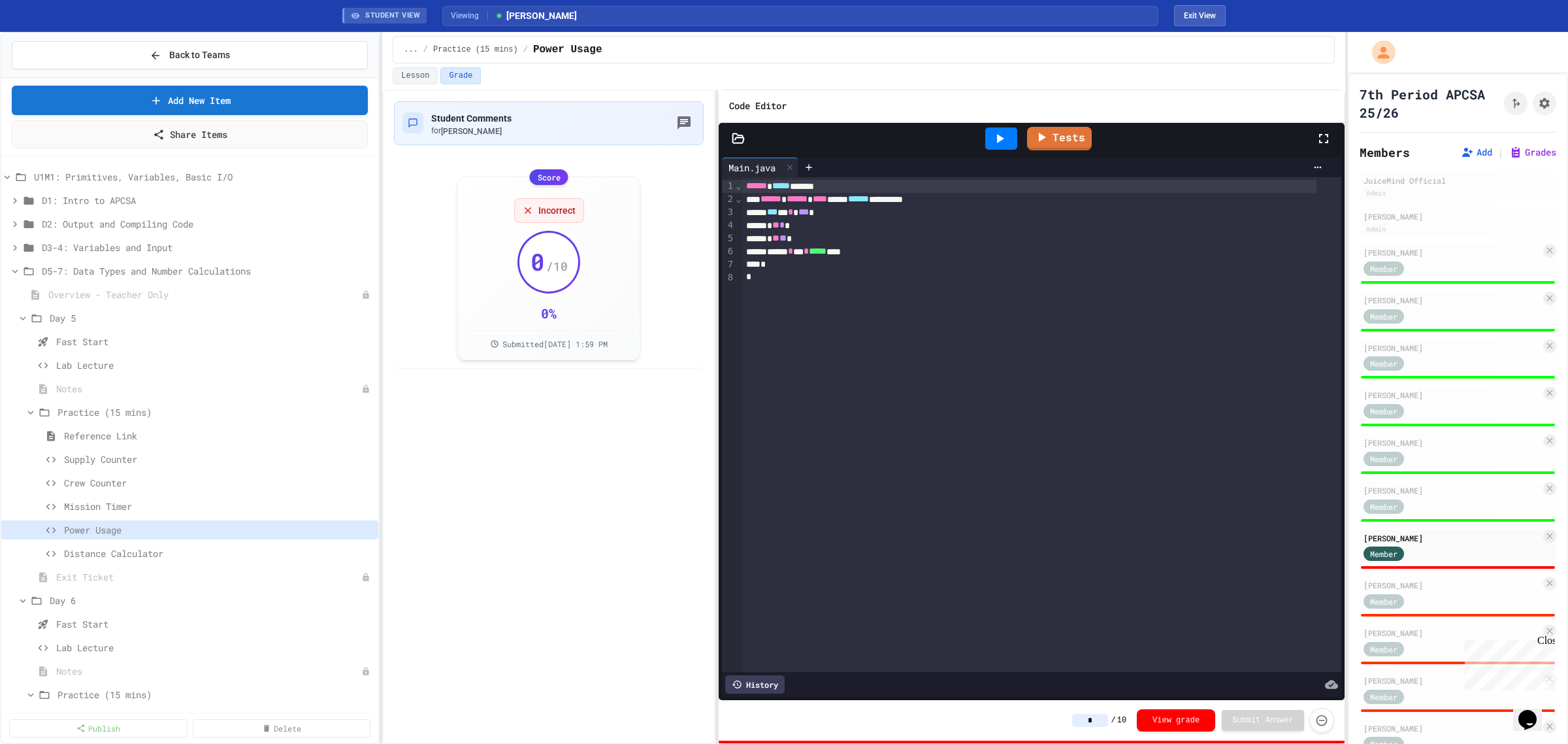
click at [1013, 135] on div at bounding box center [1001, 139] width 32 height 22
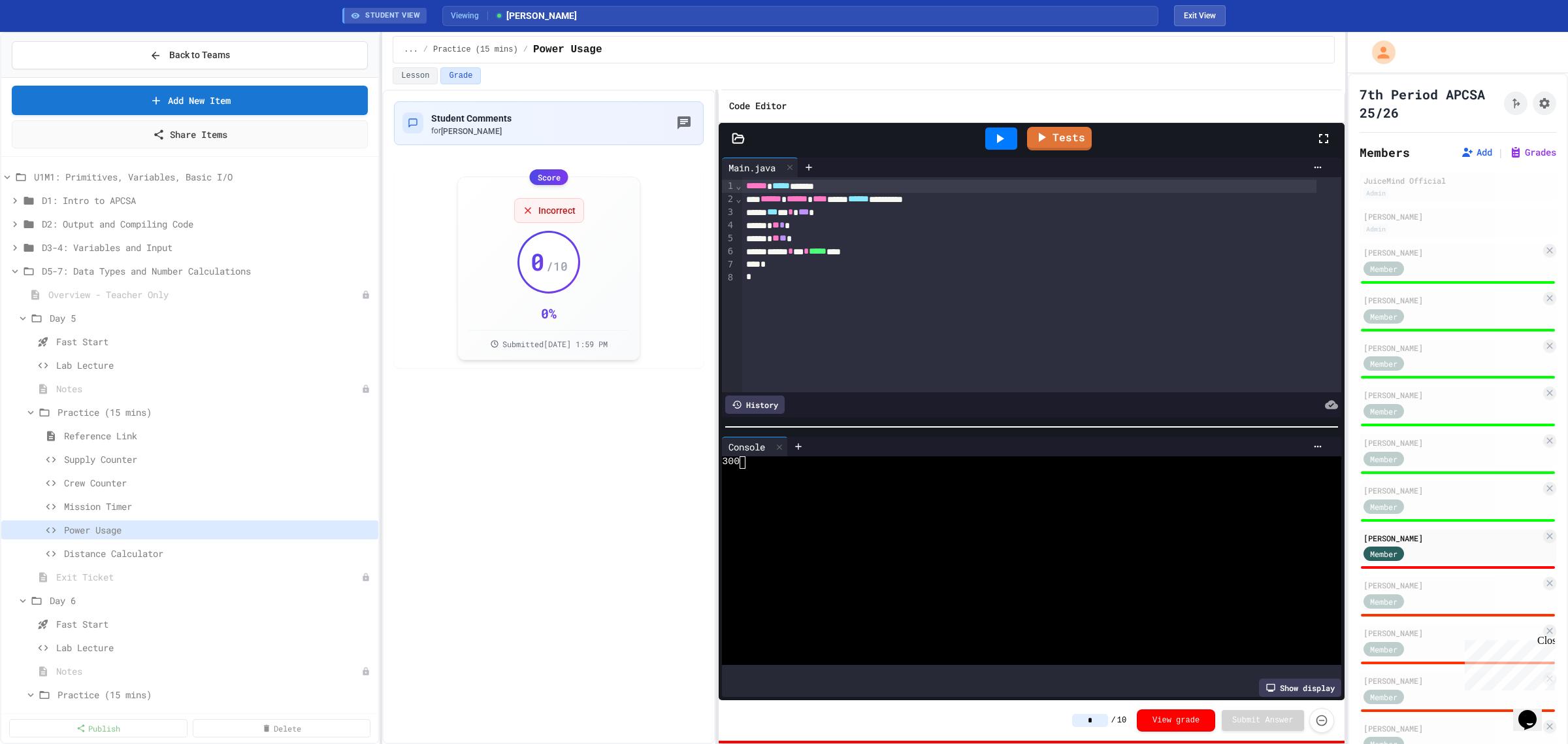
click at [1099, 716] on input "*" at bounding box center [1090, 720] width 36 height 13
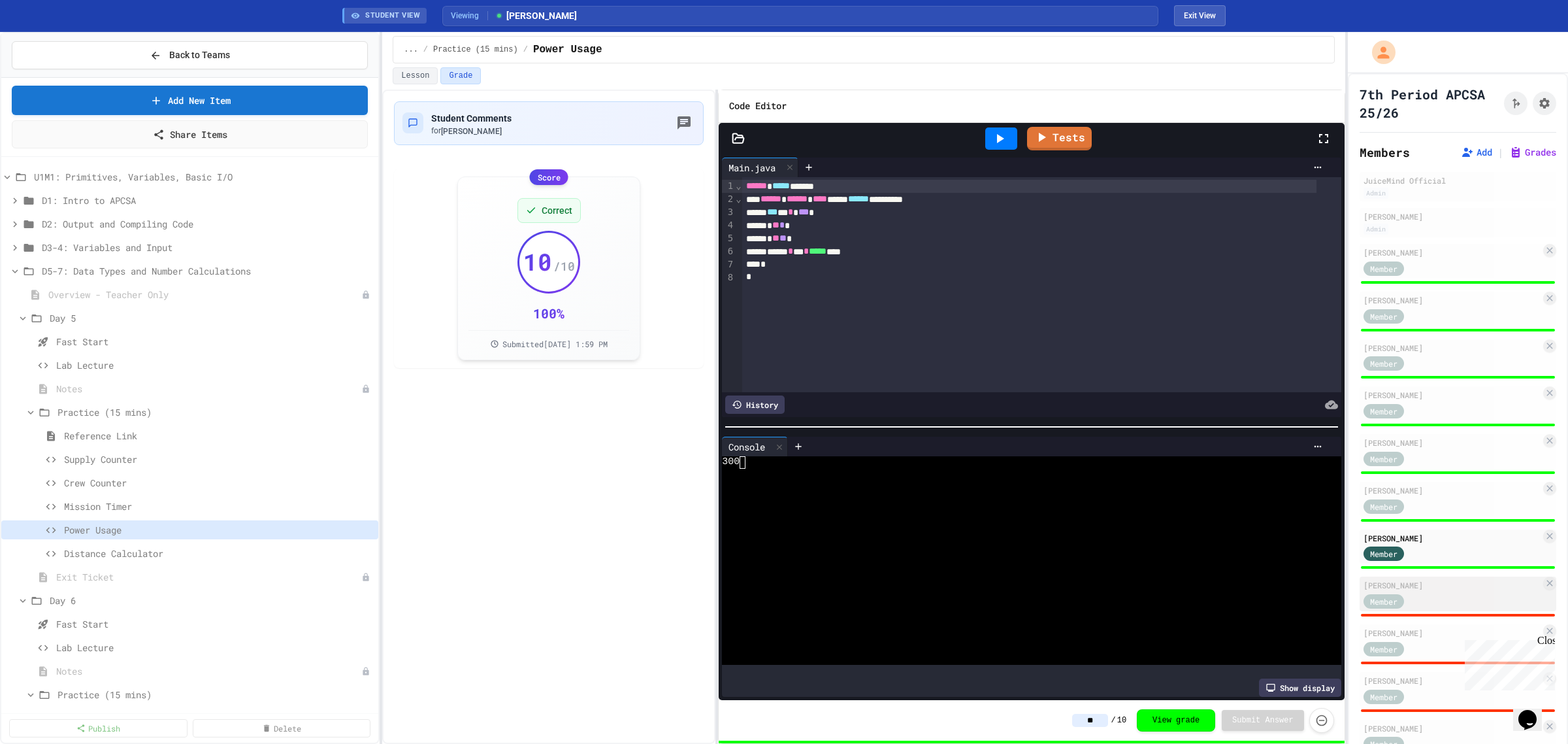
click at [1436, 582] on div "[PERSON_NAME]" at bounding box center [1452, 585] width 177 height 12
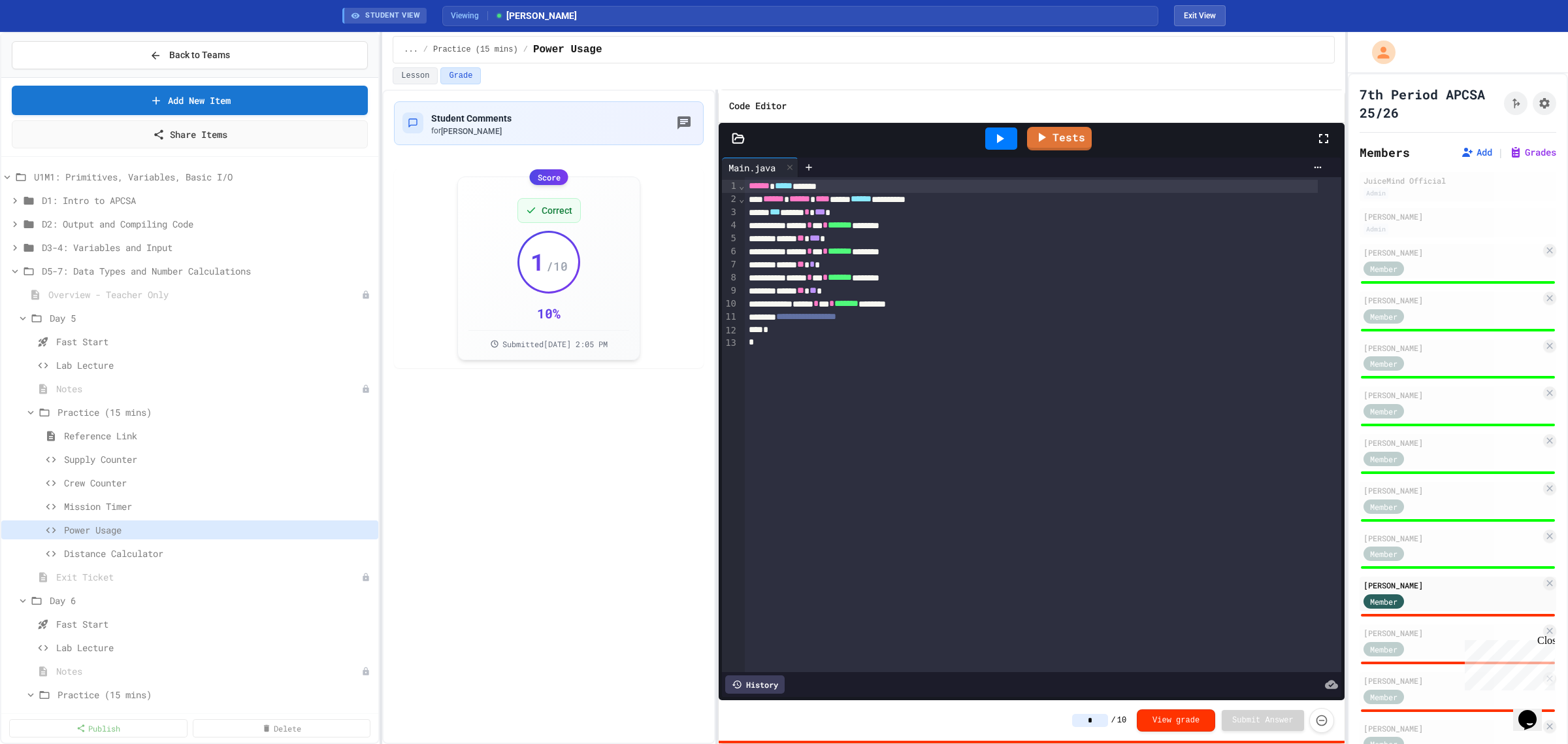
click at [1010, 141] on div at bounding box center [1001, 139] width 32 height 22
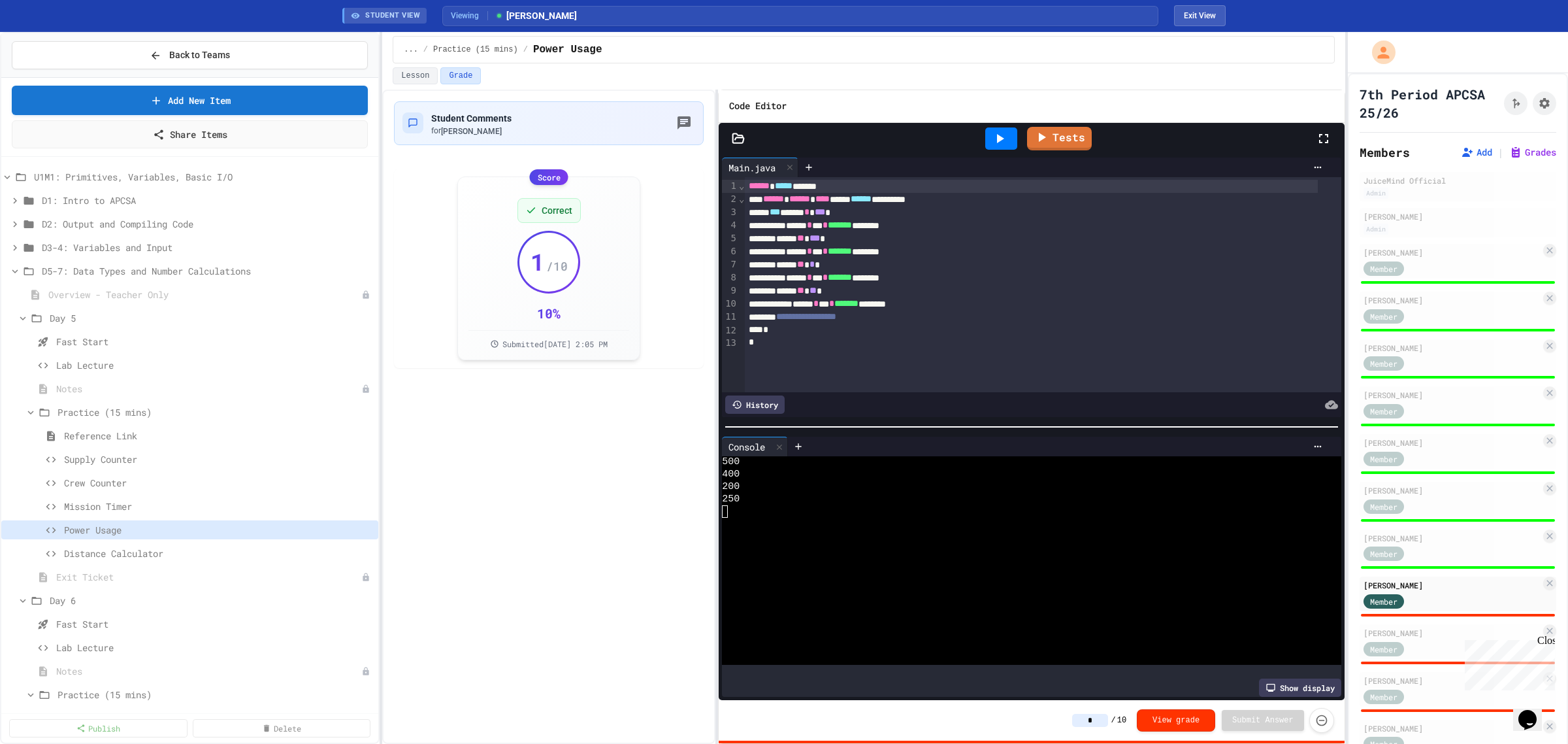
click at [1101, 723] on input "*" at bounding box center [1090, 720] width 36 height 13
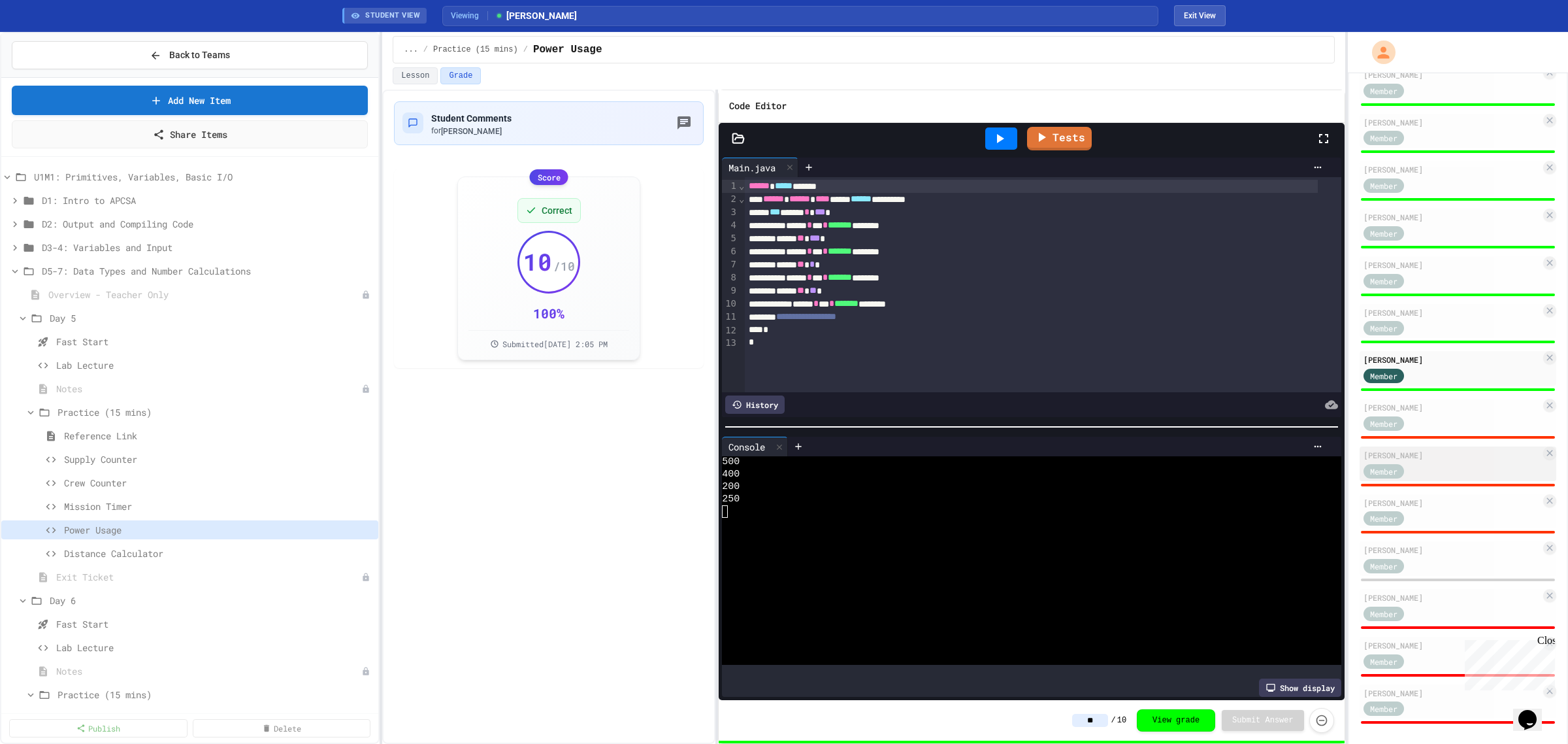
scroll to position [227, 0]
click at [1422, 413] on div "Member" at bounding box center [1397, 421] width 66 height 16
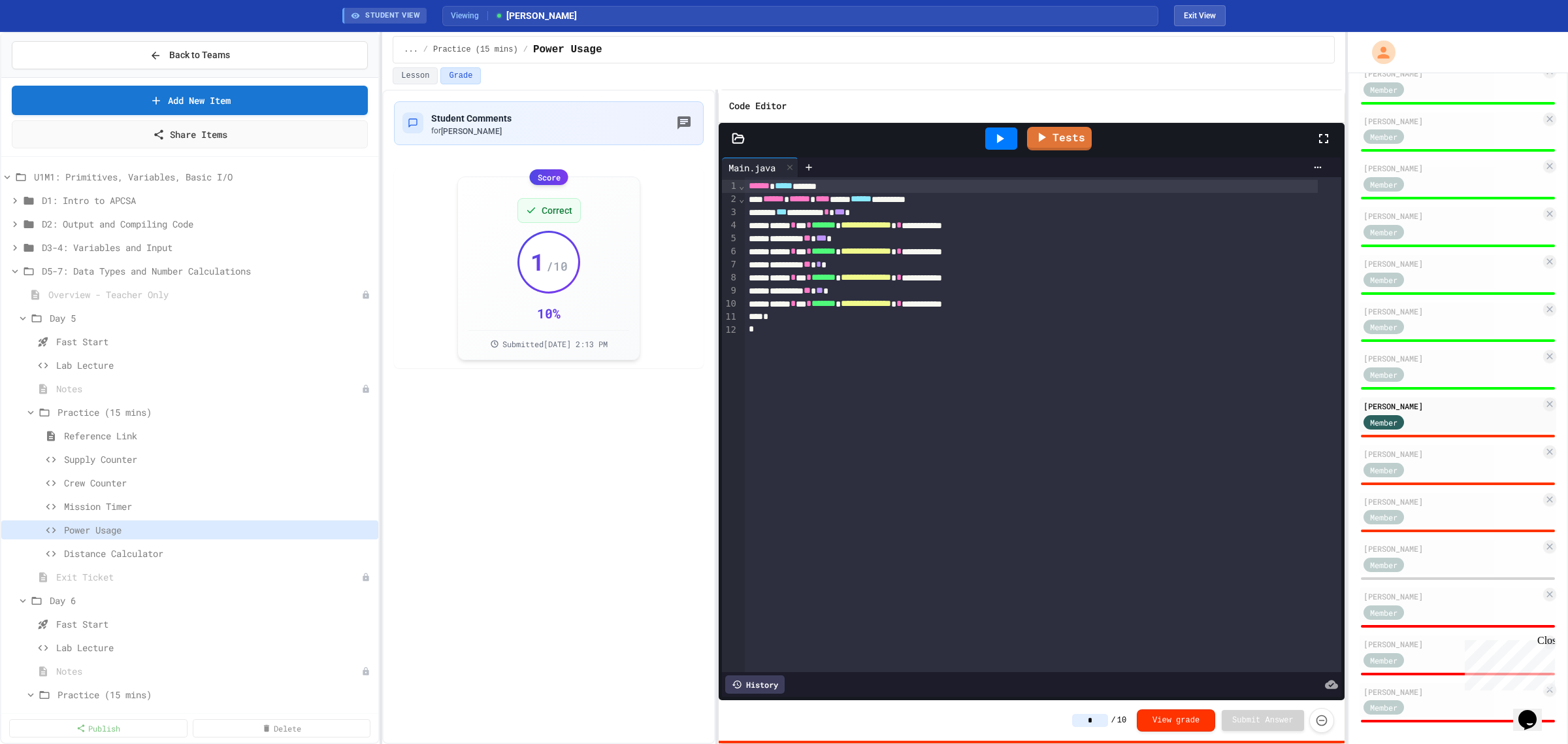
click at [1000, 139] on icon at bounding box center [1000, 139] width 7 height 9
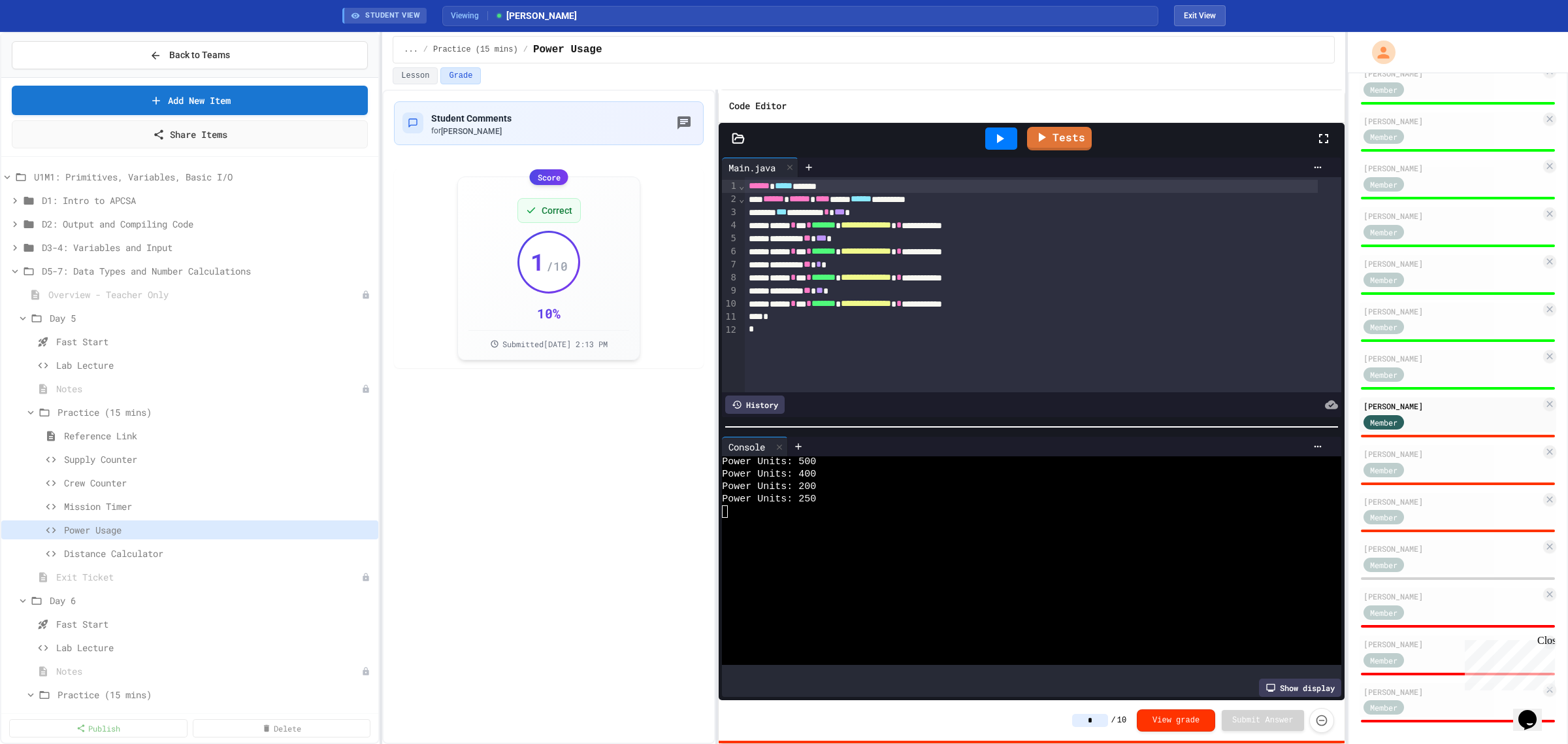
click at [1104, 717] on input "*" at bounding box center [1090, 720] width 36 height 13
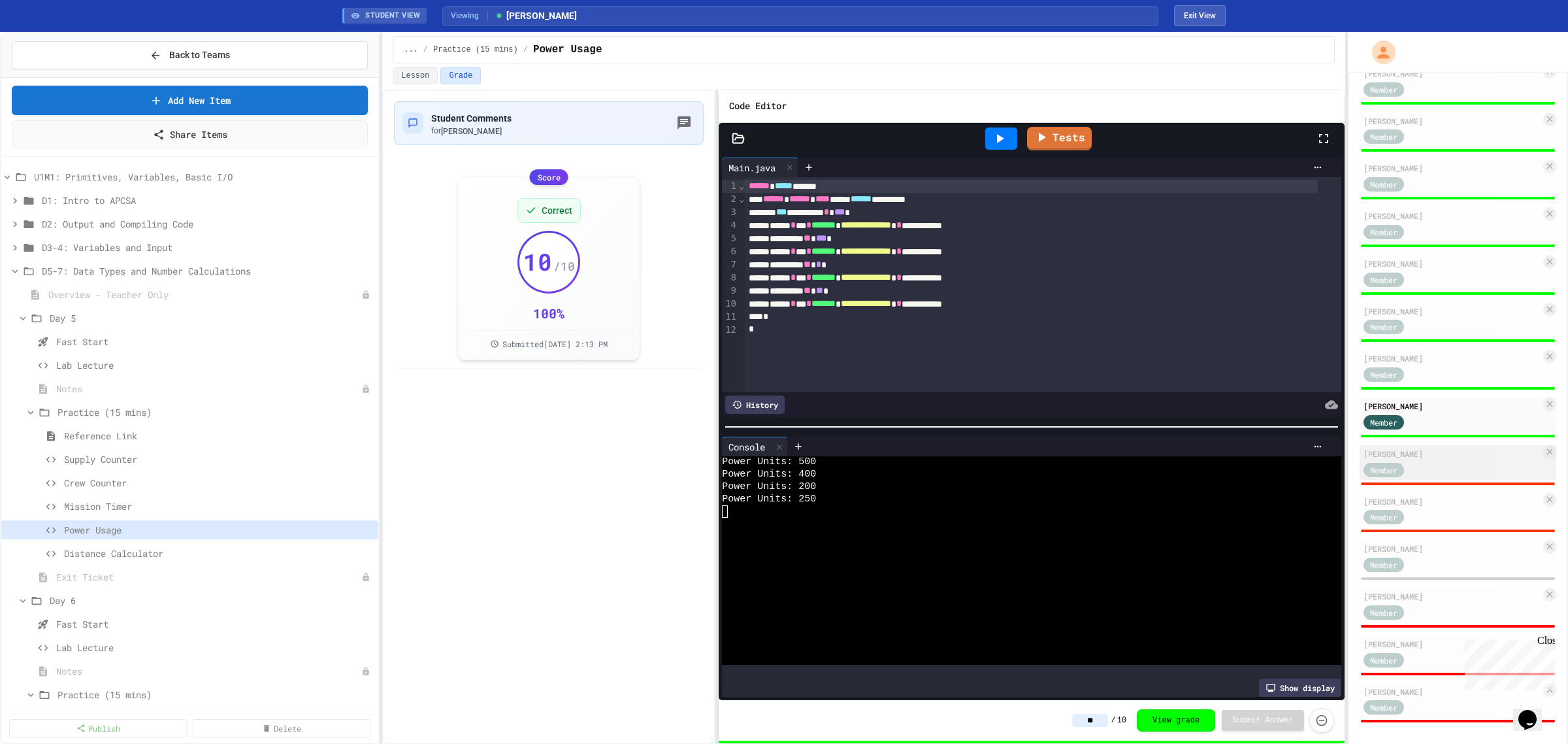
click at [1434, 445] on div "[PERSON_NAME] Member" at bounding box center [1458, 462] width 197 height 35
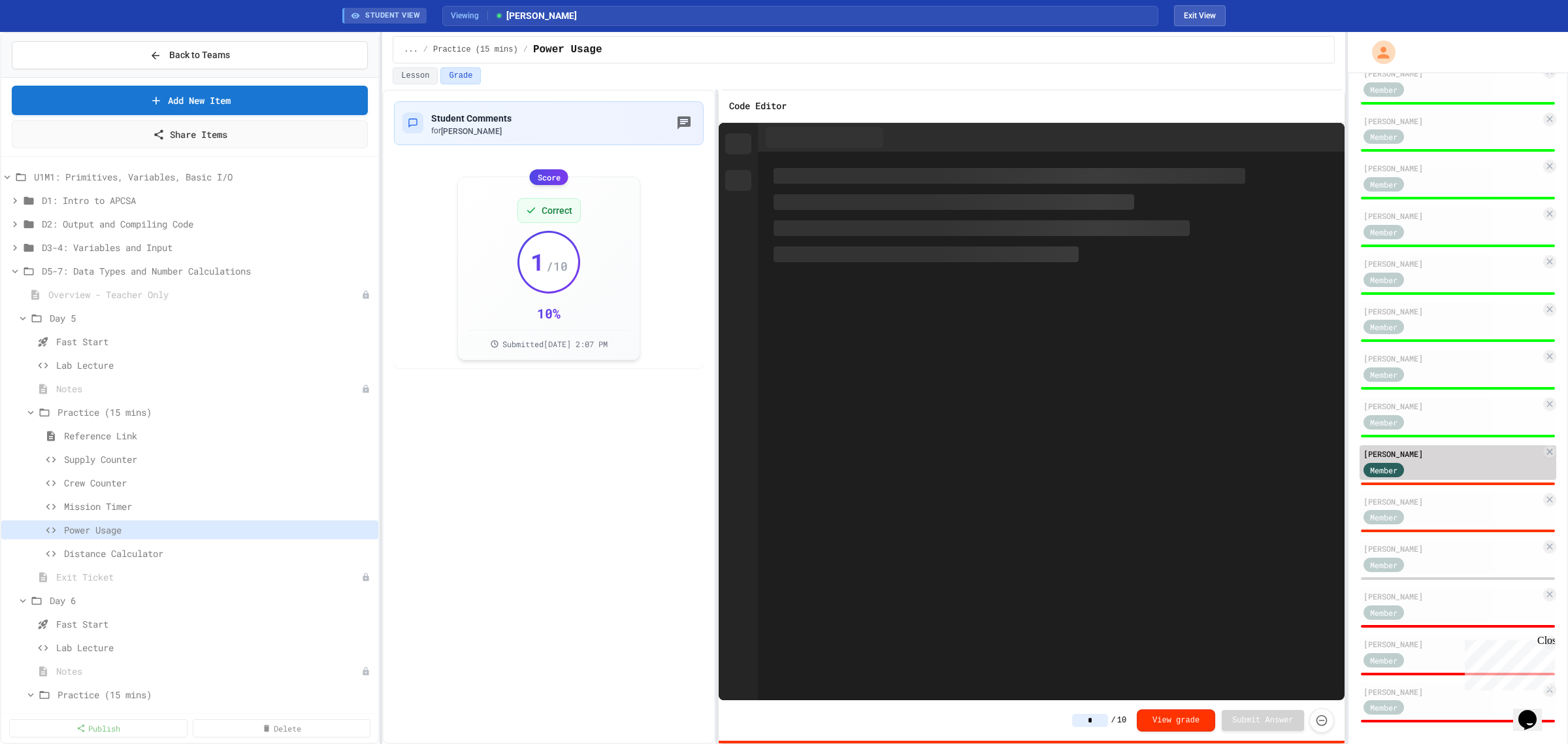
click at [1432, 452] on div "[PERSON_NAME]" at bounding box center [1452, 454] width 177 height 12
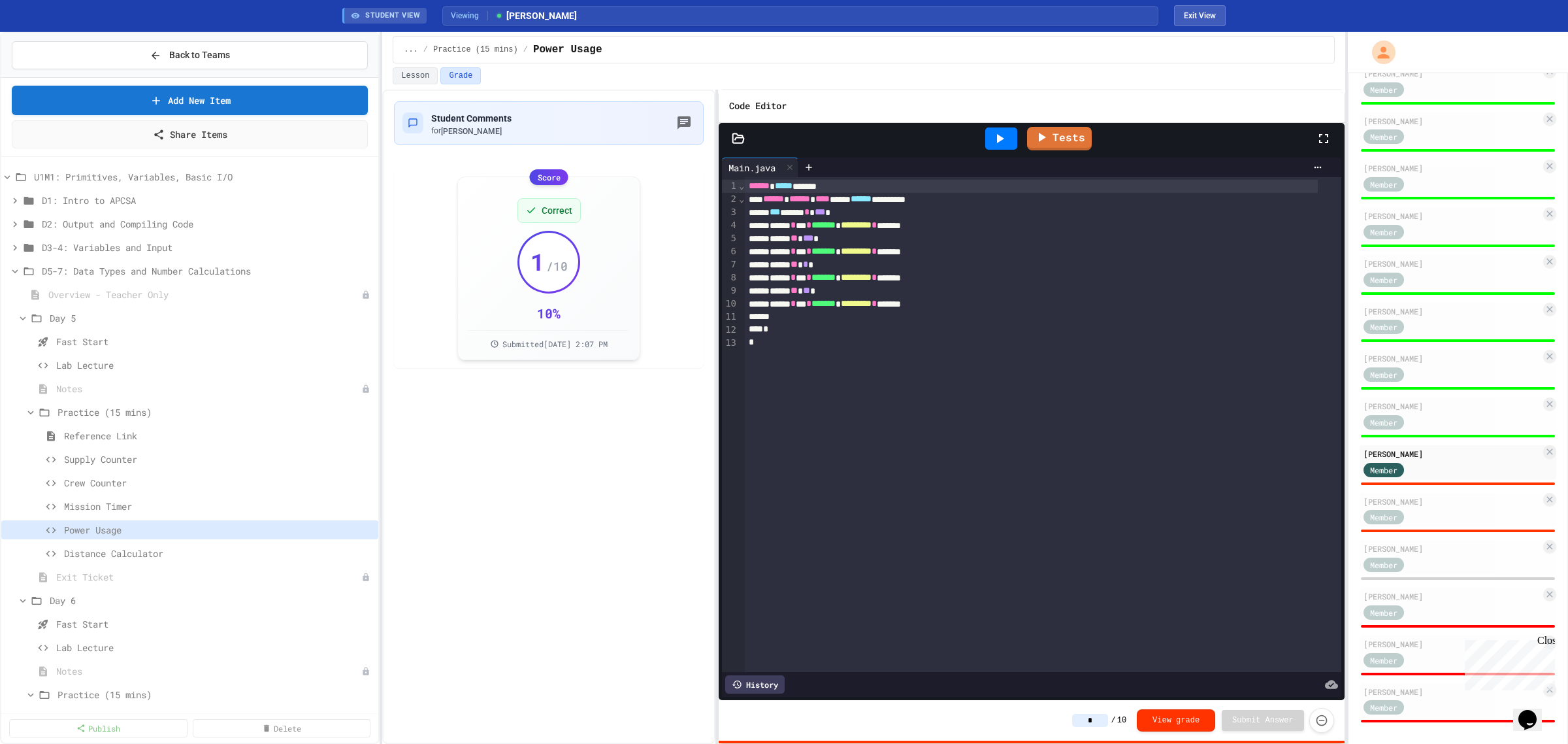
click at [1004, 142] on icon at bounding box center [1000, 139] width 16 height 16
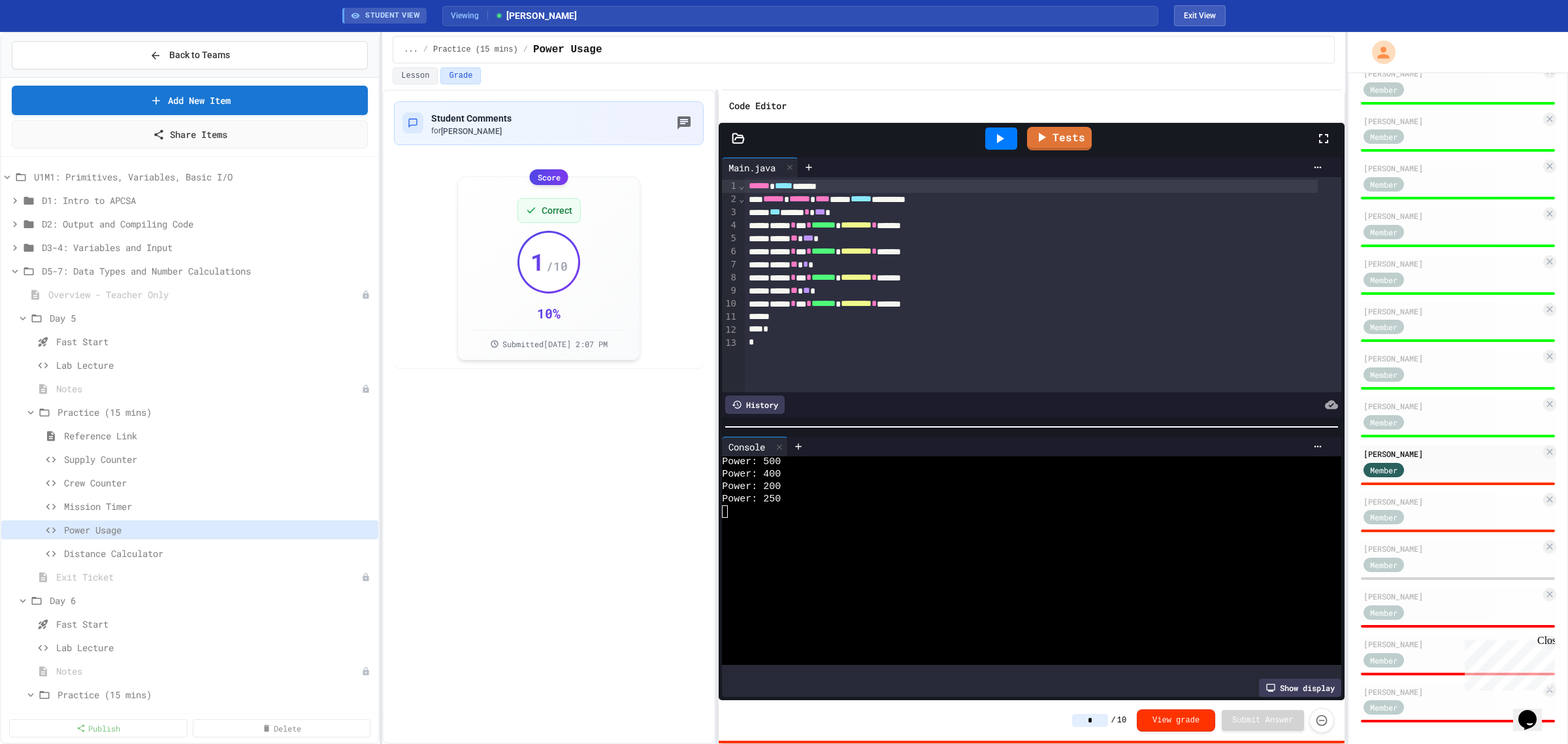
click at [1104, 723] on input "*" at bounding box center [1090, 720] width 36 height 13
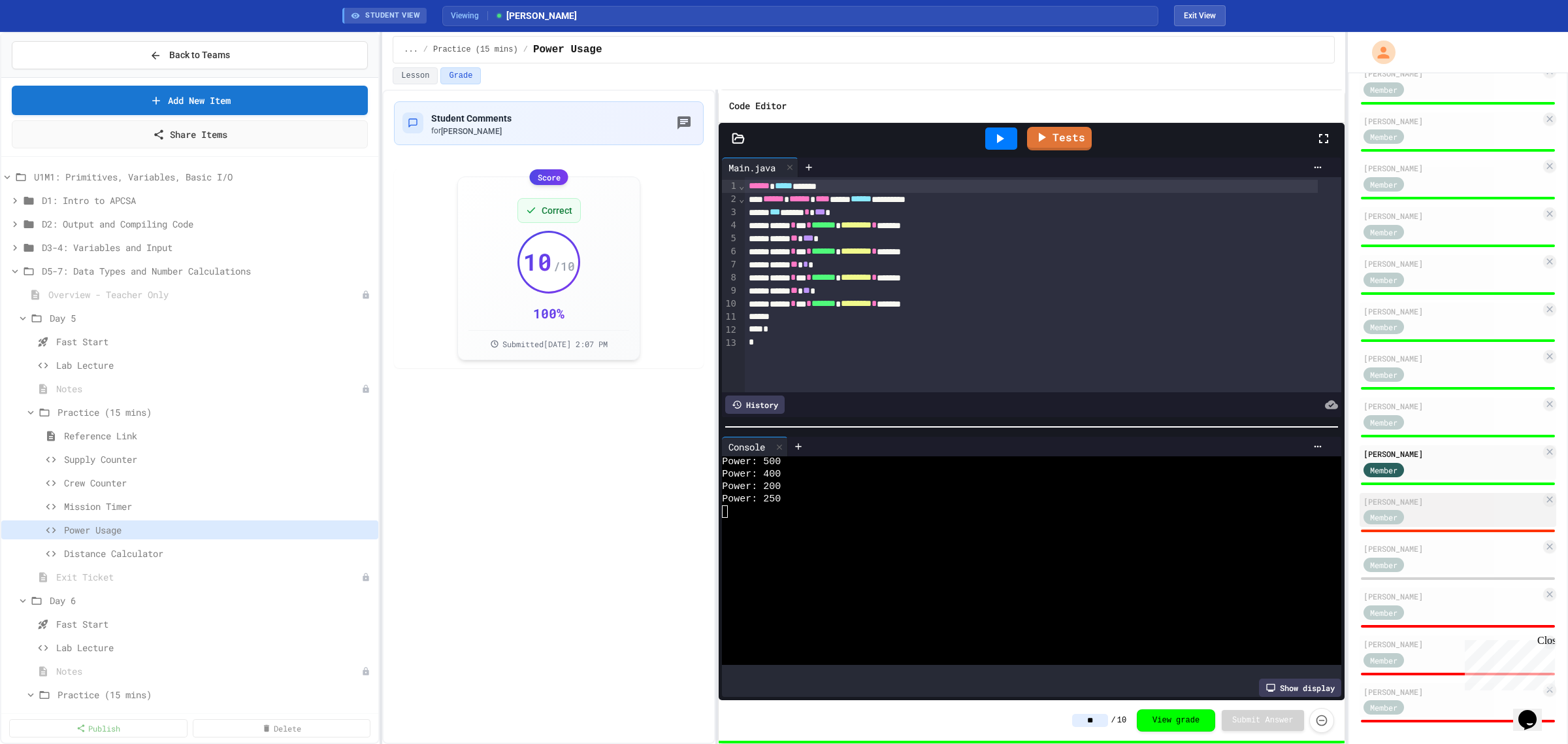
click at [1405, 496] on div "[PERSON_NAME]" at bounding box center [1452, 502] width 177 height 12
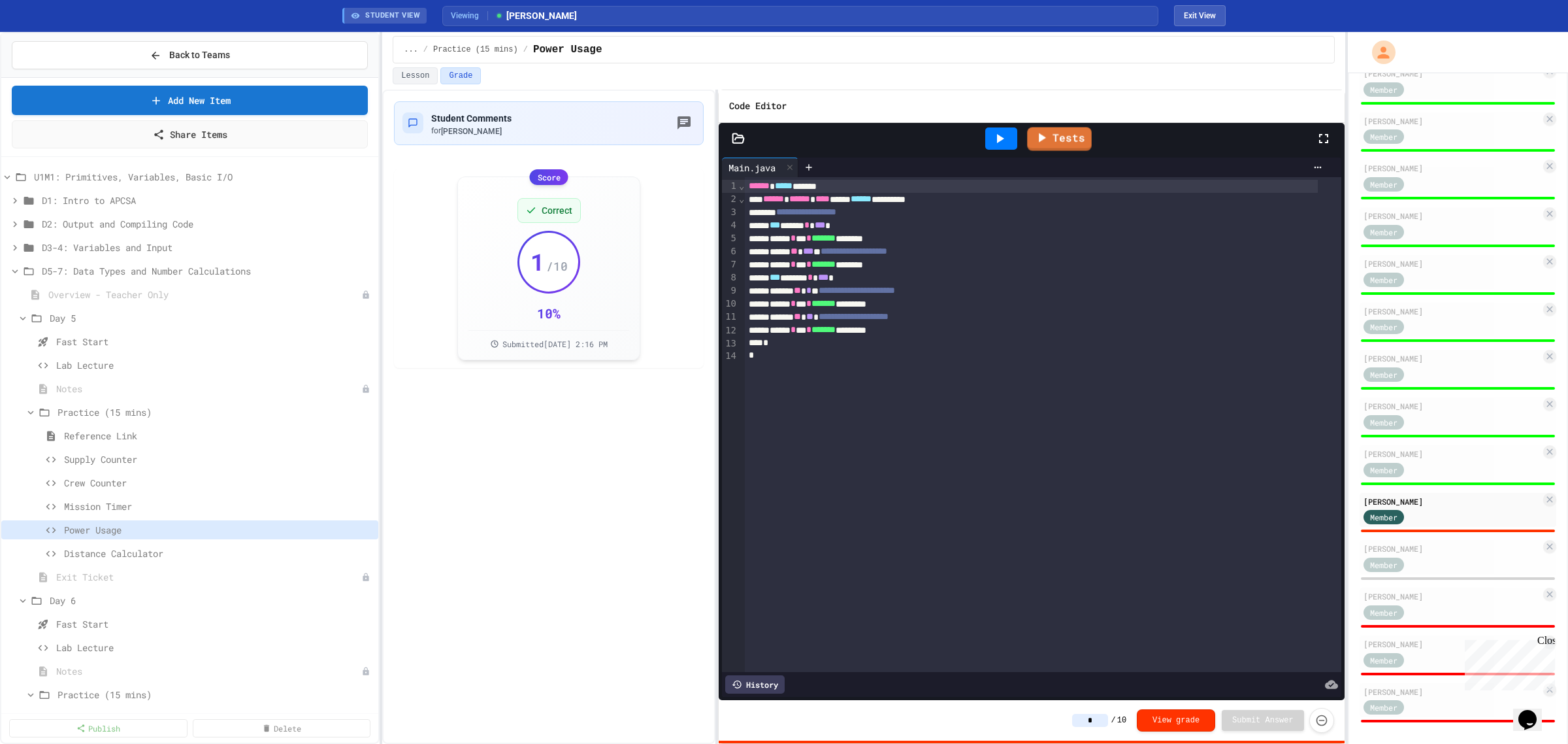
click at [1000, 135] on icon at bounding box center [1000, 139] width 16 height 16
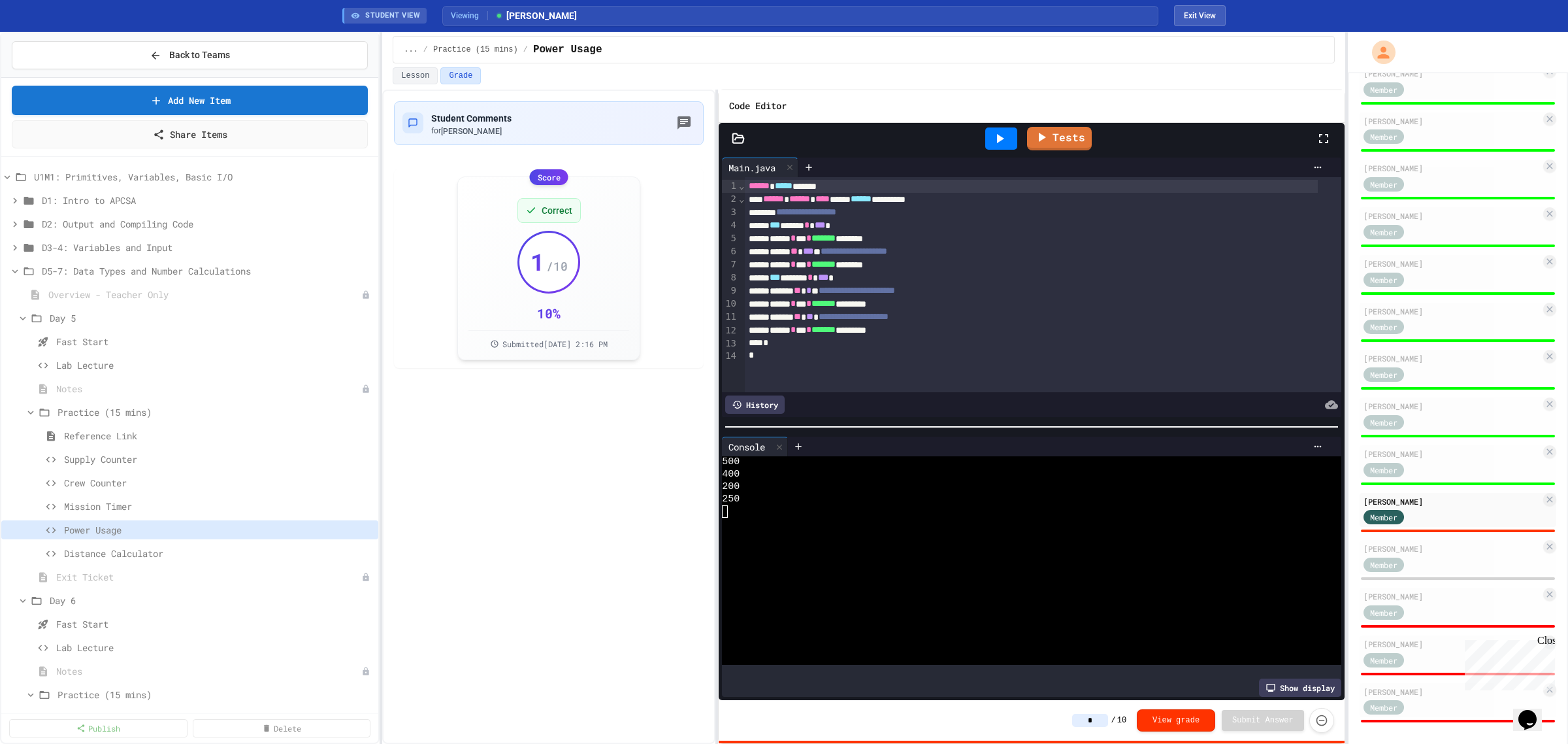
click at [1107, 723] on input "*" at bounding box center [1090, 720] width 36 height 13
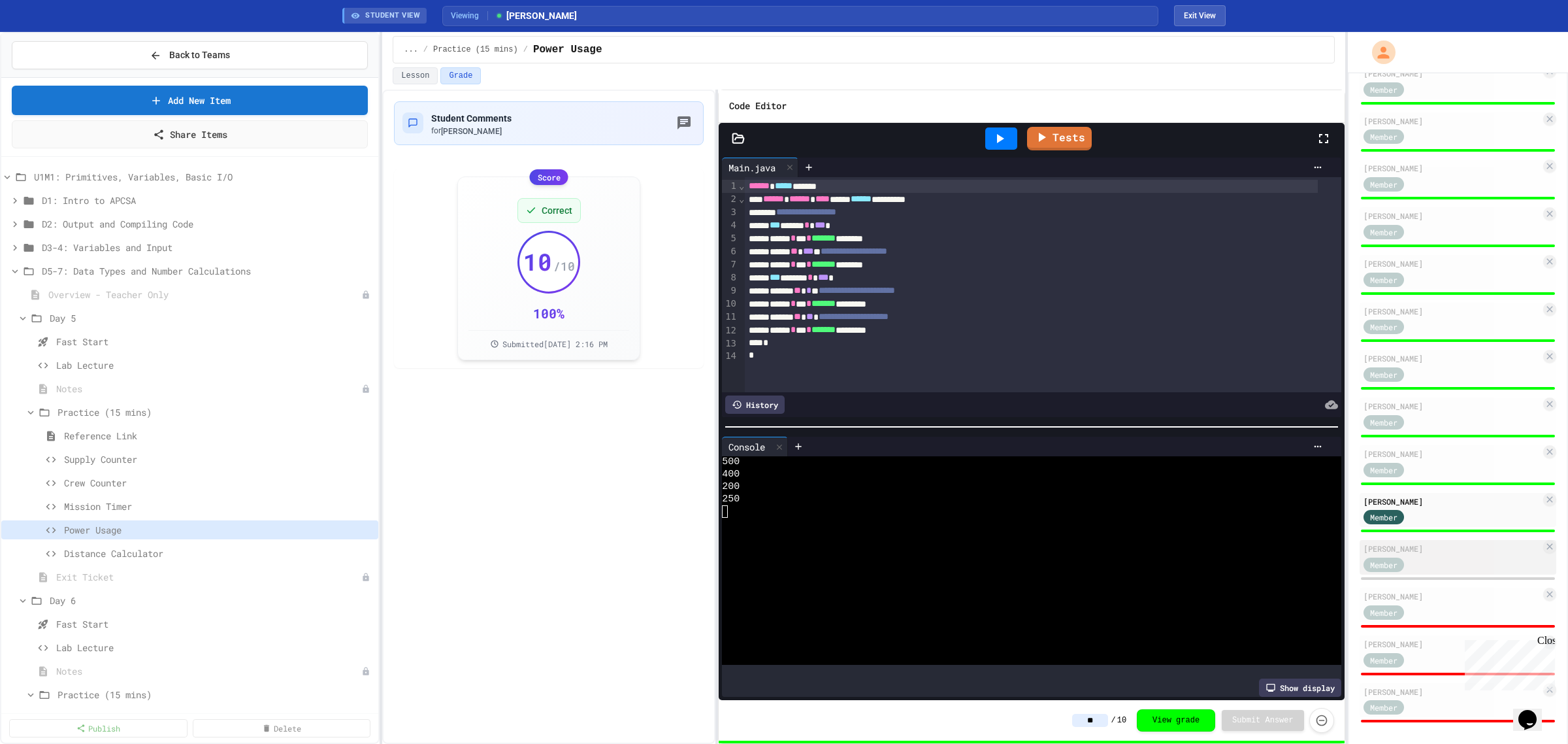
type input "**"
click at [1410, 556] on div "Member" at bounding box center [1397, 563] width 66 height 16
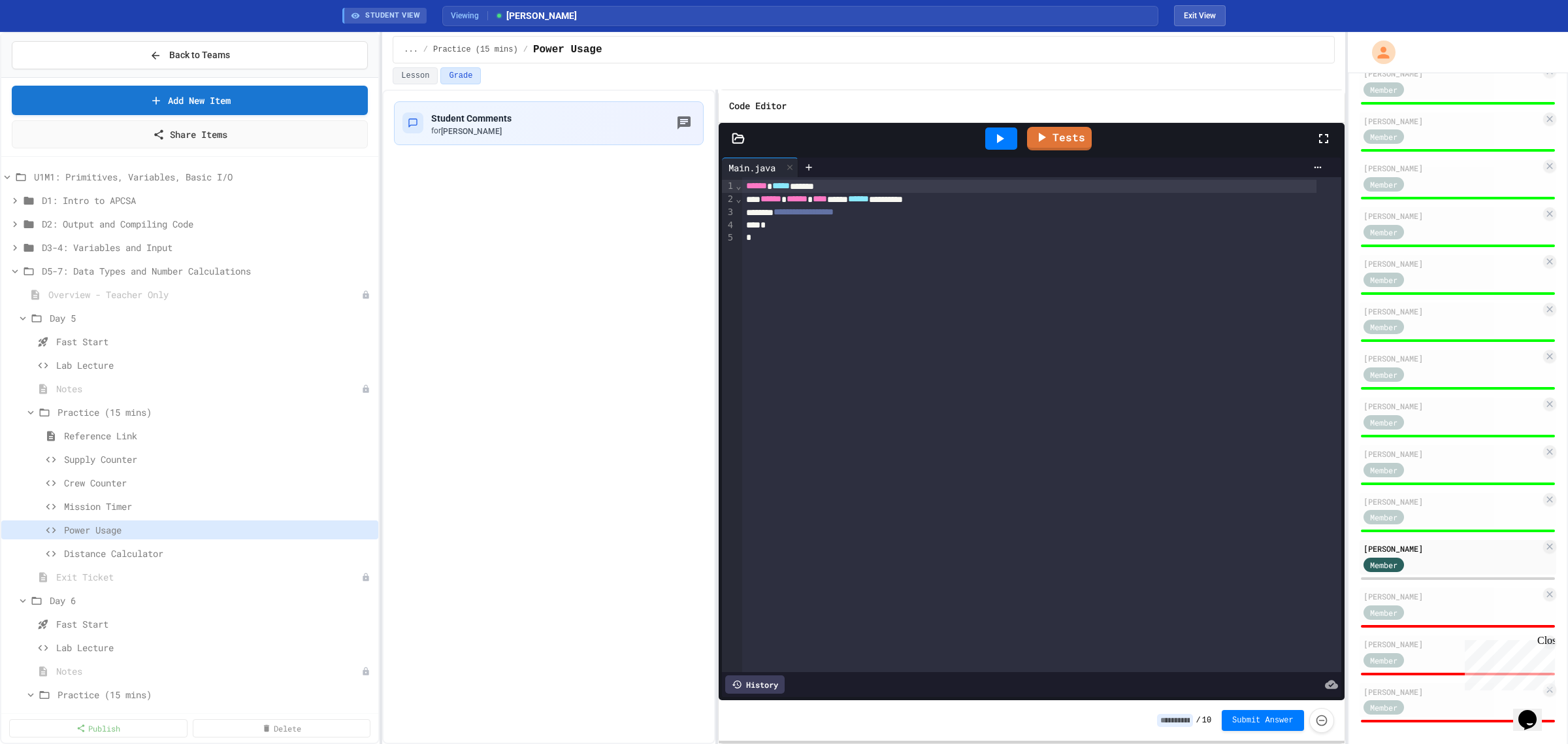
click at [1189, 721] on input at bounding box center [1175, 720] width 36 height 13
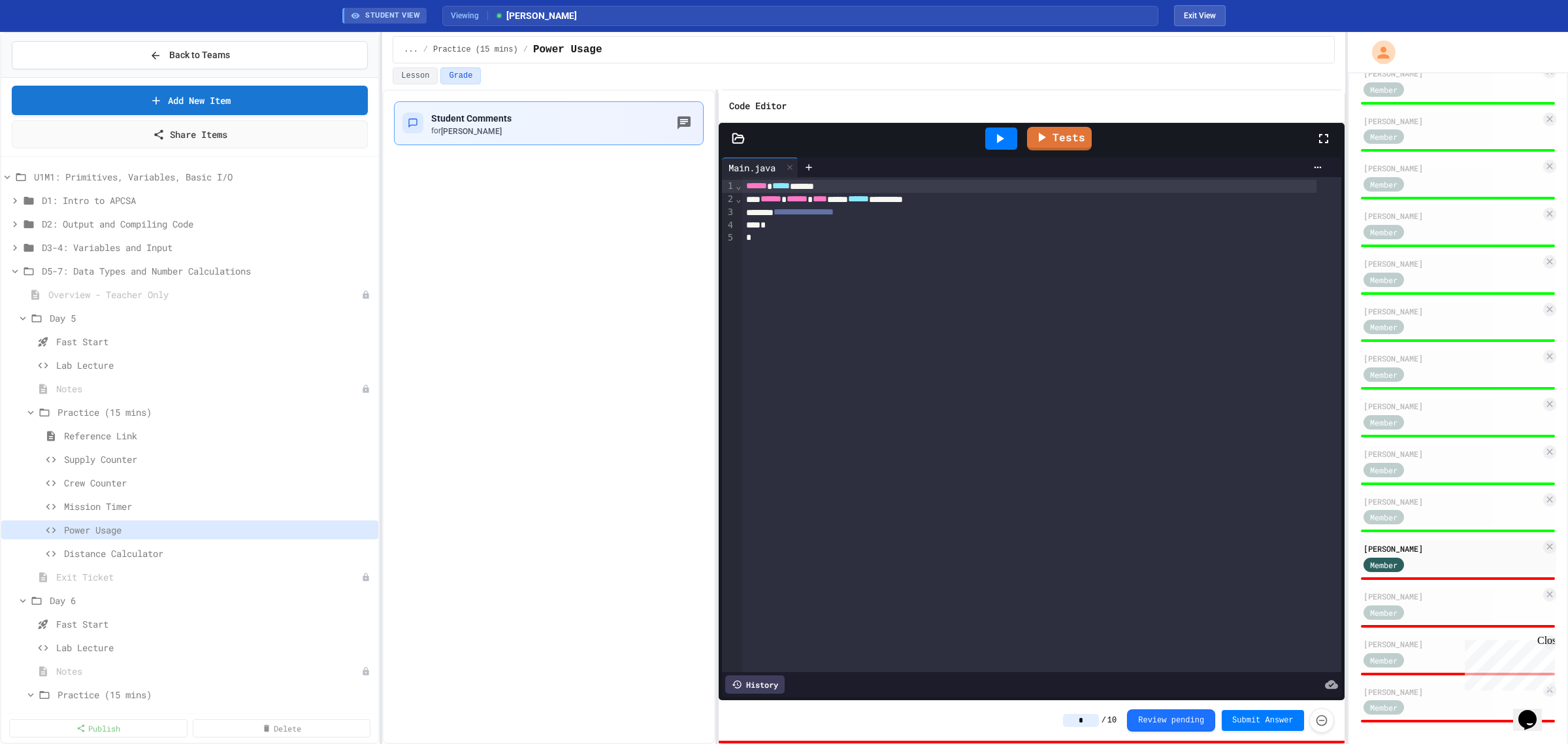
type input "*"
click at [543, 139] on div "Student Comments for [PERSON_NAME]" at bounding box center [549, 123] width 310 height 44
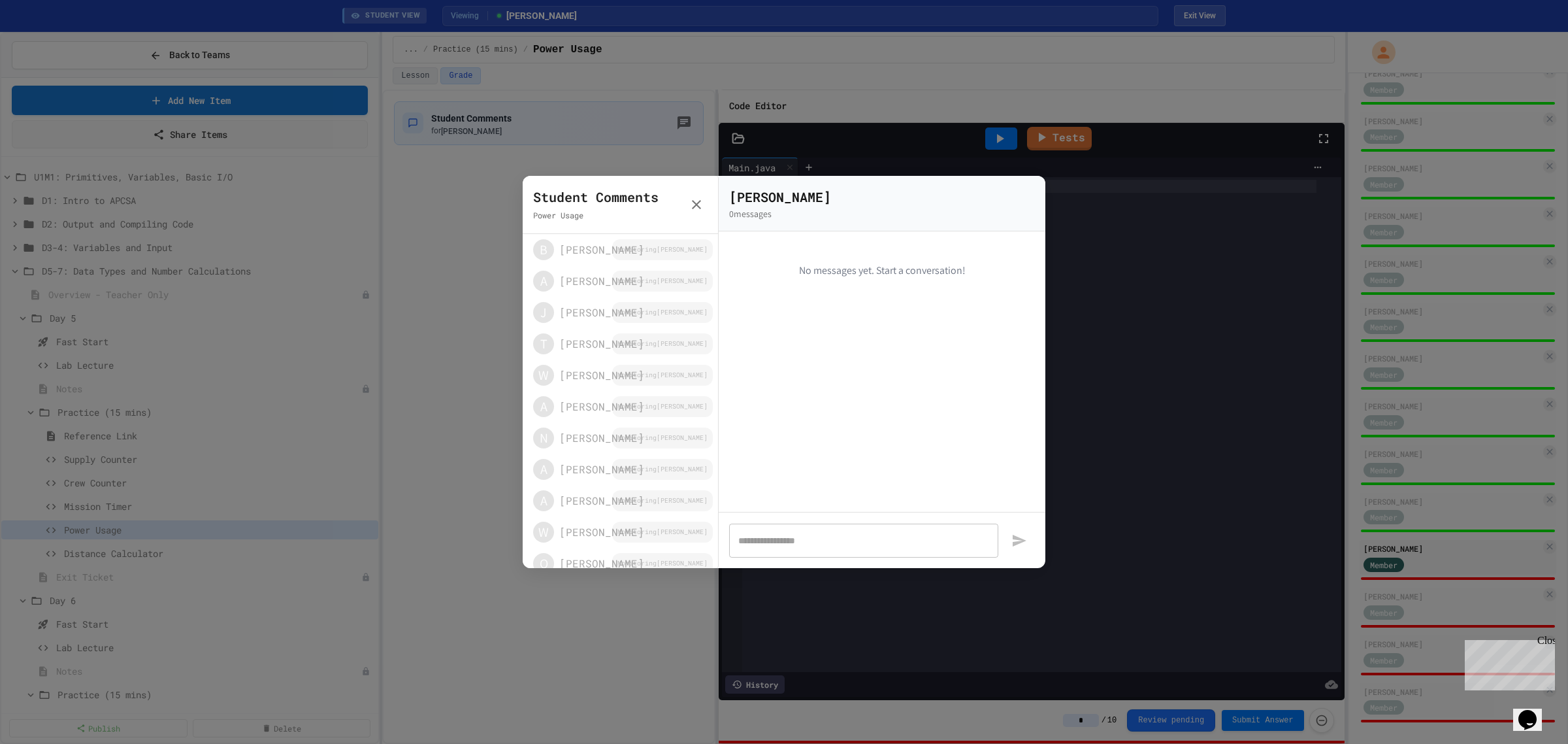
click at [810, 544] on textarea at bounding box center [864, 540] width 251 height 13
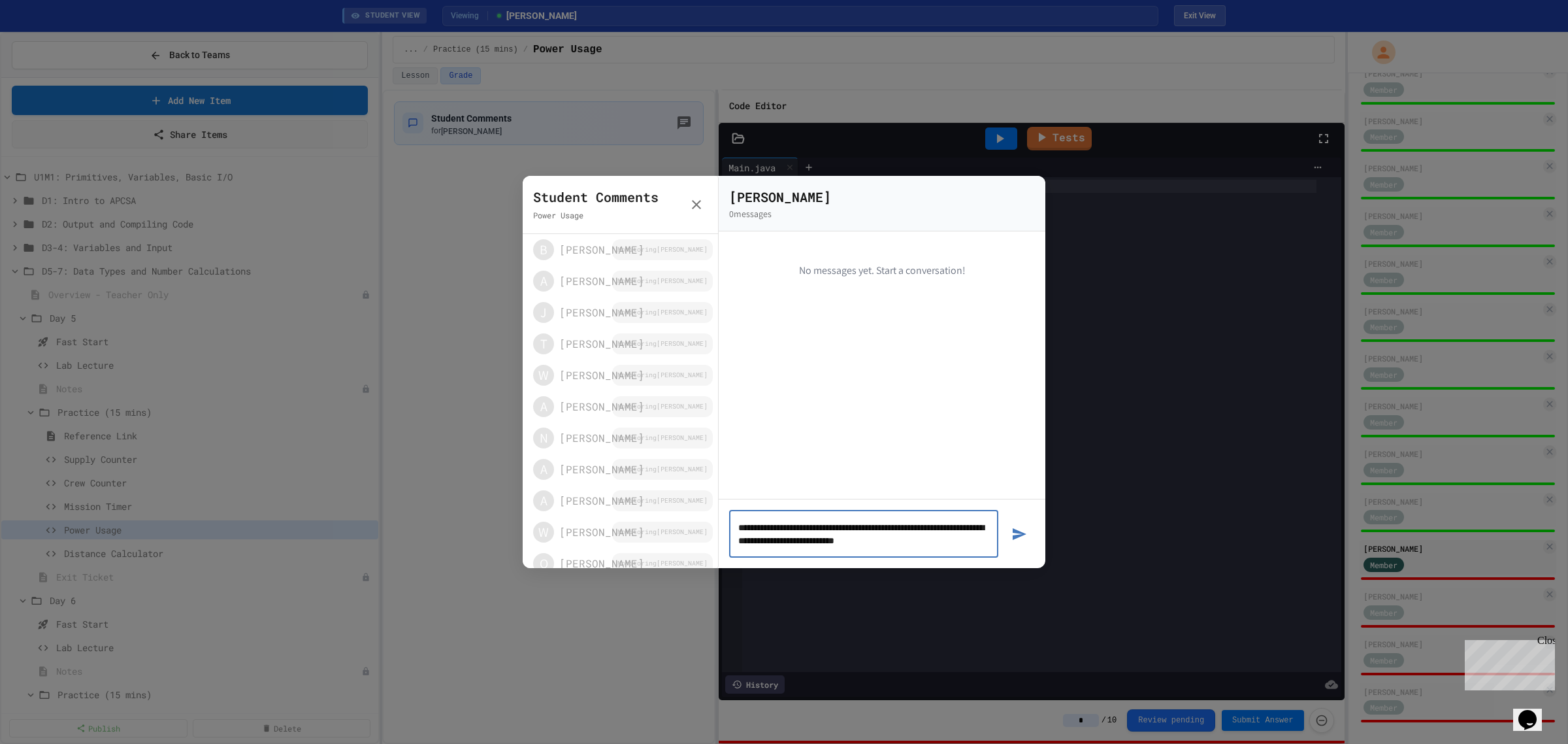
type textarea "**********"
click at [1004, 510] on button "button" at bounding box center [1019, 533] width 32 height 48
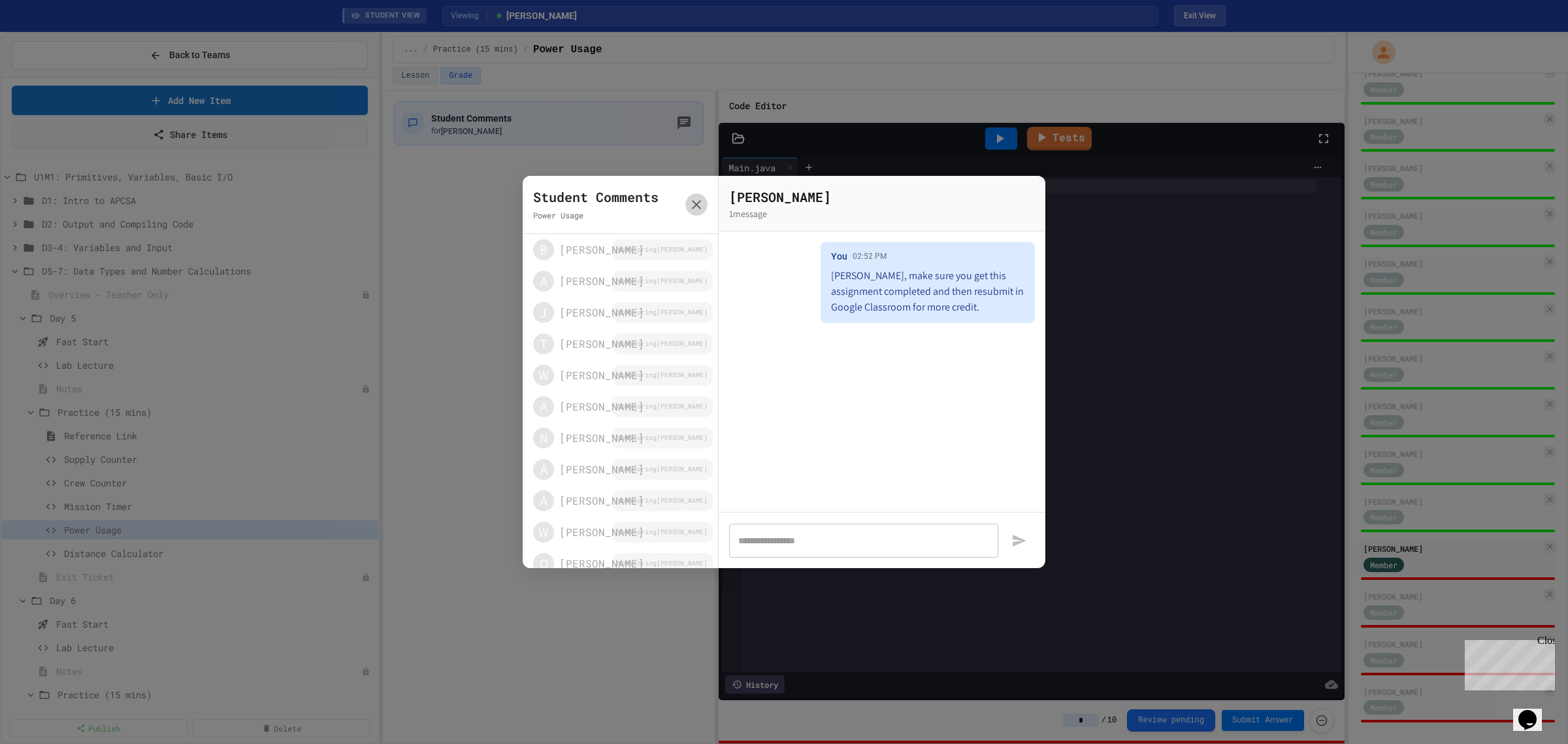
click at [693, 197] on icon "button" at bounding box center [696, 205] width 16 height 16
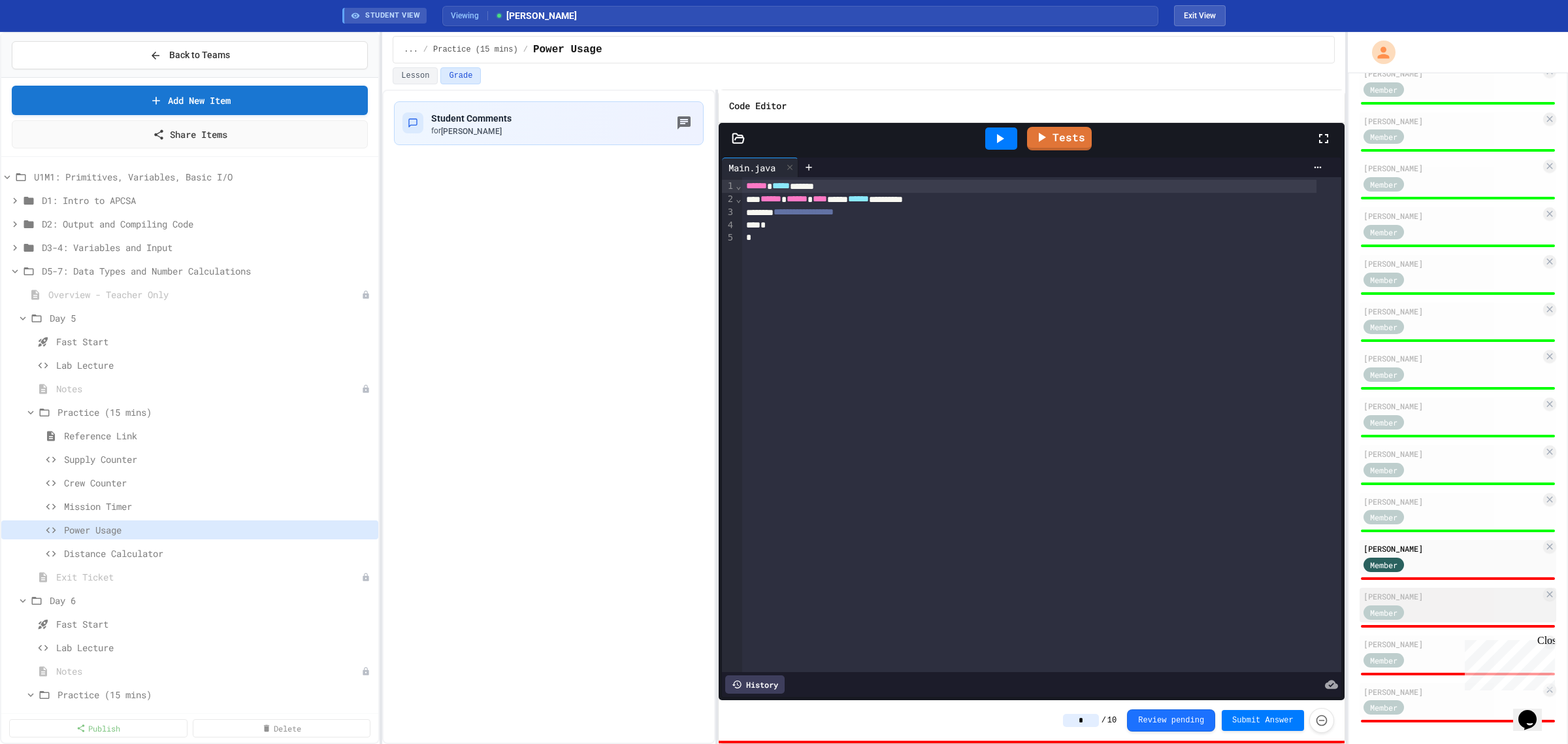
click at [1401, 603] on div "Member" at bounding box center [1397, 611] width 66 height 16
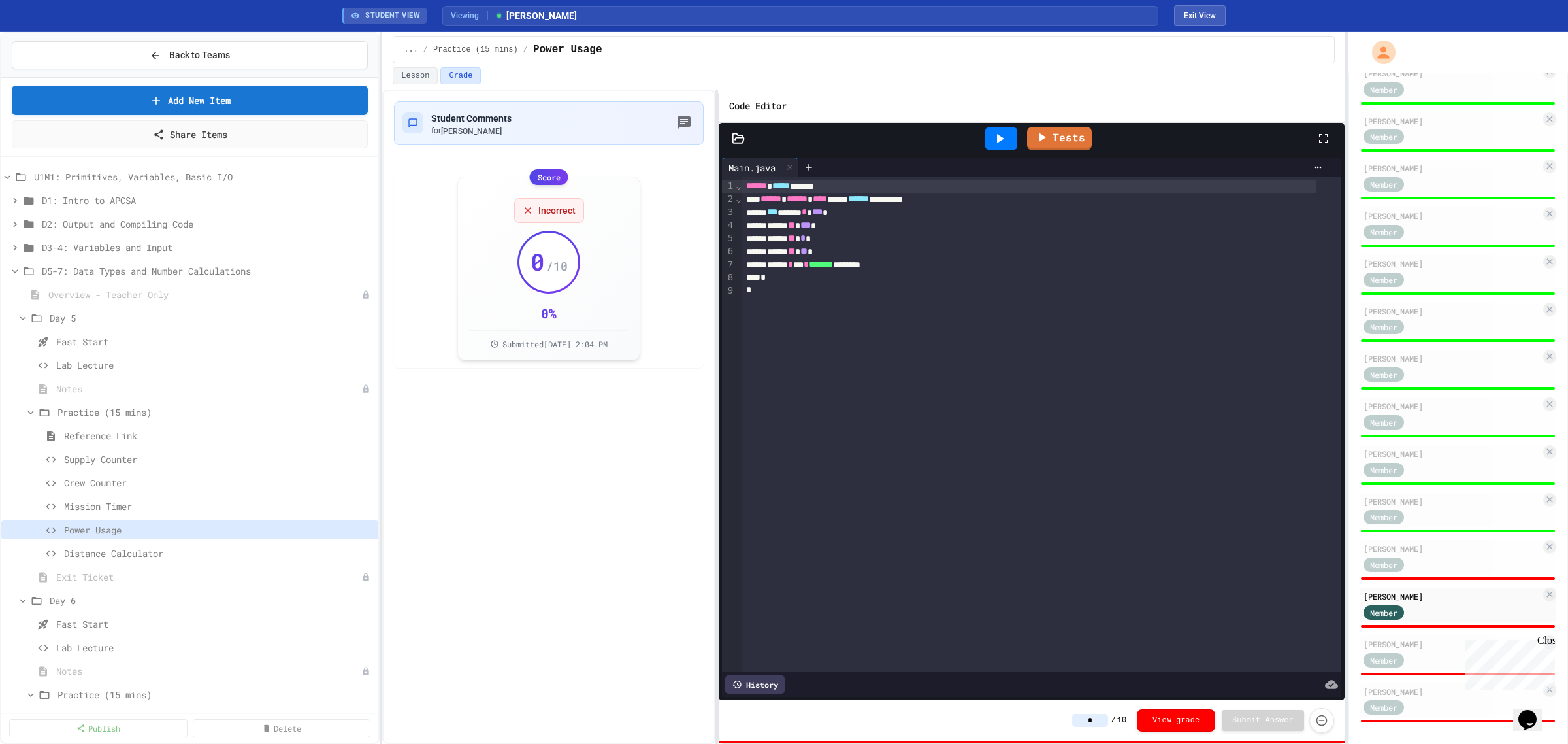
click at [985, 131] on div at bounding box center [1001, 139] width 32 height 22
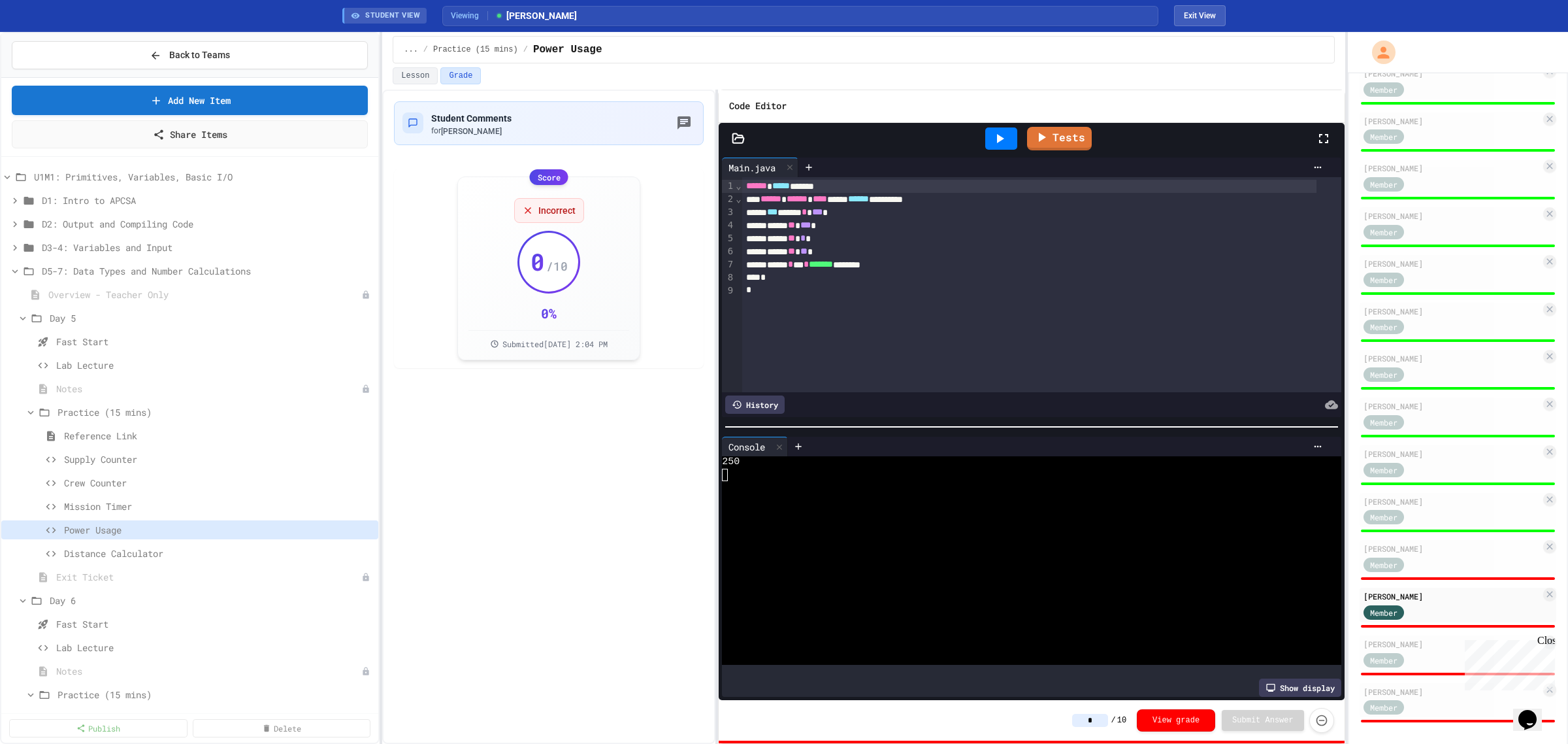
click at [1093, 723] on input "*" at bounding box center [1090, 720] width 36 height 13
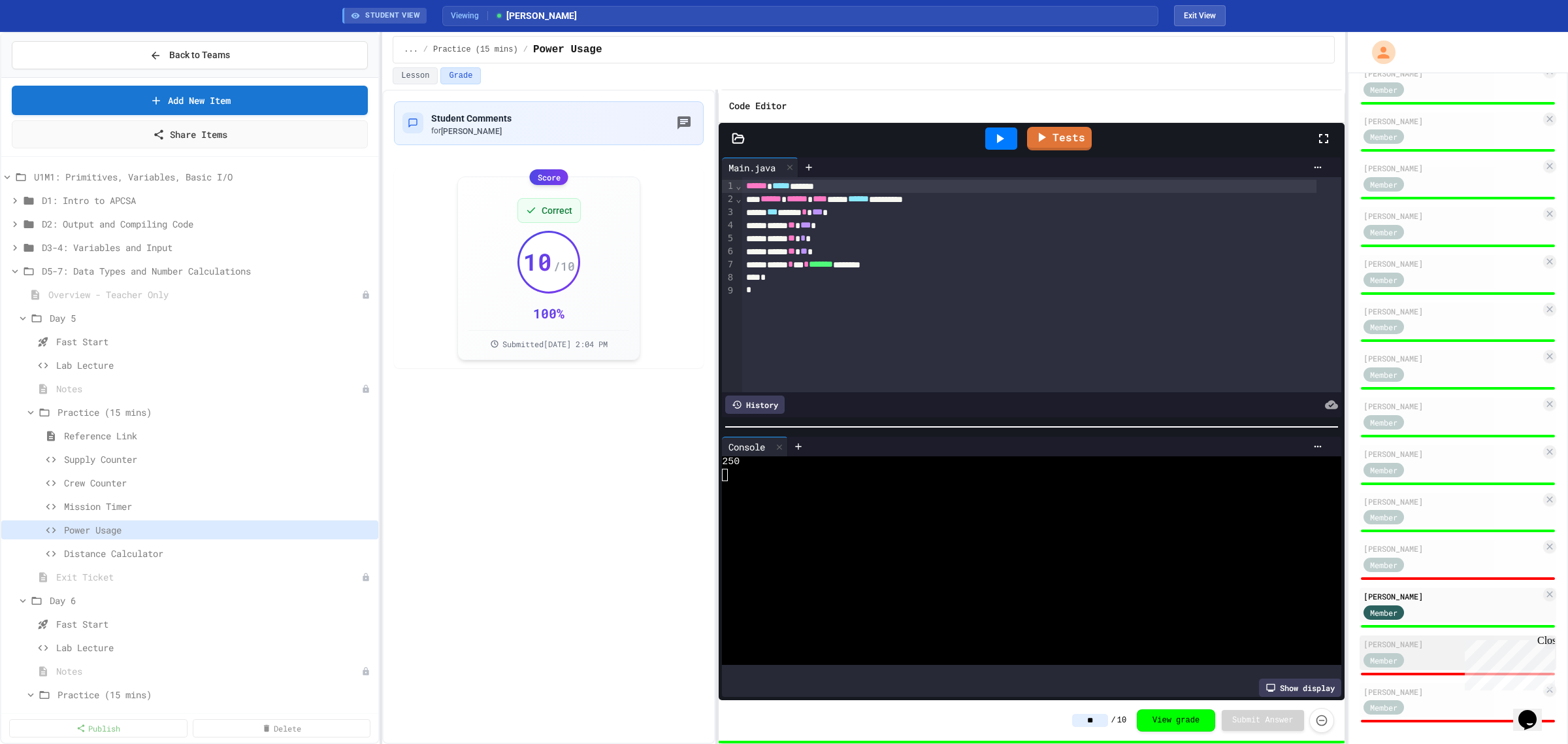
click at [1430, 638] on div "[PERSON_NAME]" at bounding box center [1452, 644] width 177 height 12
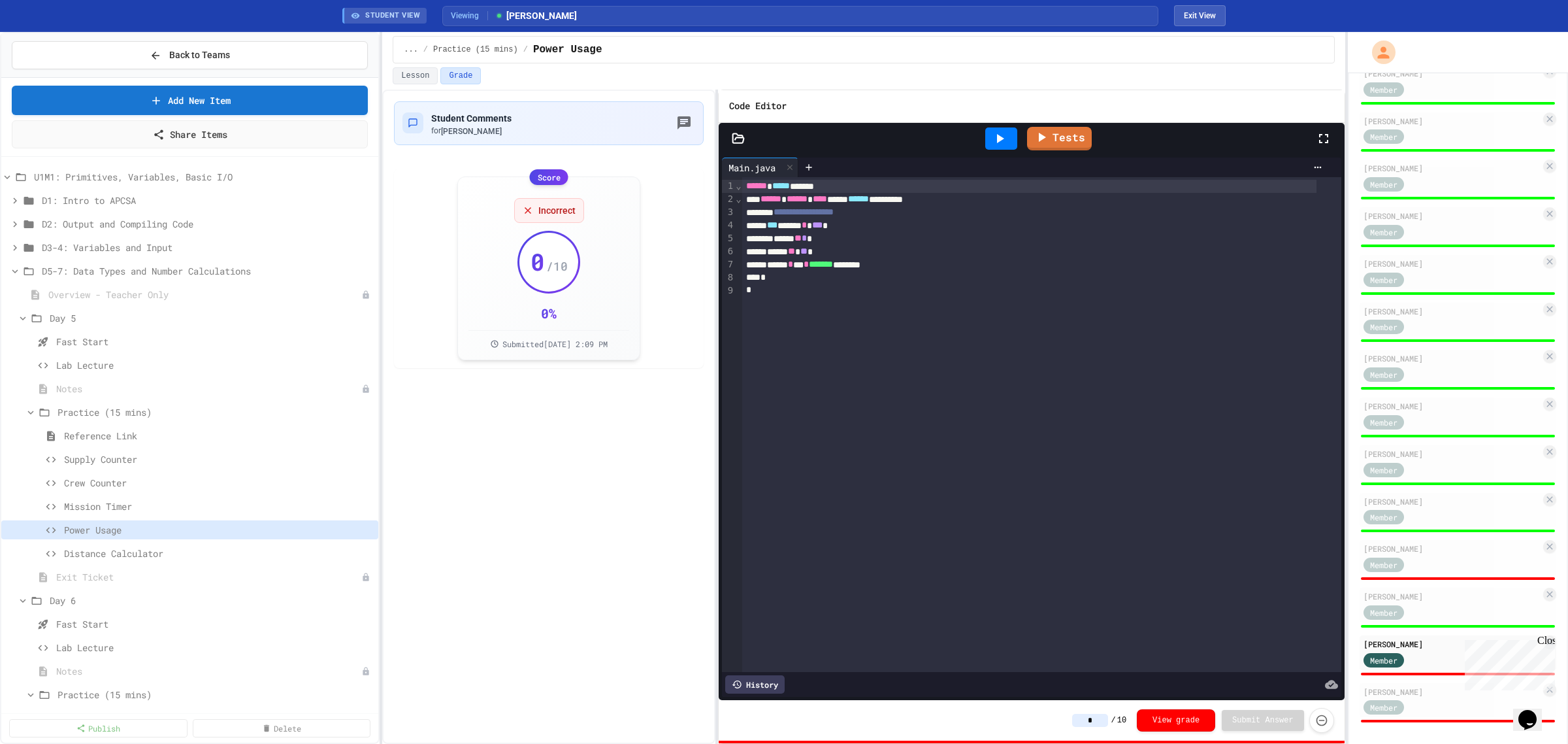
click at [997, 142] on icon at bounding box center [1000, 139] width 16 height 16
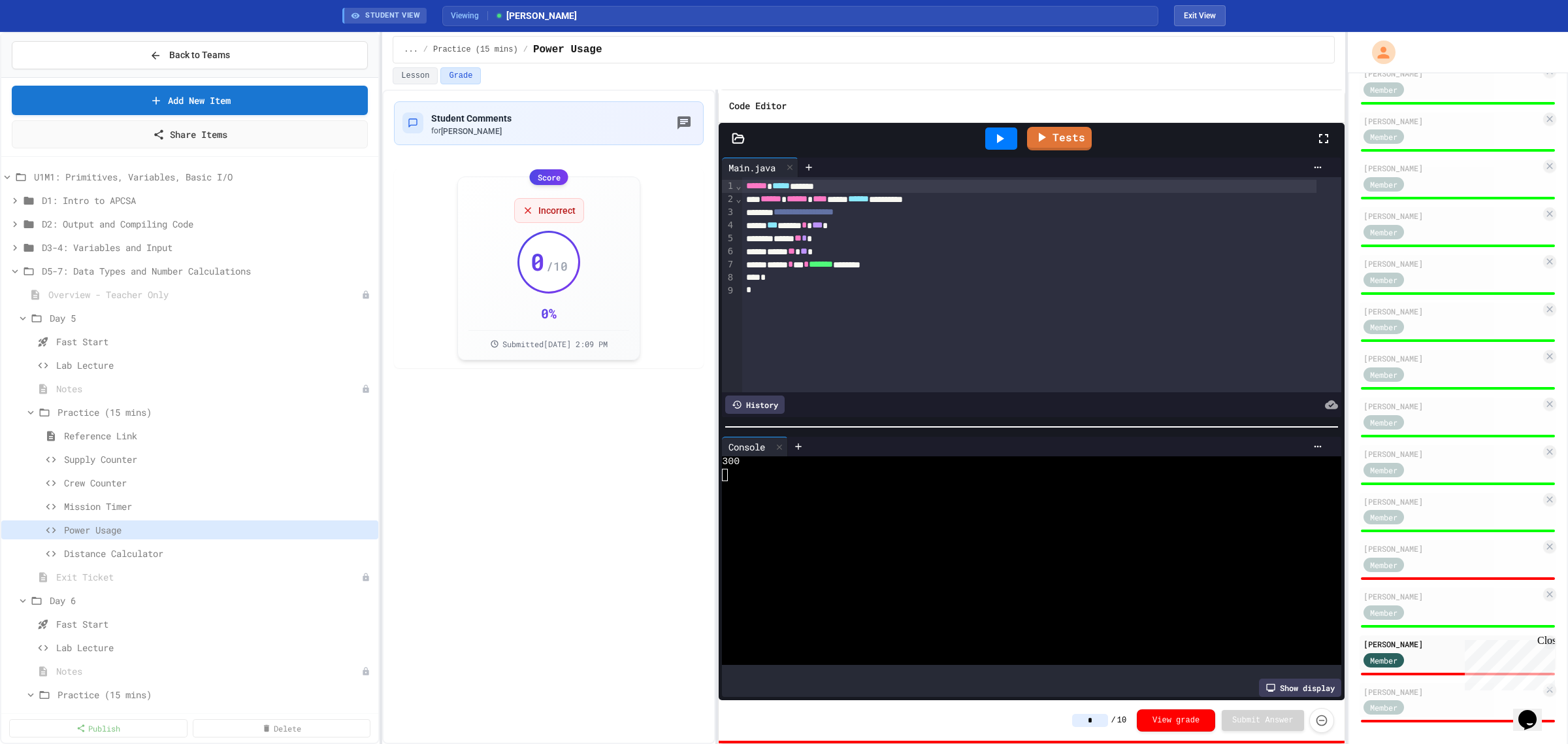
click at [1093, 723] on input "*" at bounding box center [1090, 720] width 36 height 13
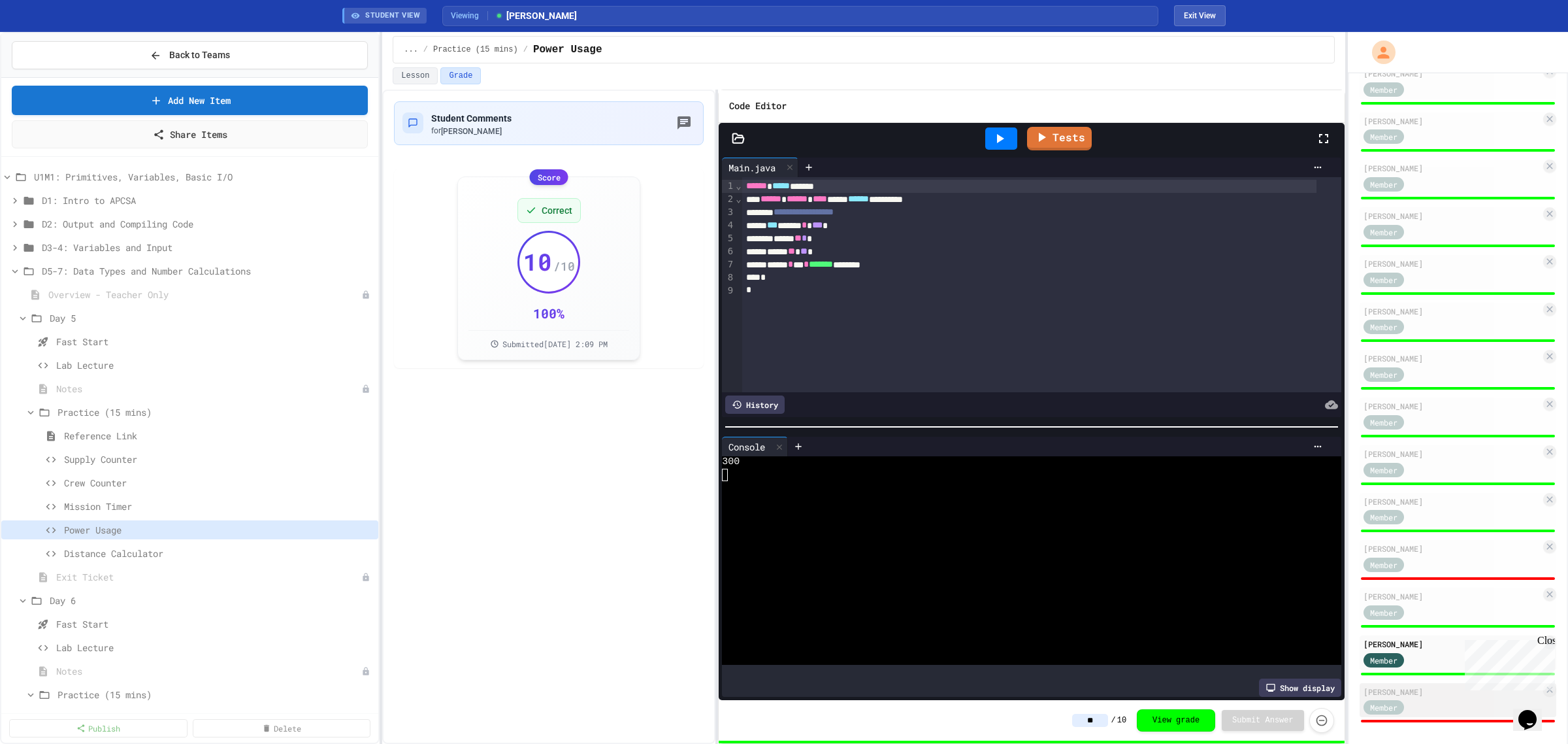
click at [1423, 699] on div "Member" at bounding box center [1397, 707] width 66 height 16
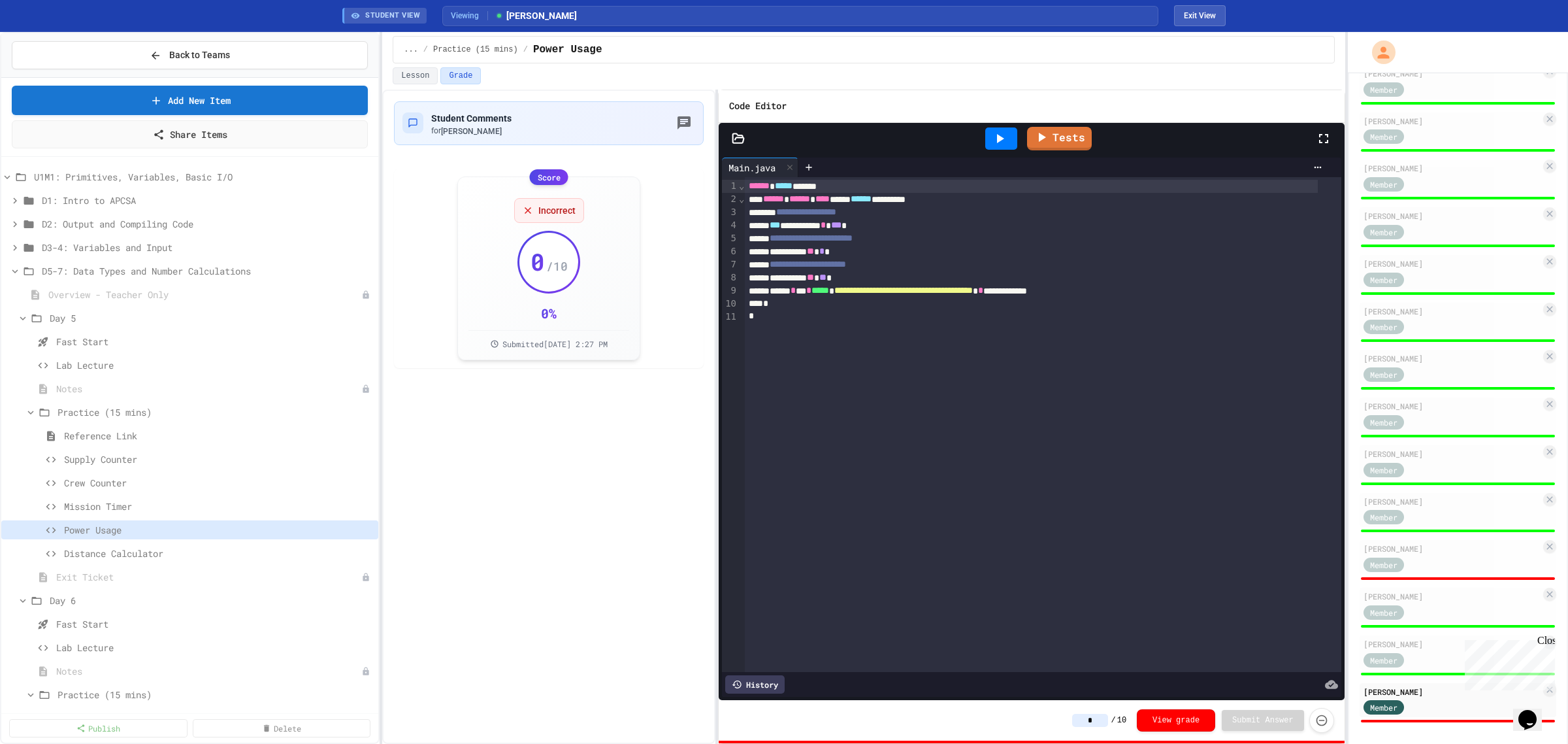
click at [1000, 138] on icon at bounding box center [1000, 139] width 7 height 9
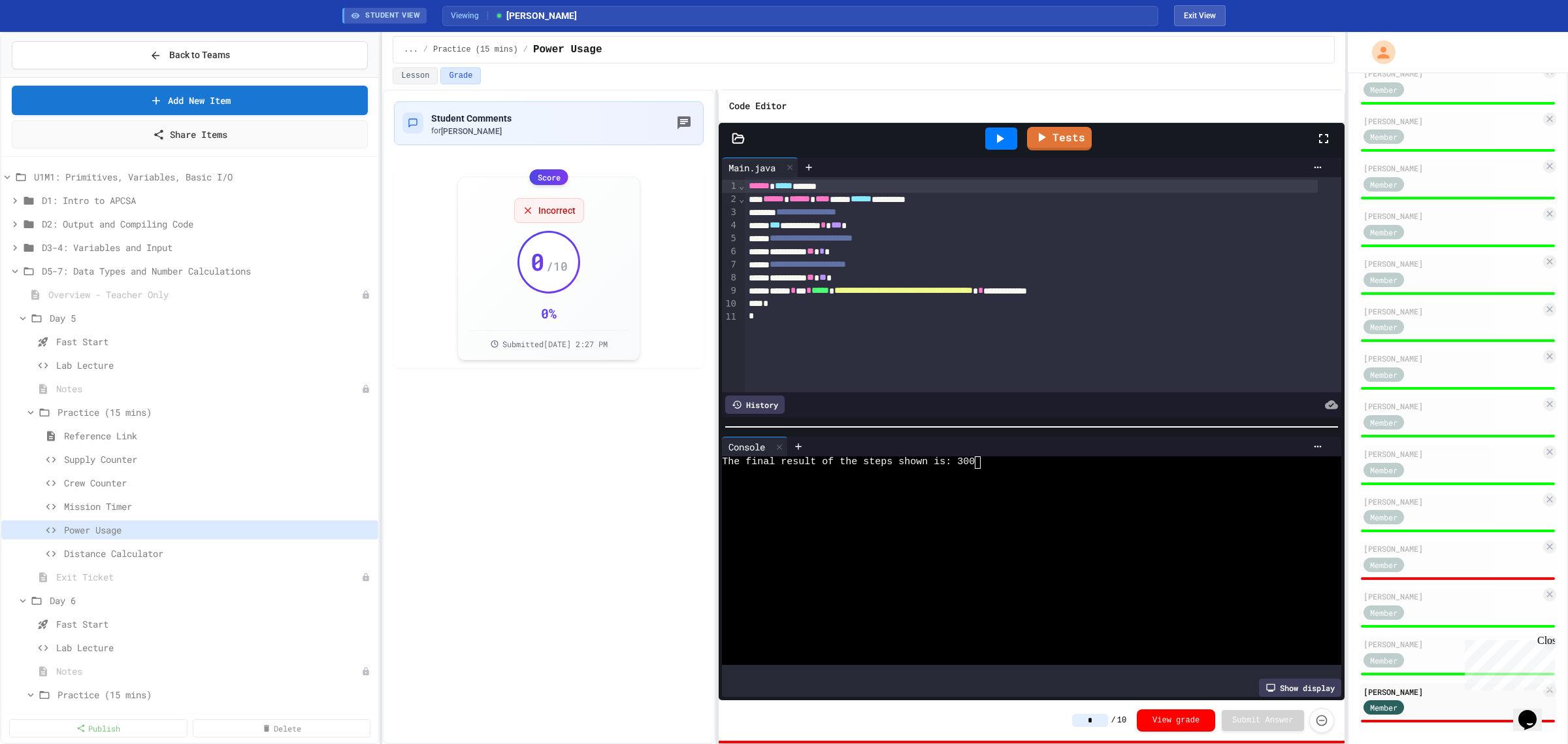
click at [1087, 723] on input "*" at bounding box center [1090, 720] width 36 height 13
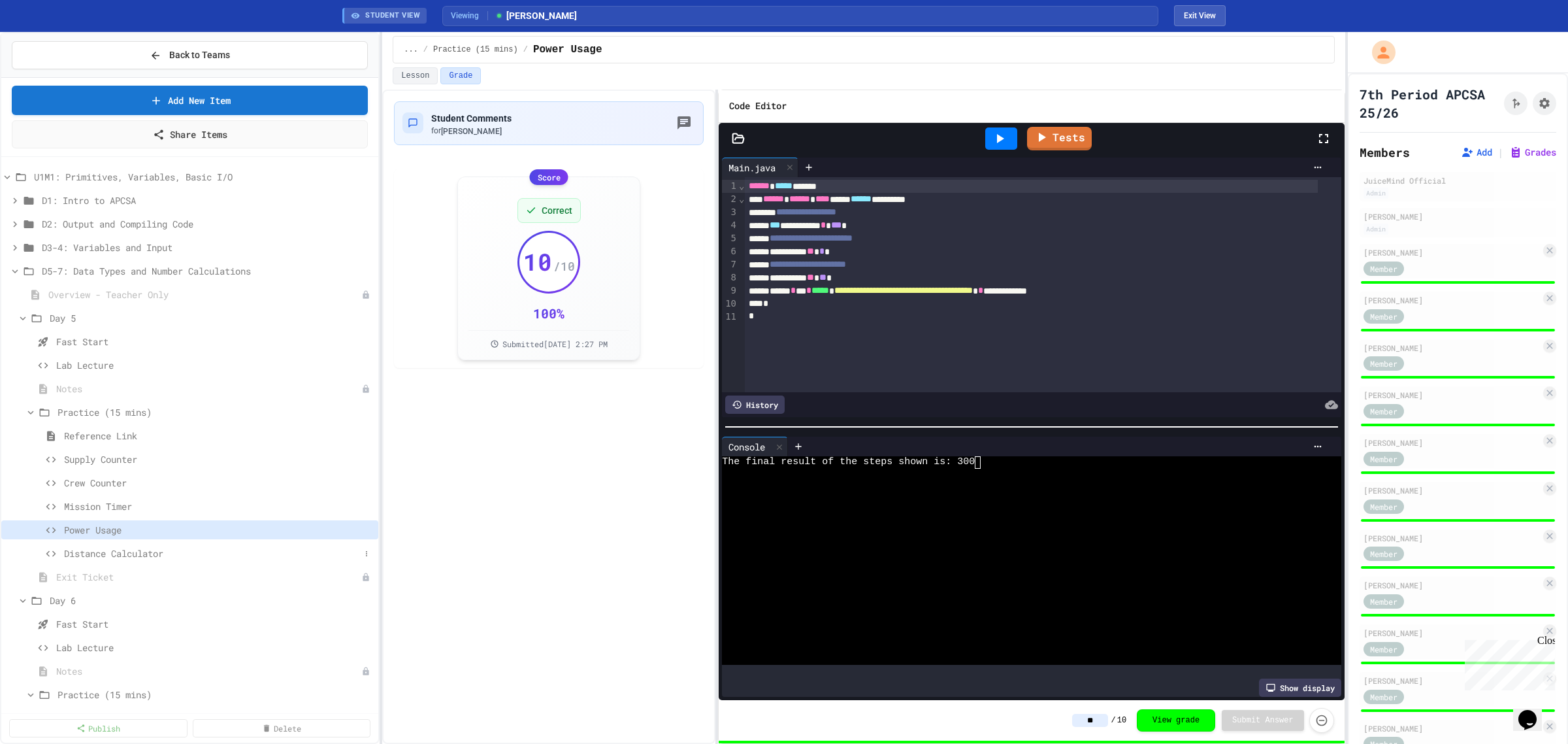
type input "**"
click at [123, 553] on span "Distance Calculator" at bounding box center [212, 553] width 296 height 14
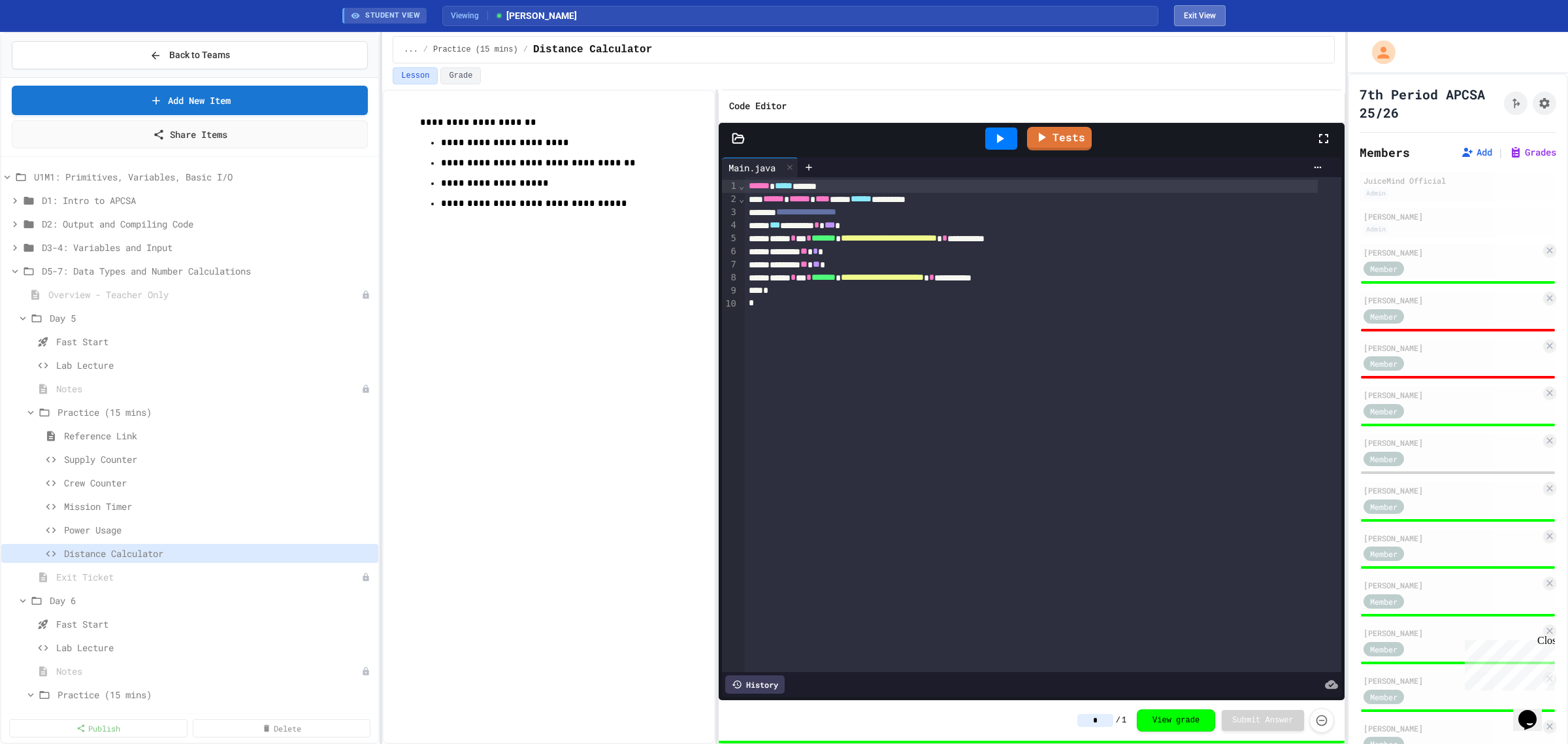
click at [1203, 18] on button "Exit View" at bounding box center [1200, 16] width 52 height 21
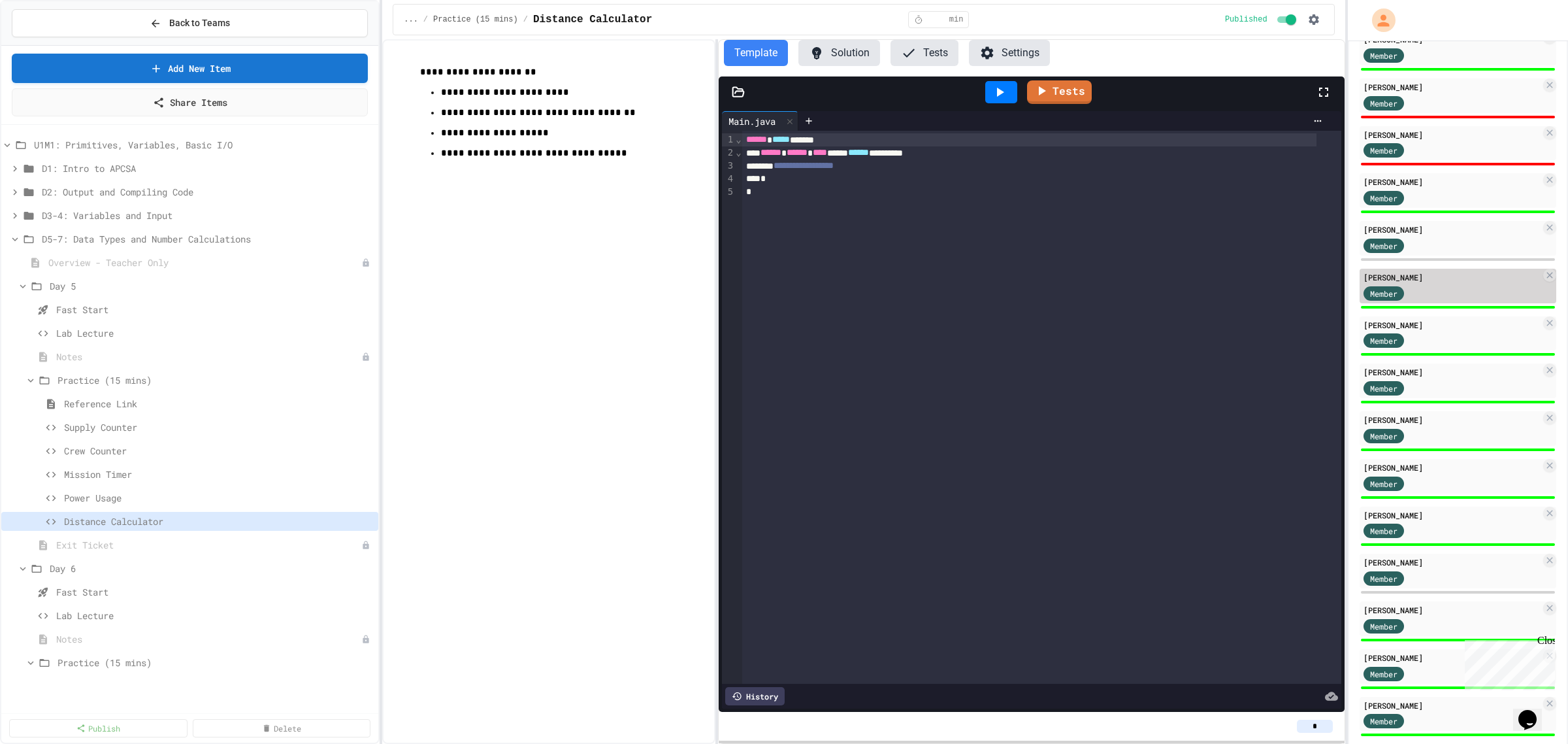
scroll to position [195, 0]
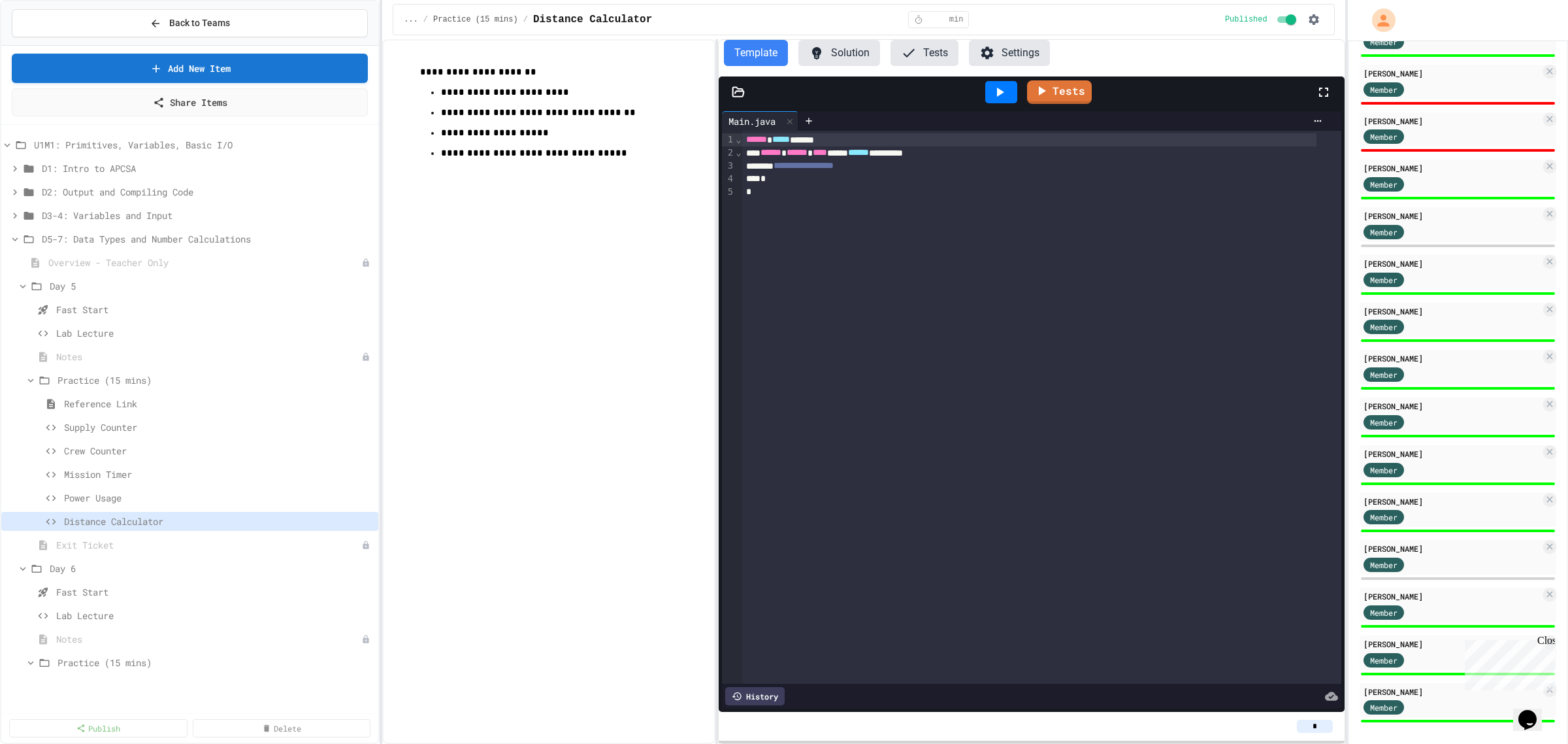
click at [1325, 726] on input "*" at bounding box center [1315, 726] width 36 height 13
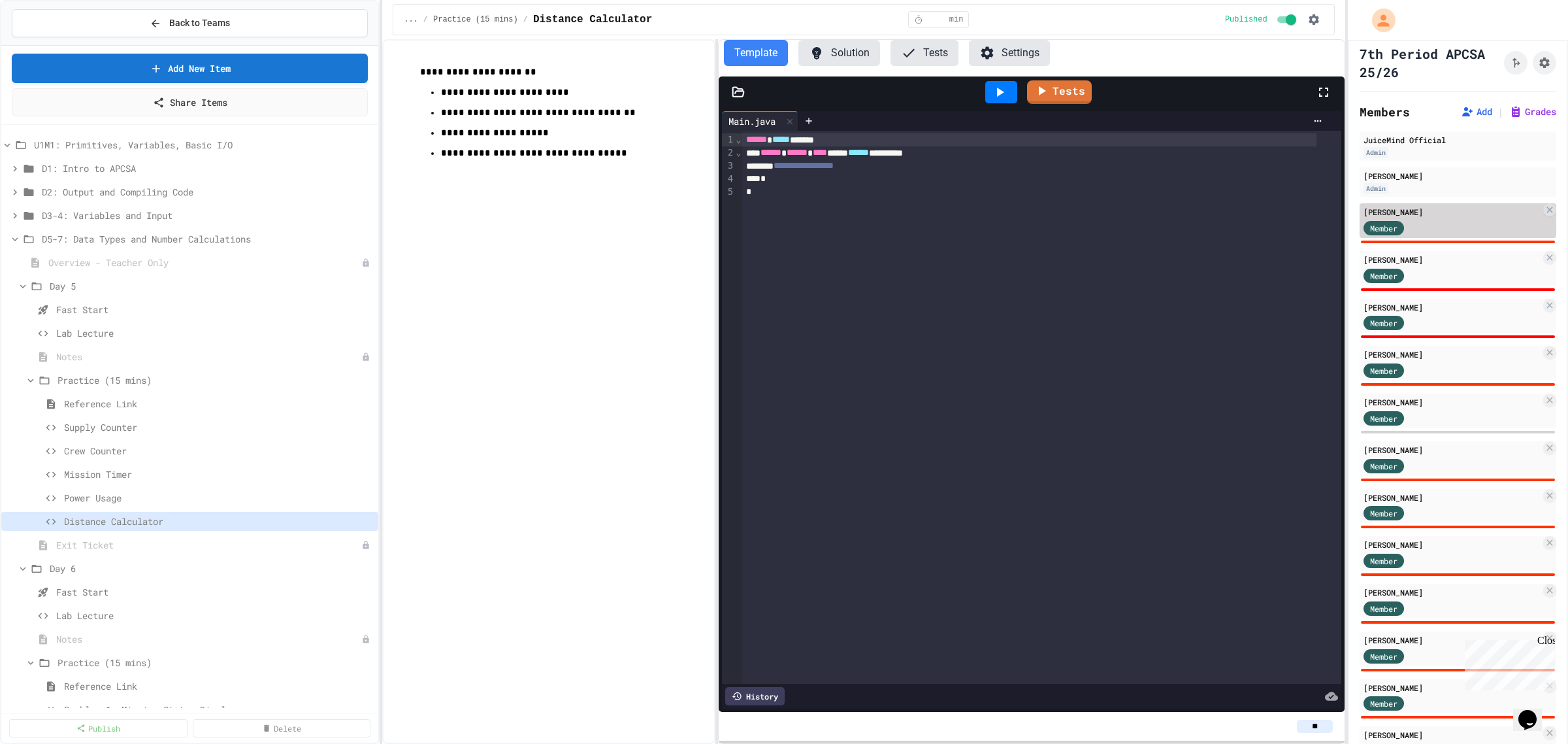
scroll to position [0, 0]
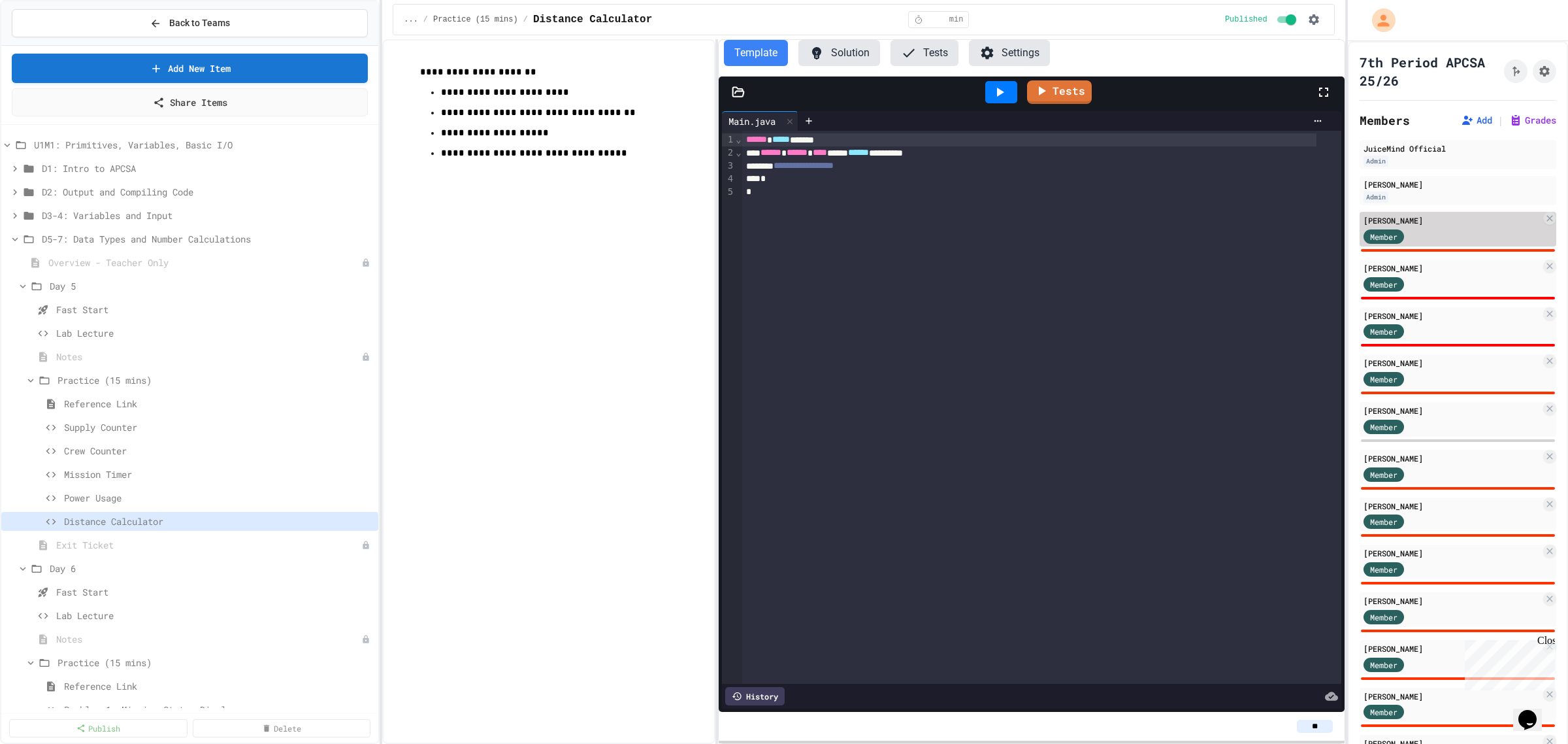
type input "**"
click at [1431, 230] on div "Member" at bounding box center [1452, 235] width 177 height 16
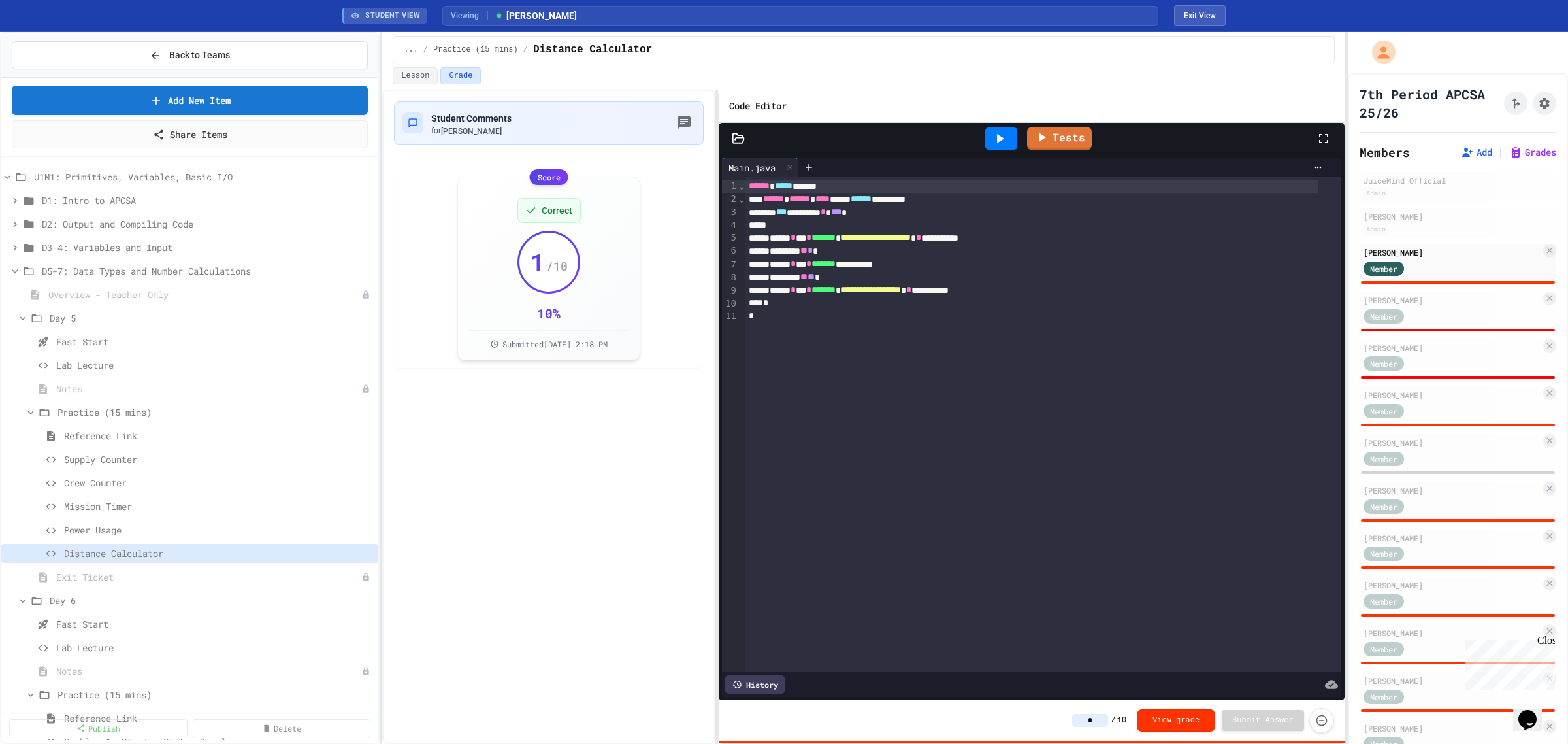
click at [994, 148] on div at bounding box center [1001, 139] width 32 height 22
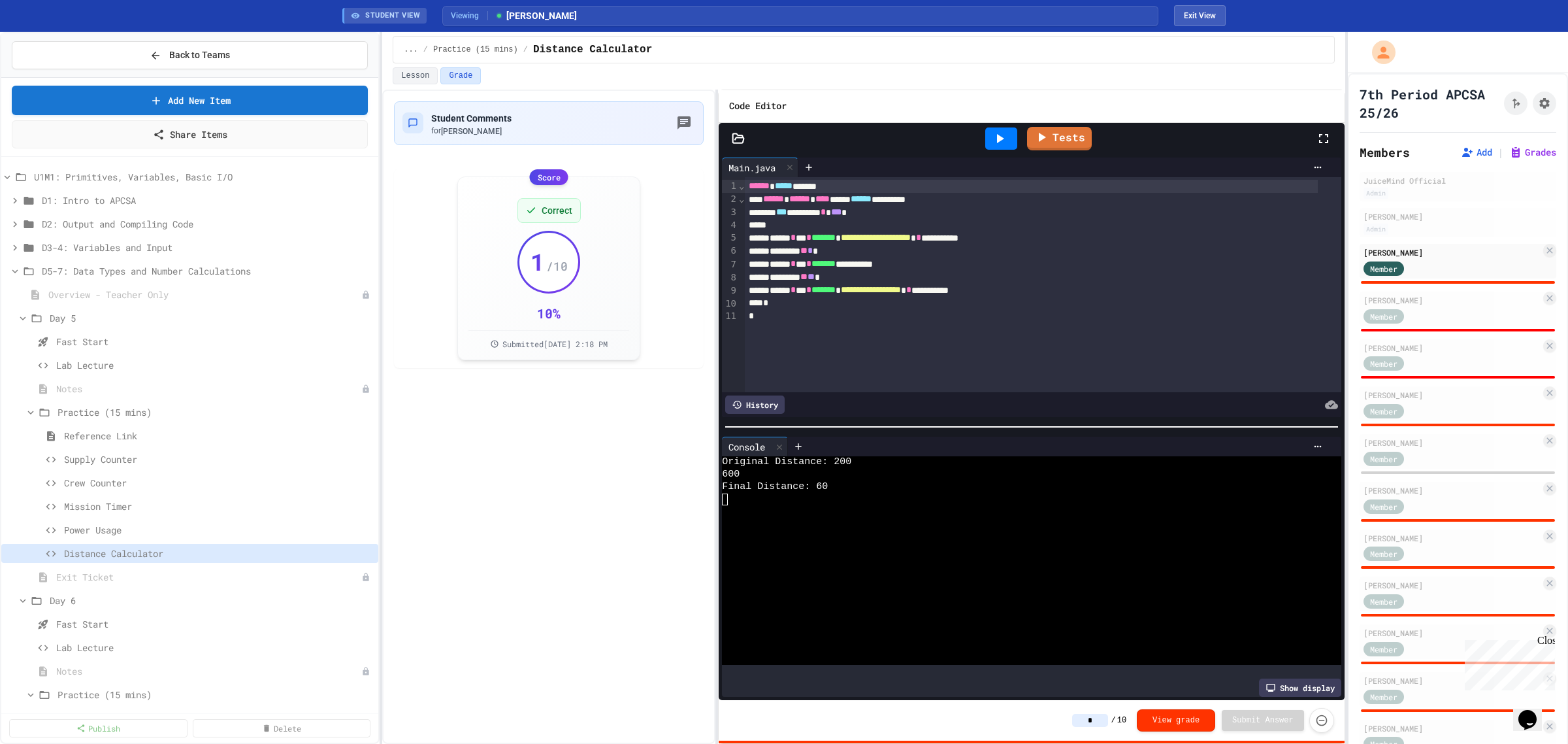
click at [1099, 722] on input "*" at bounding box center [1090, 720] width 36 height 13
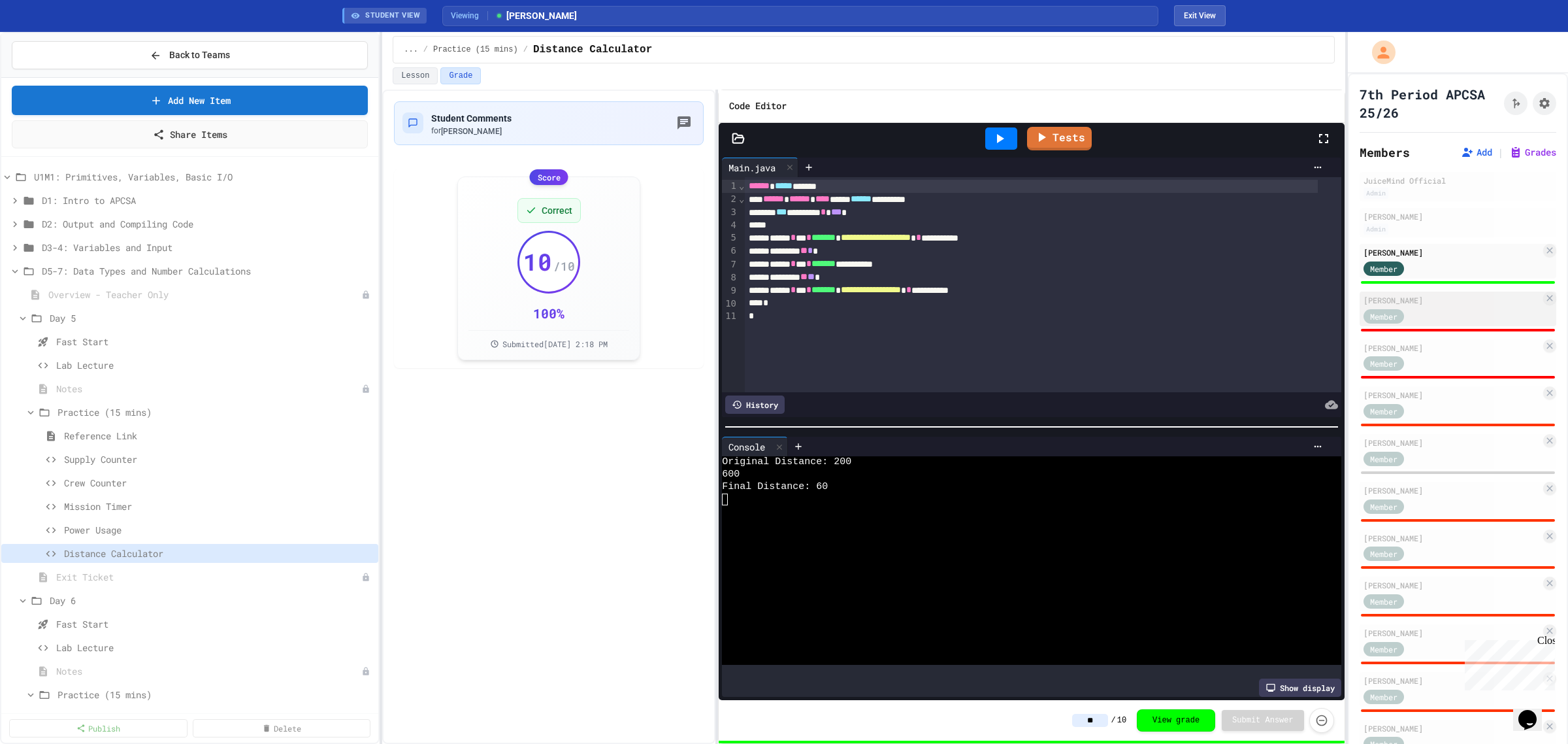
click at [1456, 307] on div "Member" at bounding box center [1452, 315] width 177 height 16
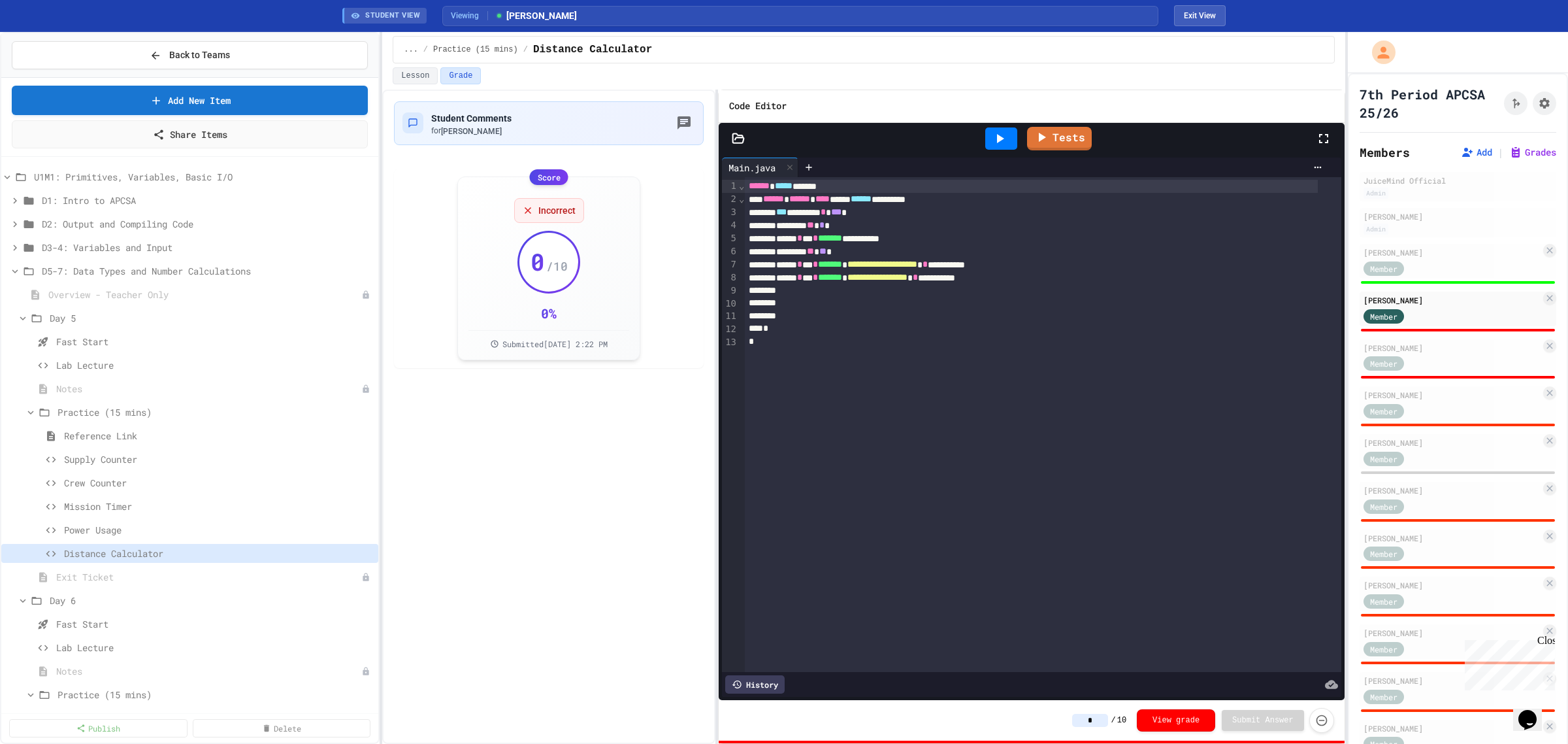
click at [992, 136] on icon at bounding box center [1000, 139] width 16 height 16
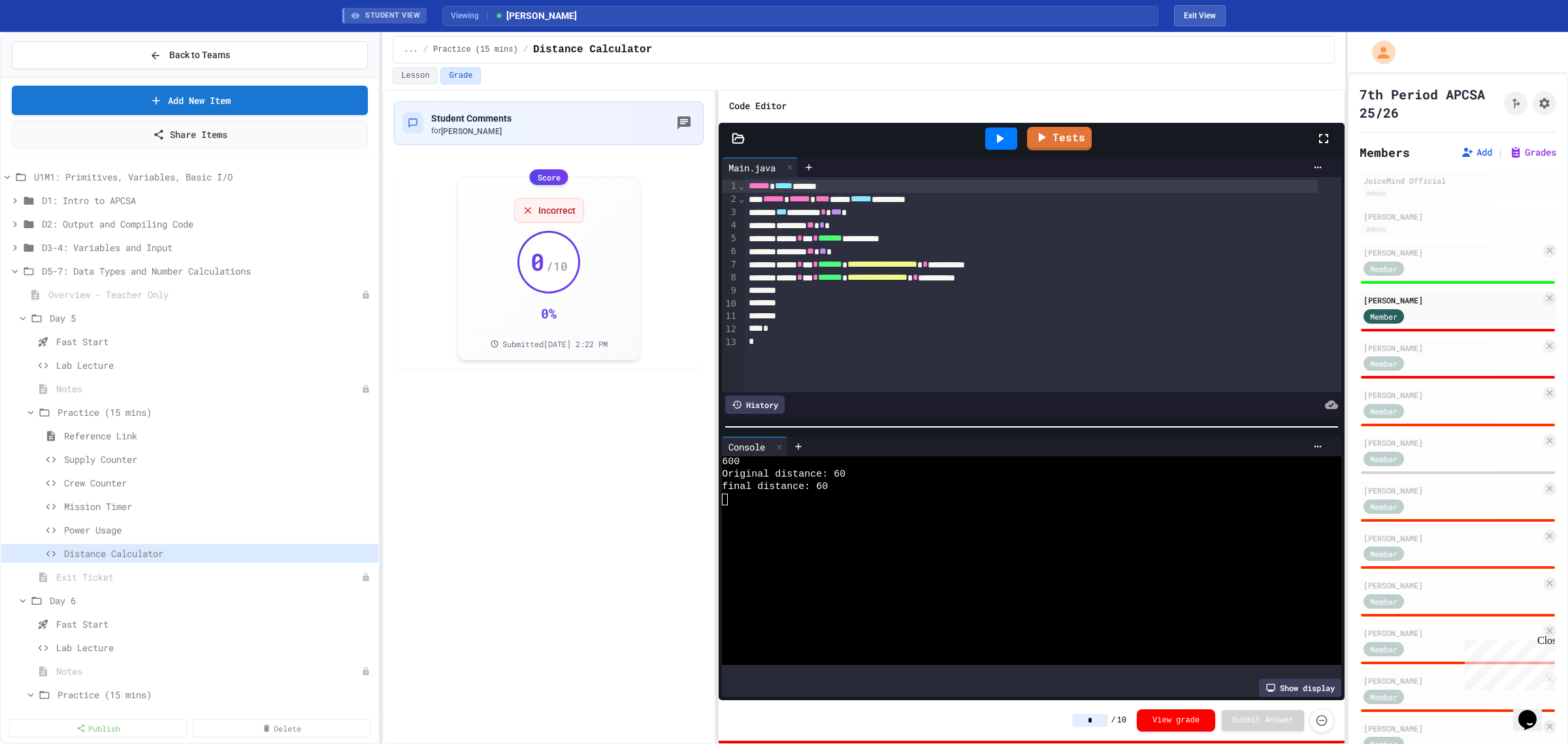
click at [1086, 720] on input "*" at bounding box center [1090, 720] width 36 height 13
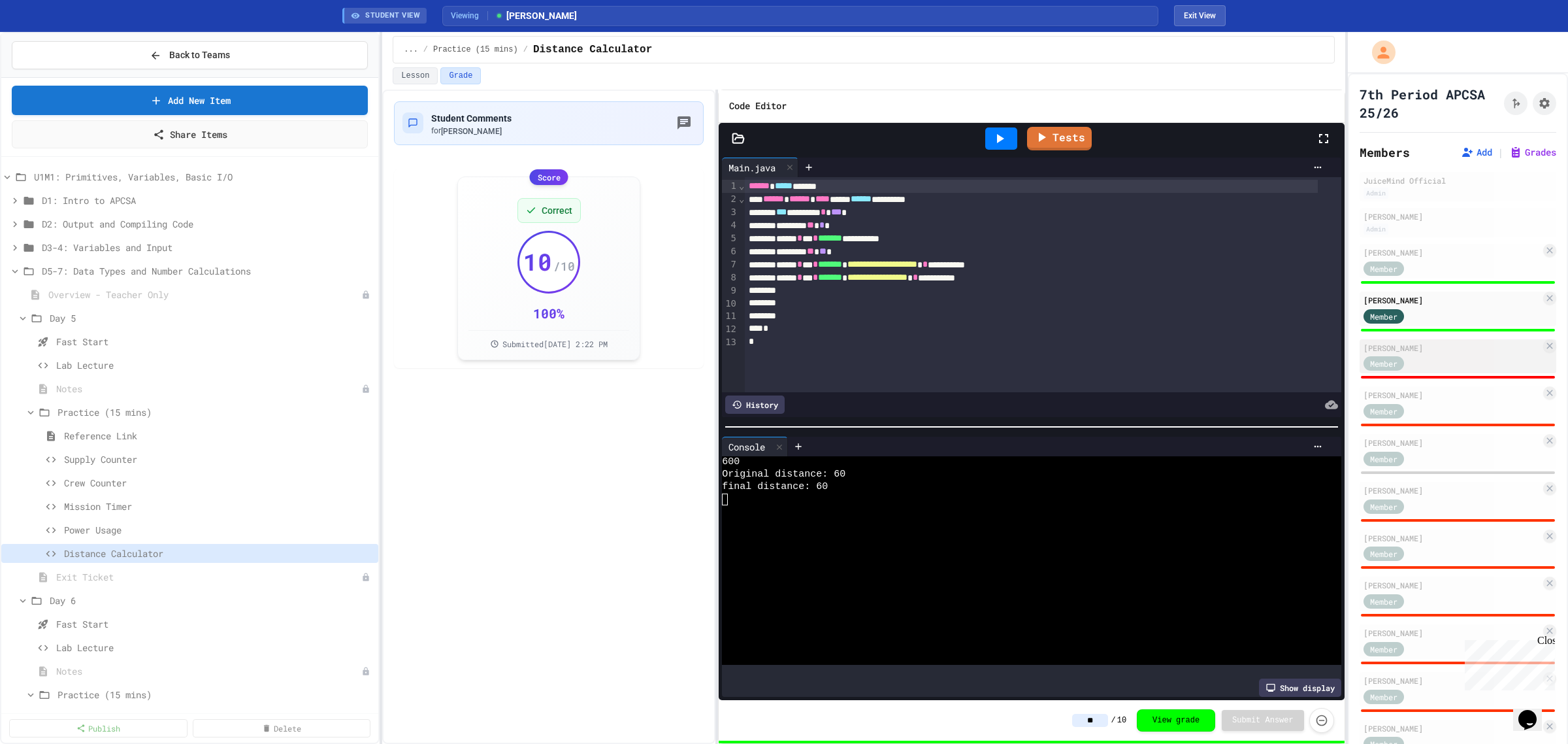
click at [1422, 357] on div "Member" at bounding box center [1397, 363] width 66 height 16
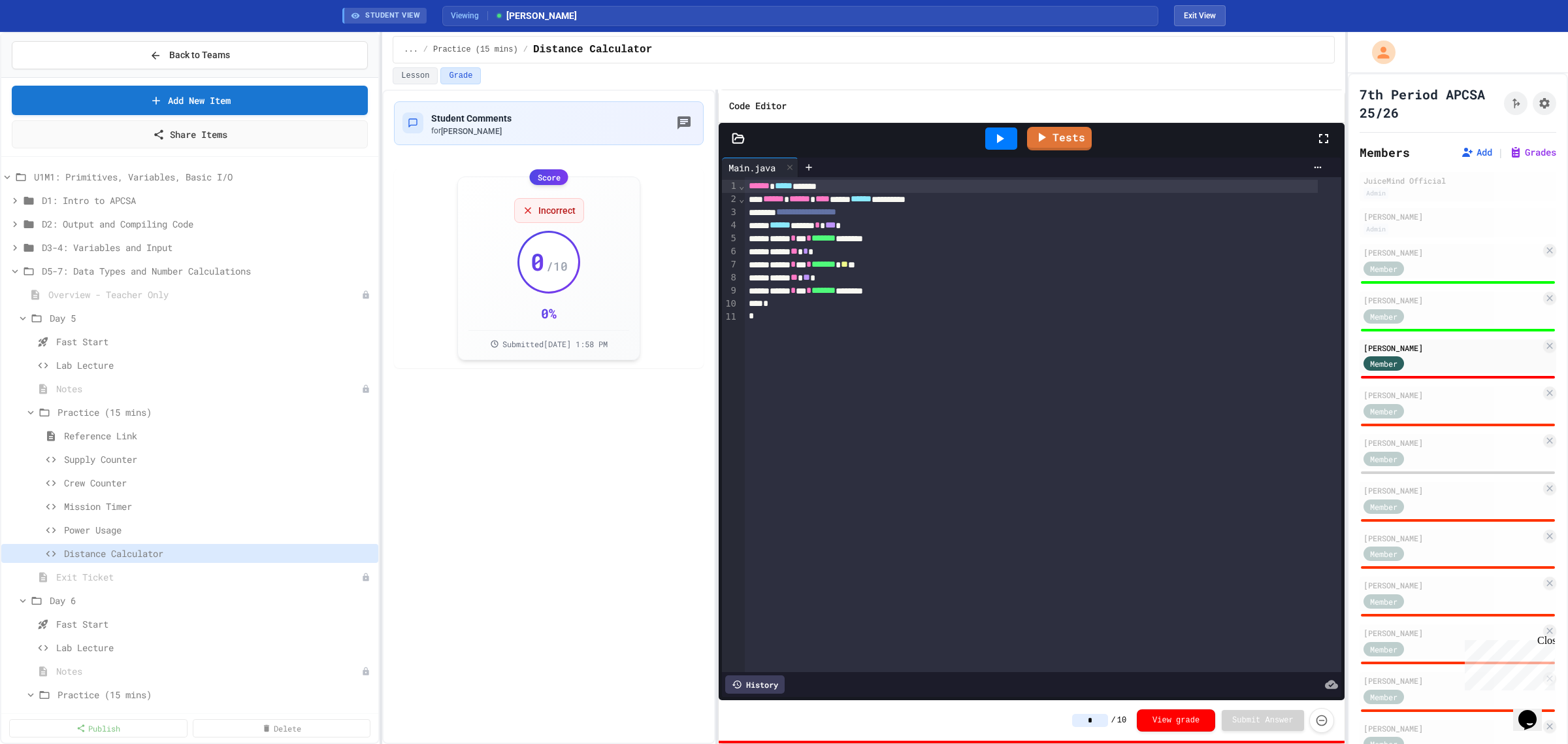
click at [1005, 144] on icon at bounding box center [1000, 139] width 16 height 16
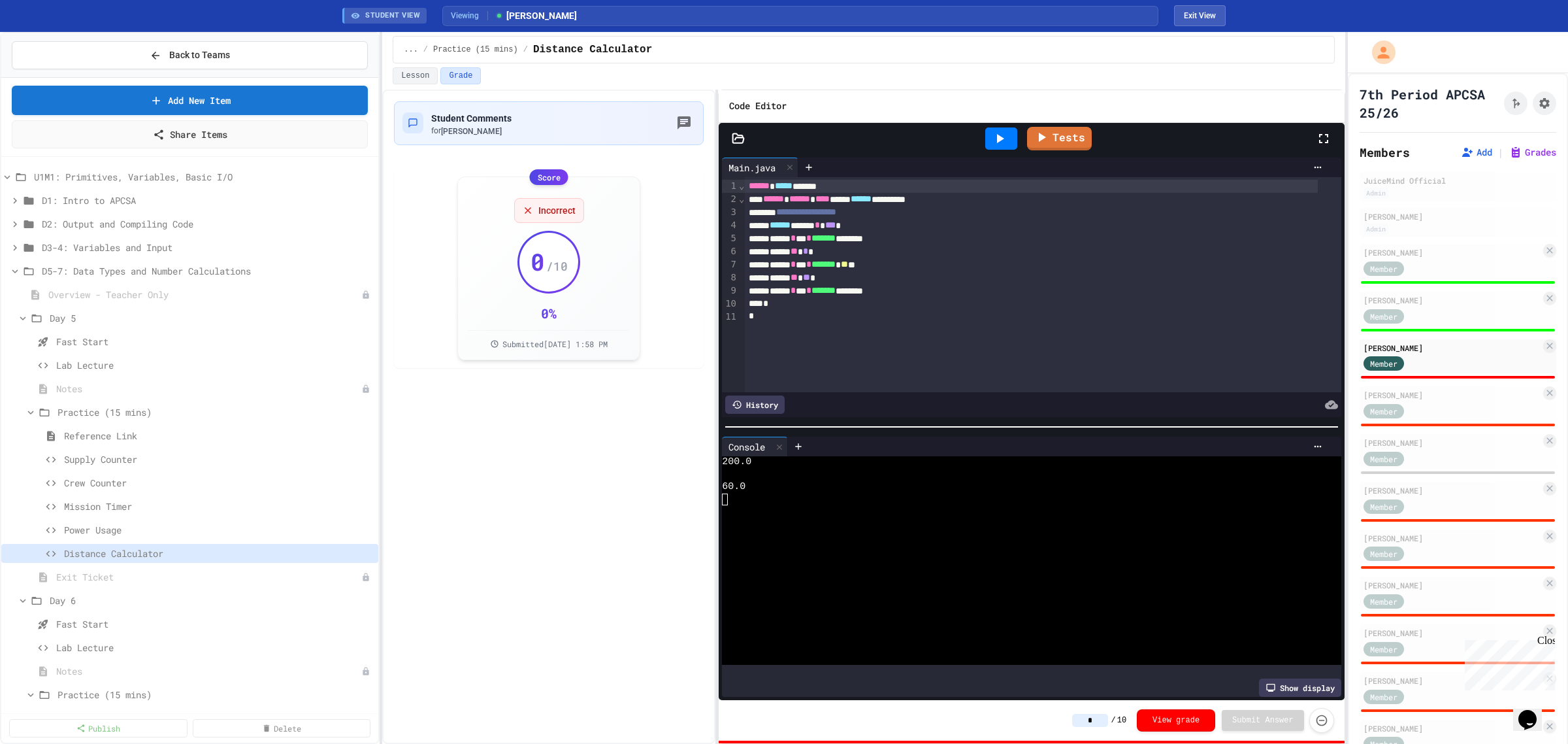
click at [1093, 723] on input "*" at bounding box center [1090, 720] width 36 height 13
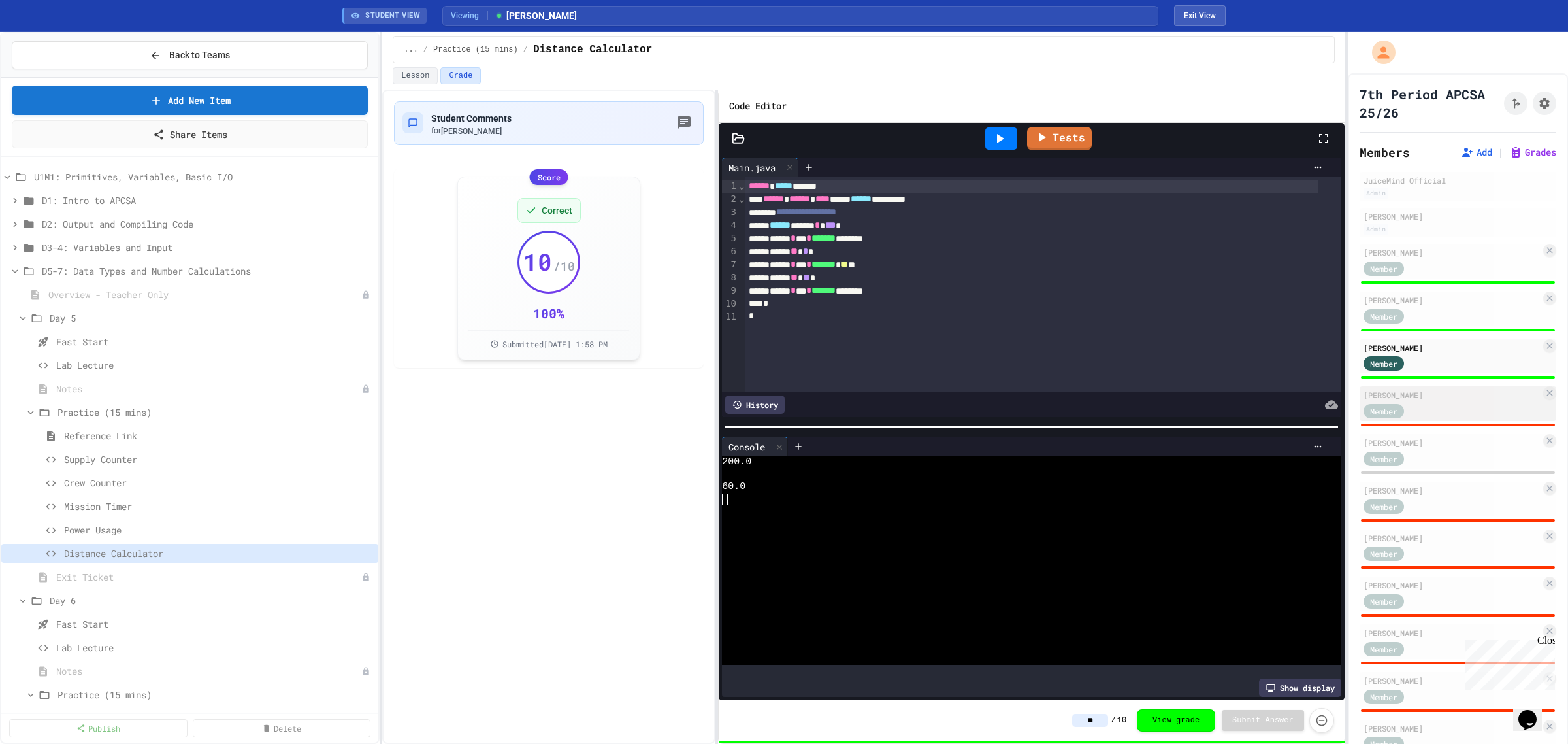
click at [1449, 392] on div "[PERSON_NAME]" at bounding box center [1452, 395] width 177 height 12
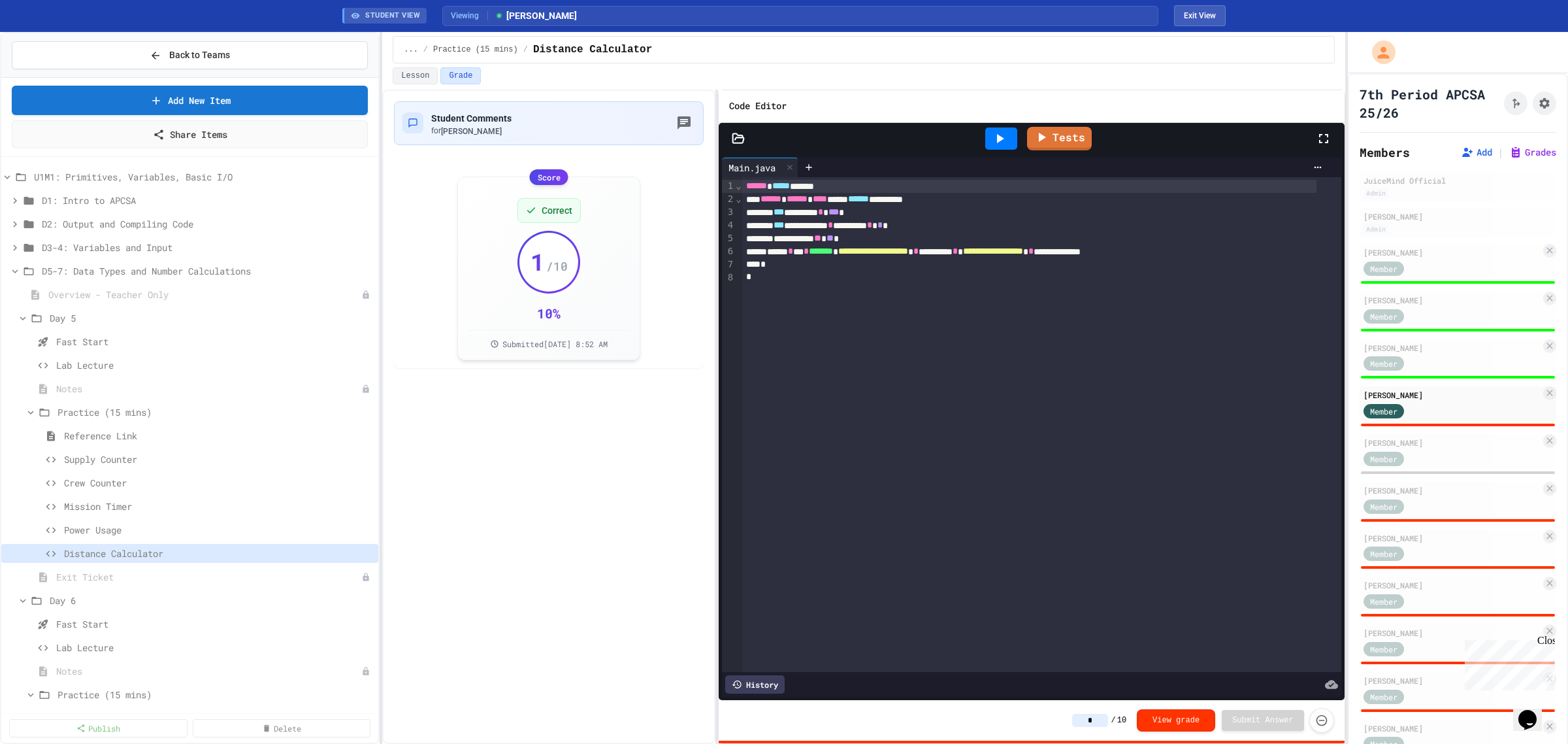
click at [998, 139] on icon at bounding box center [1000, 139] width 7 height 9
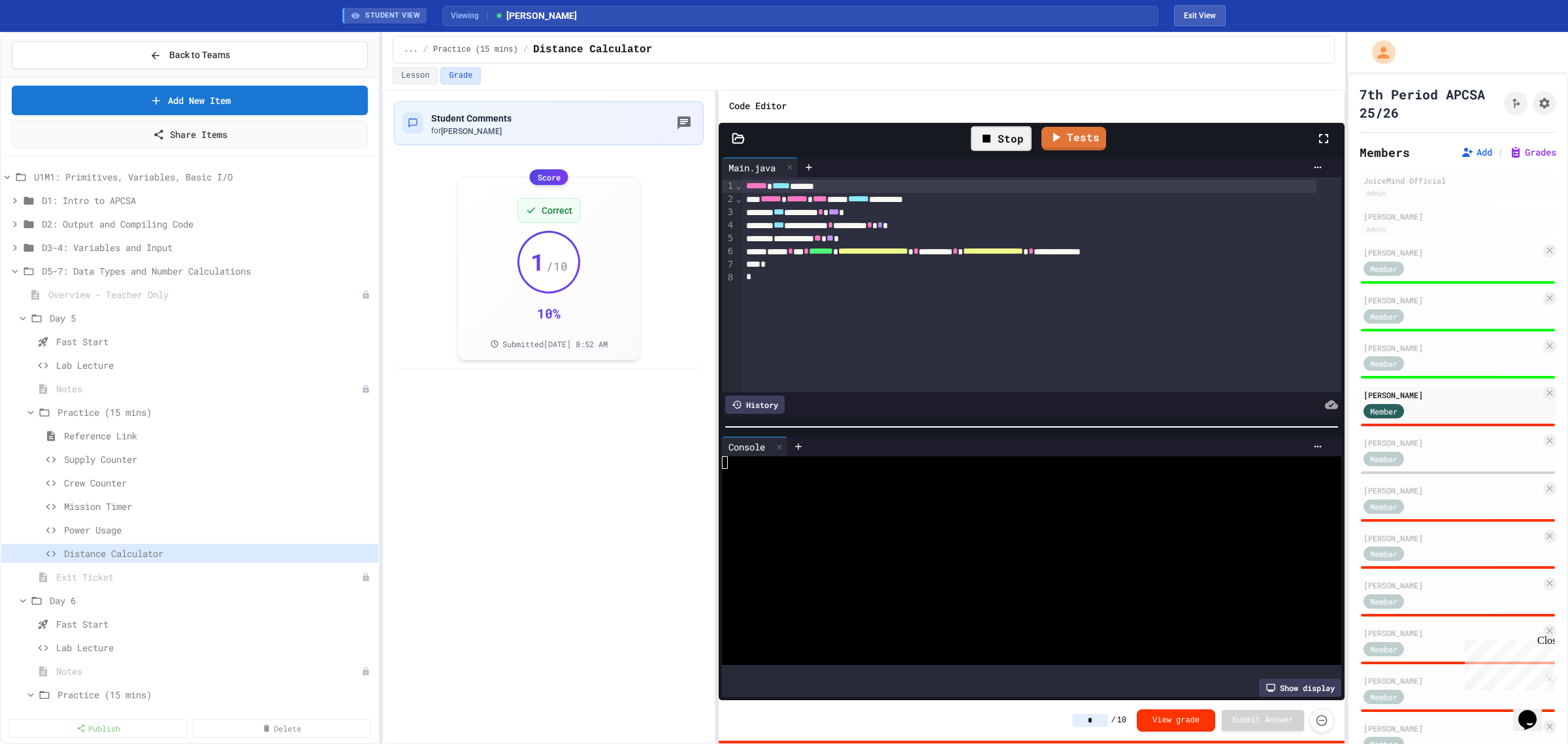
click at [1107, 721] on input "*" at bounding box center [1090, 720] width 36 height 13
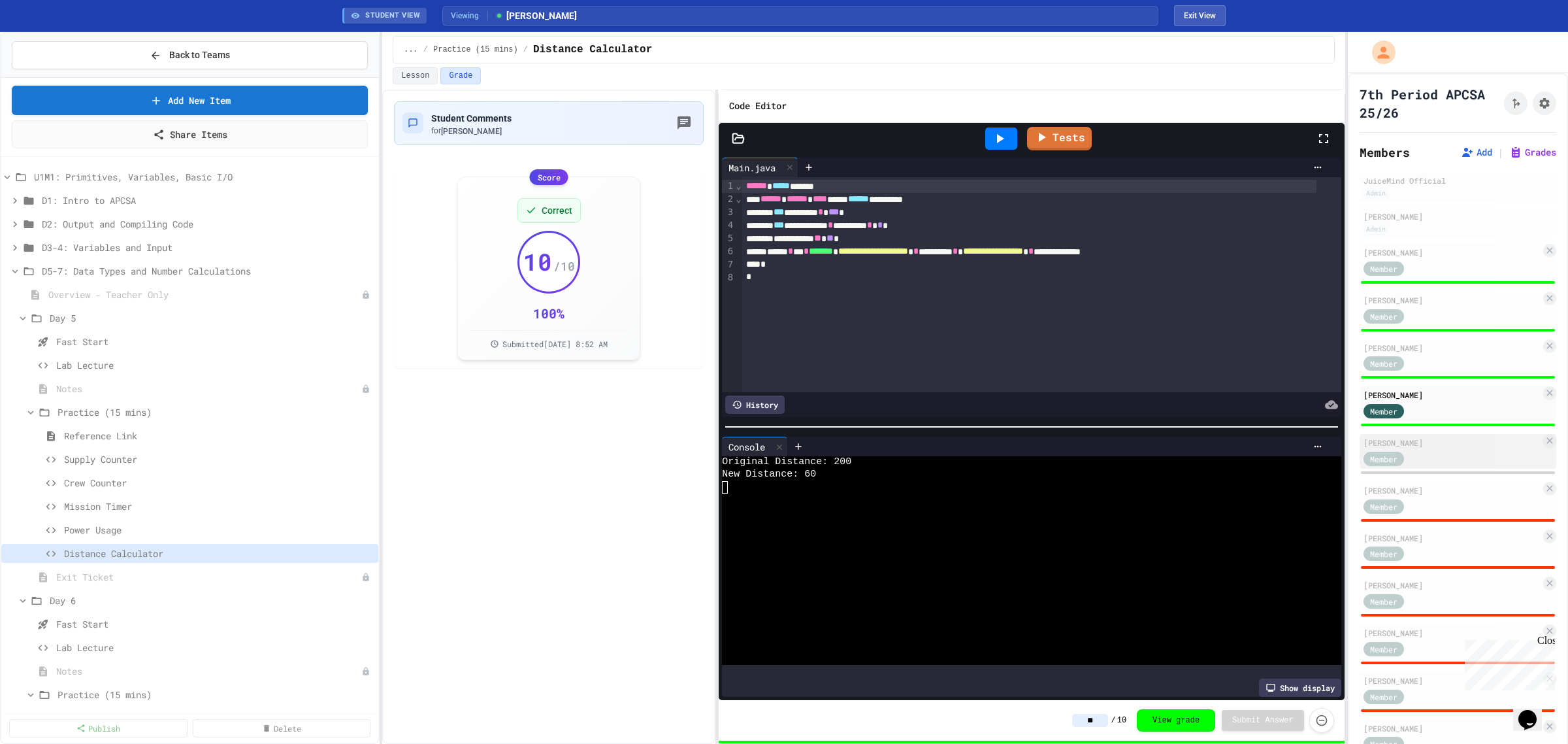
type input "**"
click at [1474, 452] on div "Member" at bounding box center [1452, 458] width 177 height 16
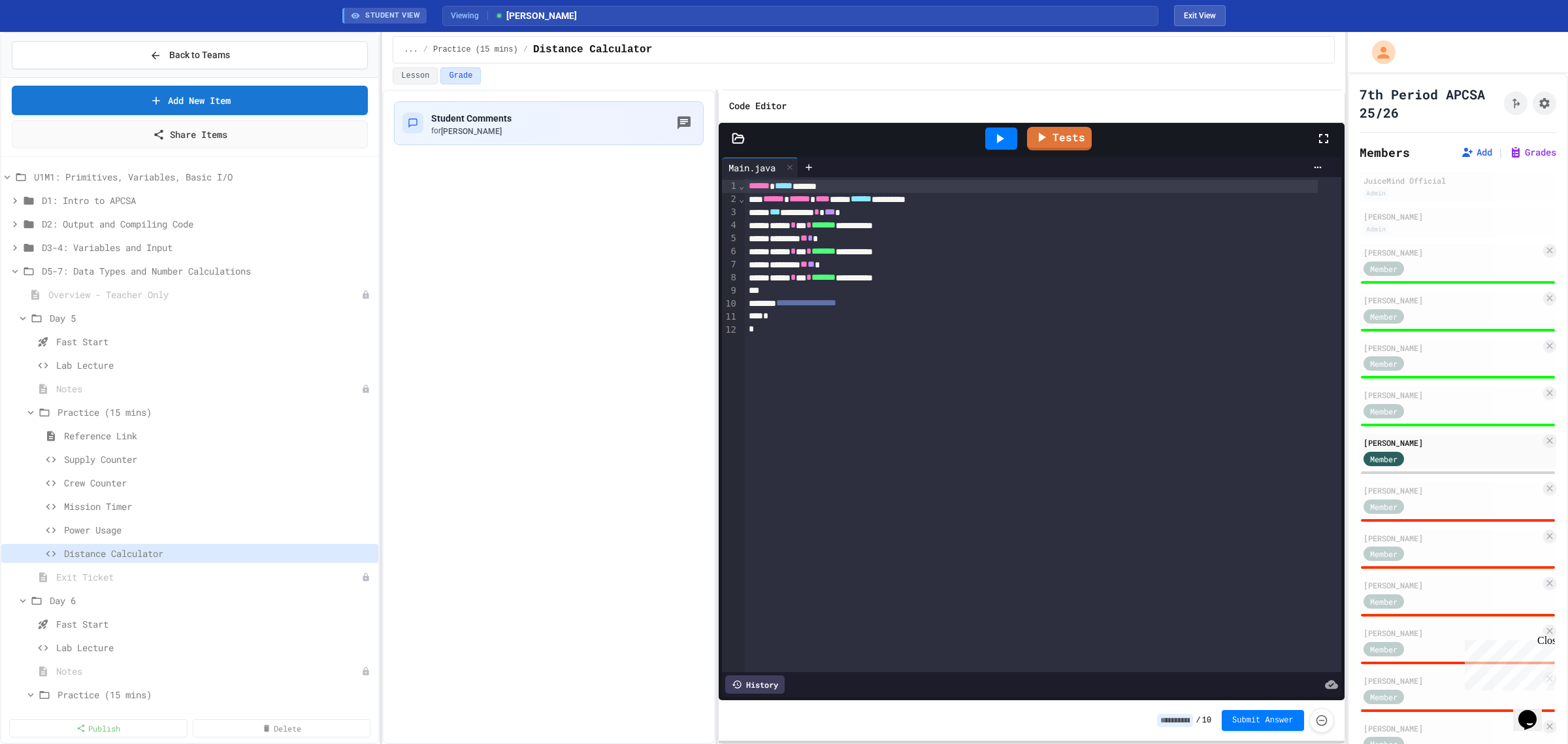
click at [1017, 132] on div at bounding box center [1001, 139] width 32 height 22
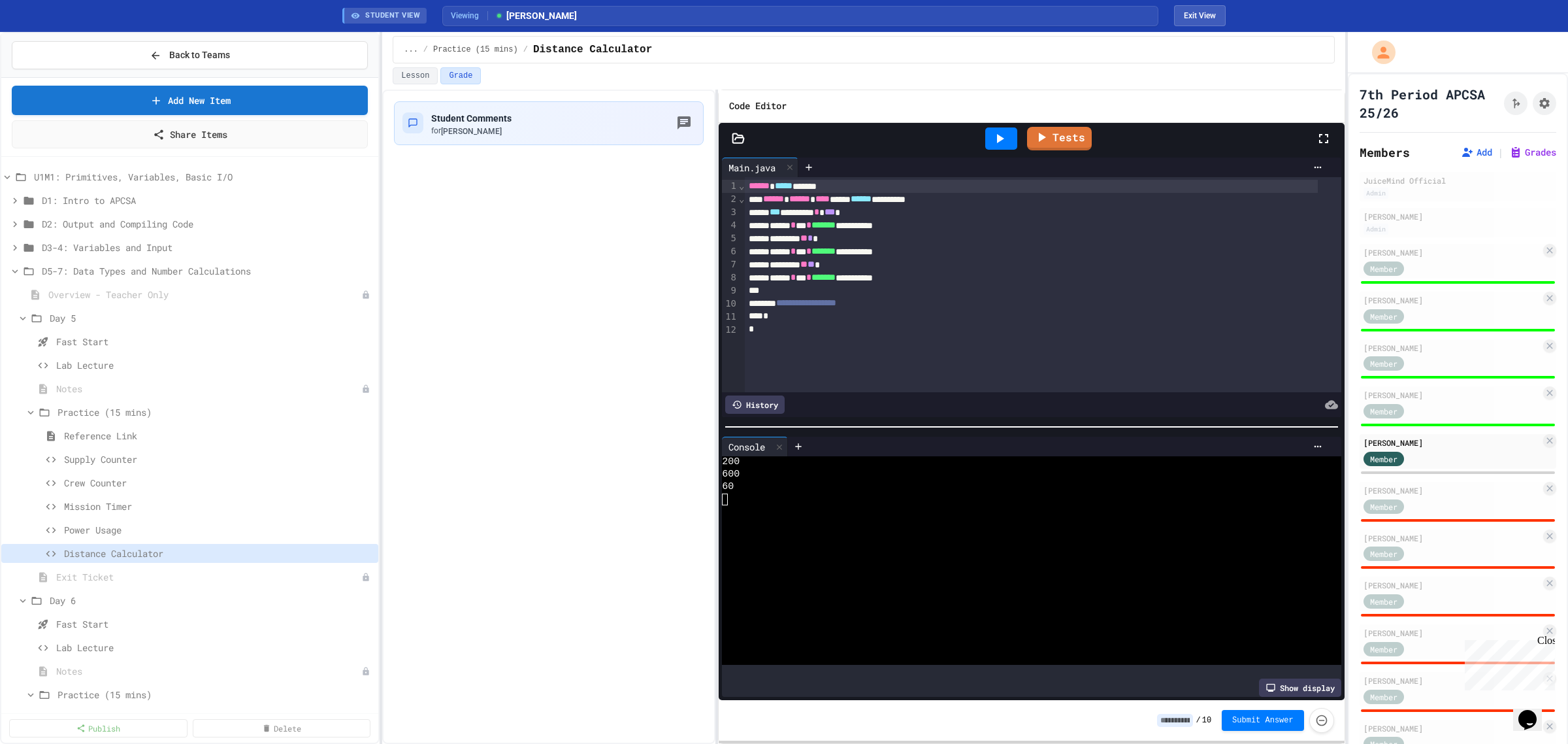
click at [1180, 718] on input at bounding box center [1175, 720] width 36 height 13
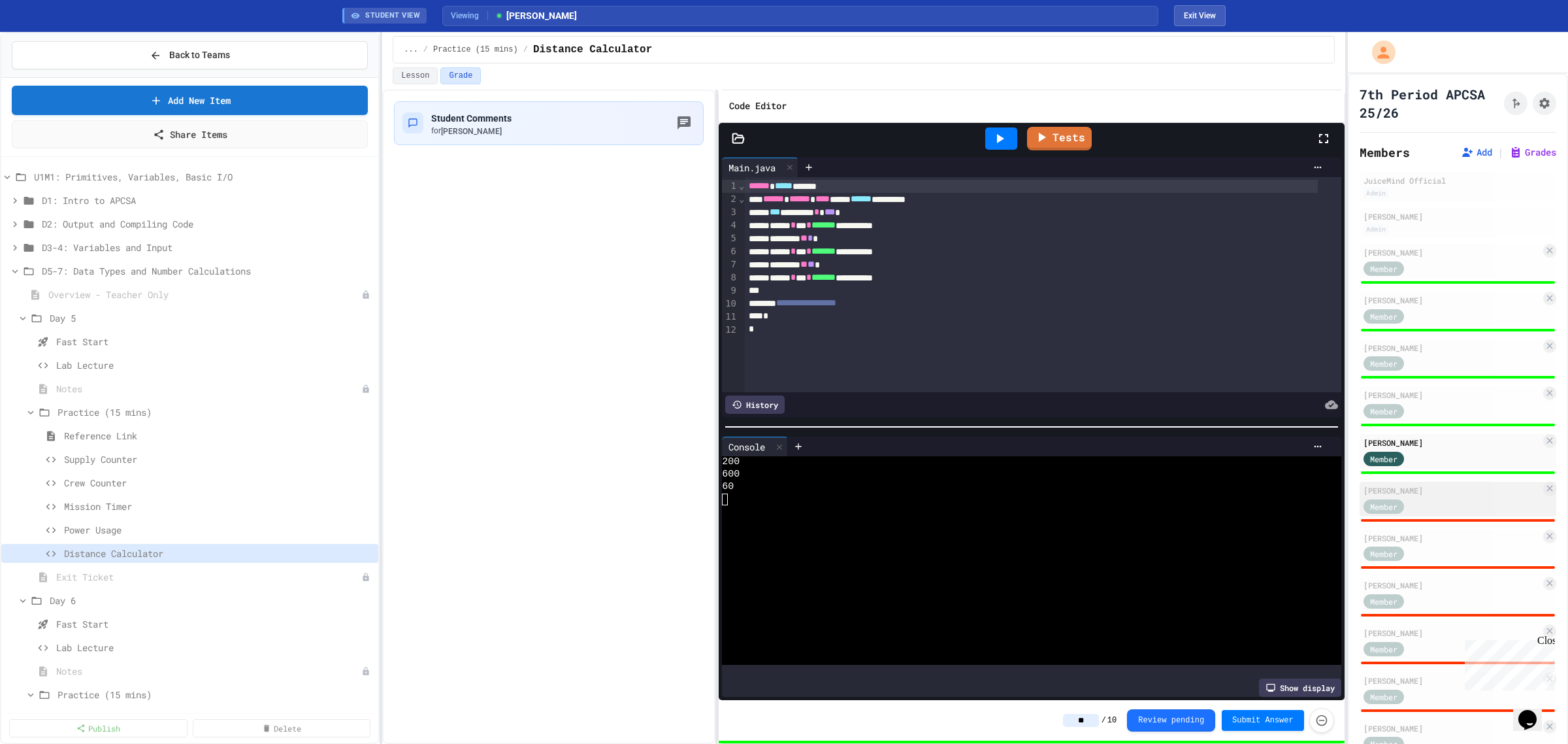
click at [1412, 487] on div "[PERSON_NAME]" at bounding box center [1452, 491] width 177 height 12
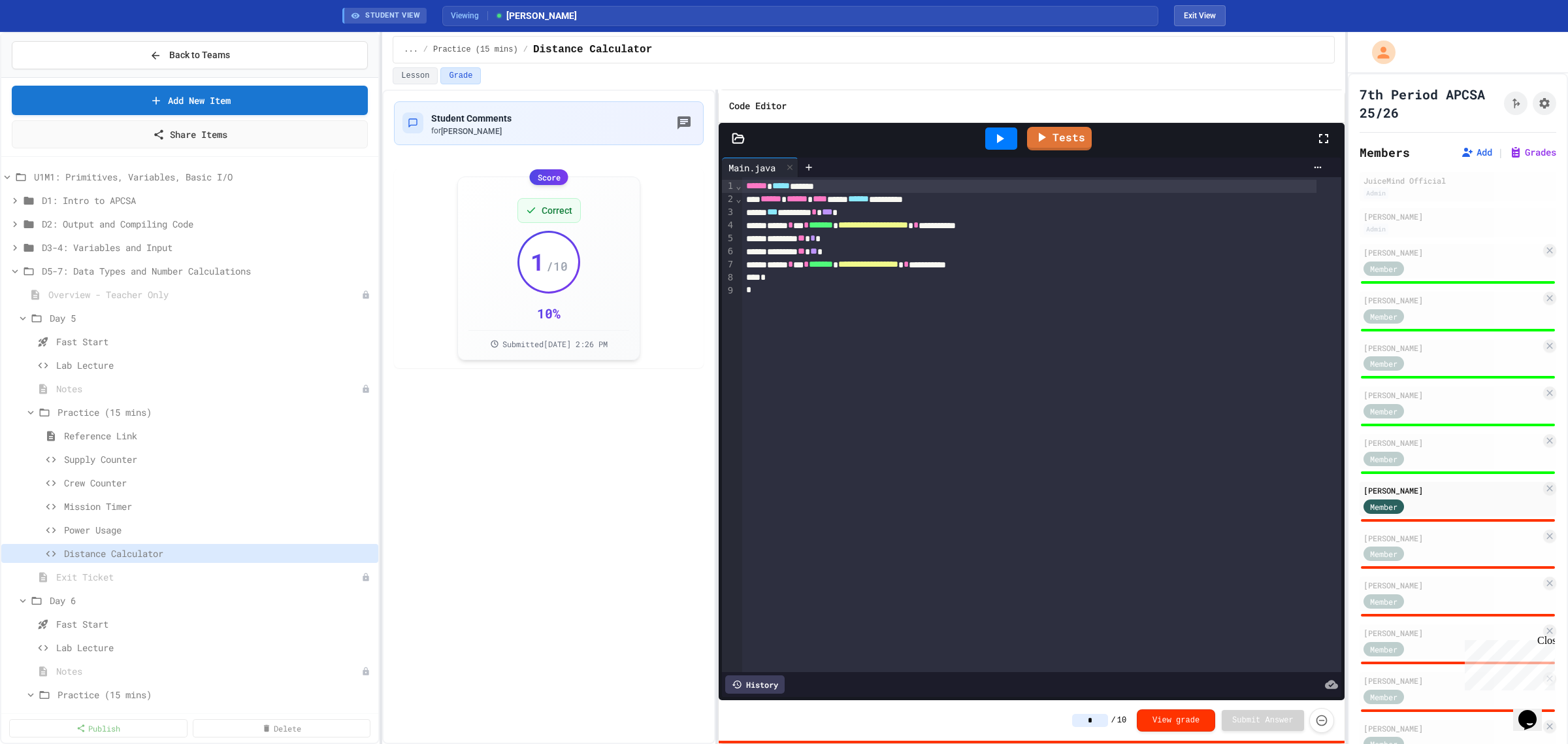
click at [996, 138] on icon at bounding box center [1000, 139] width 16 height 16
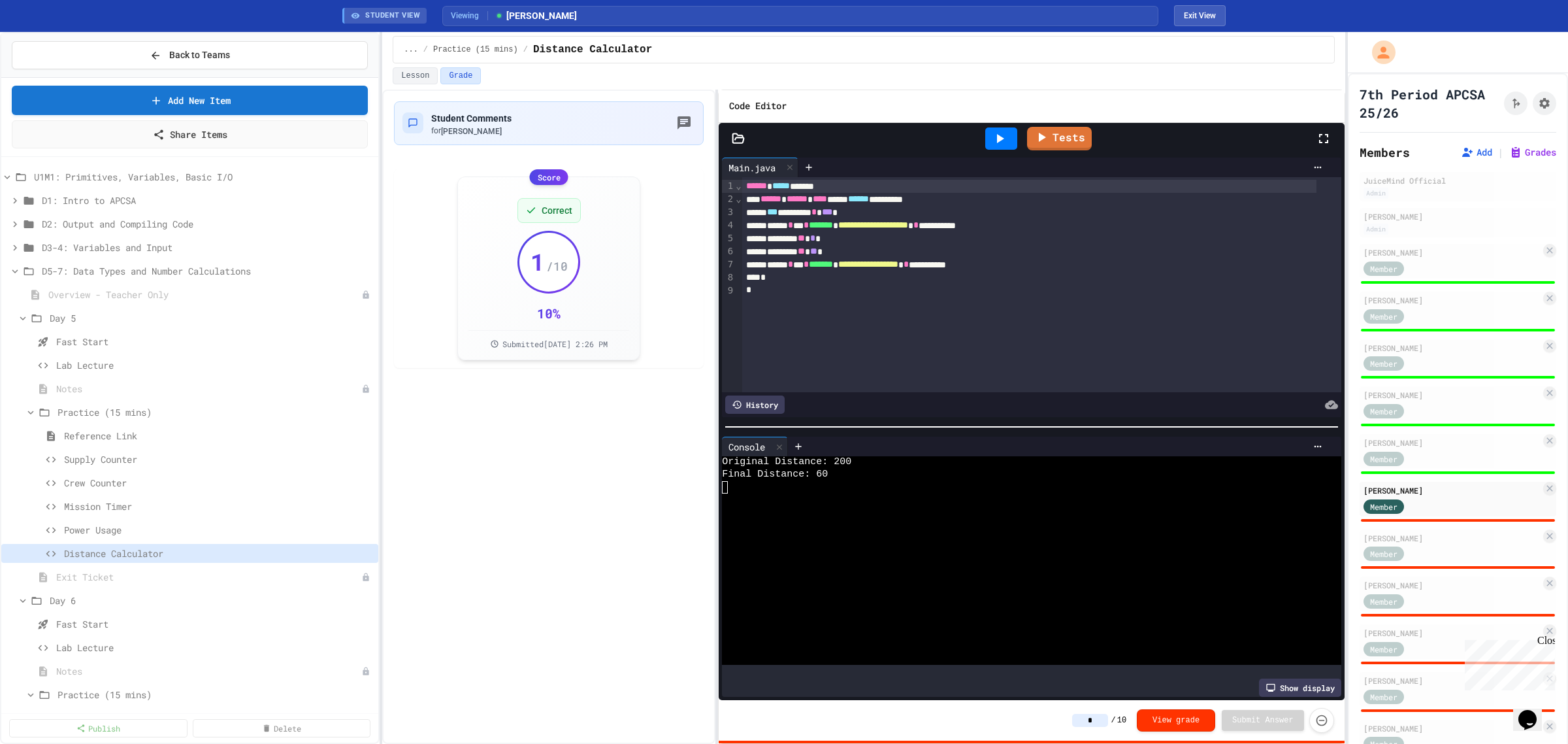
click at [1108, 720] on input "*" at bounding box center [1090, 720] width 36 height 13
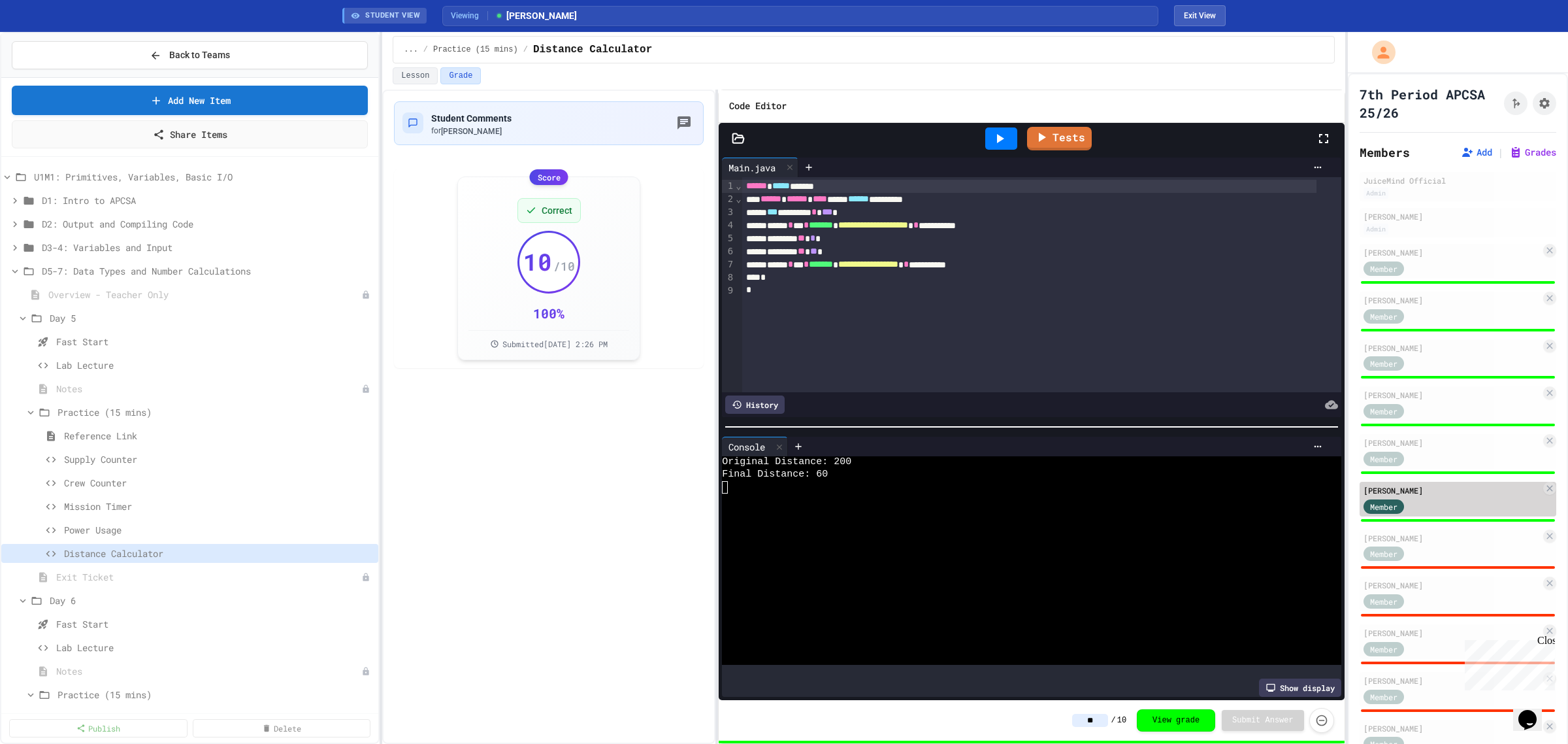
drag, startPoint x: 1416, startPoint y: 543, endPoint x: 1370, endPoint y: 496, distance: 65.8
click at [1416, 545] on div "Member" at bounding box center [1397, 553] width 66 height 16
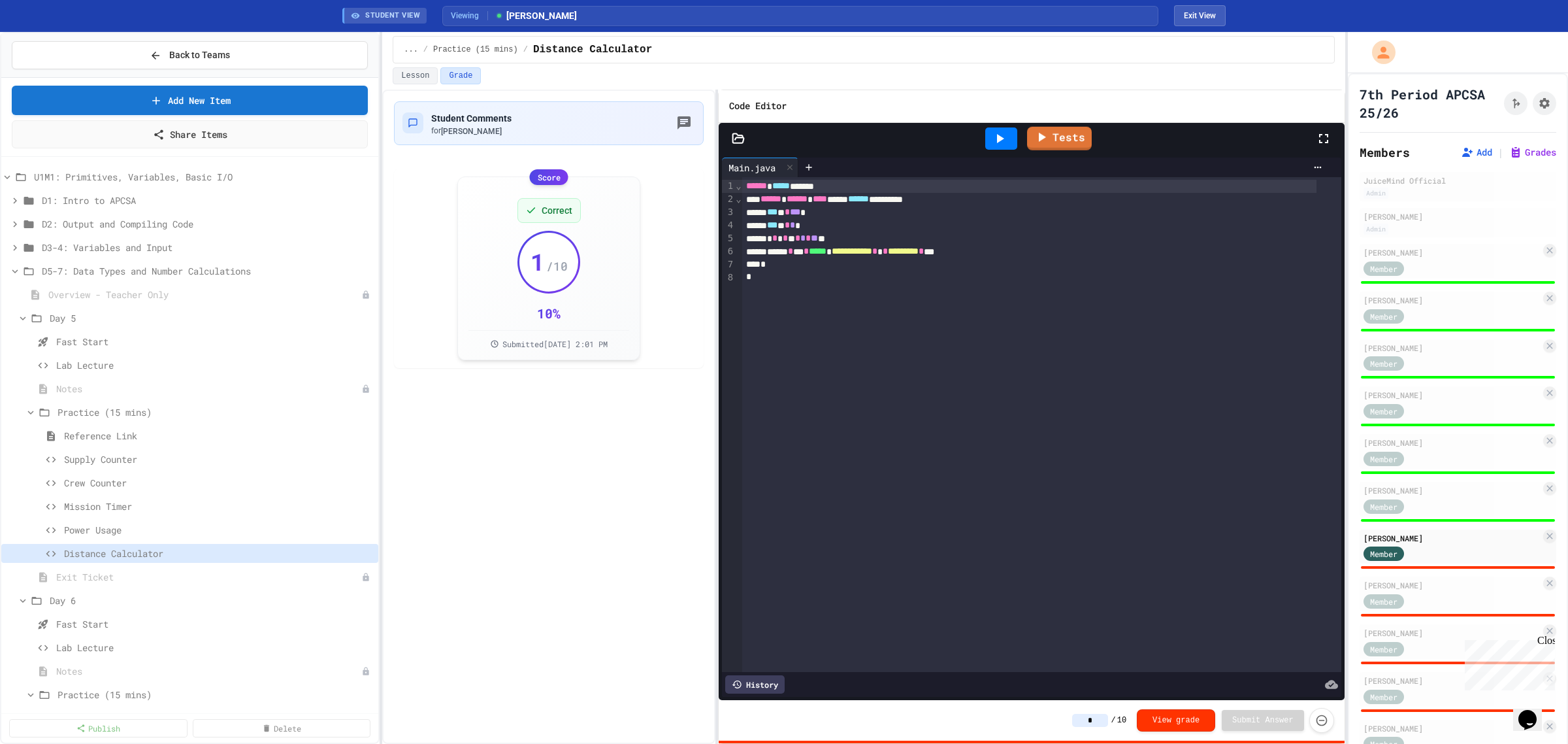
click at [1005, 137] on icon at bounding box center [1000, 139] width 16 height 16
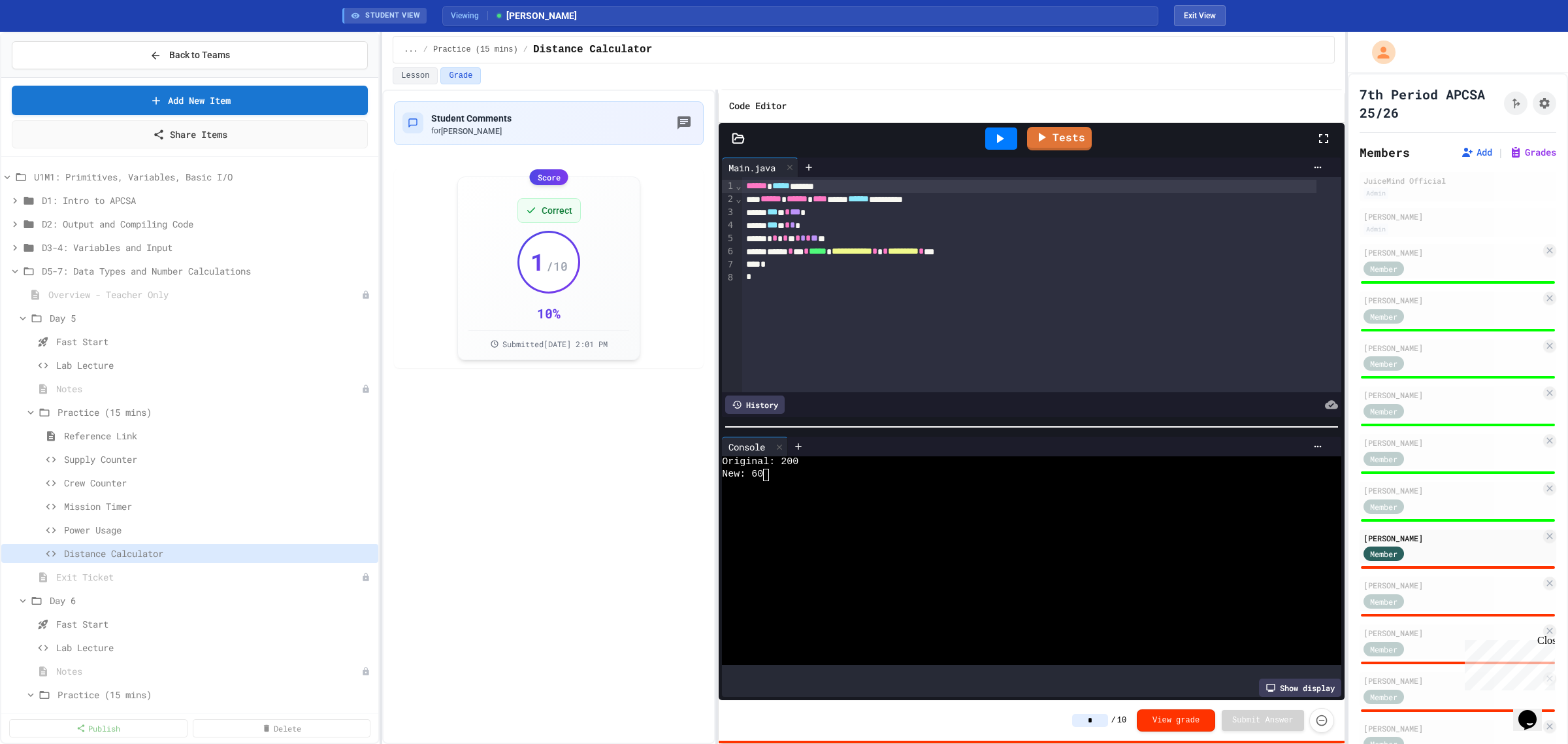
click at [1117, 727] on div "* / 10 View grade Submit Answer" at bounding box center [1203, 720] width 261 height 25
click at [1099, 714] on input "*" at bounding box center [1090, 720] width 36 height 13
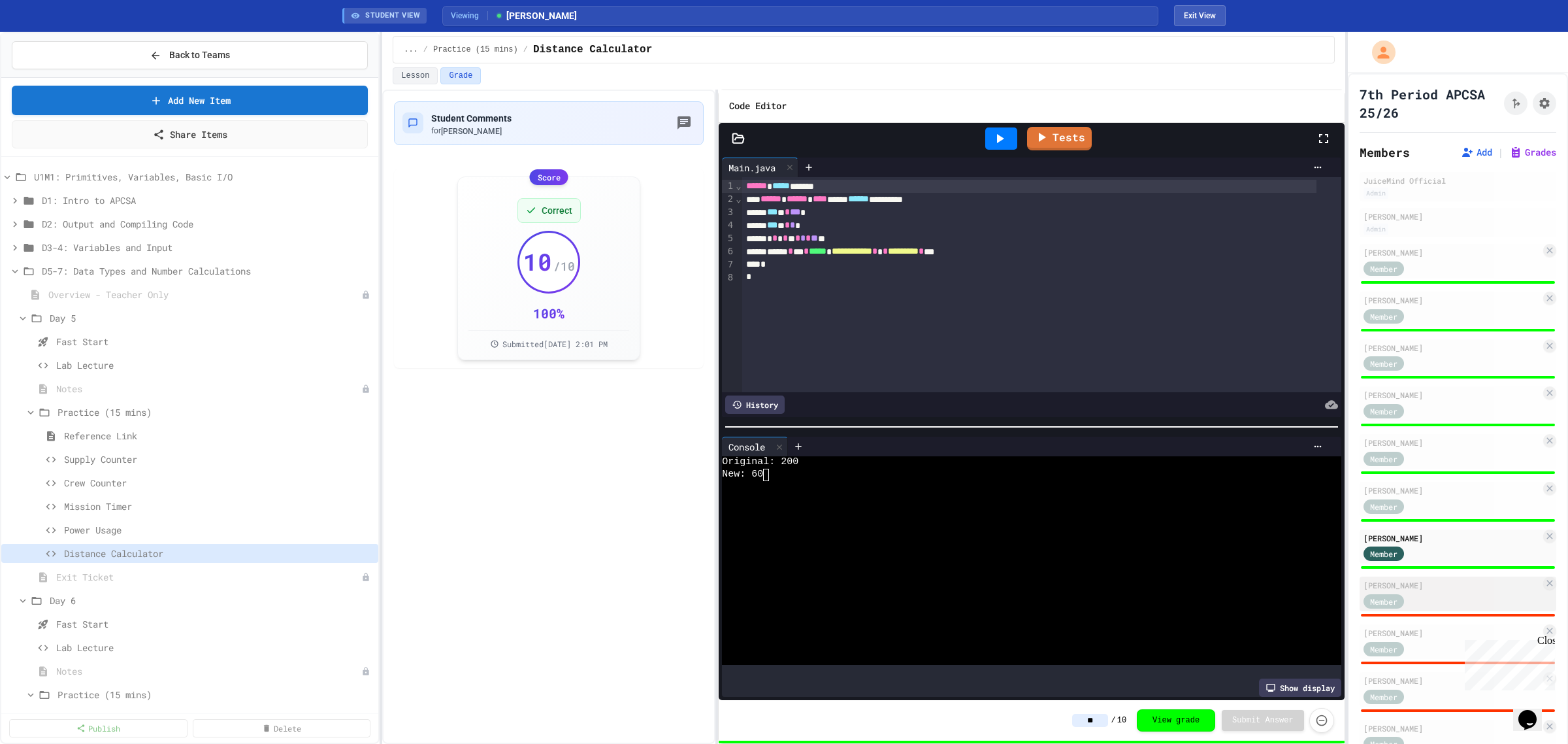
click at [1409, 595] on div "Member" at bounding box center [1397, 600] width 66 height 16
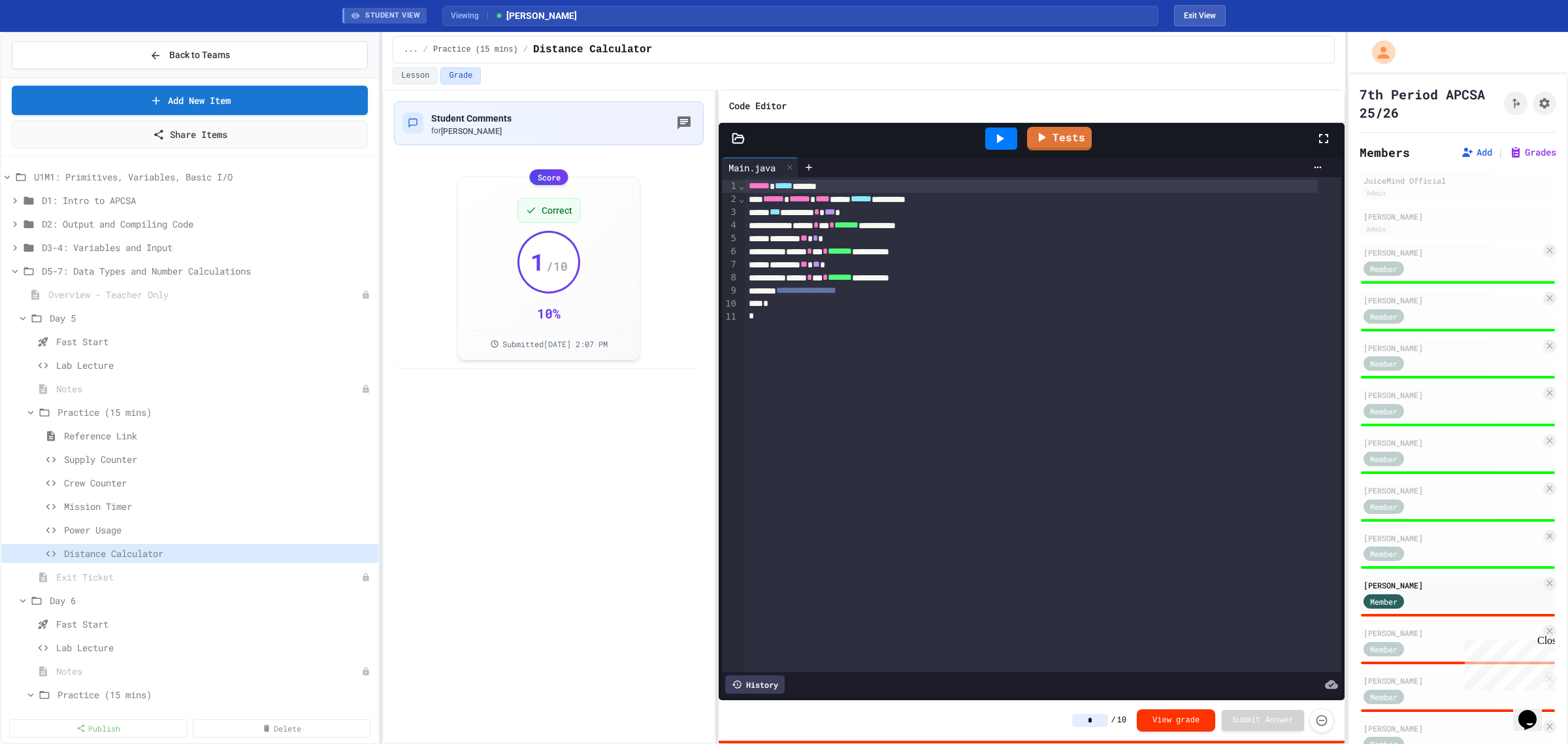
click at [1004, 144] on icon at bounding box center [1000, 139] width 16 height 16
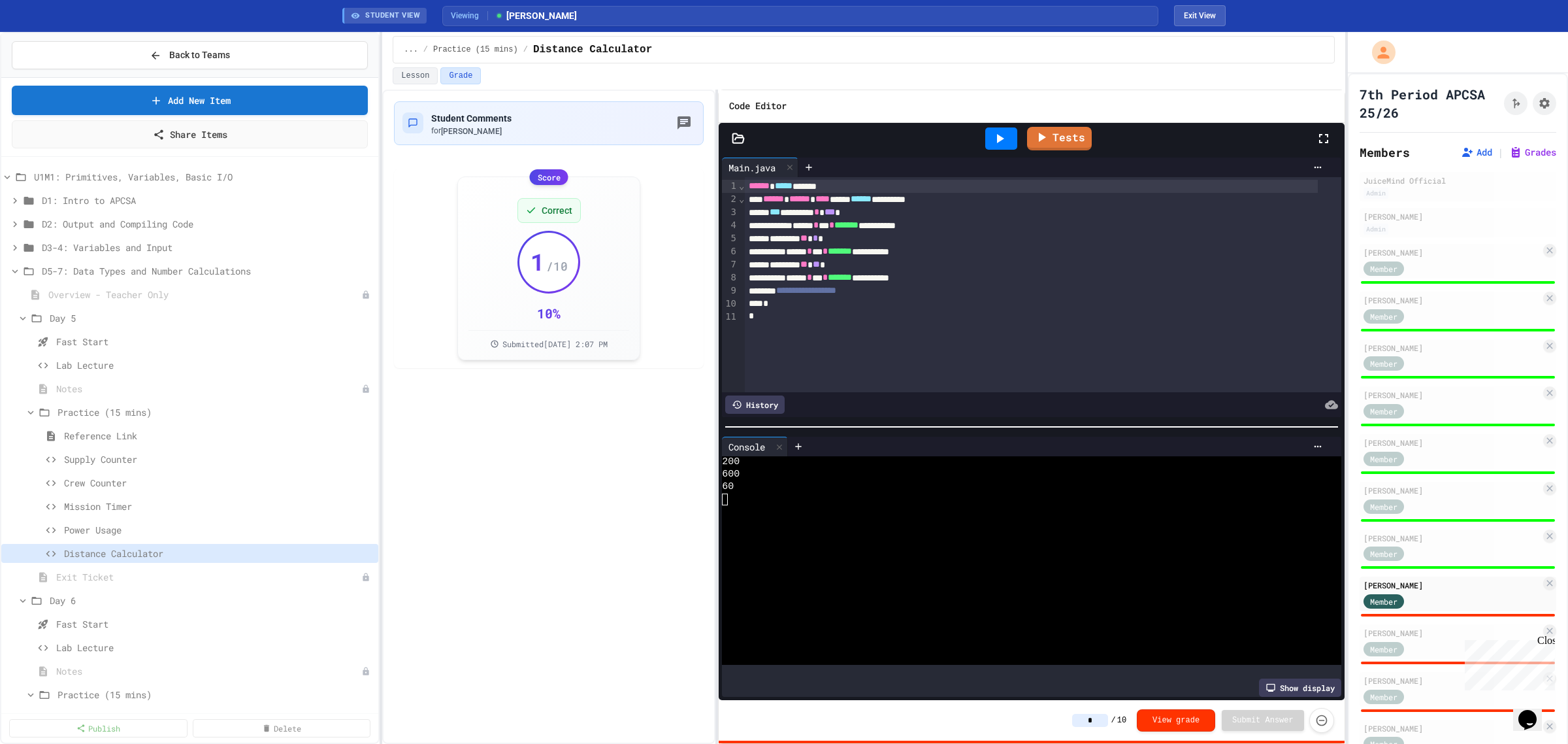
click at [1108, 724] on input "*" at bounding box center [1090, 720] width 36 height 13
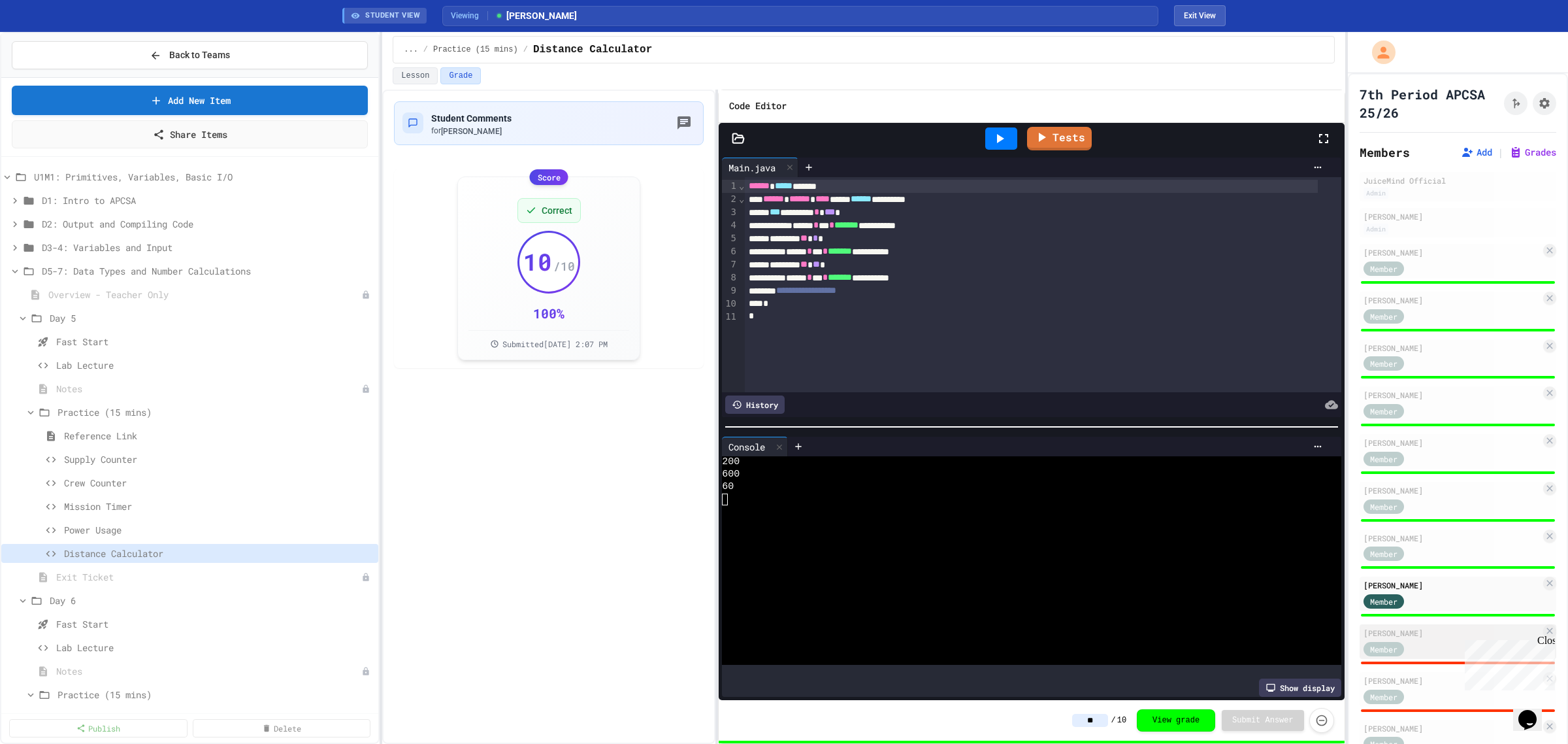
click at [1432, 640] on div "Member" at bounding box center [1452, 648] width 177 height 16
type input "*"
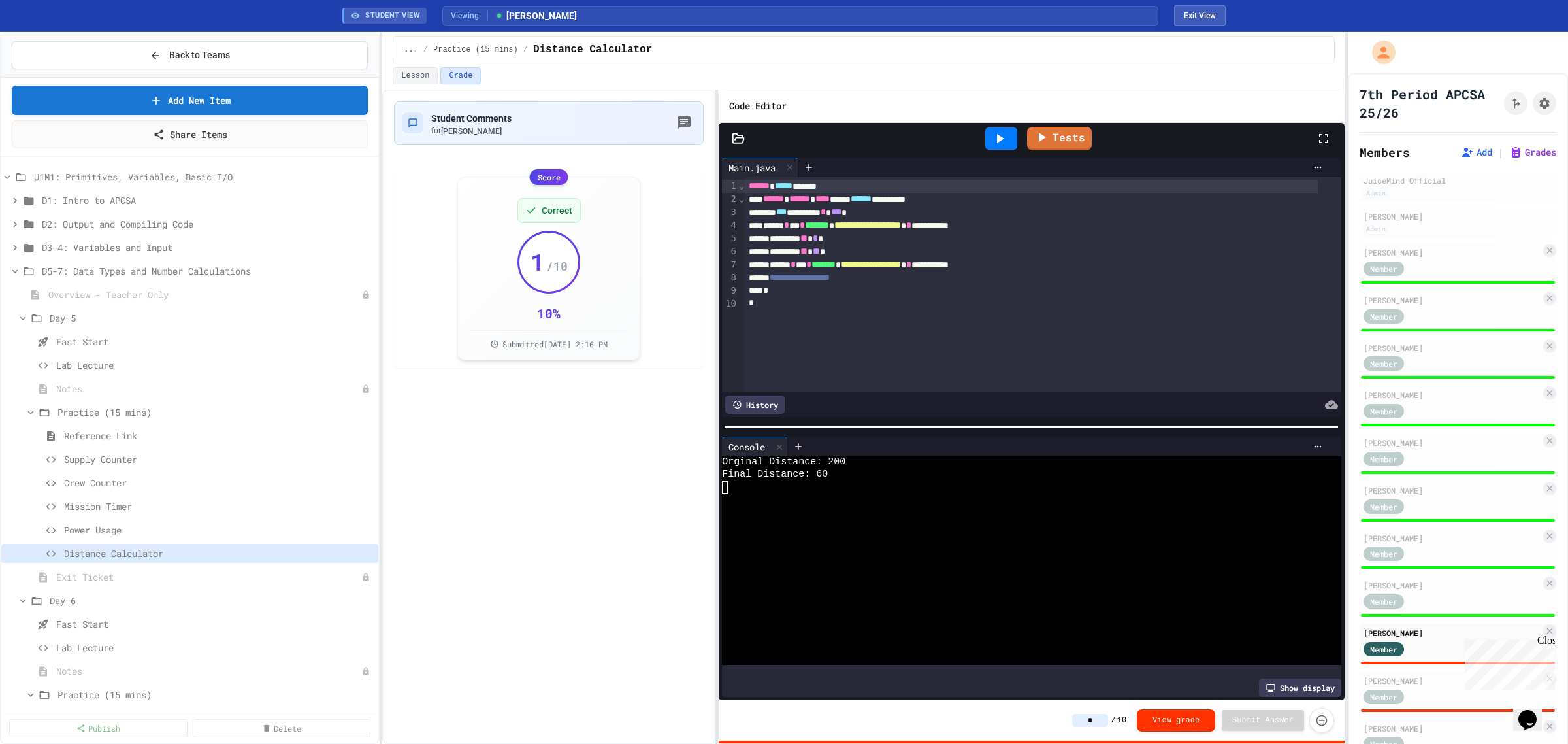
click at [1106, 717] on input "*" at bounding box center [1090, 720] width 36 height 13
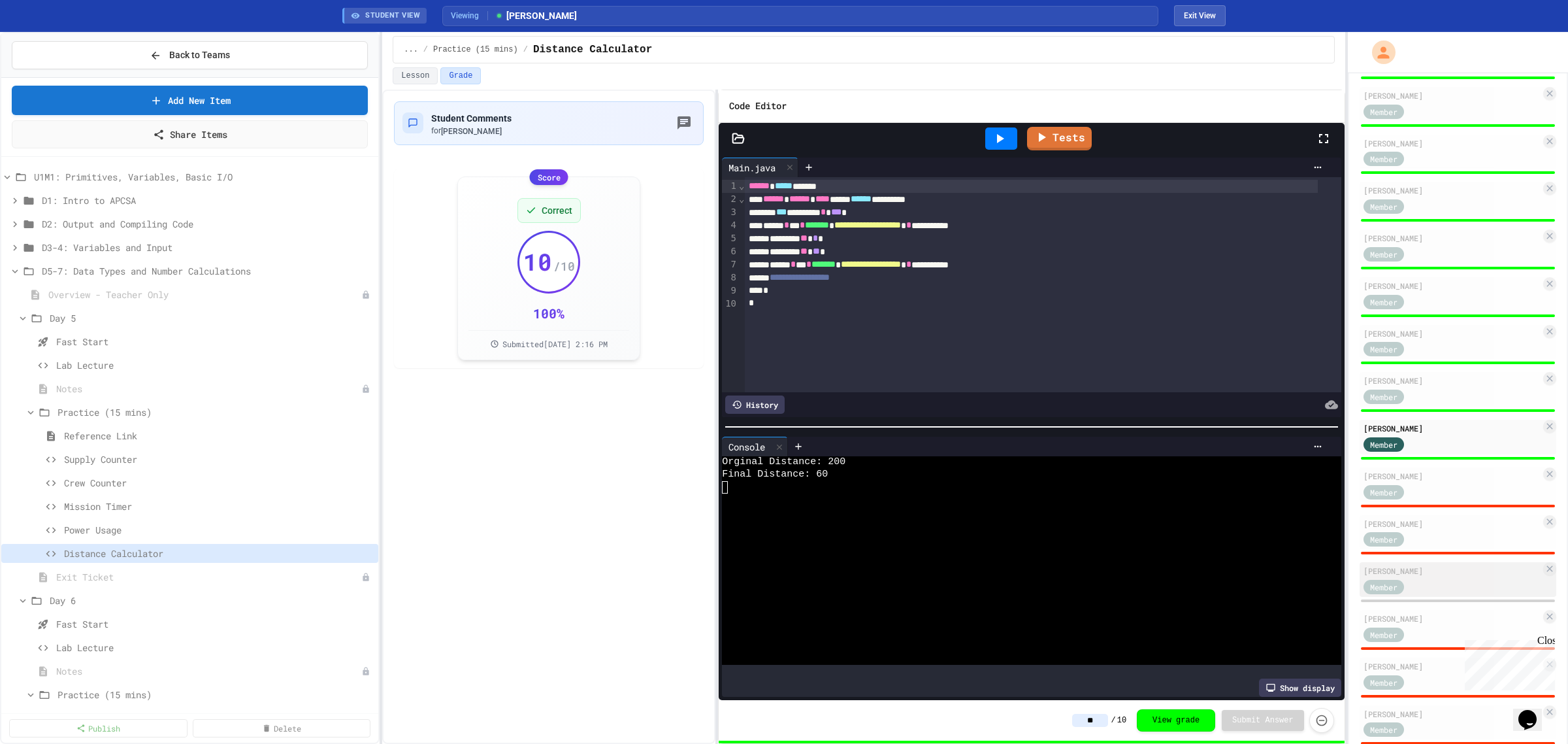
scroll to position [227, 0]
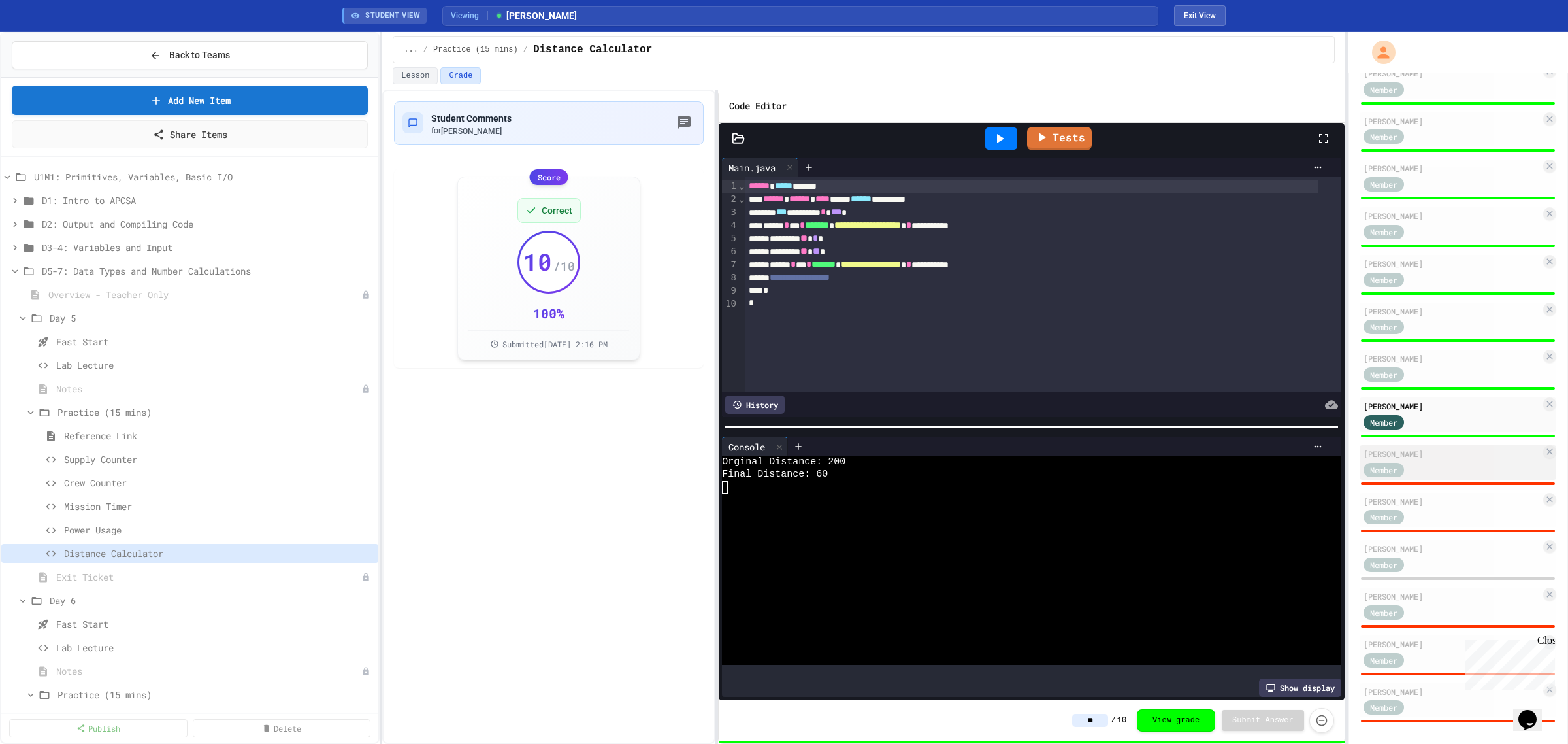
click at [1445, 461] on div "Member" at bounding box center [1452, 469] width 177 height 16
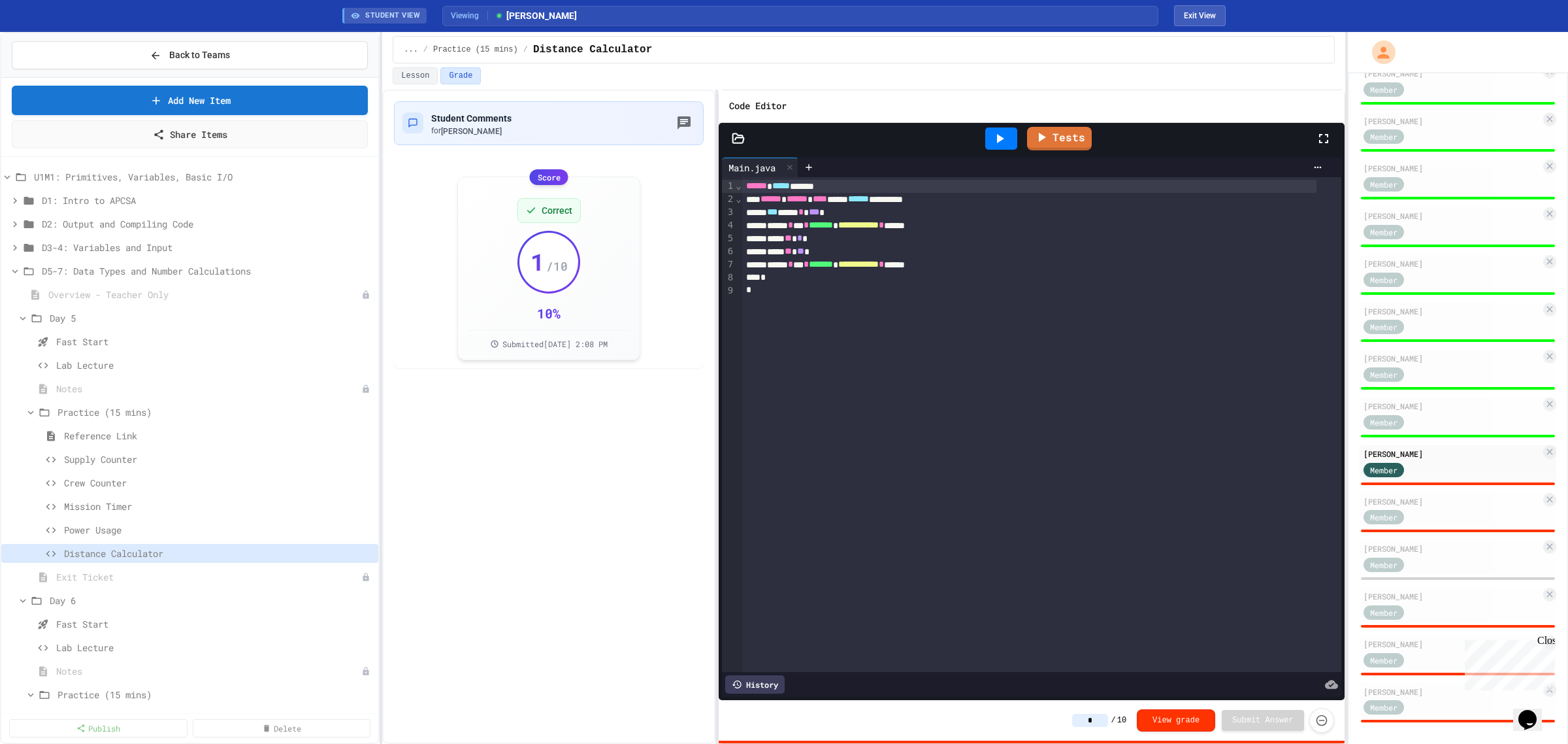
click at [1007, 139] on icon at bounding box center [1000, 139] width 16 height 16
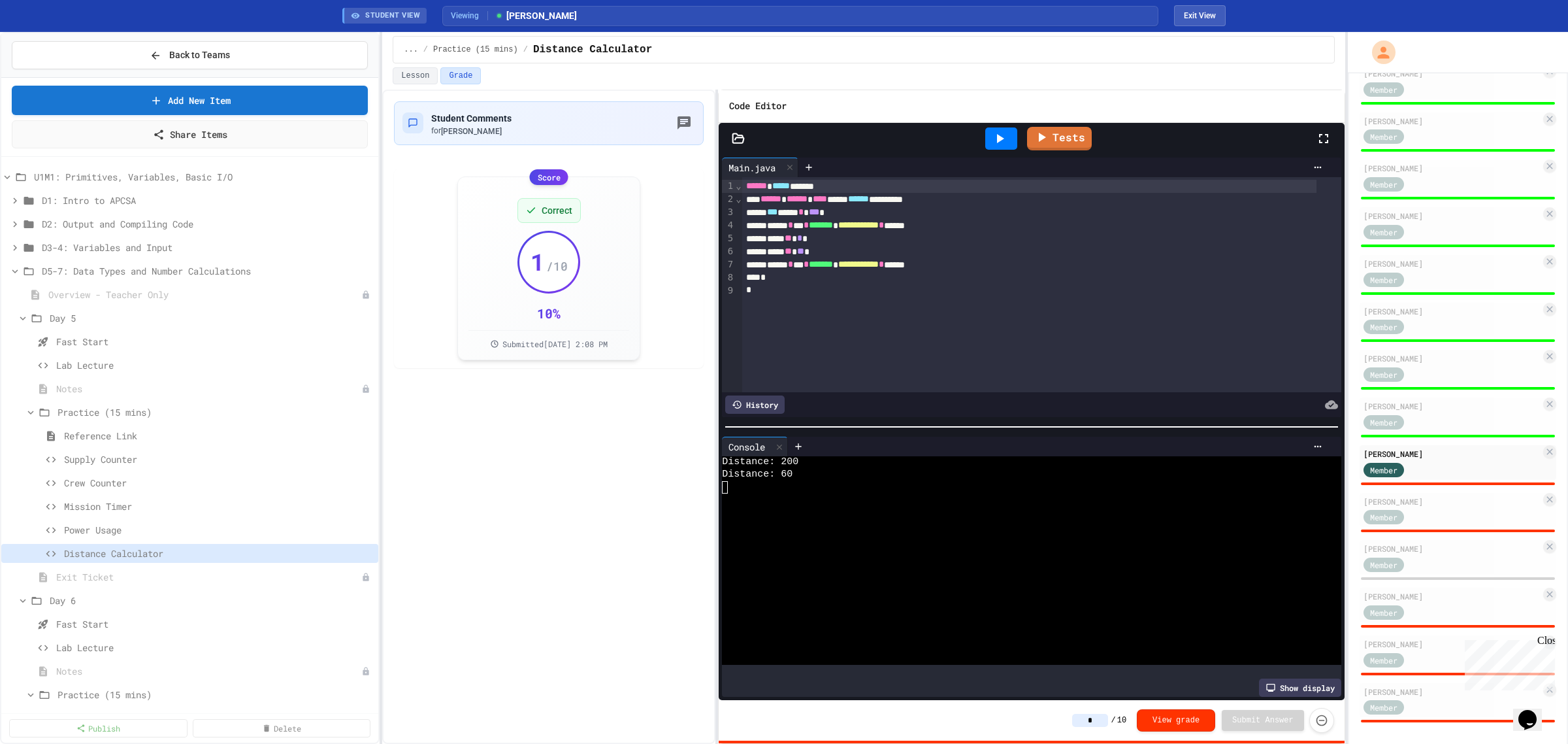
click at [1106, 722] on input "*" at bounding box center [1090, 720] width 36 height 13
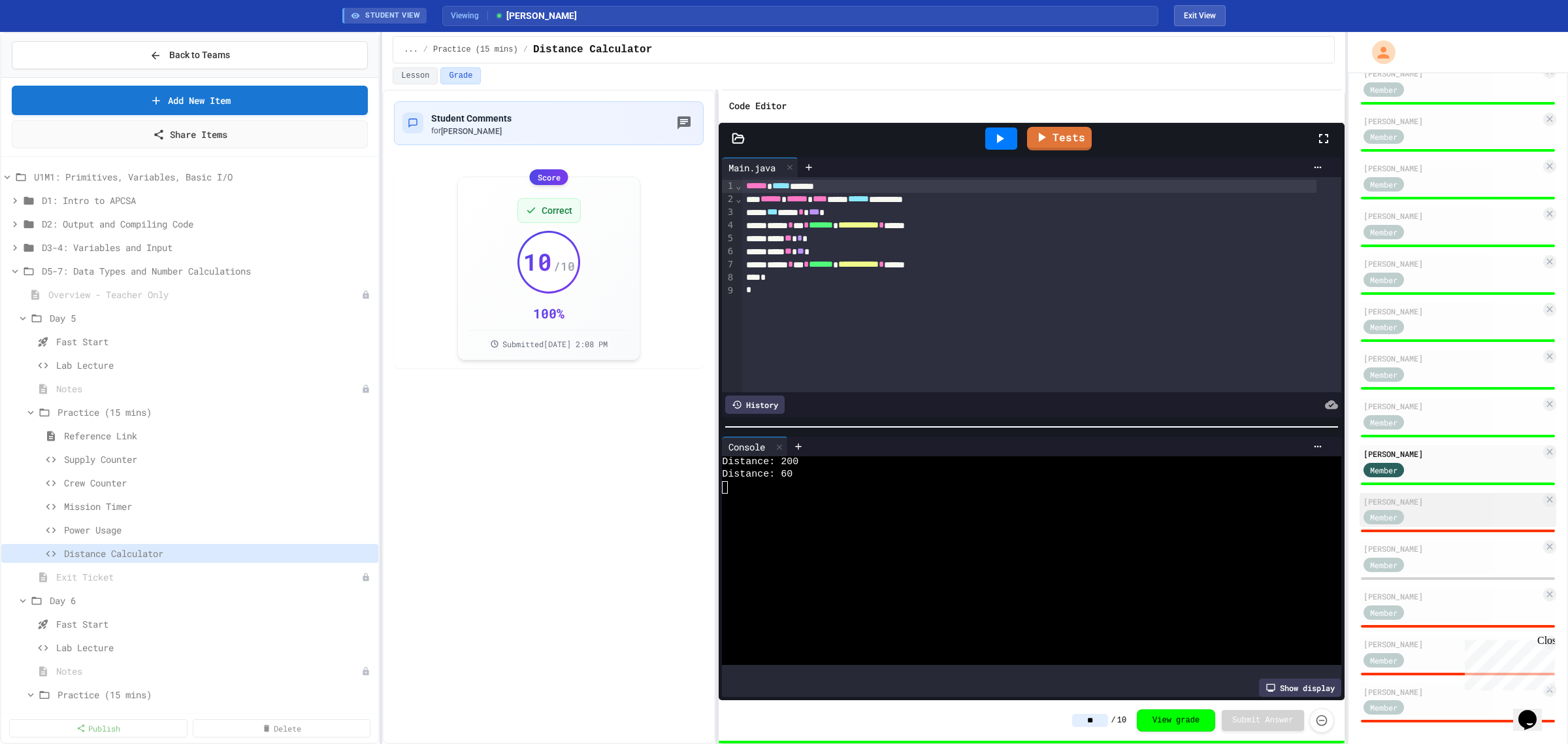
click at [1435, 500] on div "[PERSON_NAME]" at bounding box center [1452, 502] width 177 height 12
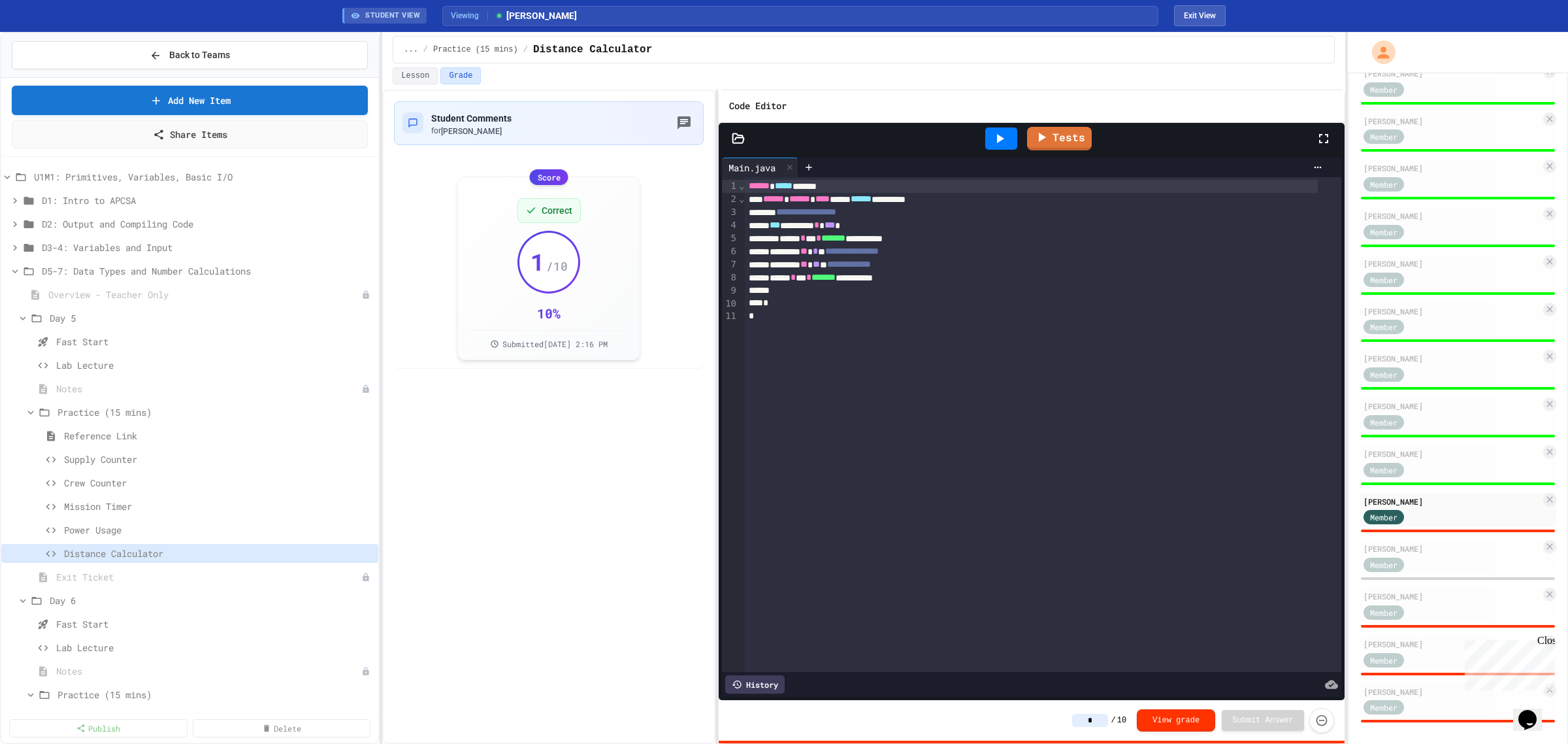
click at [1004, 135] on icon at bounding box center [1000, 139] width 16 height 16
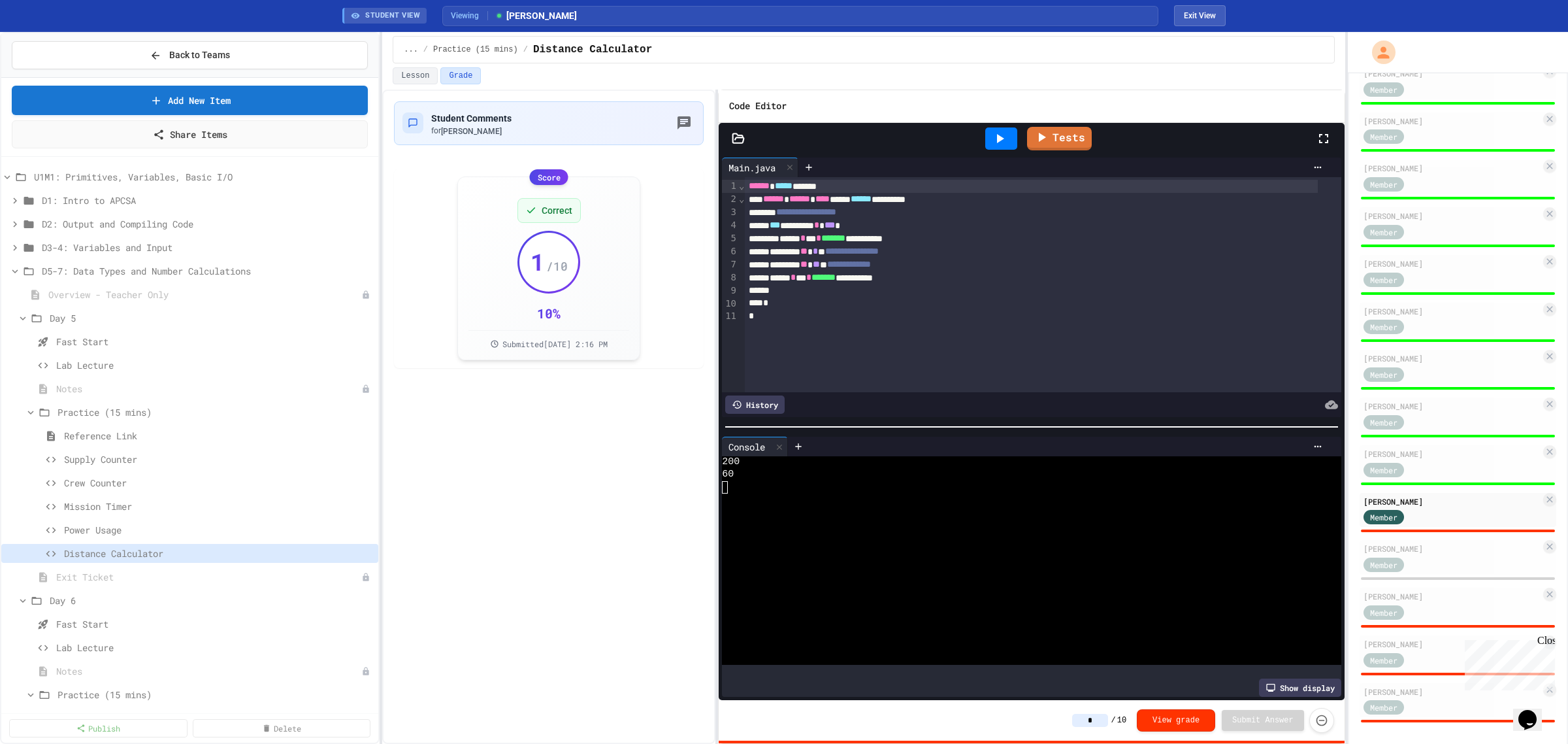
click at [1099, 717] on input "*" at bounding box center [1090, 720] width 36 height 13
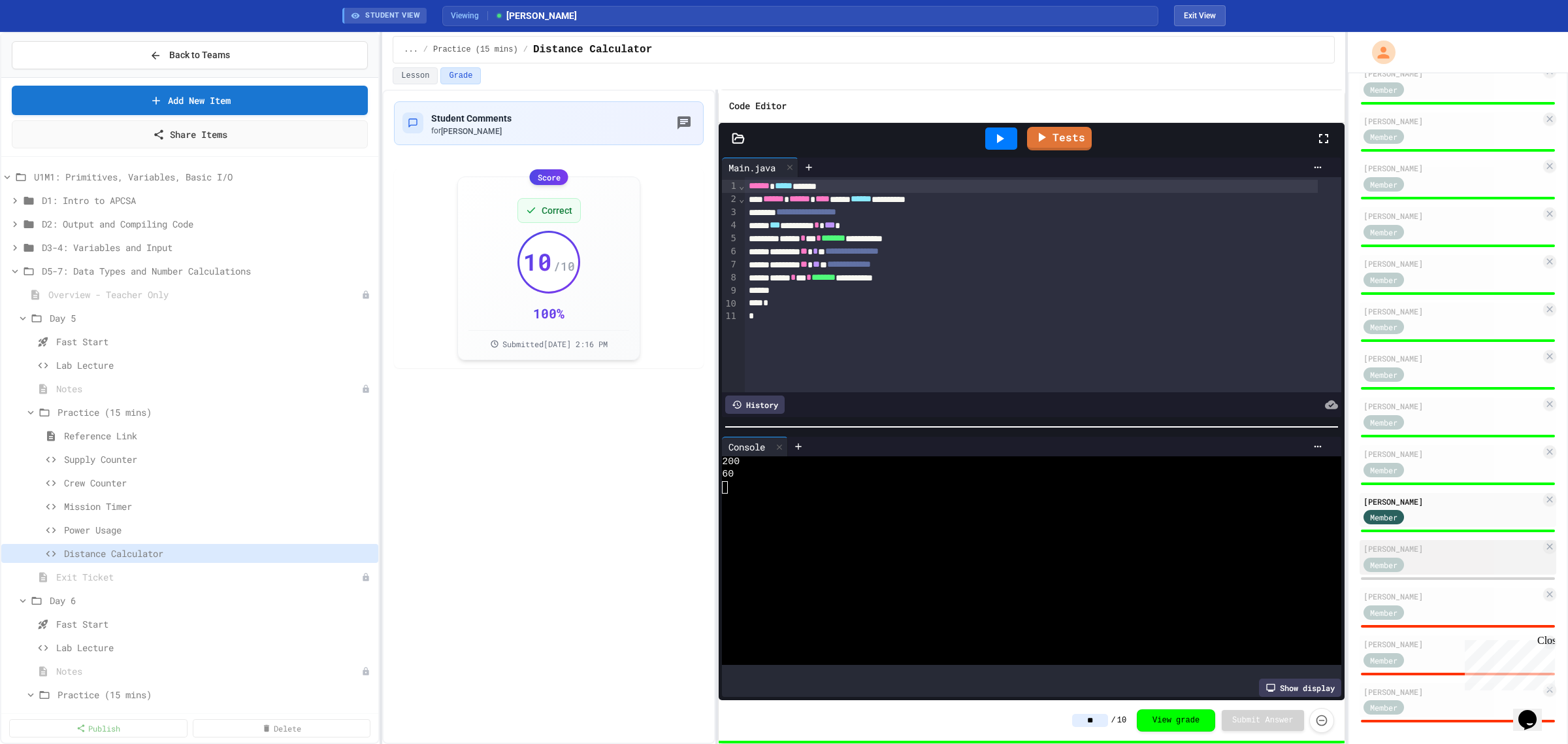
type input "**"
click at [1454, 549] on div "[PERSON_NAME]" at bounding box center [1452, 548] width 177 height 12
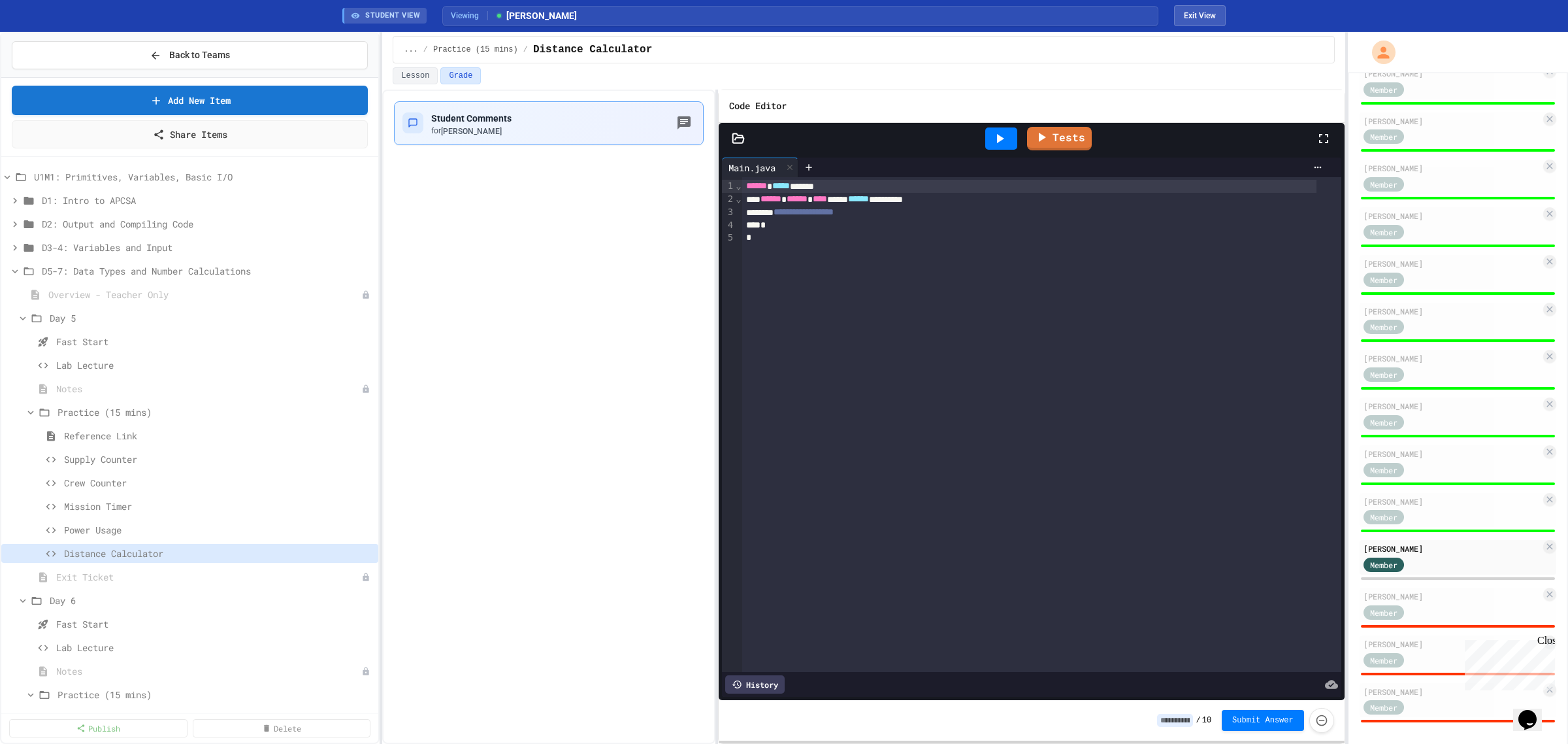
click at [544, 134] on div "Student Comments for [PERSON_NAME]" at bounding box center [549, 123] width 293 height 27
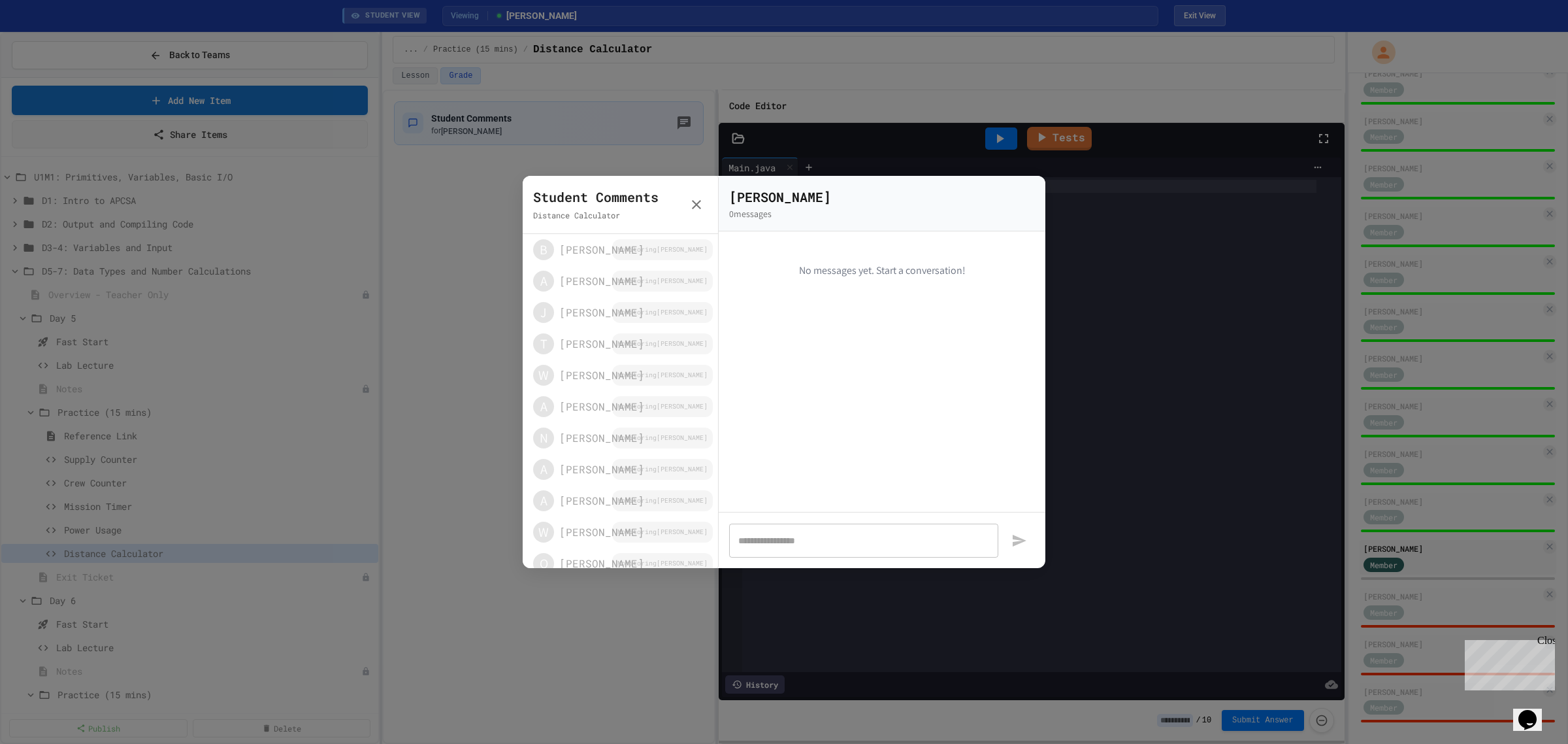
click at [846, 533] on div "* ​" at bounding box center [864, 540] width 269 height 35
type textarea "*"
type textarea "**********"
click at [1004, 510] on button "button" at bounding box center [1019, 533] width 32 height 48
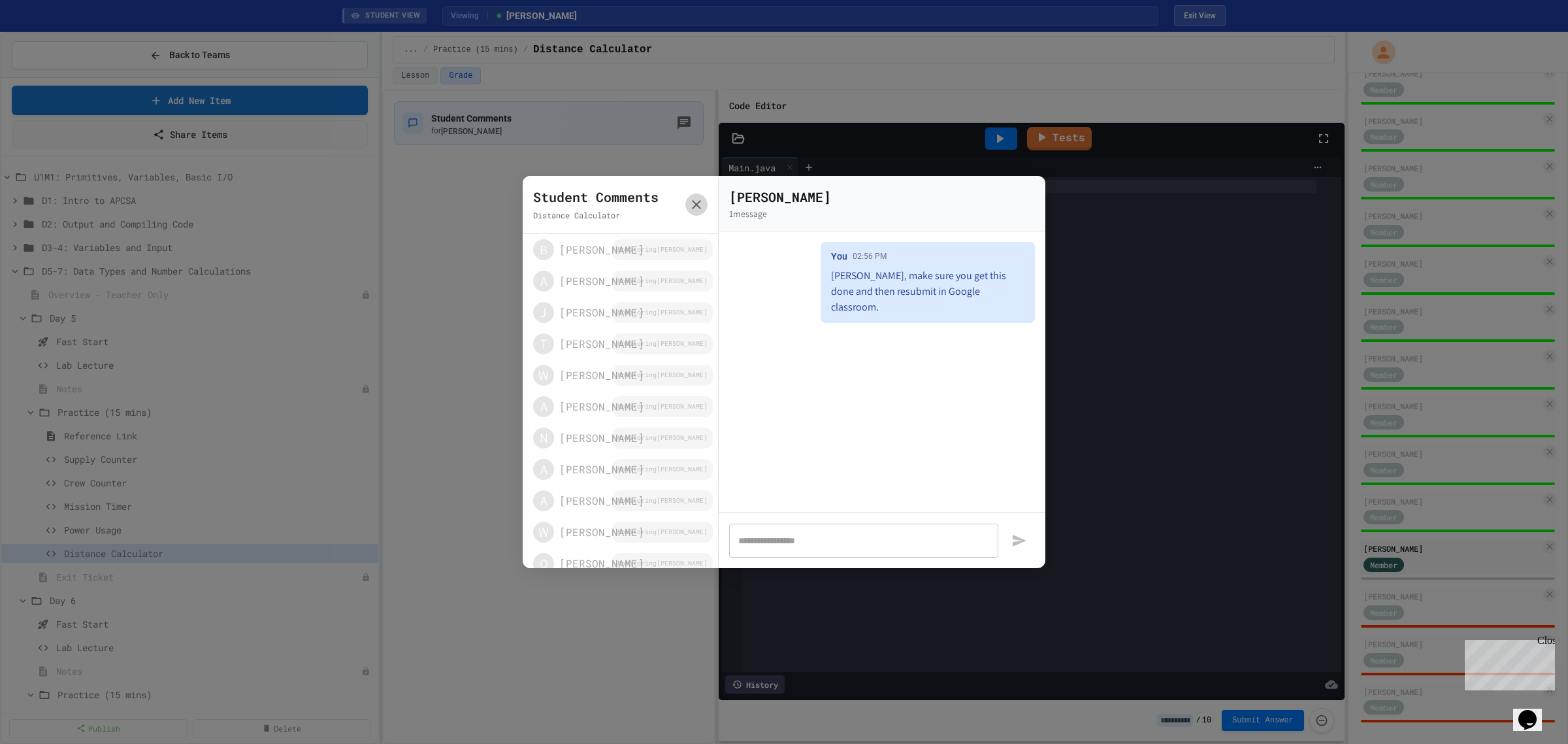
click at [696, 198] on icon "button" at bounding box center [696, 205] width 16 height 16
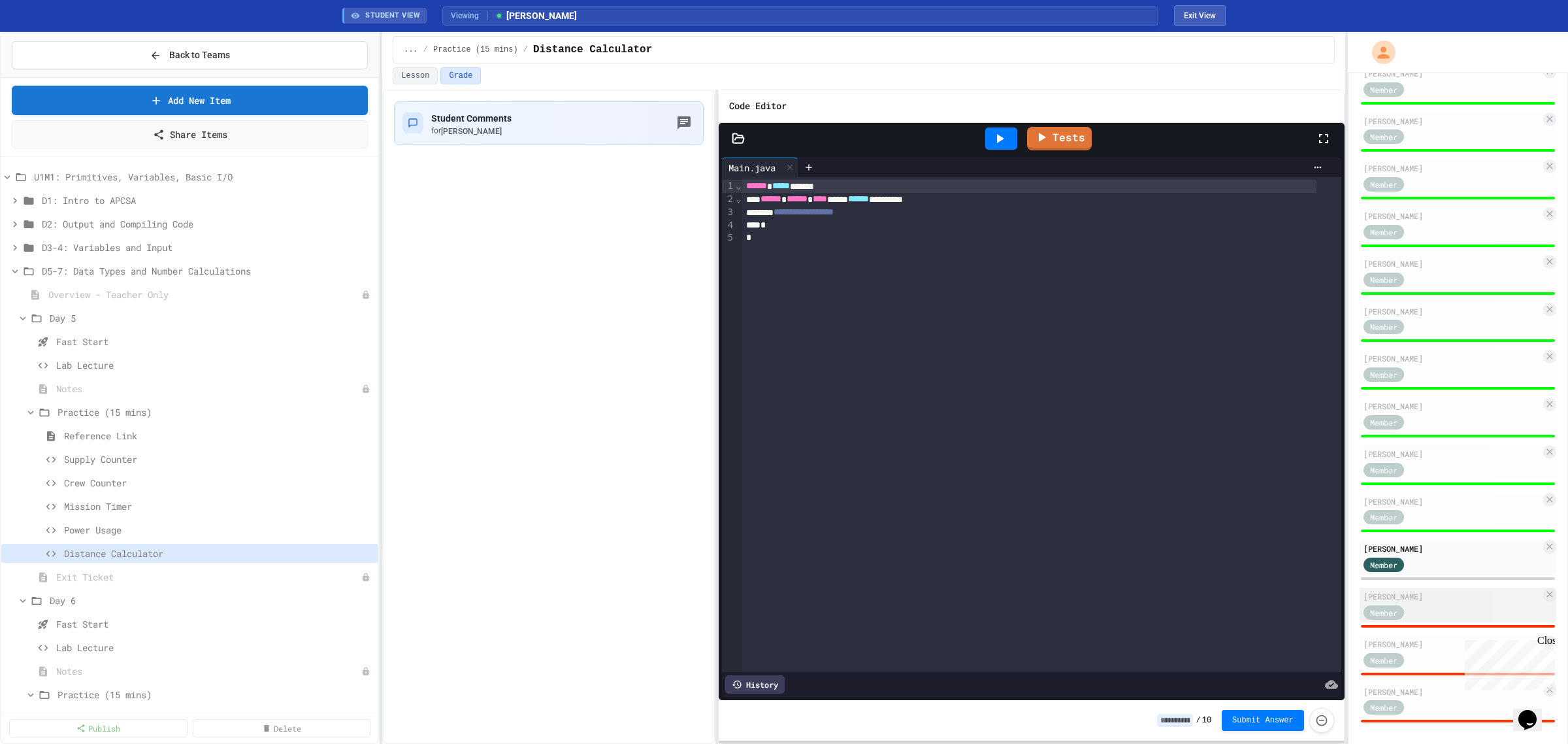
click at [1456, 603] on div "Member" at bounding box center [1452, 611] width 177 height 16
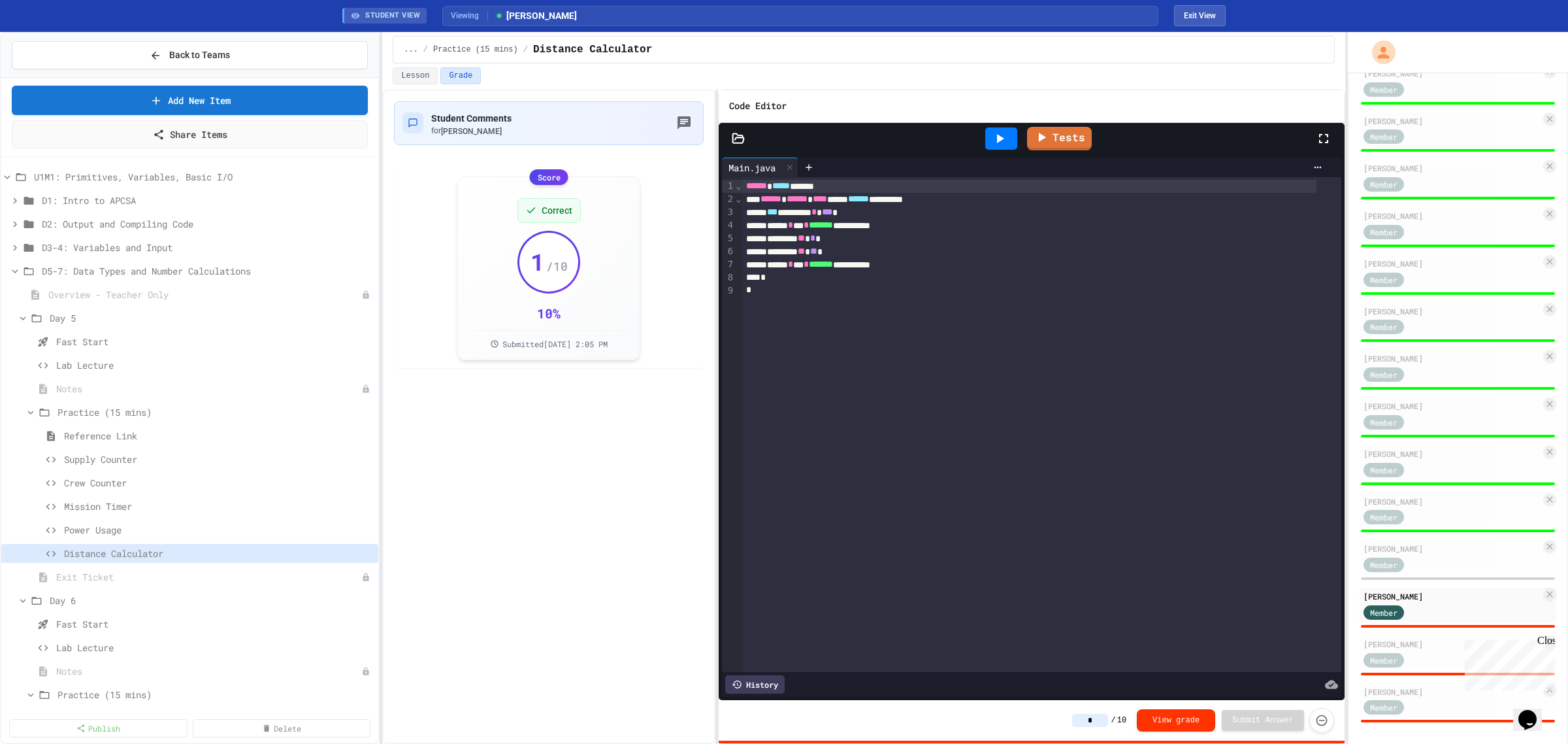
click at [1008, 142] on div at bounding box center [1001, 139] width 32 height 22
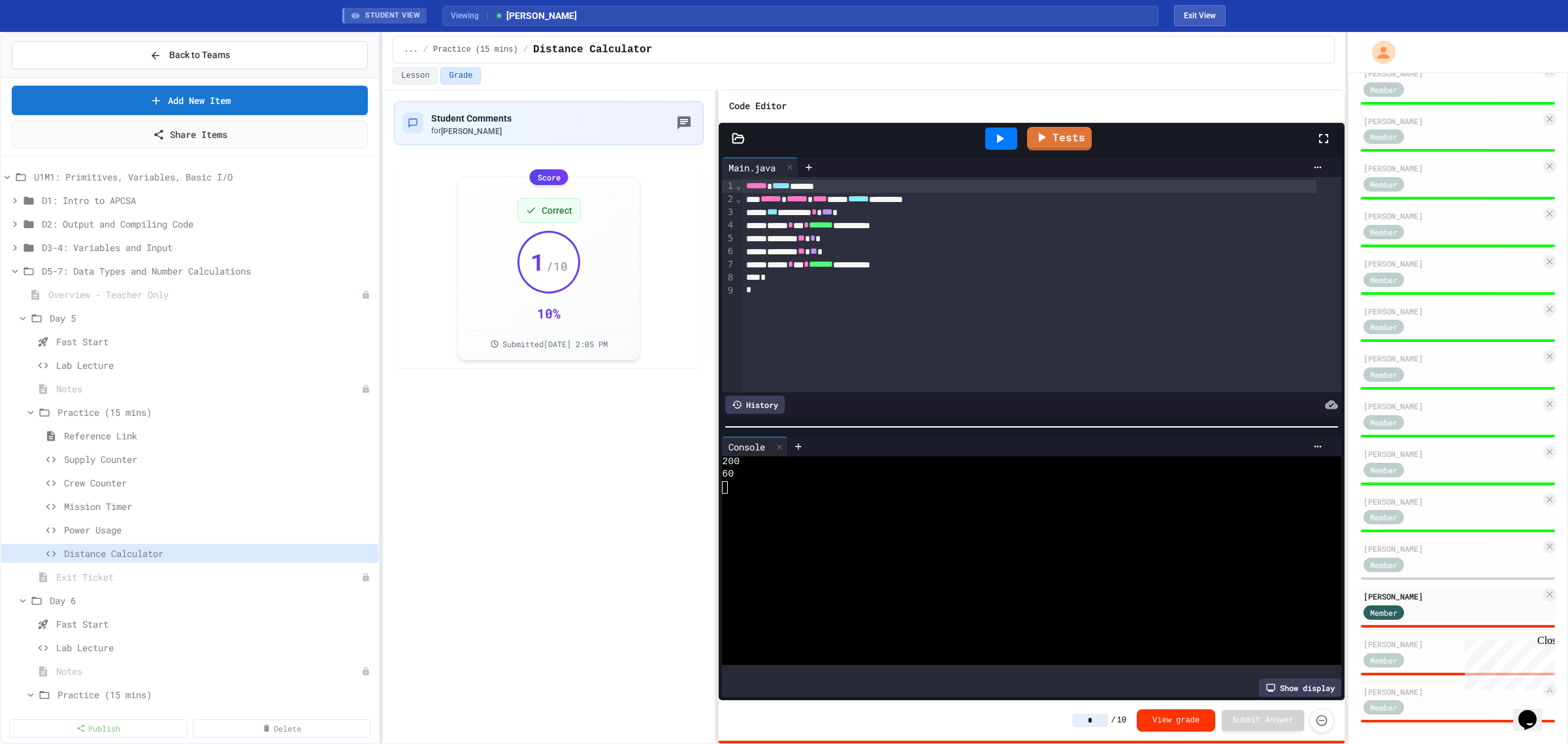
click at [1104, 722] on input "*" at bounding box center [1090, 720] width 36 height 13
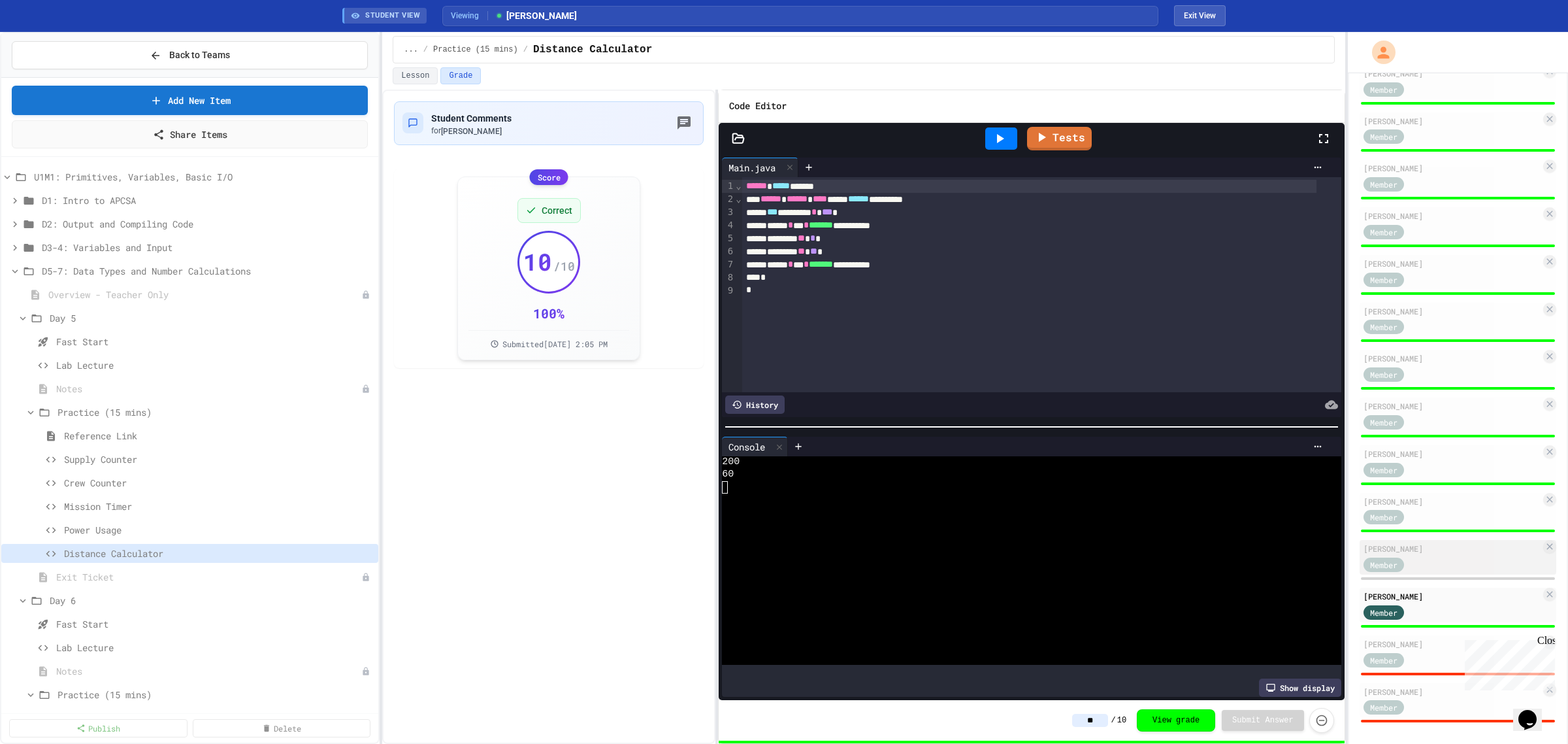
type input "**"
click at [1451, 546] on div "[PERSON_NAME]" at bounding box center [1452, 548] width 177 height 12
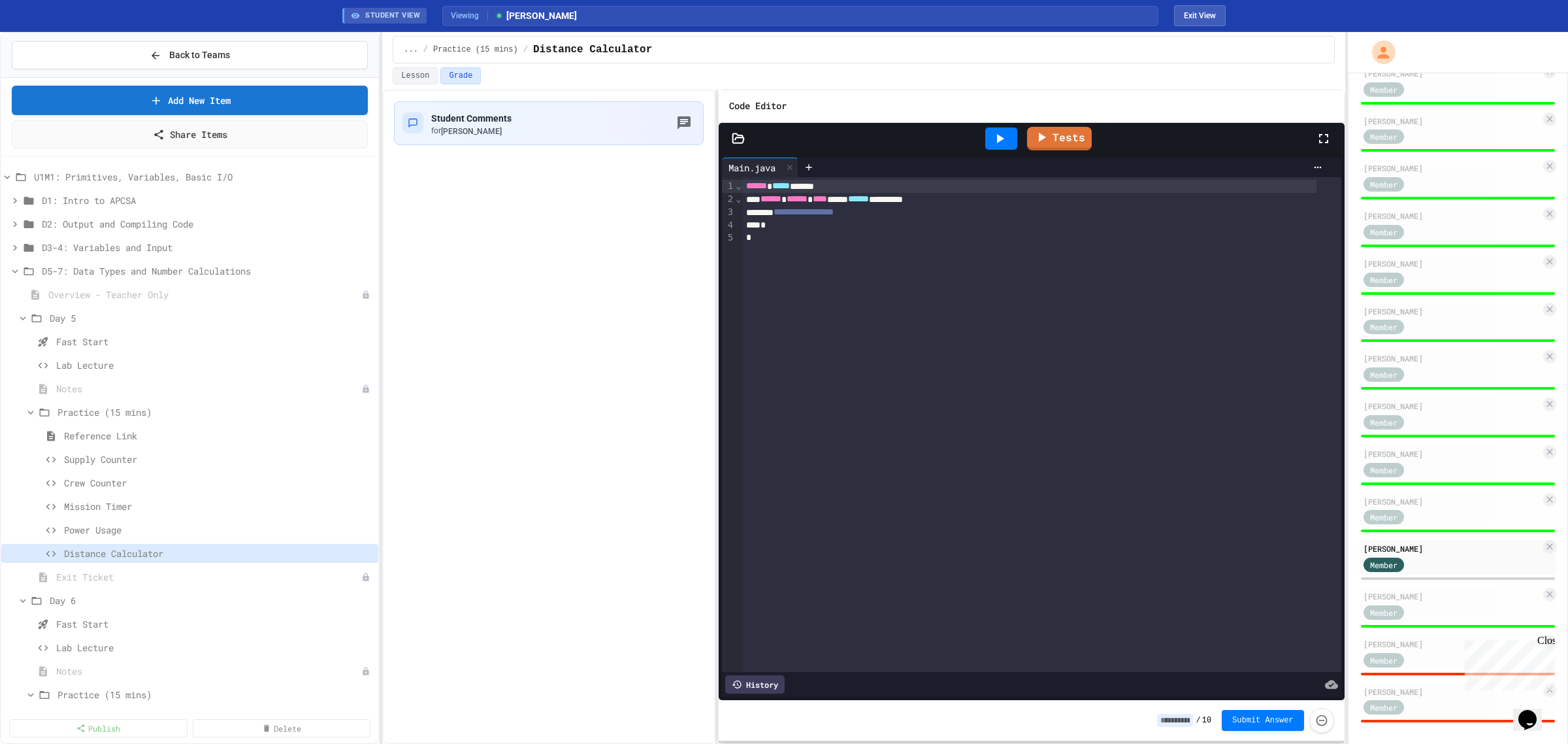
click at [1184, 724] on input at bounding box center [1175, 720] width 36 height 13
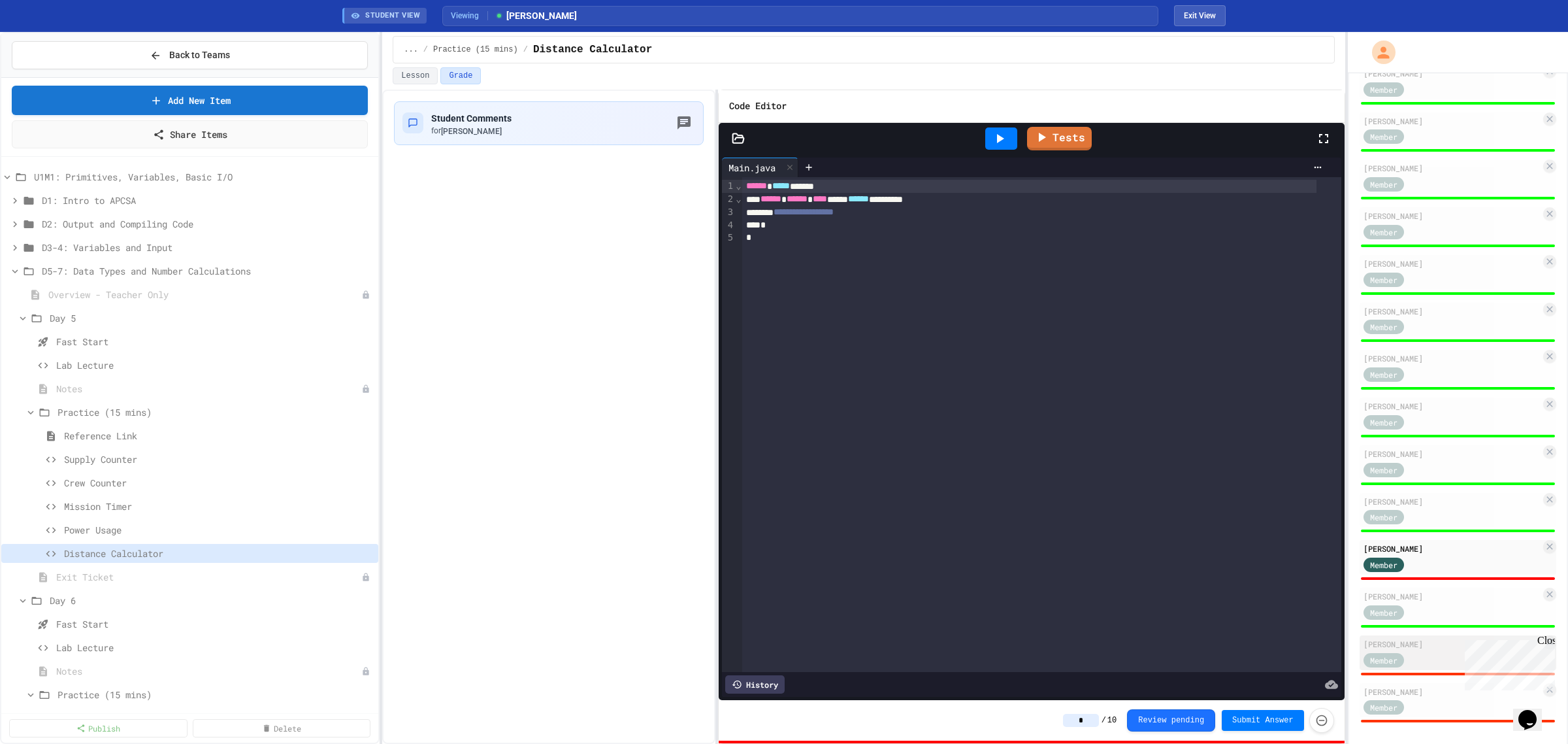
click at [1438, 652] on div "Member" at bounding box center [1452, 659] width 177 height 16
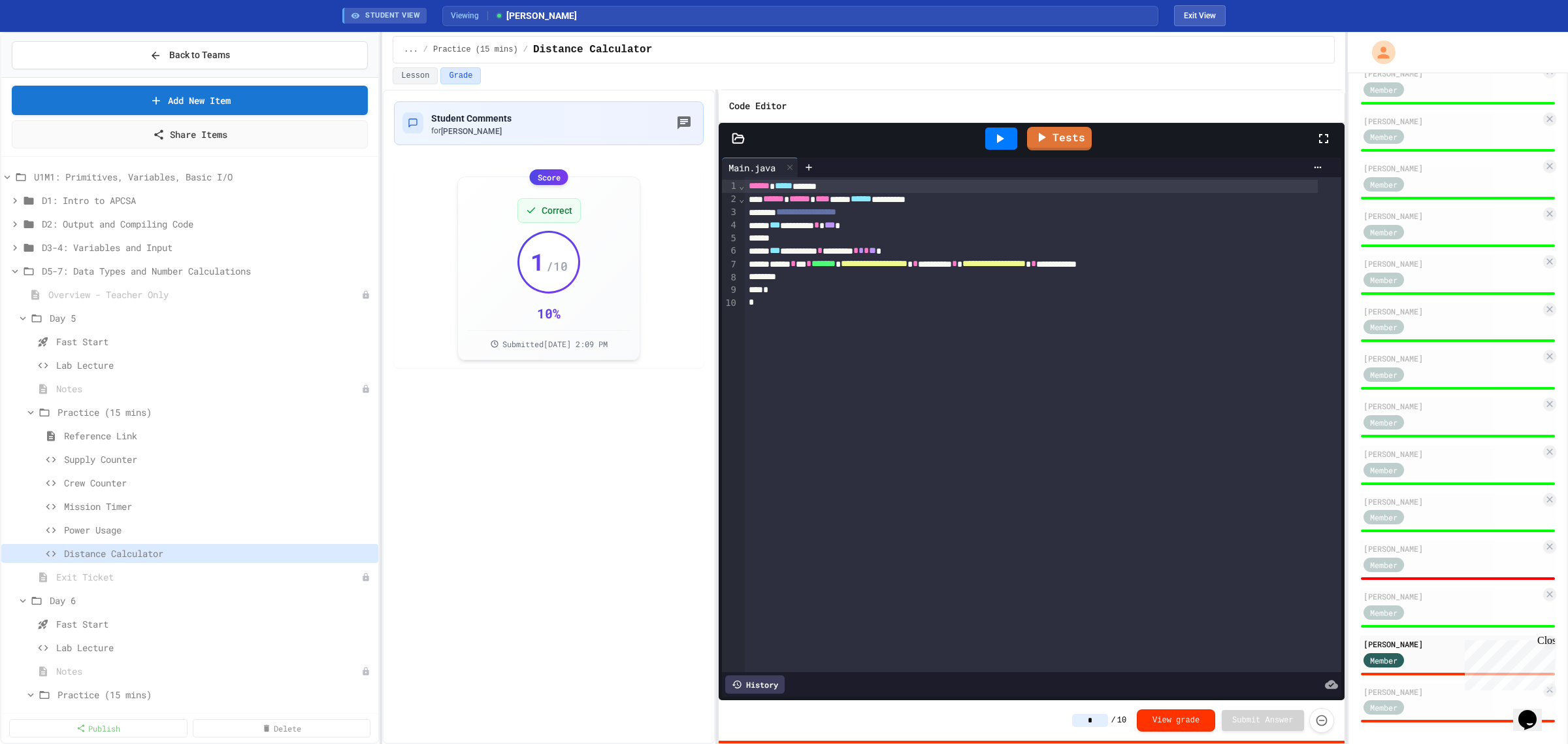
click at [1000, 135] on icon at bounding box center [1000, 139] width 16 height 16
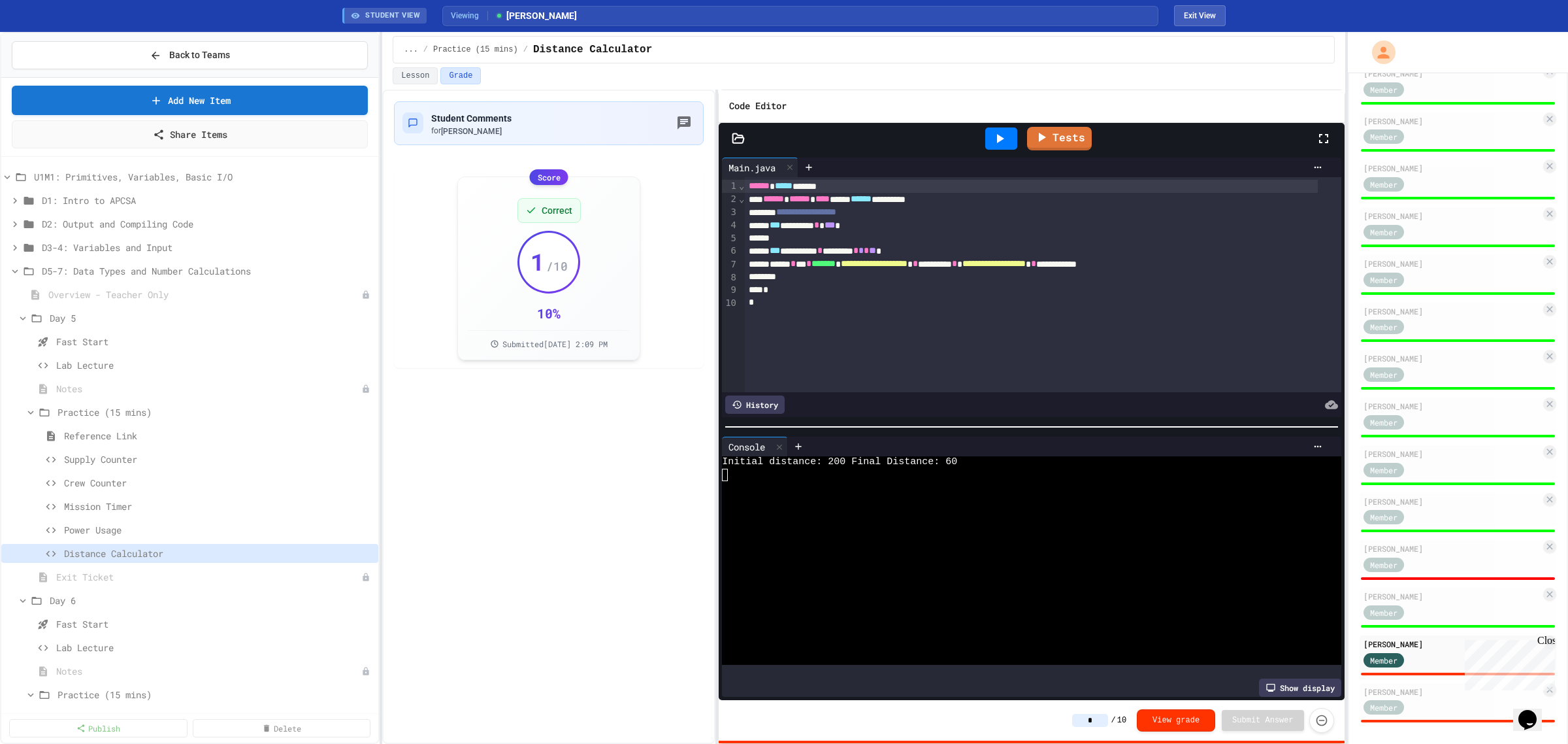
click at [1106, 718] on input "*" at bounding box center [1090, 720] width 36 height 13
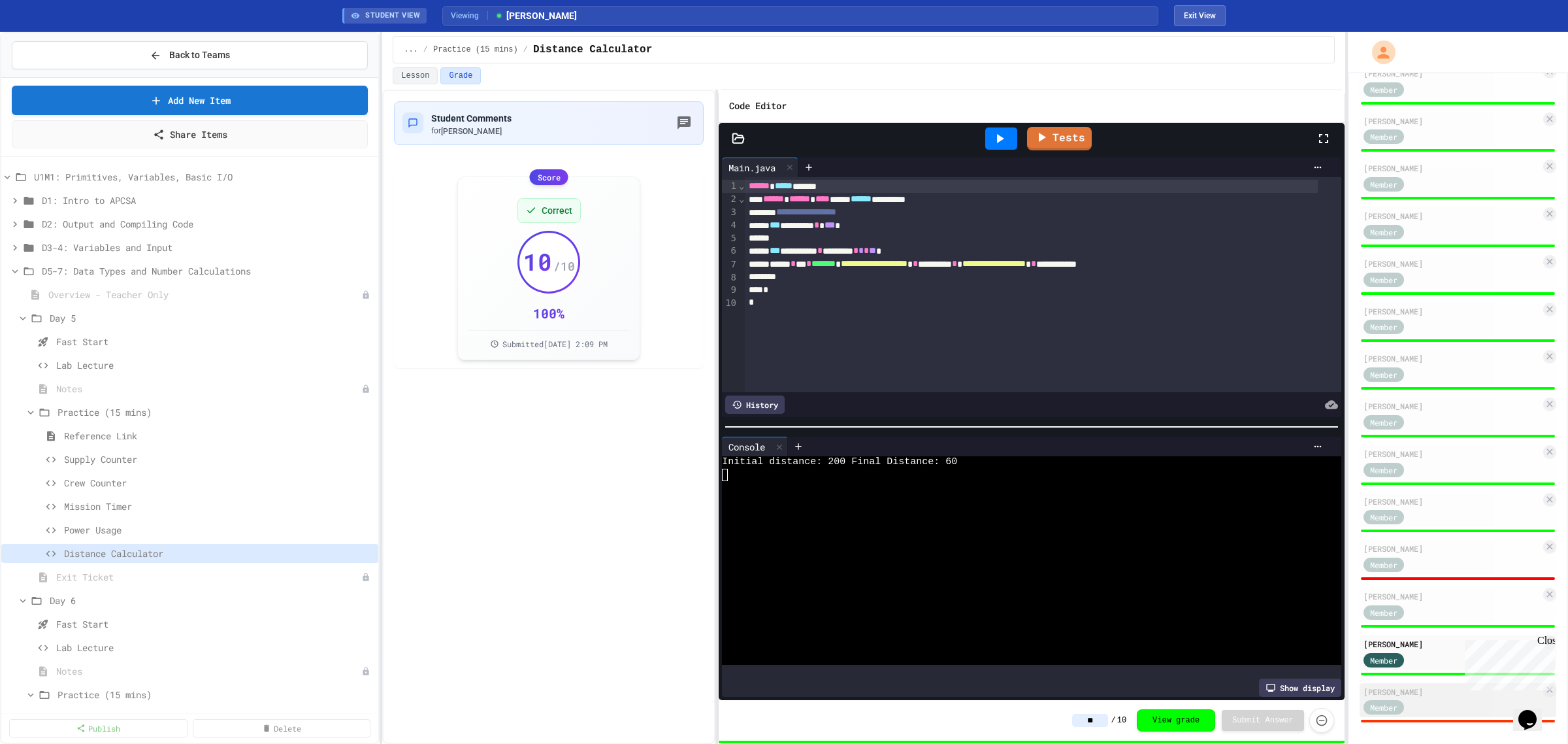
click at [1449, 699] on div "Member" at bounding box center [1452, 707] width 177 height 16
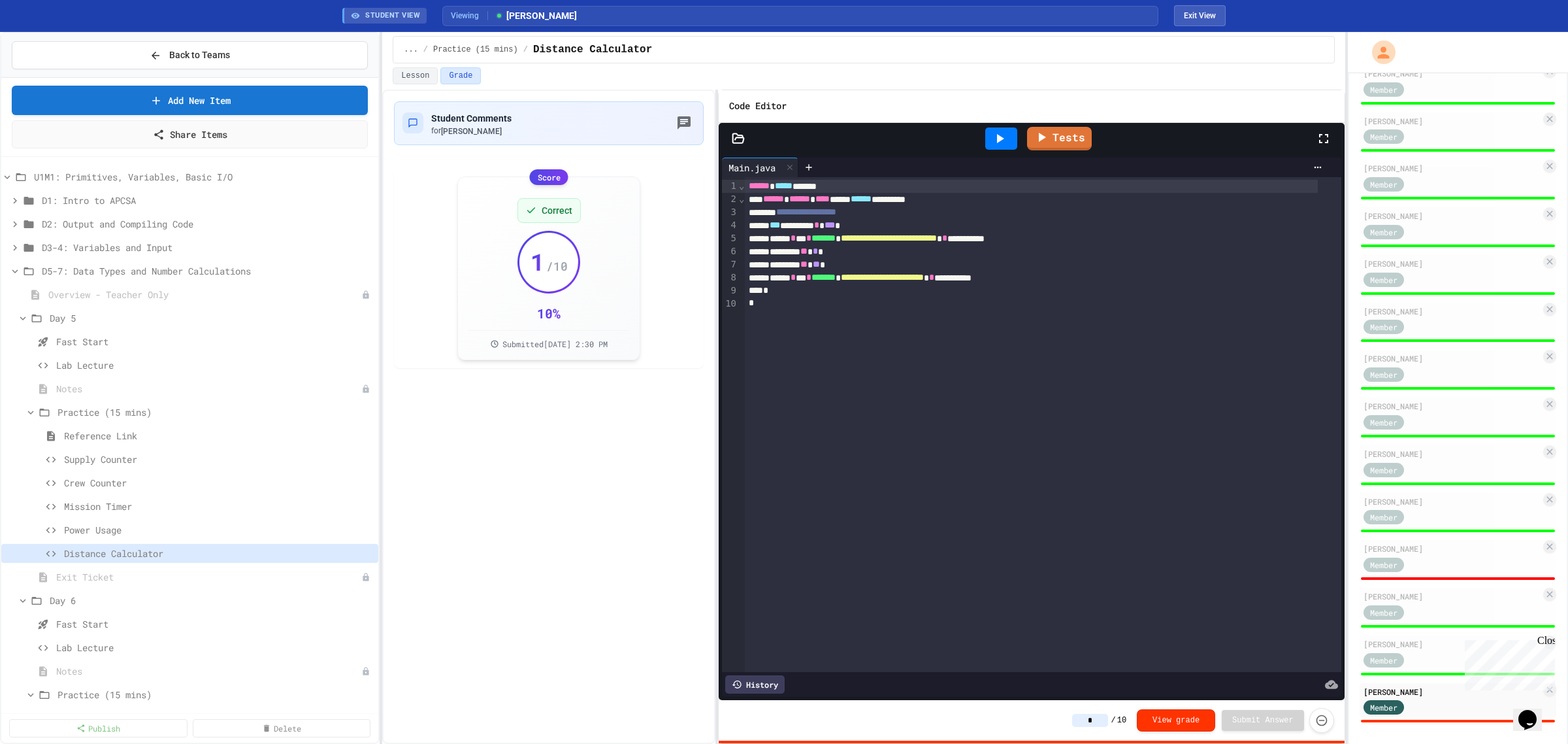
click at [998, 134] on icon at bounding box center [1000, 139] width 16 height 16
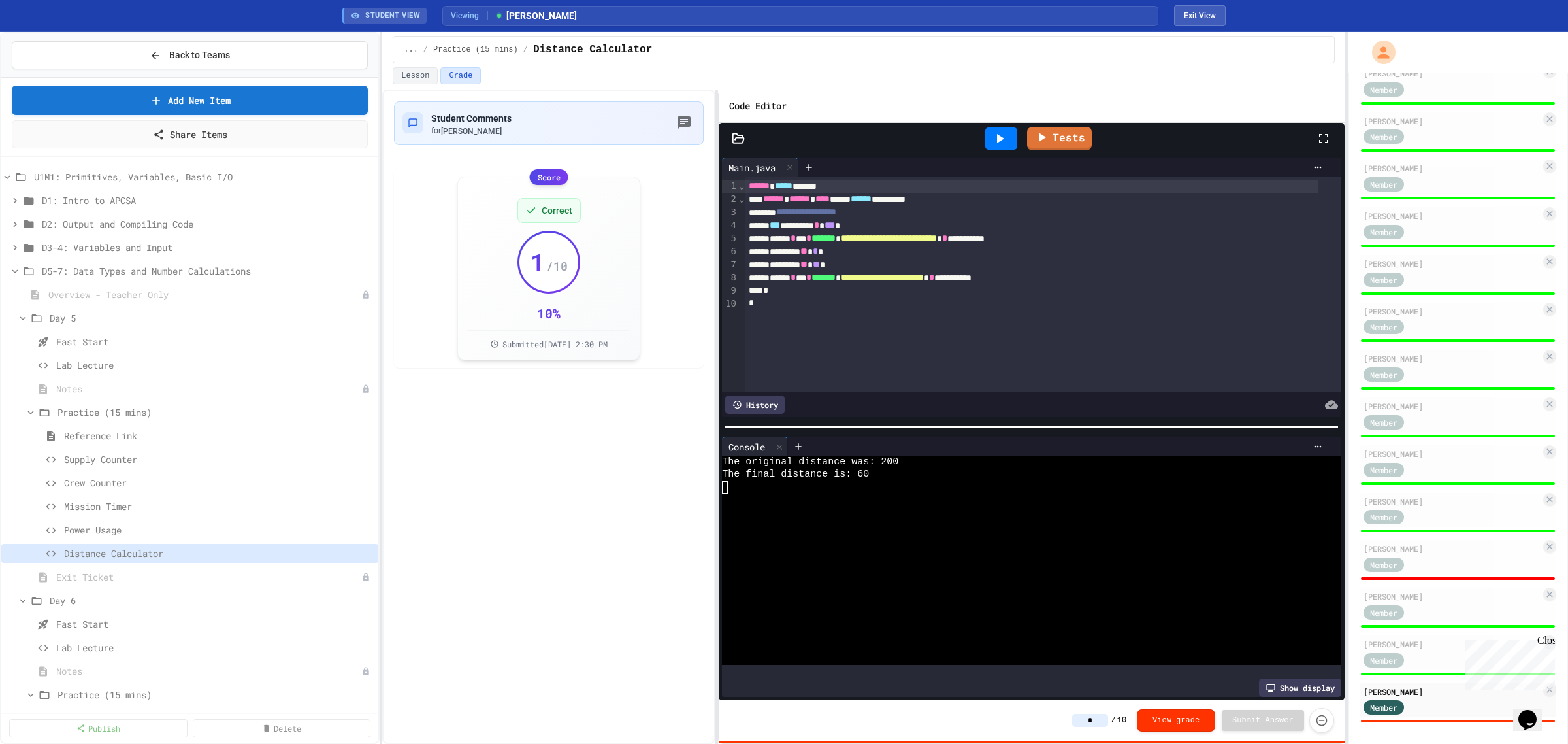
click at [1101, 722] on input "*" at bounding box center [1090, 720] width 36 height 13
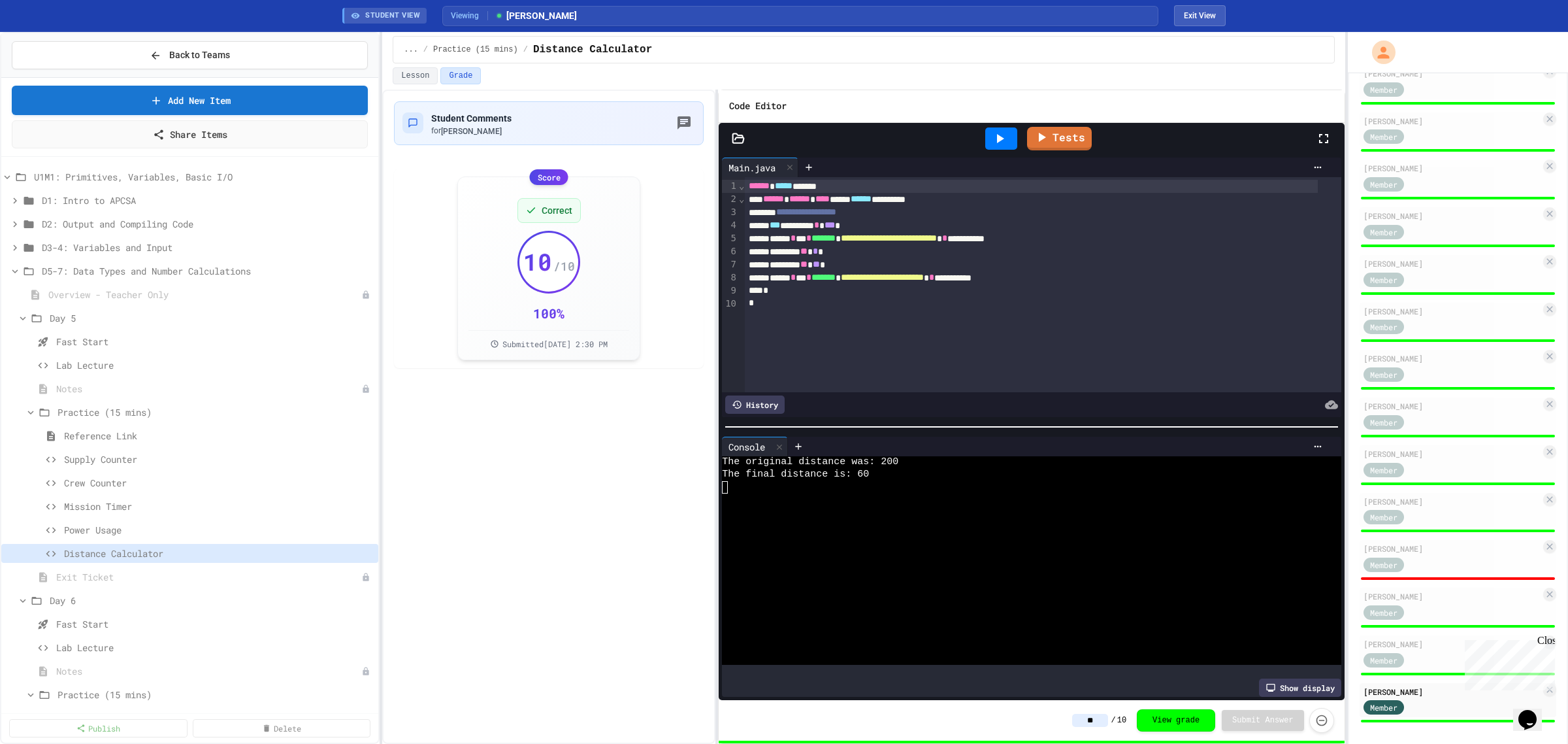
type input "**"
